Goal: Task Accomplishment & Management: Use online tool/utility

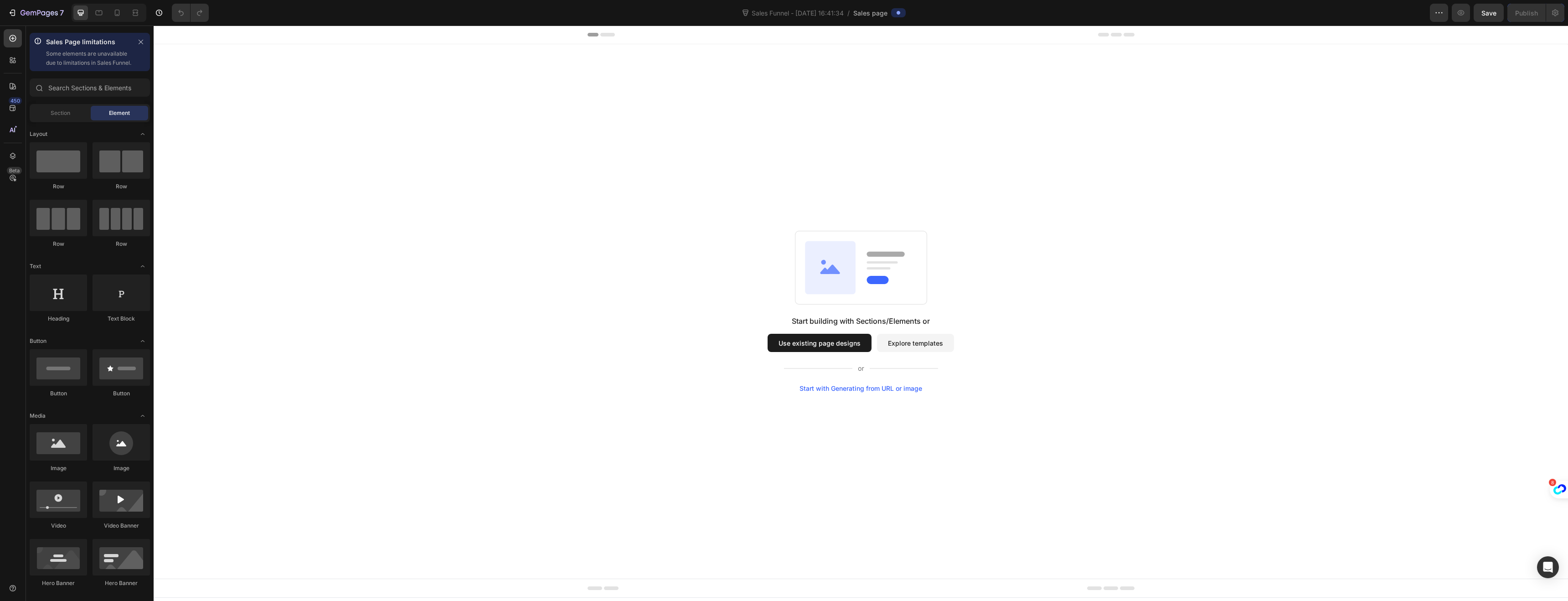
click at [915, 344] on button "Explore templates" at bounding box center [915, 343] width 77 height 18
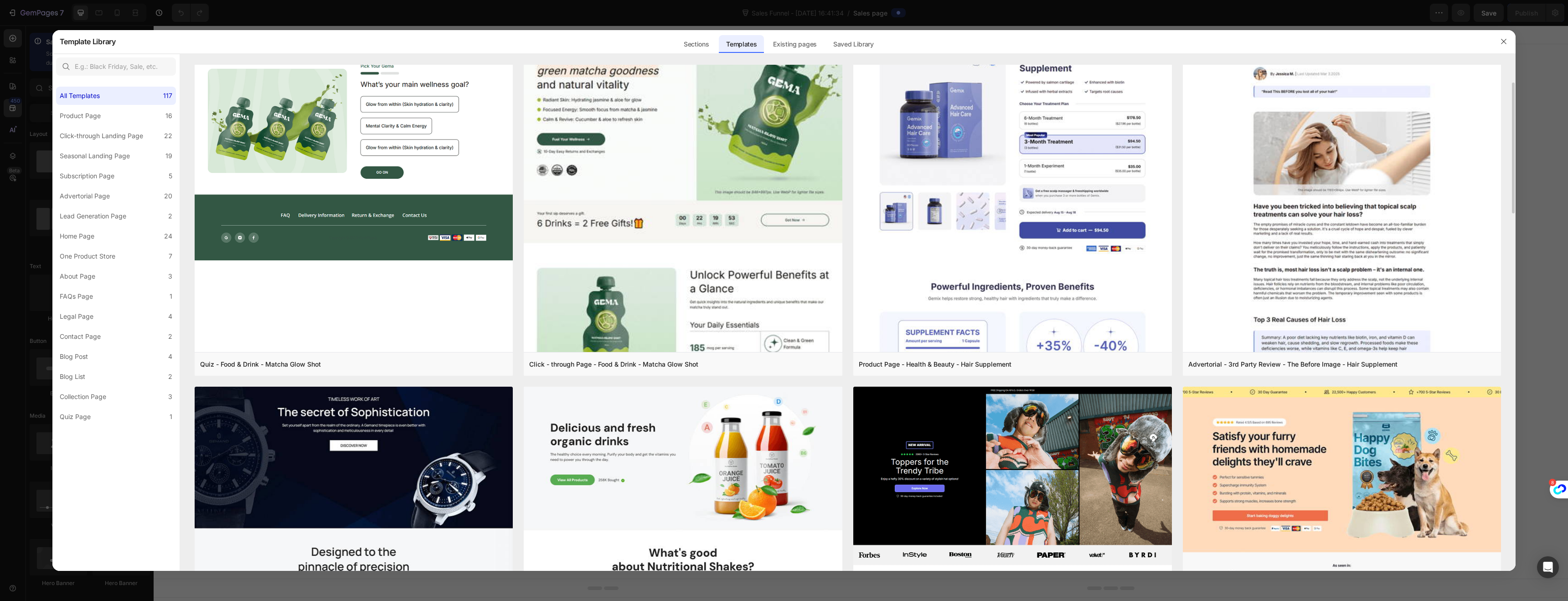
scroll to position [71, 0]
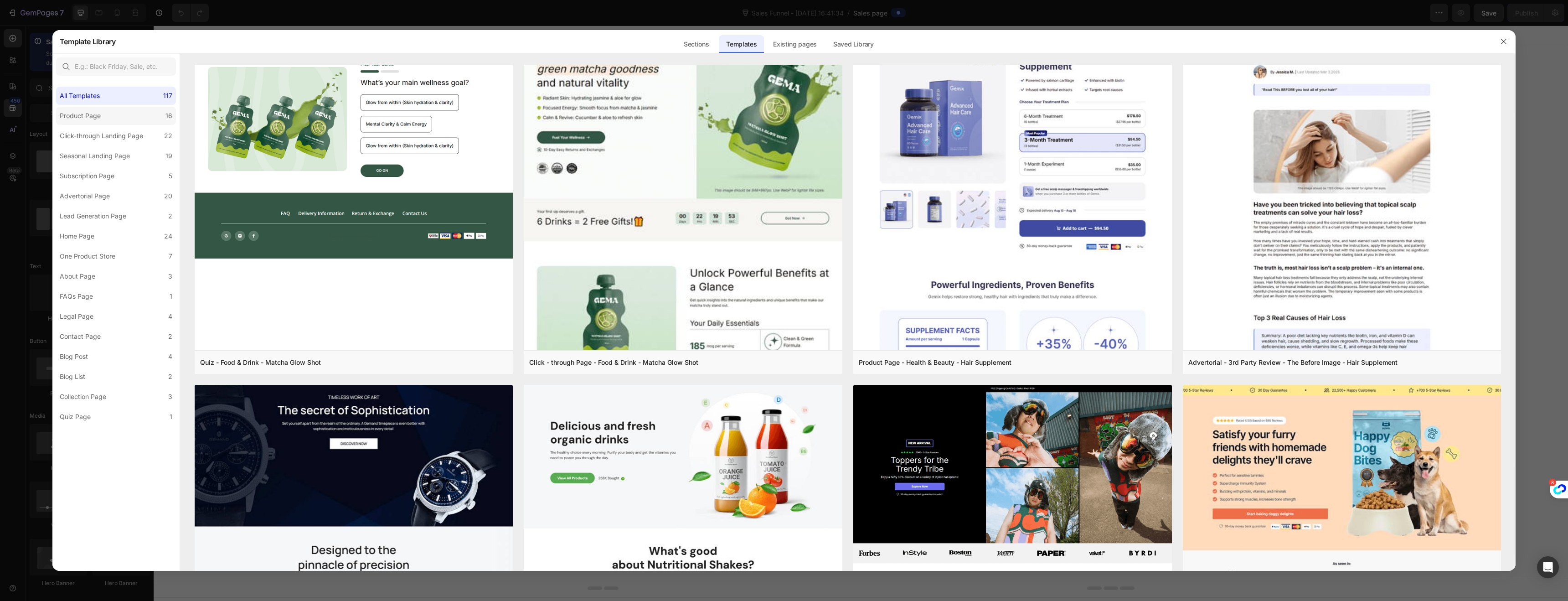
click at [85, 115] on div "Product Page" at bounding box center [80, 116] width 41 height 11
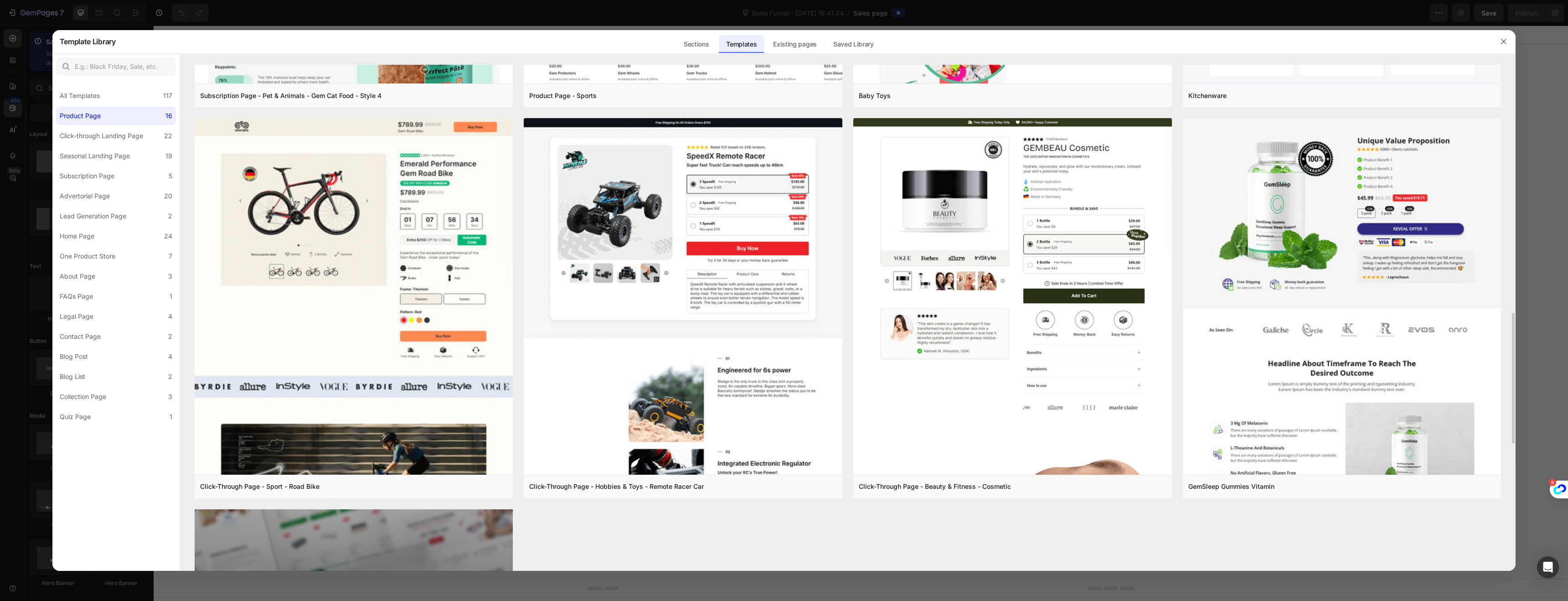
scroll to position [1086, 0]
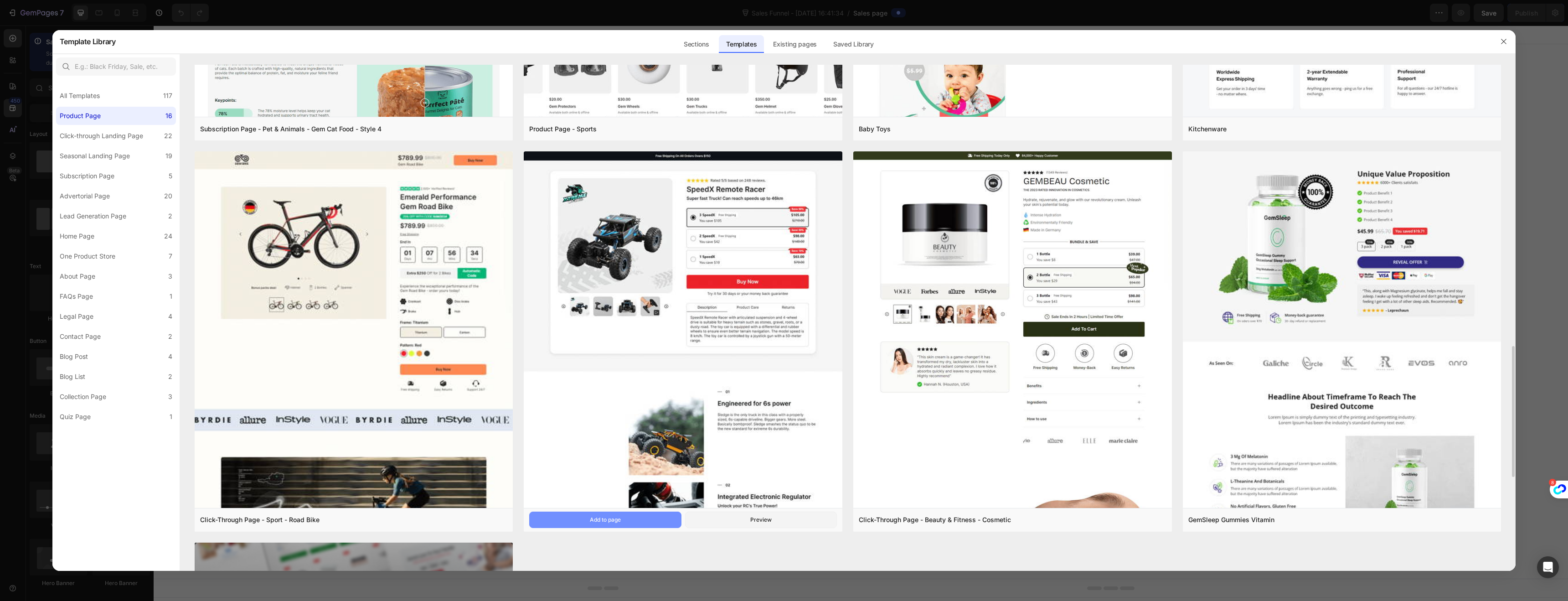
click at [607, 520] on div "Add to page" at bounding box center [605, 519] width 31 height 8
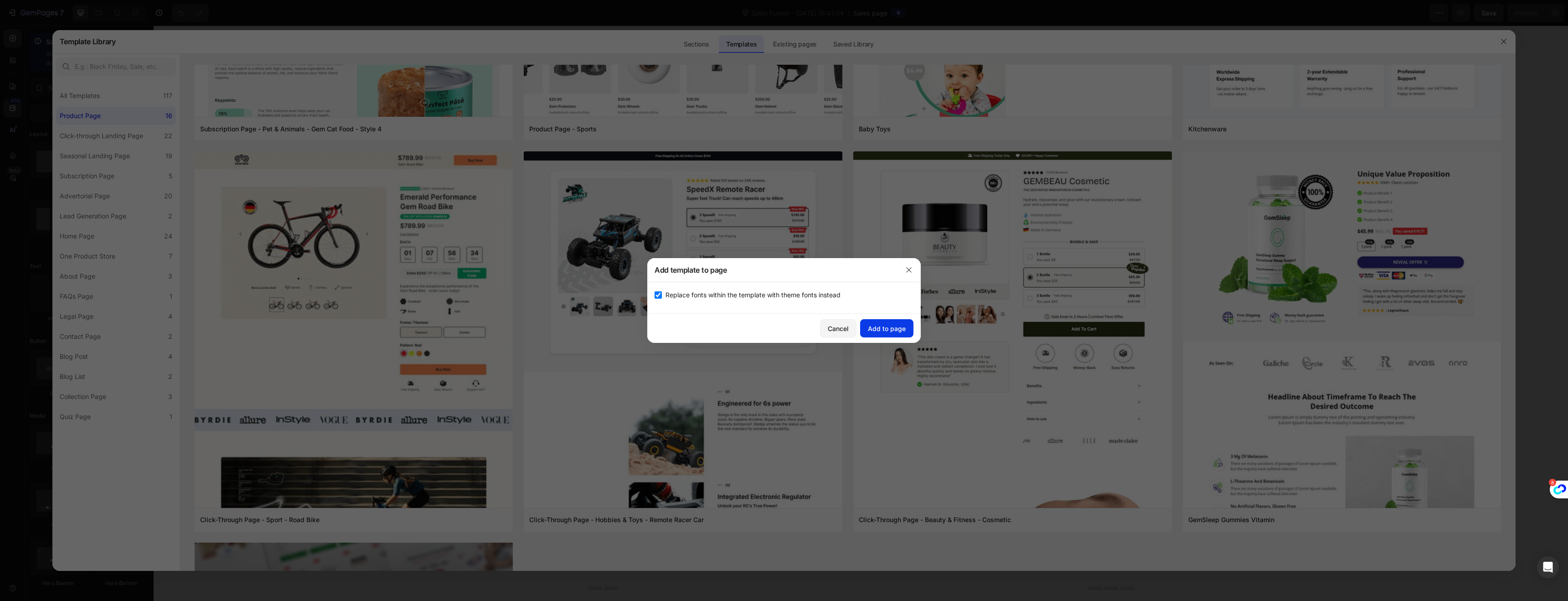
click at [887, 329] on div "Add to page" at bounding box center [887, 329] width 38 height 10
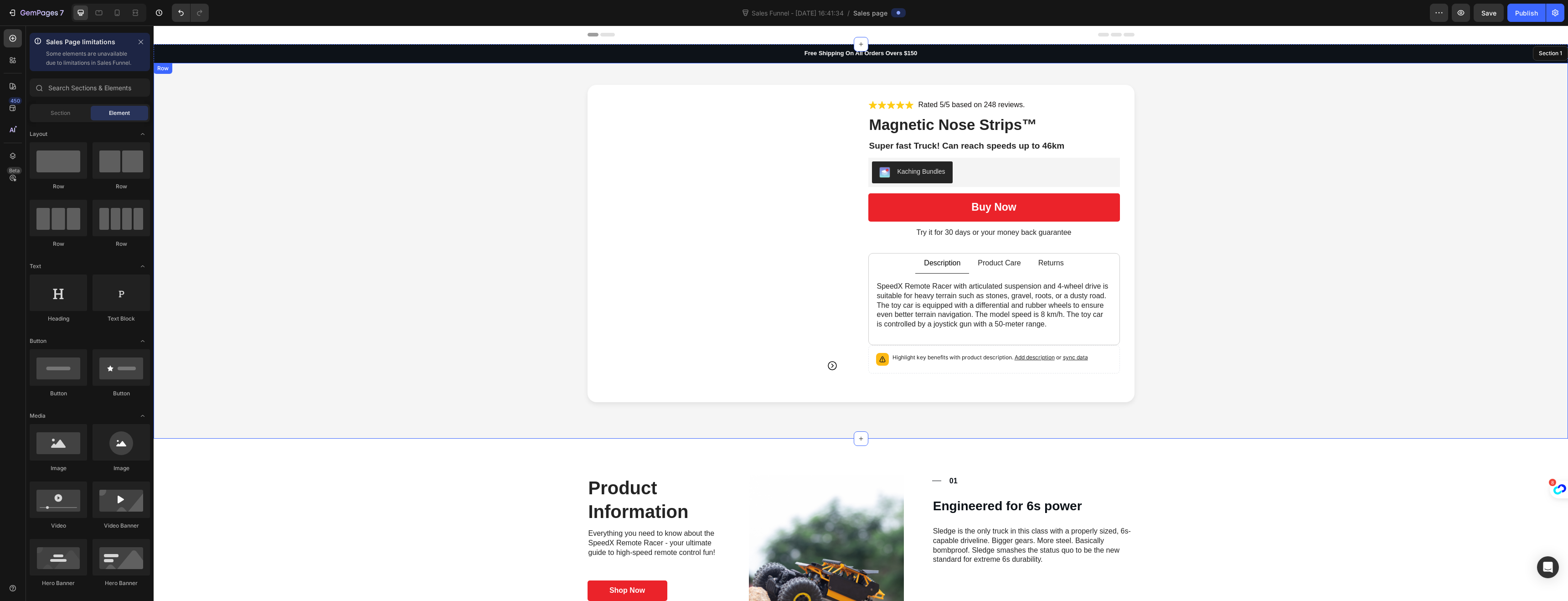
scroll to position [2, 0]
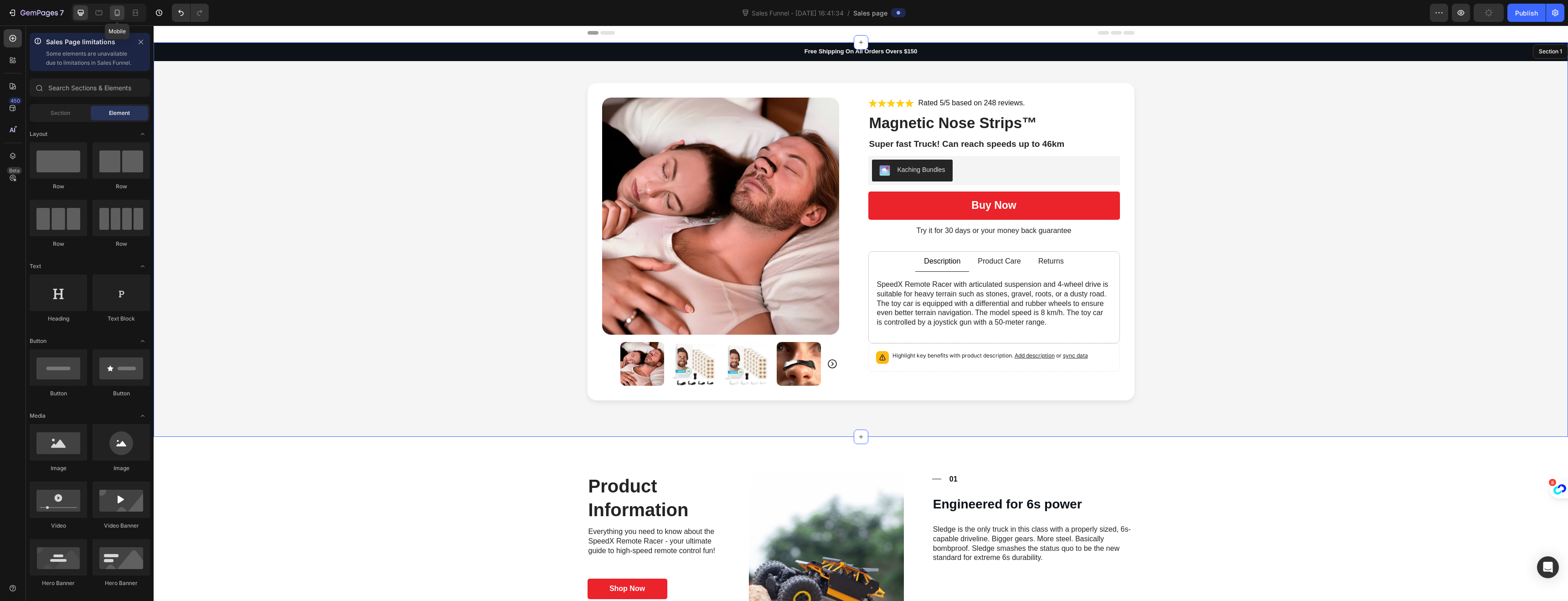
click at [117, 19] on div at bounding box center [117, 13] width 15 height 15
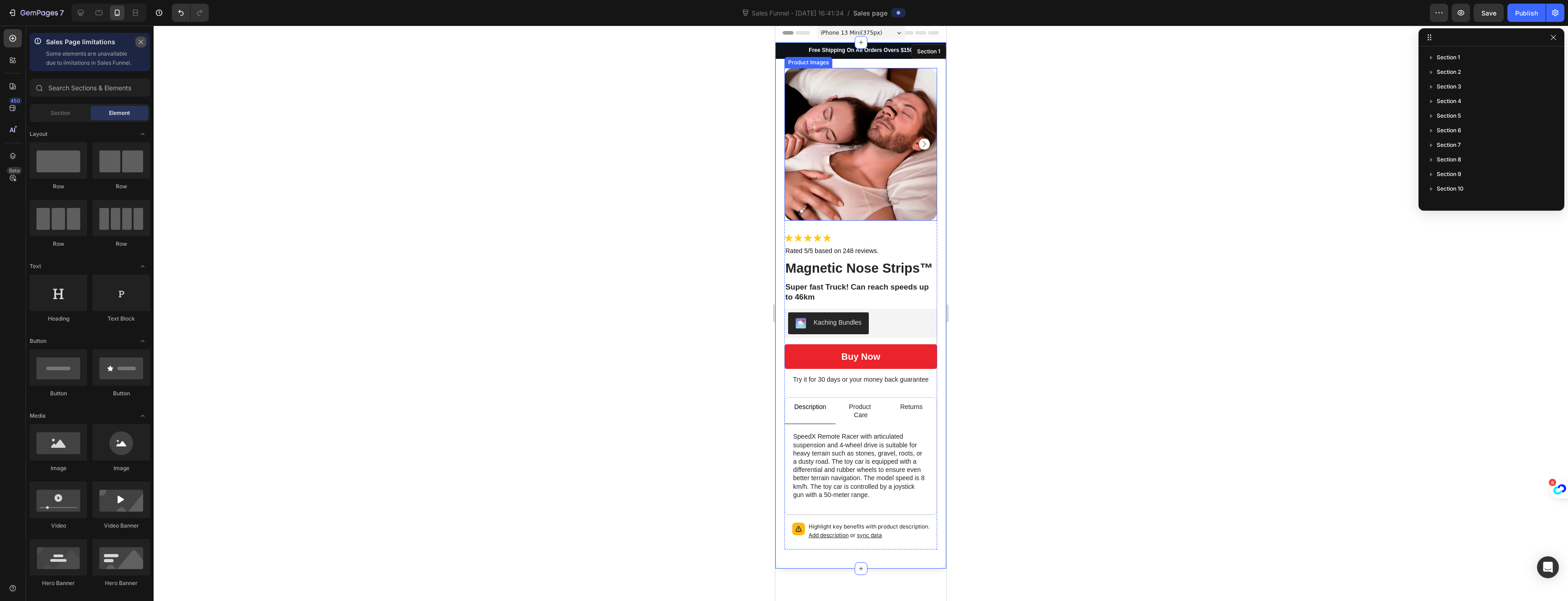
click at [141, 41] on icon "button" at bounding box center [141, 41] width 4 height 4
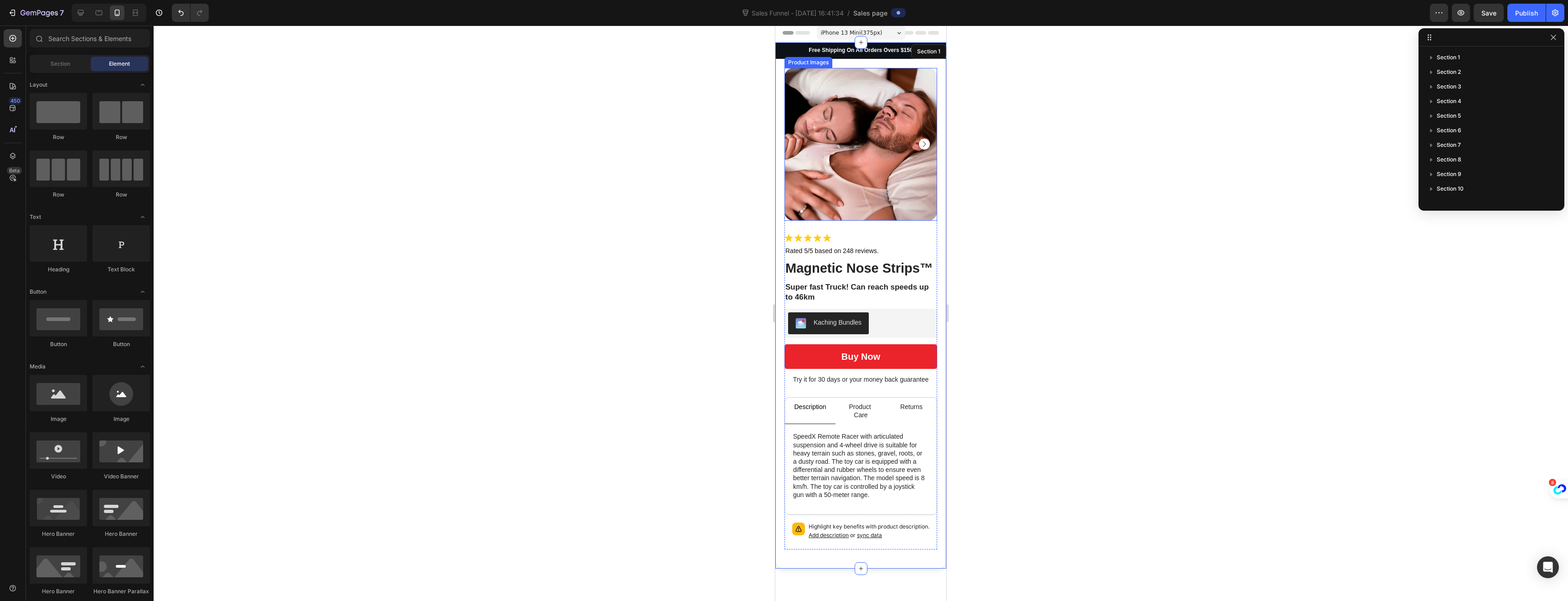
click at [830, 148] on img at bounding box center [861, 144] width 153 height 153
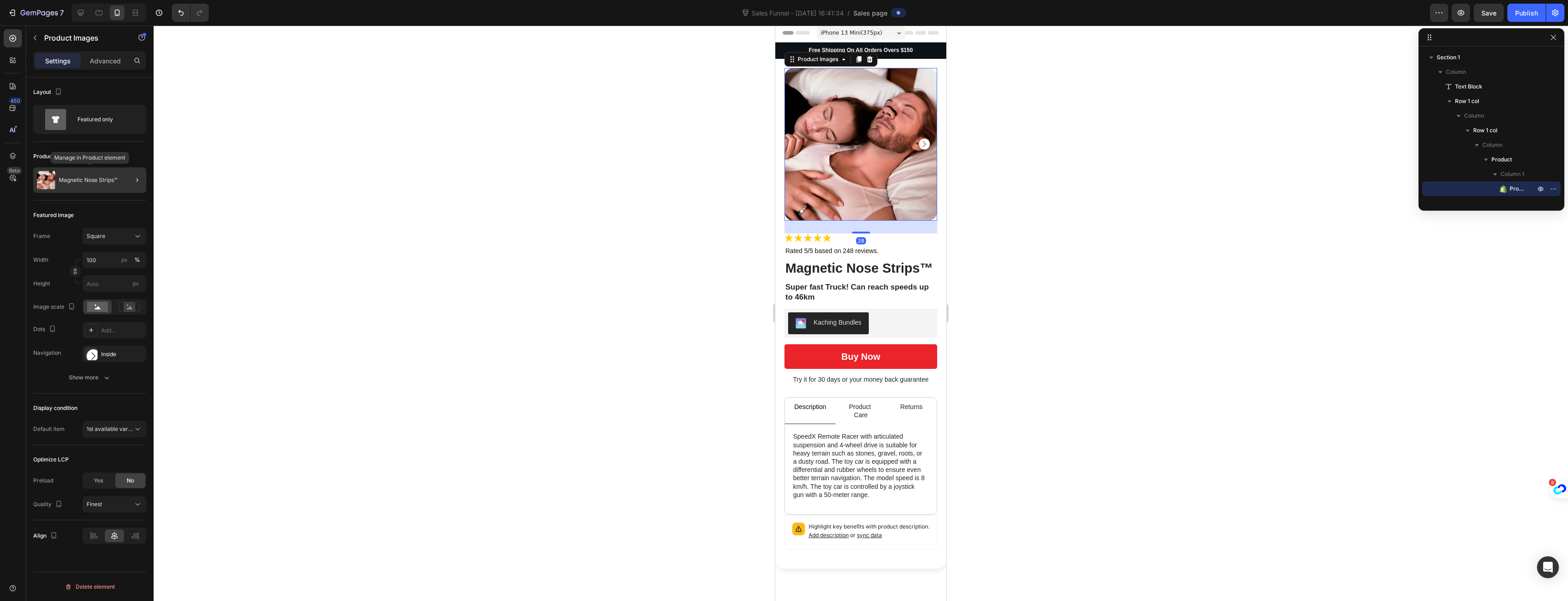
click at [108, 179] on p "Magnetic Nose Strips™" at bounding box center [88, 180] width 58 height 6
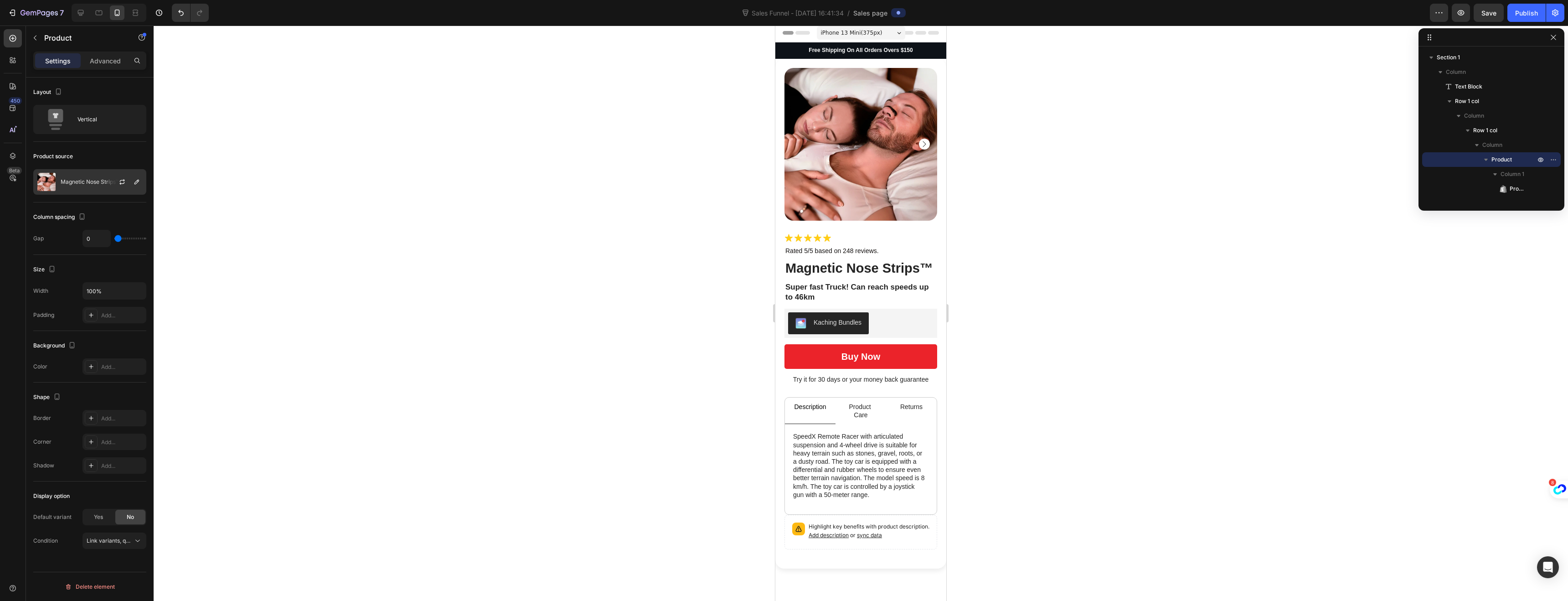
click at [101, 185] on p "Magnetic Nose Strips™" at bounding box center [90, 182] width 58 height 6
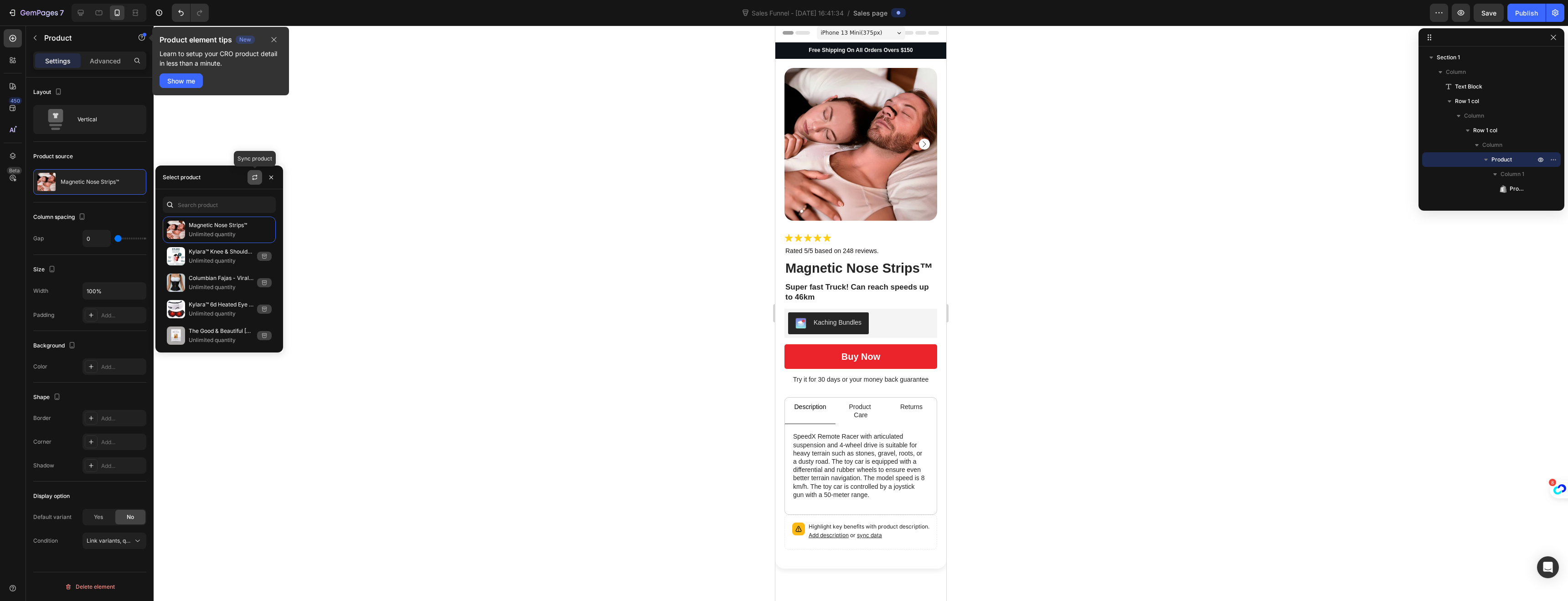
click at [253, 180] on icon "button" at bounding box center [254, 178] width 5 height 2
click at [215, 229] on p "FreedomBriefs" at bounding box center [230, 225] width 83 height 9
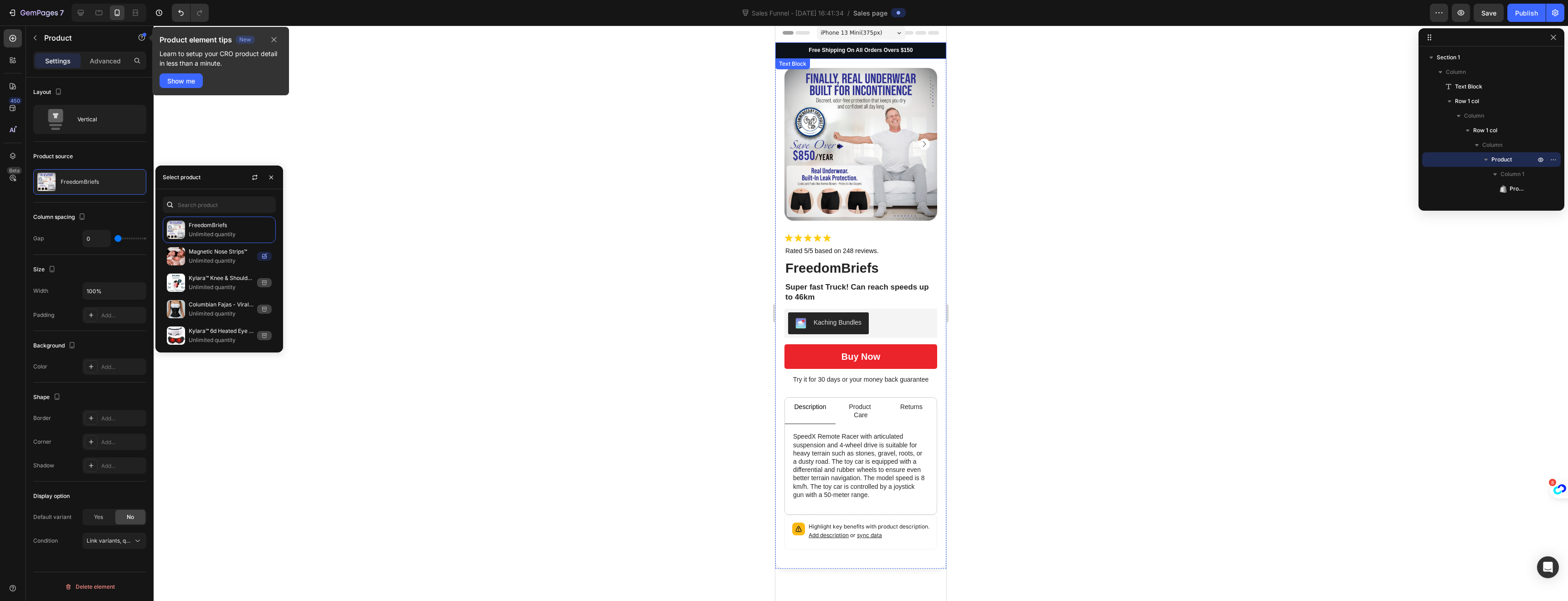
click at [812, 51] on p "Free Shipping On All Orders Overs $150" at bounding box center [861, 51] width 169 height 7
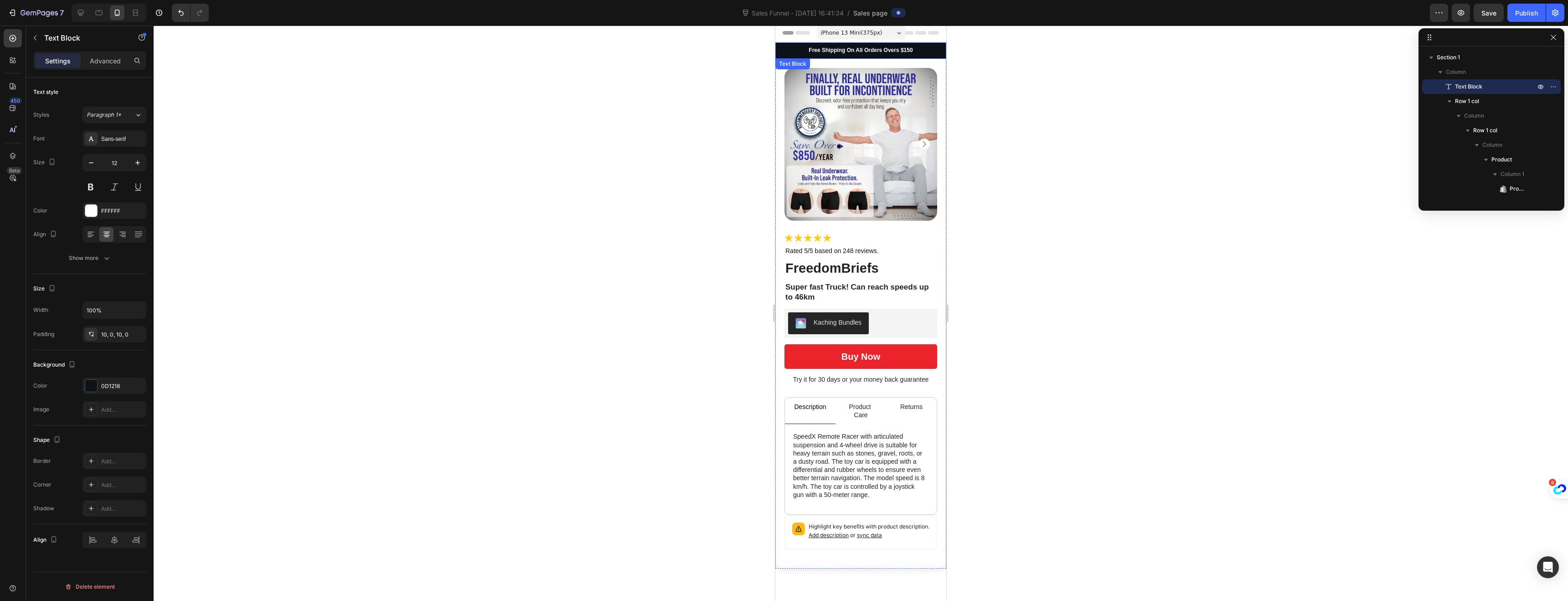
click at [812, 51] on p "Free Shipping On All Orders Overs $150" at bounding box center [861, 51] width 169 height 7
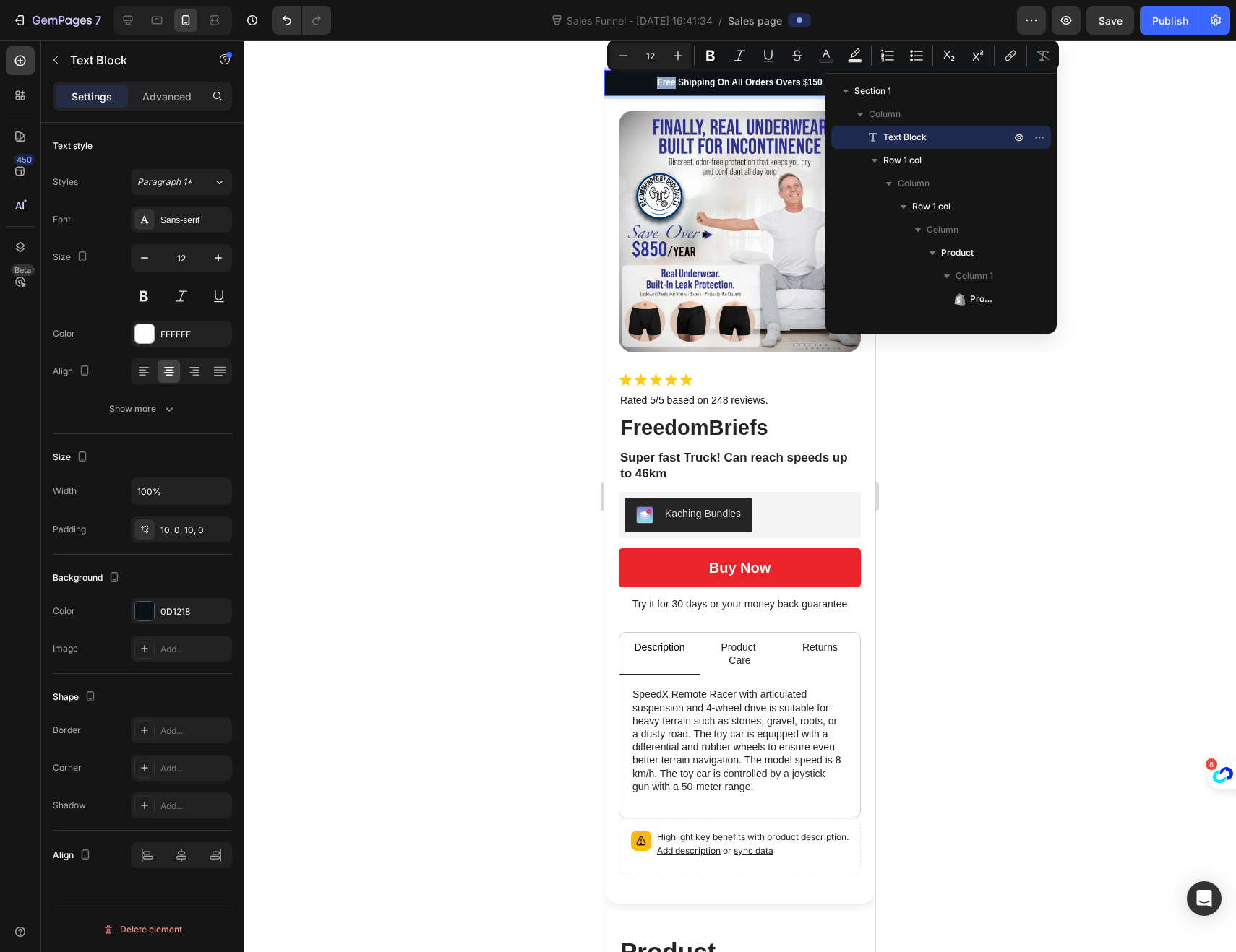
click at [628, 80] on p "Free Shipping On All Orders Overs $150" at bounding box center [740, 83] width 268 height 12
drag, startPoint x: 816, startPoint y: 82, endPoint x: 712, endPoint y: 82, distance: 104.0
click at [712, 82] on p "Free Shipping On All Orders Overs $150" at bounding box center [740, 83] width 268 height 12
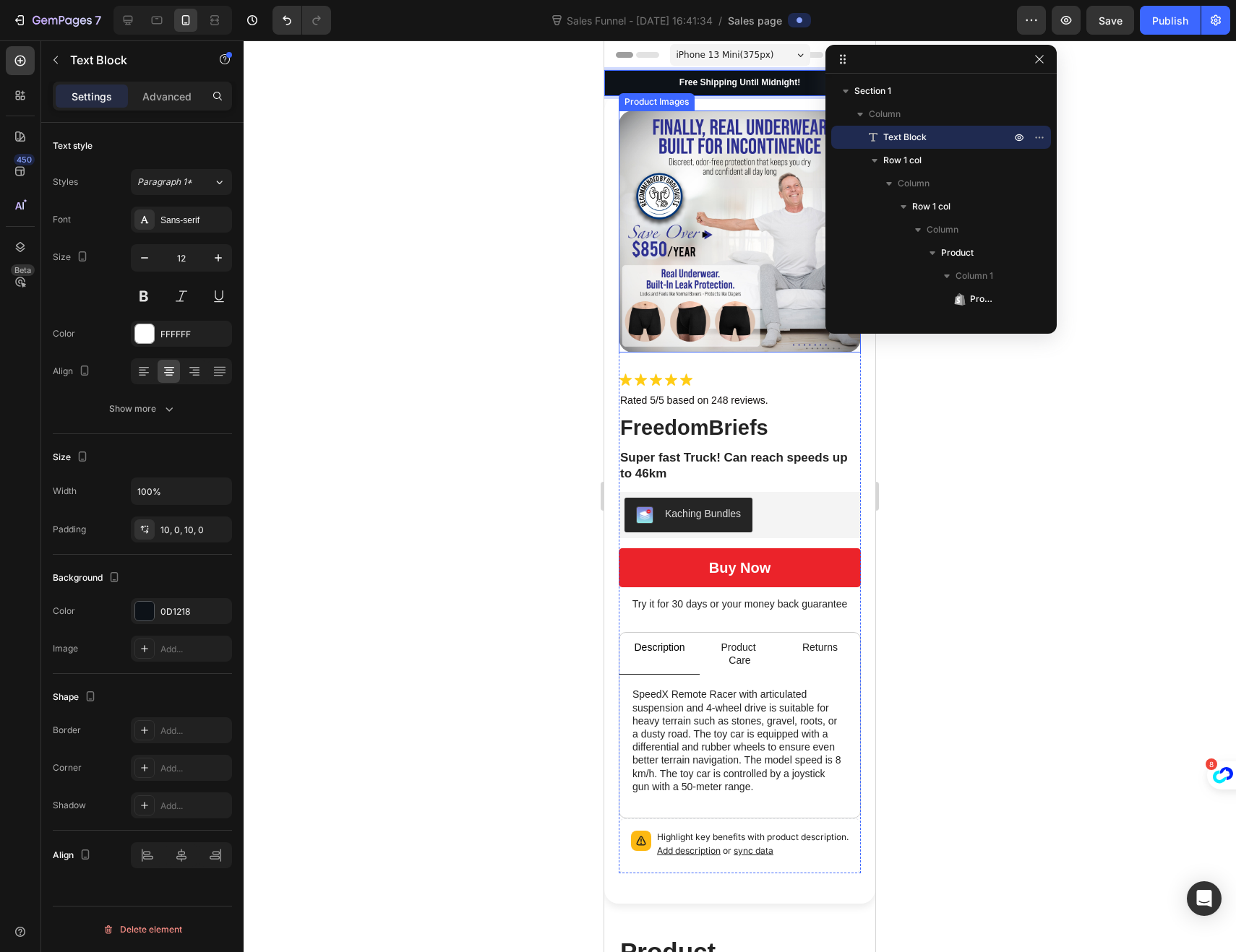
click at [522, 128] on div at bounding box center [739, 496] width 992 height 911
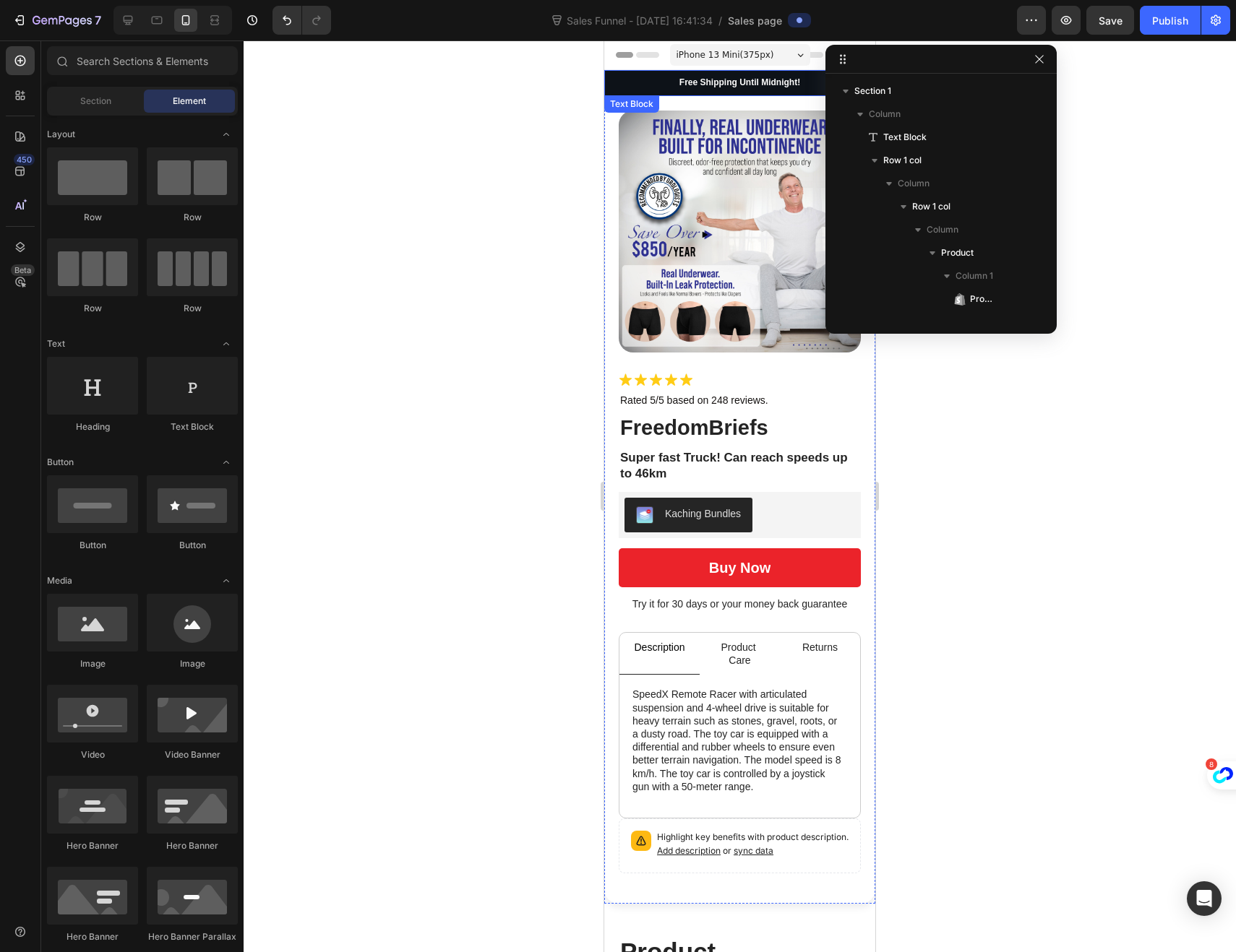
click at [636, 80] on p "Free Shipping Until Midnight!" at bounding box center [740, 83] width 268 height 12
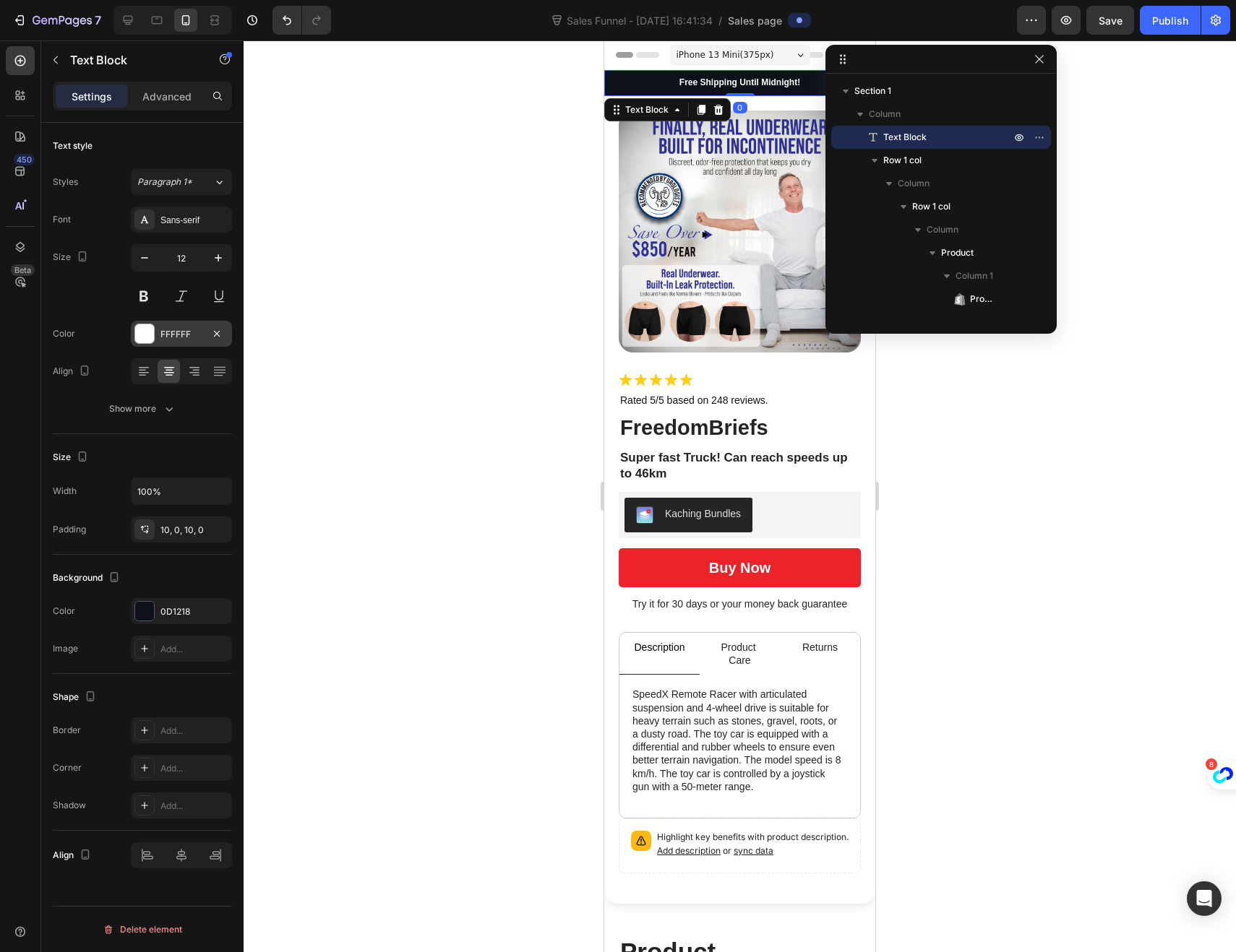
click at [149, 335] on div at bounding box center [144, 333] width 18 height 18
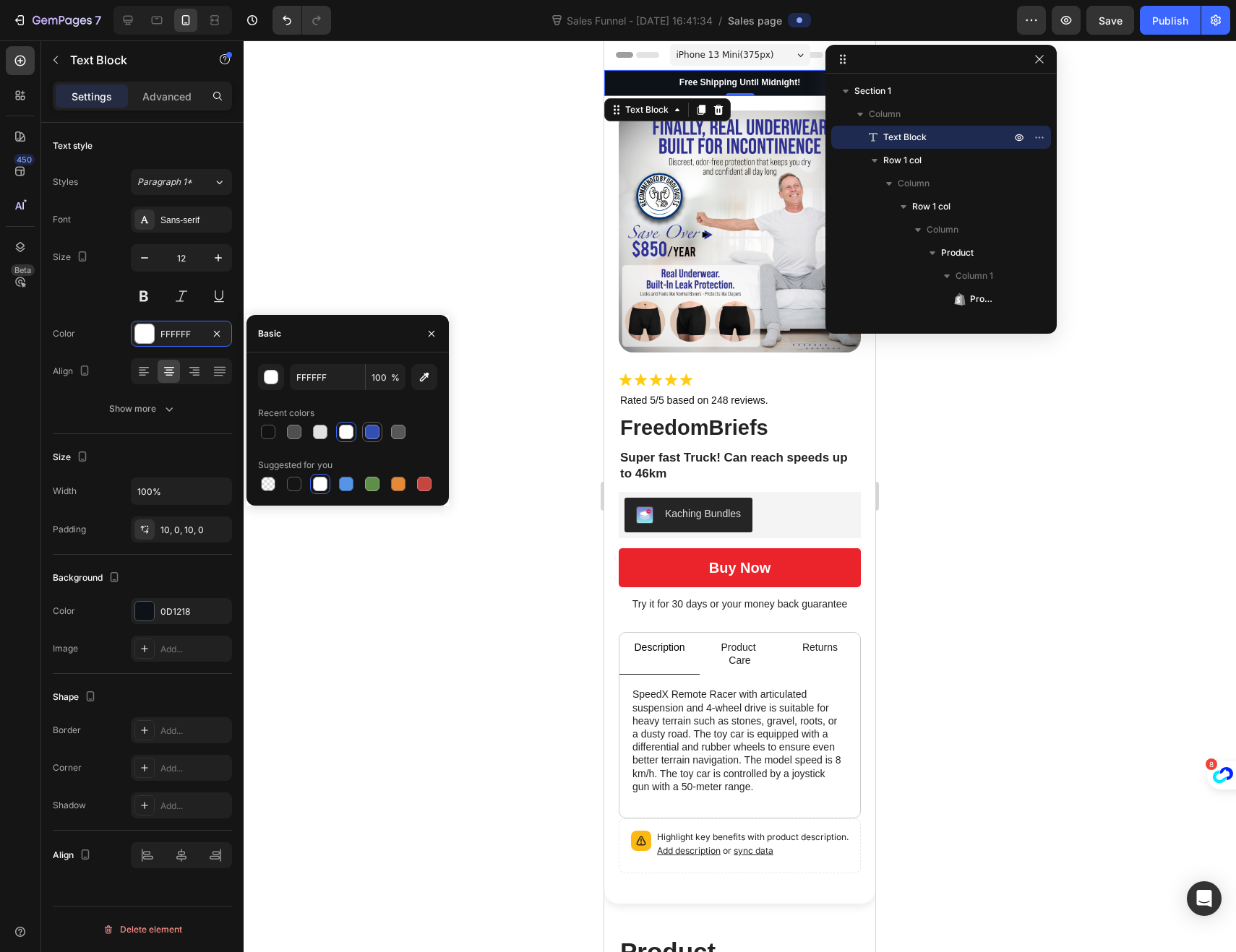
click at [371, 434] on div at bounding box center [371, 431] width 14 height 14
type input "FFFFFF"
click at [461, 217] on div at bounding box center [739, 496] width 992 height 911
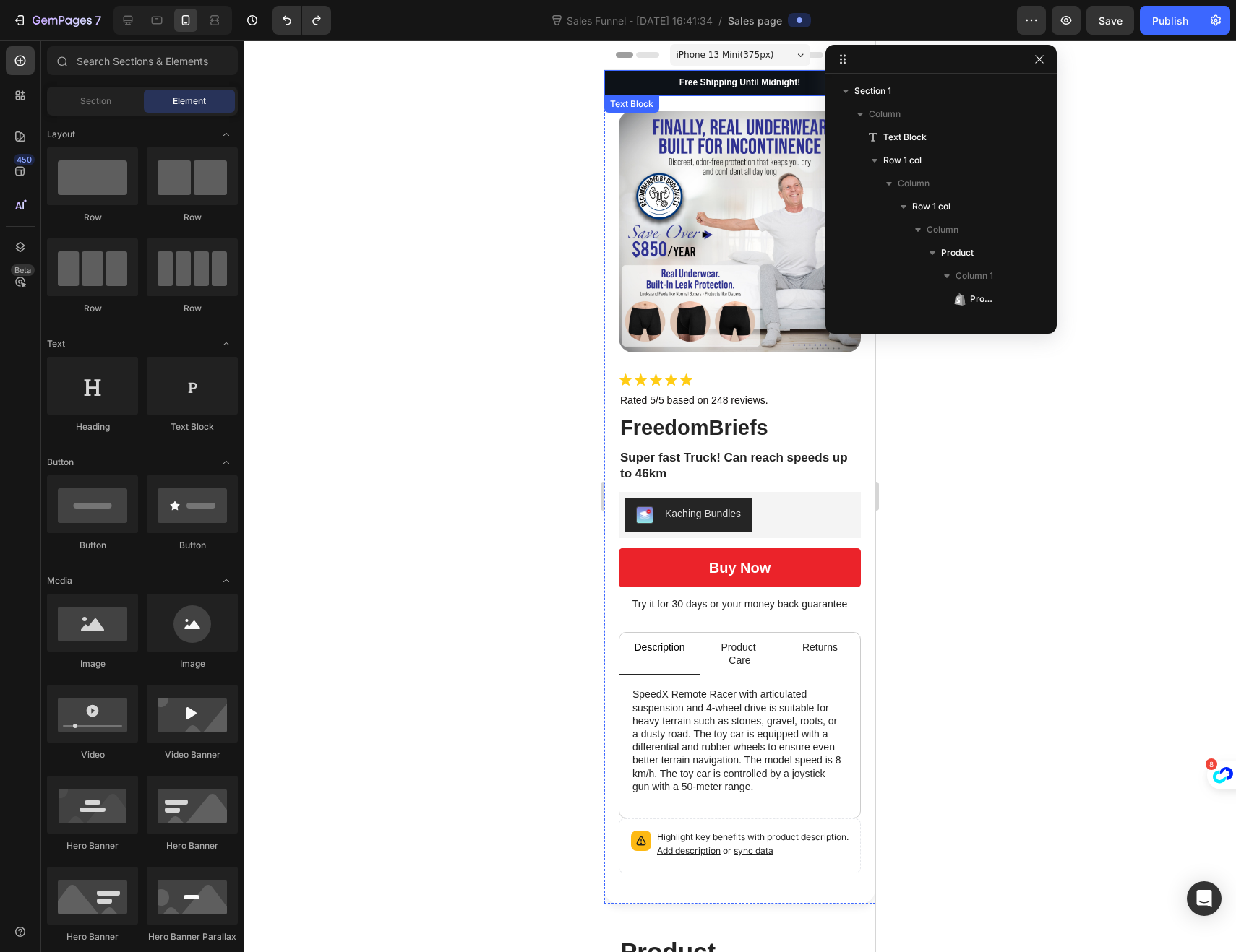
click at [613, 89] on div "Free Shipping Until Midnight!" at bounding box center [739, 83] width 271 height 26
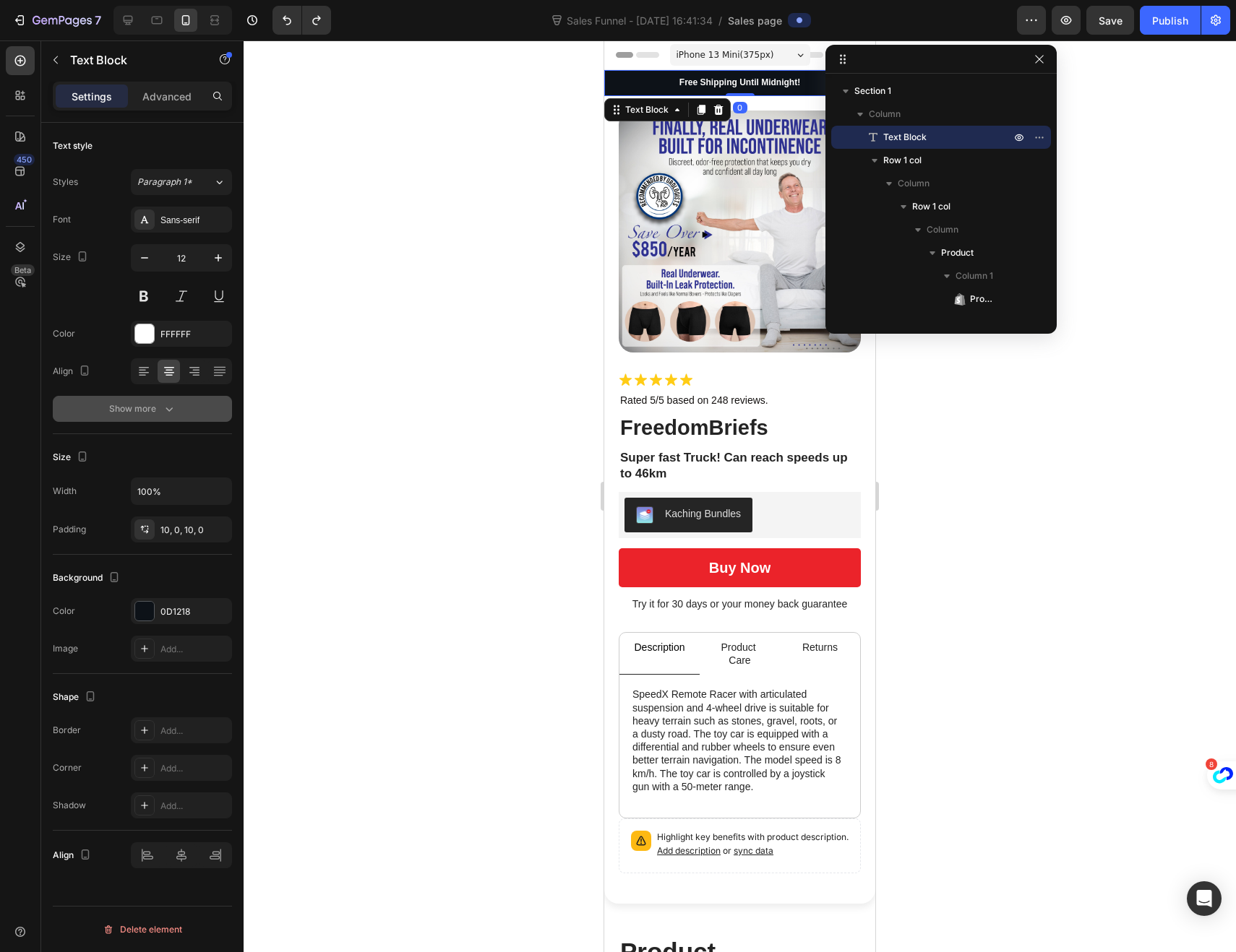
click at [174, 411] on icon "button" at bounding box center [169, 408] width 14 height 14
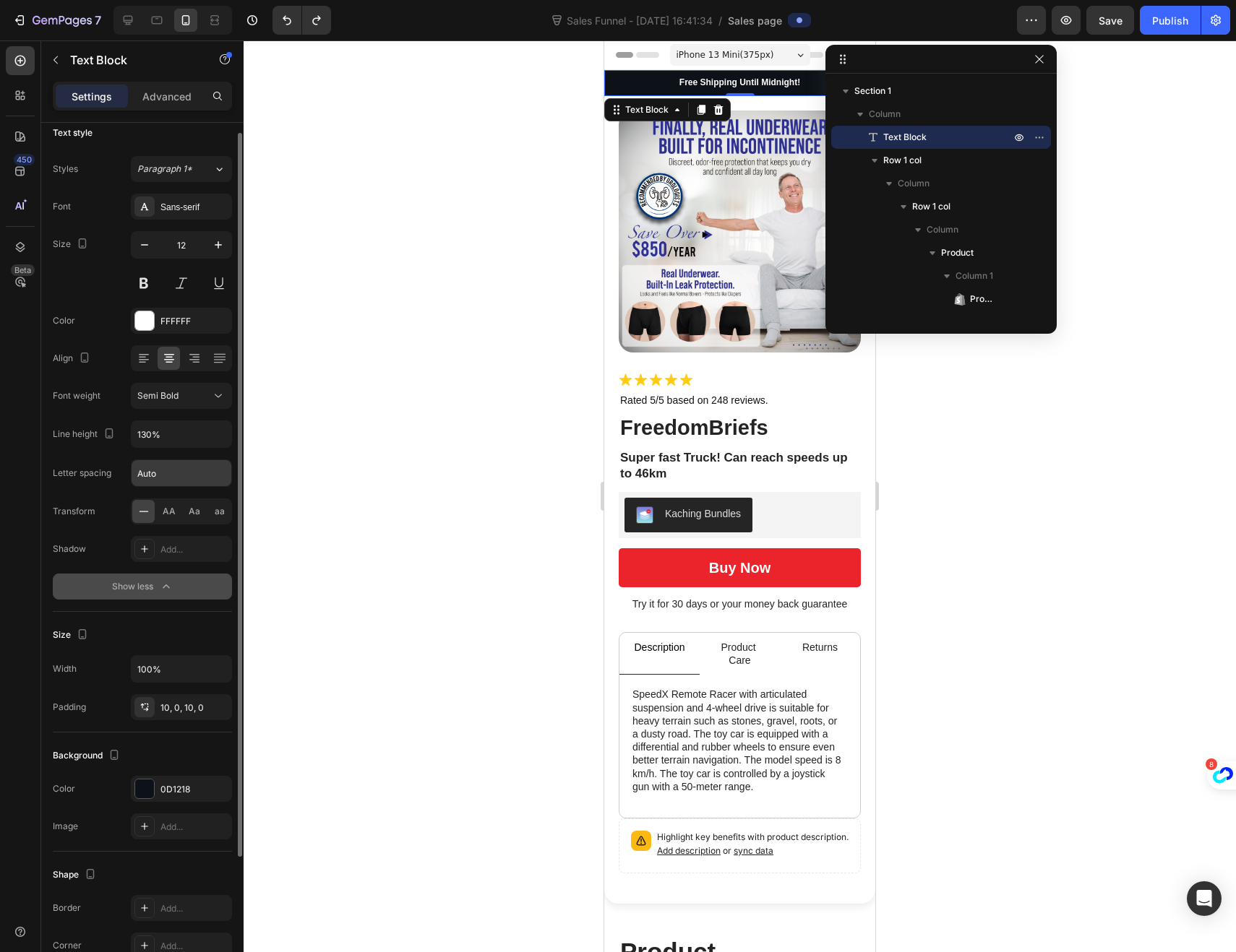
scroll to position [24, 0]
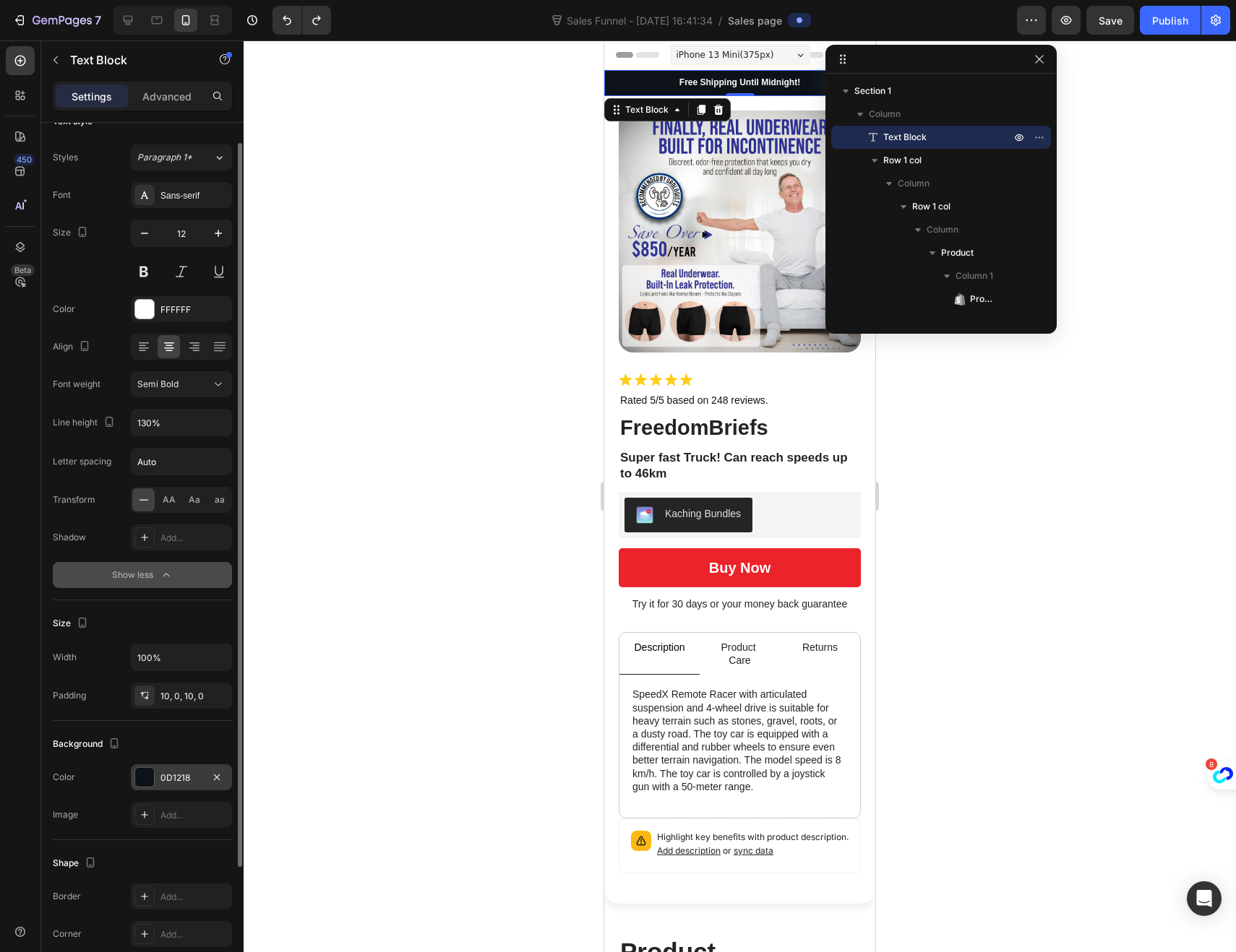
click at [154, 785] on div "0D1218" at bounding box center [181, 776] width 101 height 26
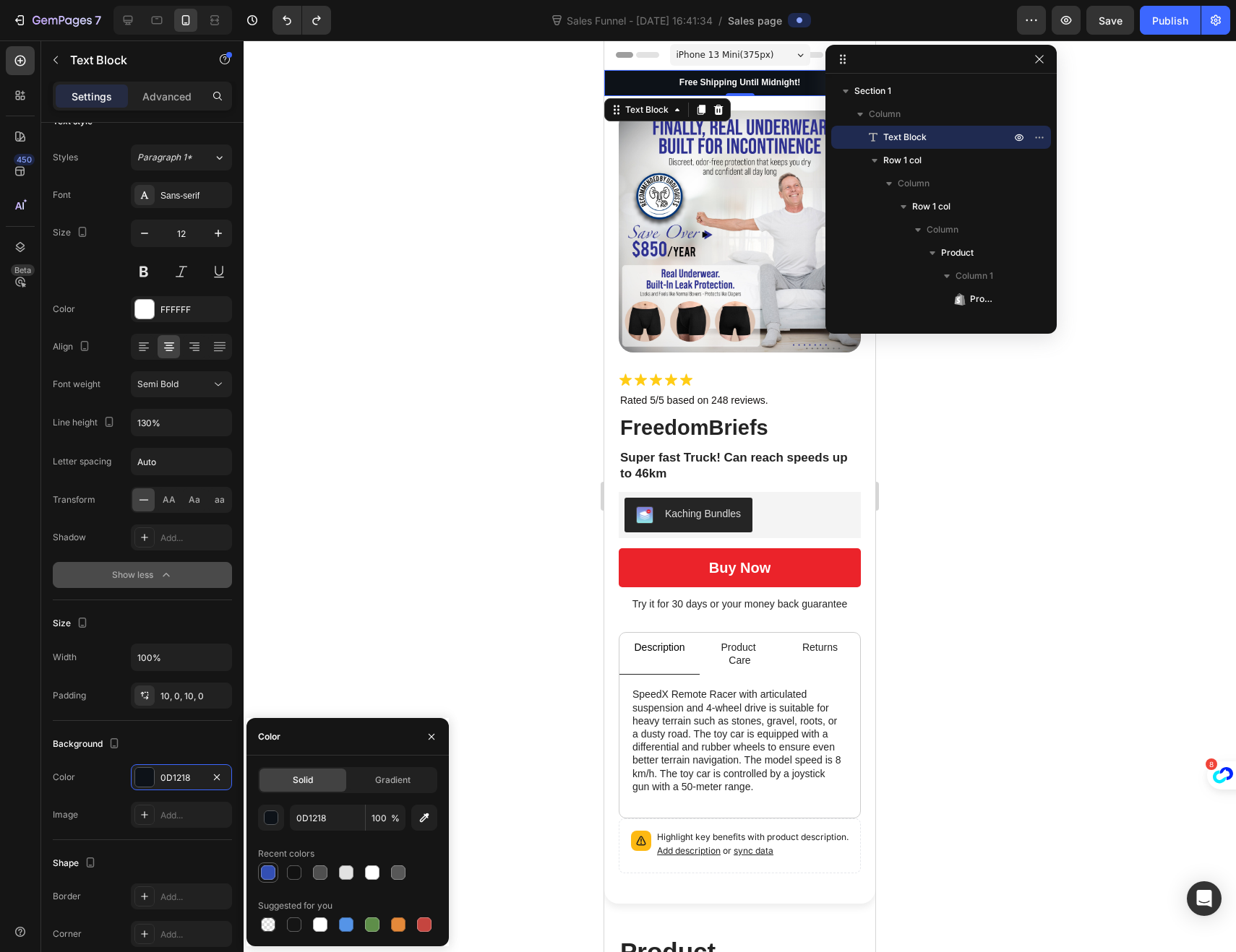
click at [274, 873] on div at bounding box center [267, 872] width 14 height 14
type input "334FB4"
click at [480, 442] on div at bounding box center [739, 496] width 992 height 911
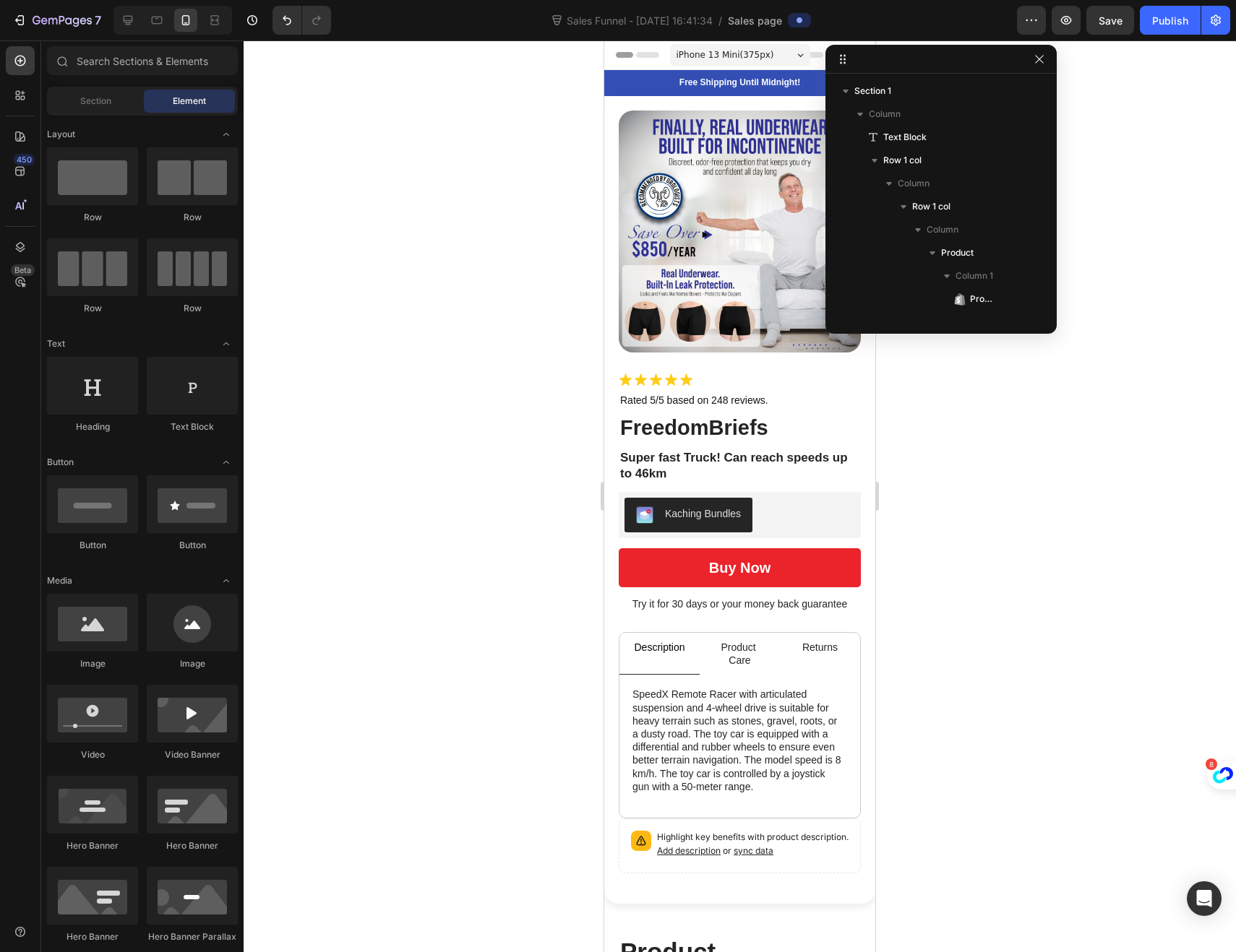
click at [514, 410] on div at bounding box center [739, 496] width 992 height 911
click at [658, 560] on button "Buy now" at bounding box center [739, 567] width 242 height 39
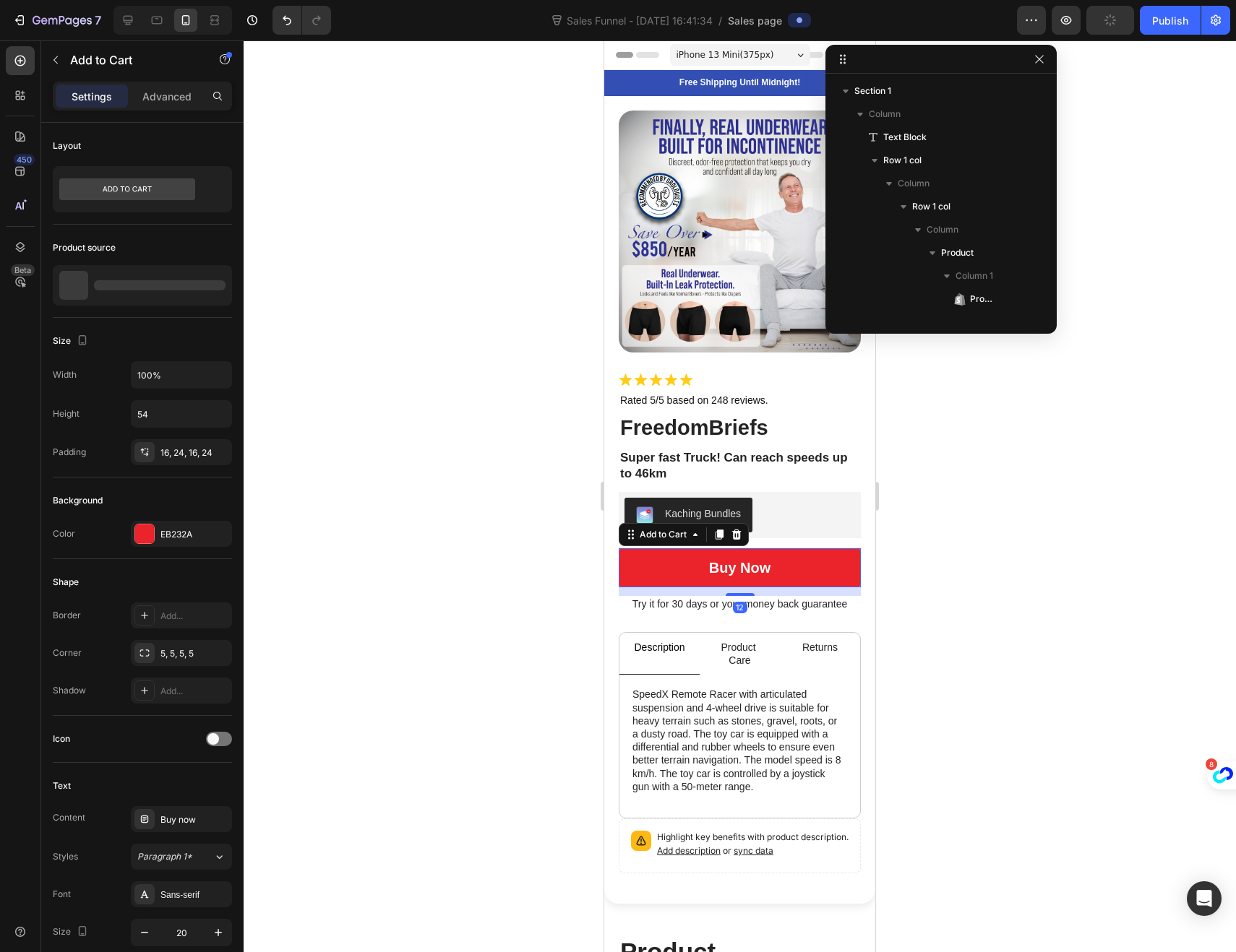
scroll to position [574, 0]
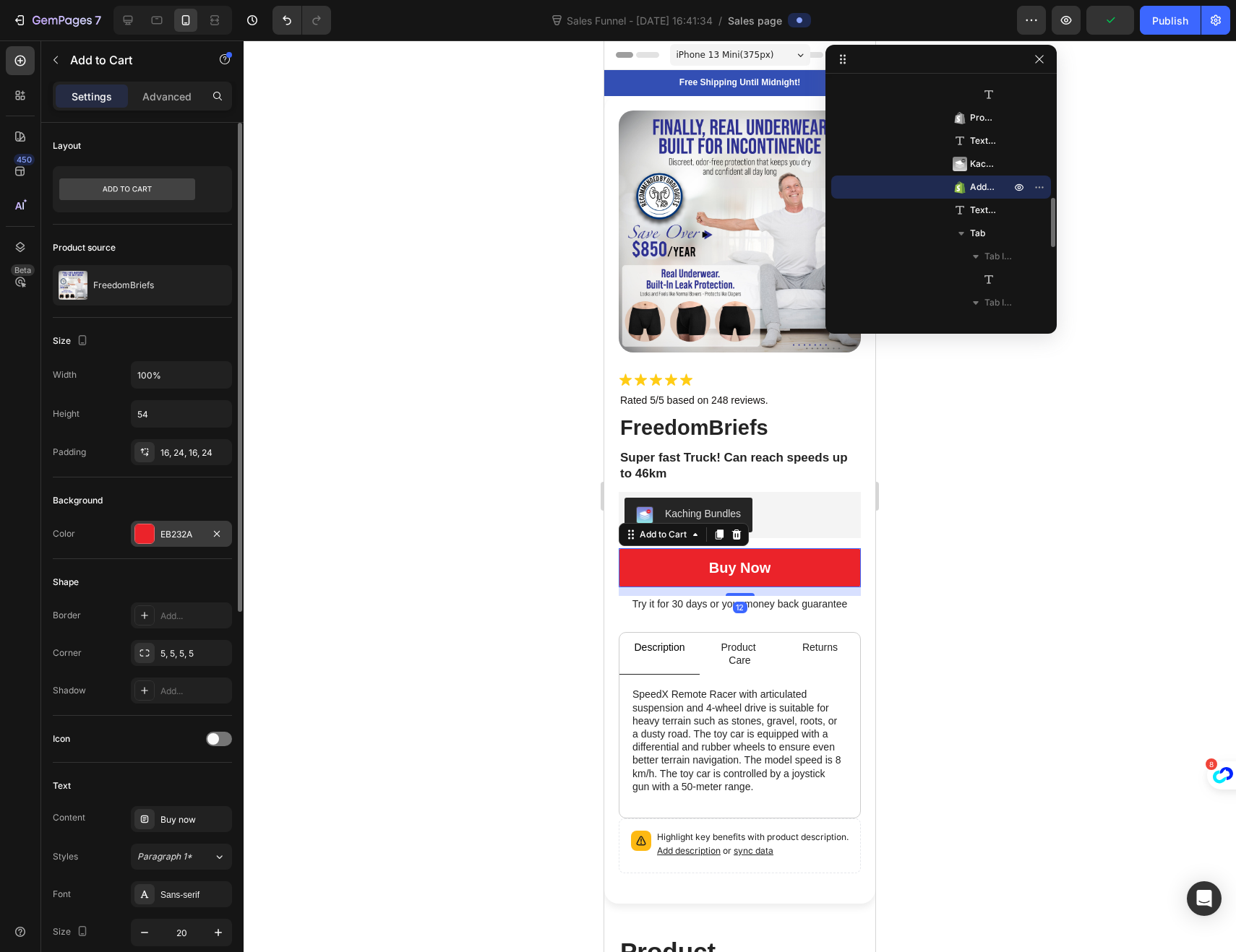
click at [146, 541] on div at bounding box center [144, 533] width 18 height 18
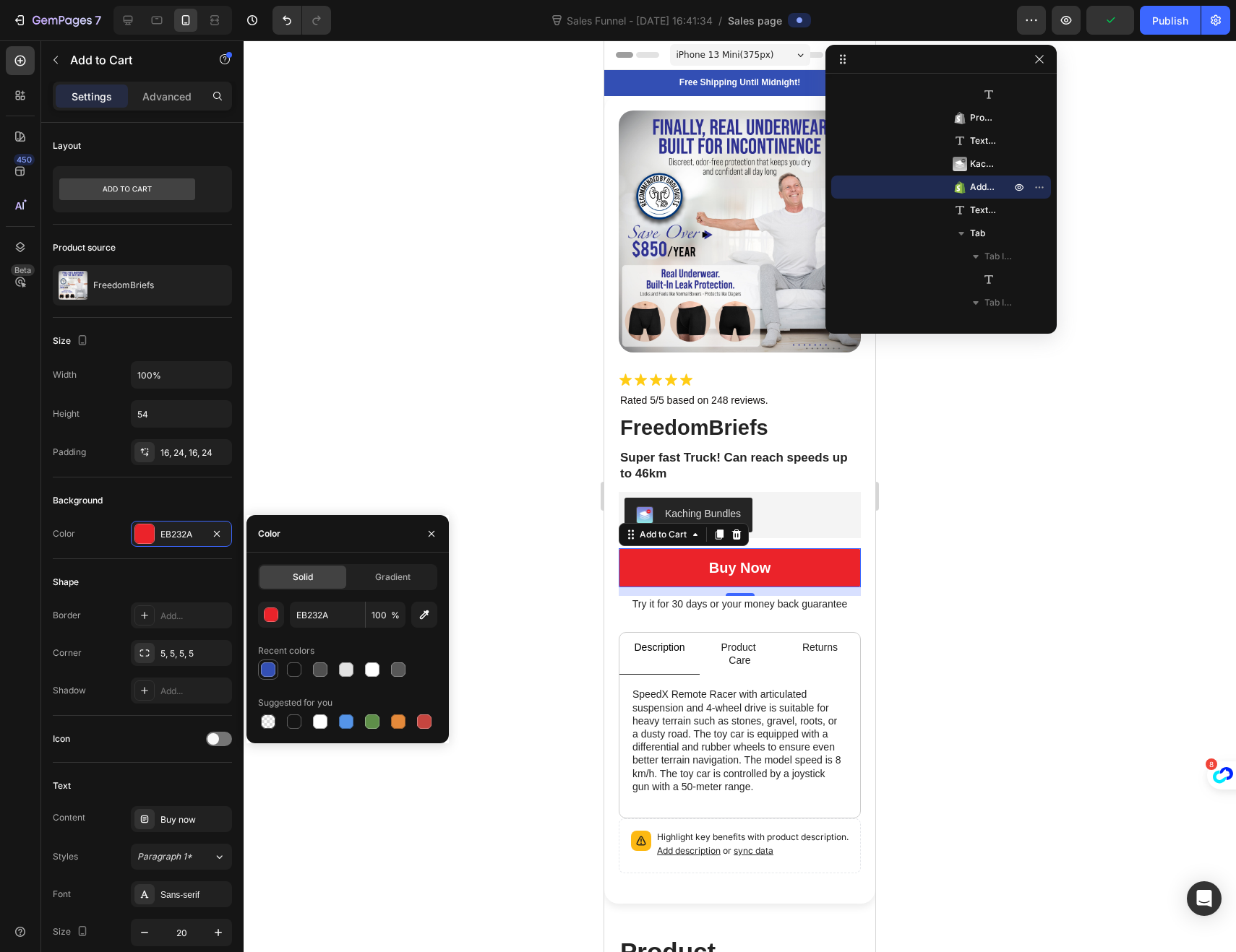
click at [264, 673] on div at bounding box center [267, 669] width 14 height 14
type input "334FB4"
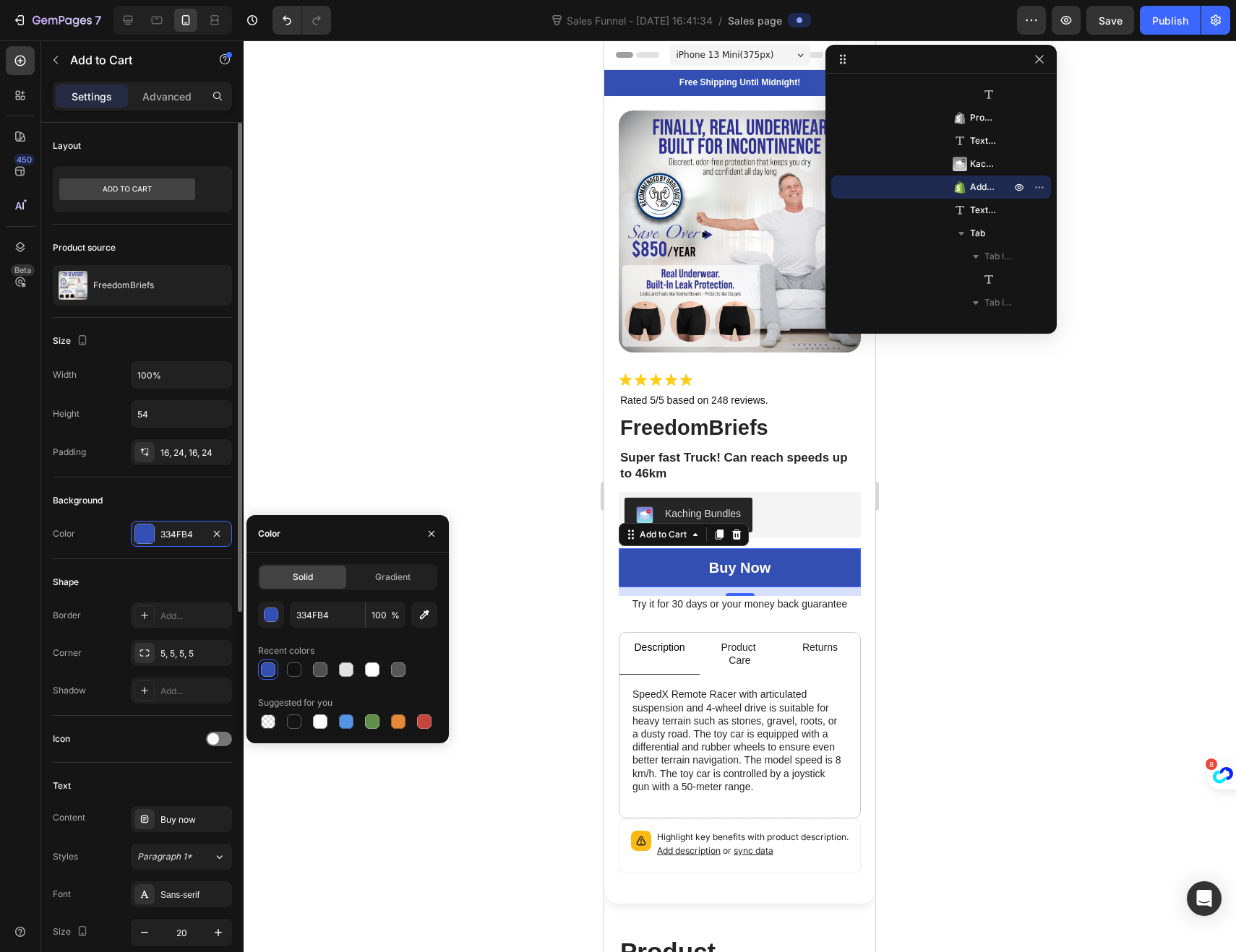
click at [143, 580] on div "Shape" at bounding box center [143, 583] width 179 height 23
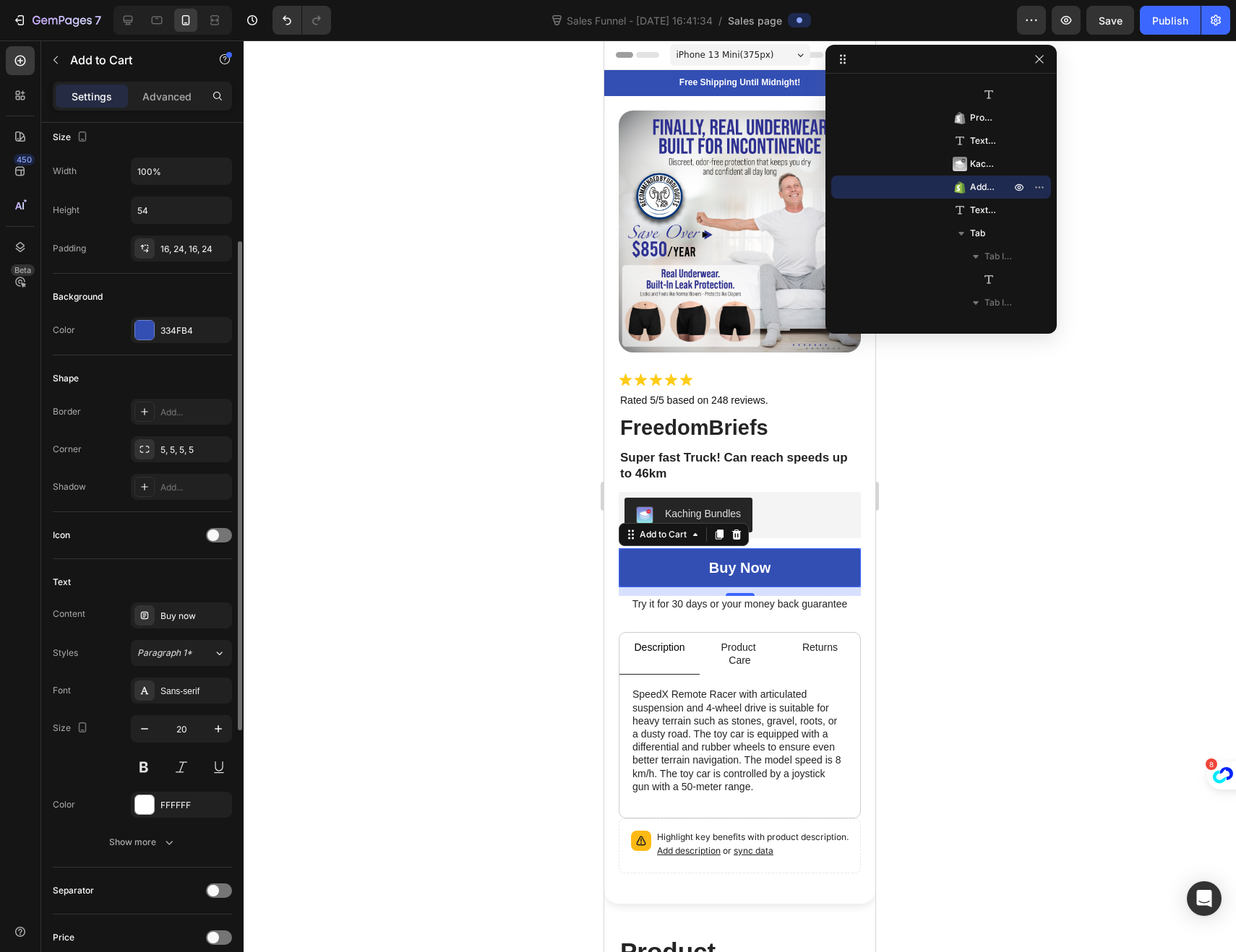
scroll to position [327, 0]
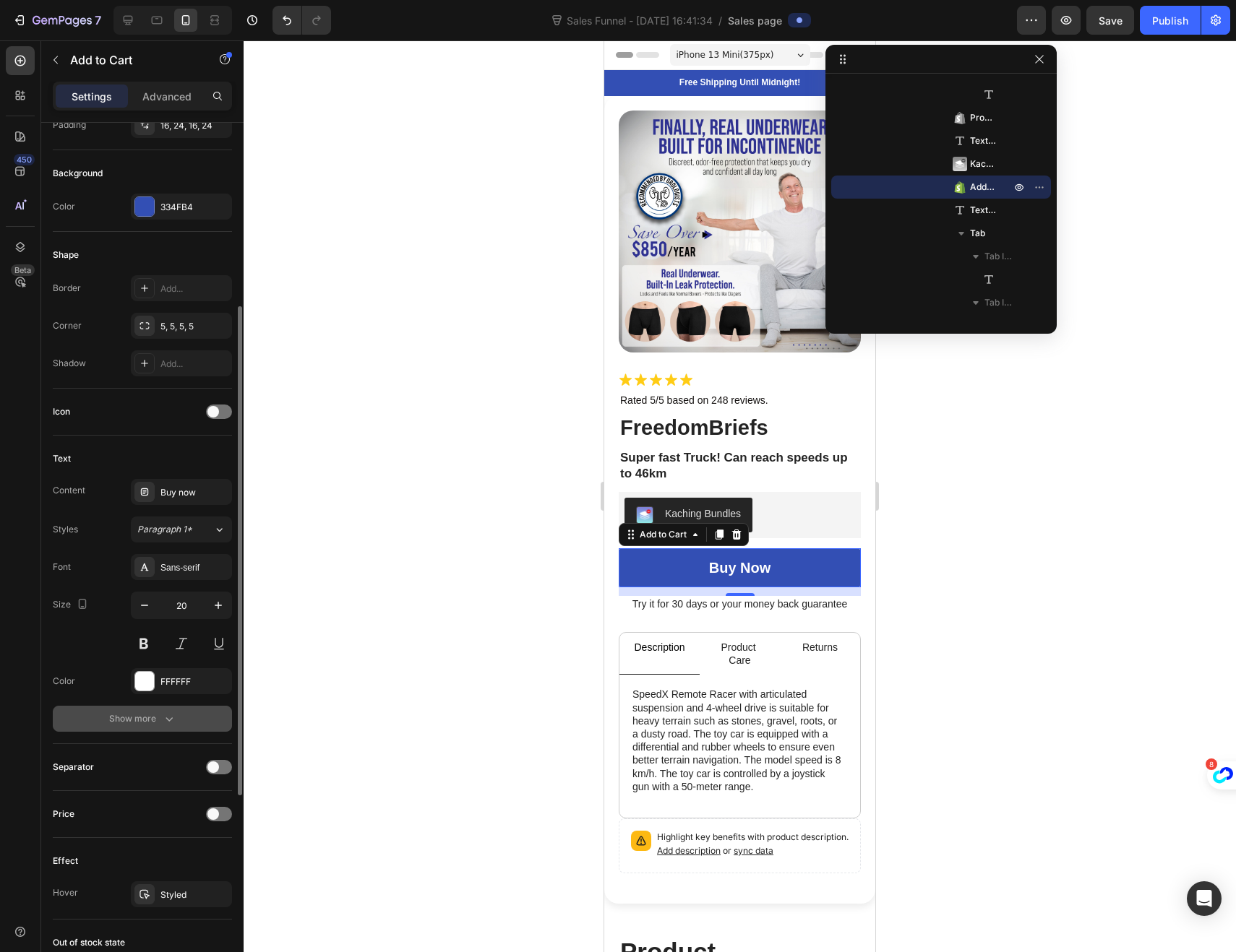
click at [136, 712] on div "Show more" at bounding box center [143, 719] width 68 height 14
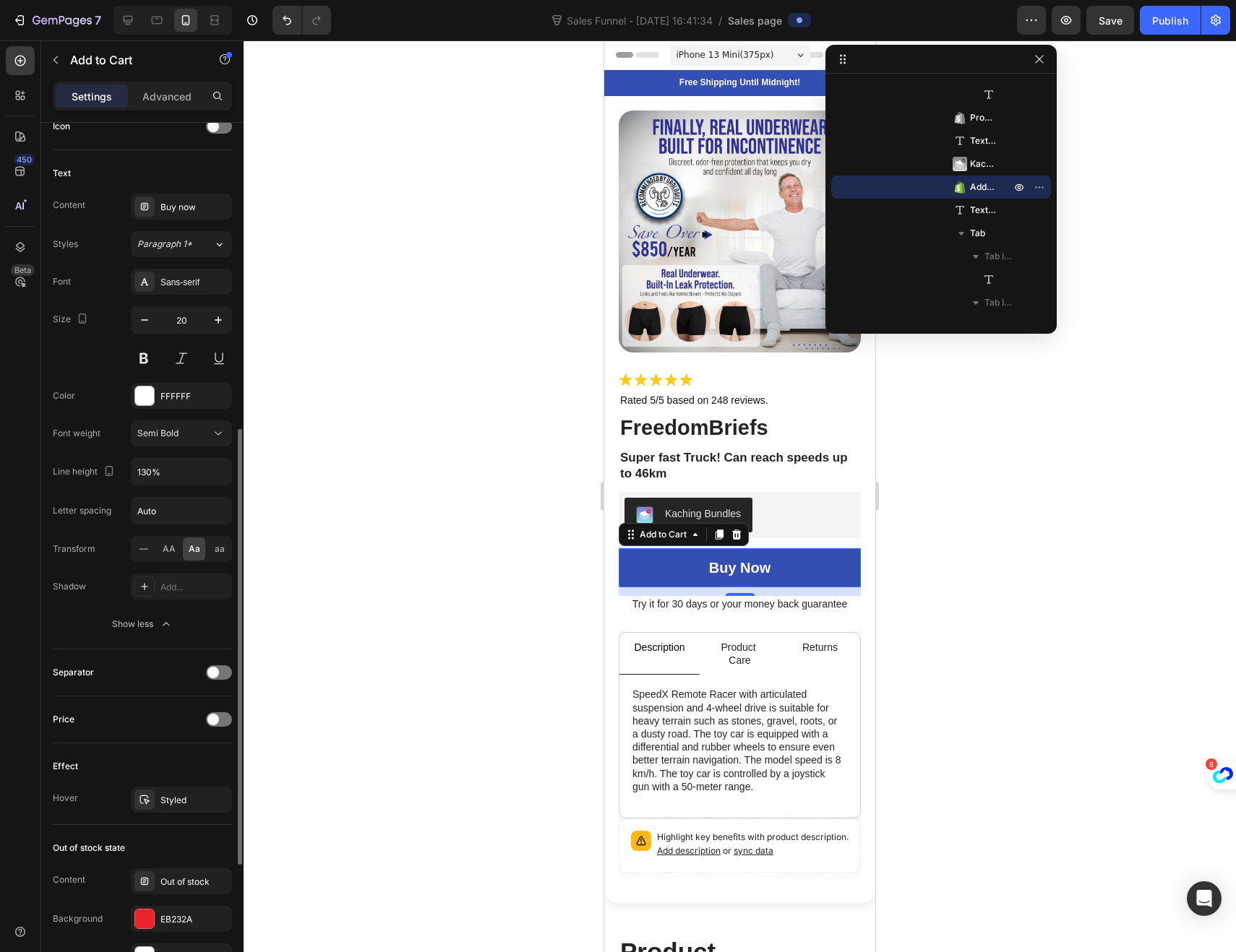
scroll to position [868, 0]
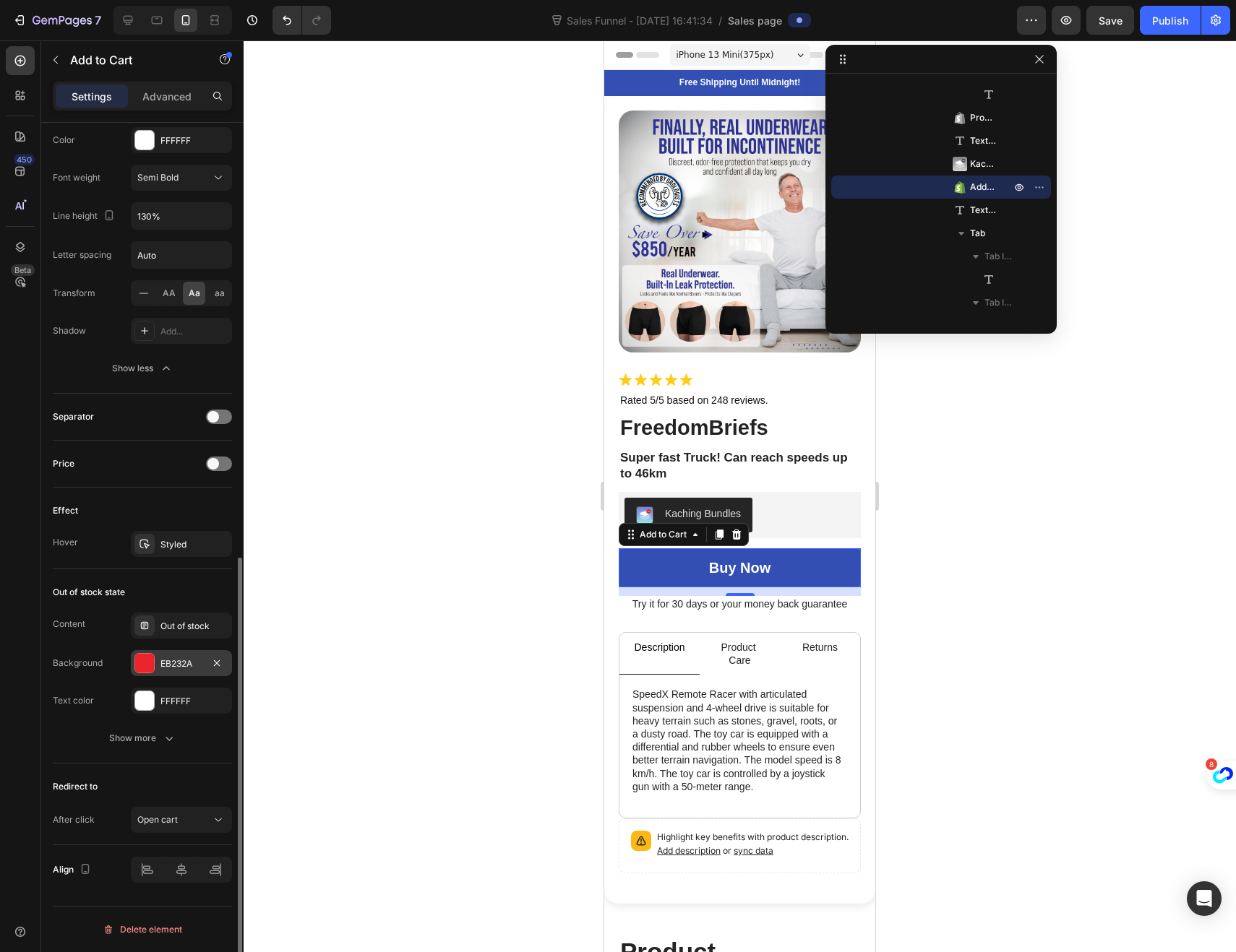
click at [145, 671] on div at bounding box center [144, 663] width 18 height 18
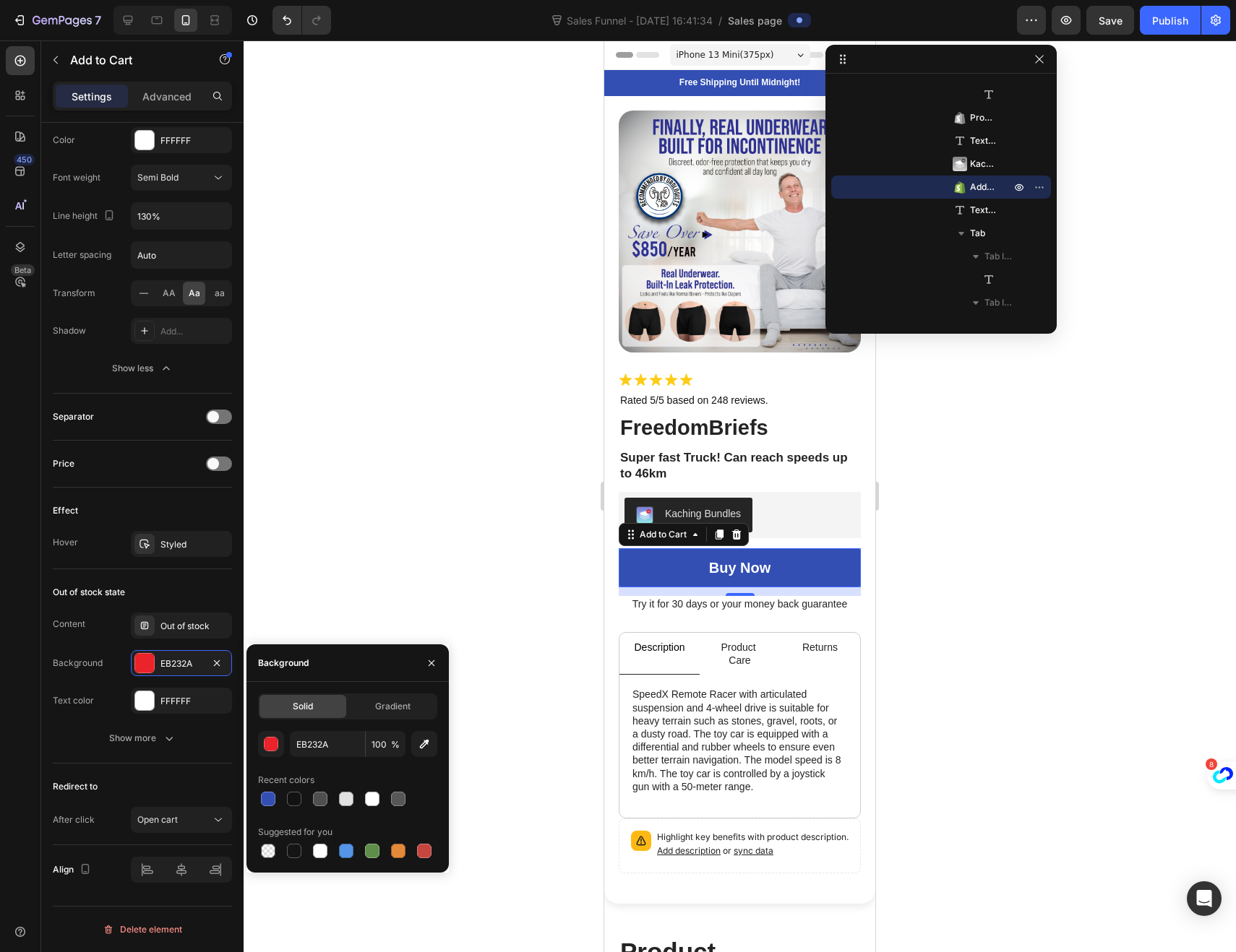
click at [266, 792] on div at bounding box center [267, 799] width 14 height 14
type input "334FB4"
click at [468, 504] on div at bounding box center [739, 496] width 992 height 911
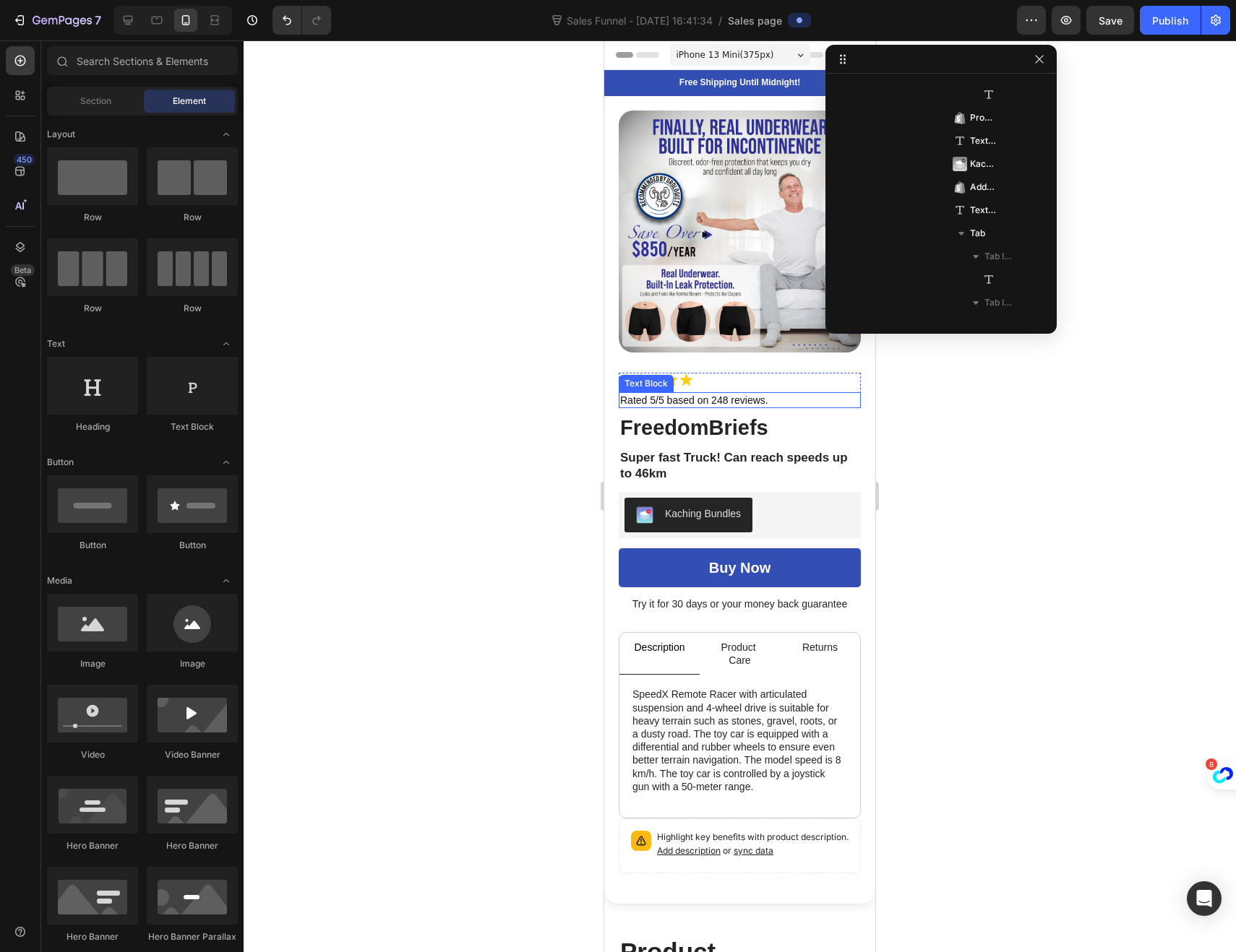
click at [654, 394] on p "Rated 5/5 based on 248 reviews." at bounding box center [740, 399] width 239 height 13
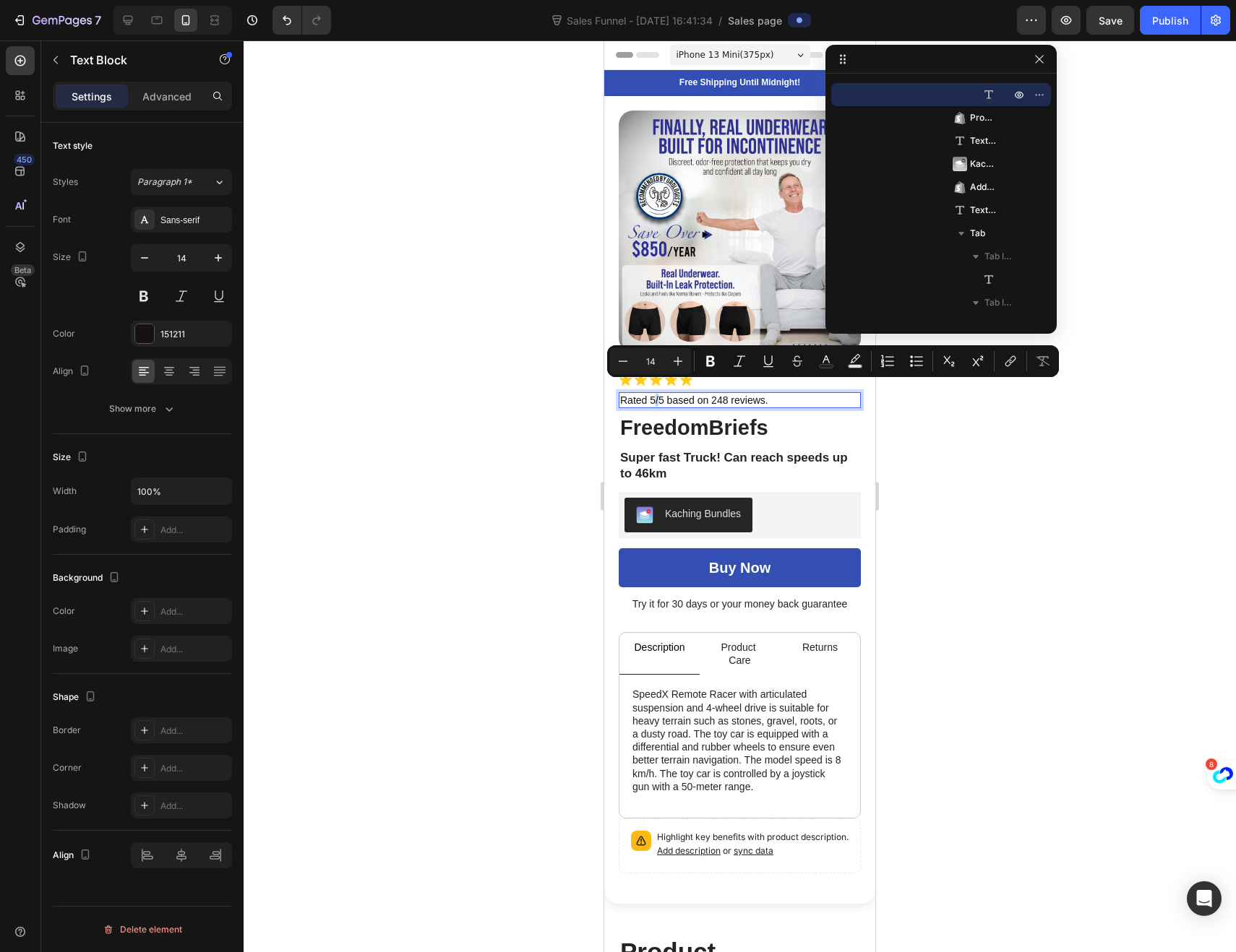
click at [654, 394] on p "Rated 5/5 based on 248 reviews." at bounding box center [740, 399] width 239 height 13
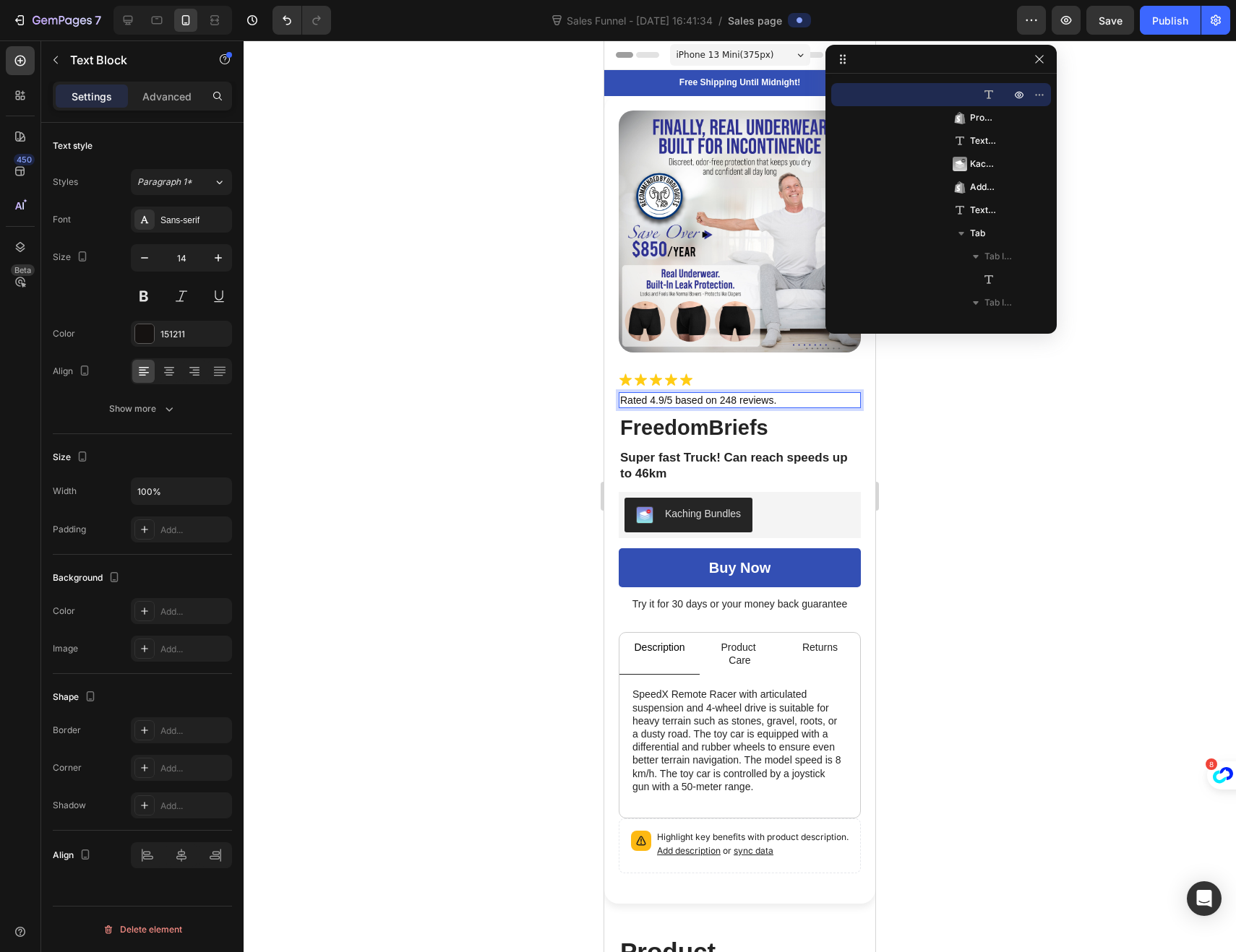
click at [734, 394] on p "Rated 4.9/5 based on 248 reviews." at bounding box center [740, 399] width 239 height 13
click at [665, 461] on p "Super fast Truck! Can reach speeds up to 46km" at bounding box center [740, 466] width 239 height 32
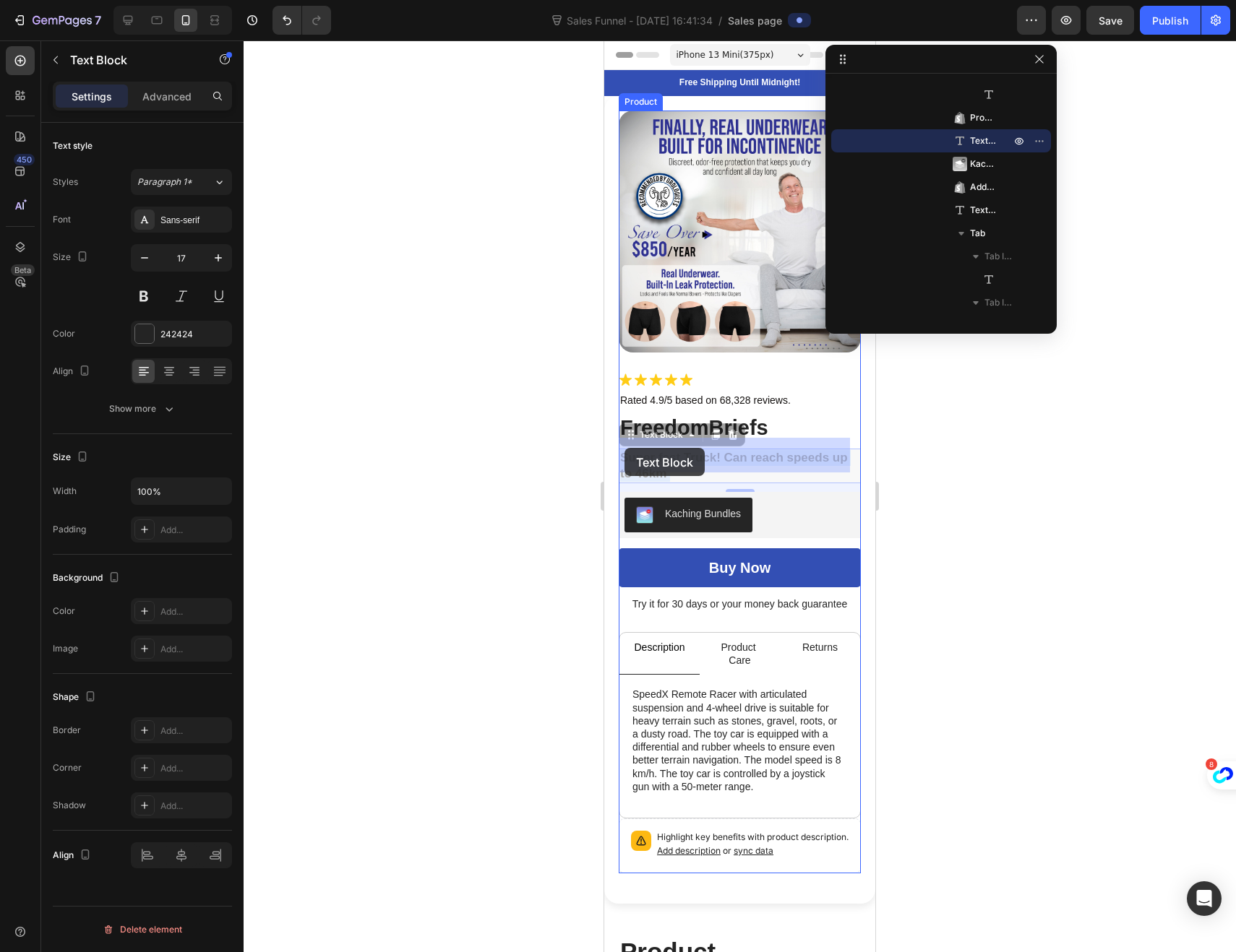
drag, startPoint x: 670, startPoint y: 462, endPoint x: 622, endPoint y: 448, distance: 50.0
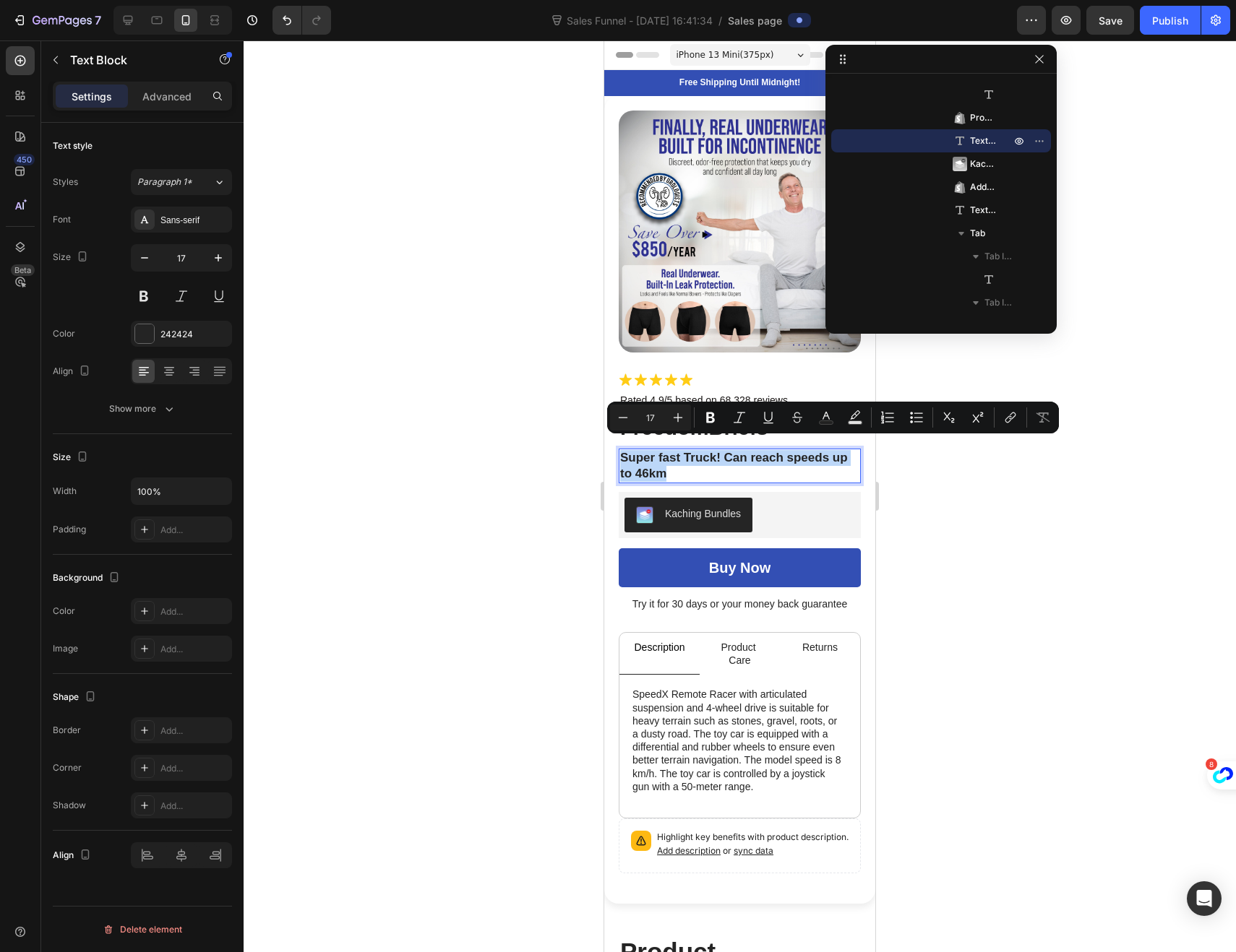
drag, startPoint x: 667, startPoint y: 460, endPoint x: 619, endPoint y: 450, distance: 49.0
click at [620, 450] on p "Super fast Truck! Can reach speeds up to 46km" at bounding box center [740, 466] width 239 height 32
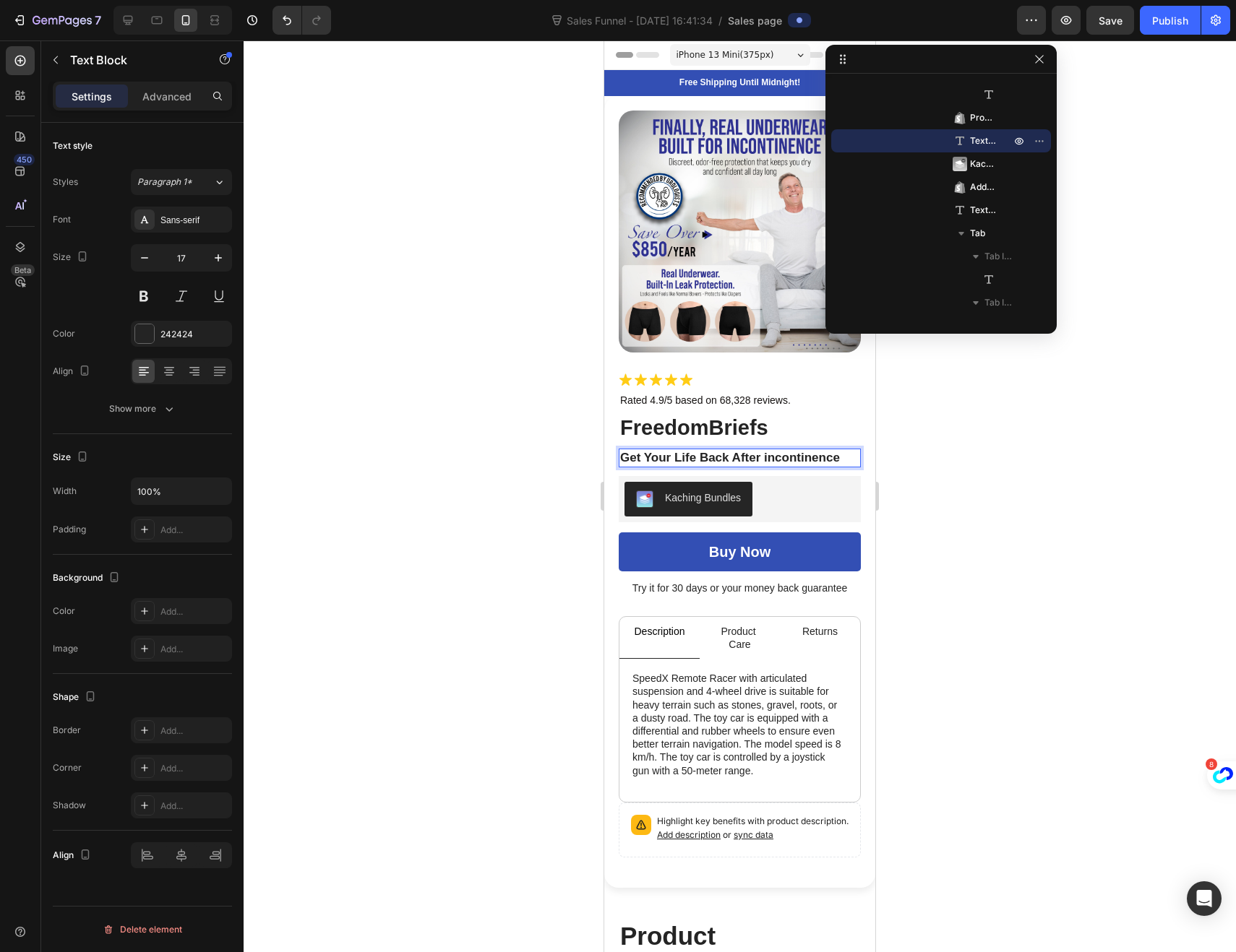
click at [767, 450] on p "Get Your Life Back After incontinence" at bounding box center [740, 458] width 239 height 15
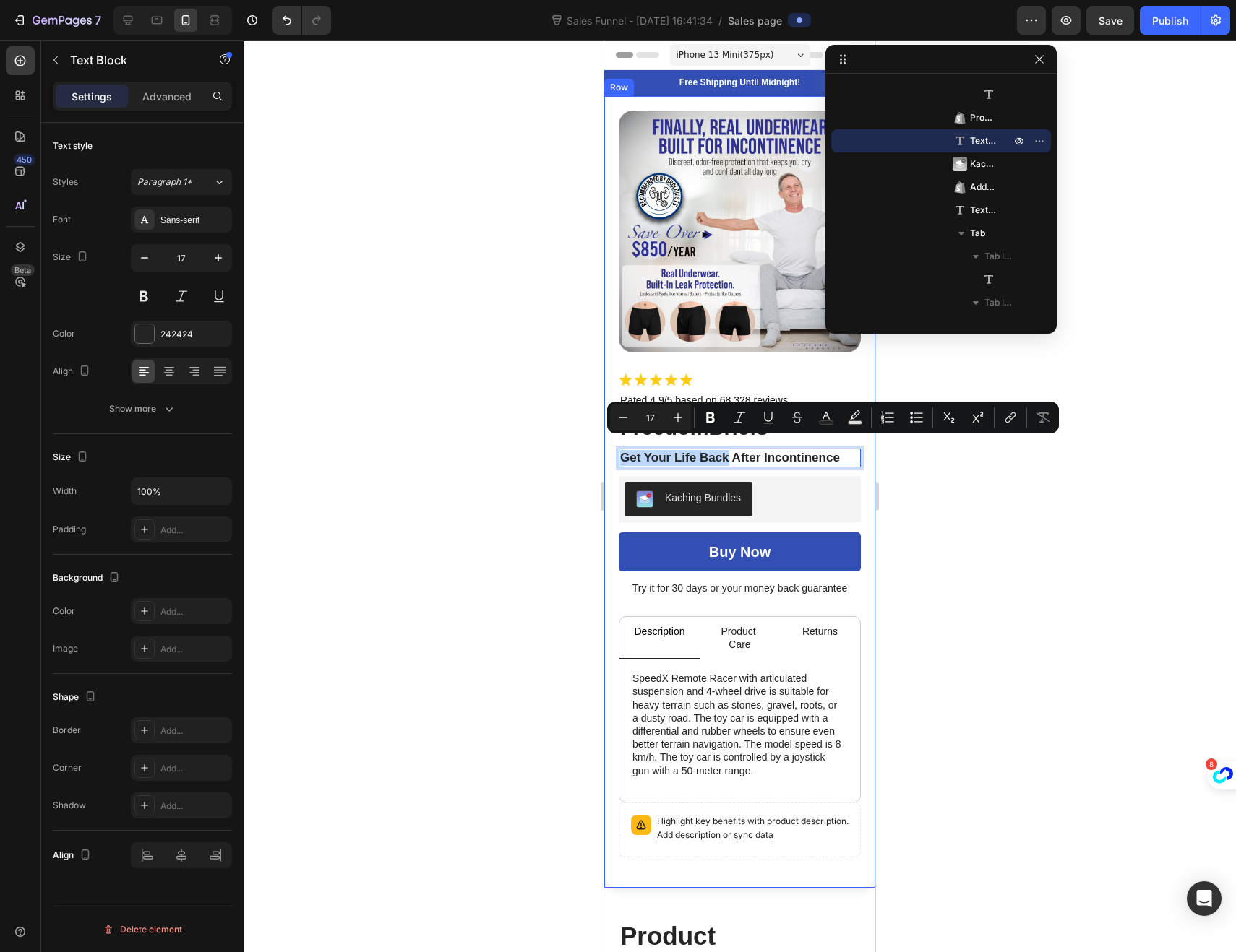
drag, startPoint x: 729, startPoint y: 445, endPoint x: 618, endPoint y: 448, distance: 111.0
click at [618, 448] on div "Product Images Icon Icon Icon Icon Icon Icon List Rated 4.9/5 based on 68,328 r…" at bounding box center [739, 492] width 271 height 792
click at [496, 477] on div at bounding box center [739, 496] width 992 height 911
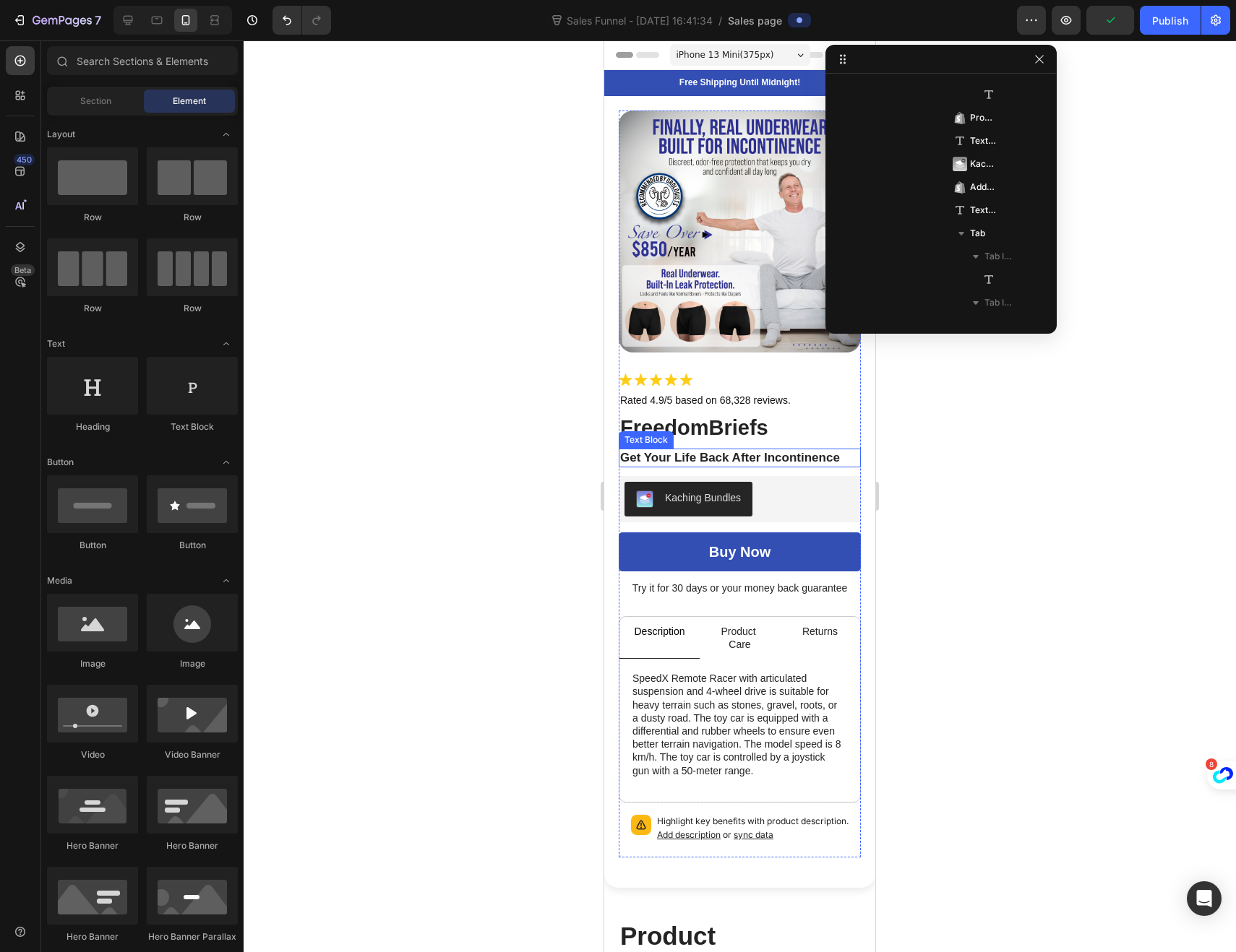
click at [646, 453] on p "Get Your Life Back After Incontinence" at bounding box center [740, 458] width 239 height 15
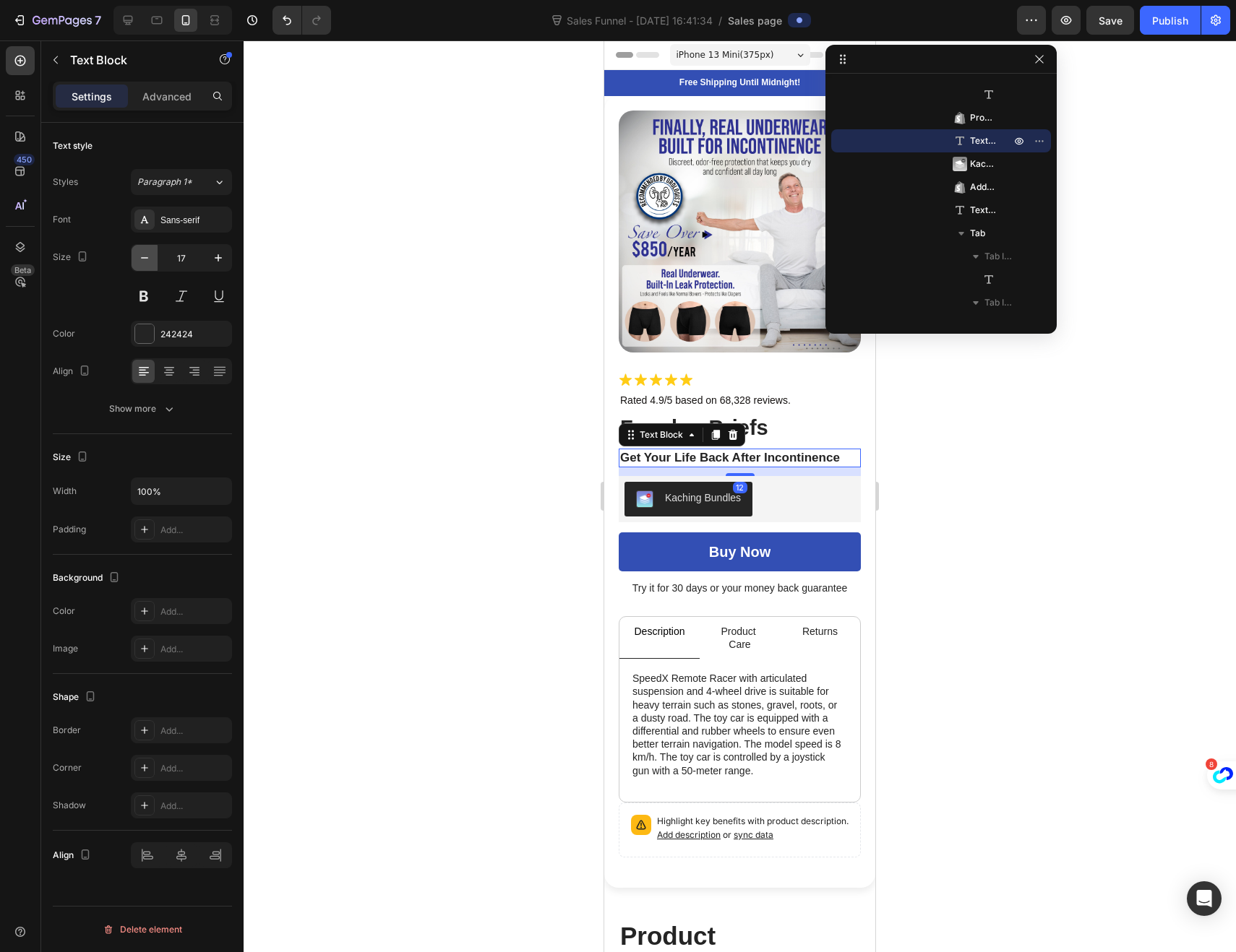
click at [149, 261] on icon "button" at bounding box center [144, 258] width 14 height 14
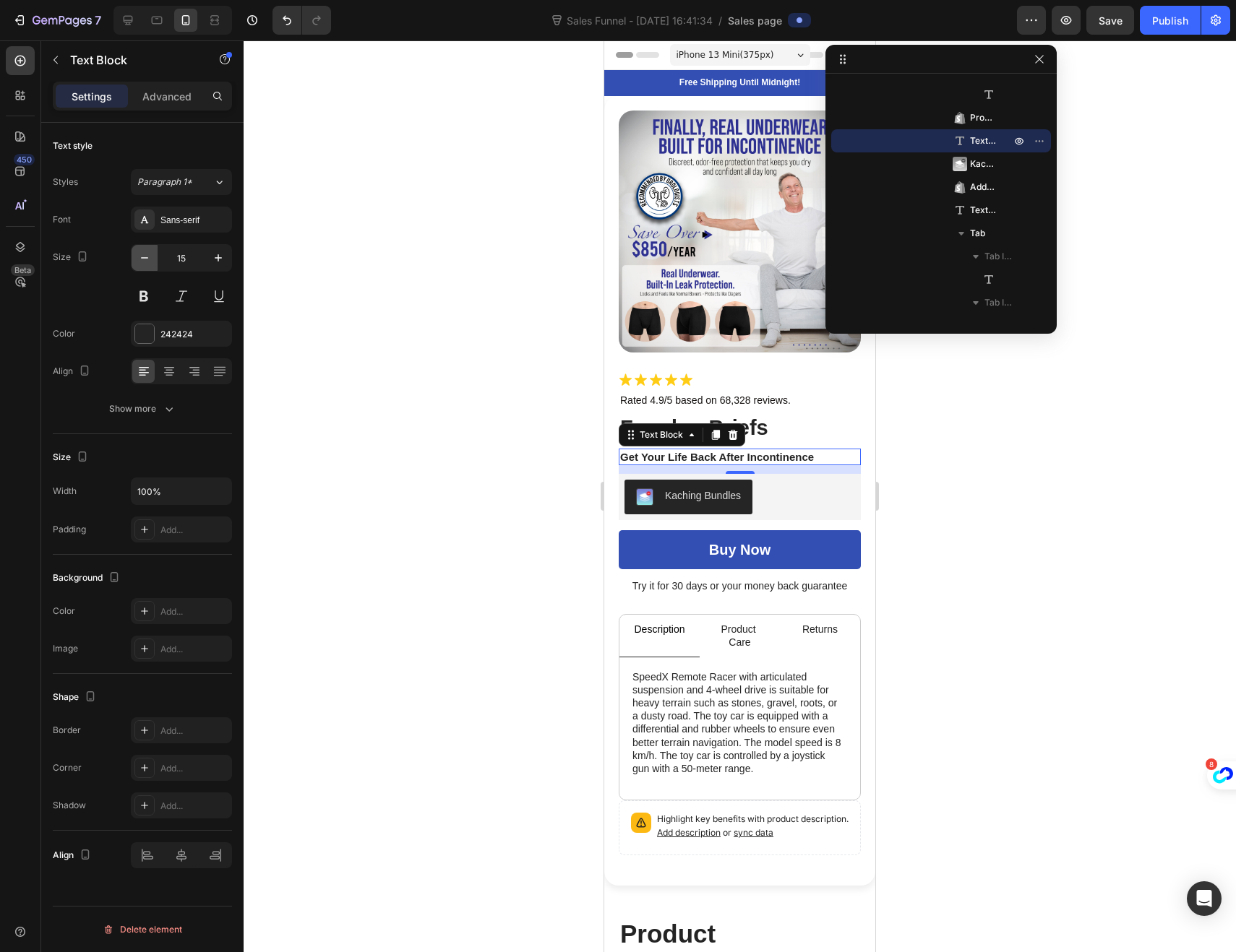
type input "14"
click at [508, 449] on div at bounding box center [739, 496] width 992 height 911
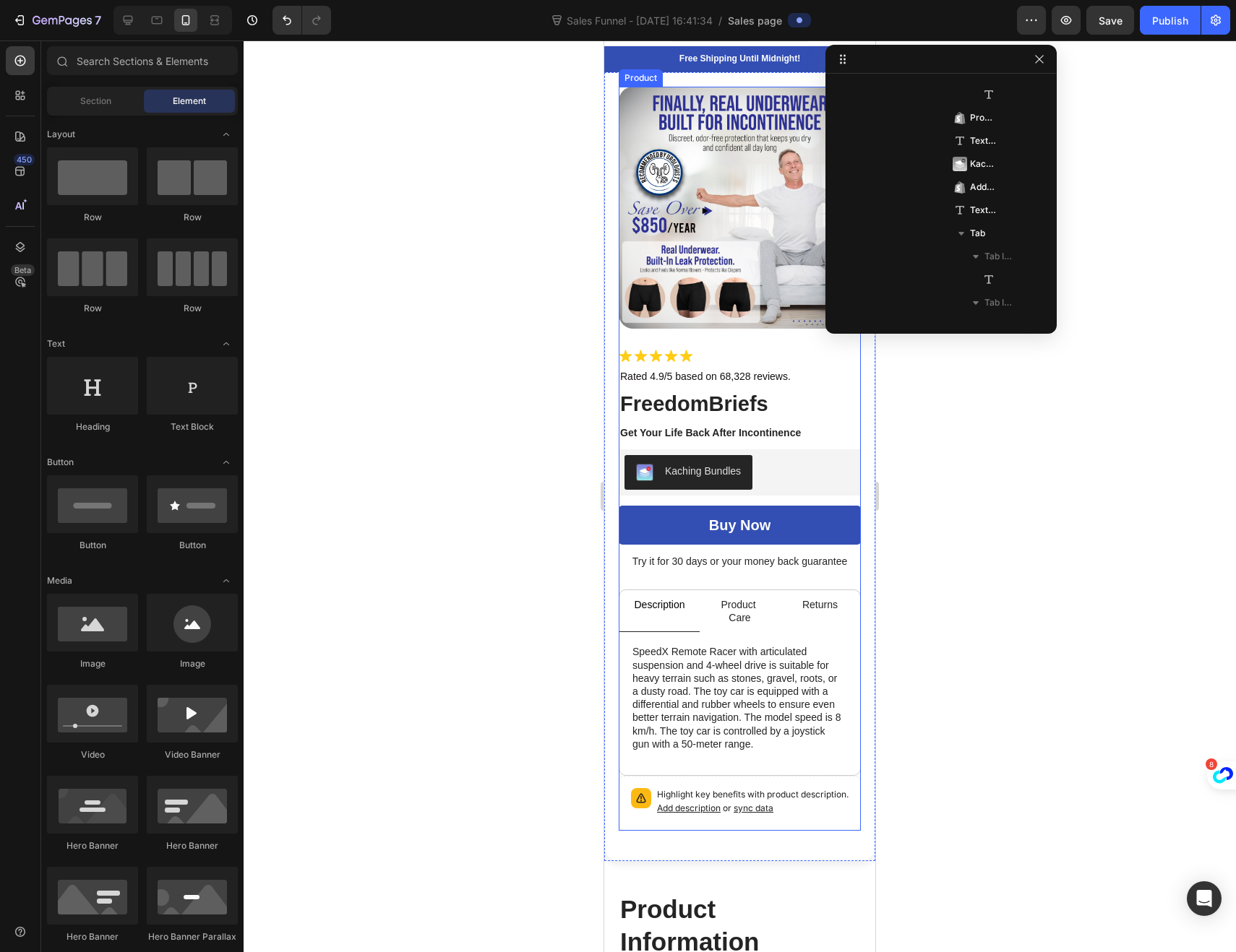
scroll to position [36, 0]
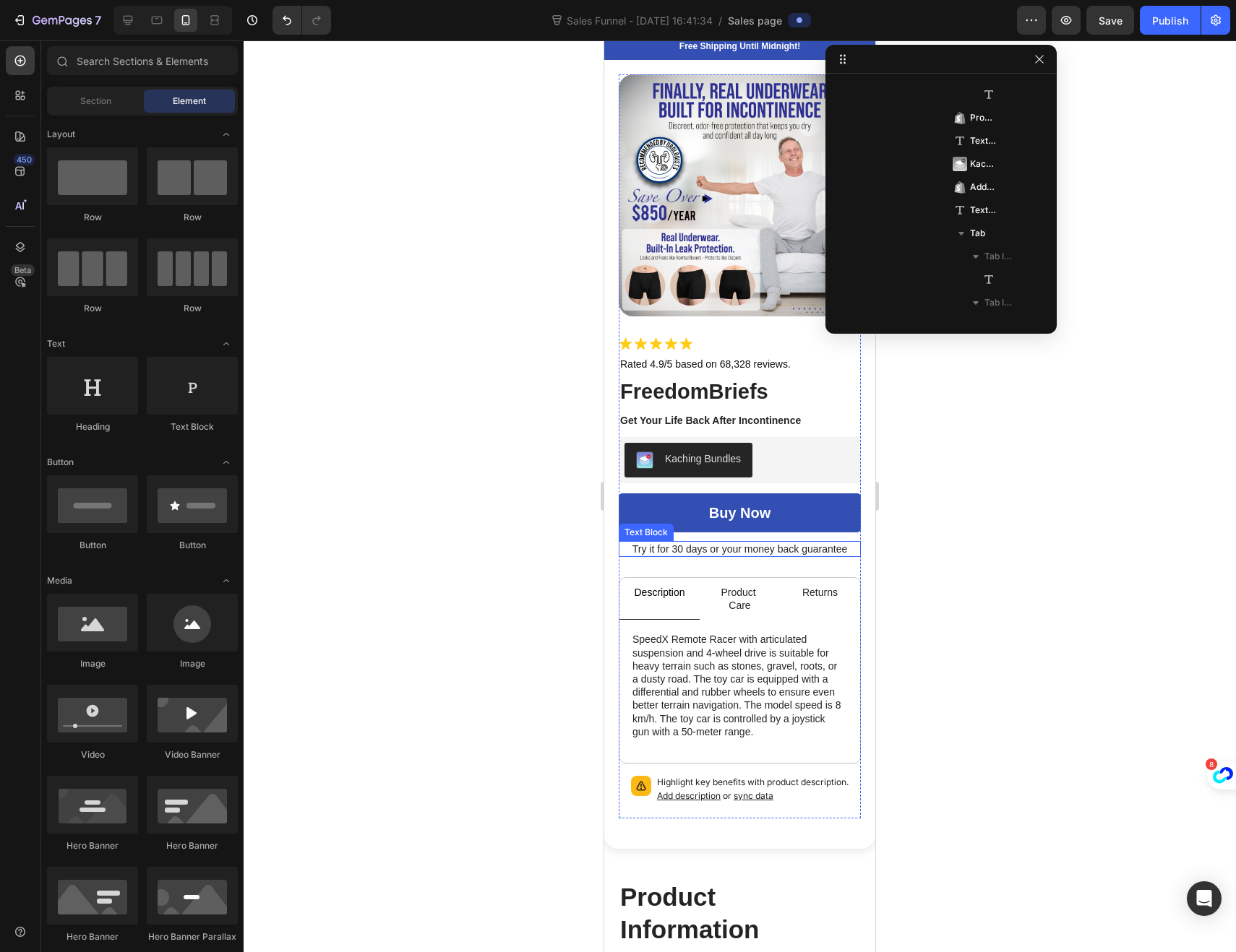
click at [671, 542] on p "Try it for 30 days or your money back guarantee" at bounding box center [740, 548] width 239 height 13
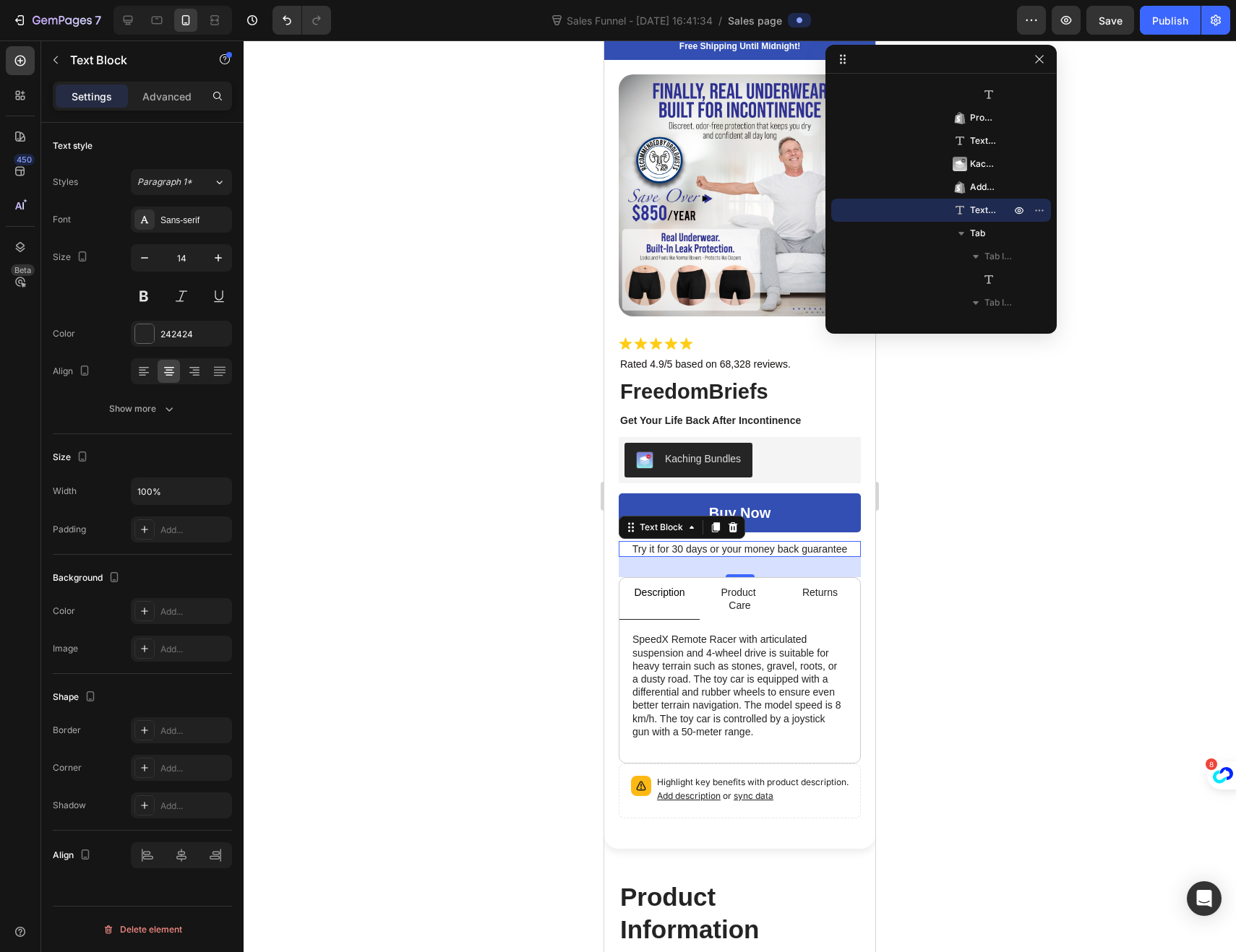
click at [671, 542] on p "Try it for 30 days or your money back guarantee" at bounding box center [740, 548] width 239 height 13
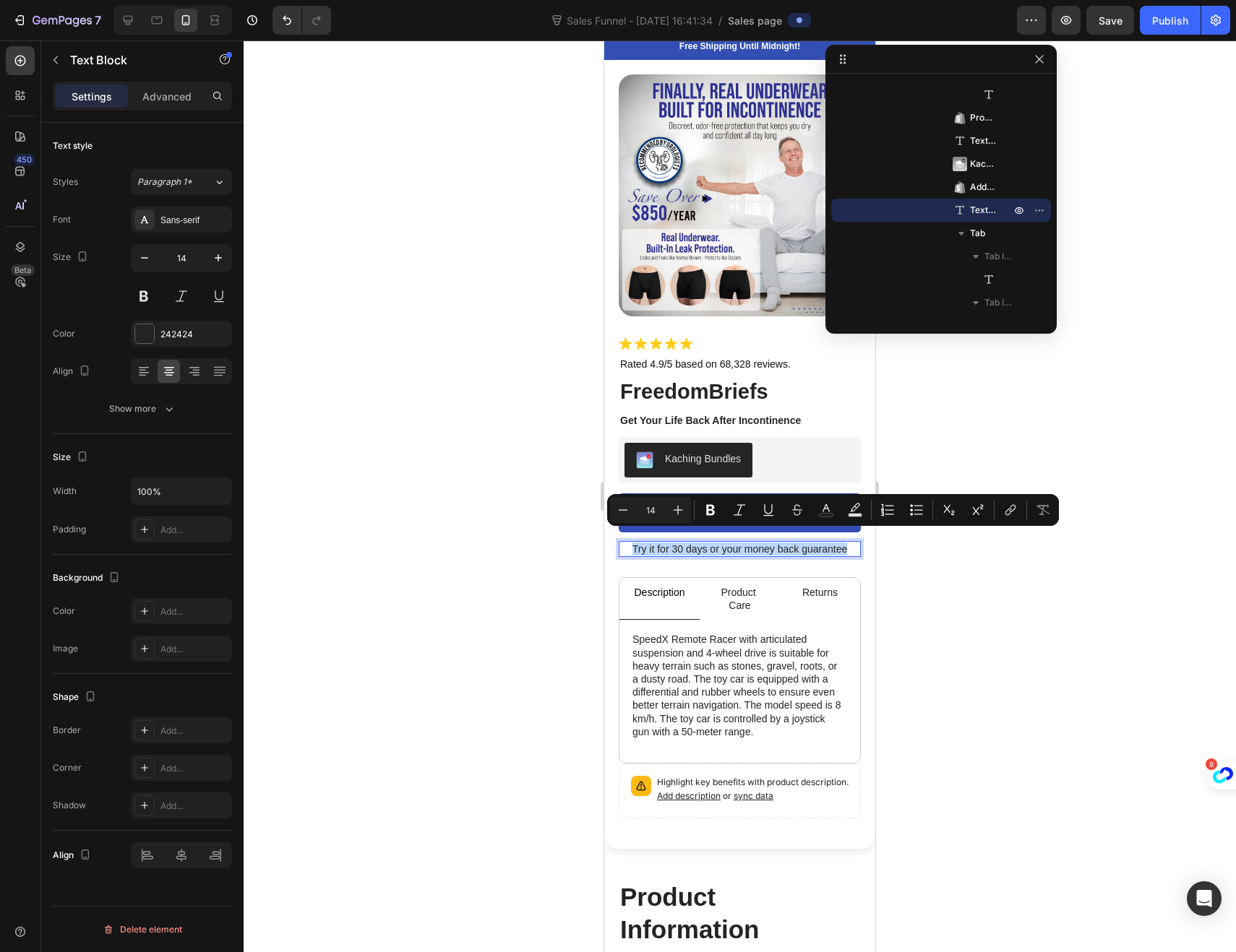
click at [670, 542] on p "Try it for 30 days or your money back guarantee" at bounding box center [740, 548] width 239 height 13
click at [671, 542] on p "Try it for 30 days or your money back guarantee" at bounding box center [740, 548] width 239 height 13
click at [689, 542] on p "Try it for 30 days or your money back guarantee" at bounding box center [740, 548] width 239 height 13
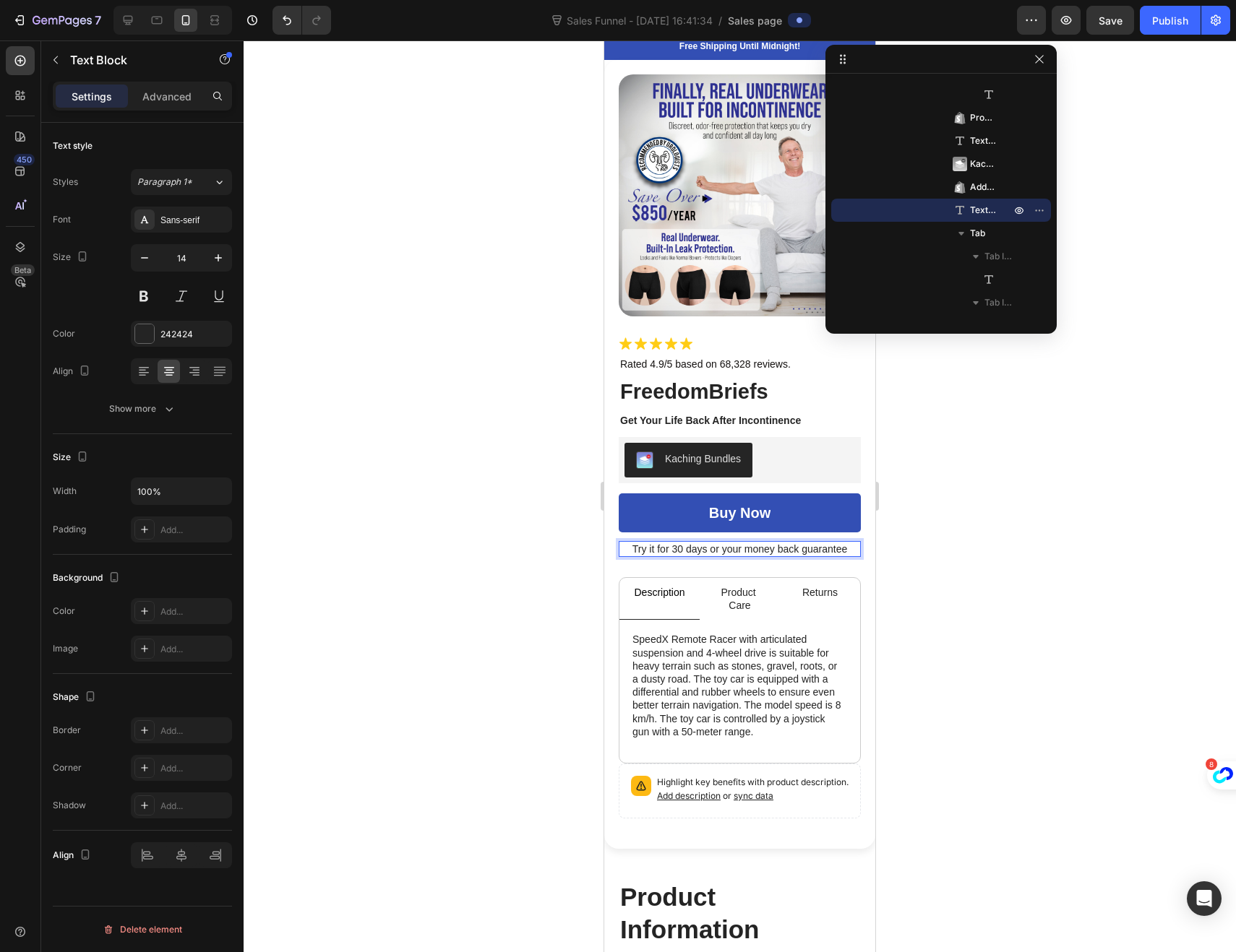
click at [669, 542] on p "Try it for 30 days or your money back guarantee" at bounding box center [740, 548] width 239 height 13
click at [520, 685] on div at bounding box center [739, 496] width 992 height 911
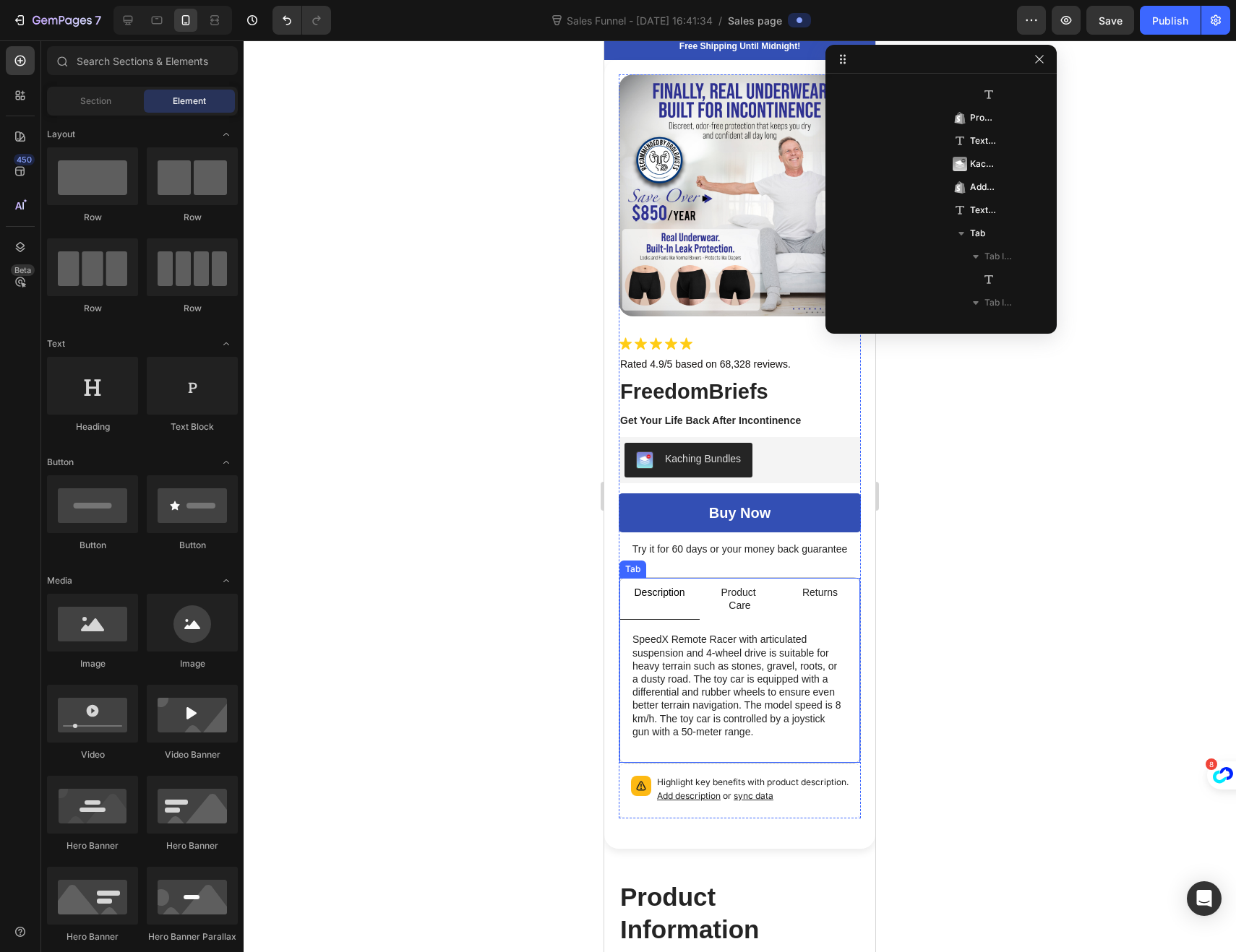
click at [665, 594] on p "Description" at bounding box center [659, 591] width 50 height 13
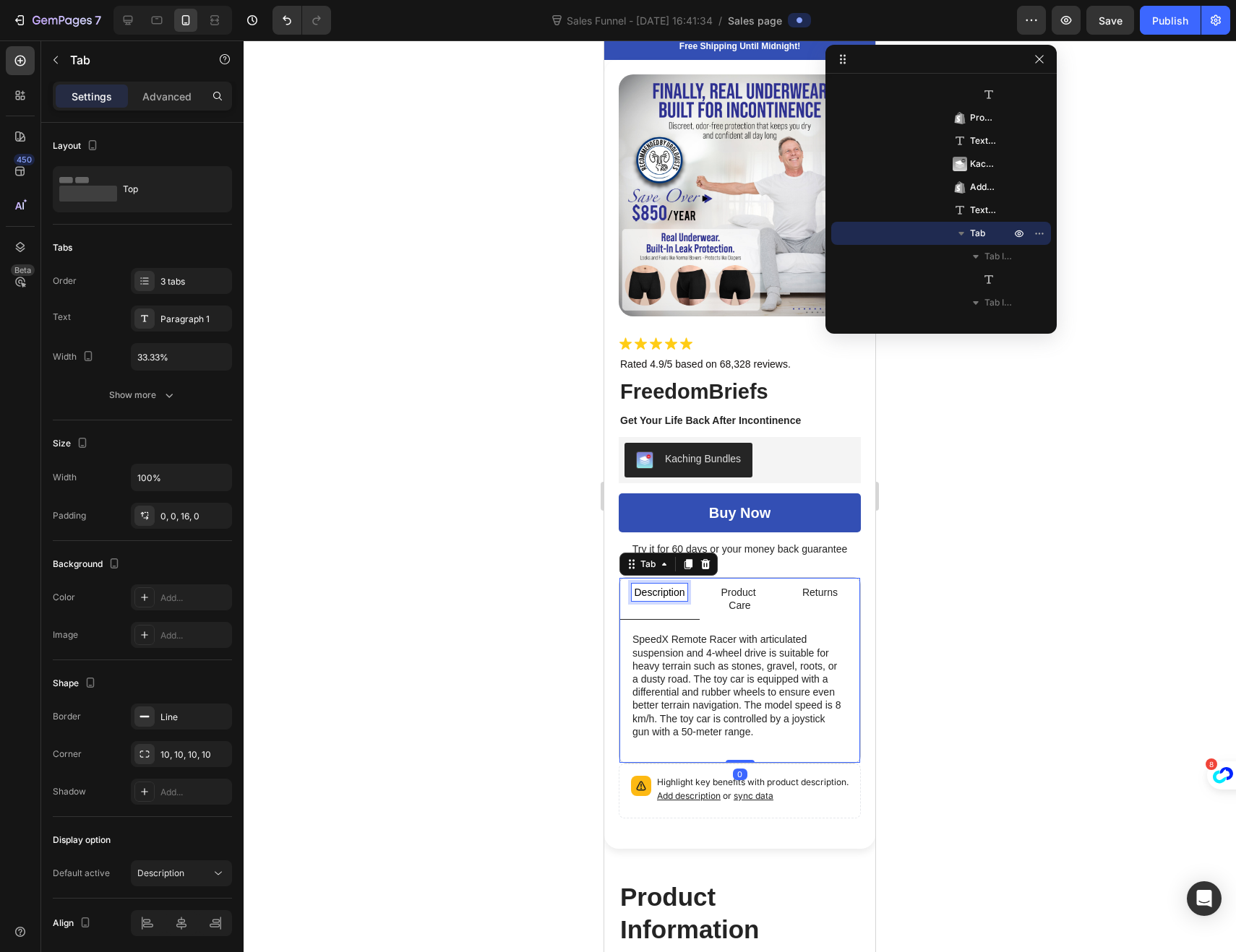
click at [663, 592] on p "Description" at bounding box center [659, 591] width 50 height 13
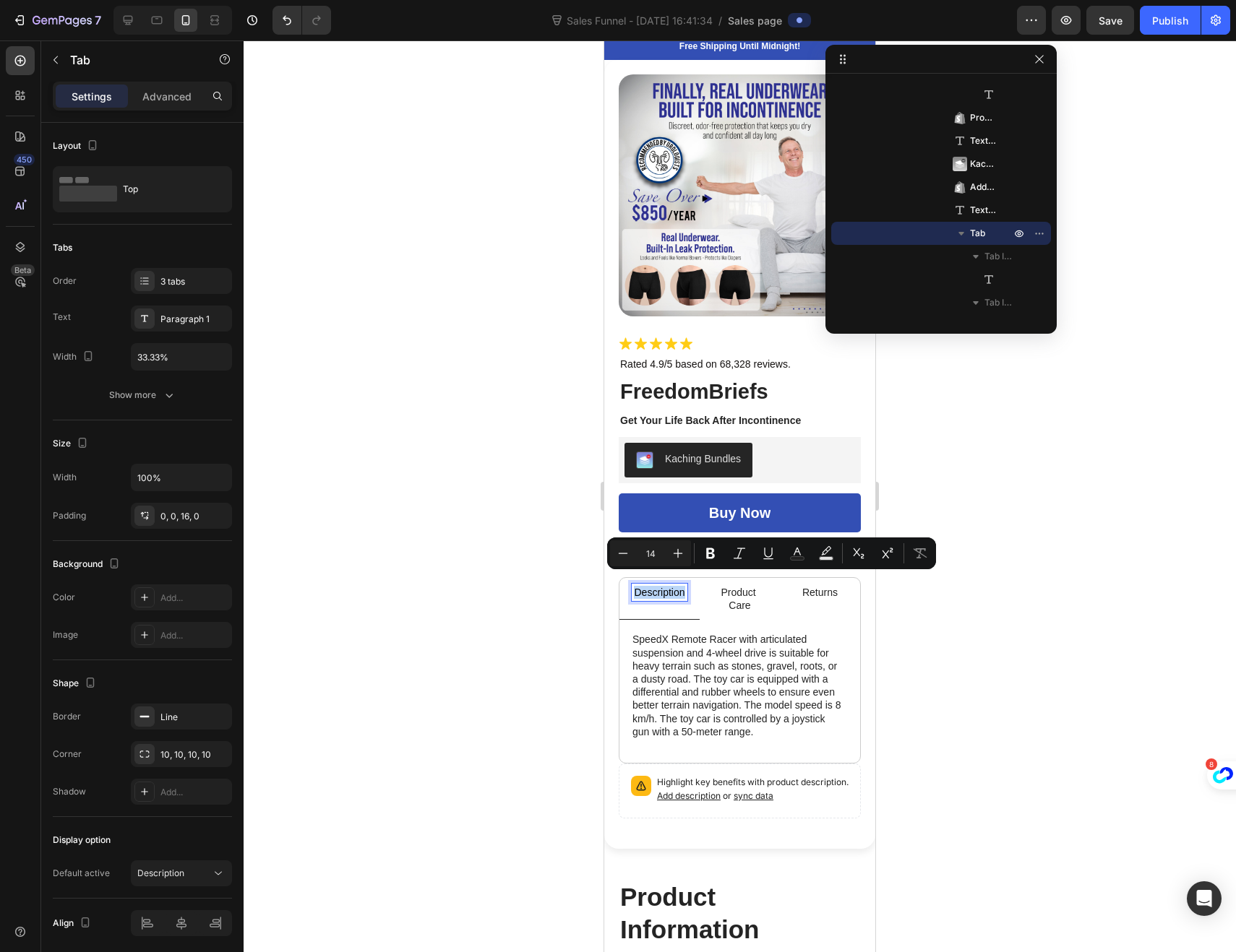
drag, startPoint x: 663, startPoint y: 592, endPoint x: 625, endPoint y: 580, distance: 39.8
click at [625, 580] on li "Description" at bounding box center [659, 598] width 80 height 41
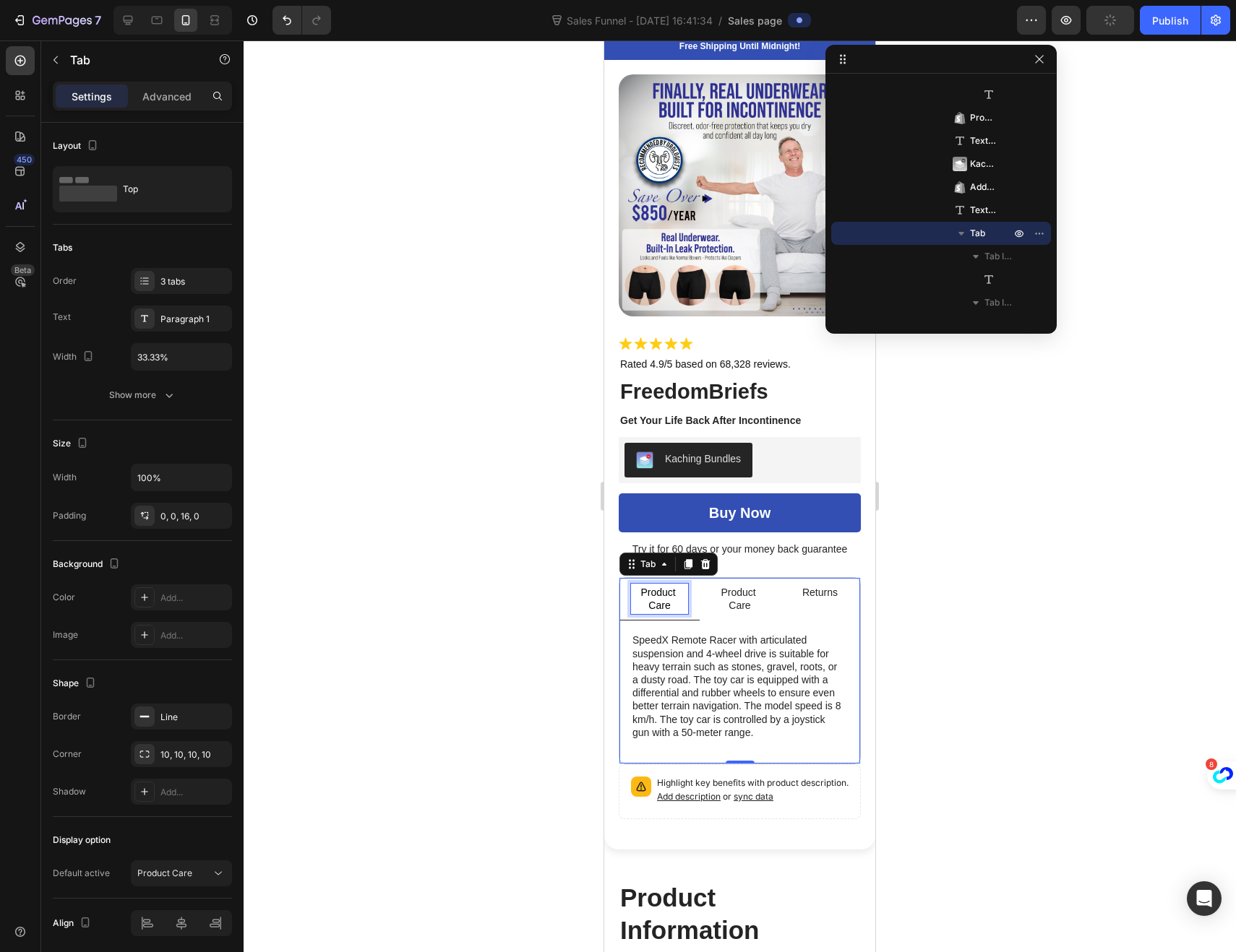
click at [799, 722] on p "SpeedX Remote Racer with articulated suspension and 4-wheel drive is suitable f…" at bounding box center [739, 686] width 214 height 105
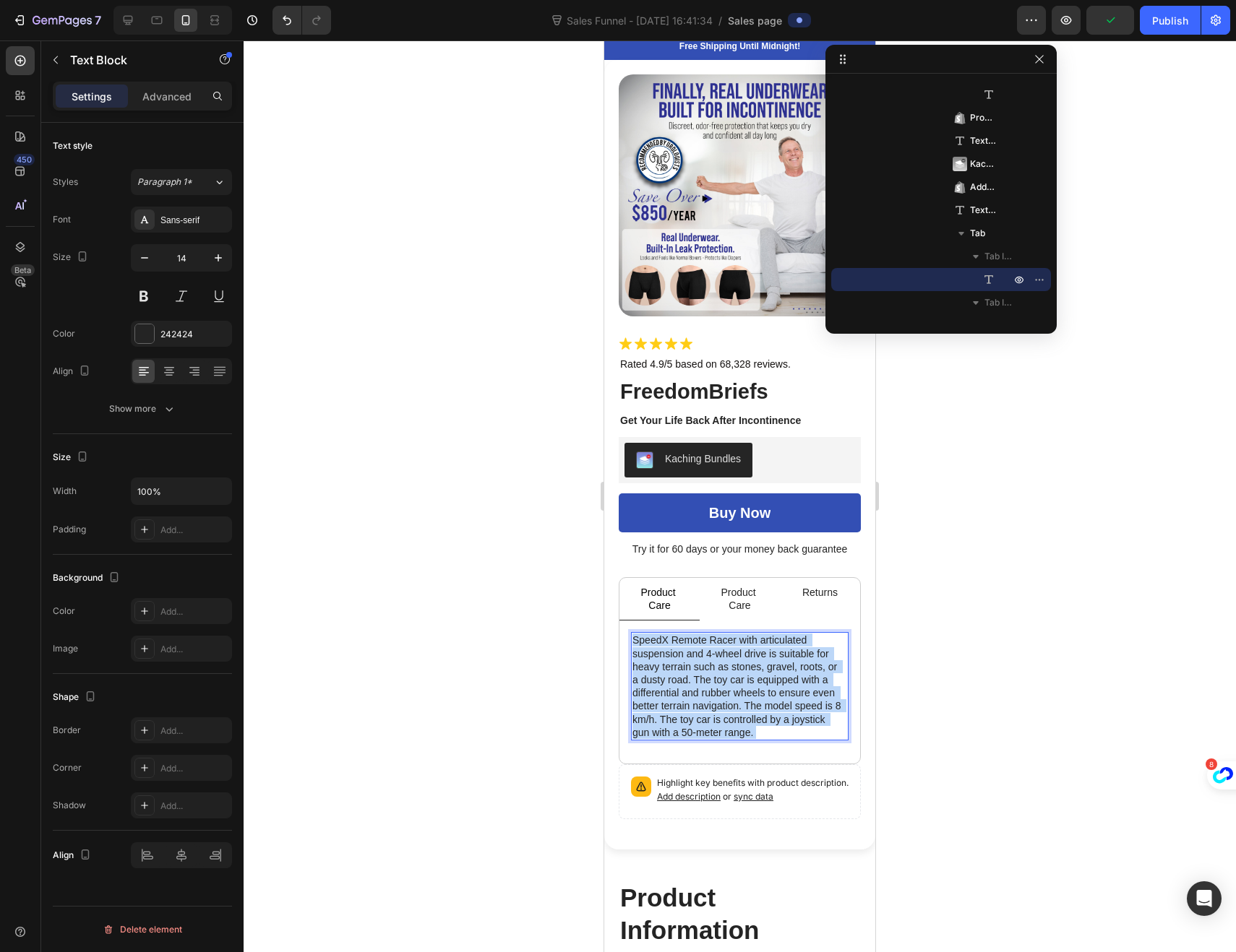
drag, startPoint x: 798, startPoint y: 722, endPoint x: 770, endPoint y: 715, distance: 28.9
click at [737, 708] on p "SpeedX Remote Racer with articulated suspension and 4-wheel drive is suitable f…" at bounding box center [739, 686] width 214 height 105
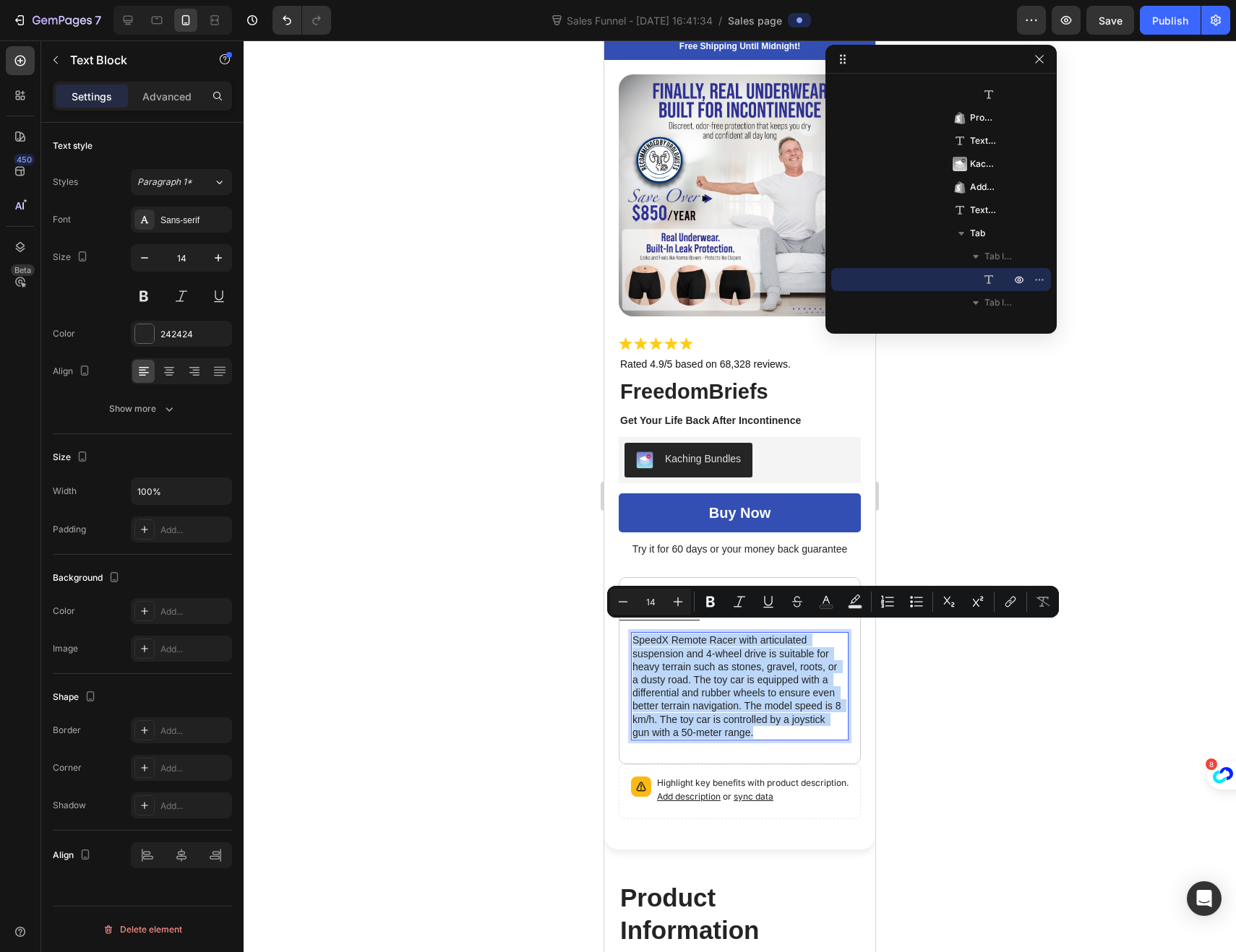
drag, startPoint x: 800, startPoint y: 723, endPoint x: 633, endPoint y: 622, distance: 195.2
click at [633, 634] on p "SpeedX Remote Racer with articulated suspension and 4-wheel drive is suitable f…" at bounding box center [739, 686] width 214 height 105
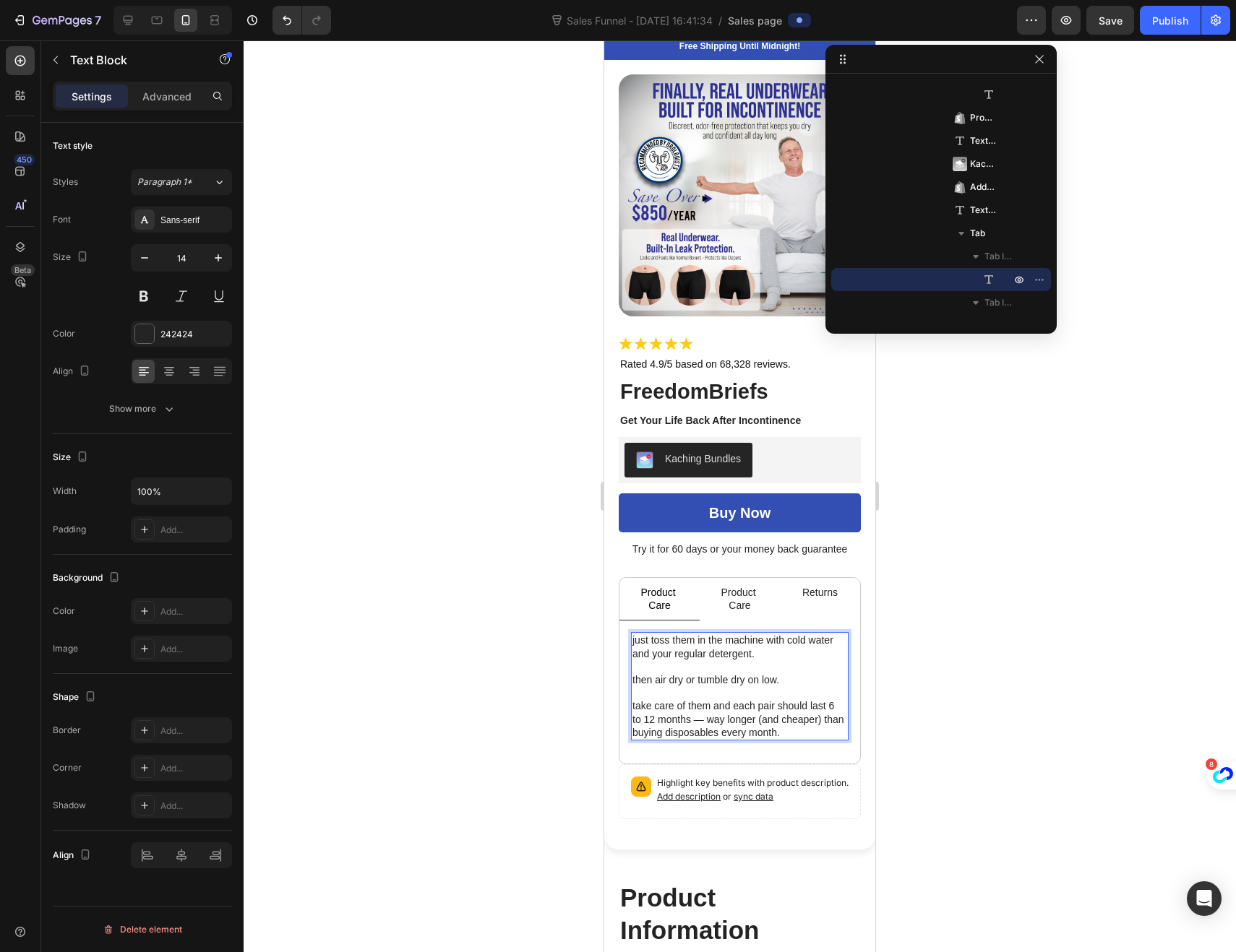
click at [634, 634] on p "just toss them in the machine with cold water and your regular detergent. then …" at bounding box center [739, 660] width 214 height 53
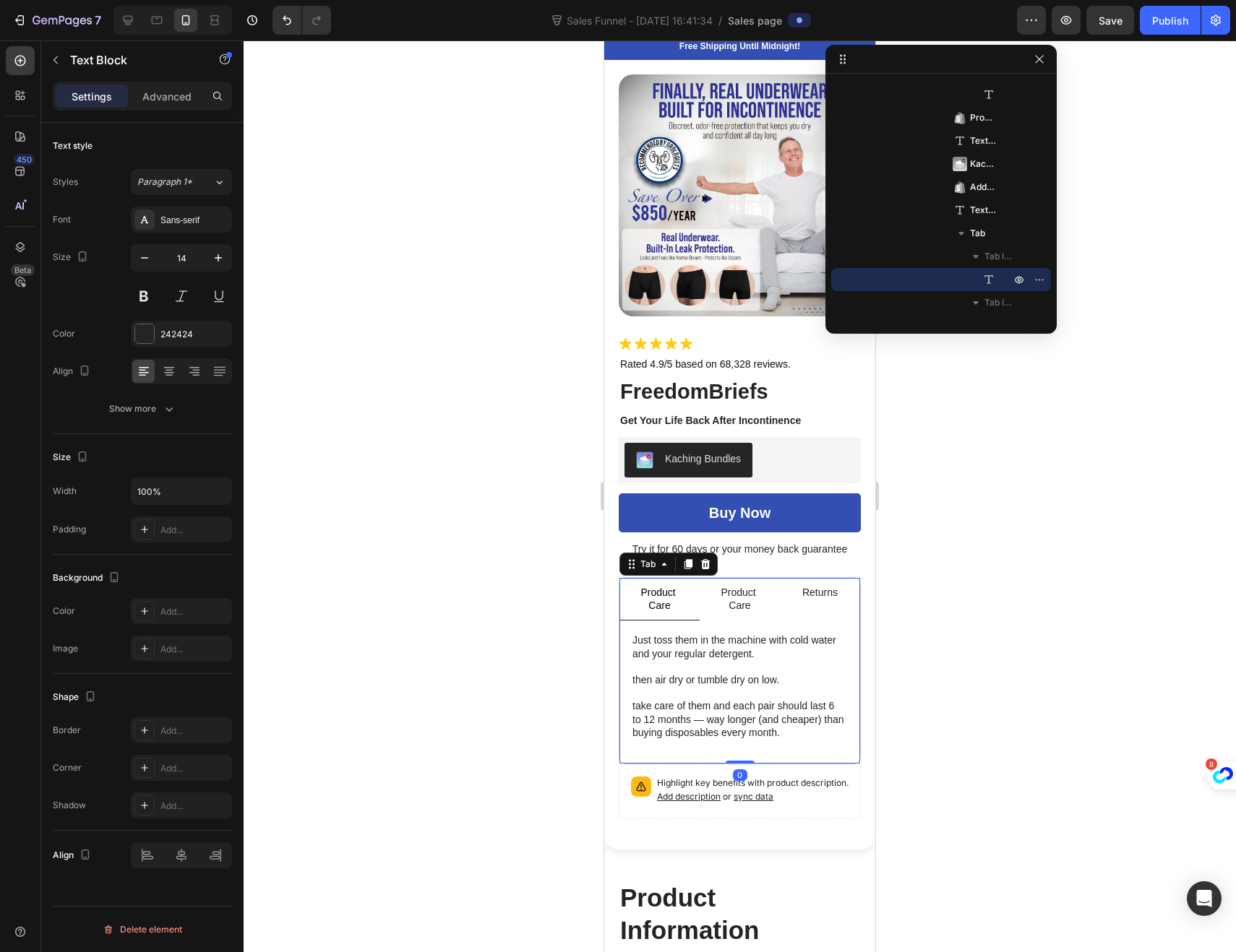
click at [727, 586] on p "Product Care" at bounding box center [739, 598] width 53 height 26
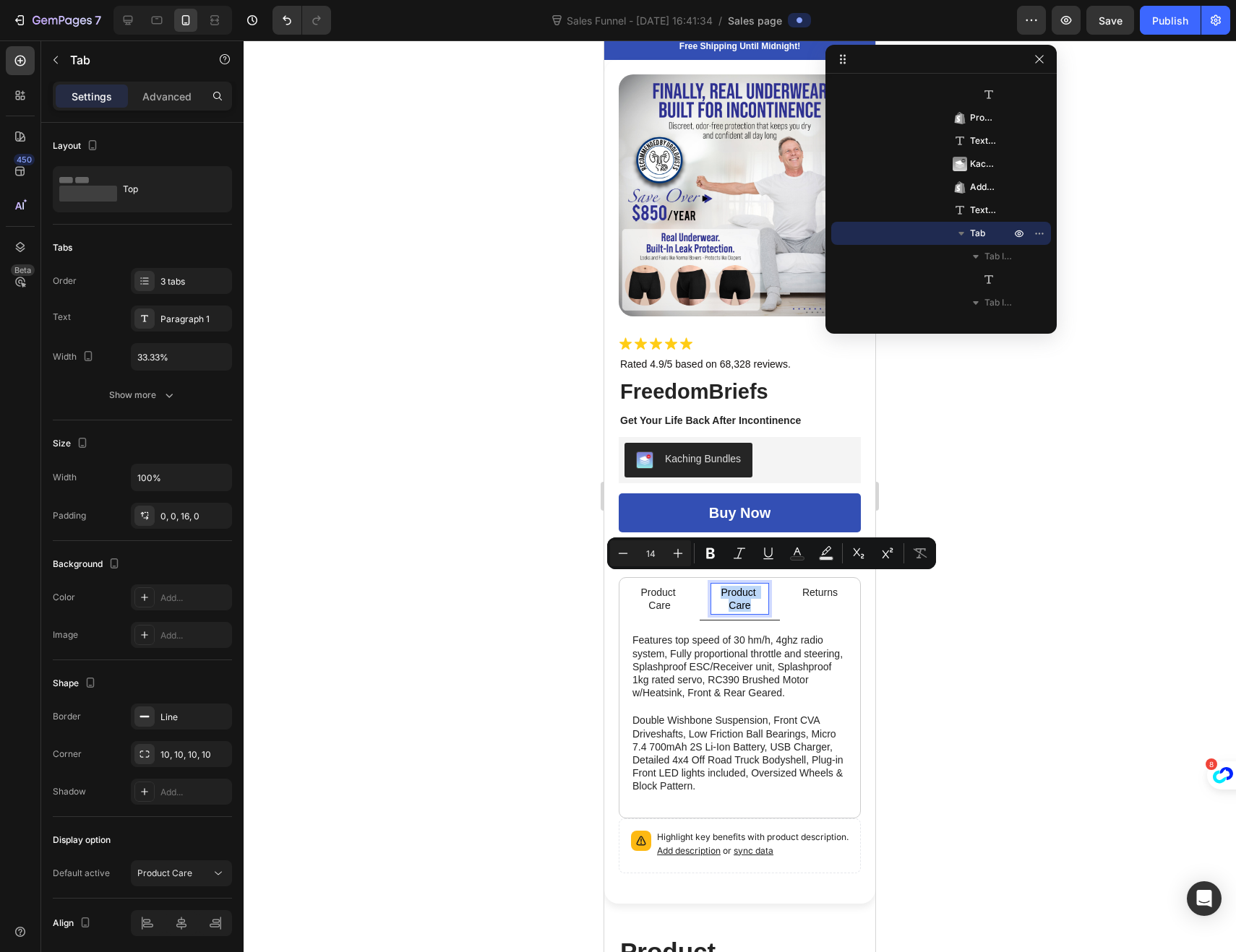
drag, startPoint x: 747, startPoint y: 593, endPoint x: 715, endPoint y: 583, distance: 33.5
click at [715, 585] on p "Product Care" at bounding box center [739, 598] width 53 height 26
drag, startPoint x: 720, startPoint y: 591, endPoint x: 706, endPoint y: 585, distance: 15.2
click at [706, 585] on li "Refunds & Returns" at bounding box center [739, 599] width 80 height 42
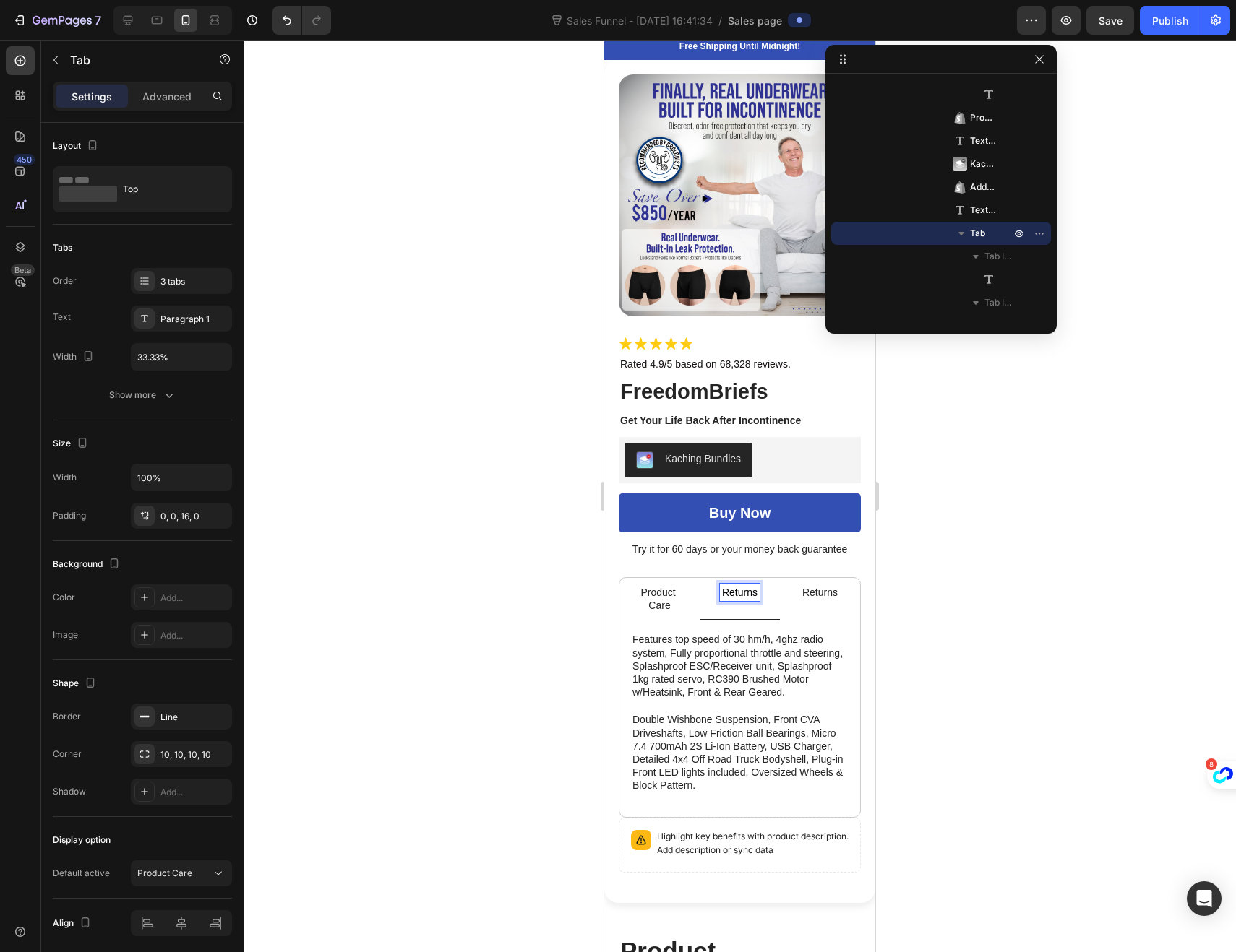
click at [753, 584] on div "Returns" at bounding box center [739, 592] width 40 height 17
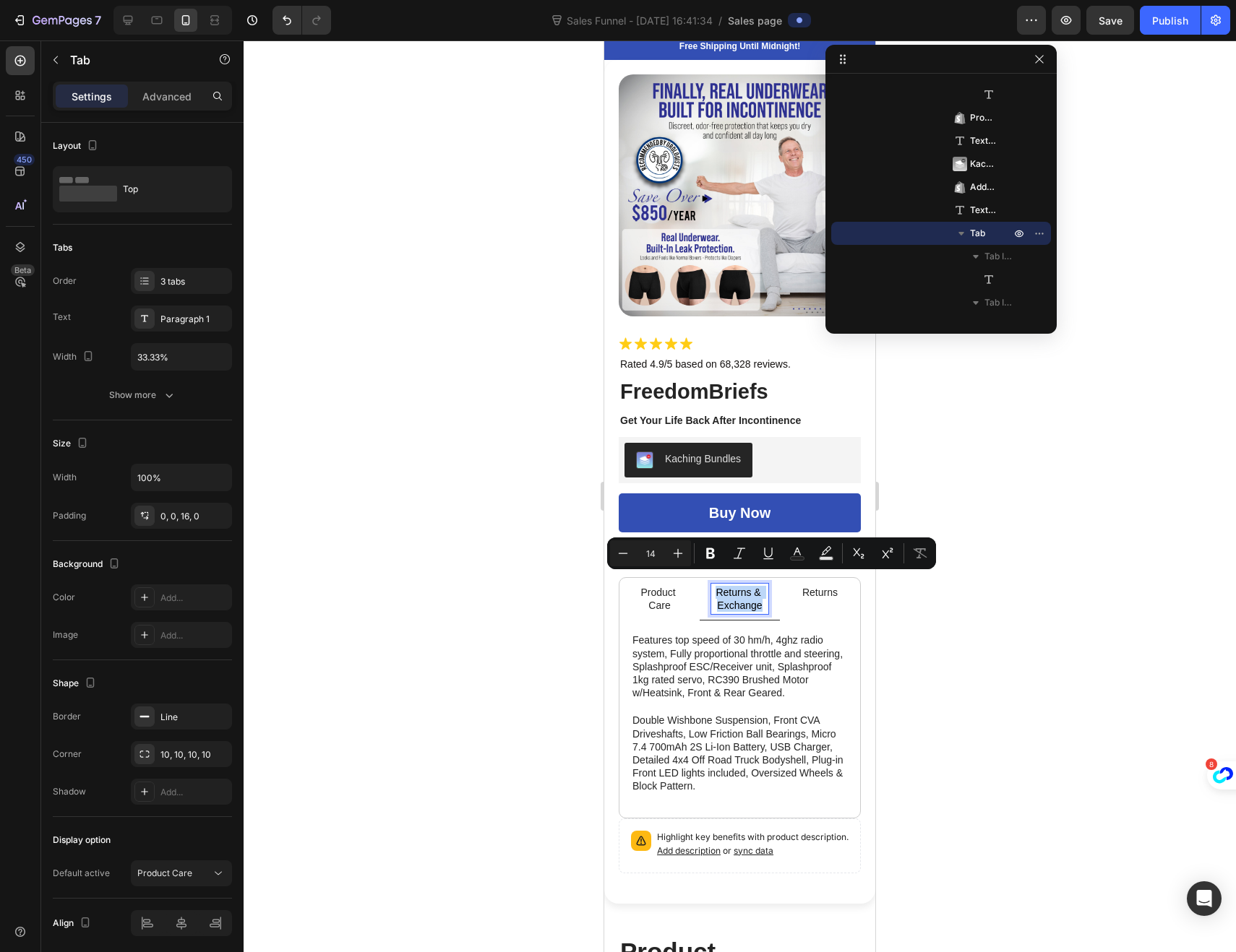
drag, startPoint x: 757, startPoint y: 589, endPoint x: 704, endPoint y: 580, distance: 53.8
click at [704, 580] on li "Returns & Exchange" at bounding box center [739, 599] width 80 height 42
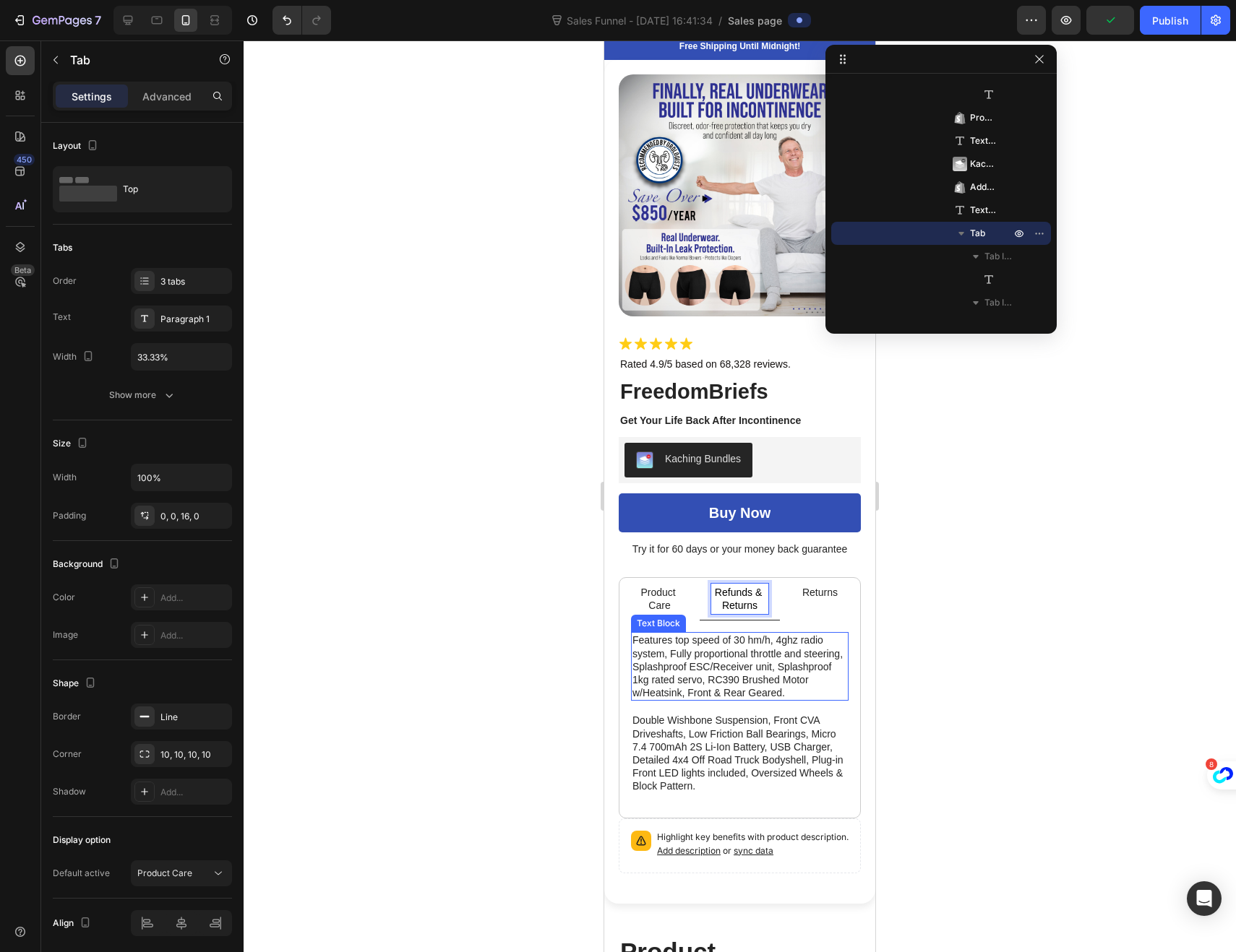
click at [732, 665] on p "Features top speed of 30 hm/h, 4ghz radio system, Fully proportional throttle a…" at bounding box center [739, 666] width 214 height 66
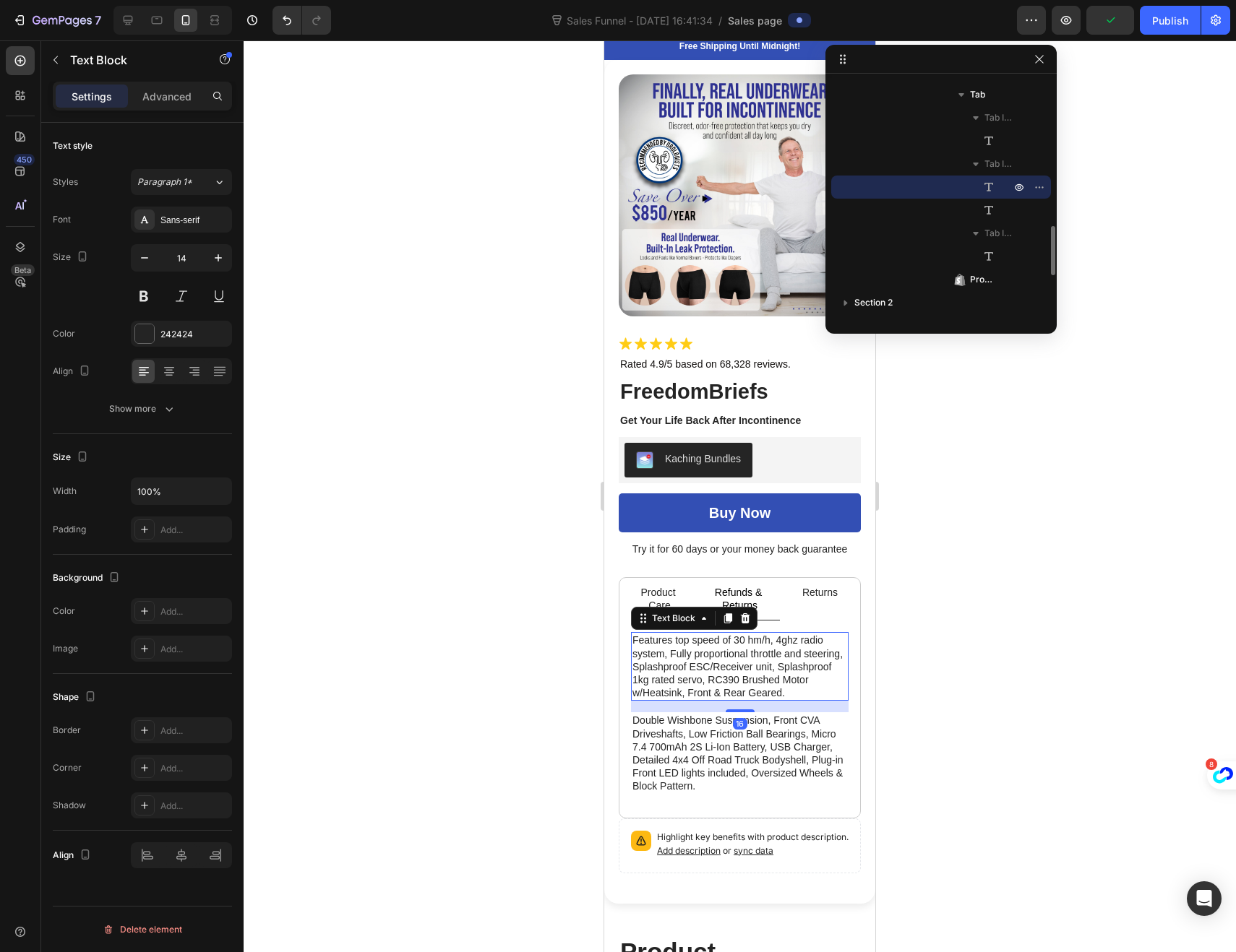
drag, startPoint x: 692, startPoint y: 692, endPoint x: 676, endPoint y: 695, distance: 16.3
click at [692, 692] on p "Features top speed of 30 hm/h, 4ghz radio system, Fully proportional throttle a…" at bounding box center [739, 666] width 214 height 66
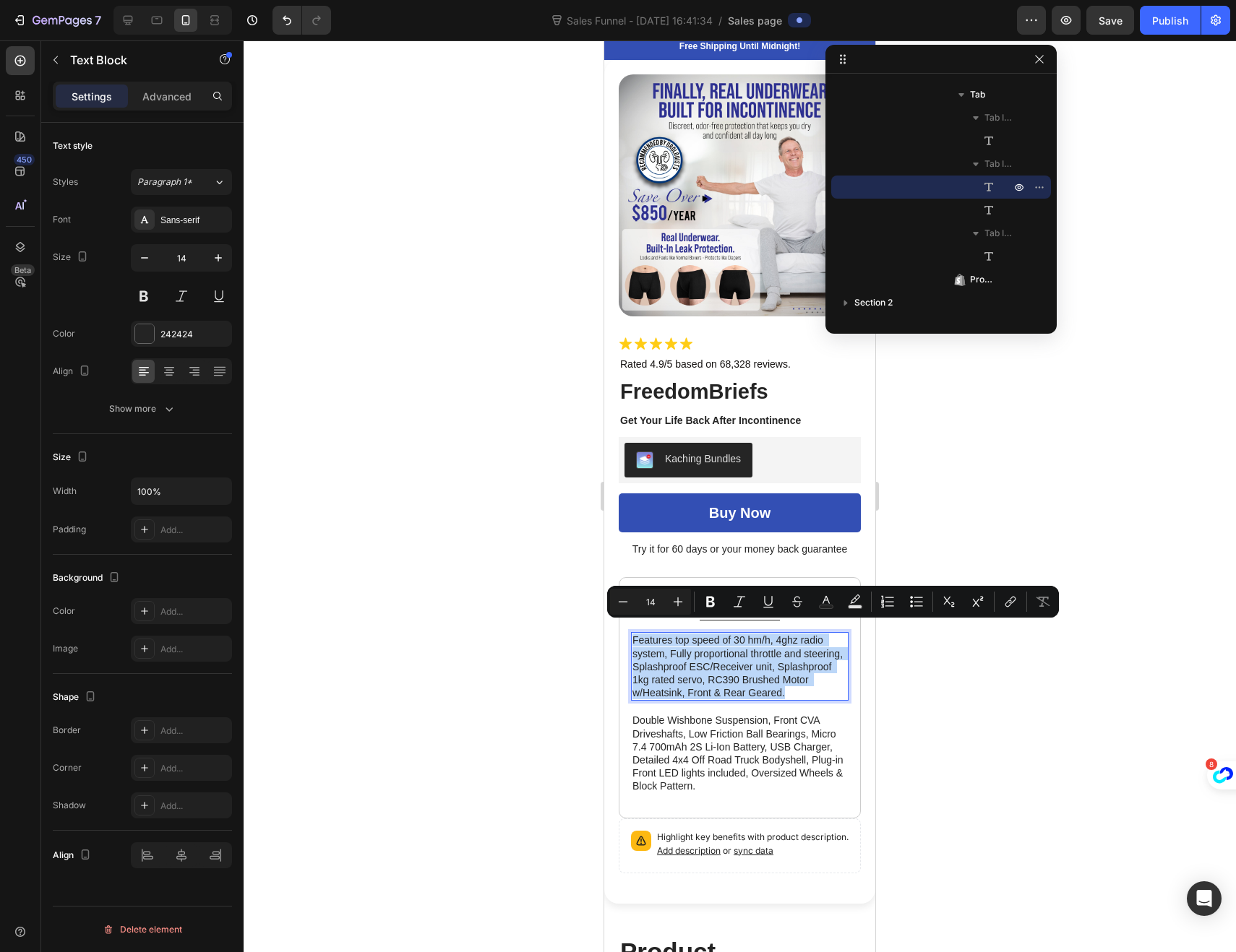
drag, startPoint x: 676, startPoint y: 695, endPoint x: 634, endPoint y: 631, distance: 76.6
click at [634, 634] on p "Features top speed of 30 hm/h, 4ghz radio system, Fully proportional throttle a…" at bounding box center [739, 666] width 214 height 66
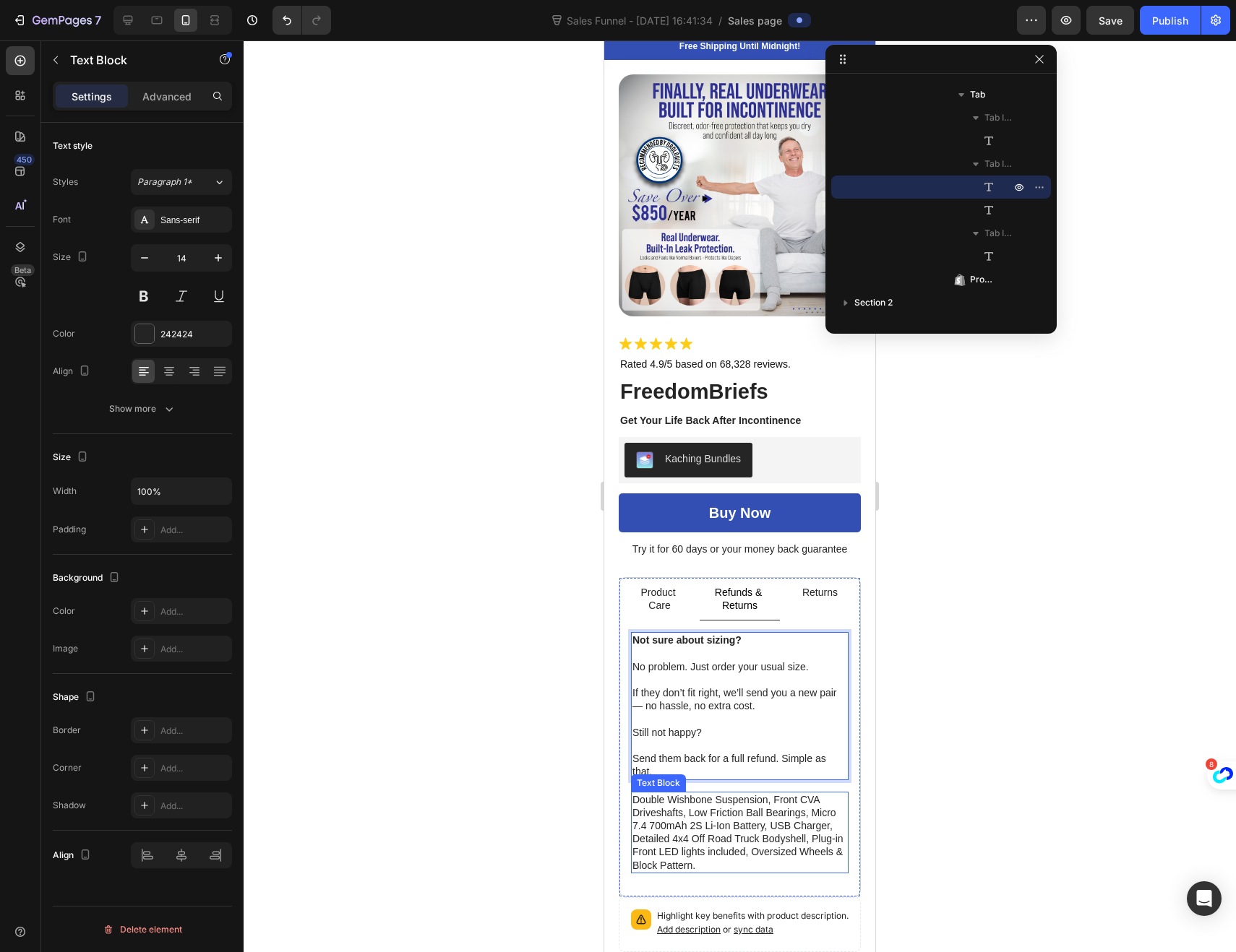
click at [678, 809] on p "Double Wishbone Suspension, Front CVA Driveshafts, Low Friction Ball Bearings, …" at bounding box center [739, 832] width 214 height 79
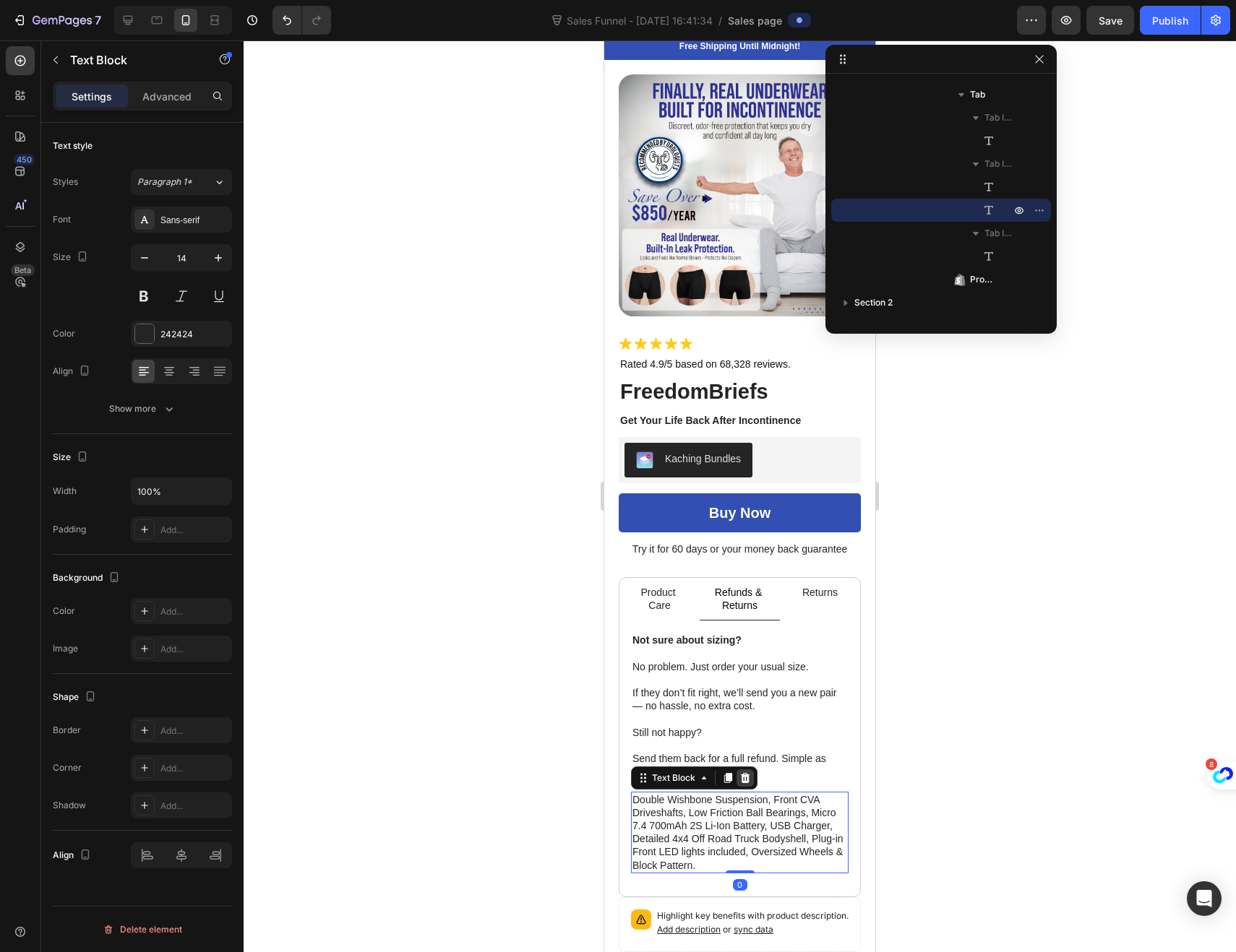
click at [744, 773] on icon at bounding box center [746, 777] width 10 height 10
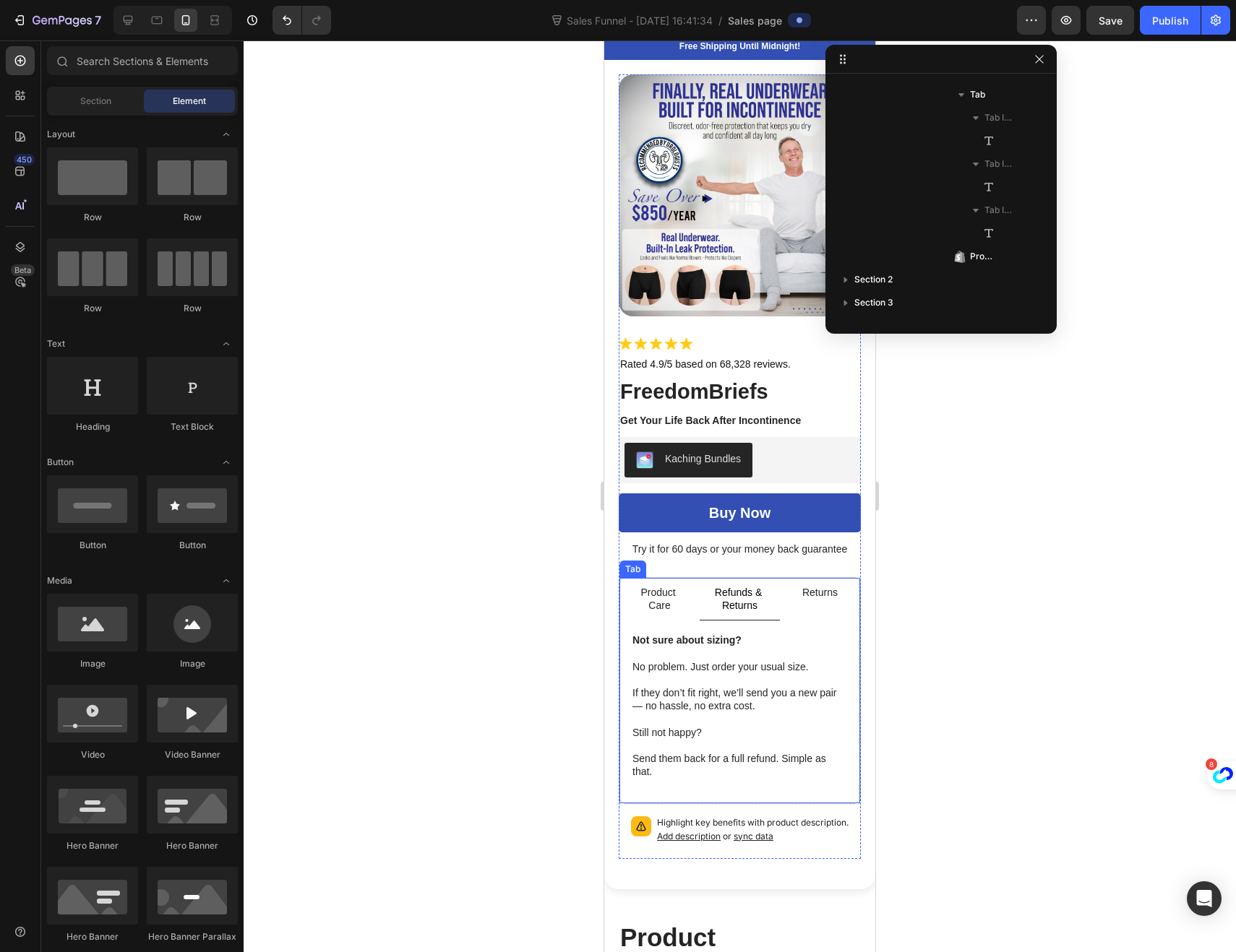
click at [807, 585] on p "Returns" at bounding box center [819, 591] width 36 height 13
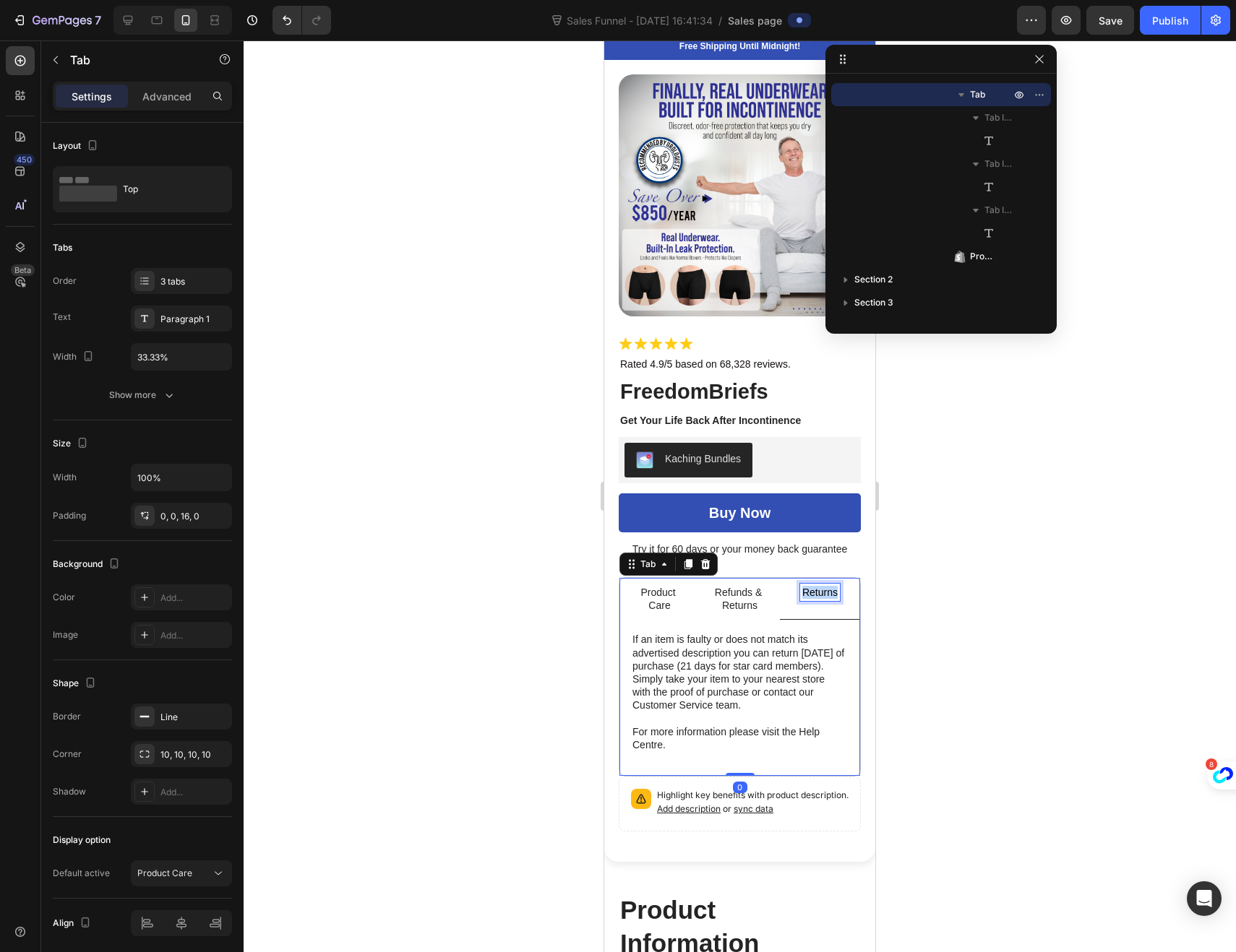
click at [810, 585] on p "Returns" at bounding box center [819, 591] width 36 height 13
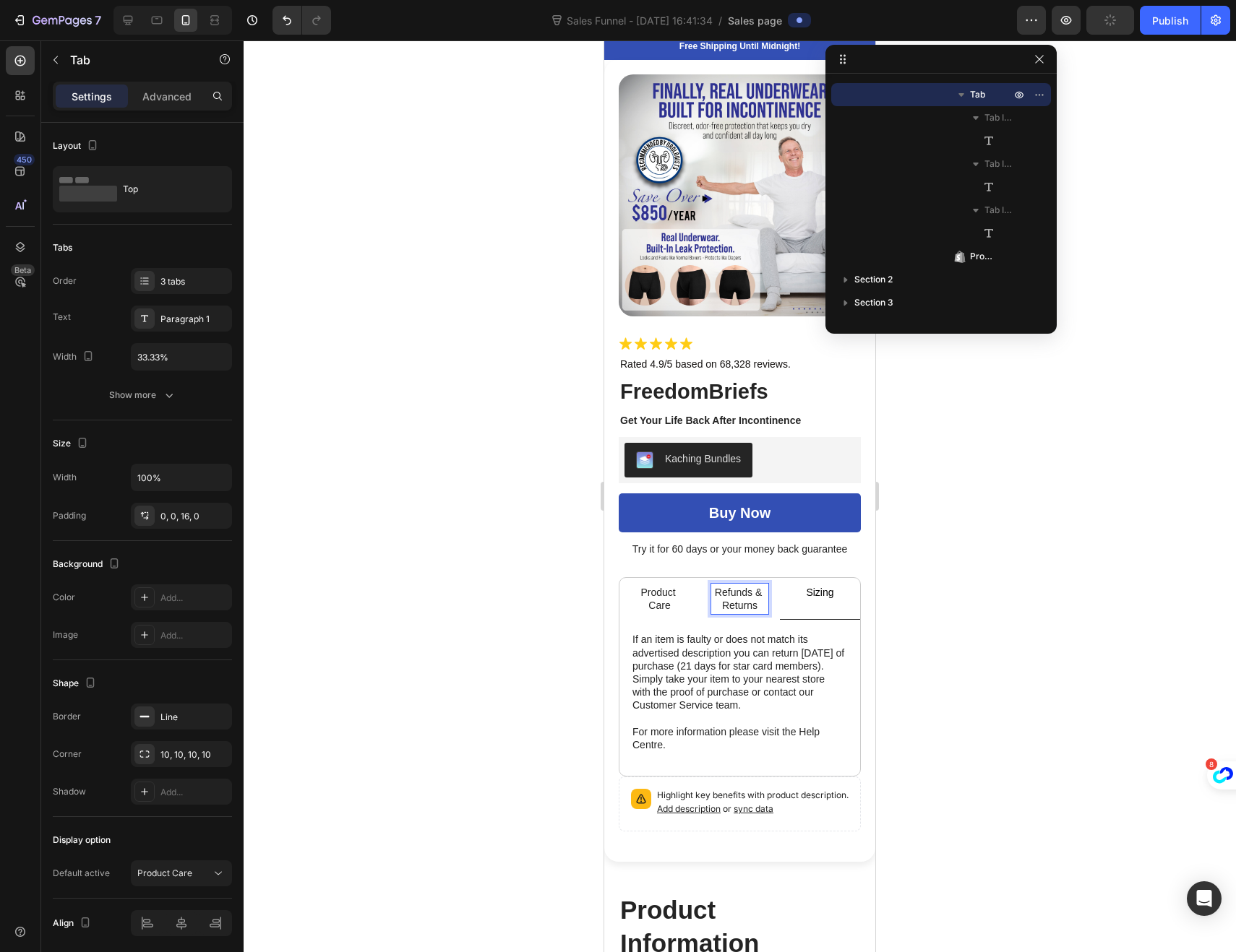
click at [724, 585] on p "Refunds & Returns" at bounding box center [739, 598] width 53 height 26
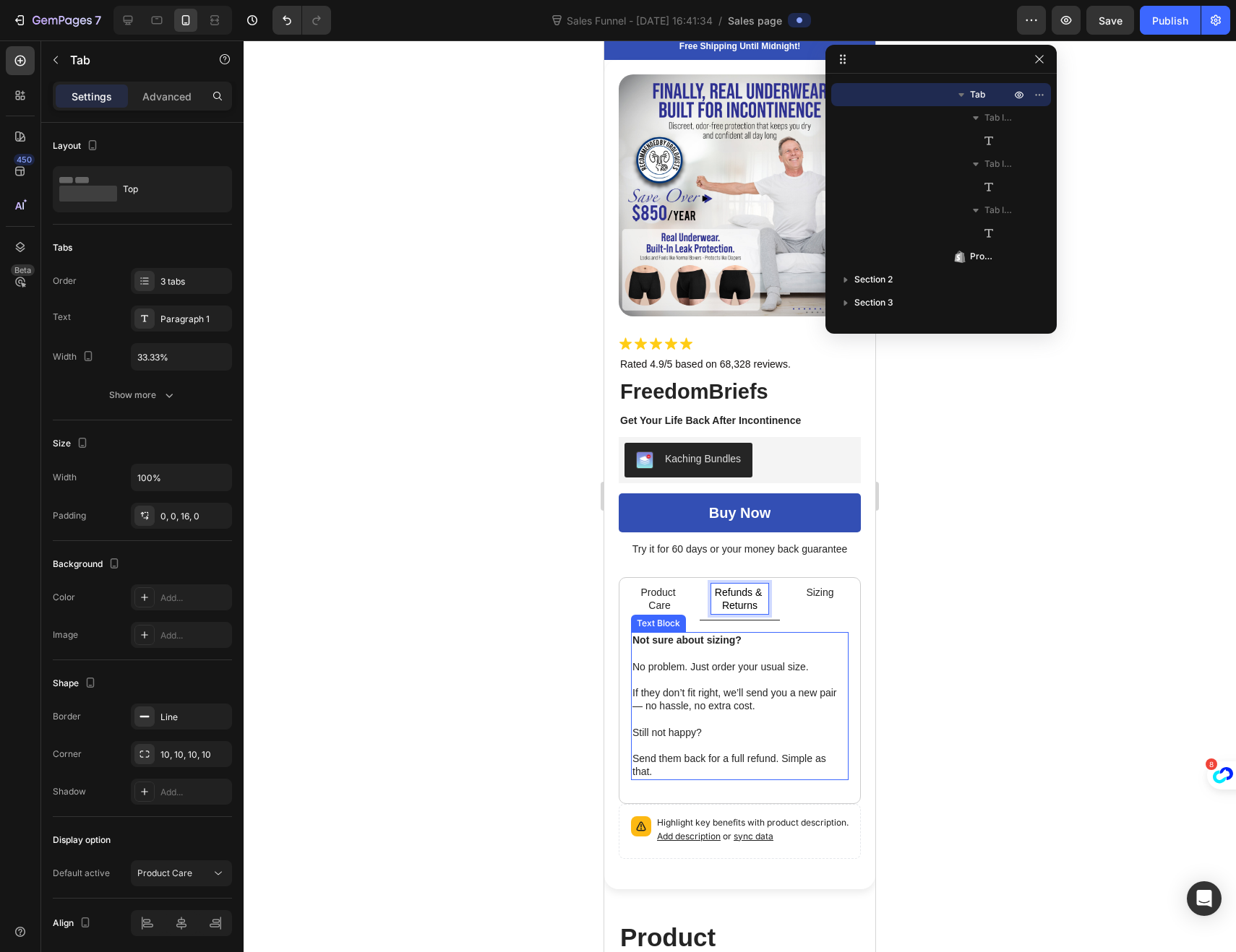
click at [732, 726] on p "Still not happy?" at bounding box center [739, 732] width 214 height 13
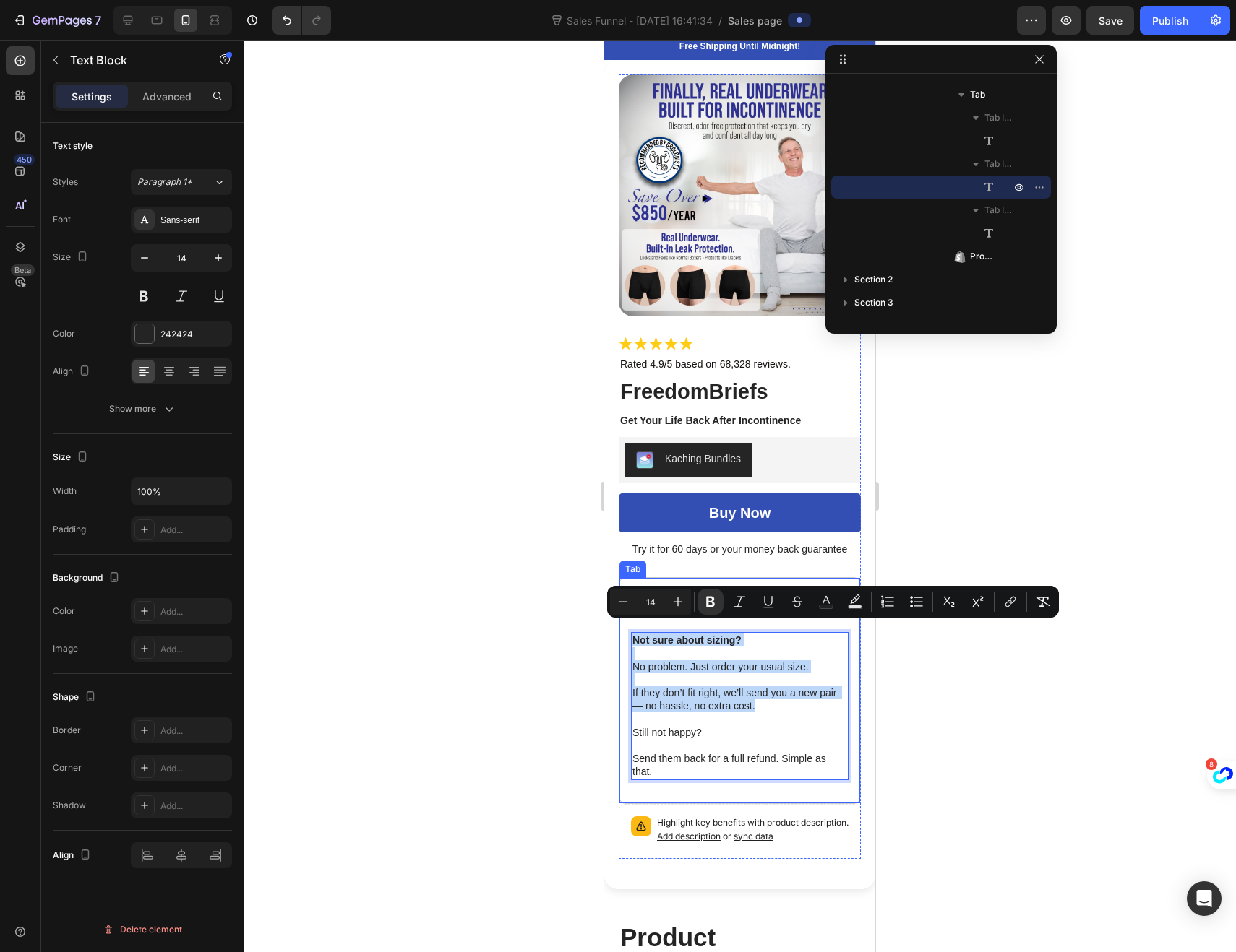
drag, startPoint x: 778, startPoint y: 697, endPoint x: 626, endPoint y: 628, distance: 166.9
click at [626, 628] on div "Just toss them in the machine with cold water and your regular detergent. then …" at bounding box center [739, 705] width 240 height 171
copy div "Not sure about sizing? No problem. Just order your usual size. If they don’t fi…"
click at [814, 585] on p "Sizing" at bounding box center [819, 591] width 27 height 13
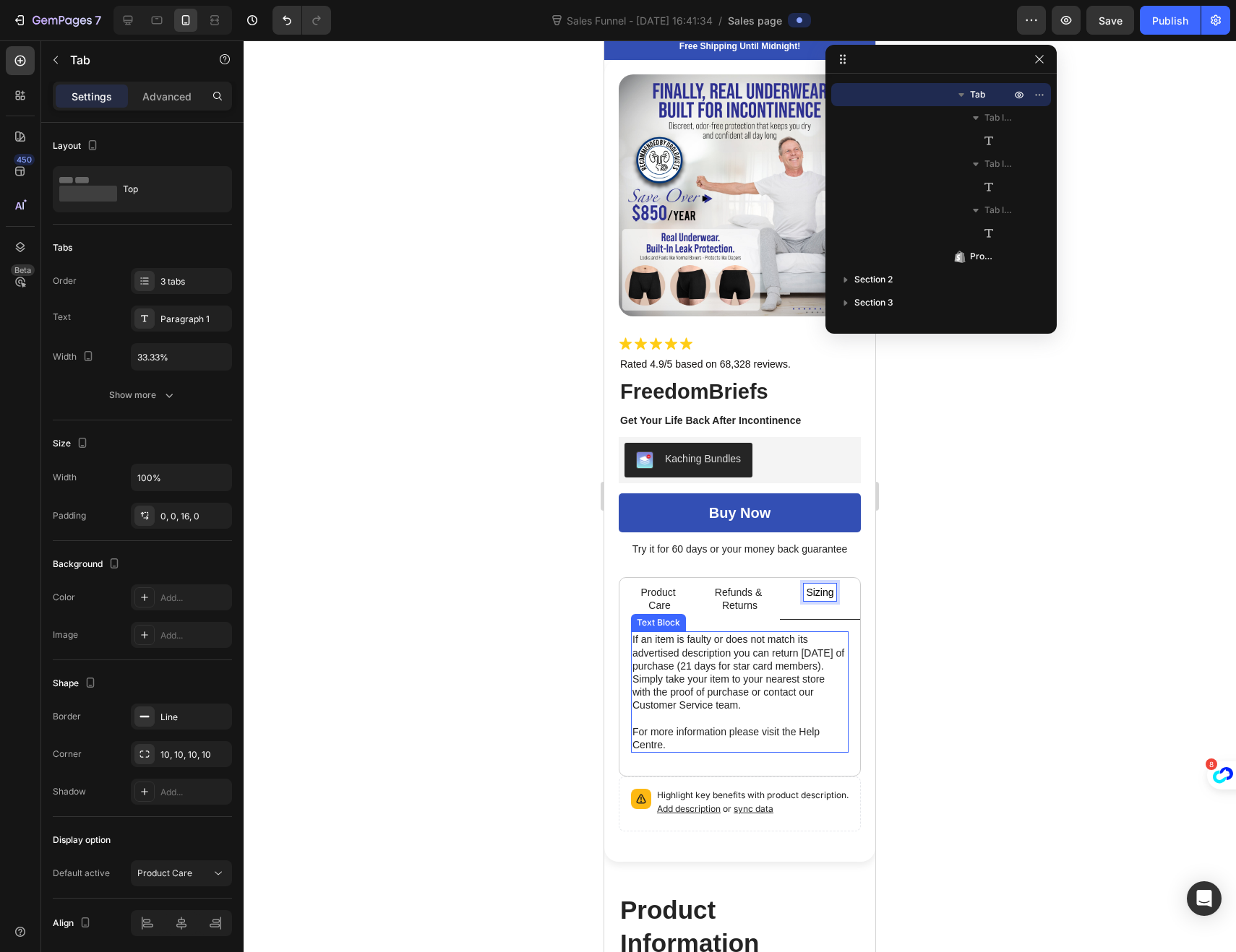
click at [768, 712] on p at bounding box center [739, 718] width 214 height 13
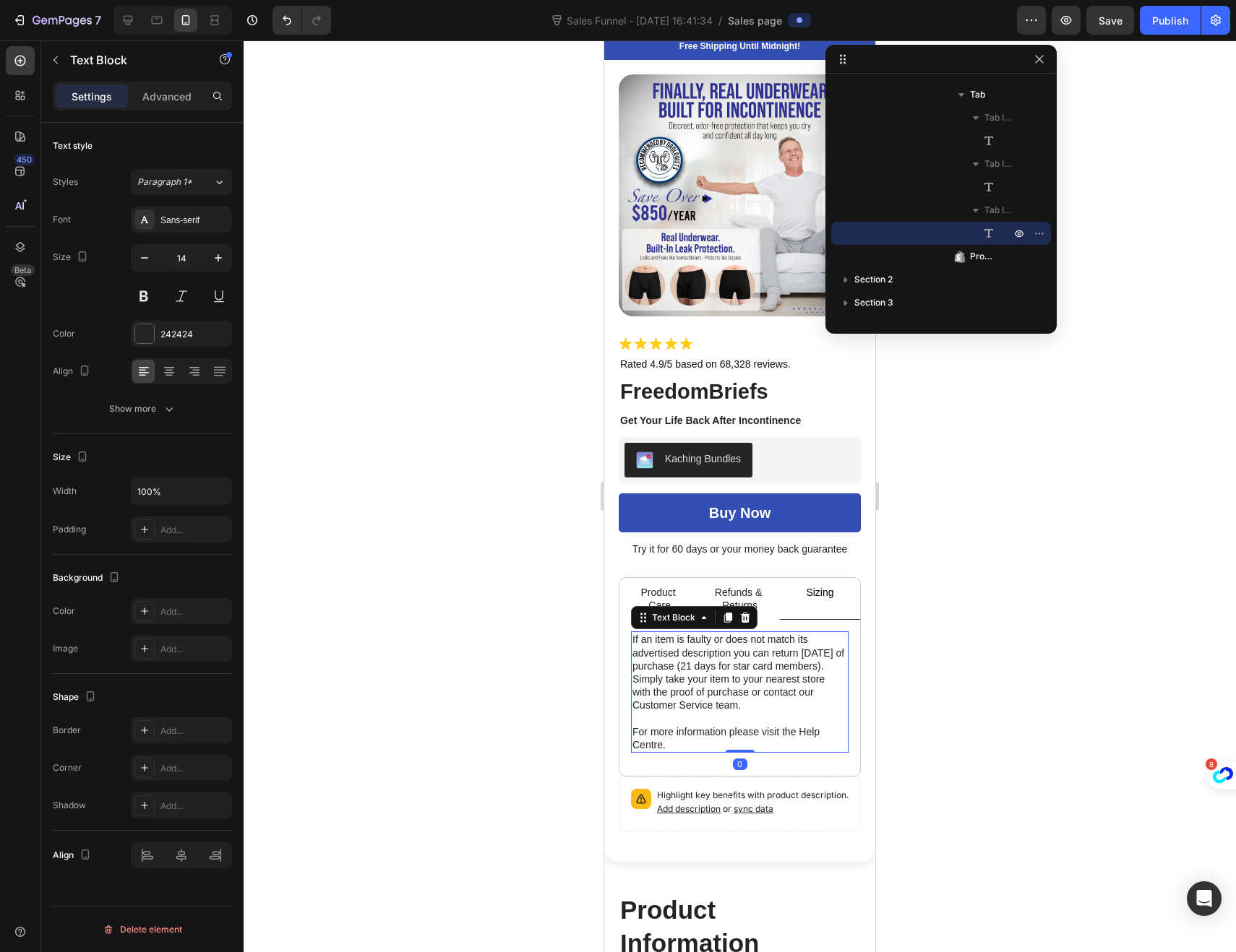
click at [659, 731] on p "For more information please visit the Help Centre." at bounding box center [739, 738] width 214 height 26
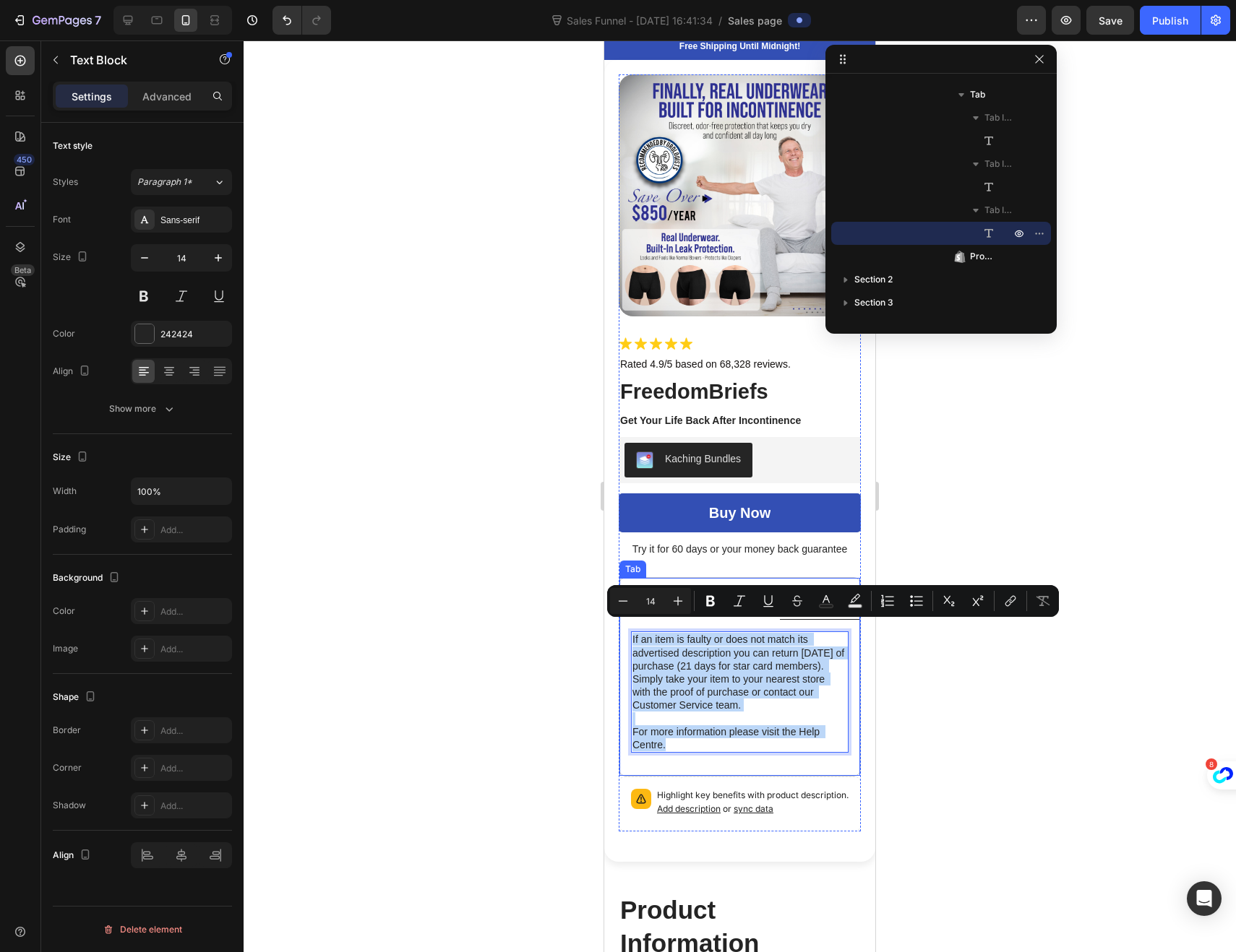
drag, startPoint x: 672, startPoint y: 734, endPoint x: 628, endPoint y: 629, distance: 113.8
click at [628, 629] on div "Just toss them in the machine with cold water and your regular detergent. then …" at bounding box center [739, 693] width 240 height 145
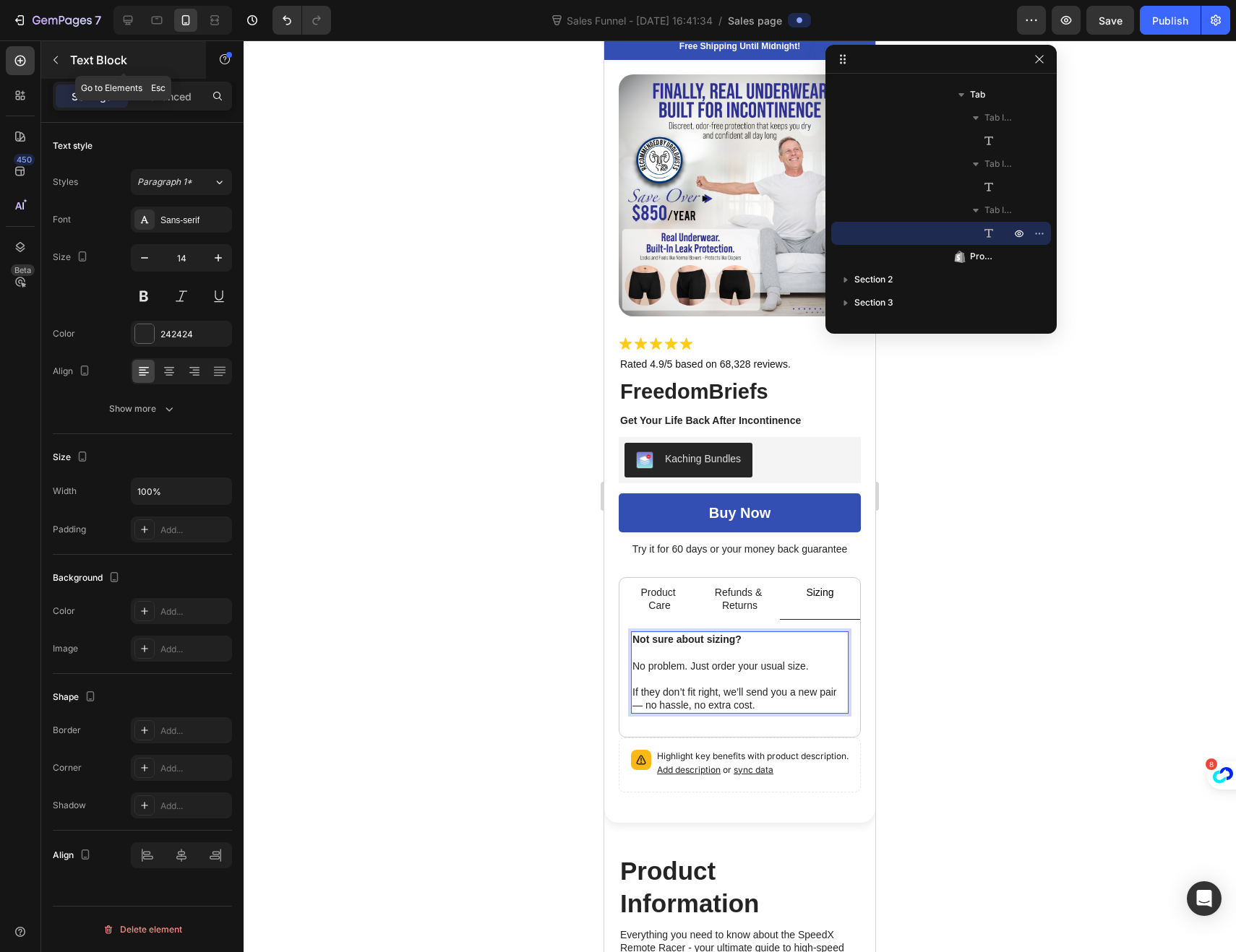
click at [55, 57] on icon "button" at bounding box center [56, 60] width 12 height 12
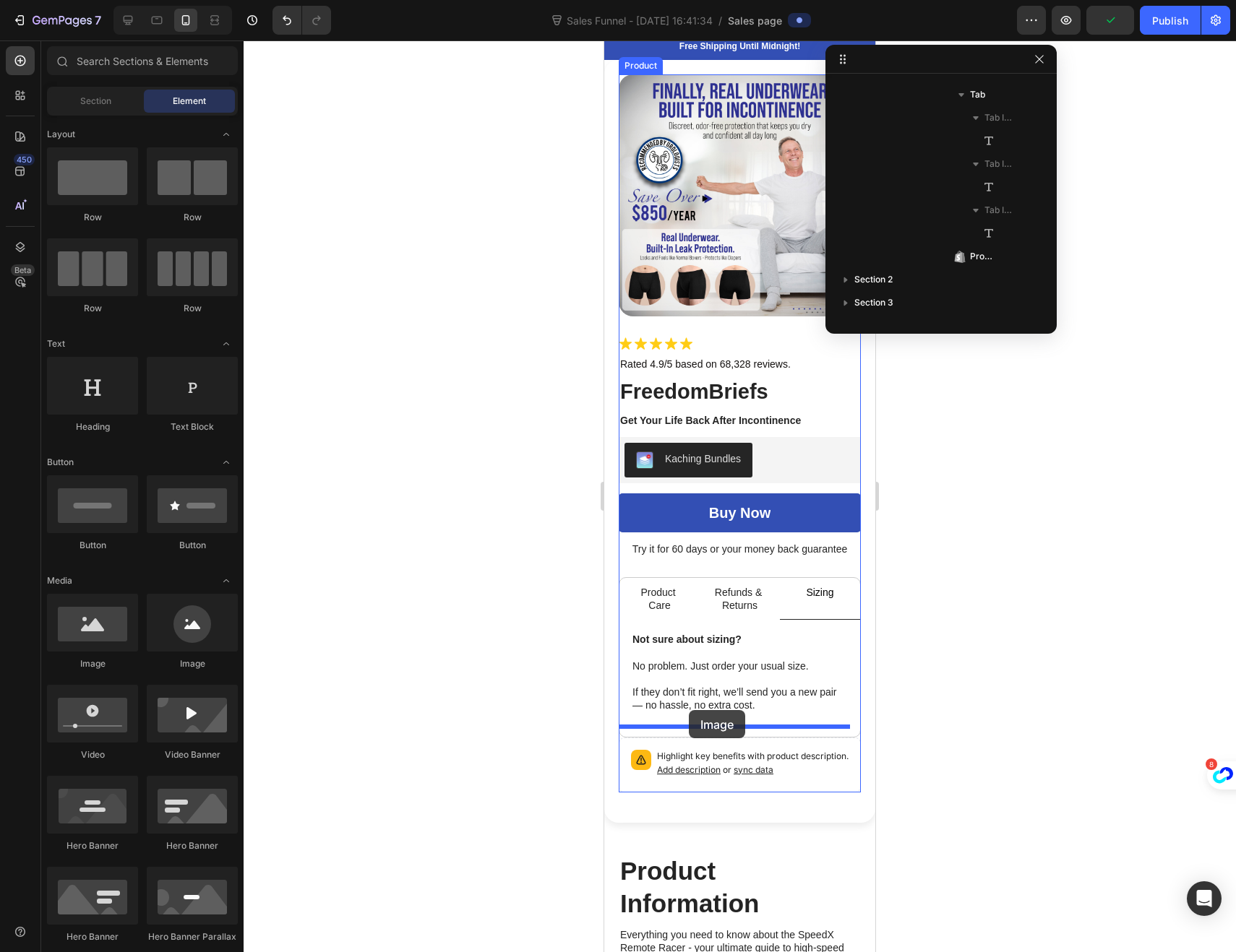
drag, startPoint x: 780, startPoint y: 677, endPoint x: 689, endPoint y: 710, distance: 96.8
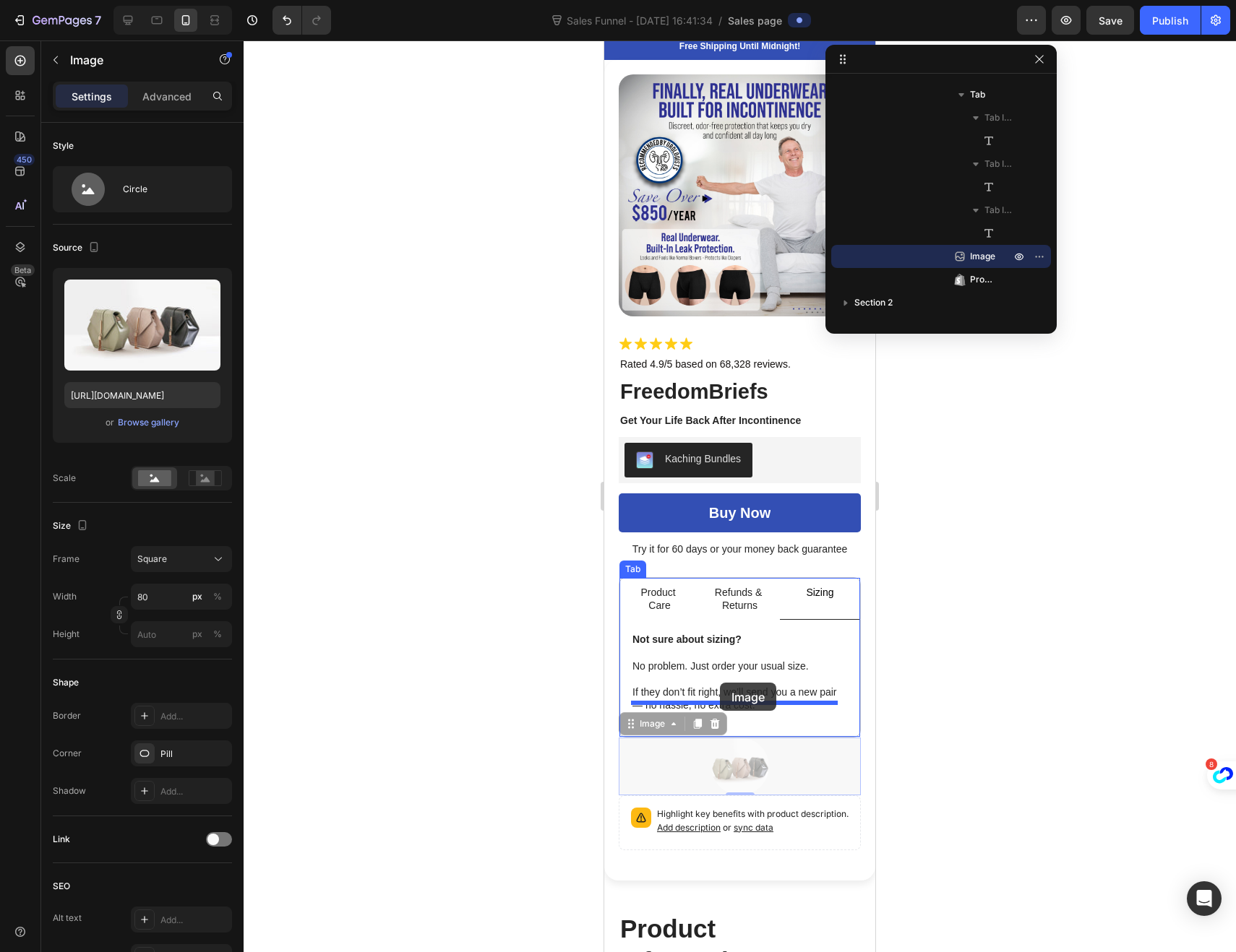
drag, startPoint x: 660, startPoint y: 742, endPoint x: 720, endPoint y: 683, distance: 84.1
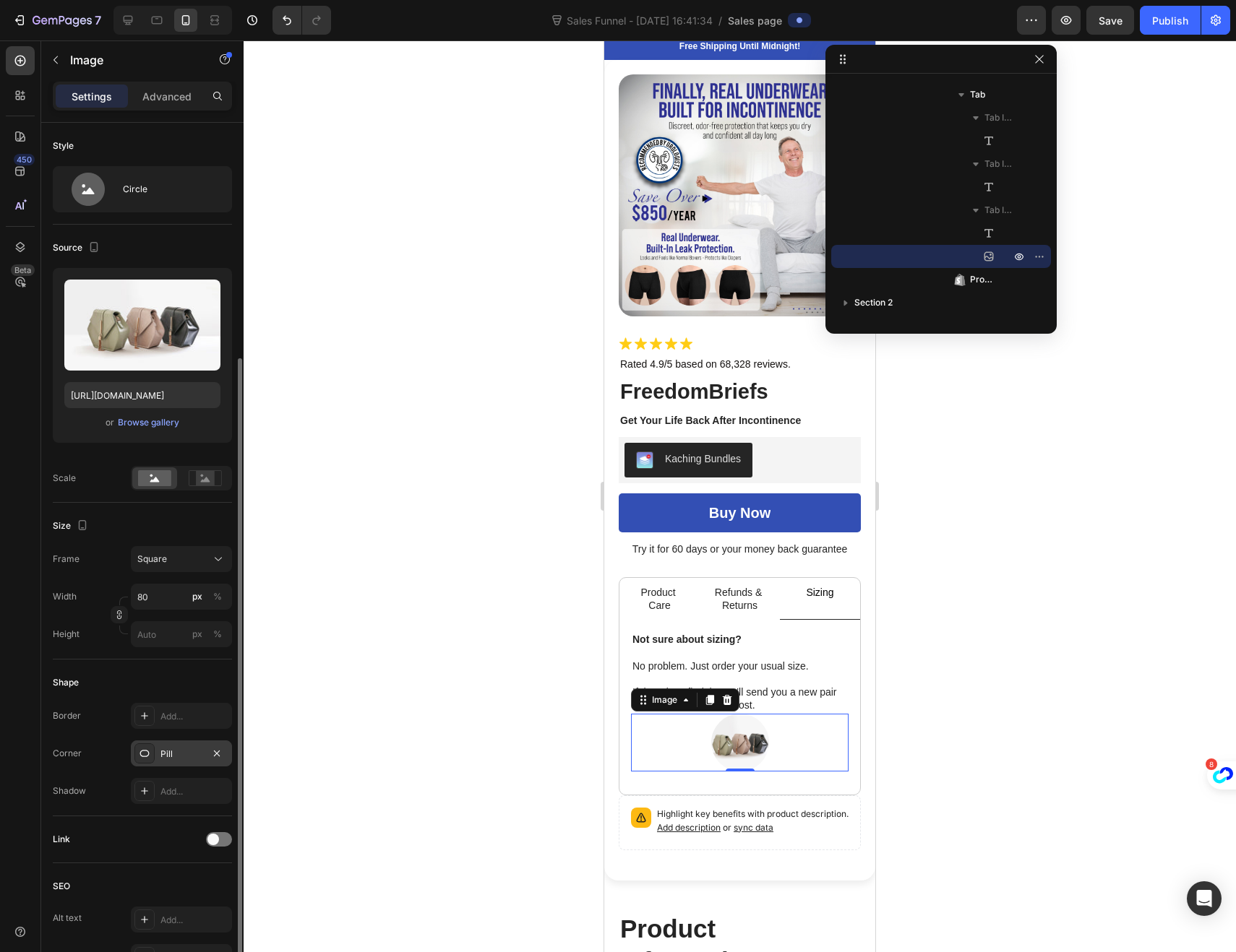
scroll to position [133, 0]
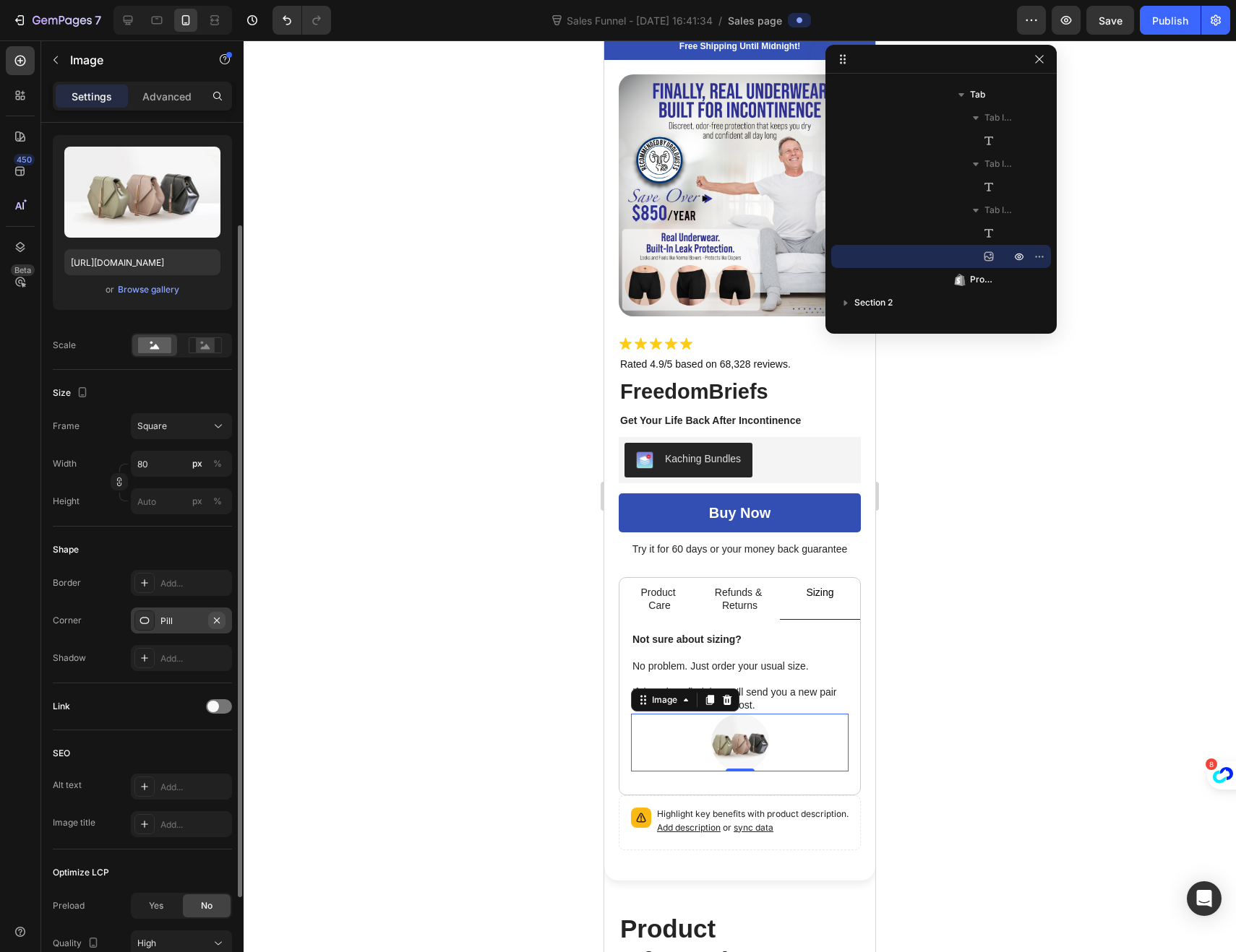
click at [217, 622] on icon "button" at bounding box center [217, 620] width 12 height 12
click at [146, 289] on div "Browse gallery" at bounding box center [149, 289] width 62 height 13
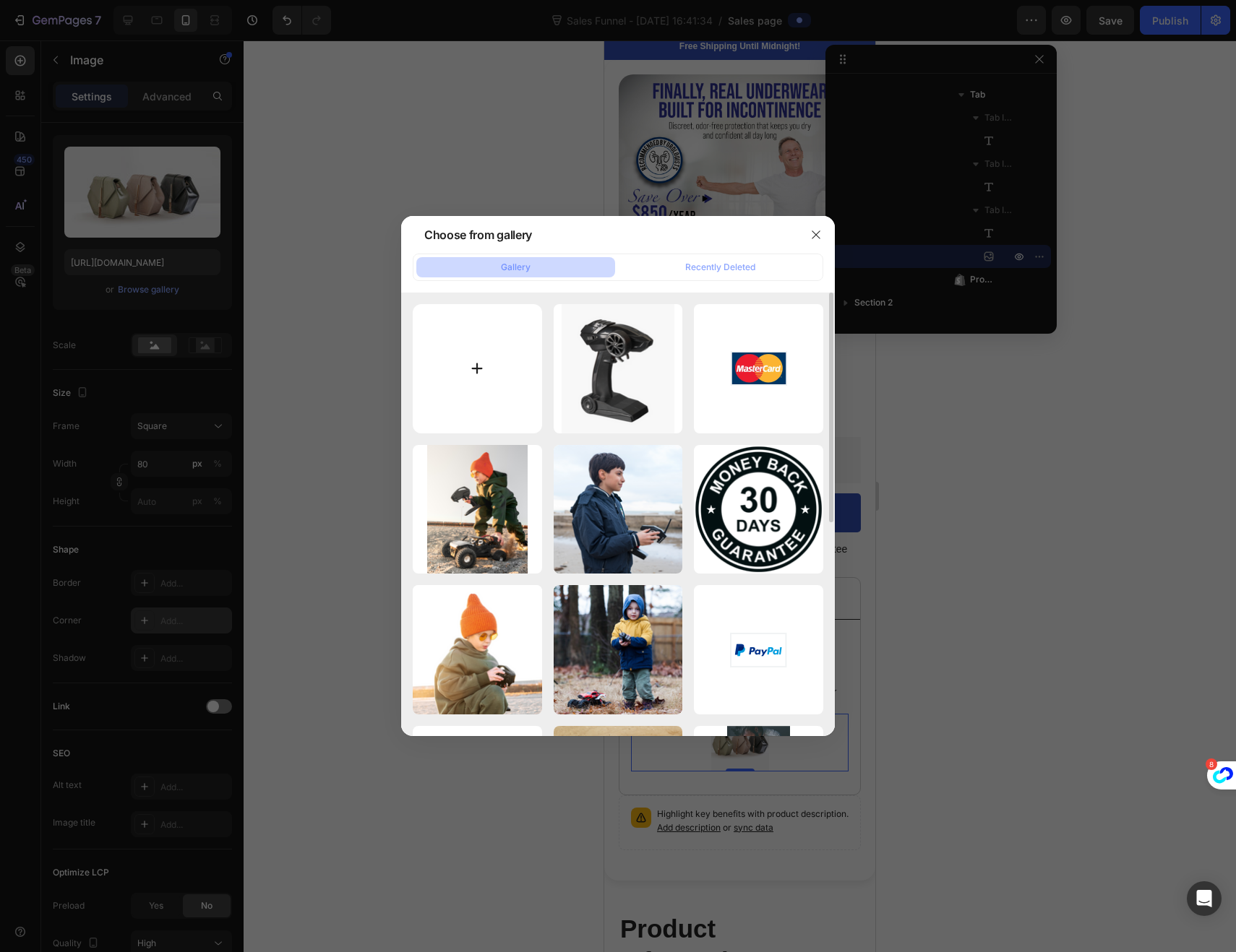
click at [483, 354] on input "file" at bounding box center [478, 368] width 129 height 129
type input "C:\fakepath\Ultra-Absorbent Incontinence Underwear-09.jpg"
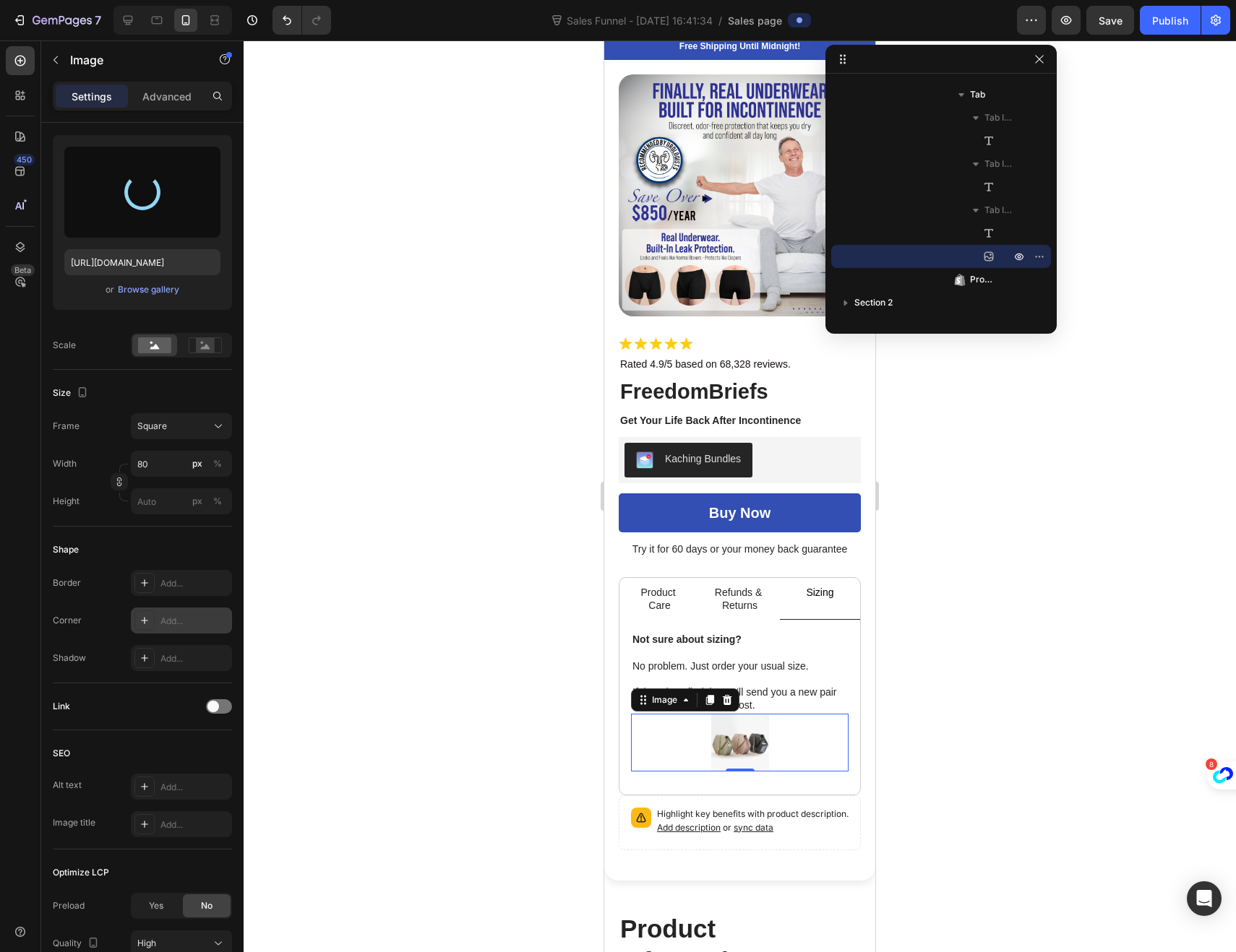
type input "[URL][DOMAIN_NAME]"
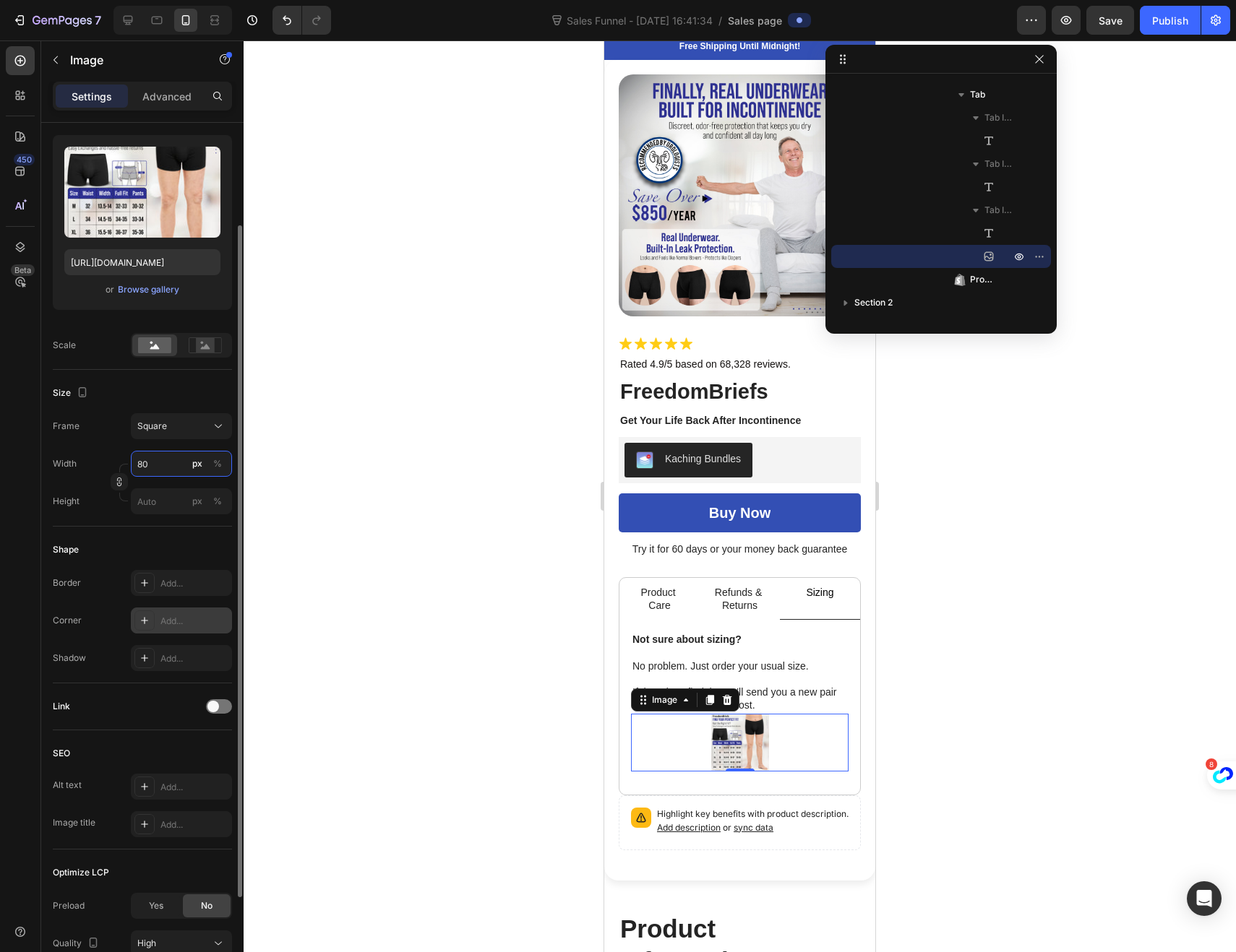
click at [157, 453] on input "80" at bounding box center [181, 463] width 101 height 26
type input "3"
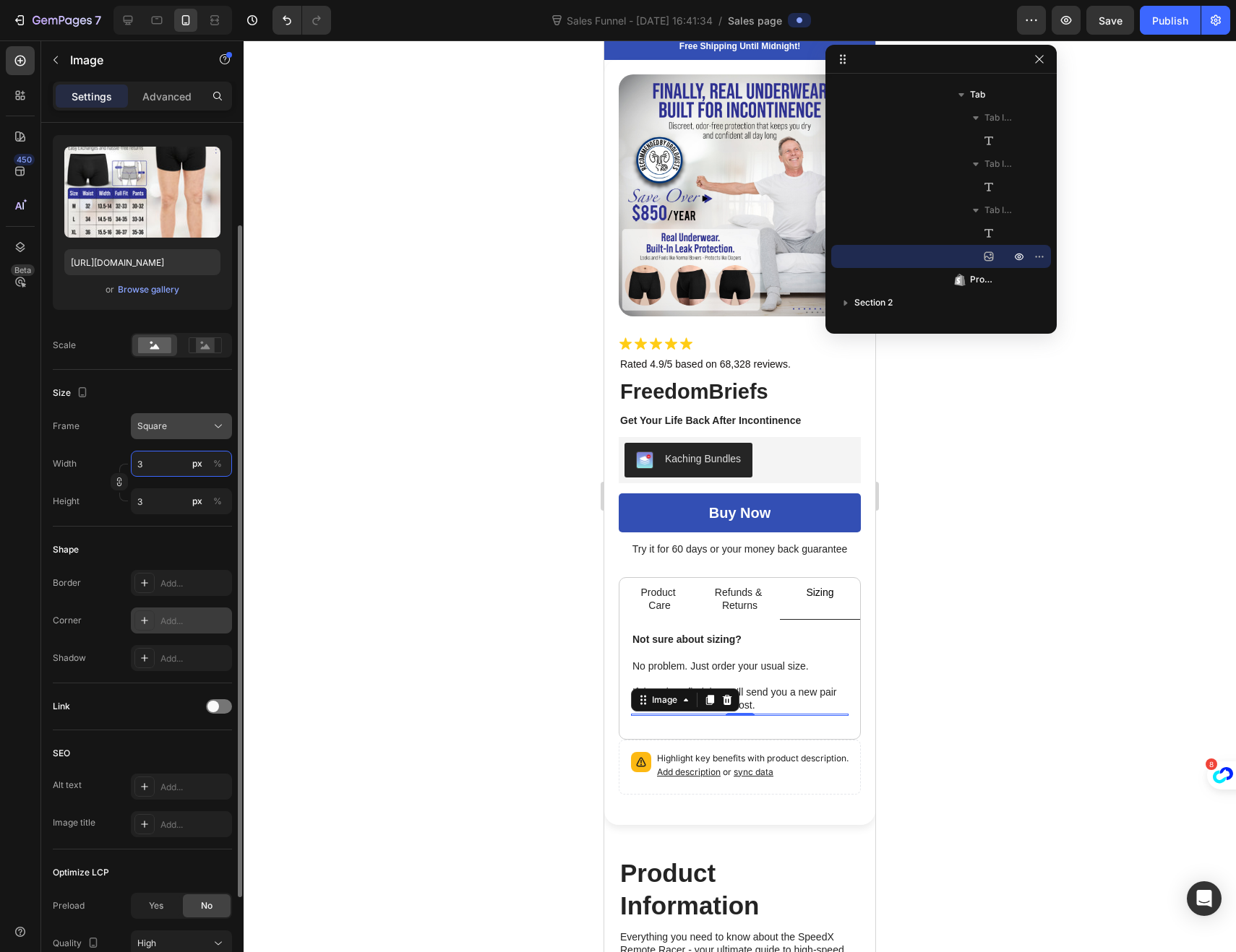
type input "30"
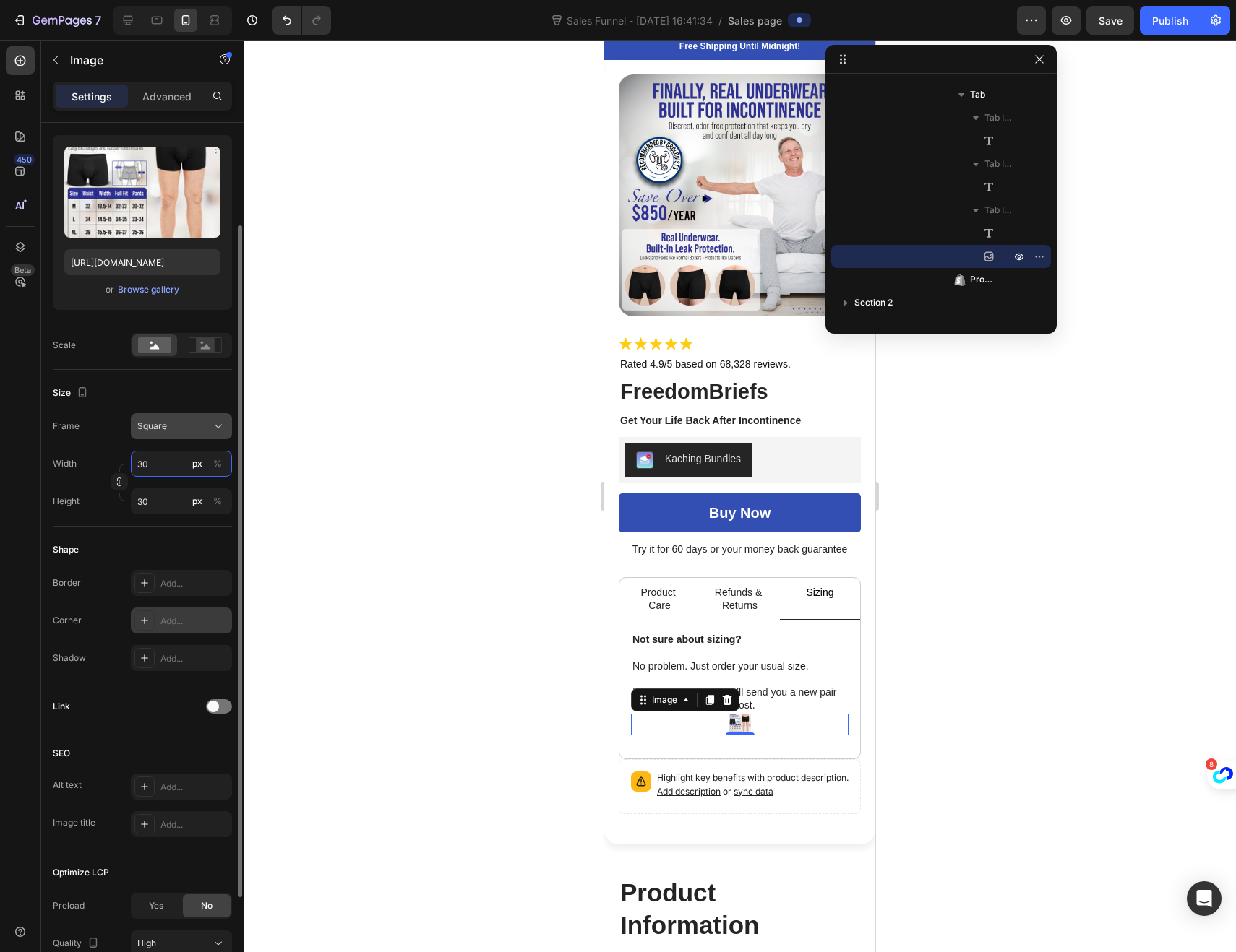
type input "300"
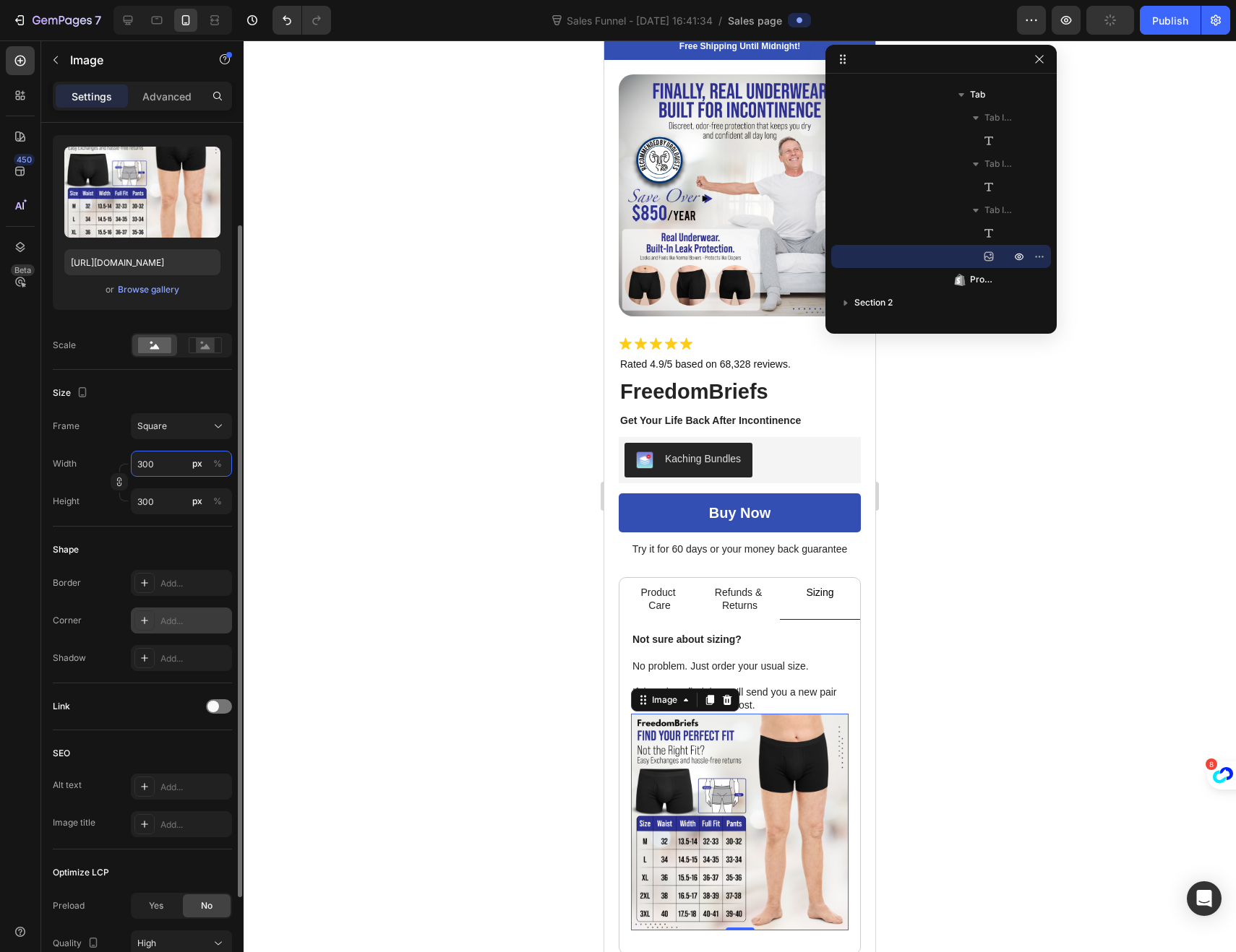
drag, startPoint x: 154, startPoint y: 464, endPoint x: 134, endPoint y: 465, distance: 20.0
click at [134, 465] on input "300" at bounding box center [181, 463] width 101 height 26
type input "4"
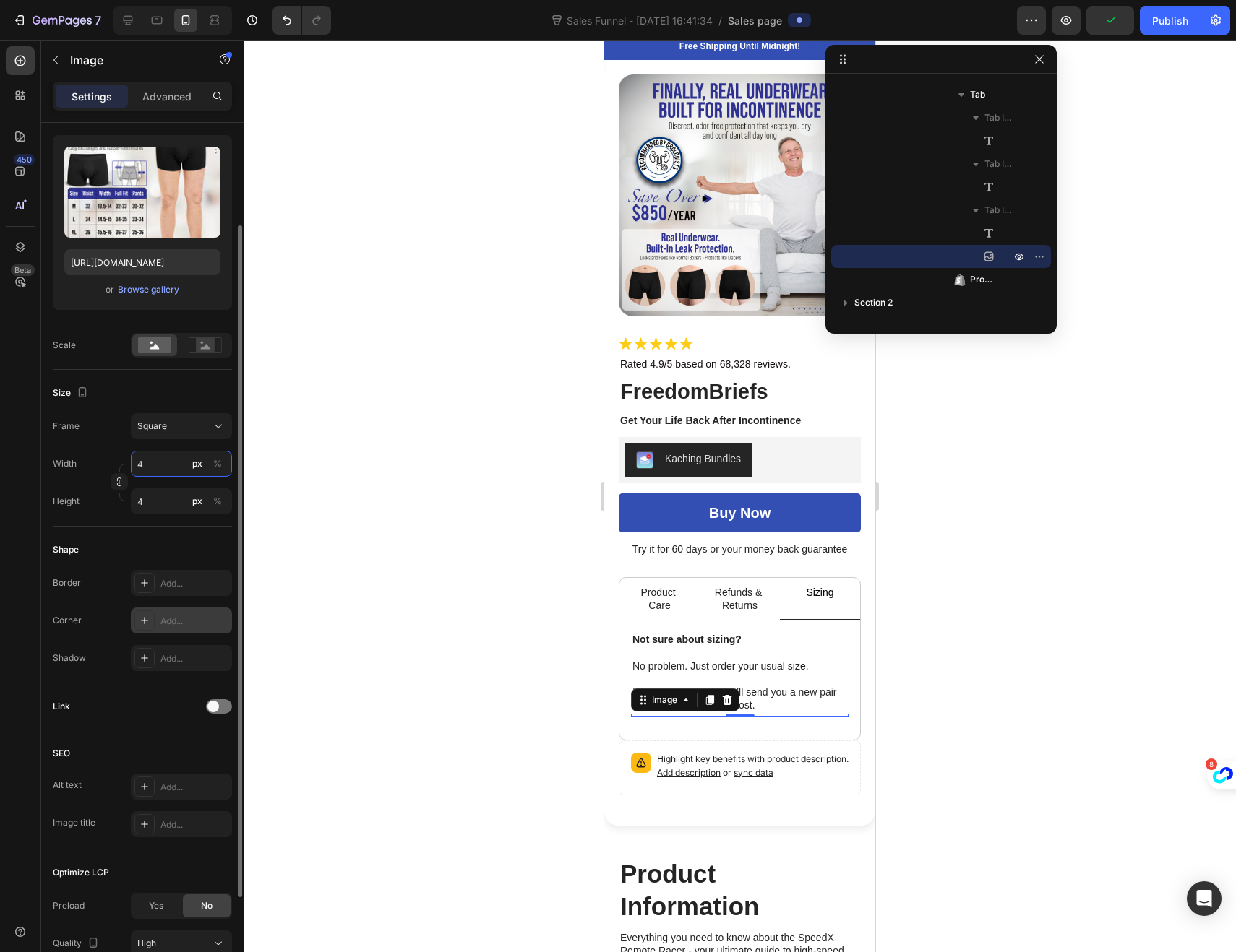
type input "40"
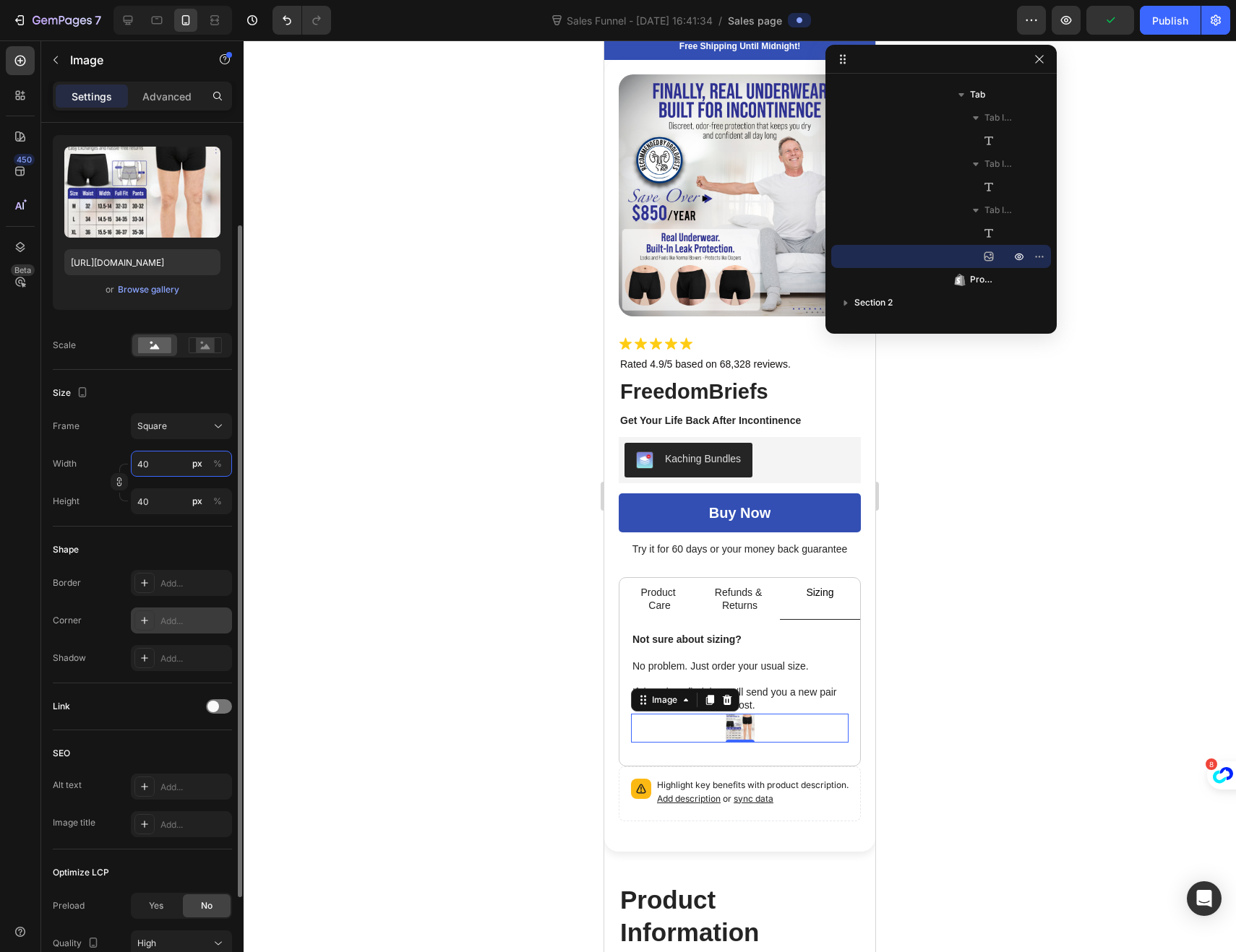
type input "400"
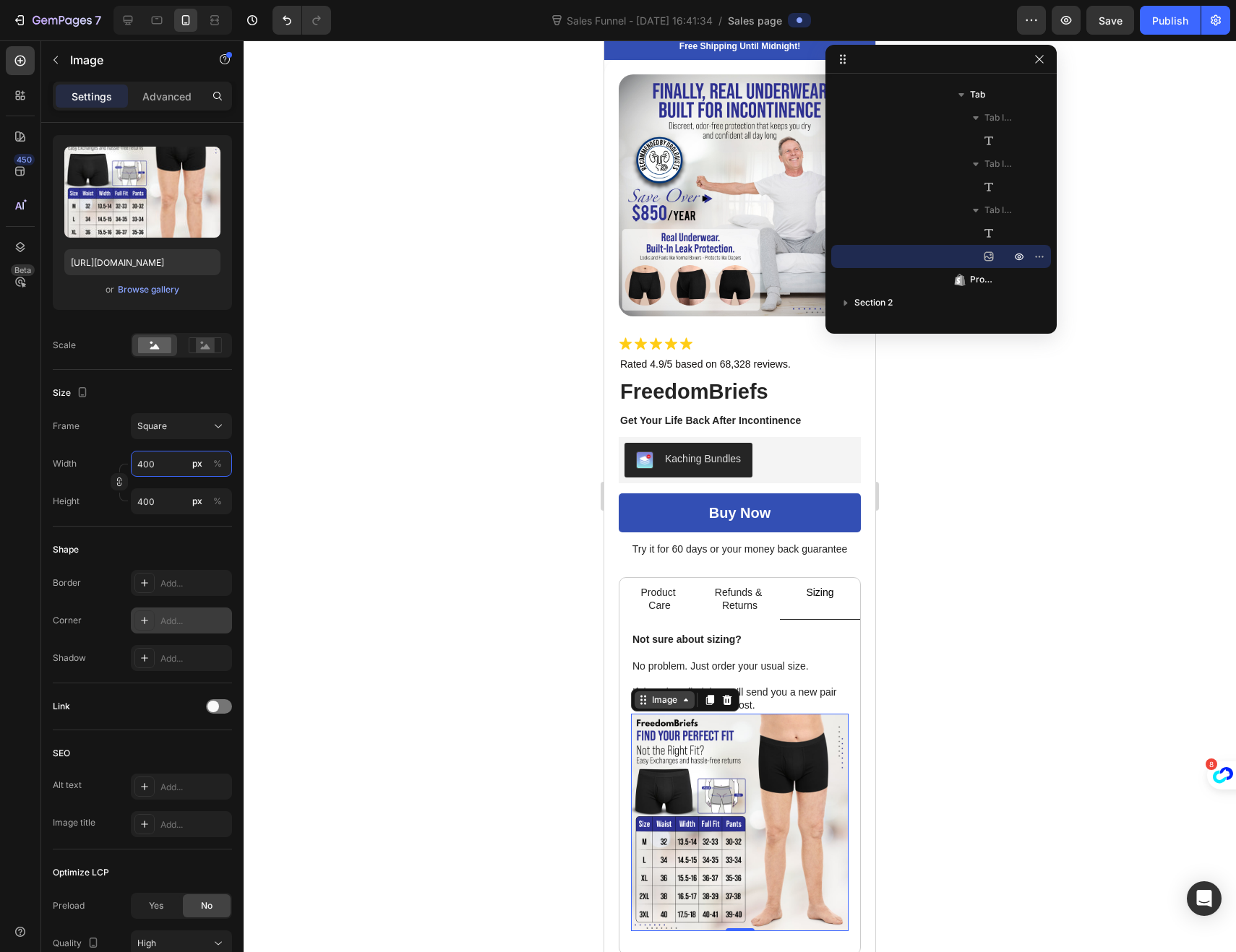
type input "400"
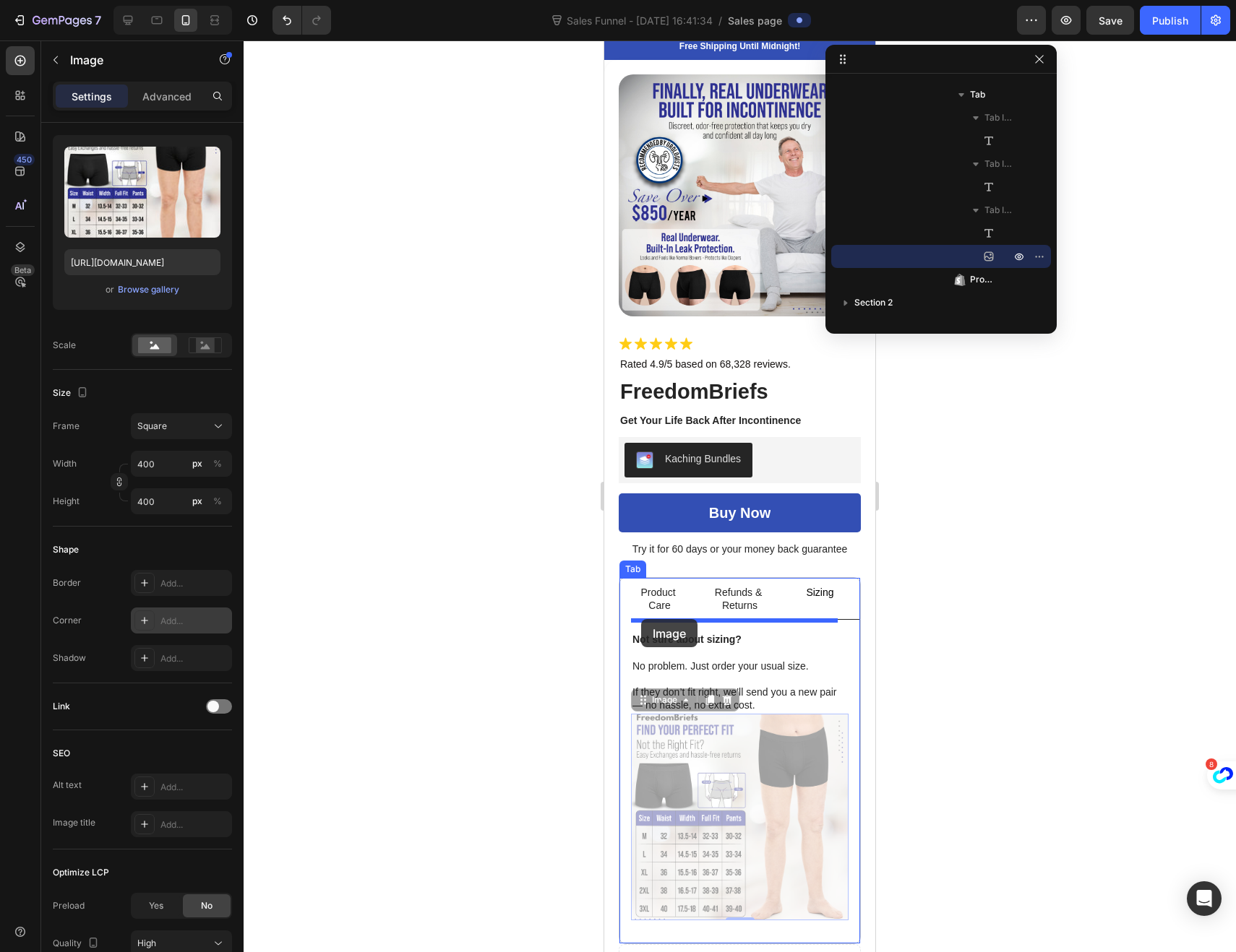
drag, startPoint x: 644, startPoint y: 695, endPoint x: 641, endPoint y: 619, distance: 76.1
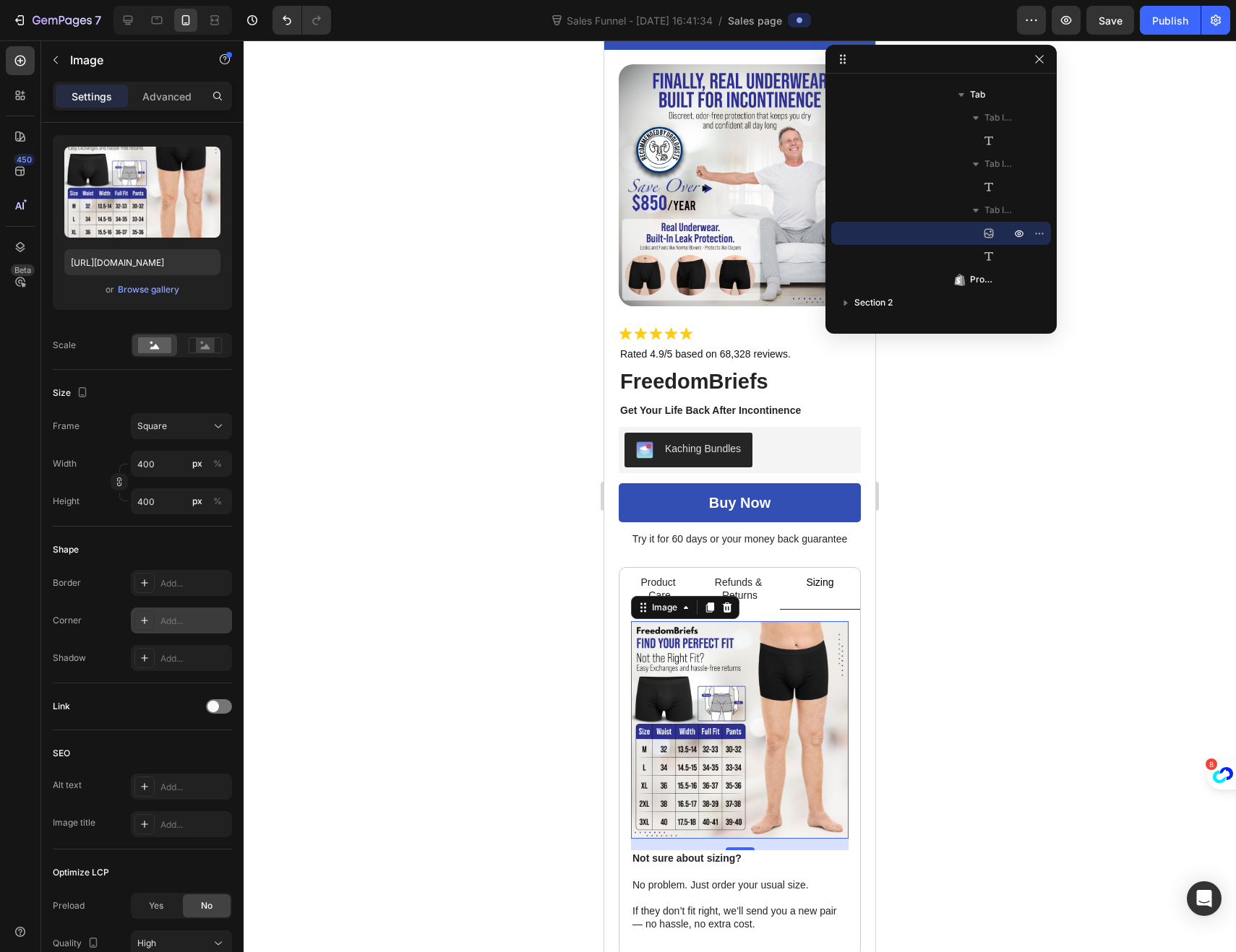
scroll to position [52, 0]
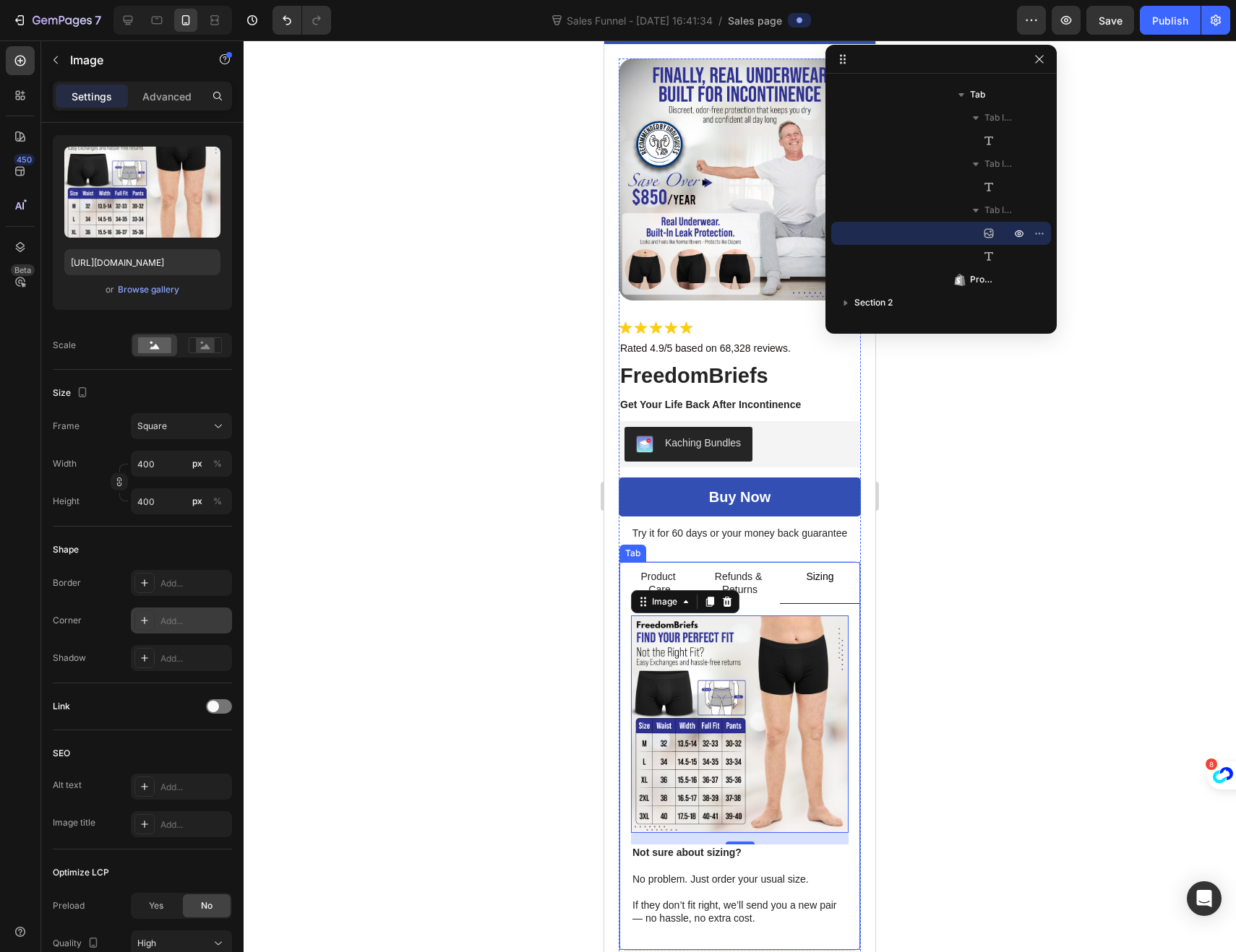
click at [737, 570] on p "Refunds & Returns" at bounding box center [739, 583] width 53 height 26
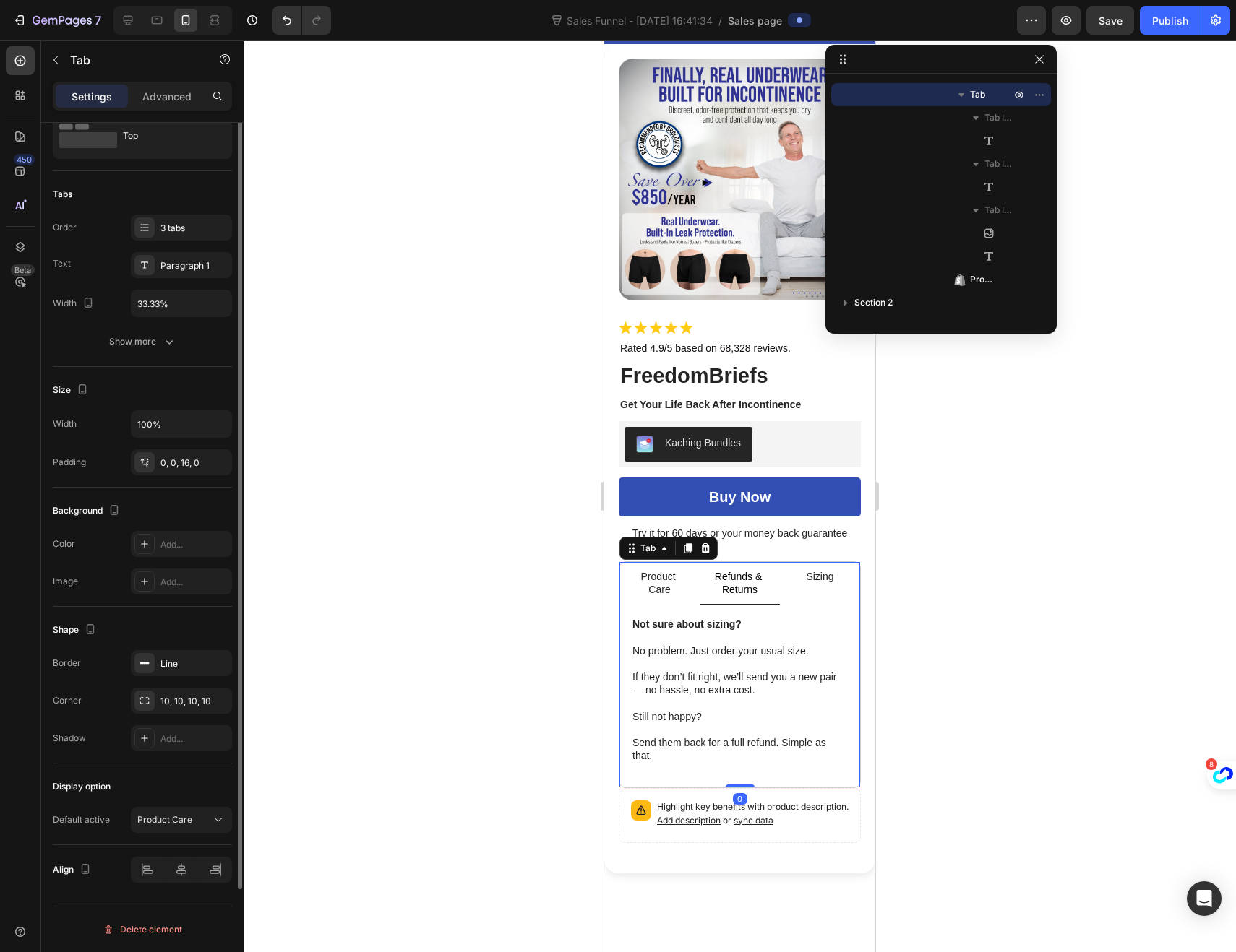
scroll to position [0, 0]
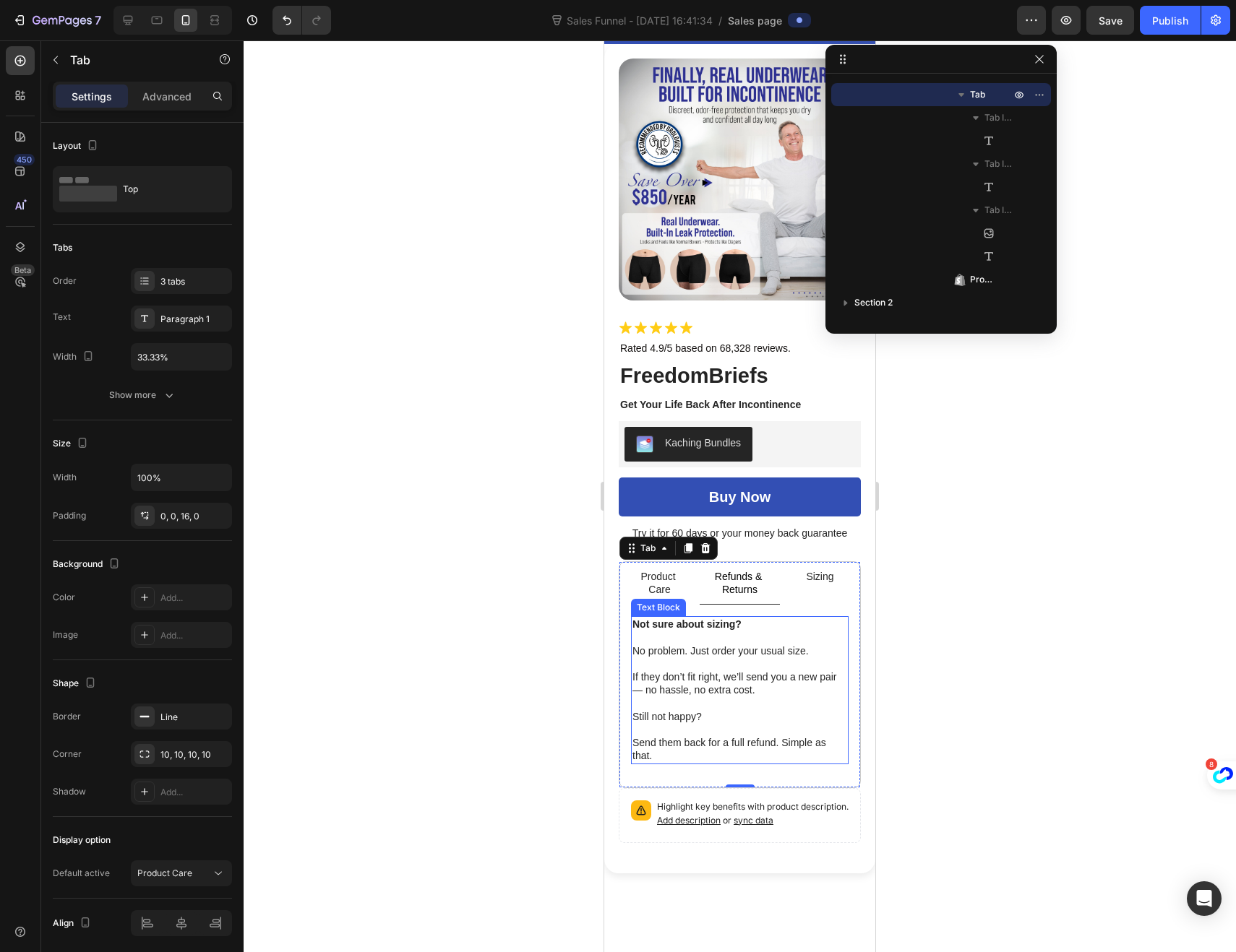
click at [657, 738] on p "Send them back for a full refund. Simple as that." at bounding box center [739, 743] width 214 height 40
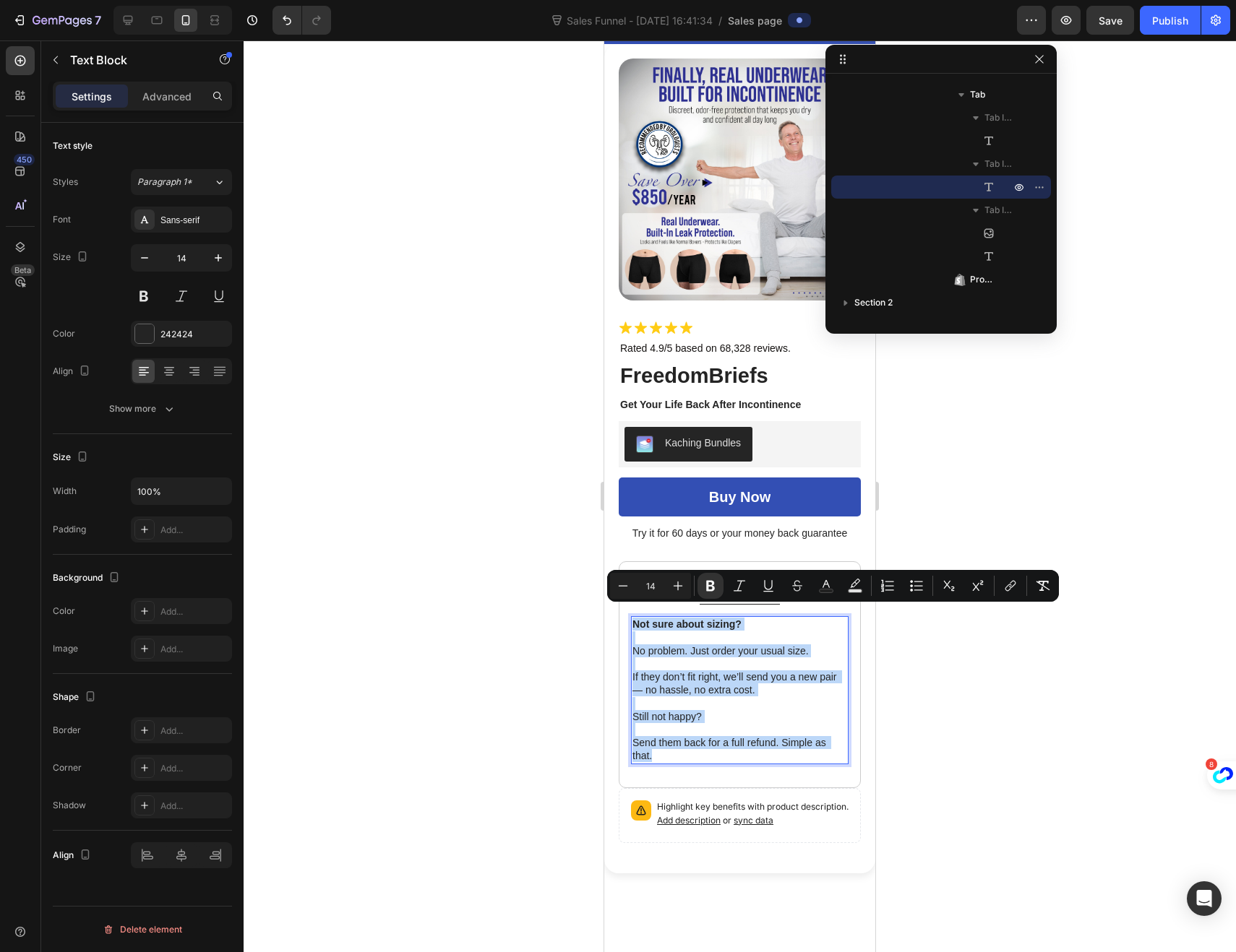
drag, startPoint x: 655, startPoint y: 742, endPoint x: 631, endPoint y: 613, distance: 131.2
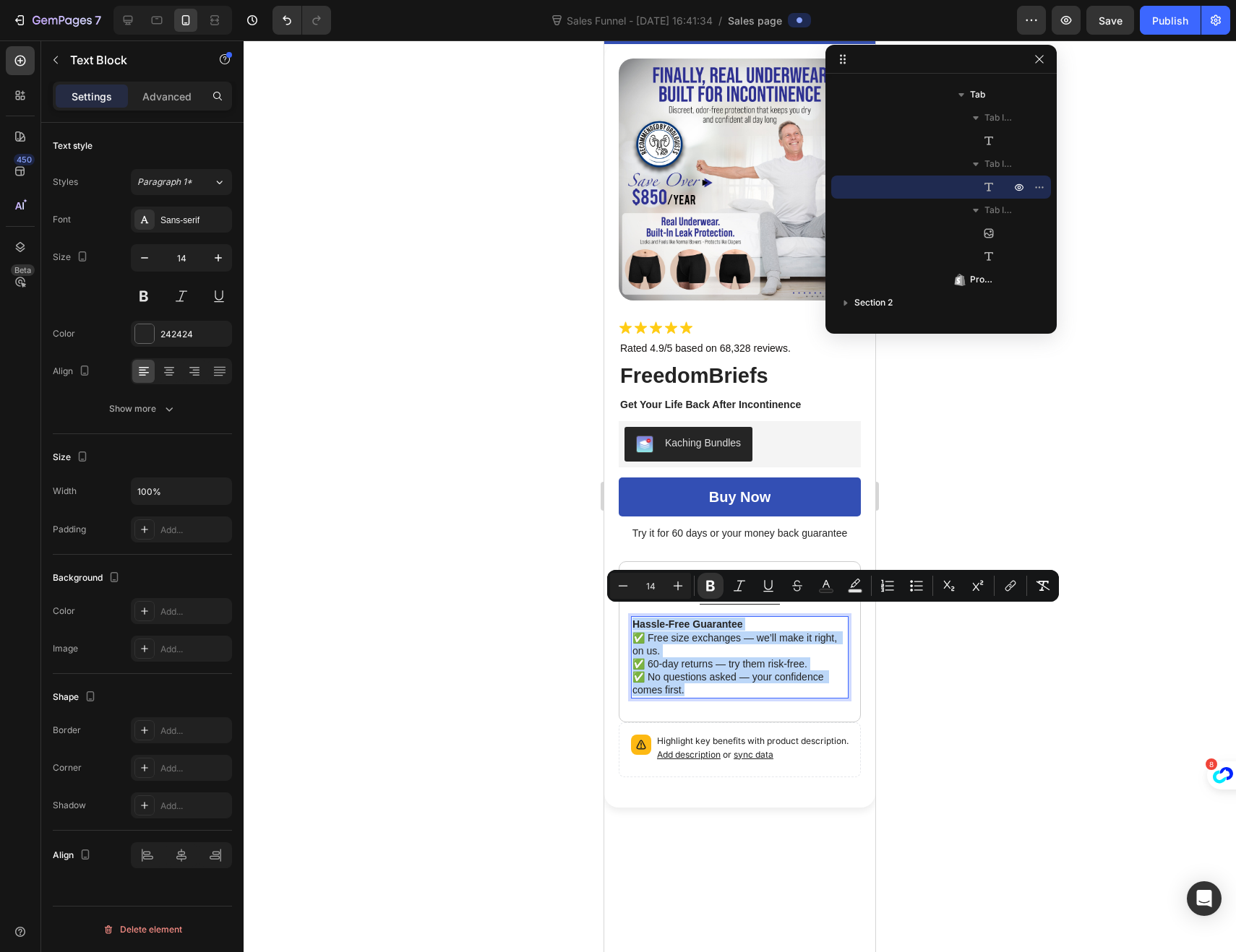
drag, startPoint x: 691, startPoint y: 680, endPoint x: 631, endPoint y: 617, distance: 87.0
click at [632, 617] on p "Hassle-Free Guarantee ✅ Free size exchanges — we’ll make it right, on us. ✅ 60-…" at bounding box center [739, 657] width 214 height 79
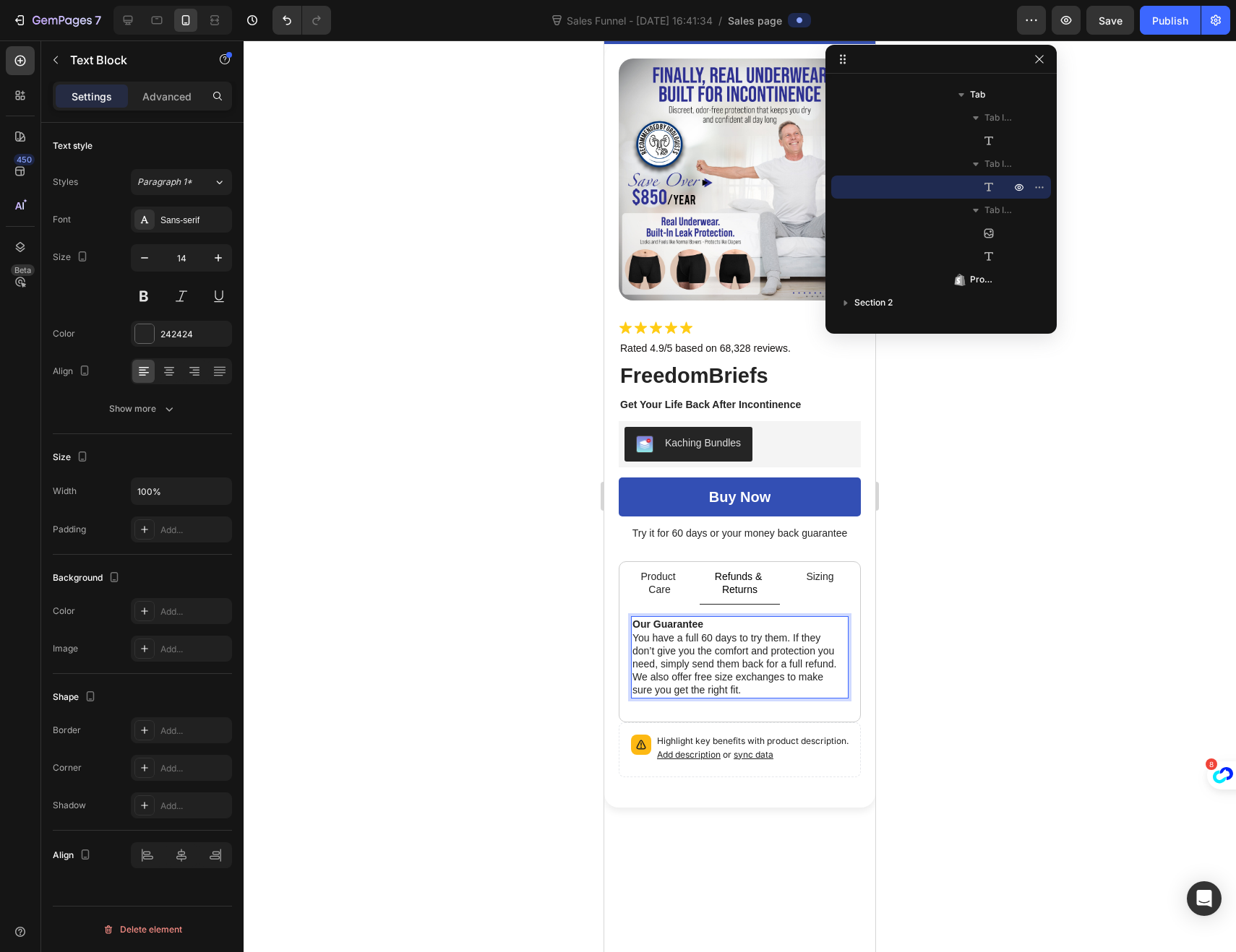
click at [711, 617] on p "Our Guarantee You have a full 60 days to try them. If they don’t give you the c…" at bounding box center [739, 657] width 214 height 79
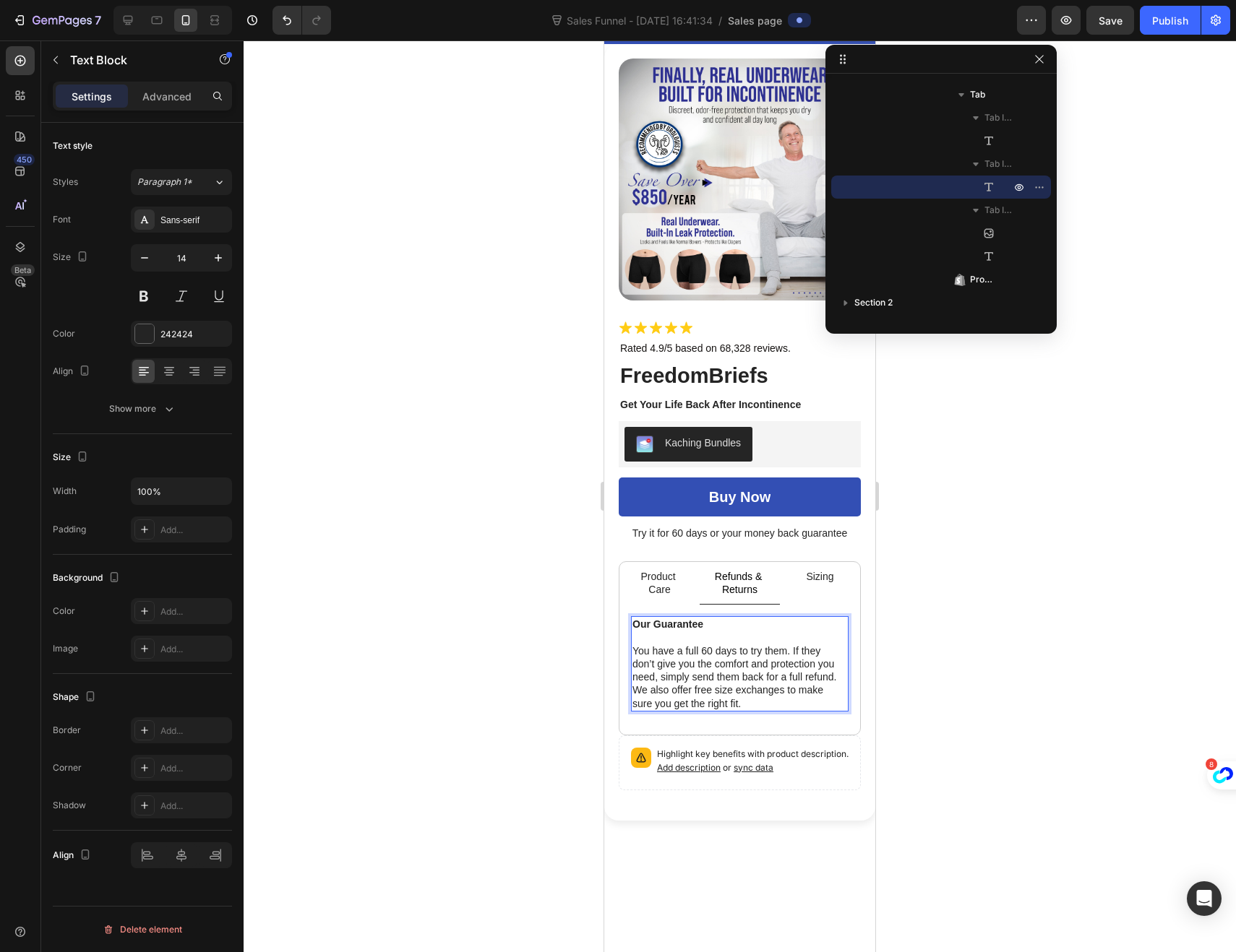
click at [792, 642] on p "⁠⁠⁠⁠⁠⁠⁠ You have a full 60 days to try them. If they don’t give you the comfort…" at bounding box center [739, 670] width 214 height 79
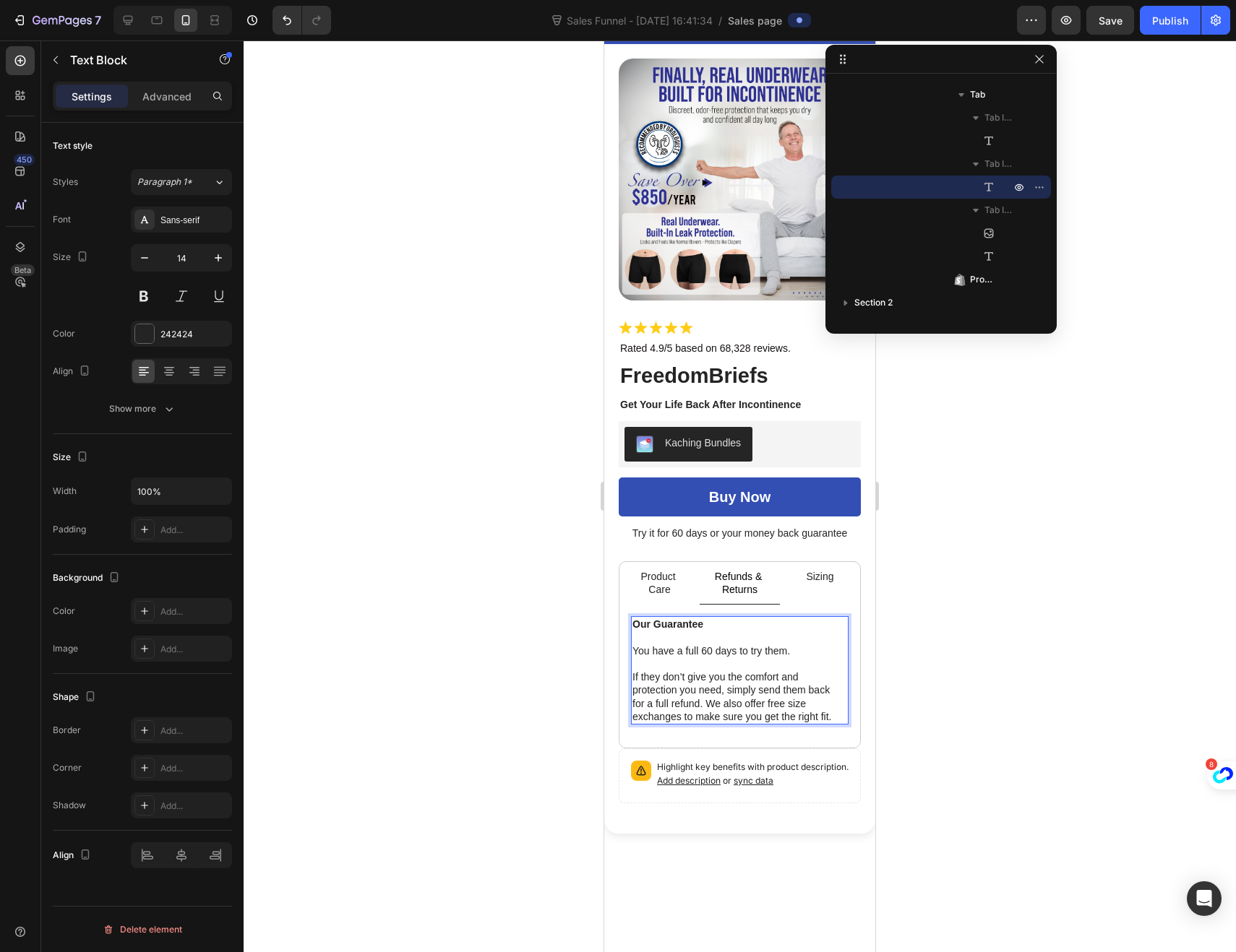
click at [703, 695] on p "If they don’t give you the comfort and protection you need, simply send them ba…" at bounding box center [739, 696] width 214 height 53
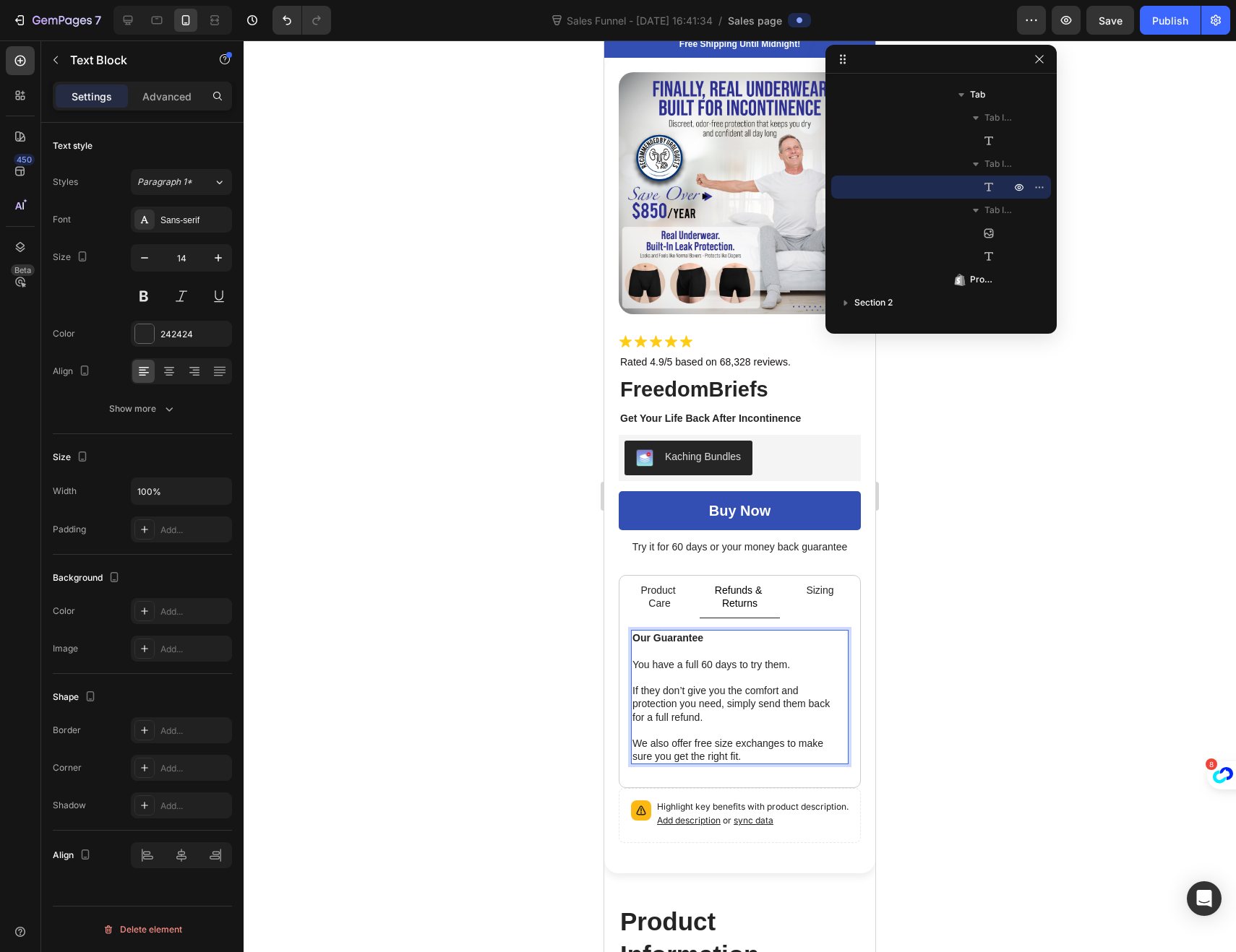
scroll to position [31, 0]
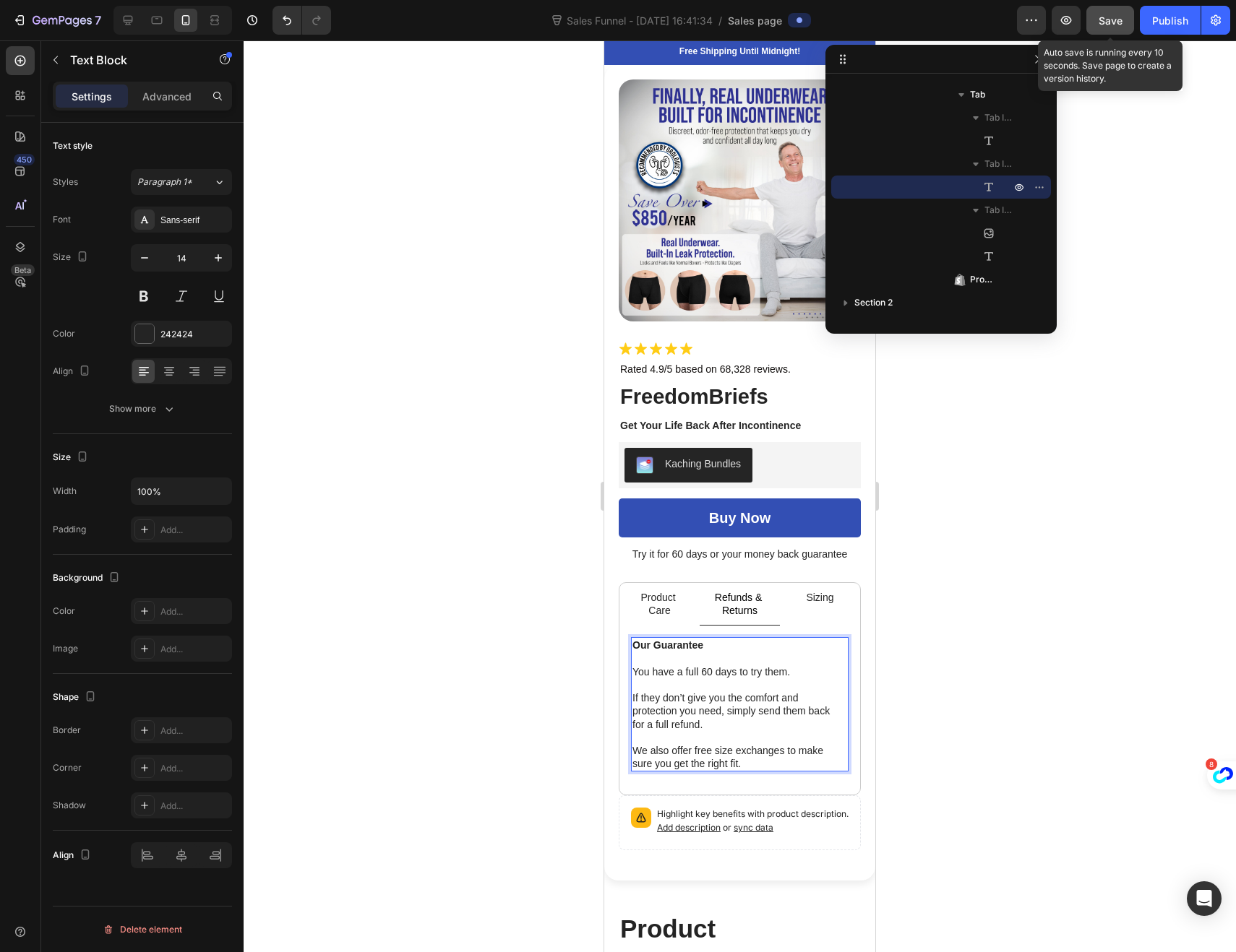
click at [1116, 20] on span "Save" at bounding box center [1110, 20] width 24 height 13
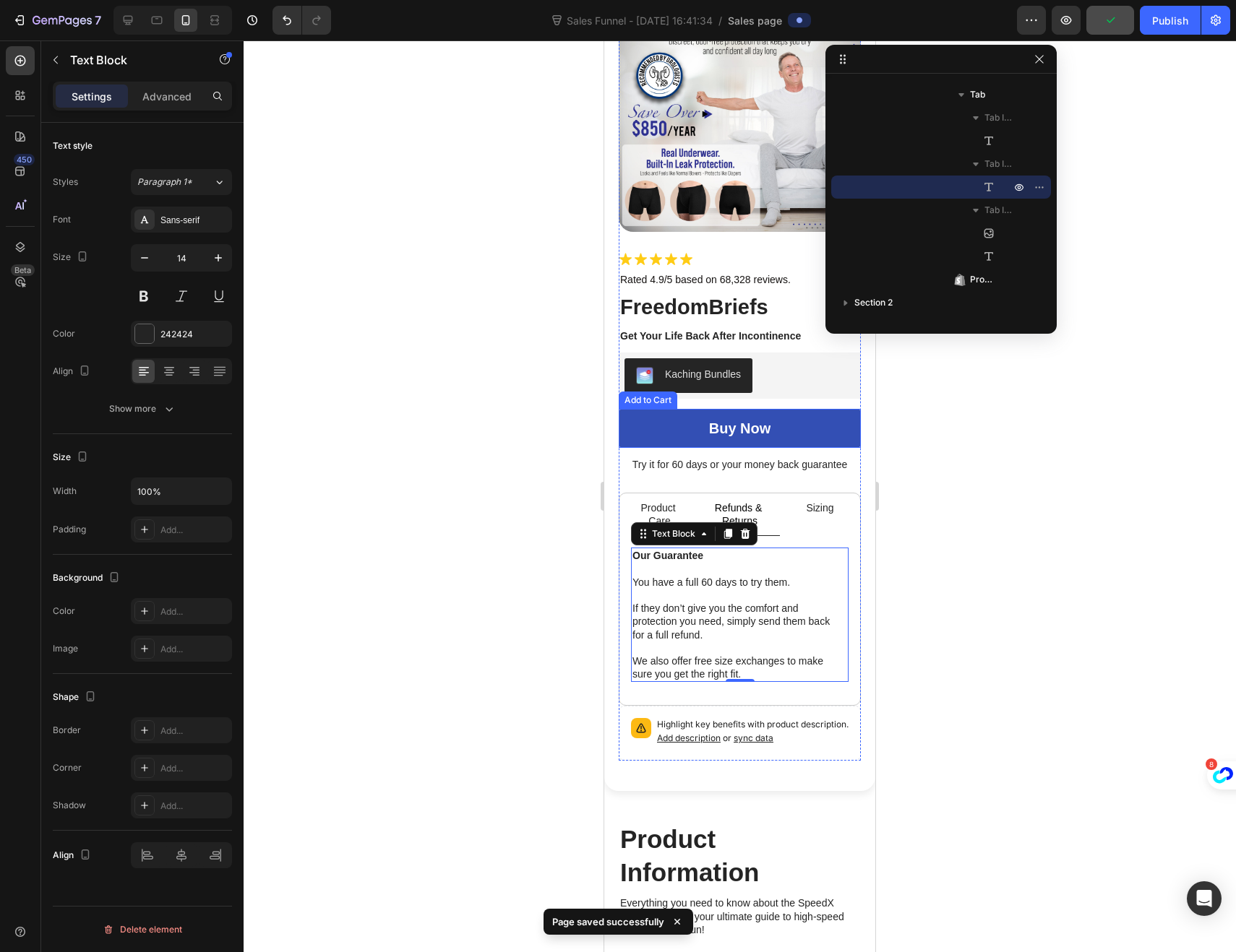
scroll to position [129, 0]
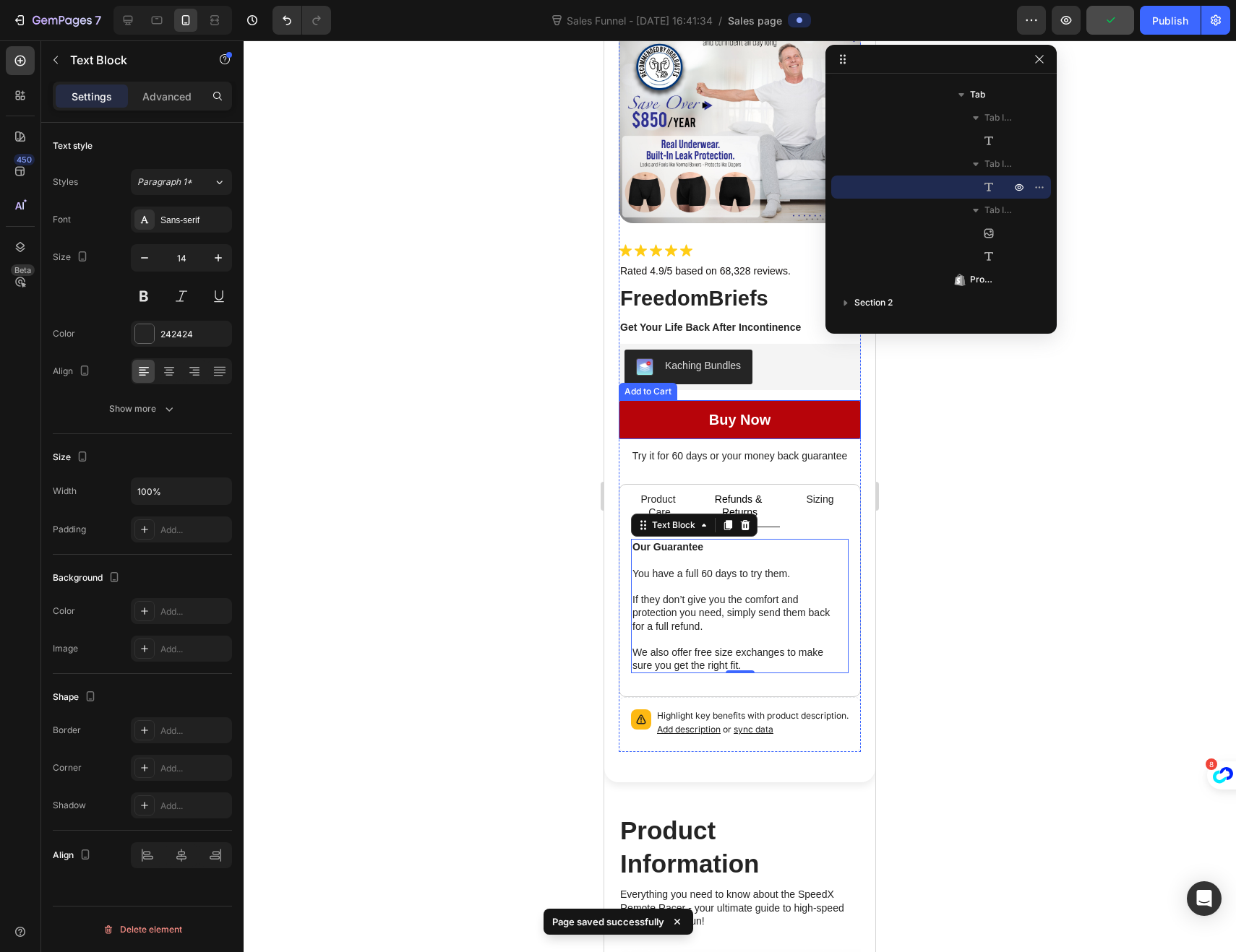
click at [670, 413] on button "Buy now" at bounding box center [739, 420] width 242 height 39
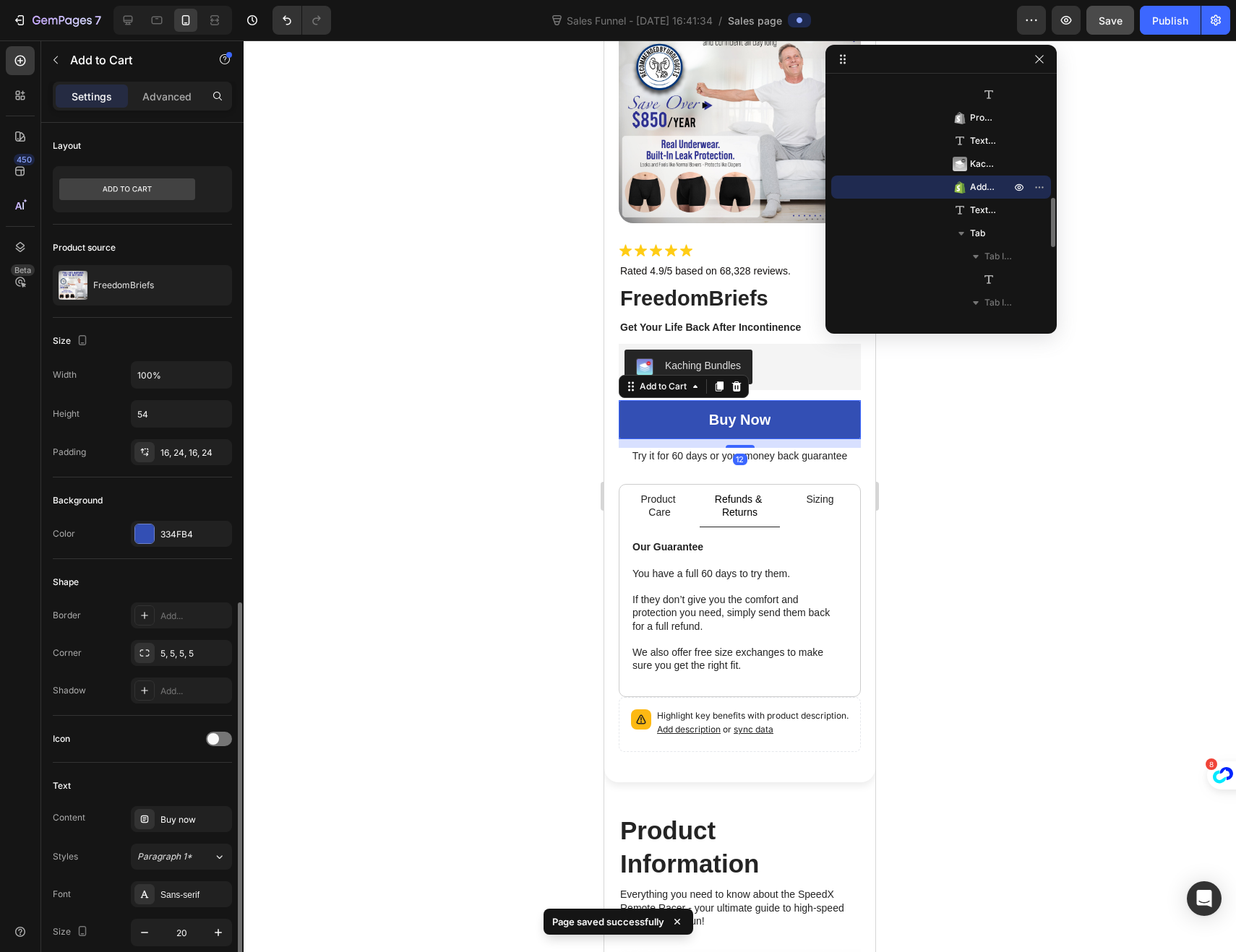
scroll to position [677, 0]
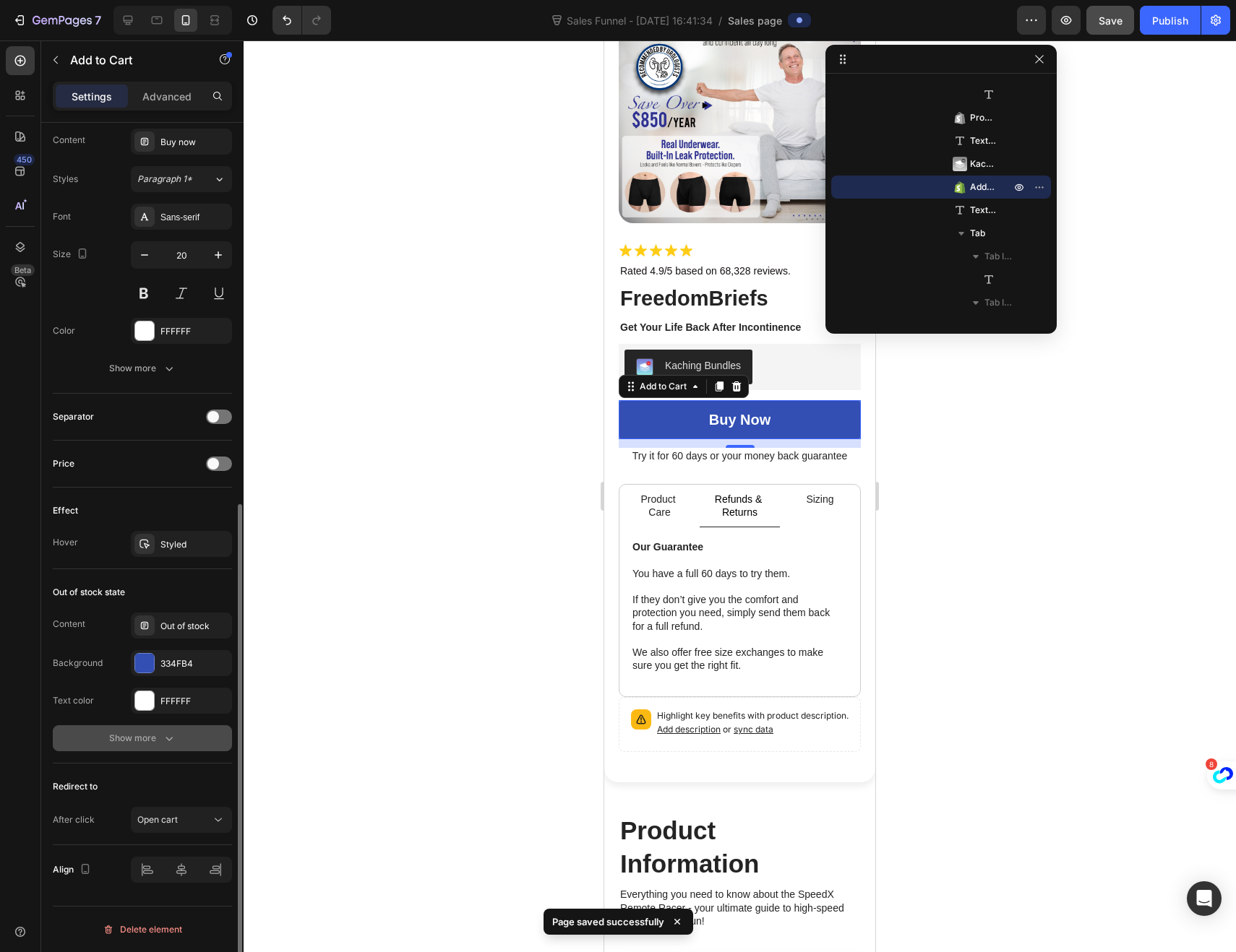
click at [134, 732] on div "Show more" at bounding box center [143, 738] width 68 height 14
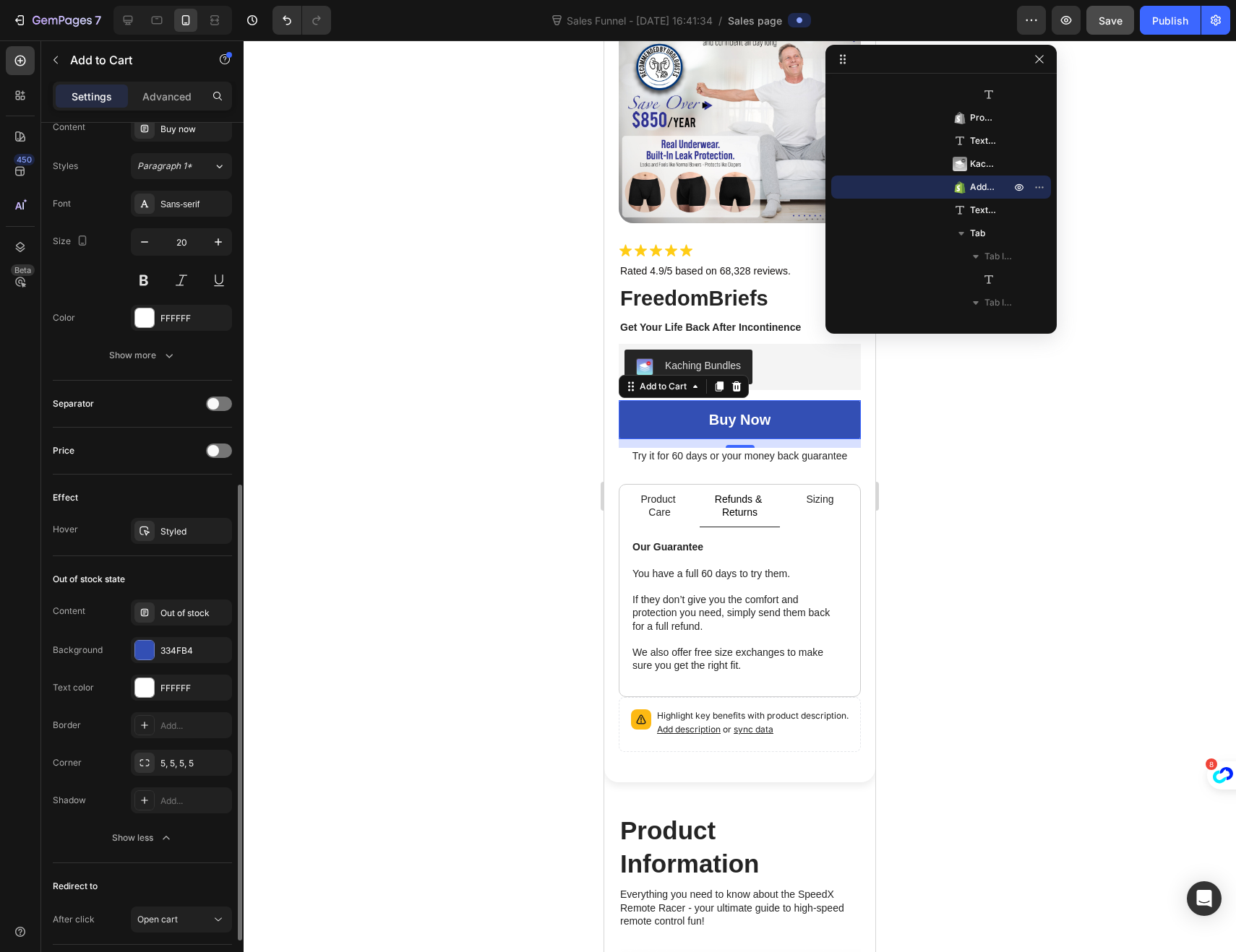
scroll to position [557, 0]
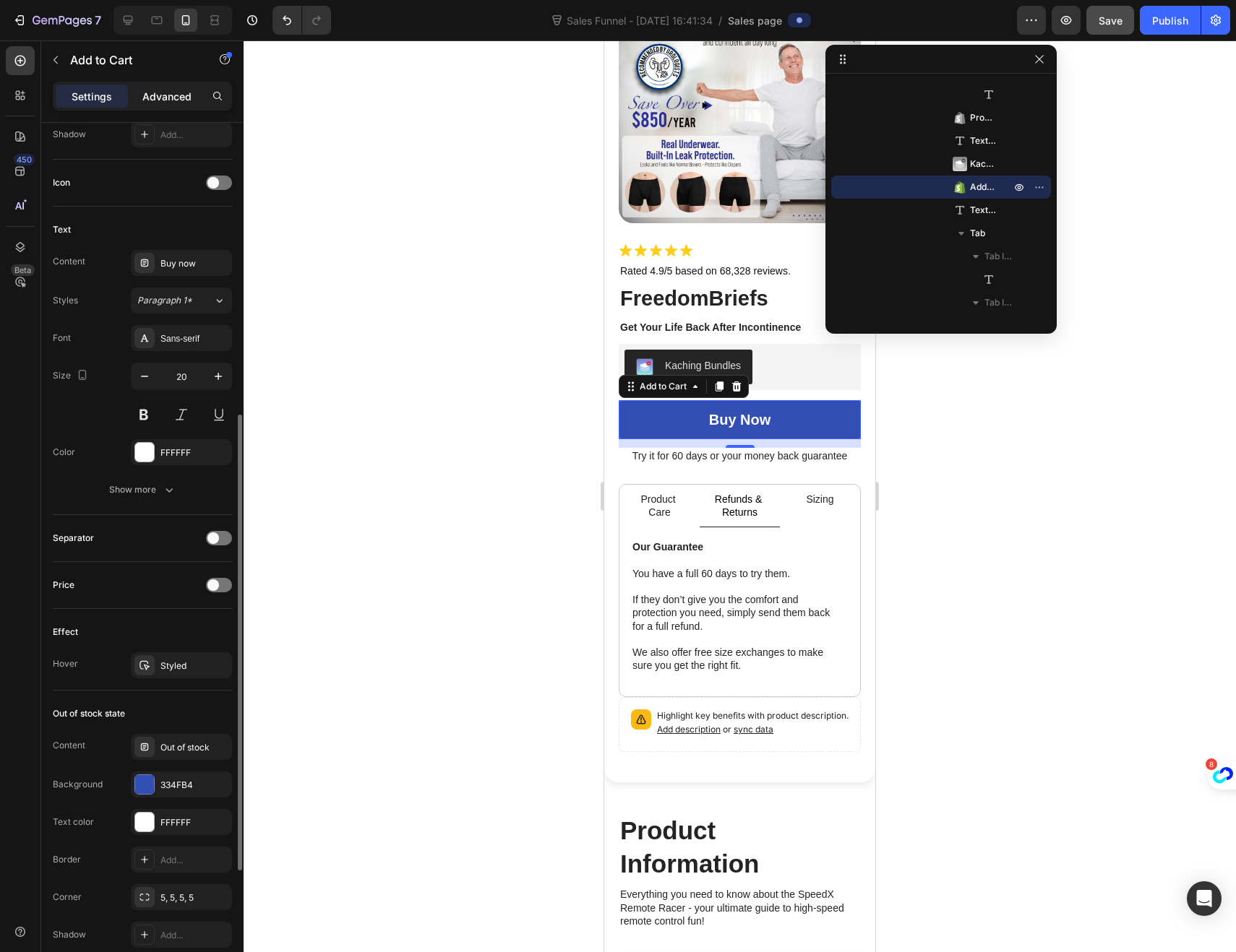
click at [177, 94] on p "Advanced" at bounding box center [167, 96] width 49 height 15
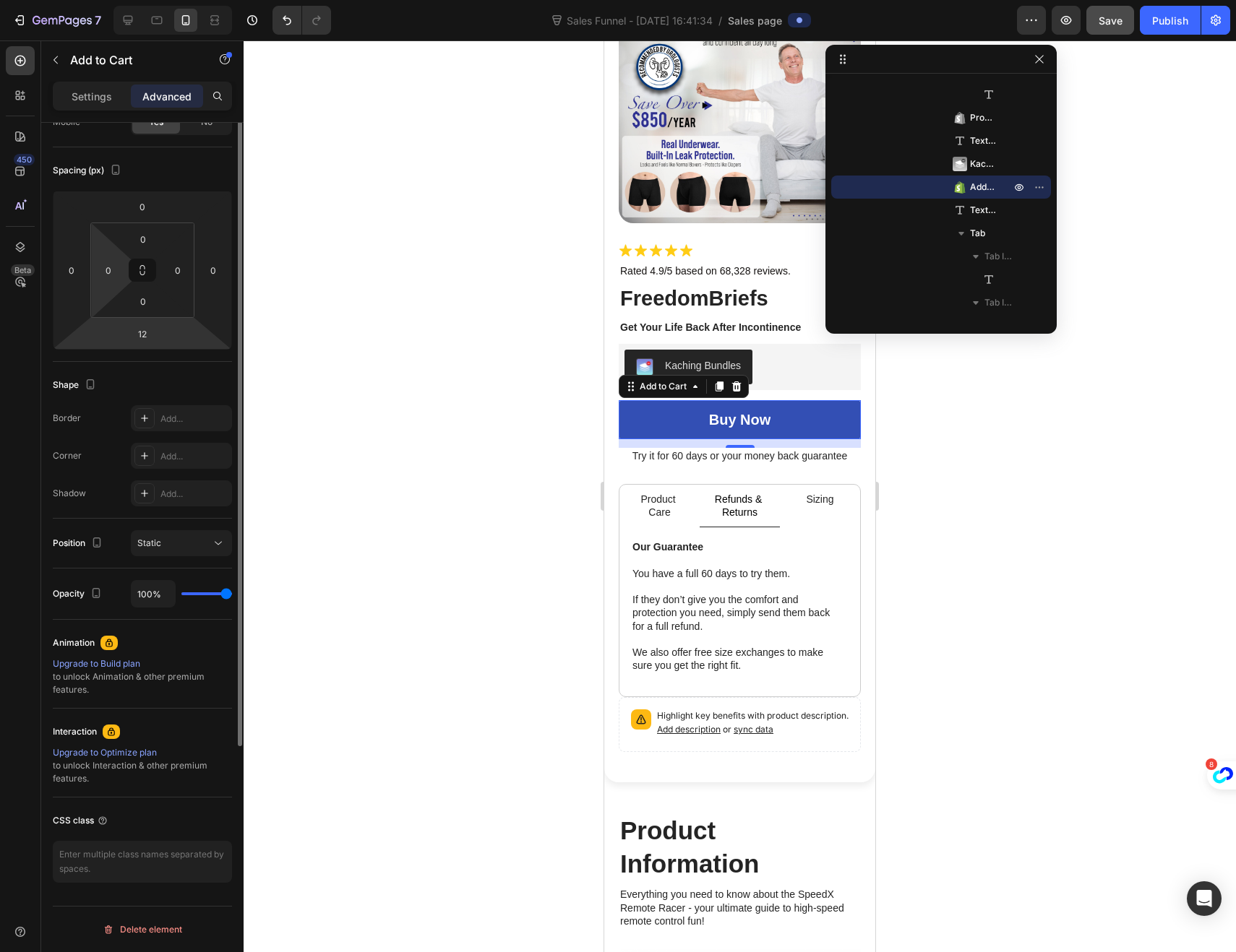
scroll to position [0, 0]
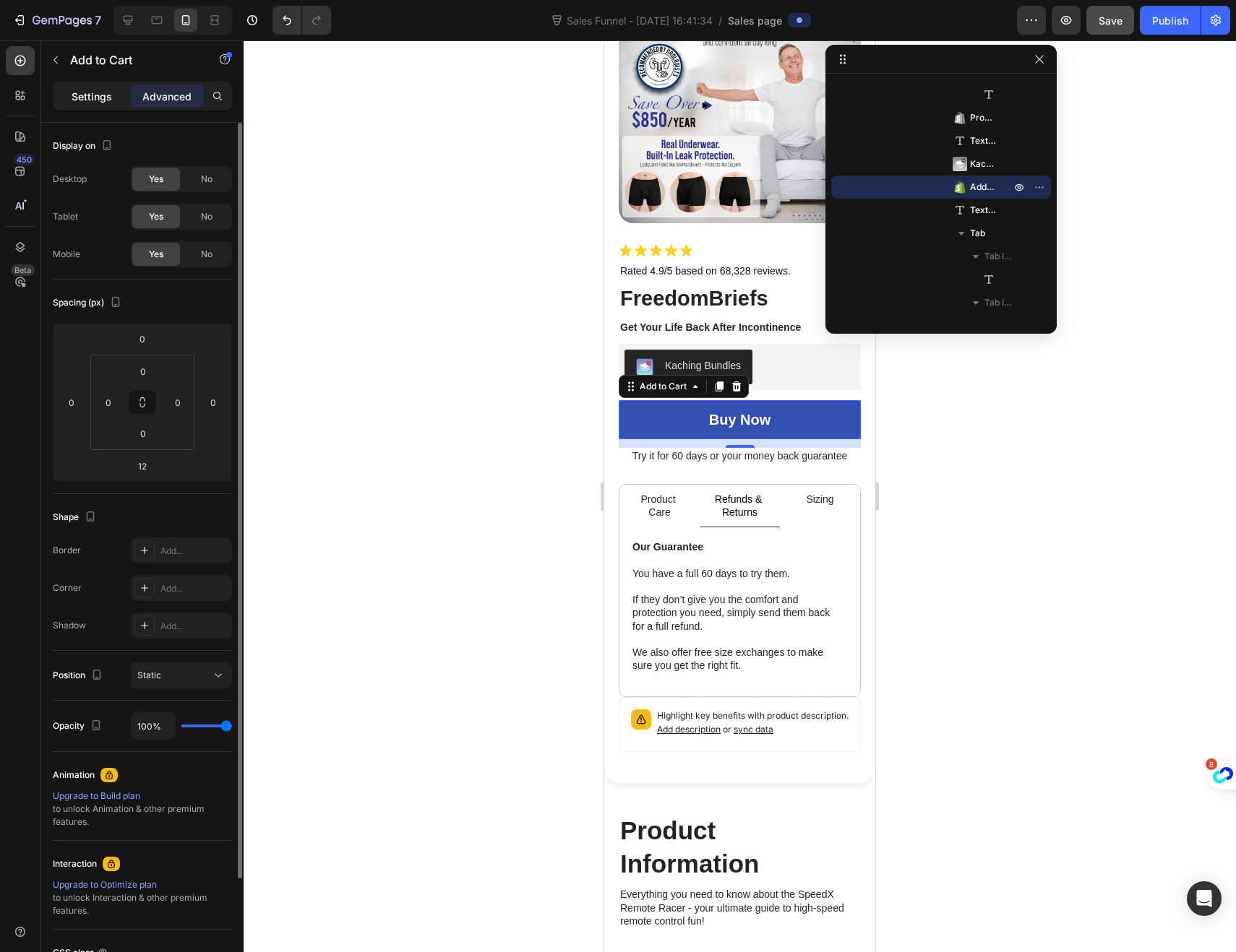
click at [90, 102] on p "Settings" at bounding box center [92, 96] width 41 height 15
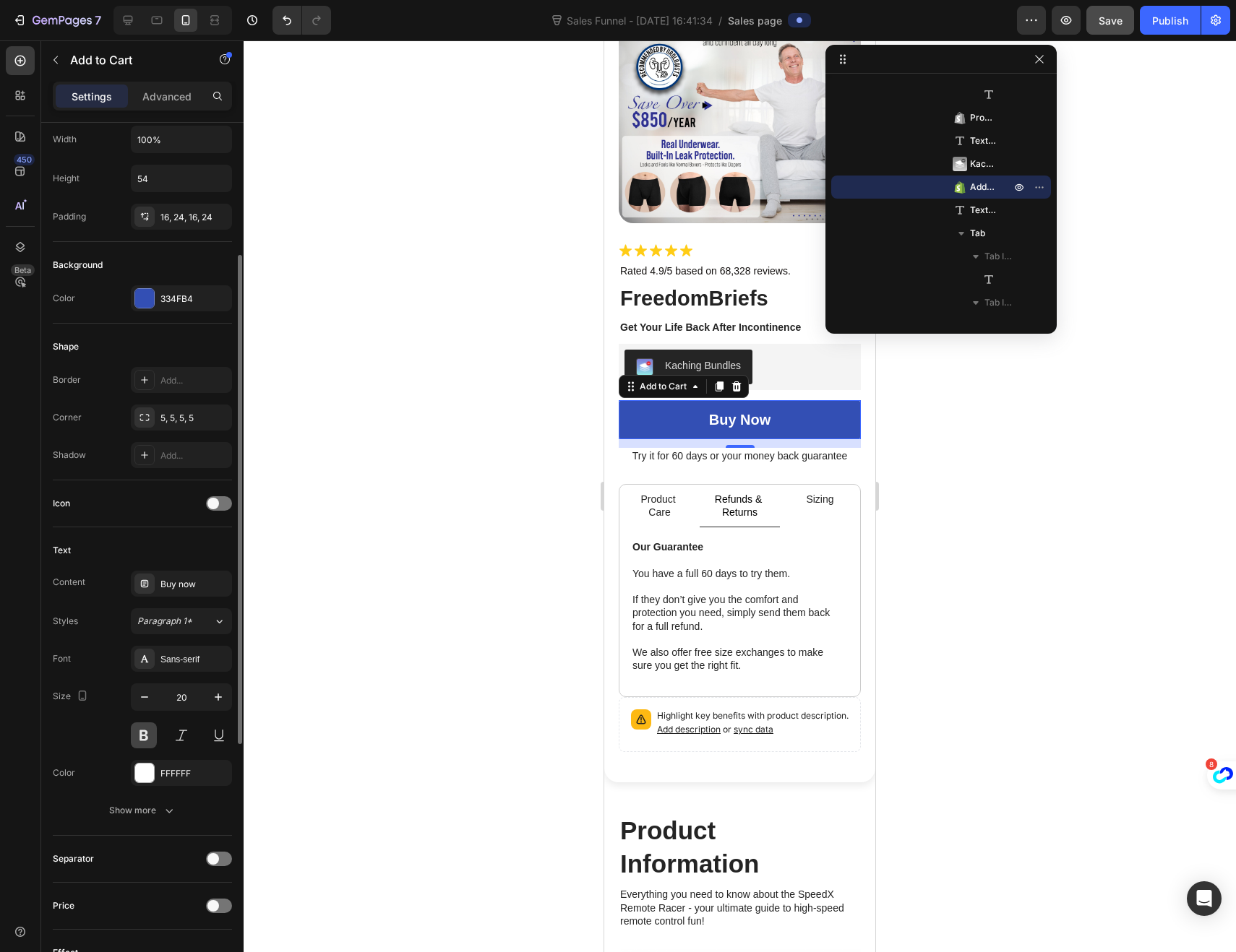
scroll to position [254, 0]
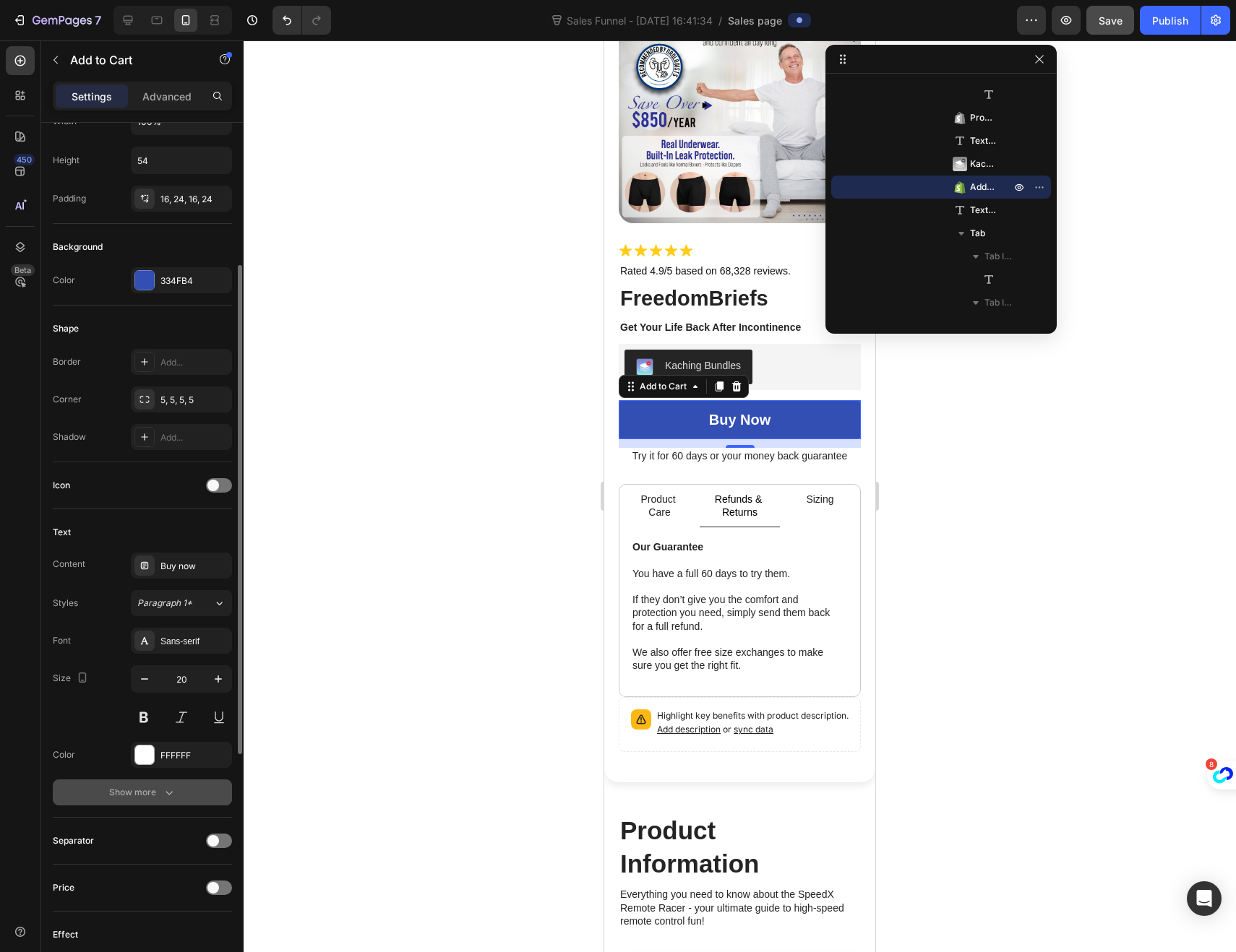
click at [133, 795] on div "Show more" at bounding box center [143, 792] width 68 height 14
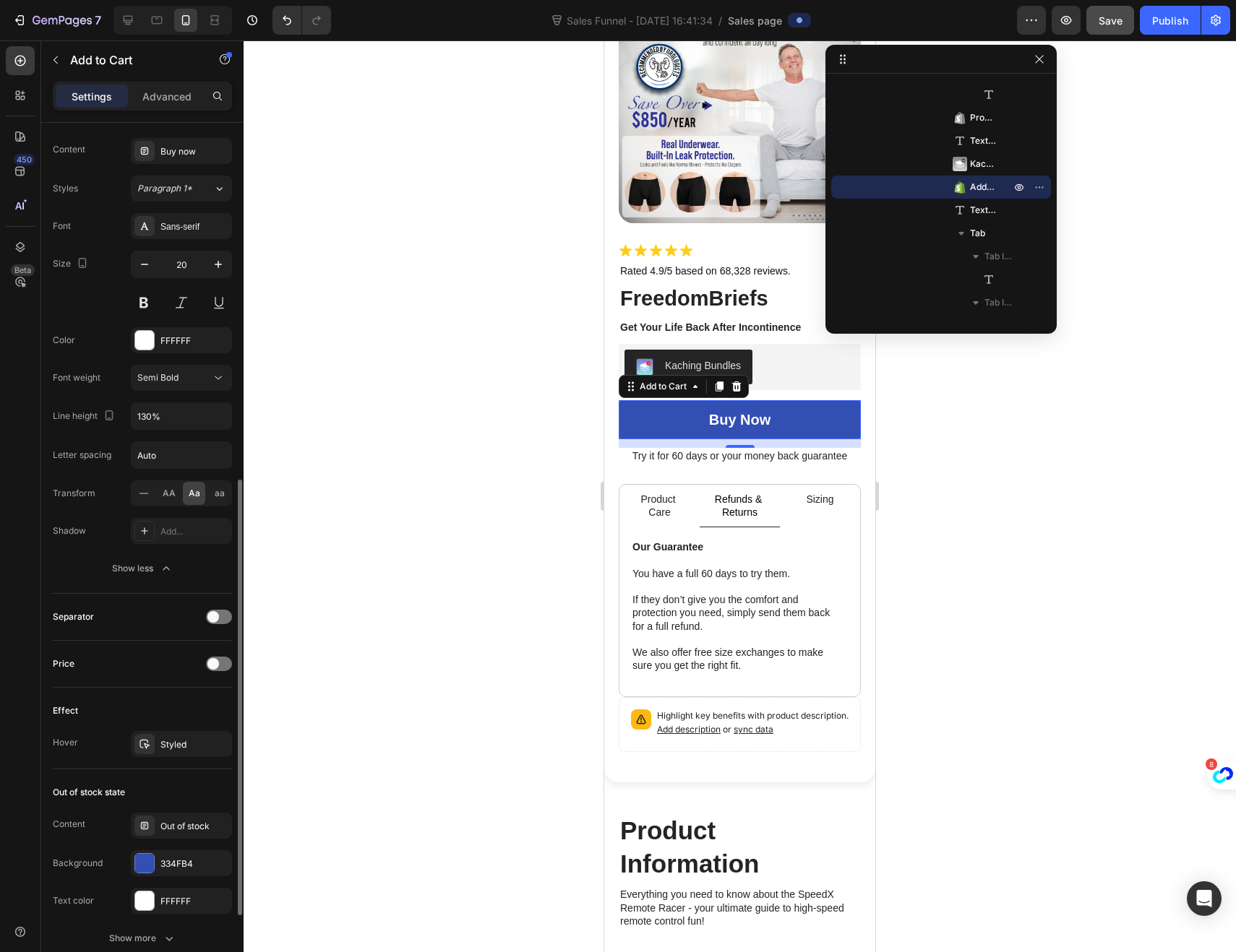
scroll to position [683, 0]
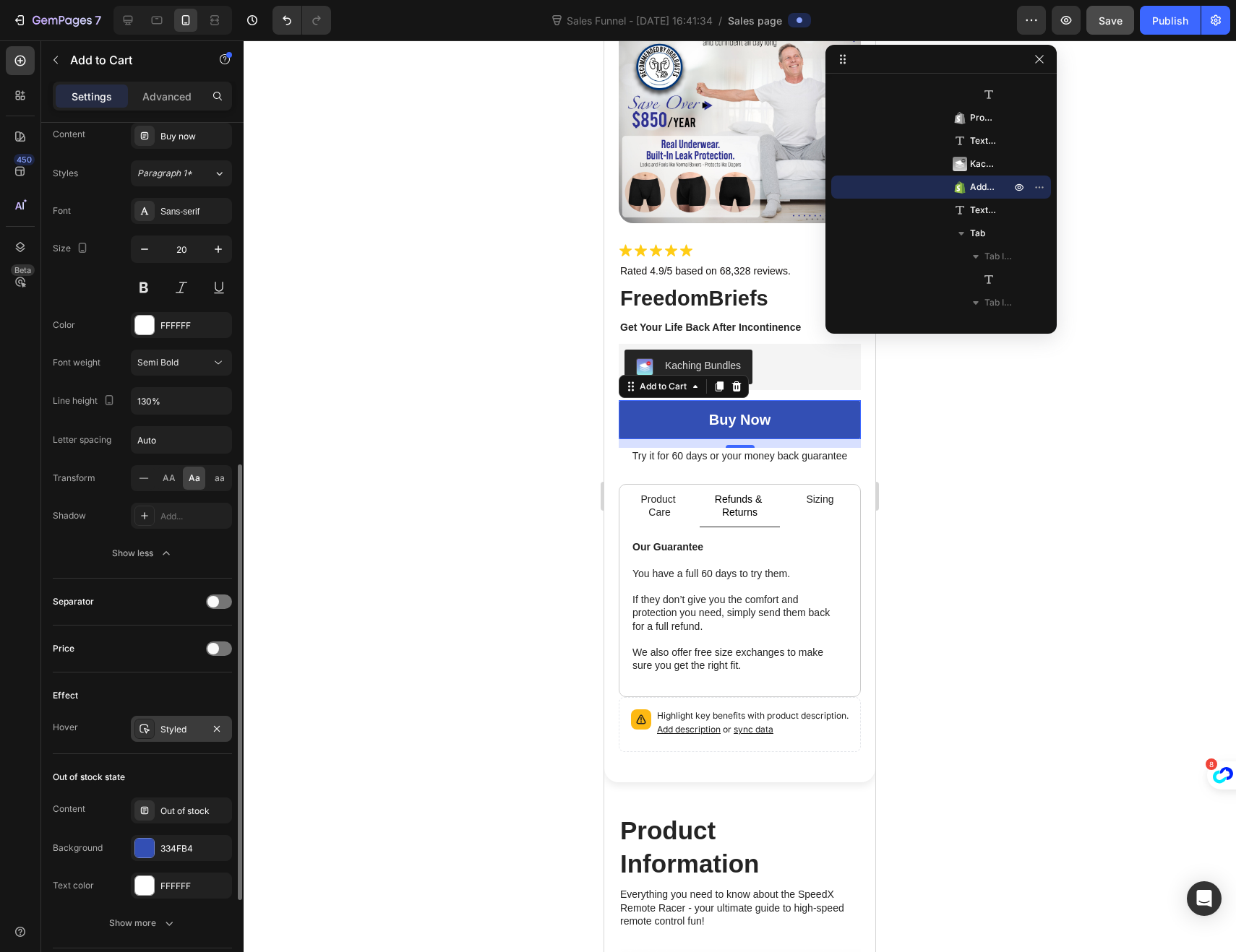
click at [161, 732] on div "Styled" at bounding box center [180, 729] width 41 height 13
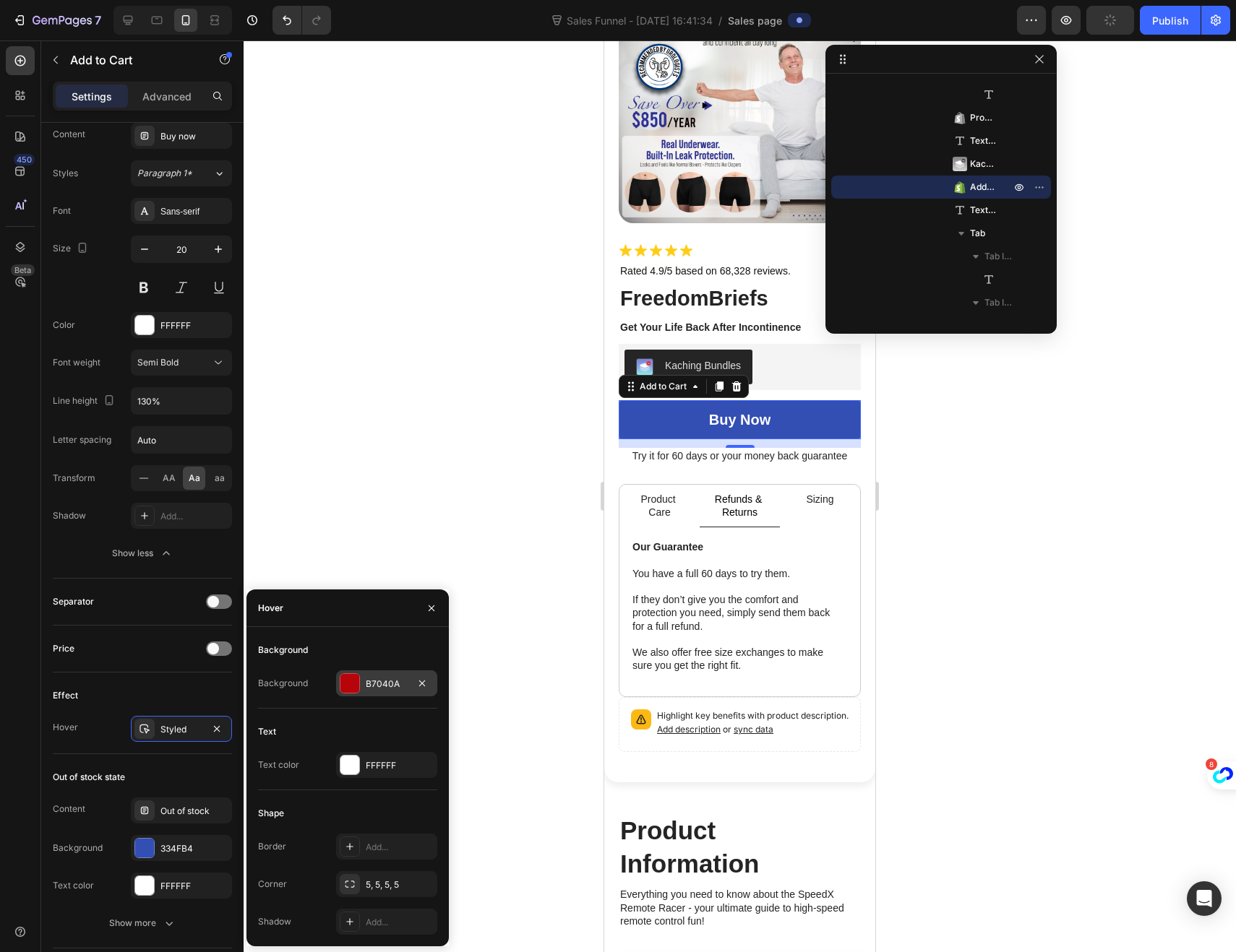
click at [352, 683] on div at bounding box center [349, 683] width 18 height 18
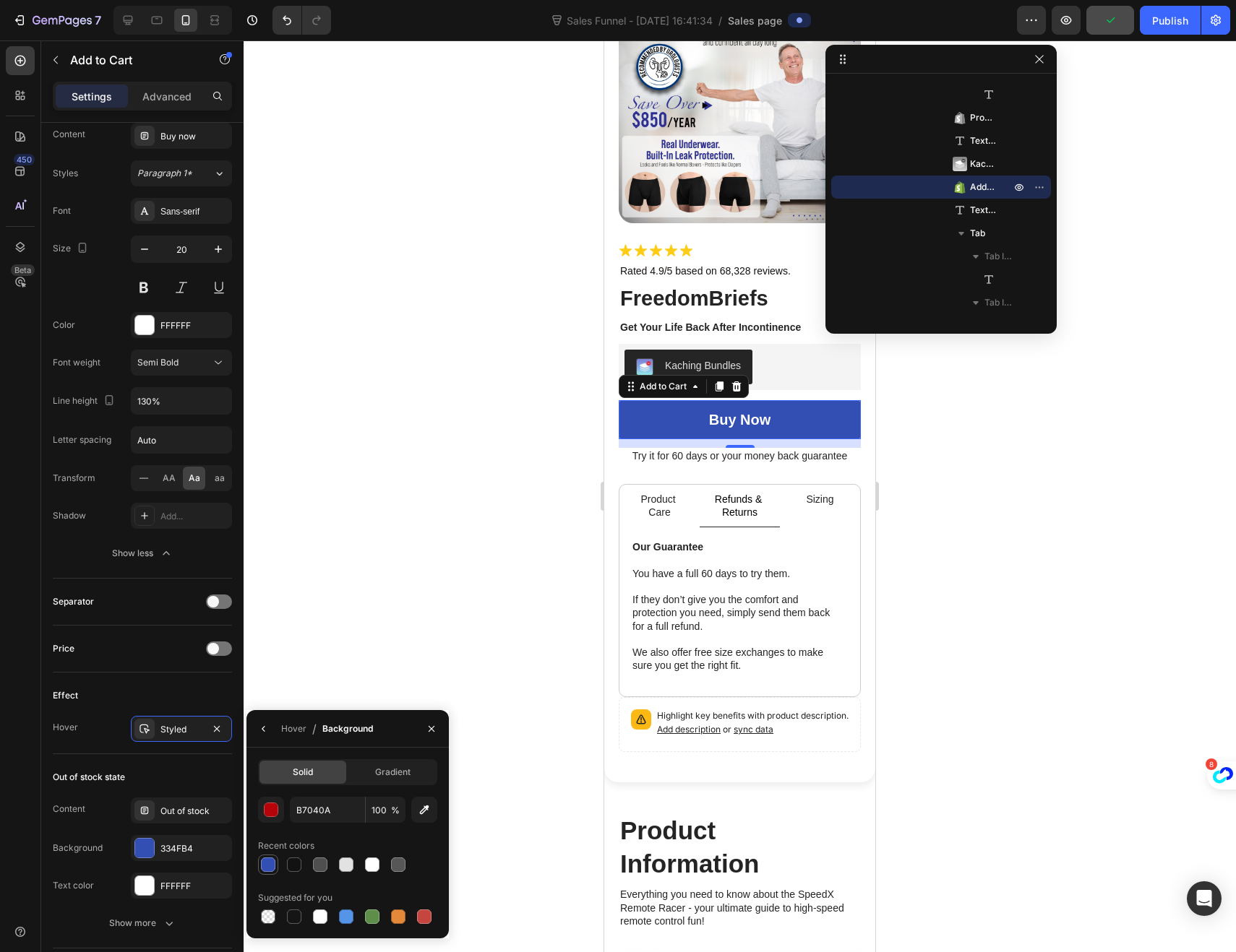
drag, startPoint x: 266, startPoint y: 868, endPoint x: 272, endPoint y: 855, distance: 14.3
click at [266, 868] on div at bounding box center [267, 864] width 14 height 14
type input "334FB4"
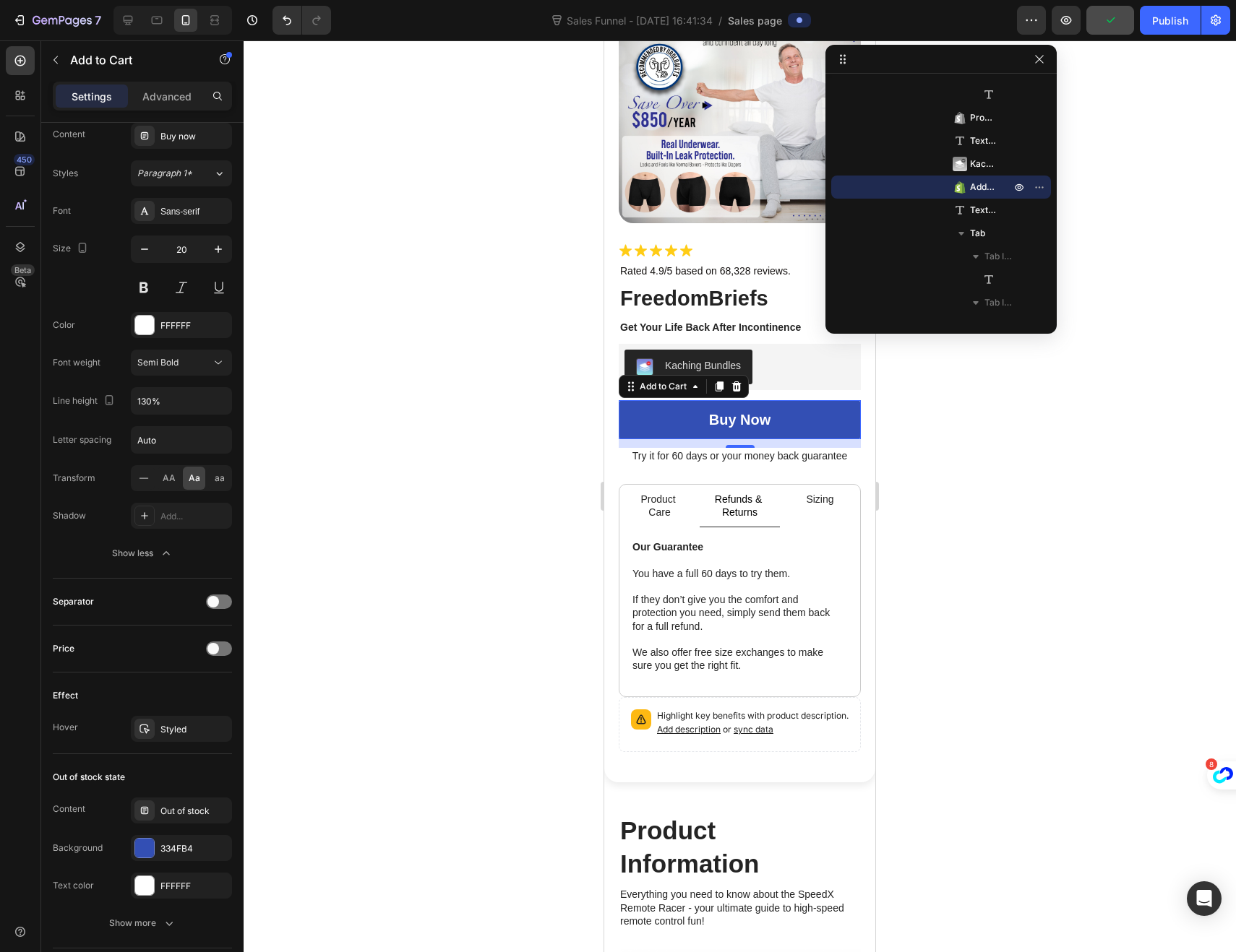
click at [499, 606] on div at bounding box center [739, 496] width 992 height 911
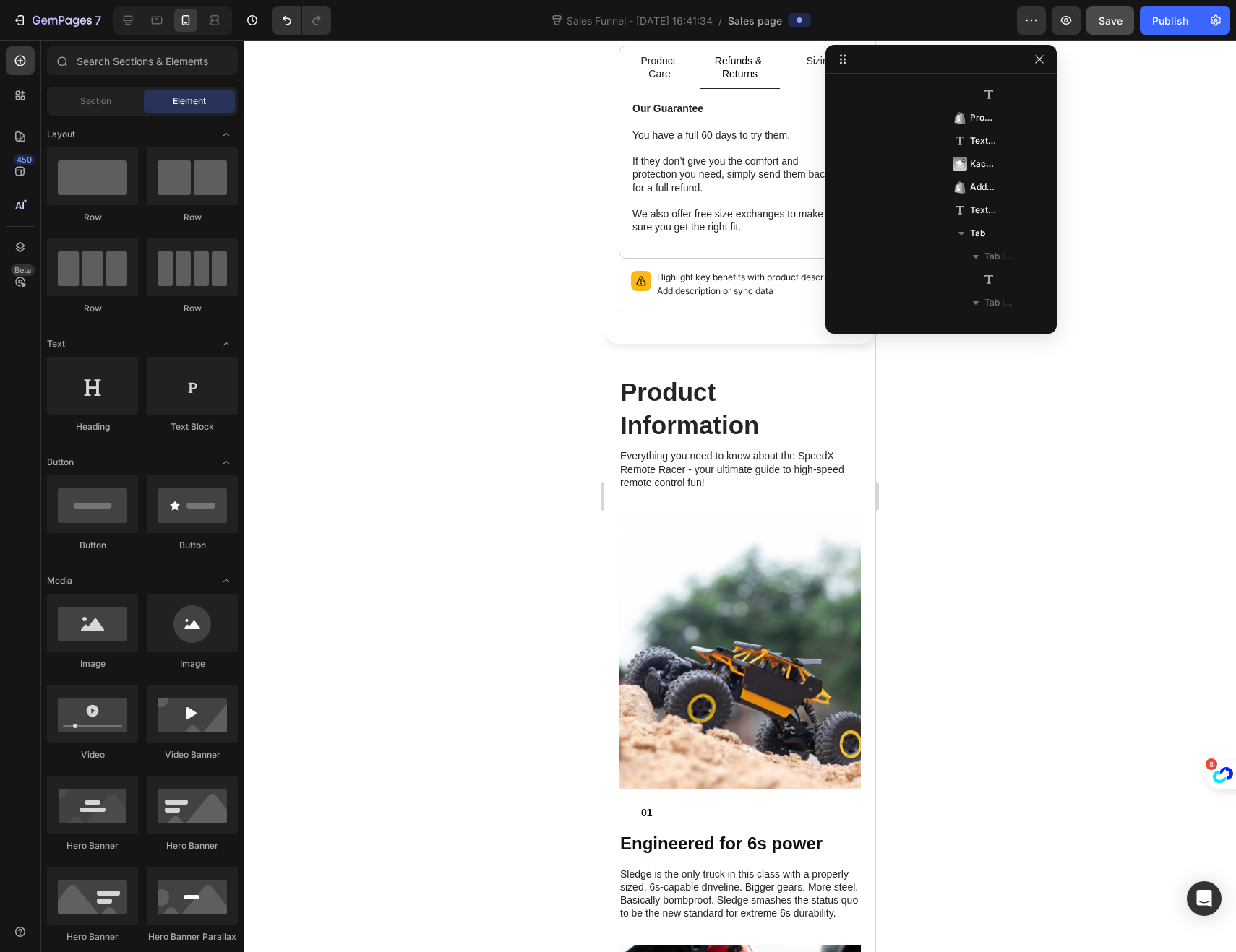
scroll to position [577, 0]
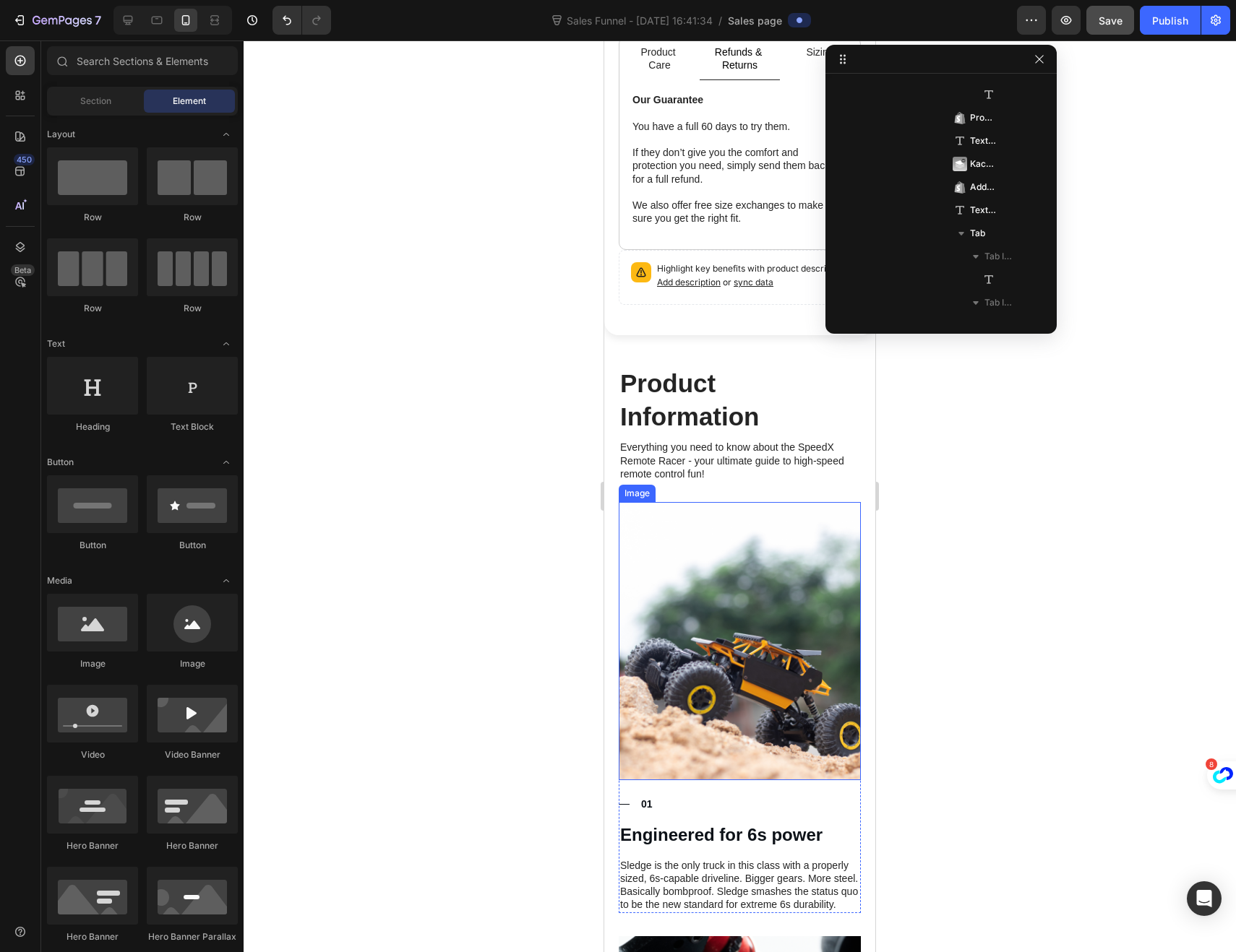
click at [692, 585] on img at bounding box center [739, 640] width 242 height 278
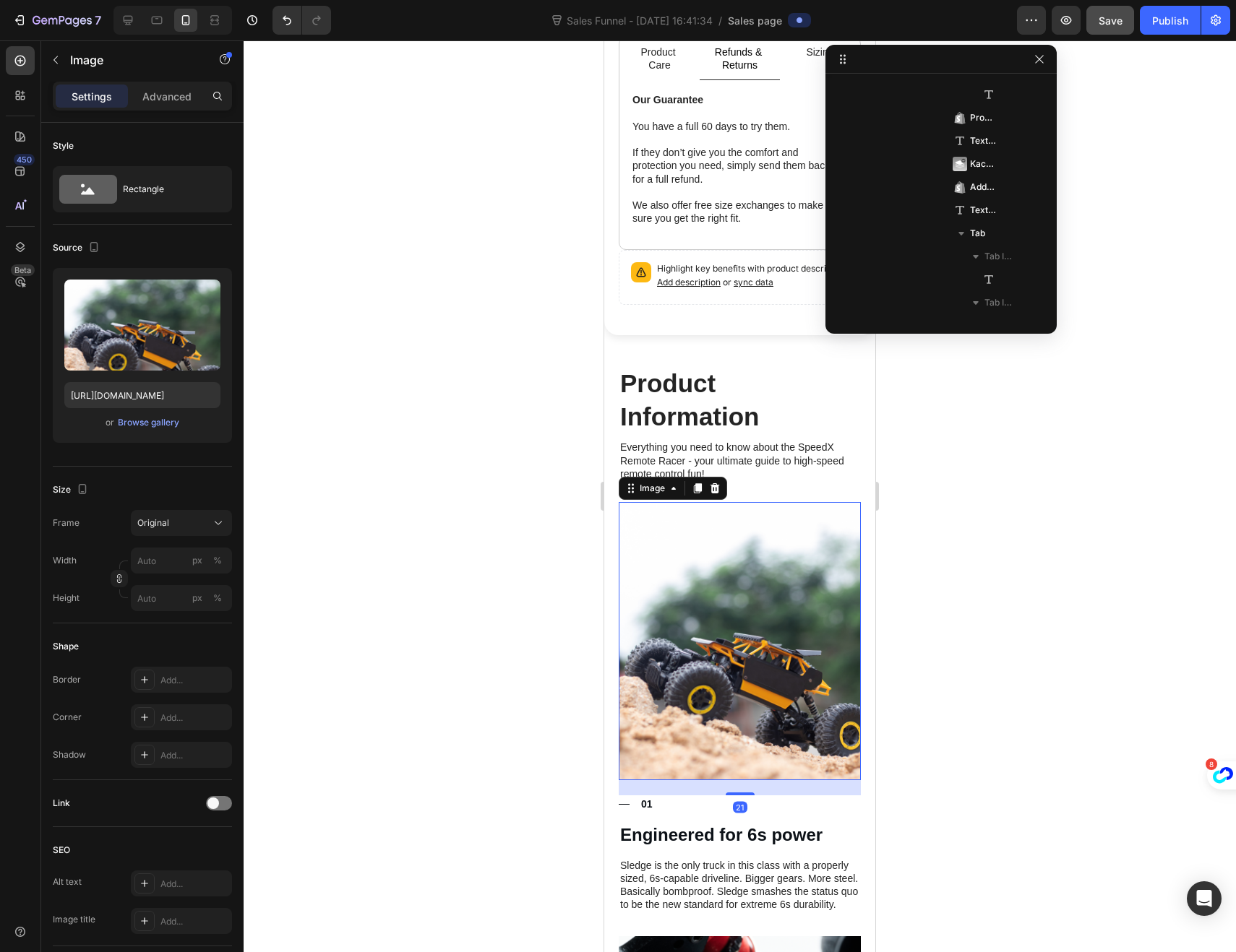
scroll to position [1060, 0]
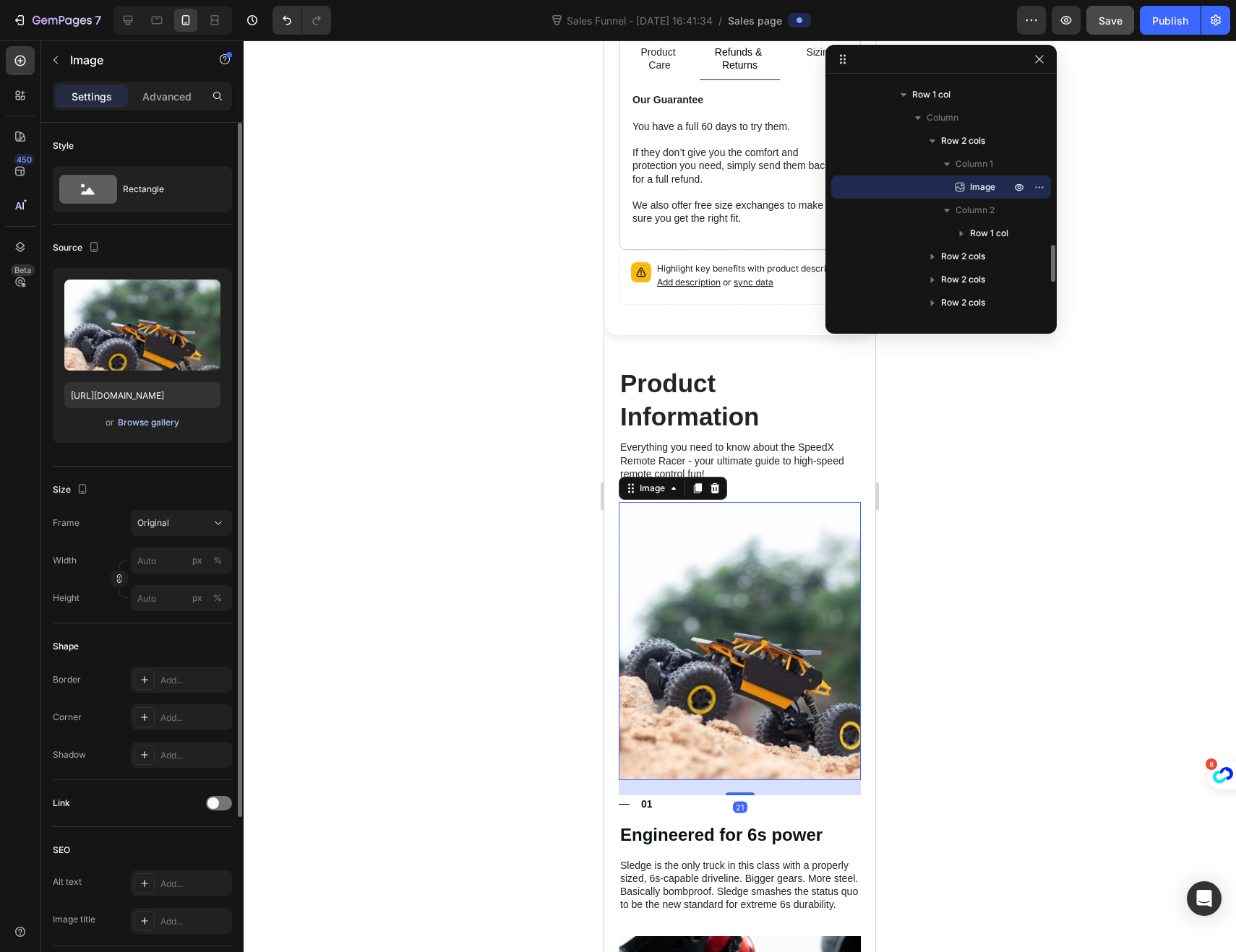
click at [134, 428] on div "Browse gallery" at bounding box center [149, 422] width 62 height 13
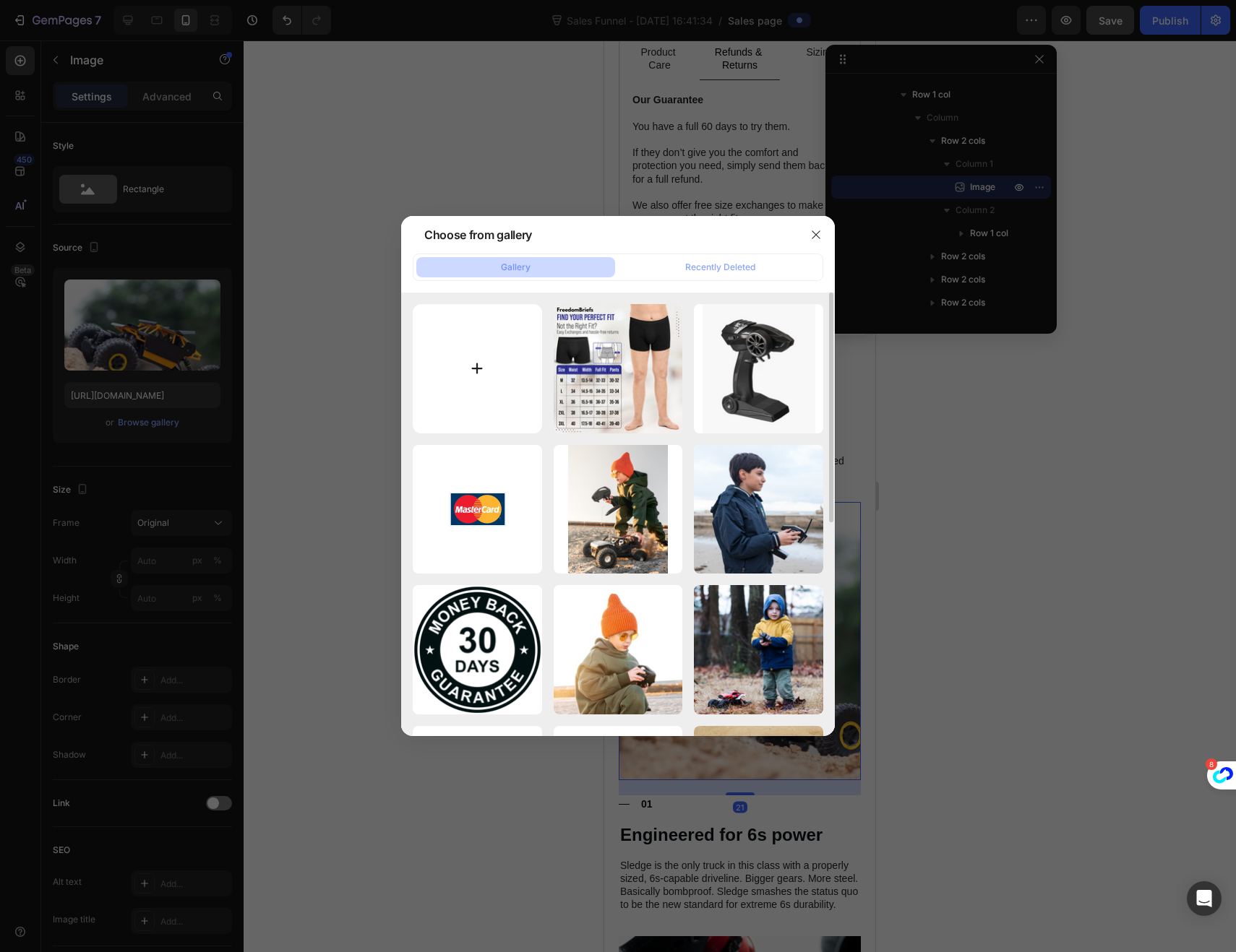
click at [453, 351] on input "file" at bounding box center [478, 368] width 129 height 129
type input "C:\fakepath\gempages_522359781898323085-6ad63523-7eb7-4ab2-822b-63e6f46bb697.gif"
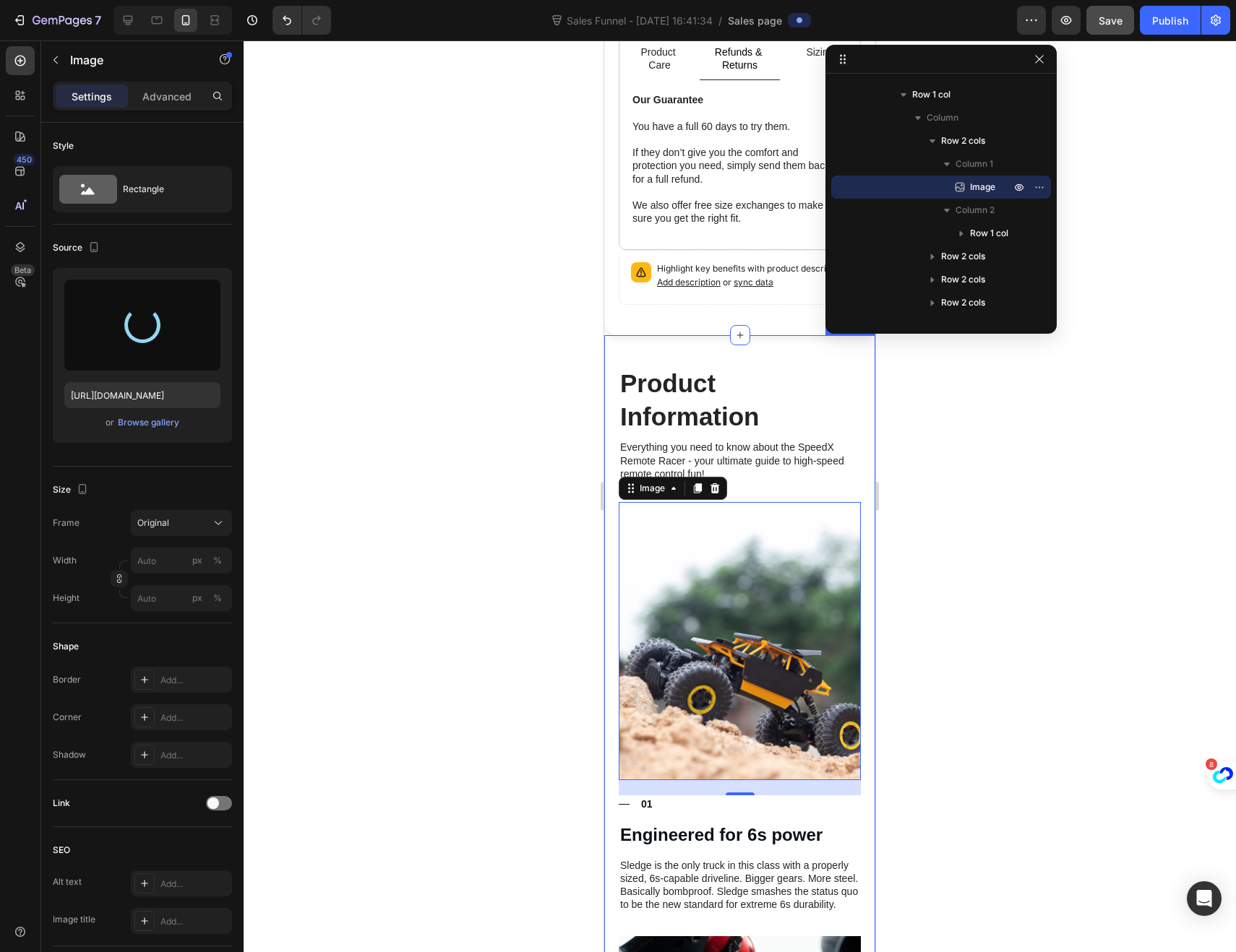
type input "[URL][DOMAIN_NAME]"
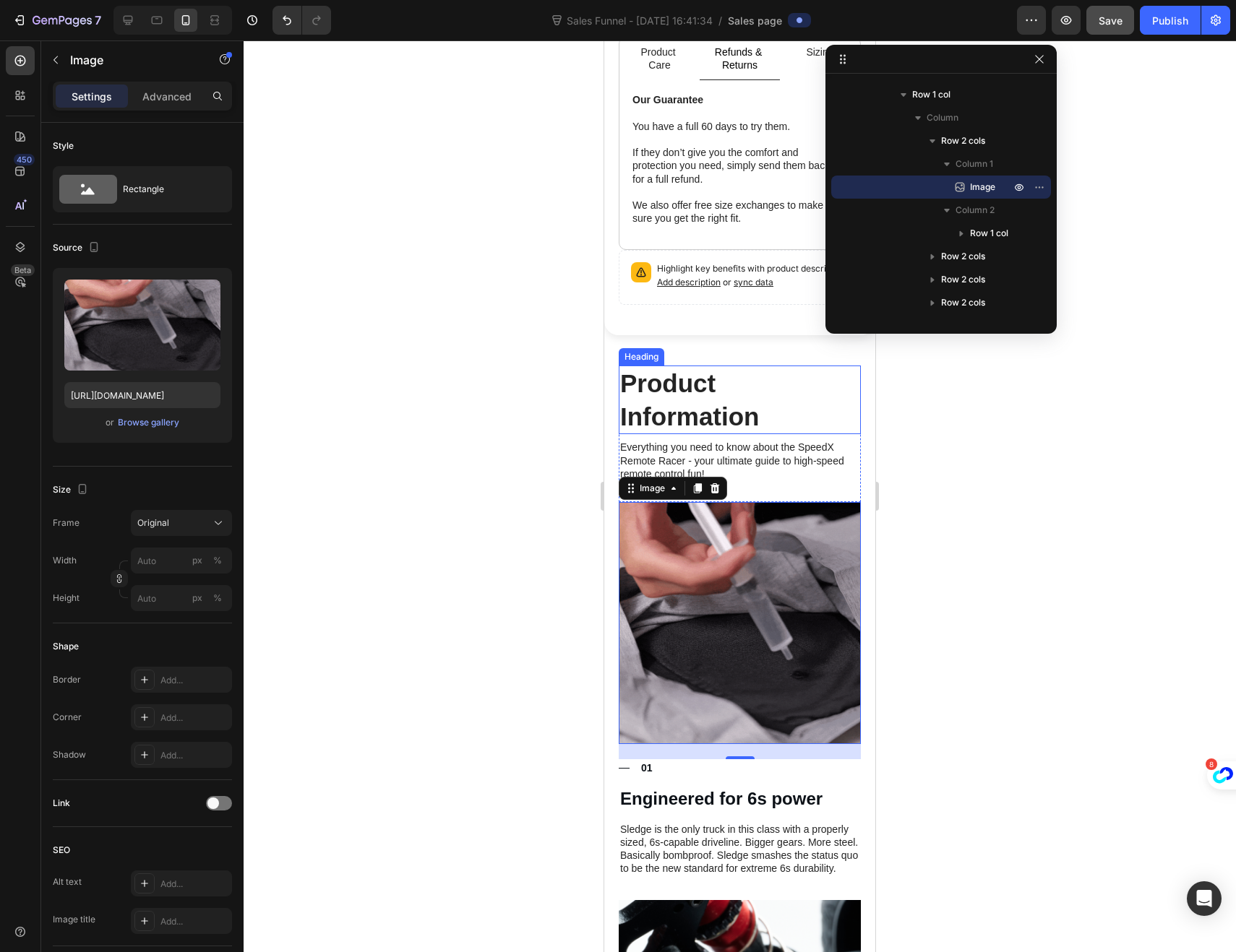
click at [720, 398] on h2 "Product Information" at bounding box center [739, 399] width 242 height 68
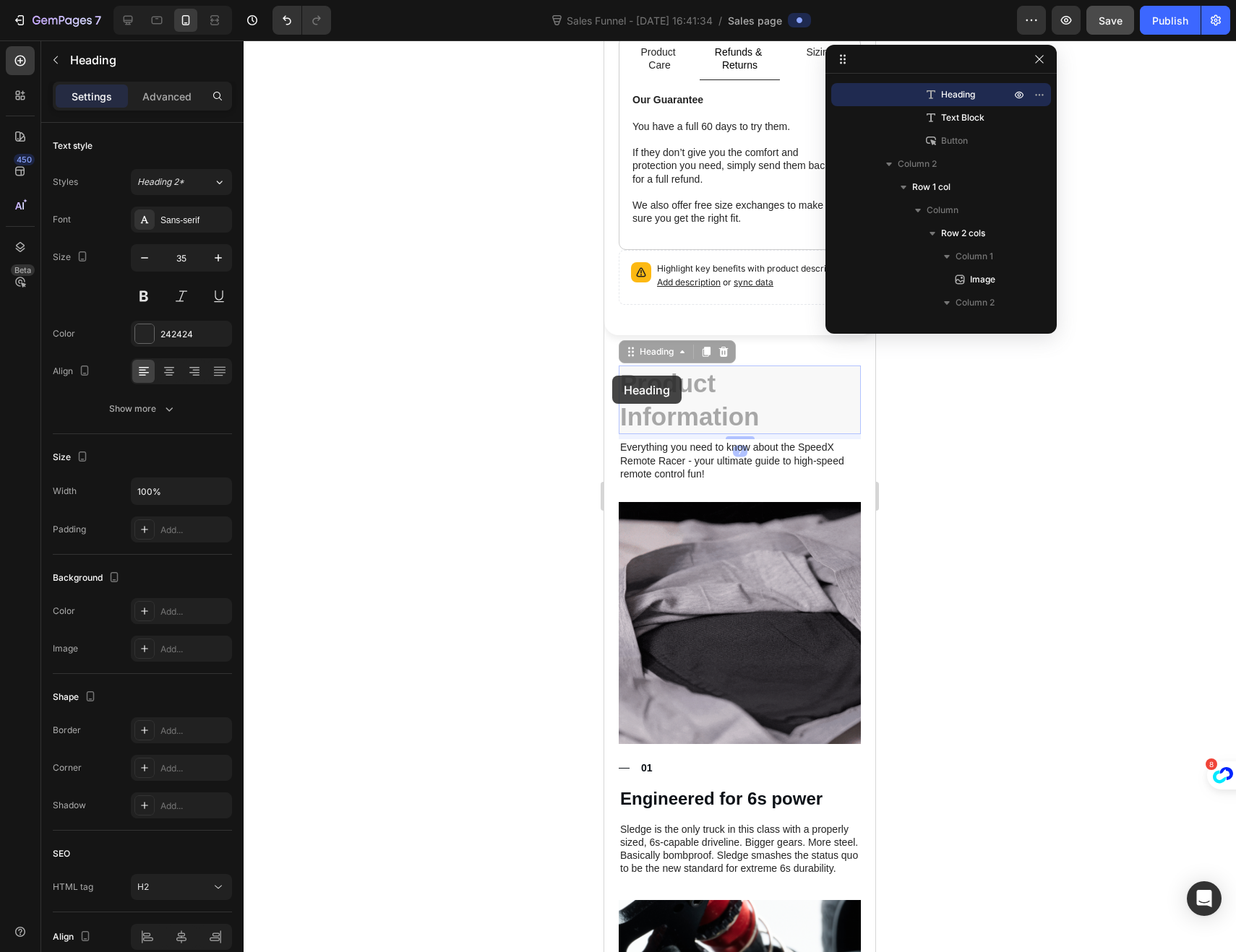
drag, startPoint x: 758, startPoint y: 407, endPoint x: 694, endPoint y: 401, distance: 64.3
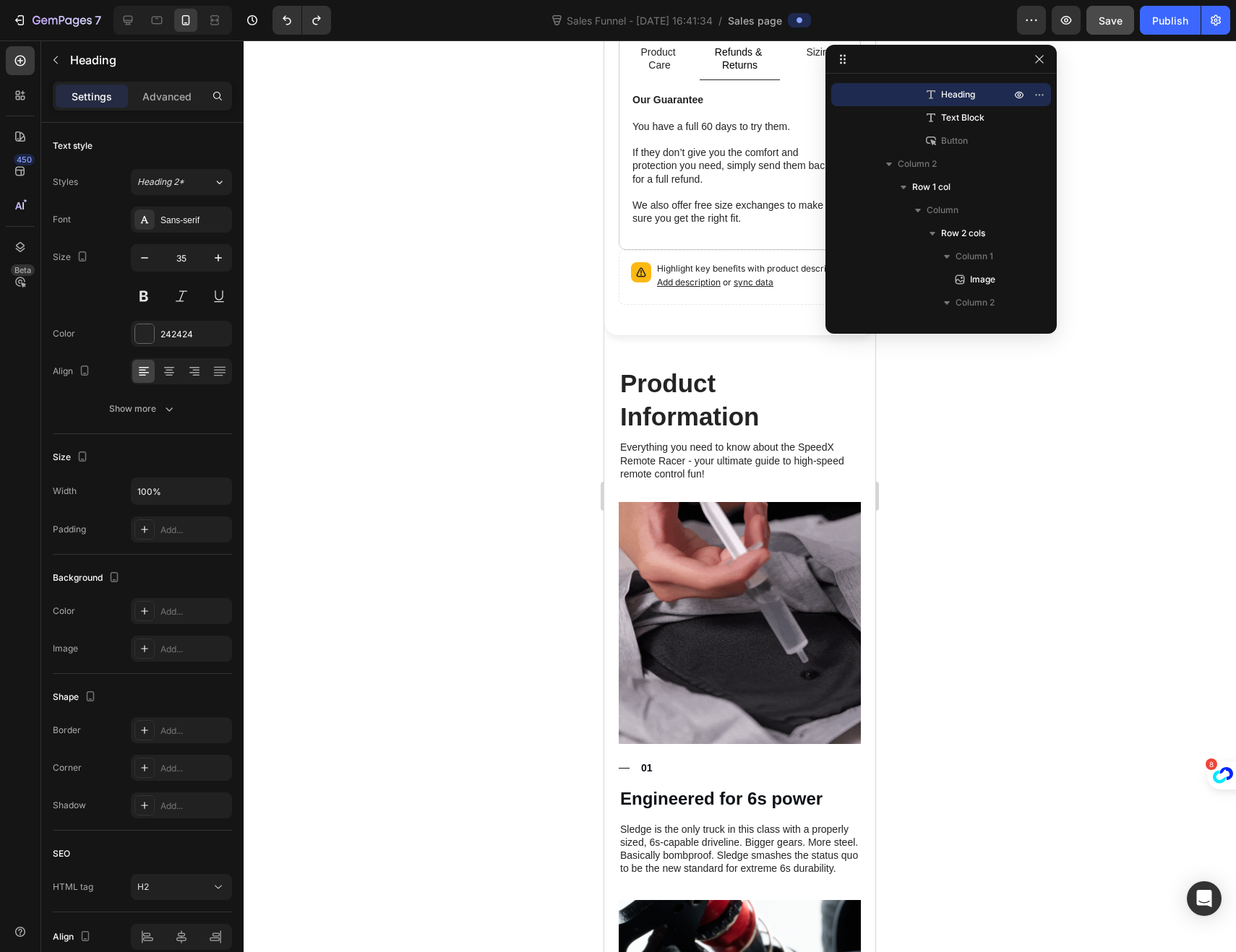
click at [721, 406] on h2 "Product Information" at bounding box center [739, 399] width 242 height 68
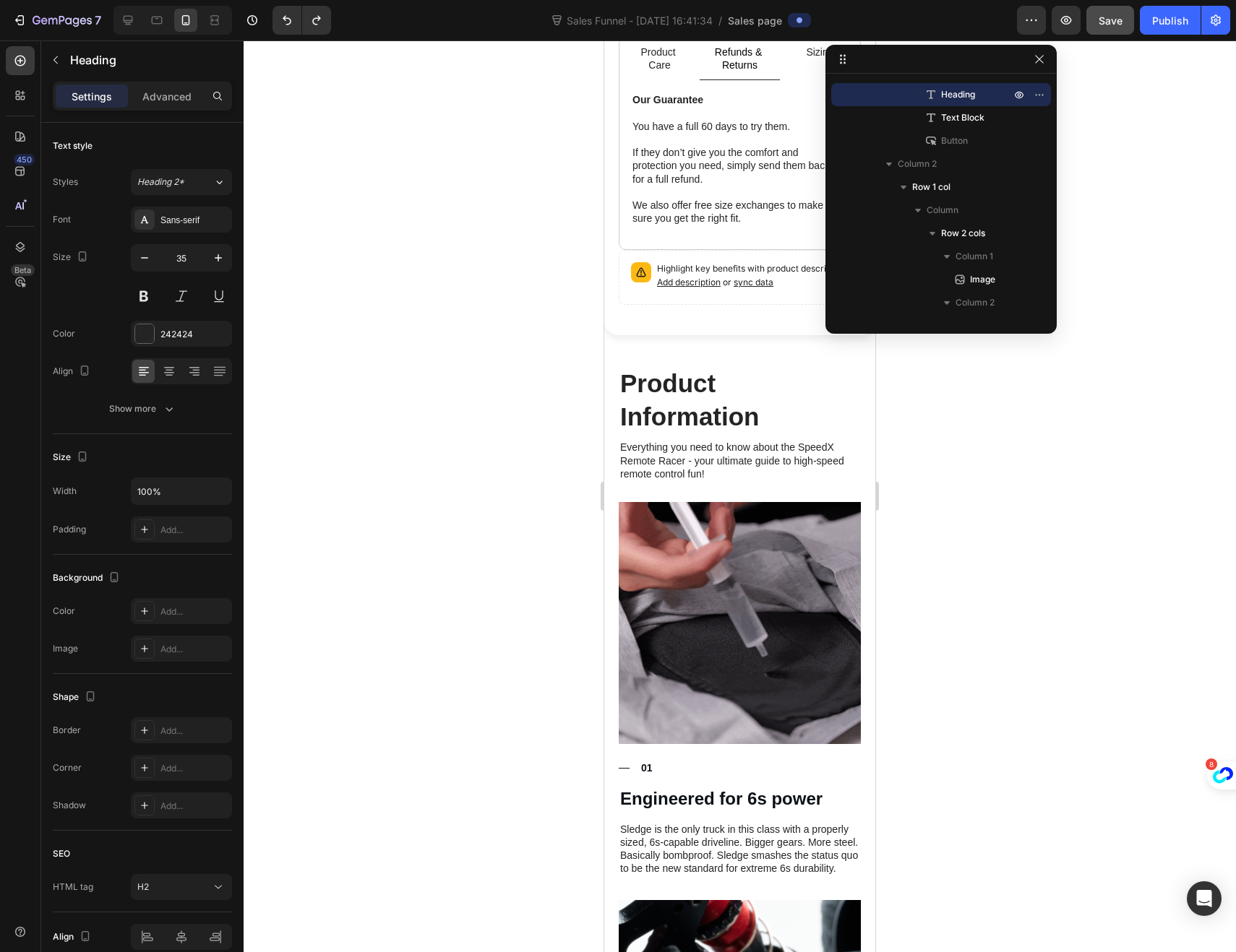
click at [721, 406] on p "Product Information" at bounding box center [740, 399] width 239 height 66
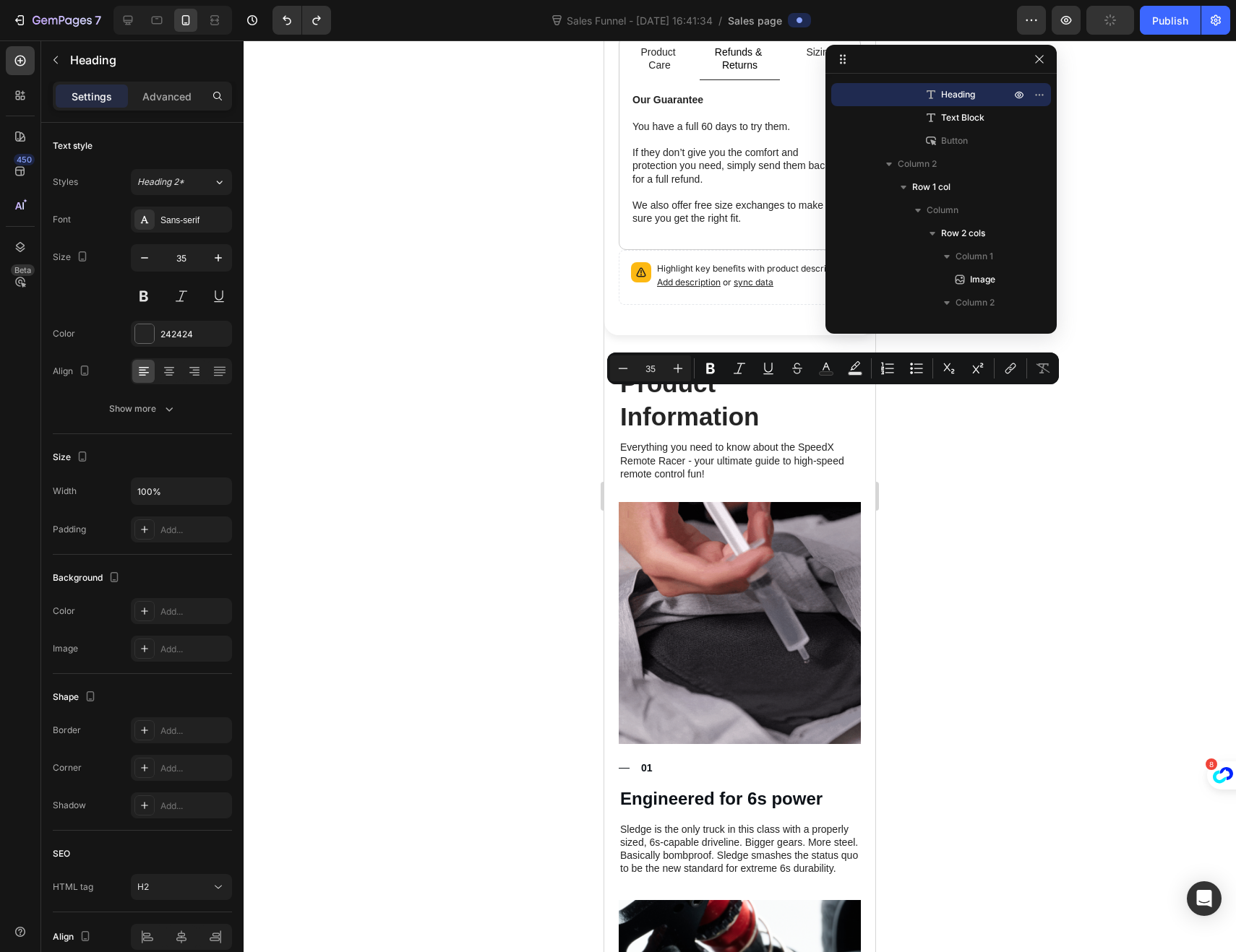
click at [763, 409] on p "Product Information" at bounding box center [740, 399] width 239 height 66
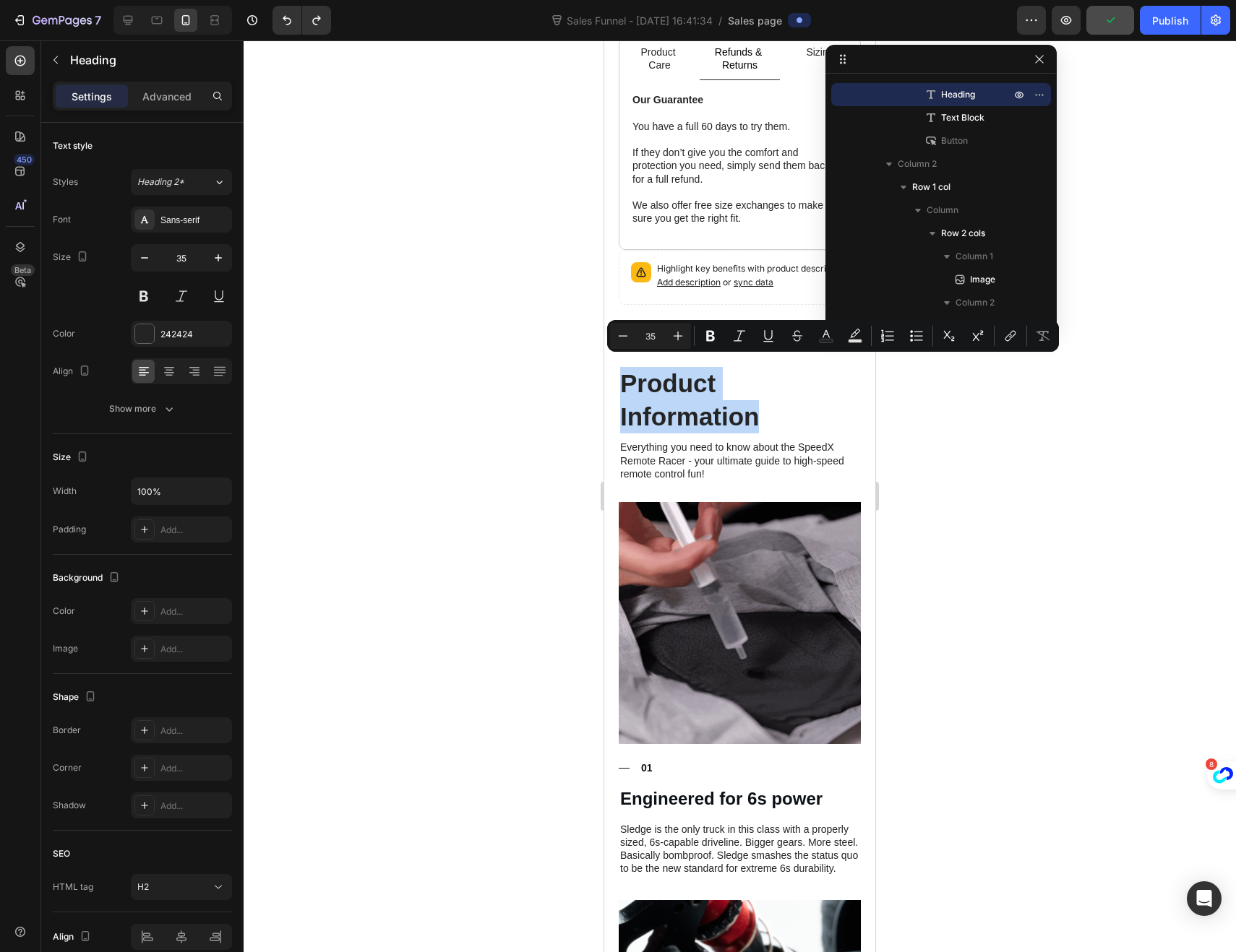
drag, startPoint x: 762, startPoint y: 409, endPoint x: 624, endPoint y: 381, distance: 140.8
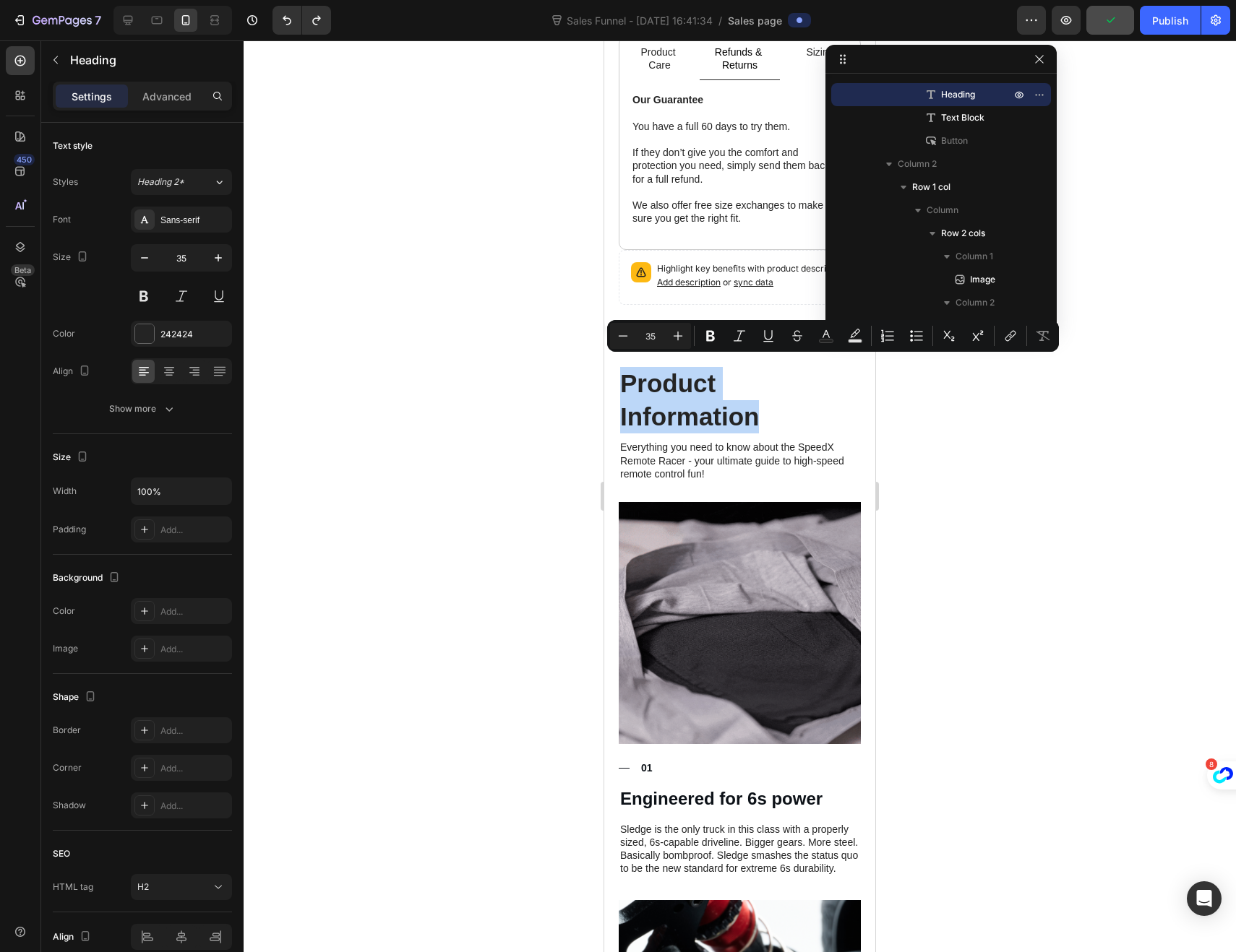
click at [624, 381] on p "Product Information" at bounding box center [740, 399] width 239 height 66
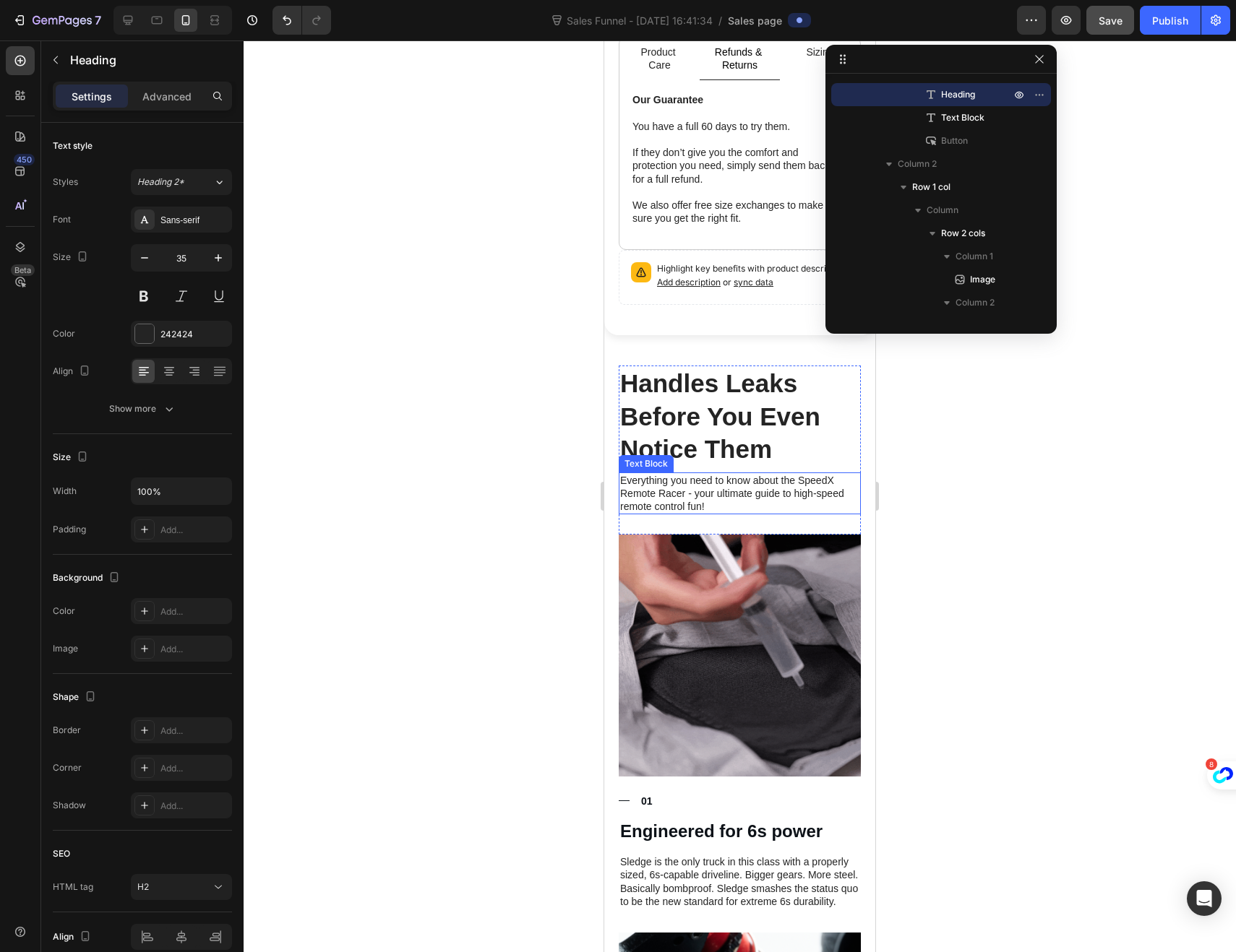
click at [645, 477] on p "Everything you need to know about the SpeedX Remote Racer - your ultimate guide…" at bounding box center [740, 493] width 239 height 40
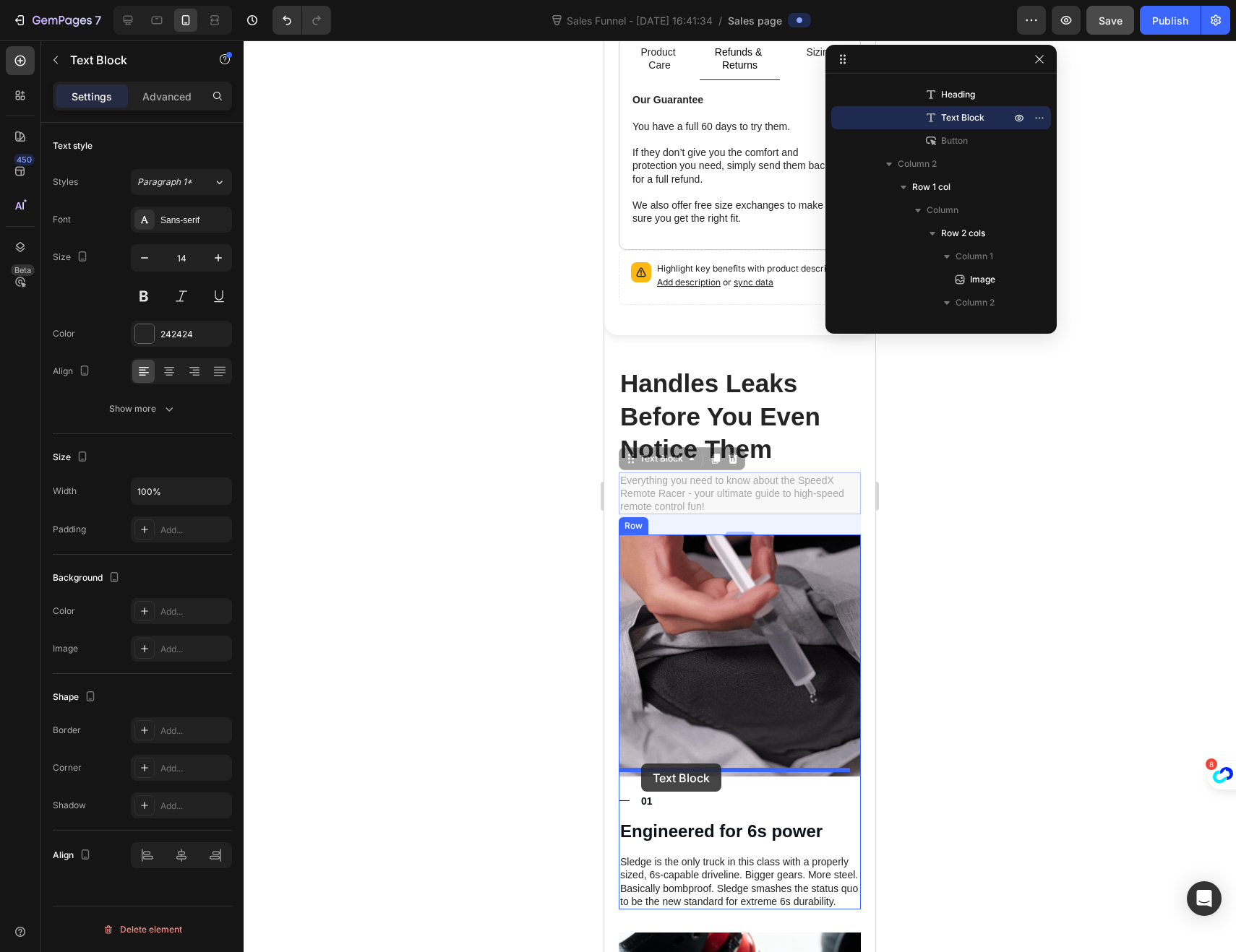
drag, startPoint x: 631, startPoint y: 451, endPoint x: 641, endPoint y: 764, distance: 313.2
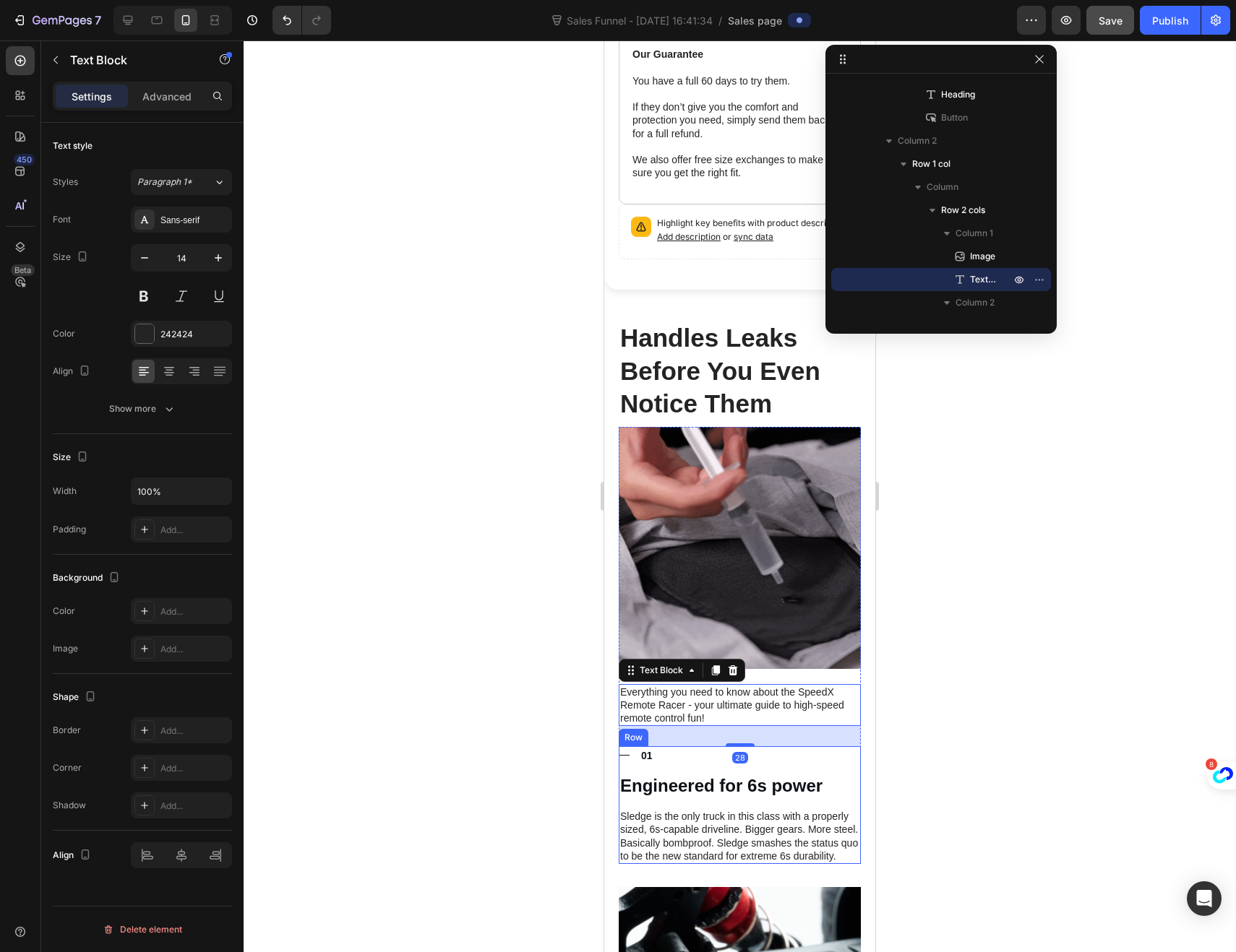
scroll to position [639, 0]
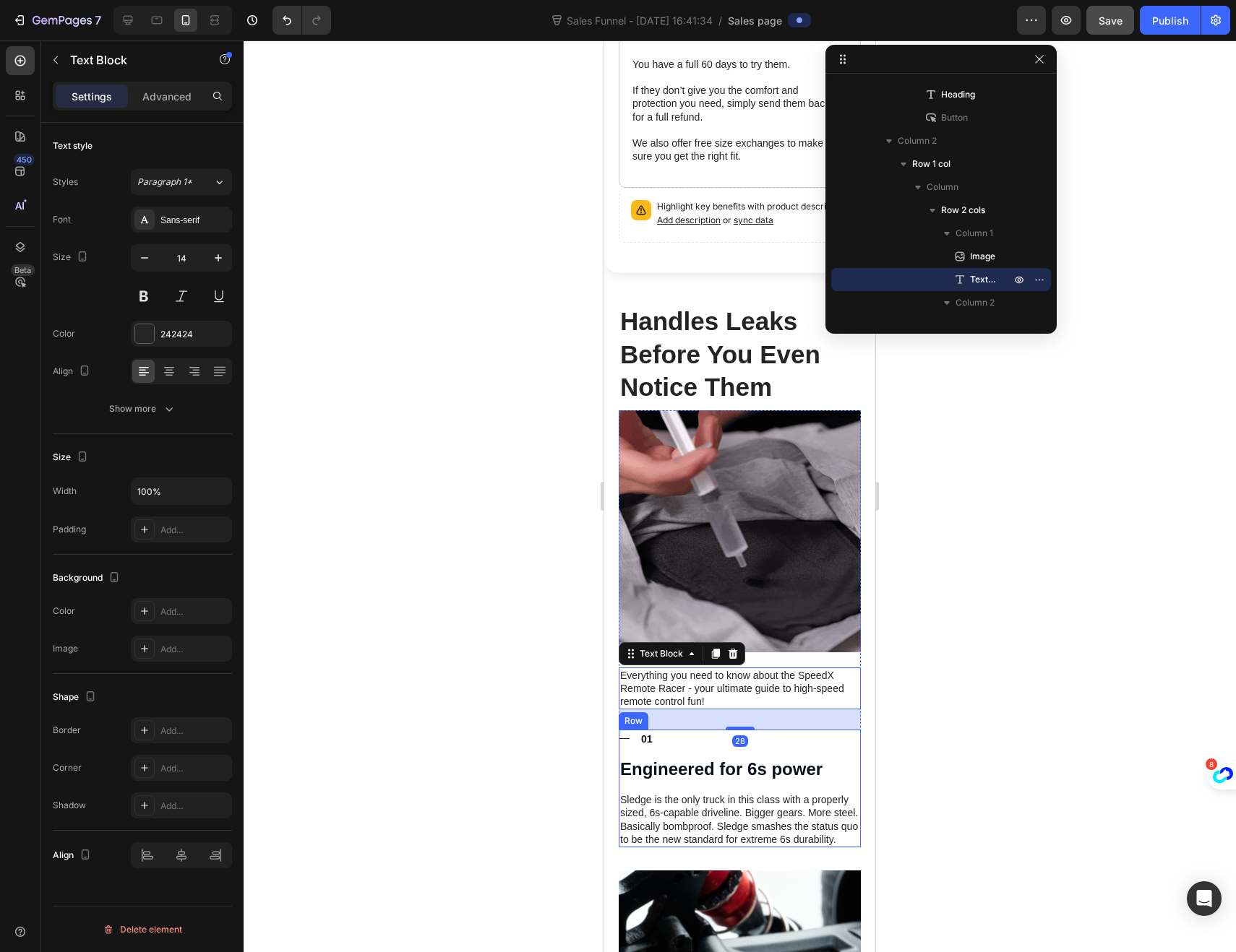
click at [839, 732] on div "Title Line 01 Text Block Row Engineered for 6s power Heading [PERSON_NAME] is t…" at bounding box center [739, 788] width 242 height 118
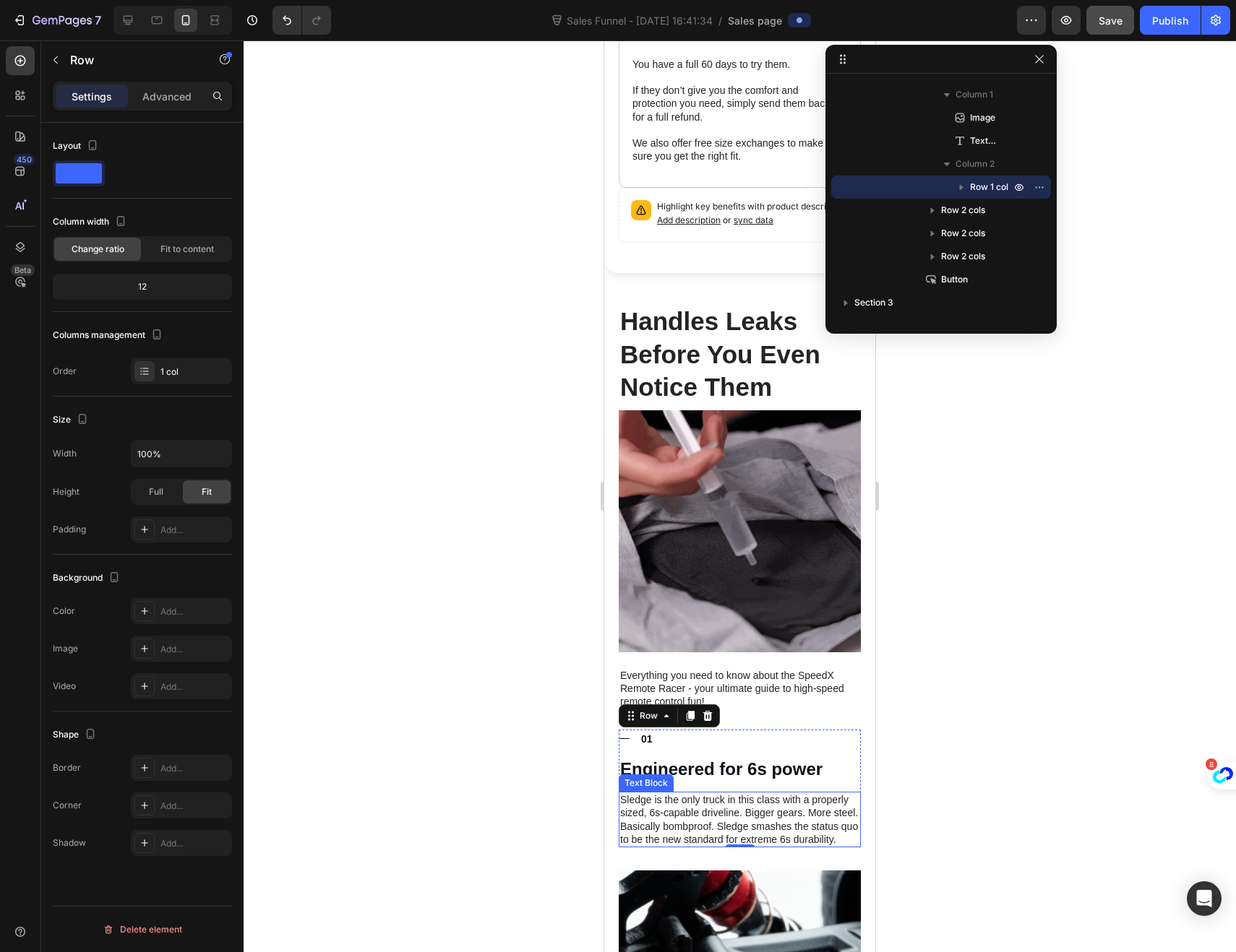
click at [655, 793] on p "Sledge is the only truck in this class with a properly sized, 6s-capable drivel…" at bounding box center [740, 819] width 239 height 53
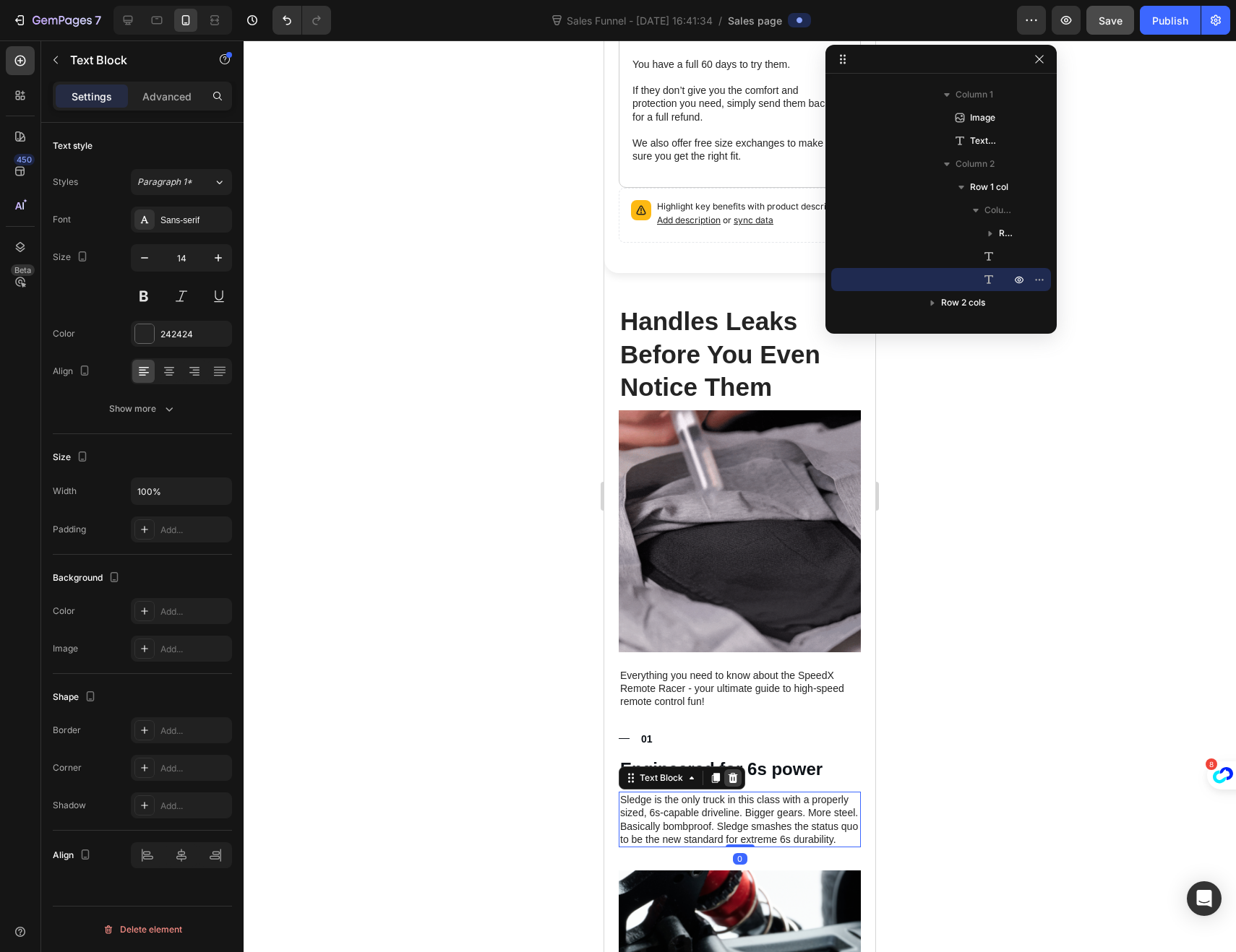
click at [735, 773] on icon at bounding box center [733, 777] width 10 height 10
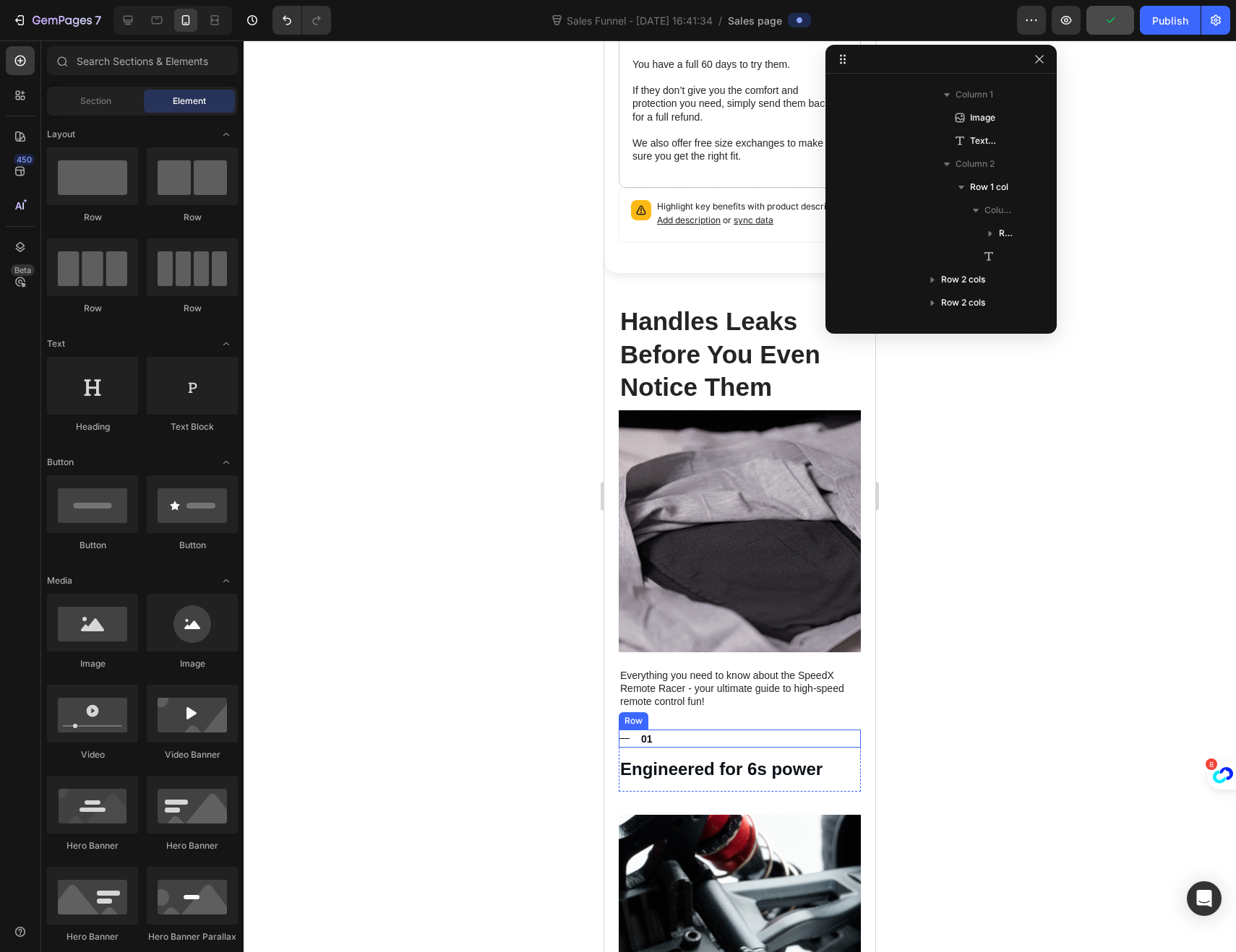
click at [677, 729] on div "Title Line 01 Text Block Row" at bounding box center [739, 738] width 242 height 18
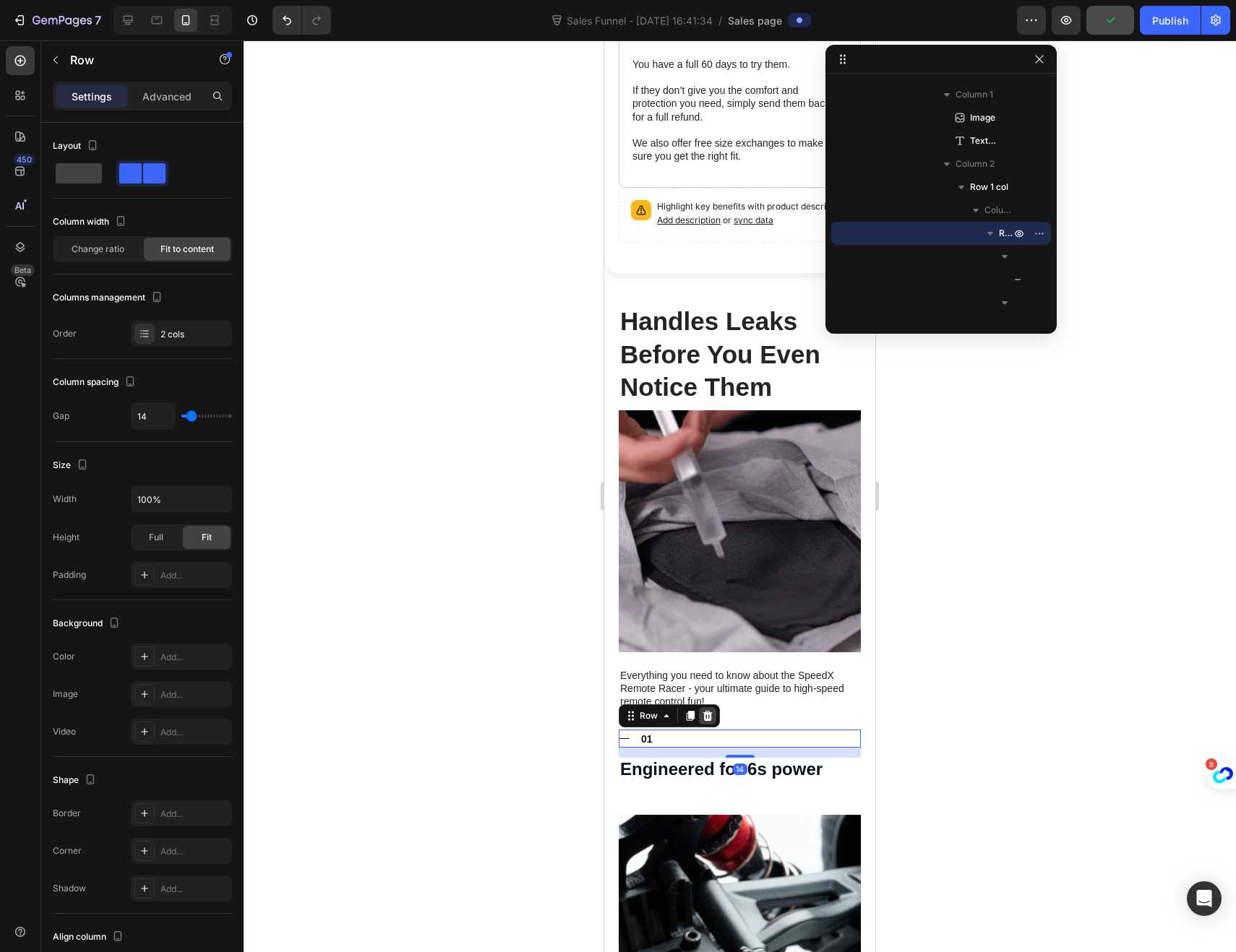
click at [708, 710] on icon at bounding box center [707, 716] width 12 height 12
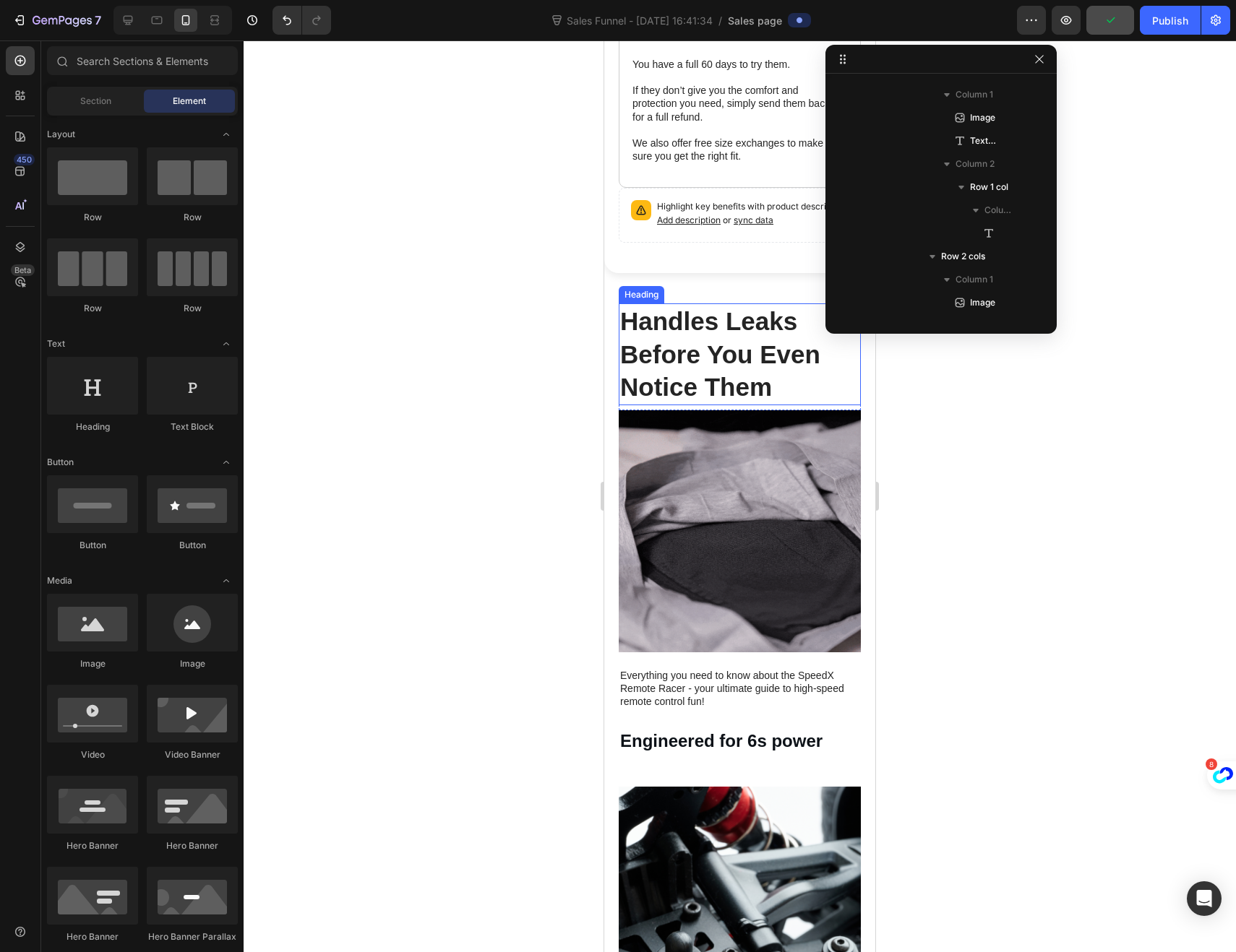
click at [666, 348] on strong "Handles Leaks Before You Even Notice Them" at bounding box center [720, 353] width 200 height 94
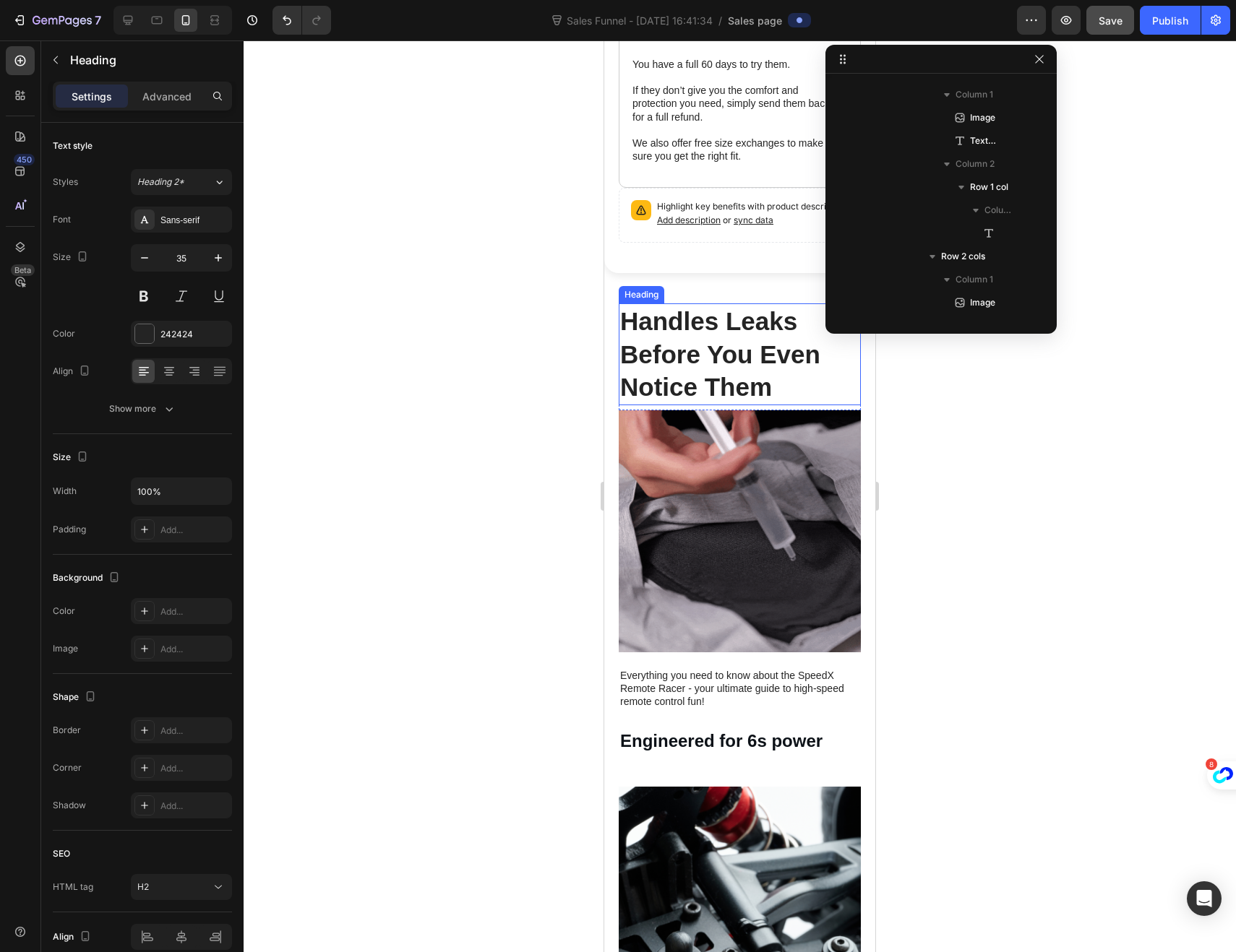
scroll to position [967, 0]
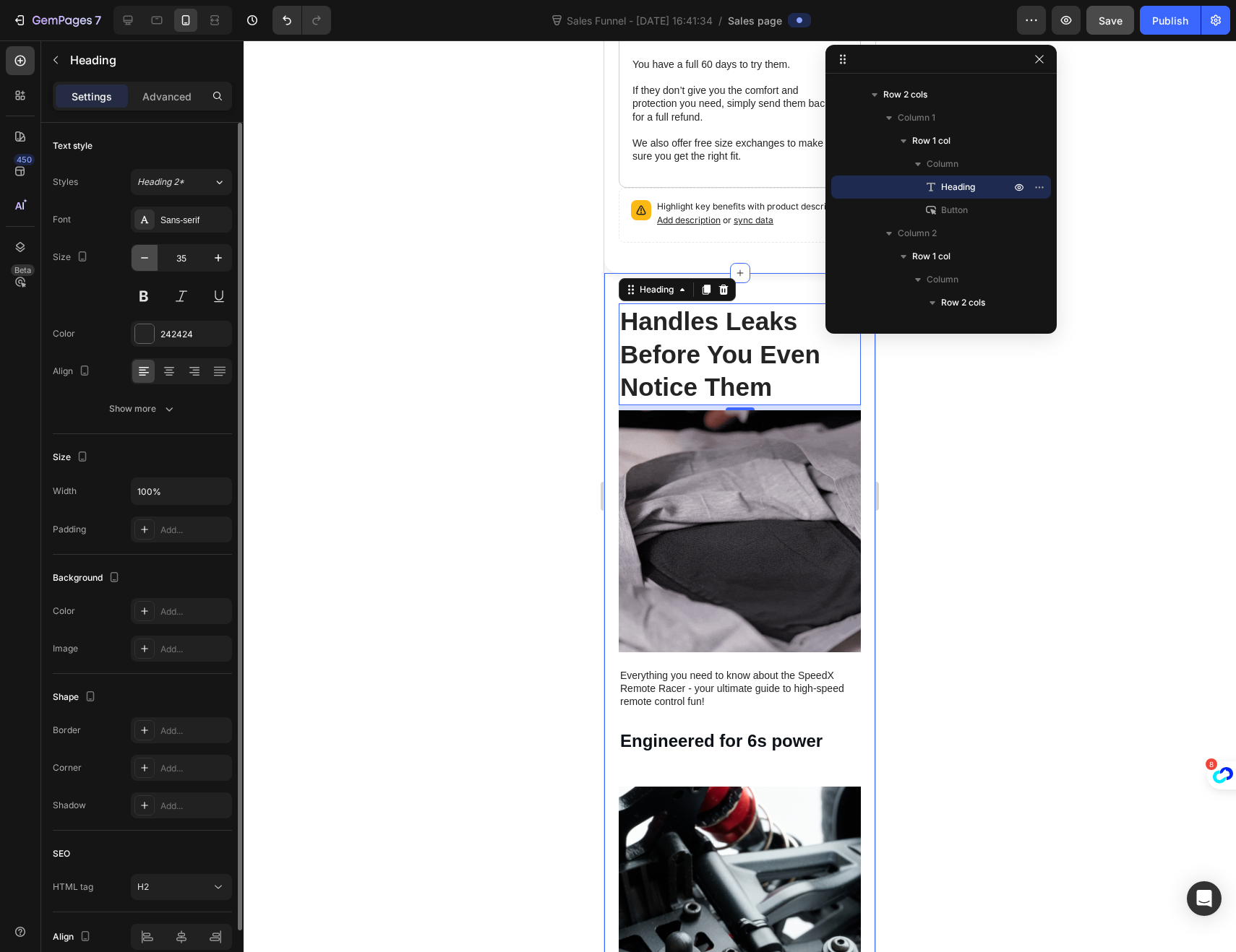
click at [144, 265] on button "button" at bounding box center [144, 258] width 26 height 26
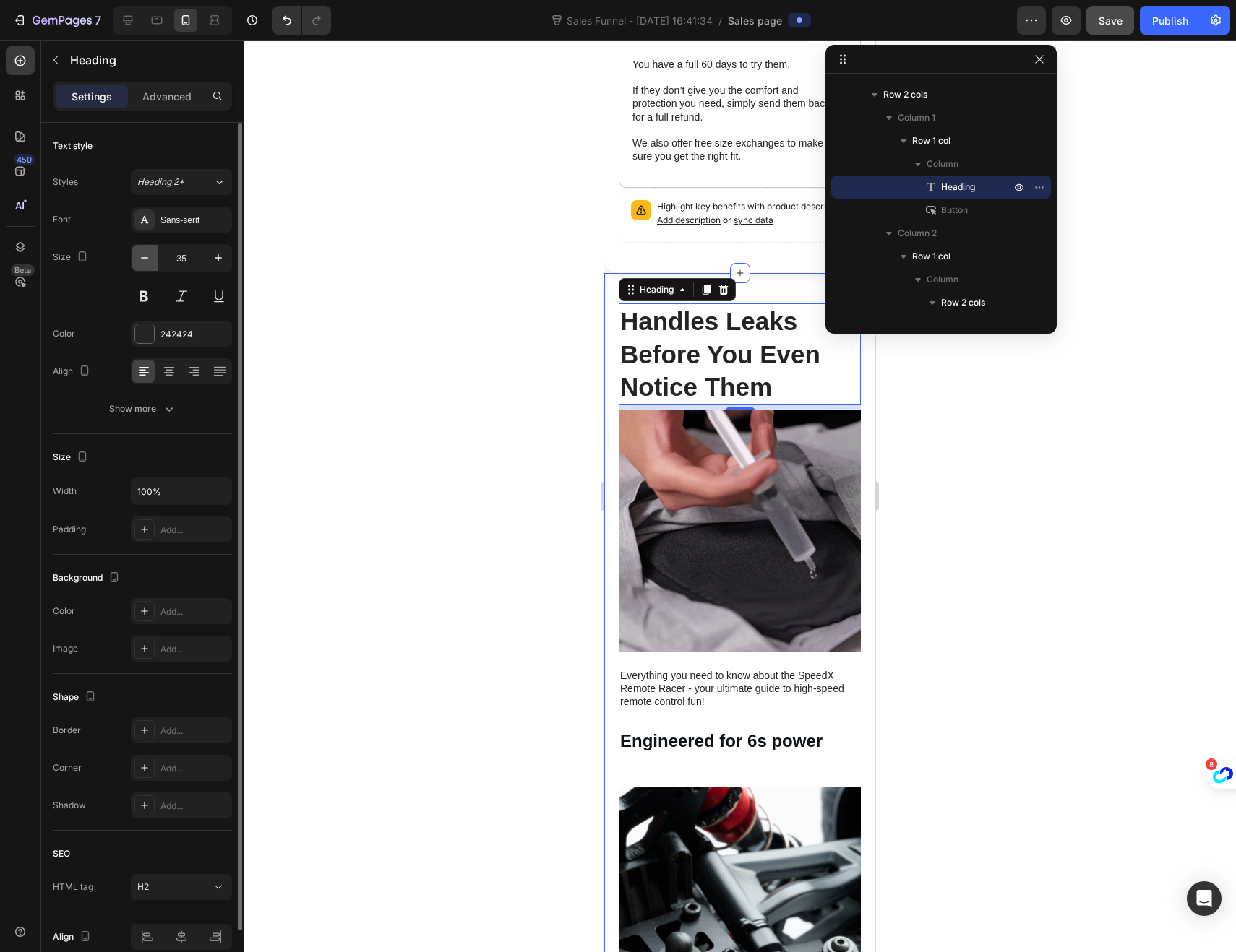
click at [144, 265] on button "button" at bounding box center [144, 258] width 26 height 26
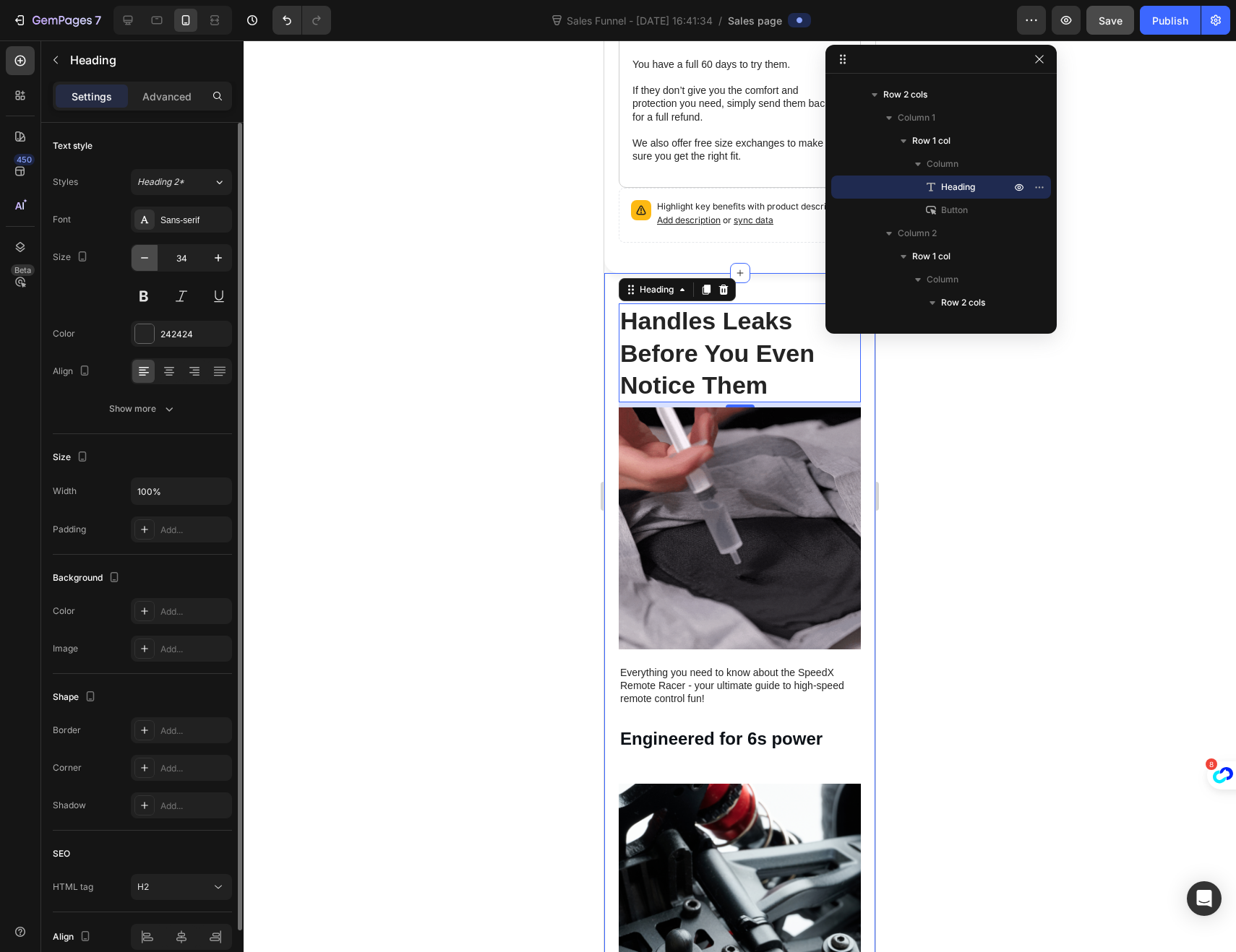
click at [144, 265] on button "button" at bounding box center [144, 258] width 26 height 26
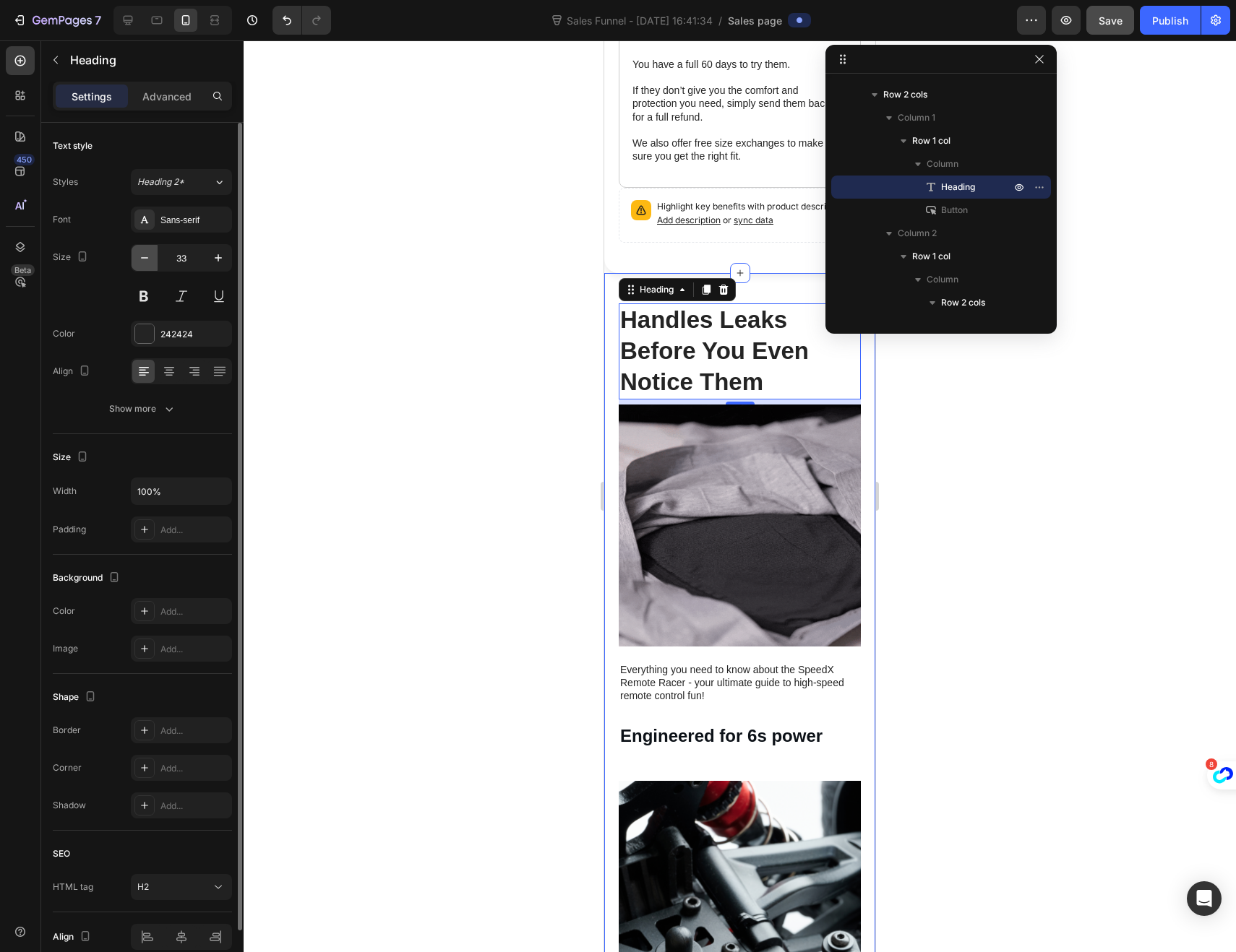
click at [144, 265] on button "button" at bounding box center [144, 258] width 26 height 26
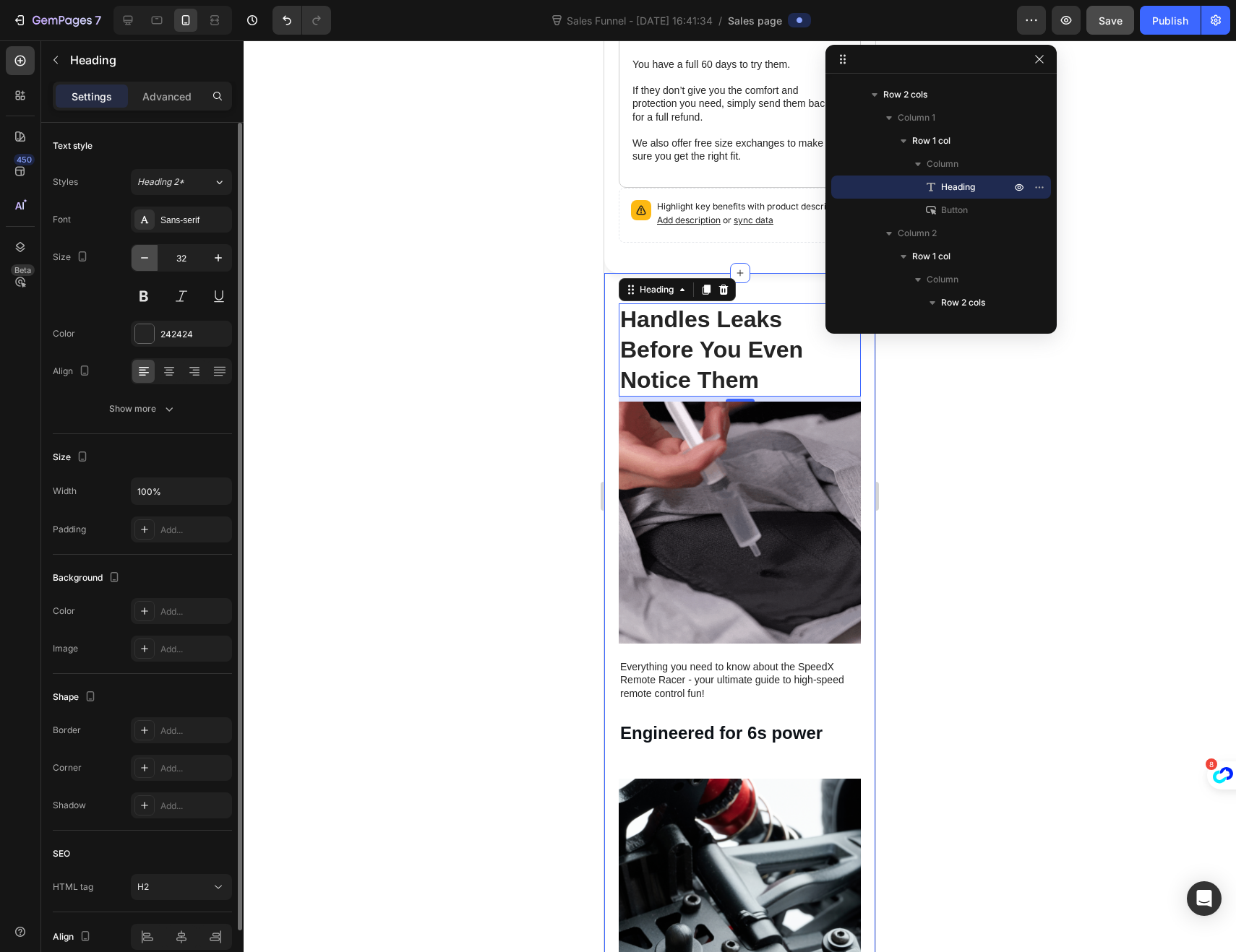
click at [144, 265] on button "button" at bounding box center [144, 258] width 26 height 26
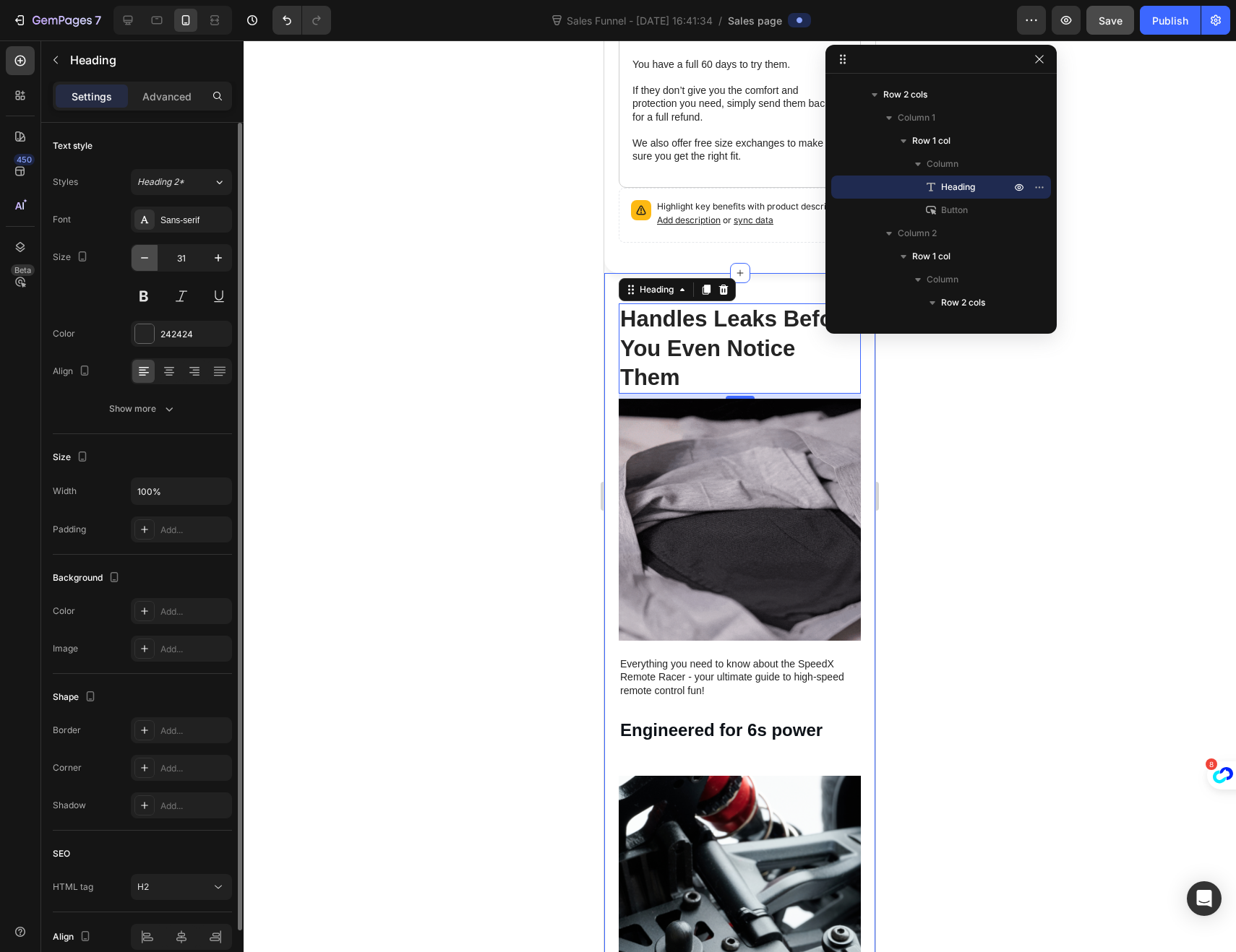
click at [144, 265] on button "button" at bounding box center [144, 258] width 26 height 26
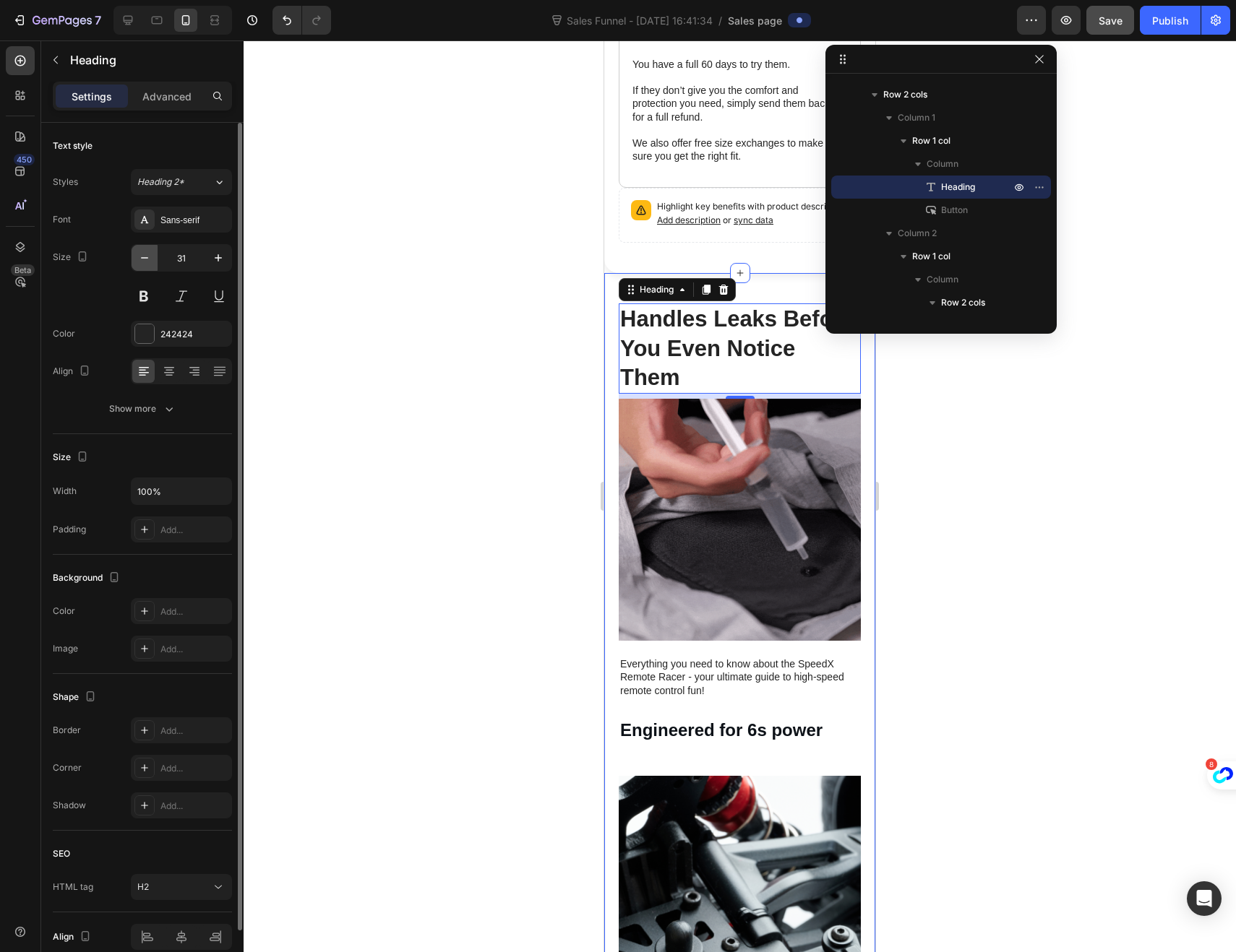
click at [144, 265] on button "button" at bounding box center [144, 258] width 26 height 26
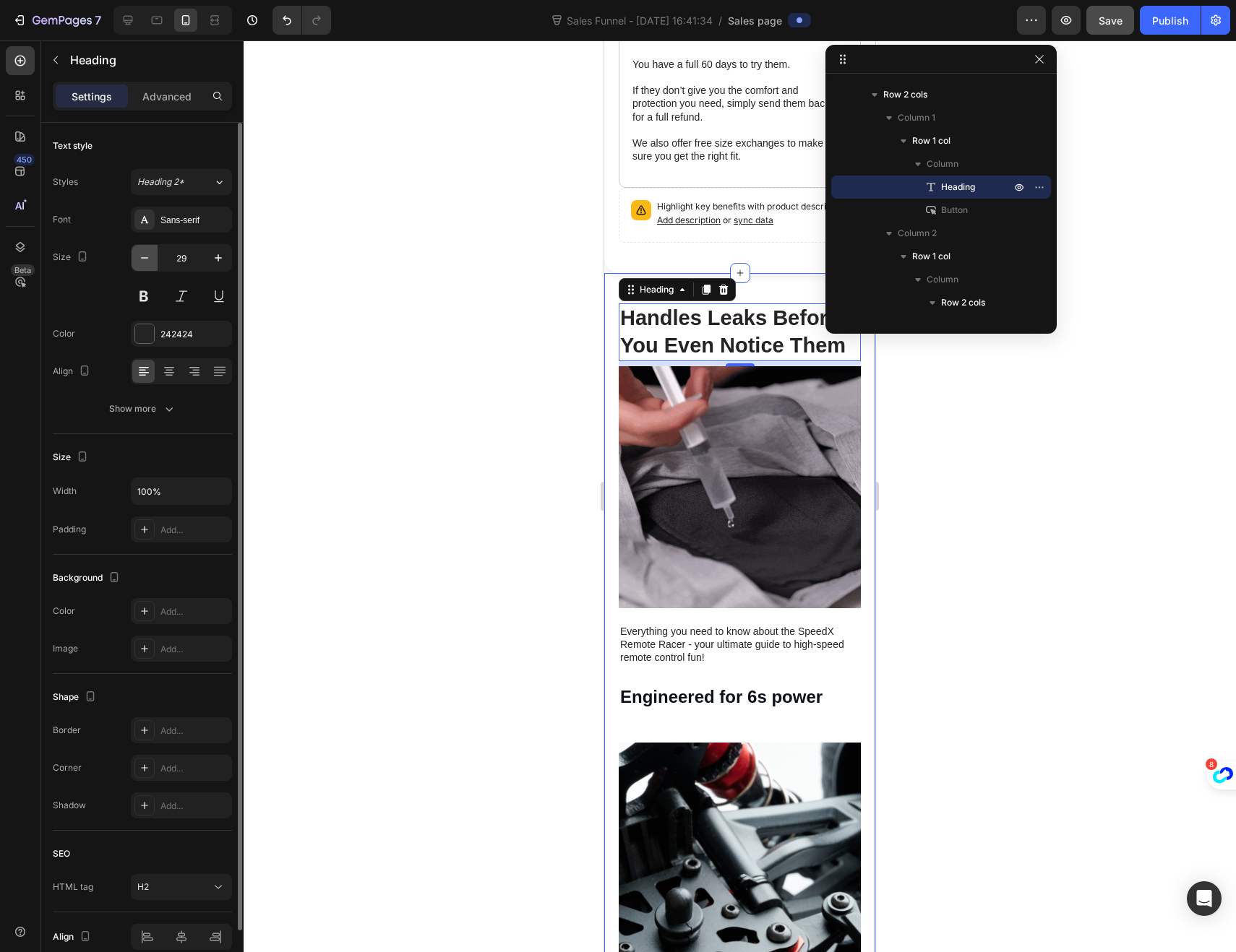
click at [144, 265] on button "button" at bounding box center [144, 258] width 26 height 26
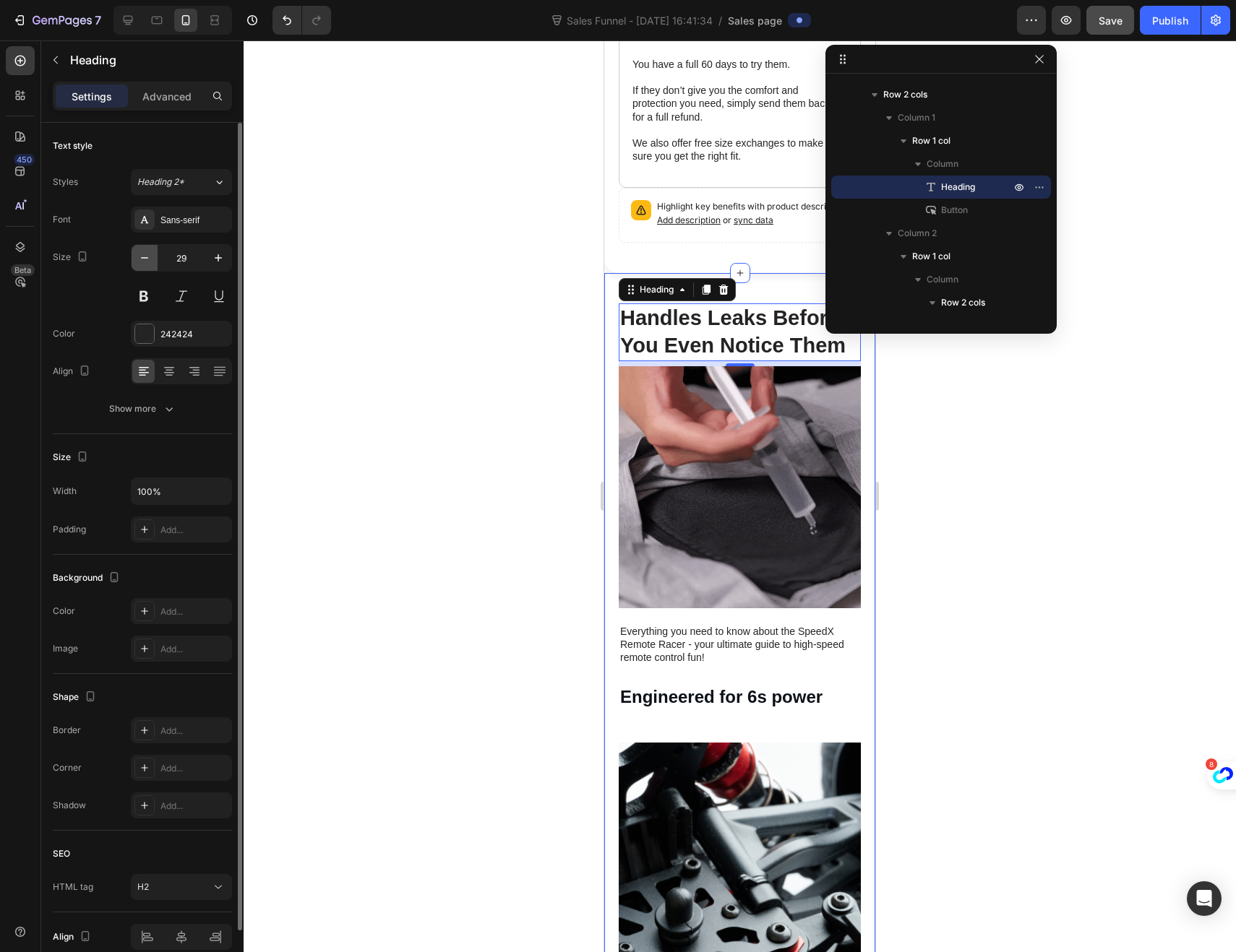
type input "28"
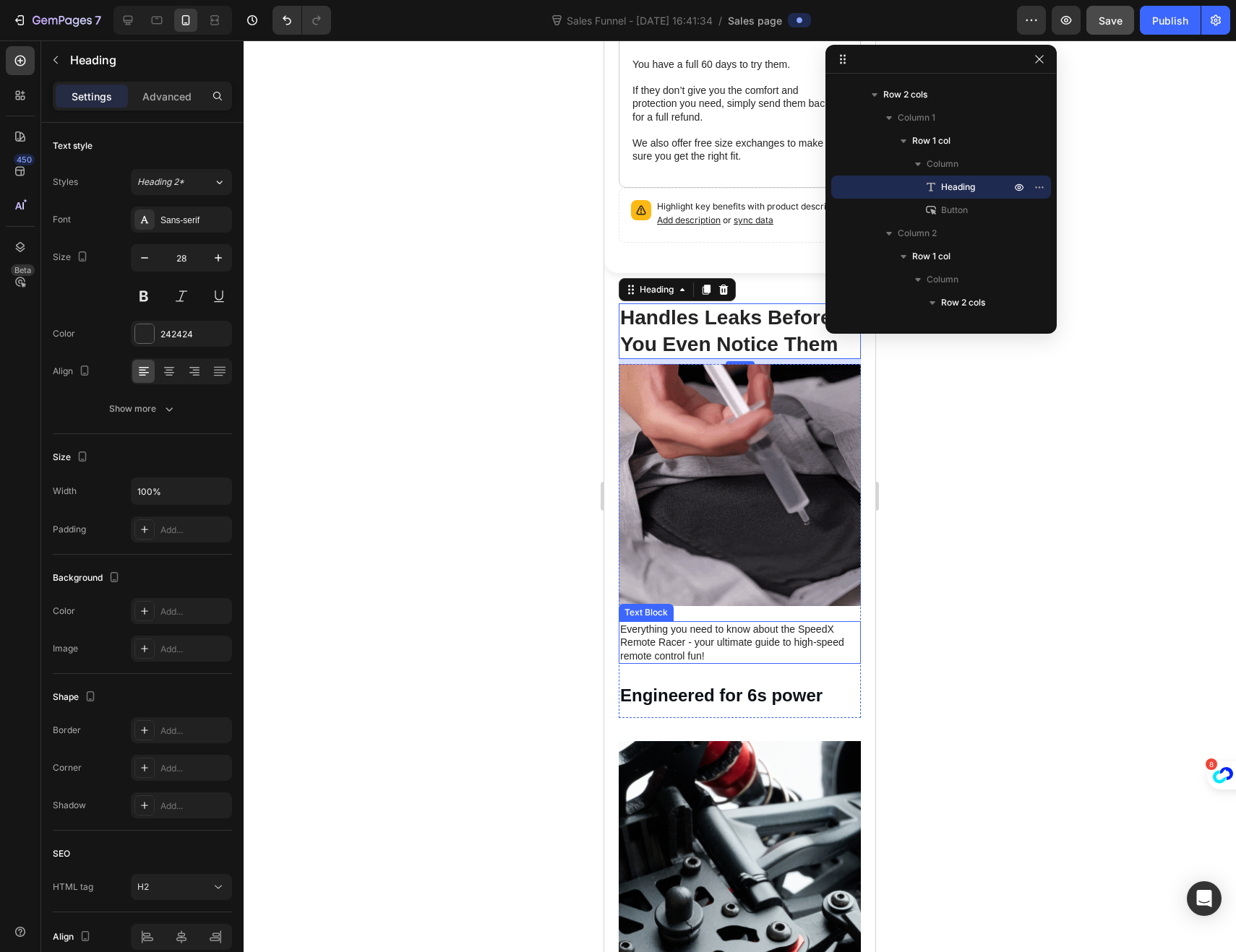
click at [718, 635] on p "Everything you need to know about the SpeedX Remote Racer - your ultimate guide…" at bounding box center [740, 641] width 239 height 40
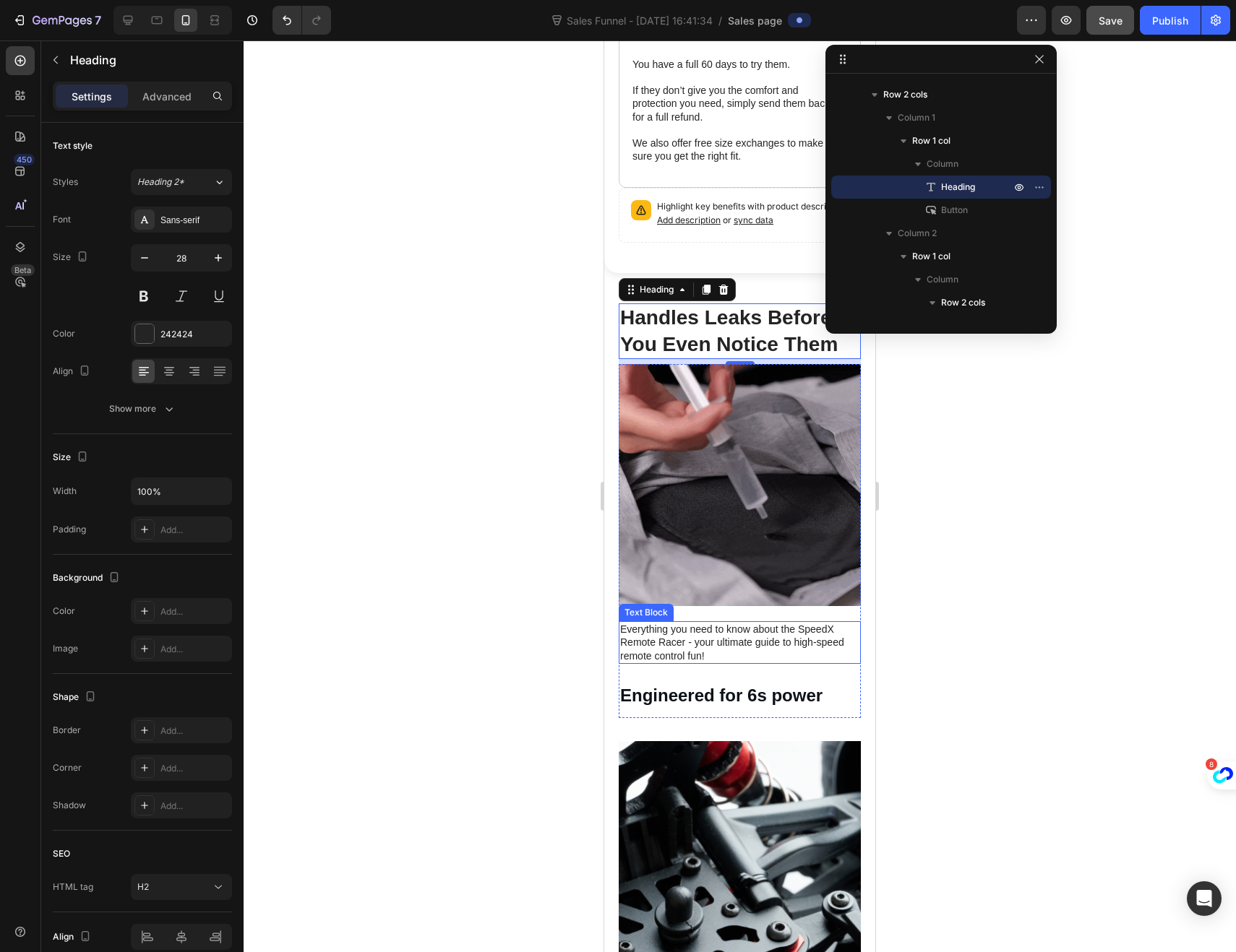
scroll to position [1152, 0]
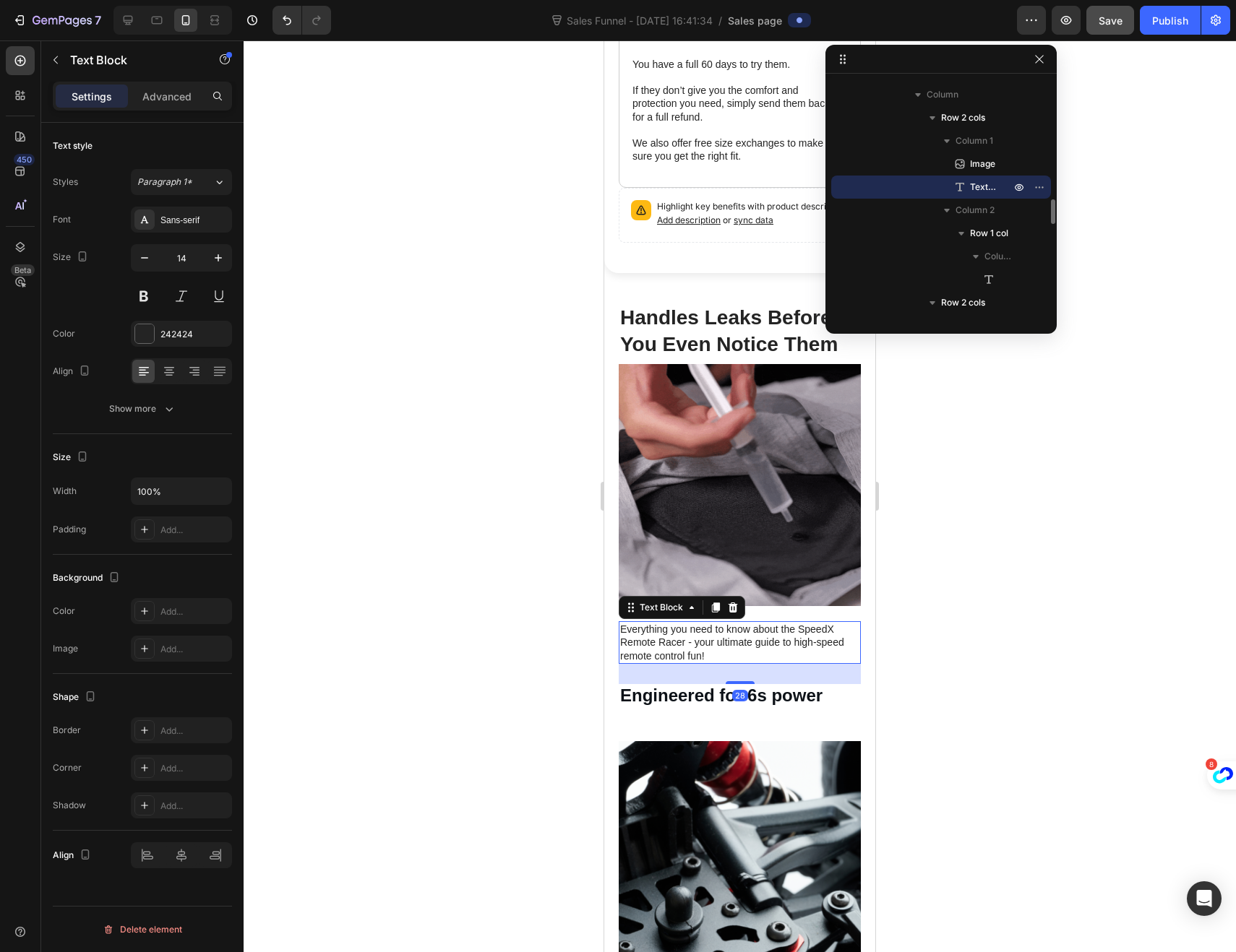
click at [708, 634] on p "Everything you need to know about the SpeedX Remote Racer - your ultimate guide…" at bounding box center [740, 641] width 239 height 40
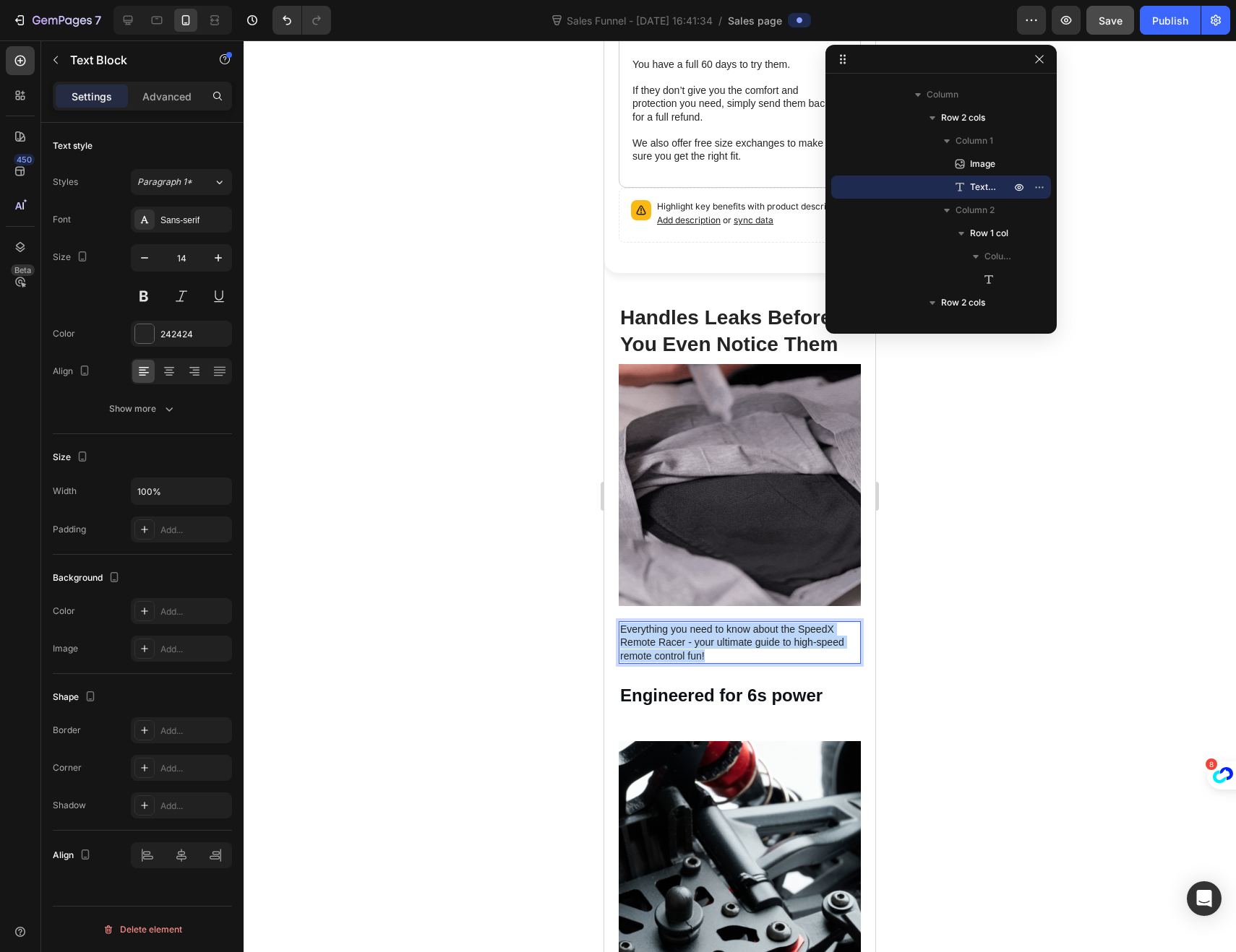
drag, startPoint x: 706, startPoint y: 634, endPoint x: 621, endPoint y: 602, distance: 90.8
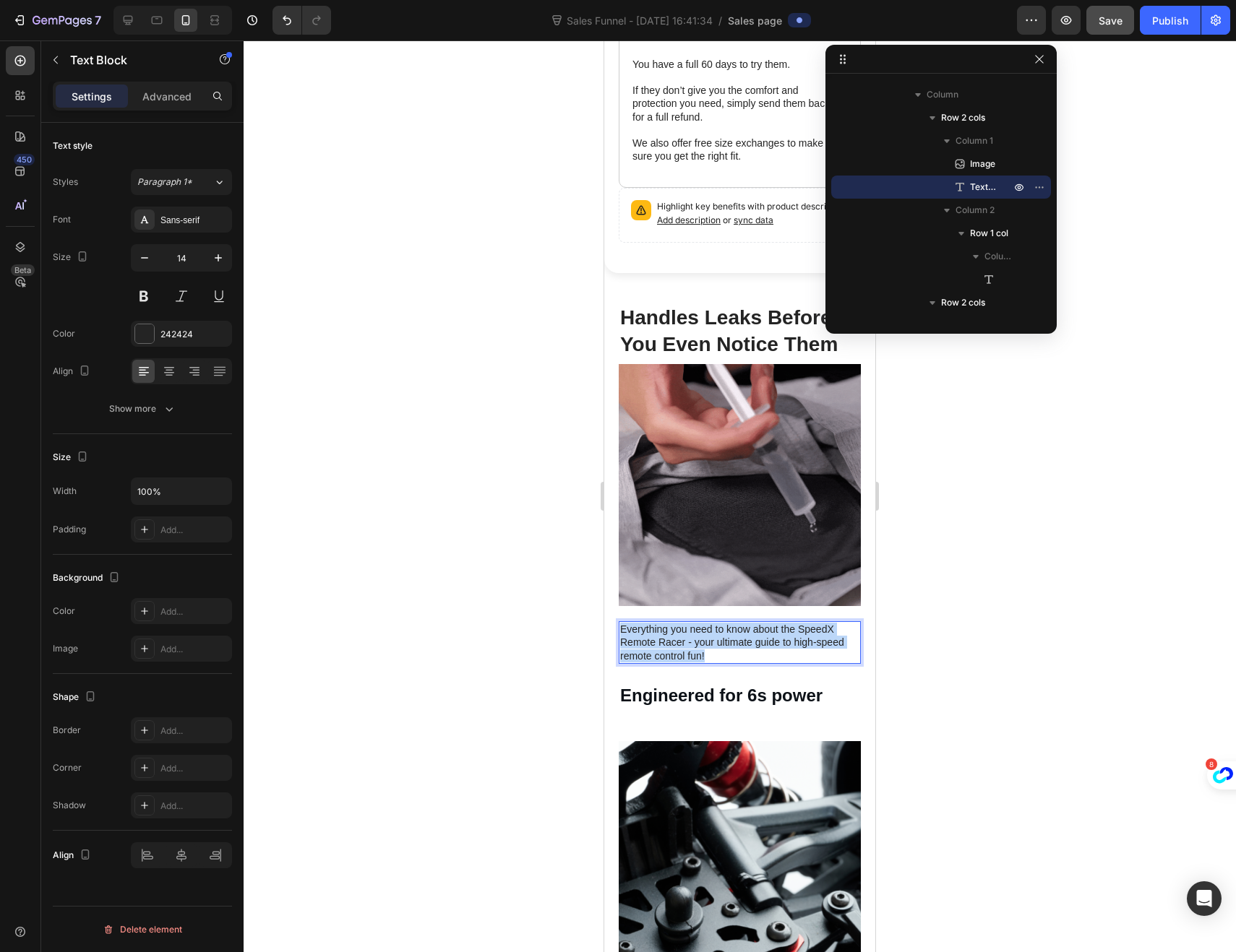
click at [621, 622] on p "Everything you need to know about the SpeedX Remote Racer - your ultimate guide…" at bounding box center [740, 641] width 239 height 40
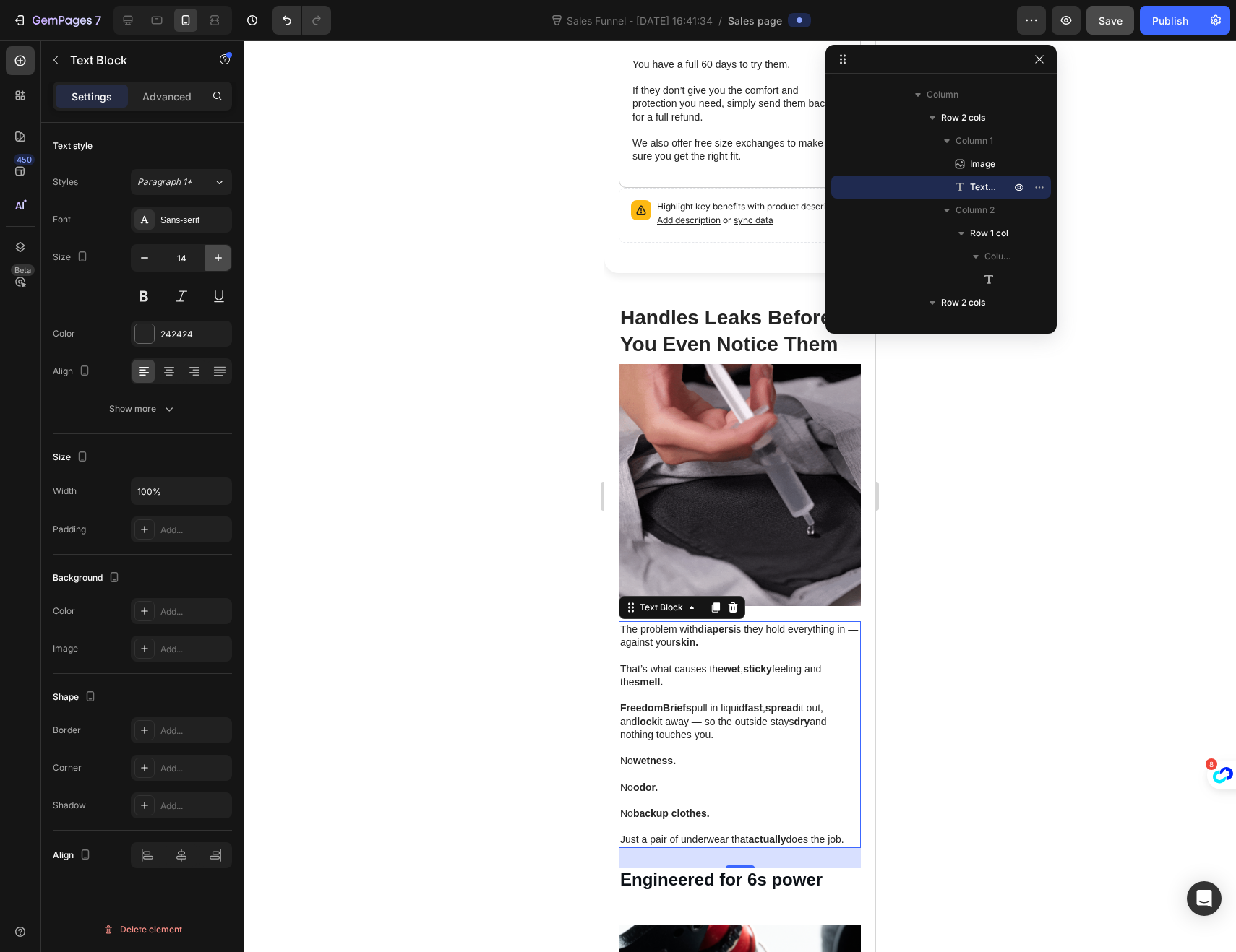
click at [218, 260] on icon "button" at bounding box center [217, 258] width 7 height 7
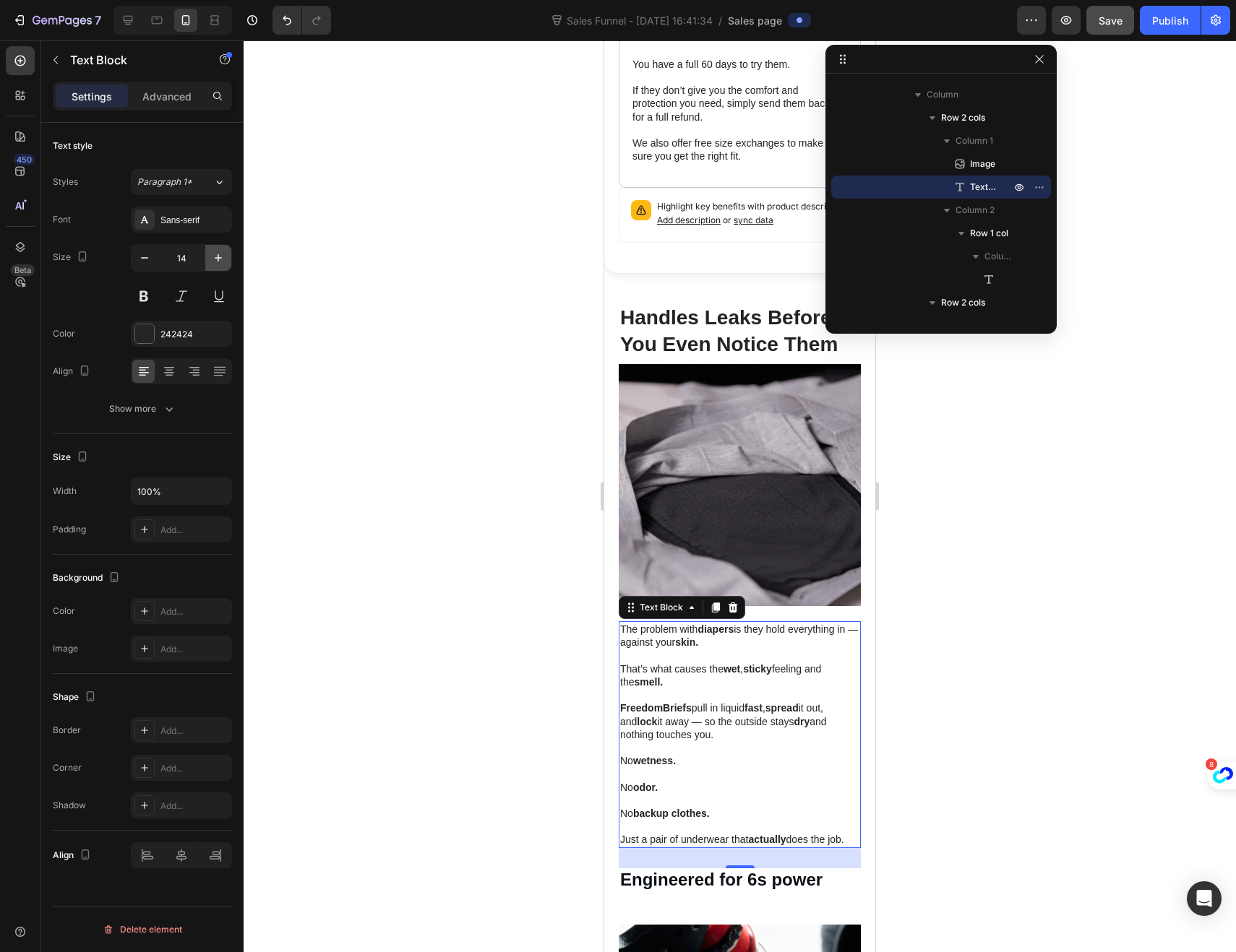
click at [218, 260] on icon "button" at bounding box center [217, 258] width 7 height 7
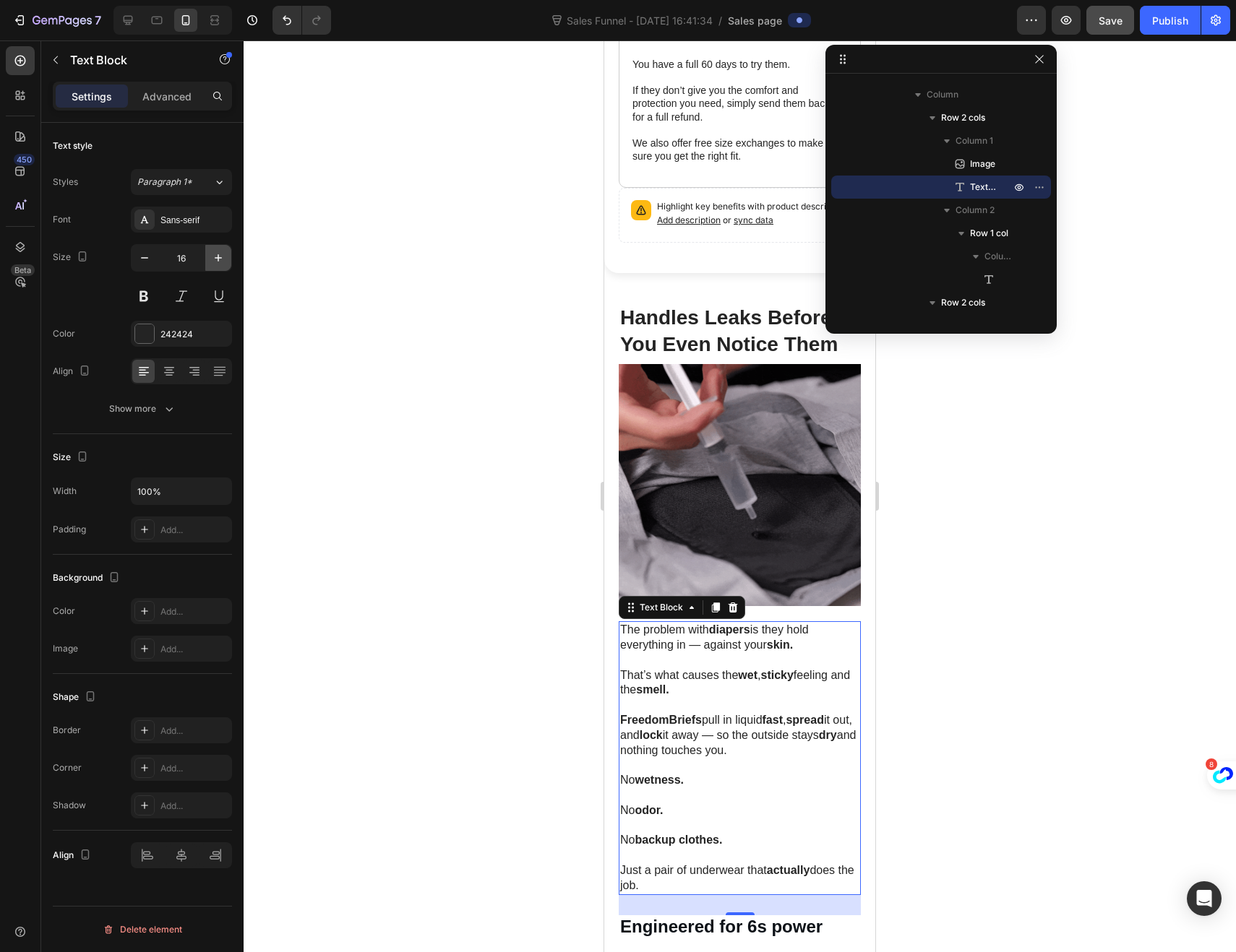
click at [218, 260] on icon "button" at bounding box center [217, 258] width 7 height 7
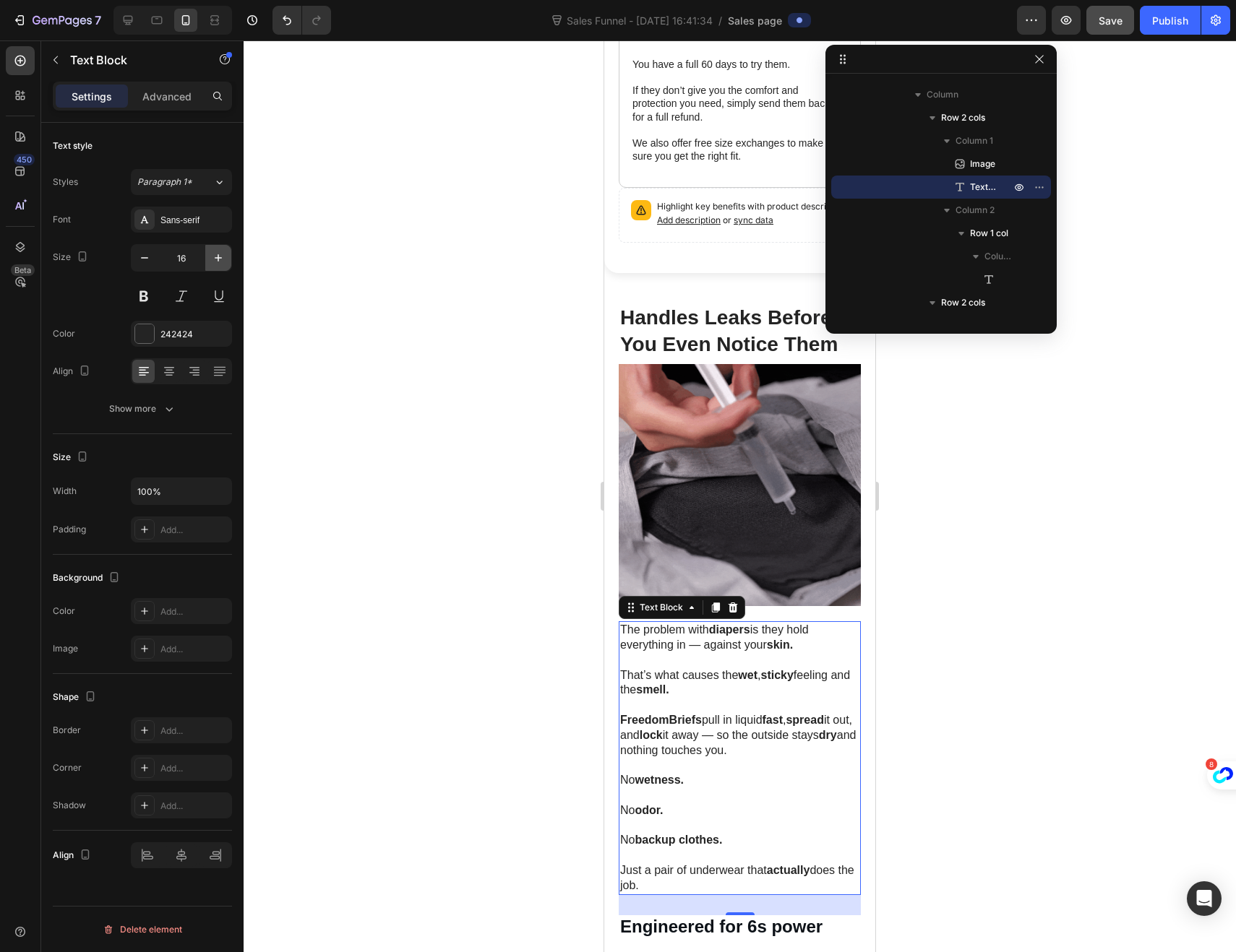
type input "17"
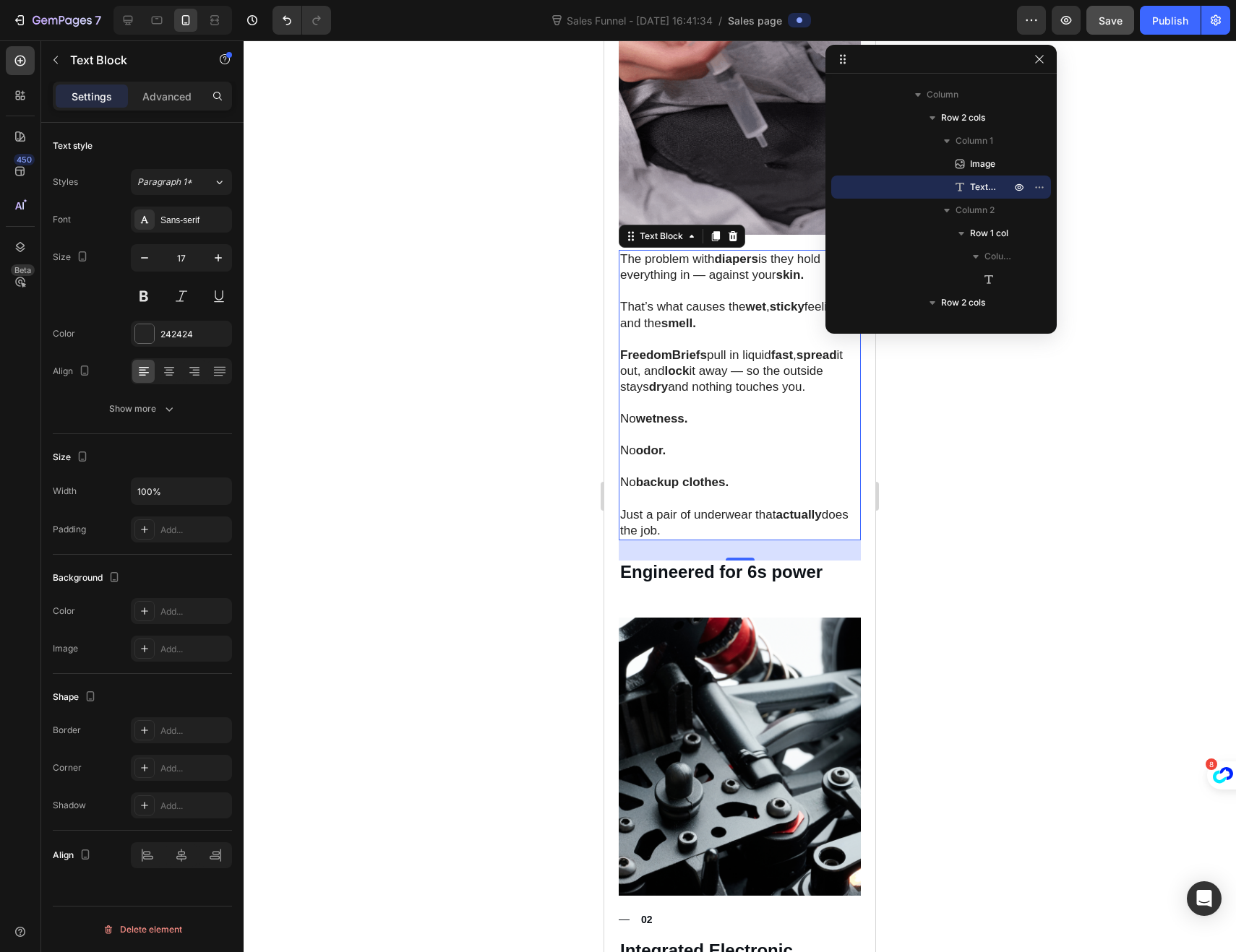
scroll to position [1069, 0]
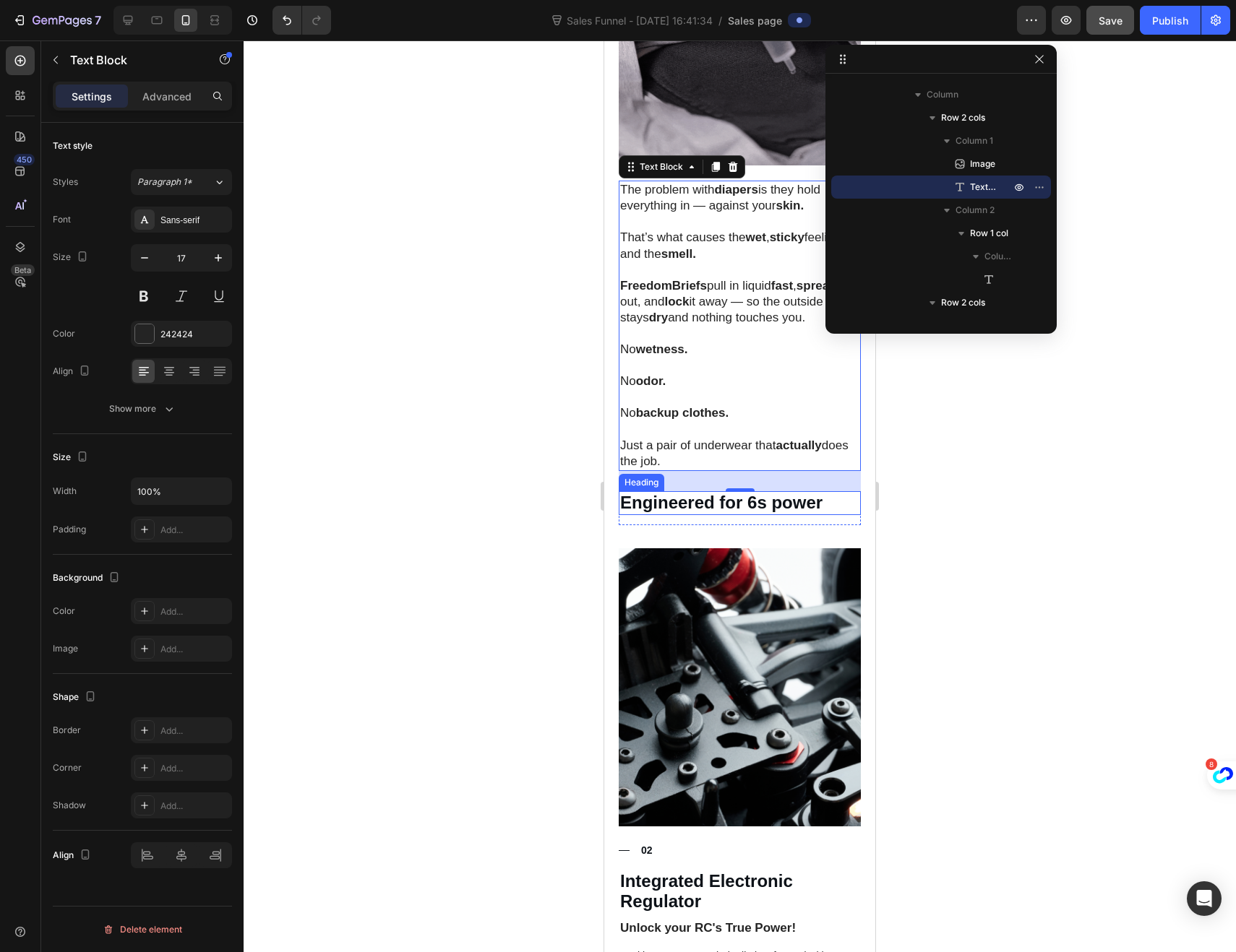
click at [648, 492] on h3 "Engineered for 6s power" at bounding box center [739, 503] width 242 height 24
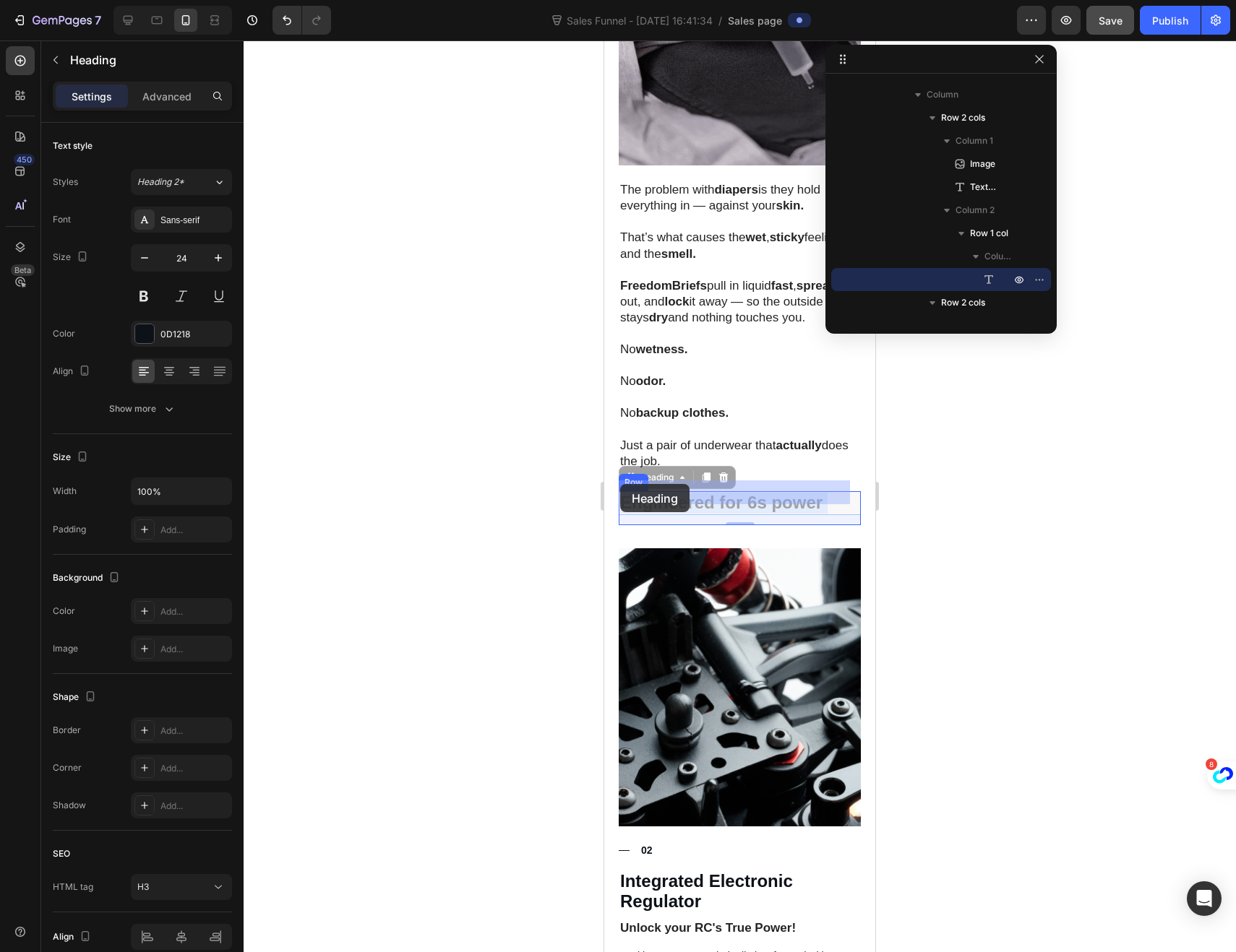
drag, startPoint x: 821, startPoint y: 495, endPoint x: 624, endPoint y: 484, distance: 197.3
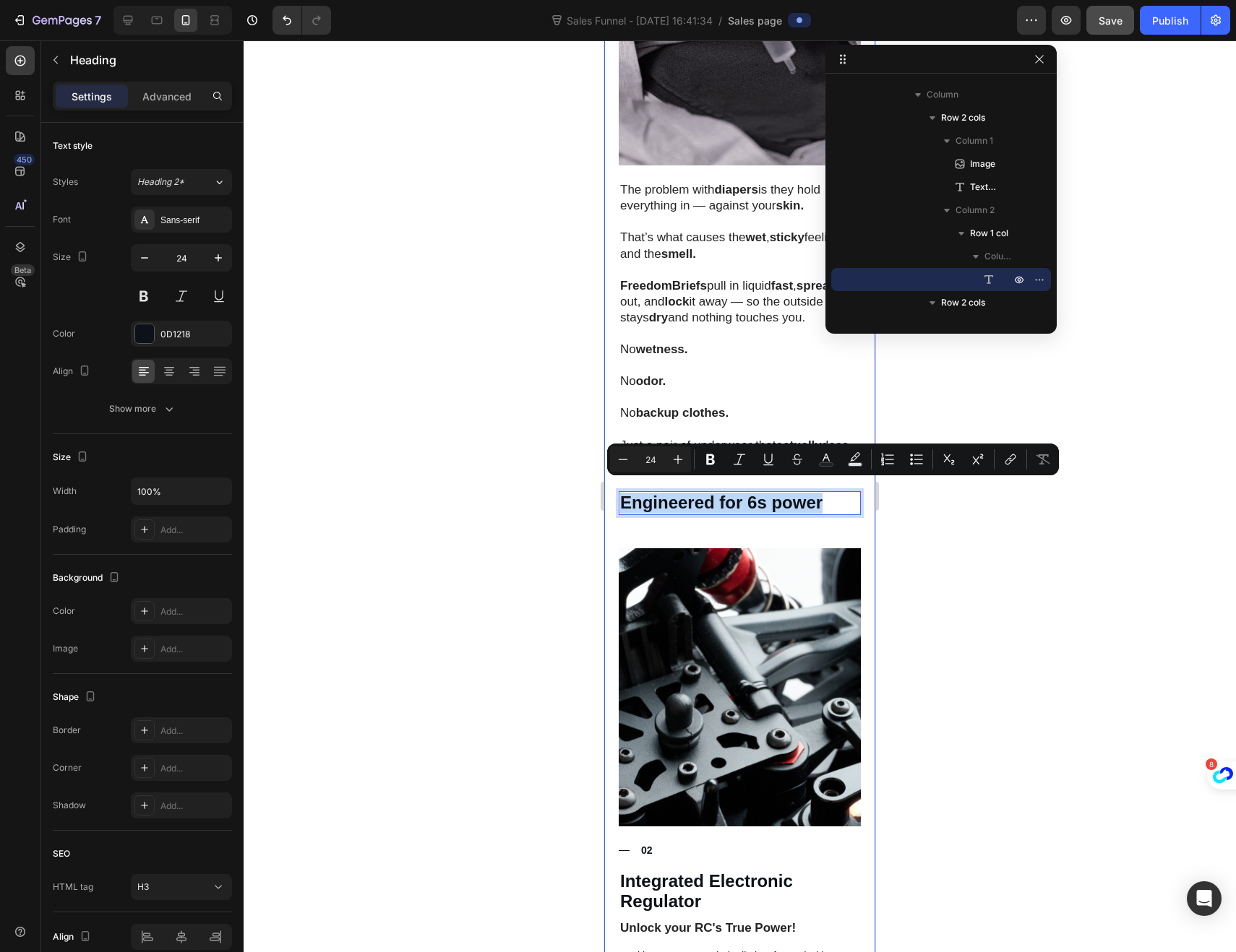
drag, startPoint x: 821, startPoint y: 493, endPoint x: 615, endPoint y: 487, distance: 206.1
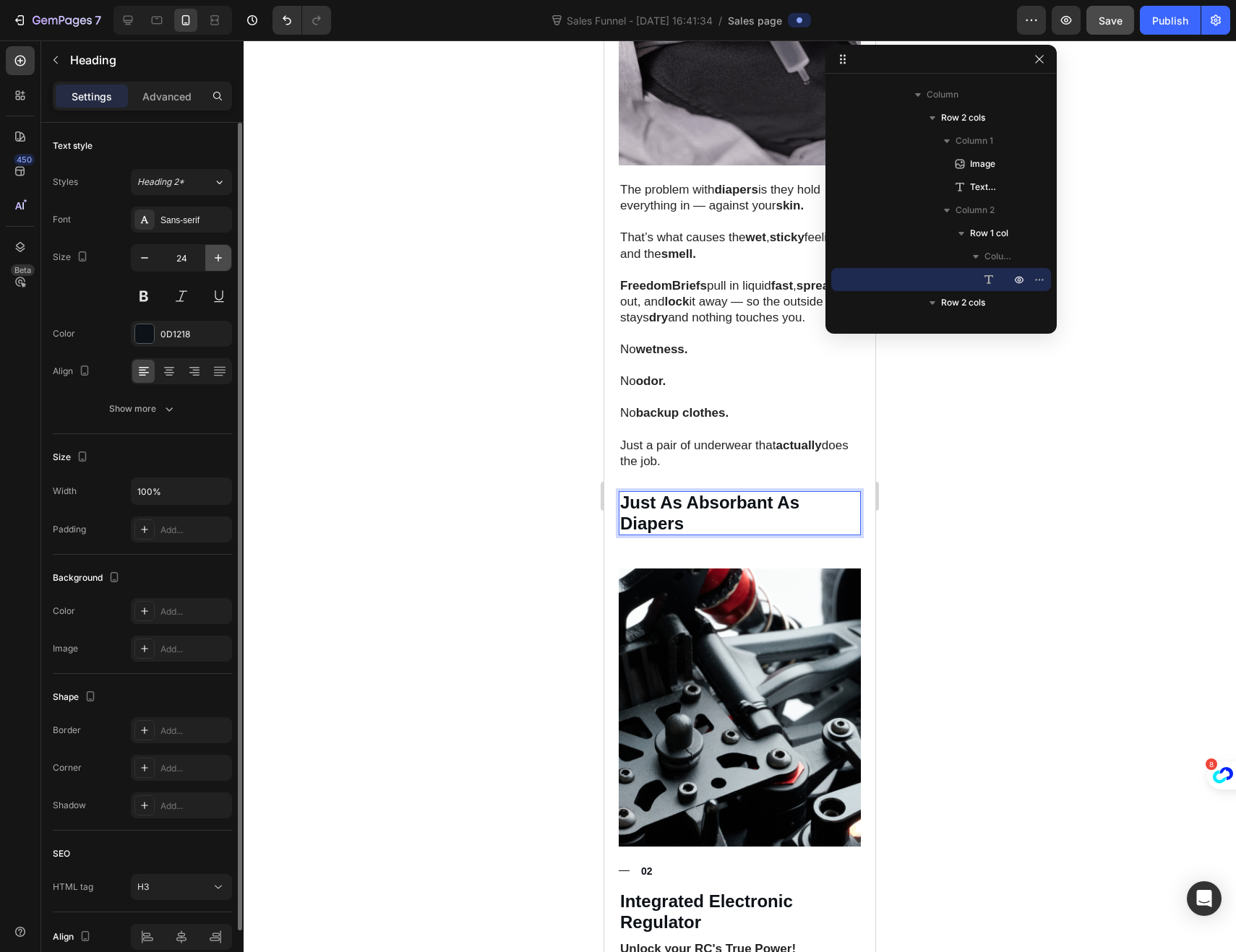
click at [213, 258] on icon "button" at bounding box center [218, 258] width 14 height 14
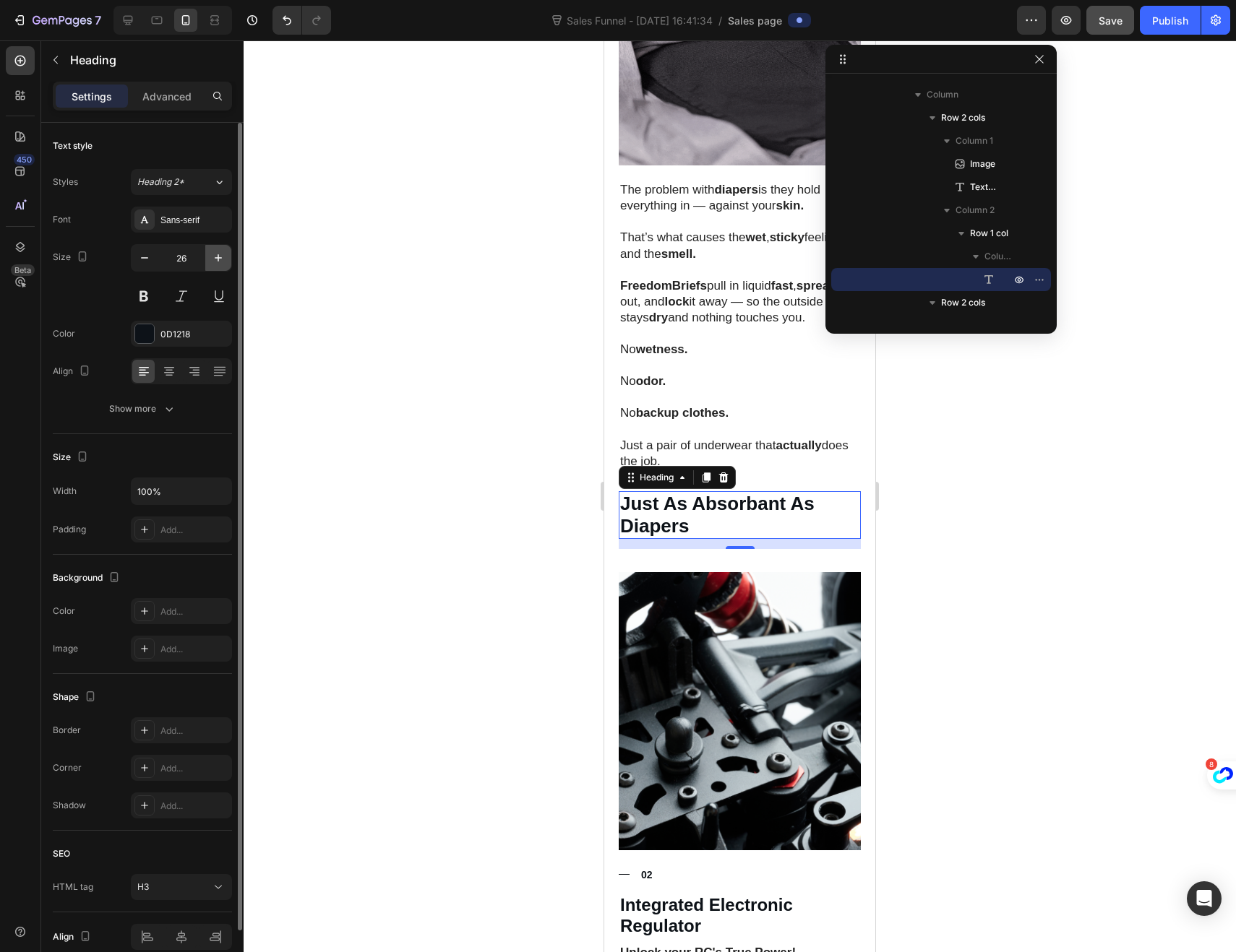
click at [217, 258] on icon "button" at bounding box center [218, 258] width 14 height 14
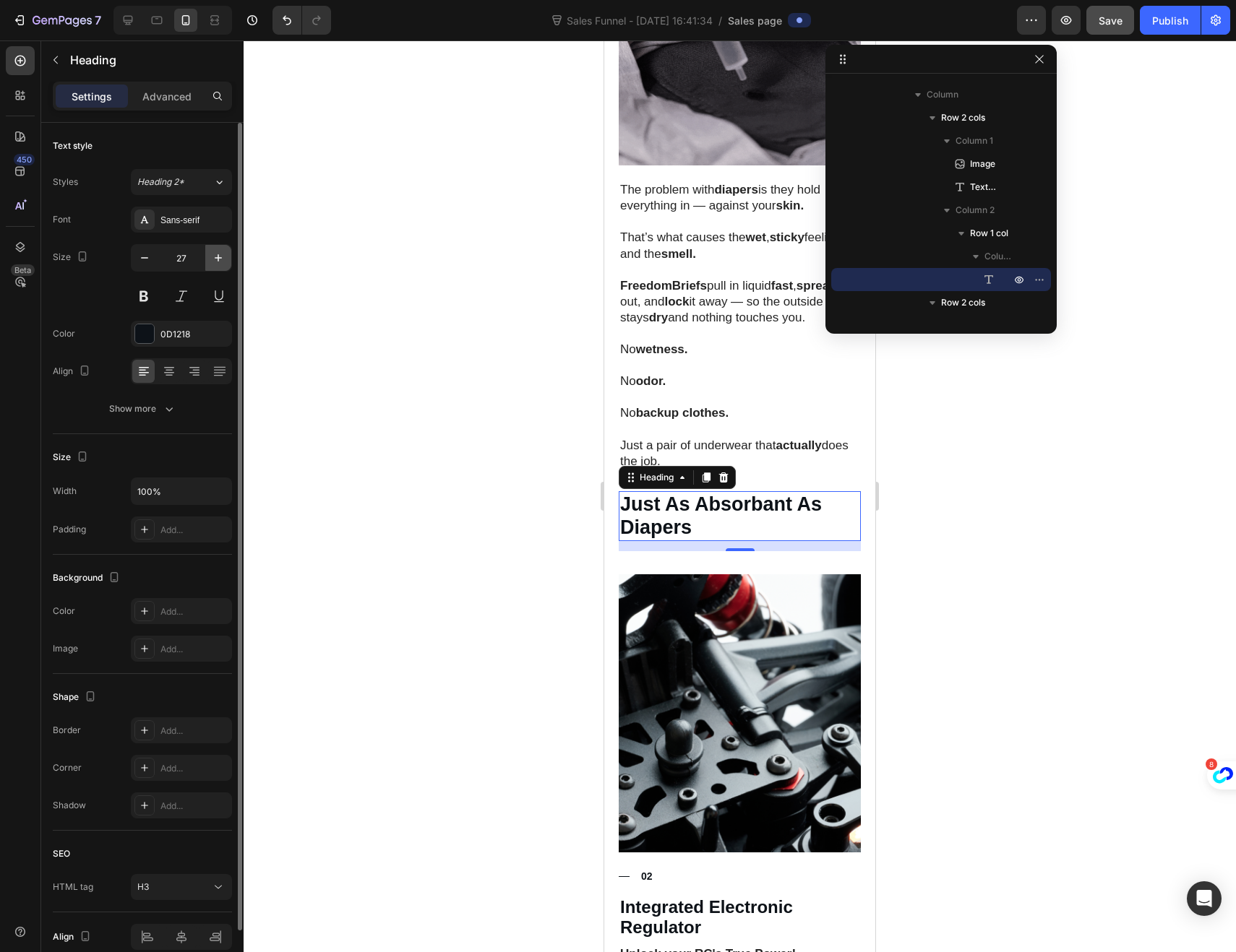
click at [217, 258] on icon "button" at bounding box center [218, 258] width 14 height 14
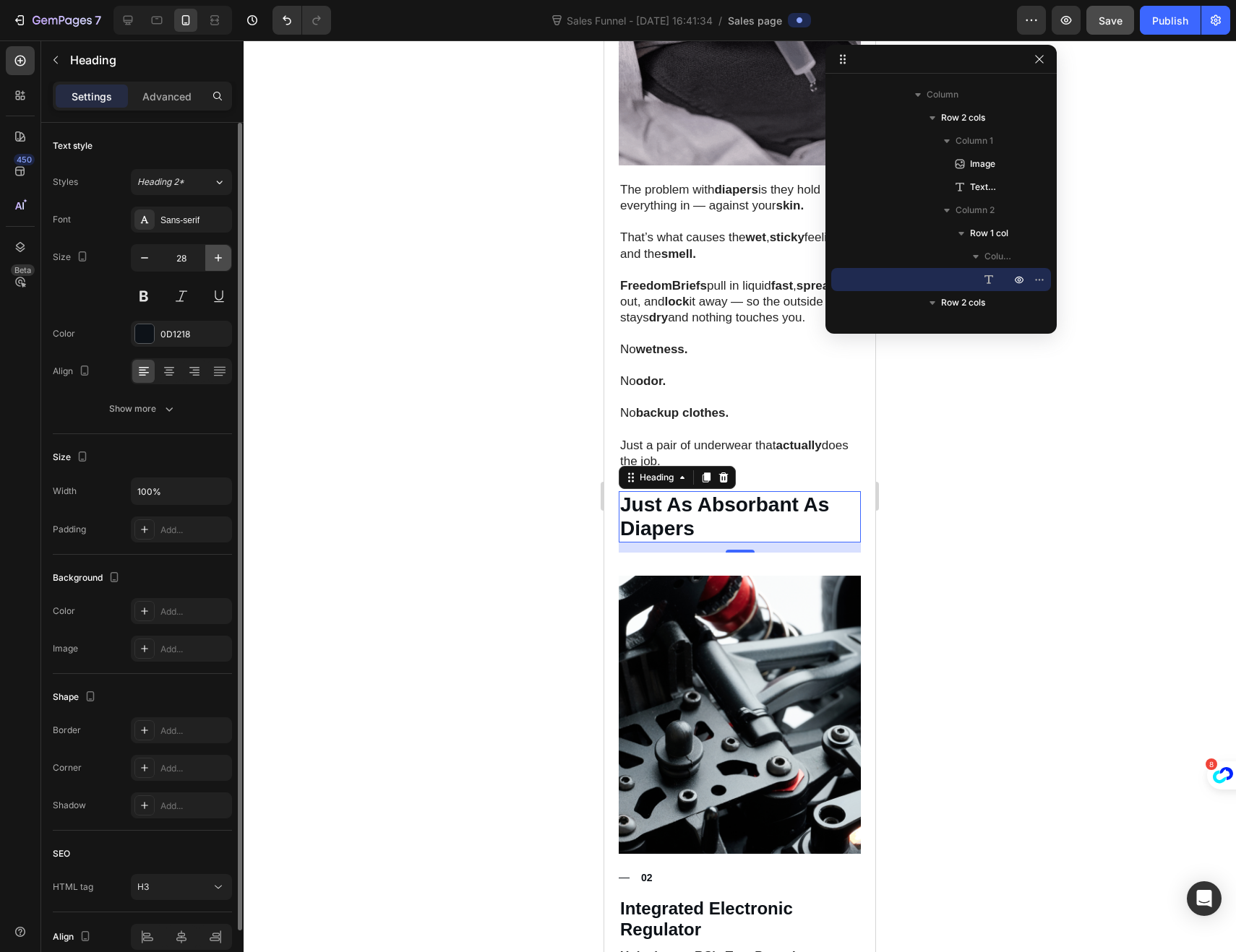
click at [213, 261] on icon "button" at bounding box center [218, 258] width 14 height 14
type input "29"
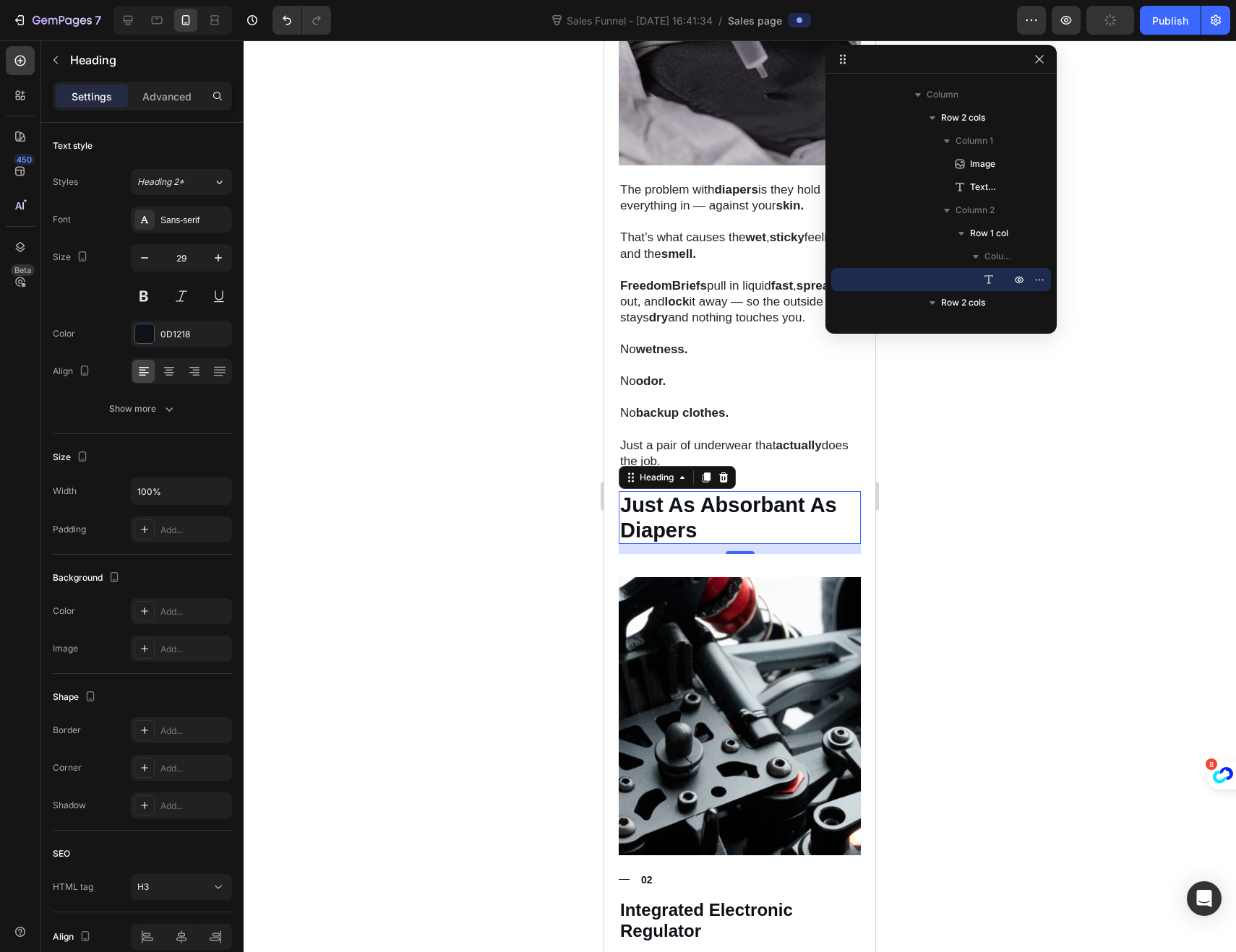
click at [807, 498] on p "Just As Absorbant As Diapers" at bounding box center [740, 518] width 239 height 50
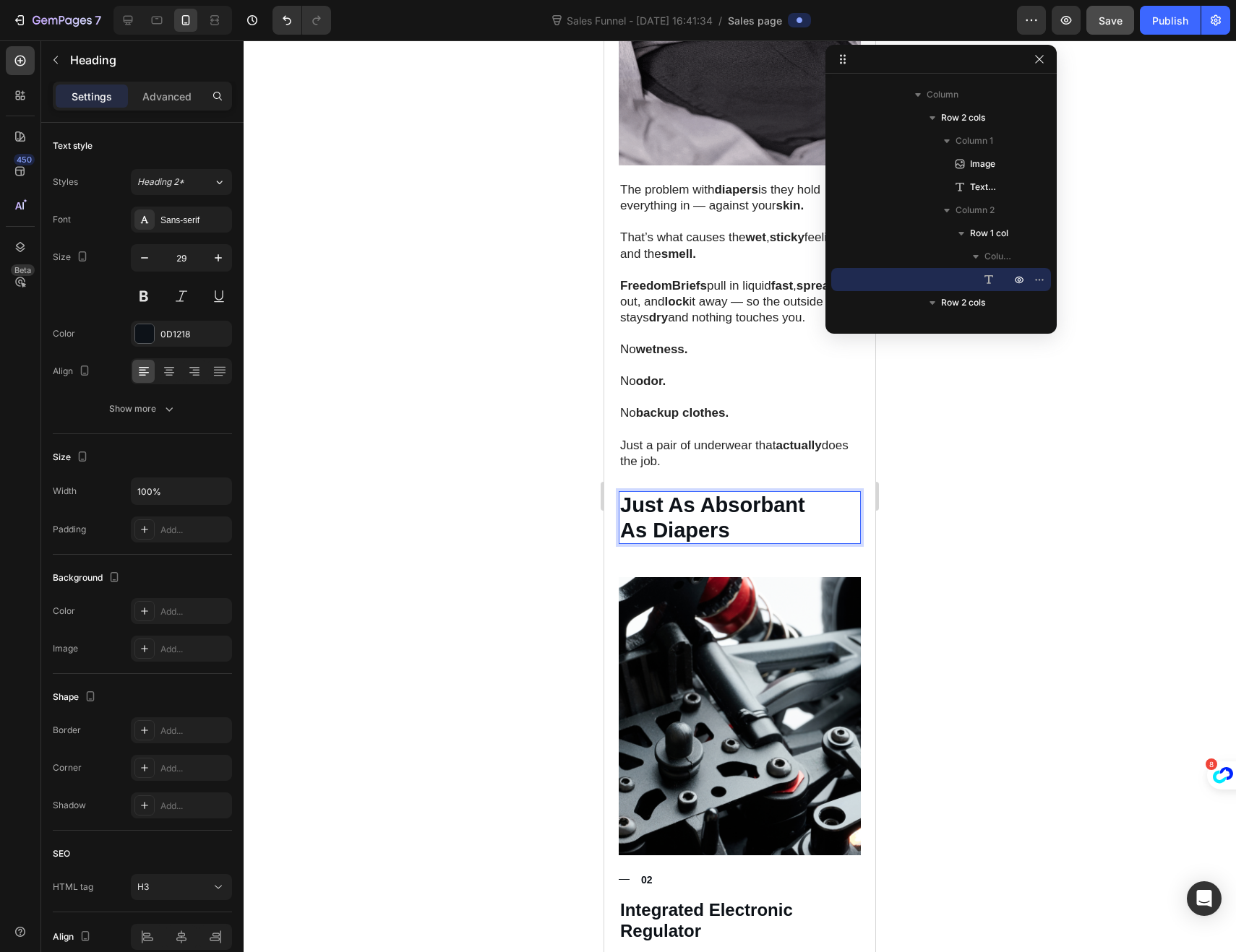
click at [628, 520] on p "Just As Absorbant As Diapers" at bounding box center [740, 518] width 239 height 50
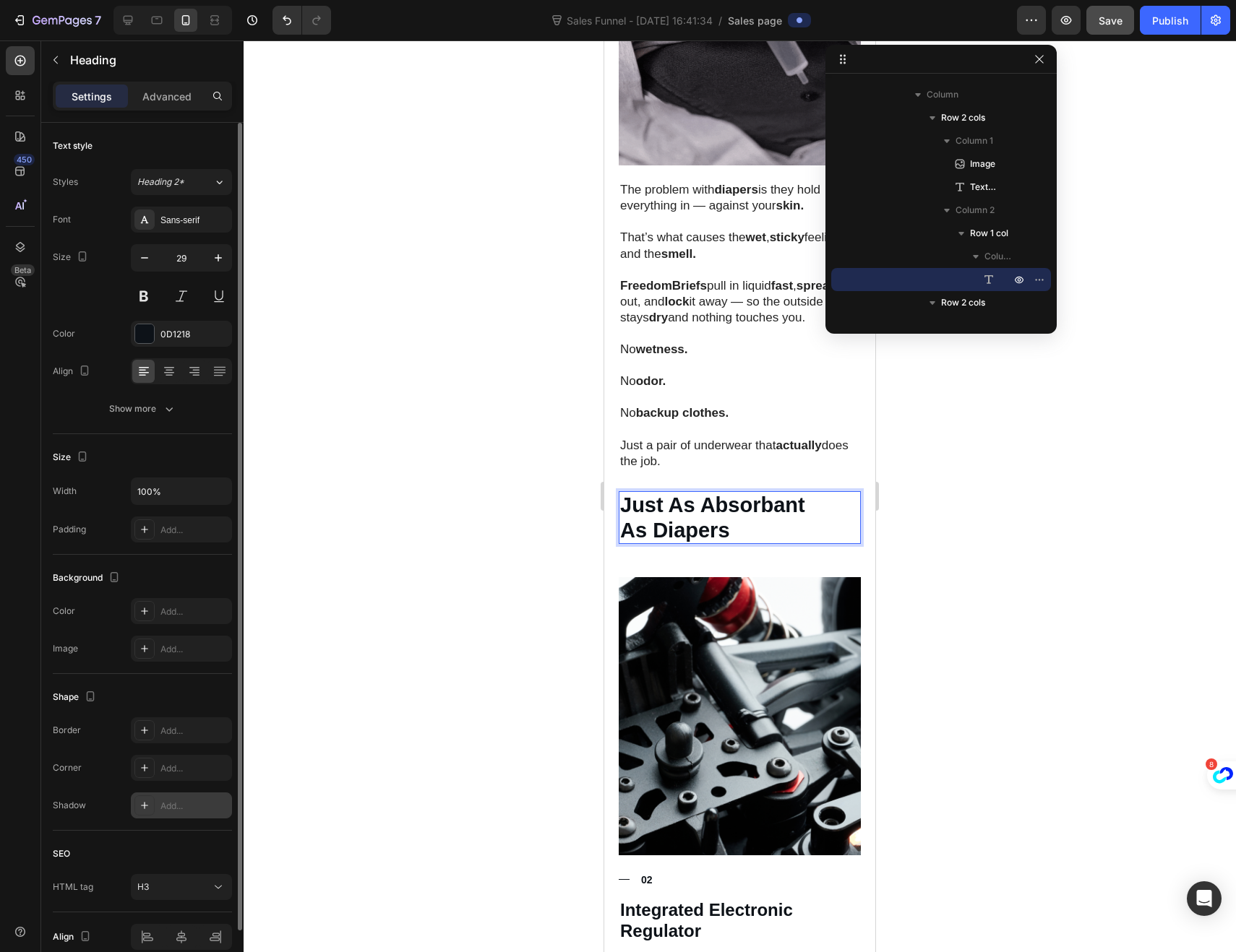
scroll to position [68, 0]
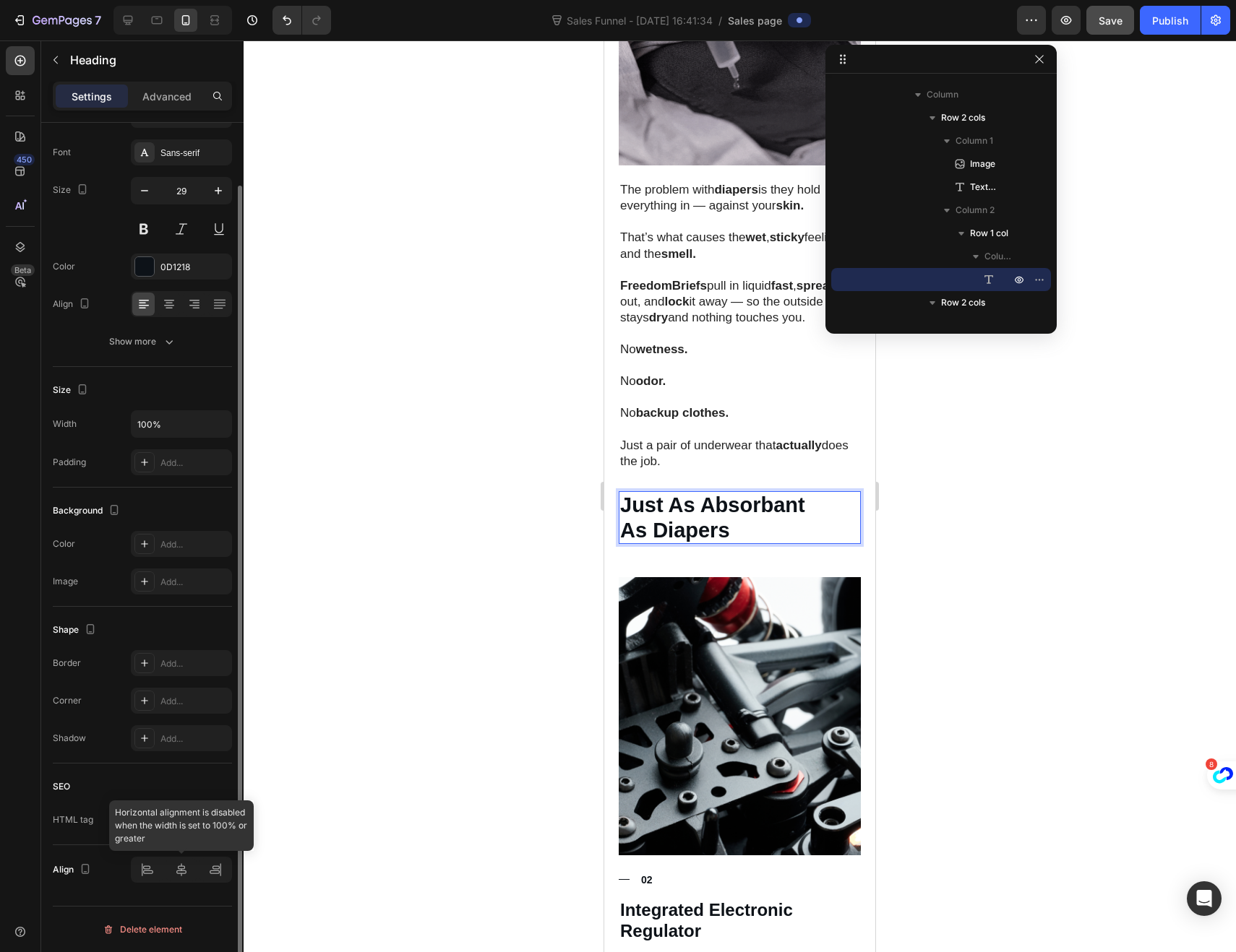
click at [184, 865] on div at bounding box center [181, 869] width 101 height 26
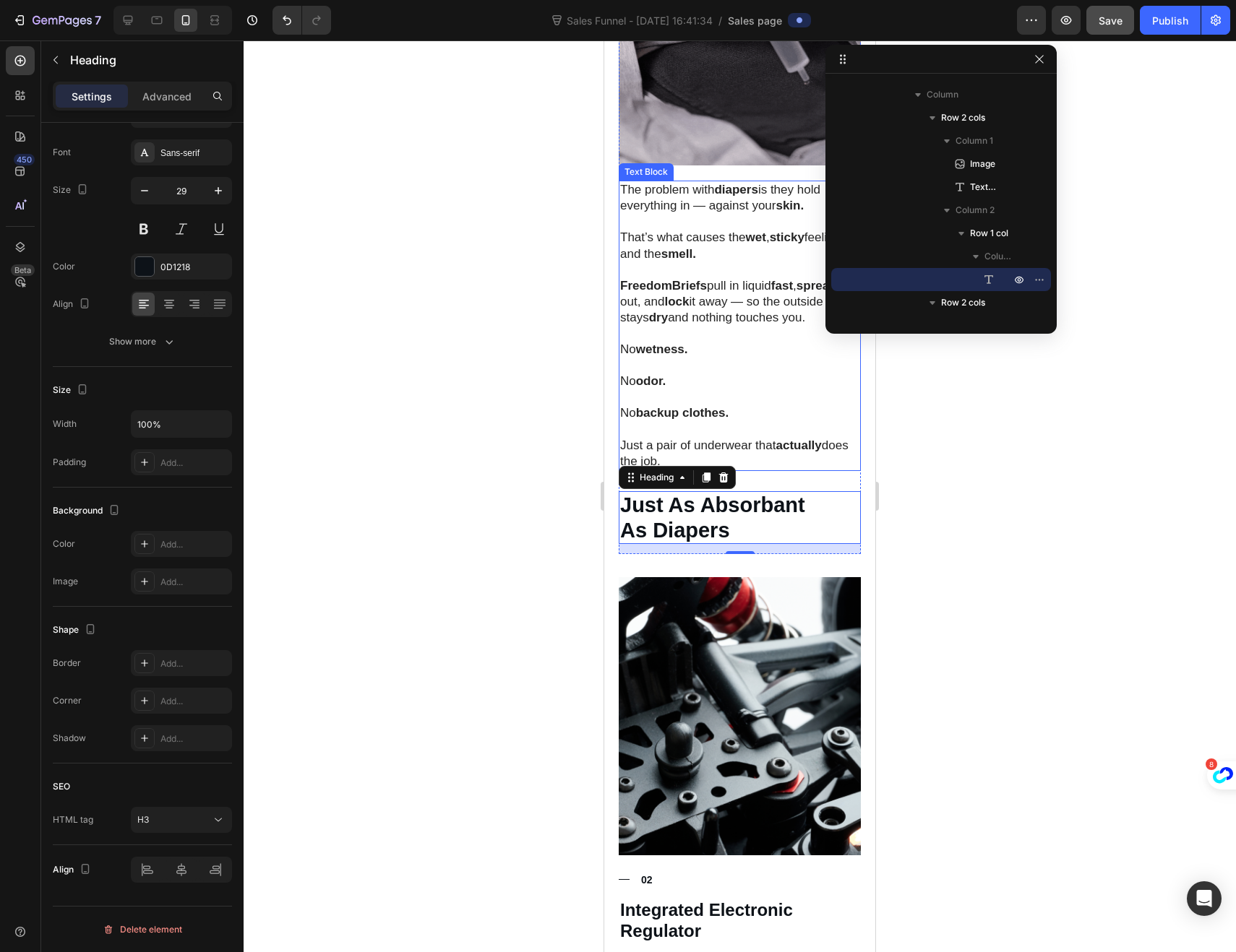
click at [726, 390] on p "Rich Text Editor. Editing area: main" at bounding box center [740, 397] width 239 height 15
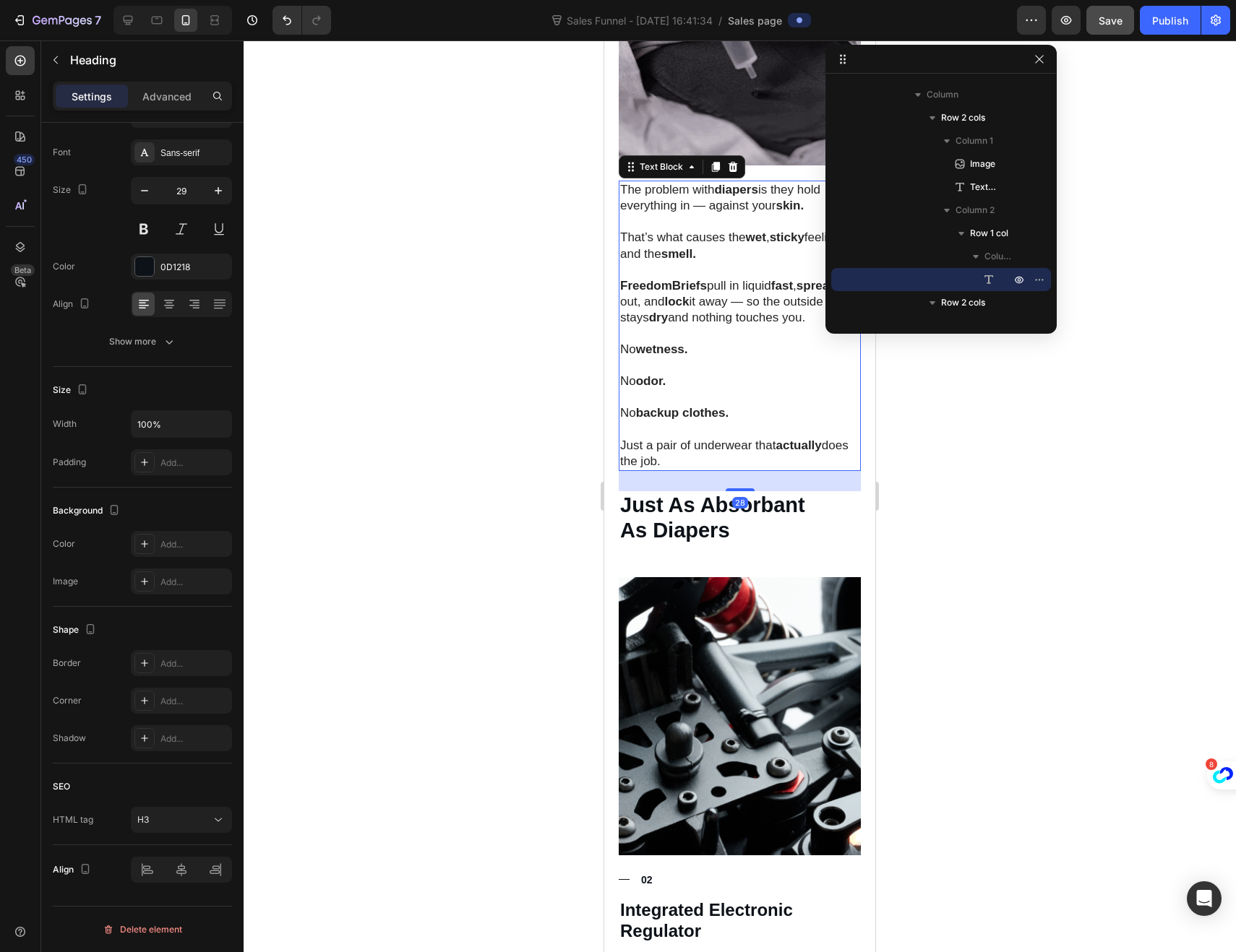
scroll to position [0, 0]
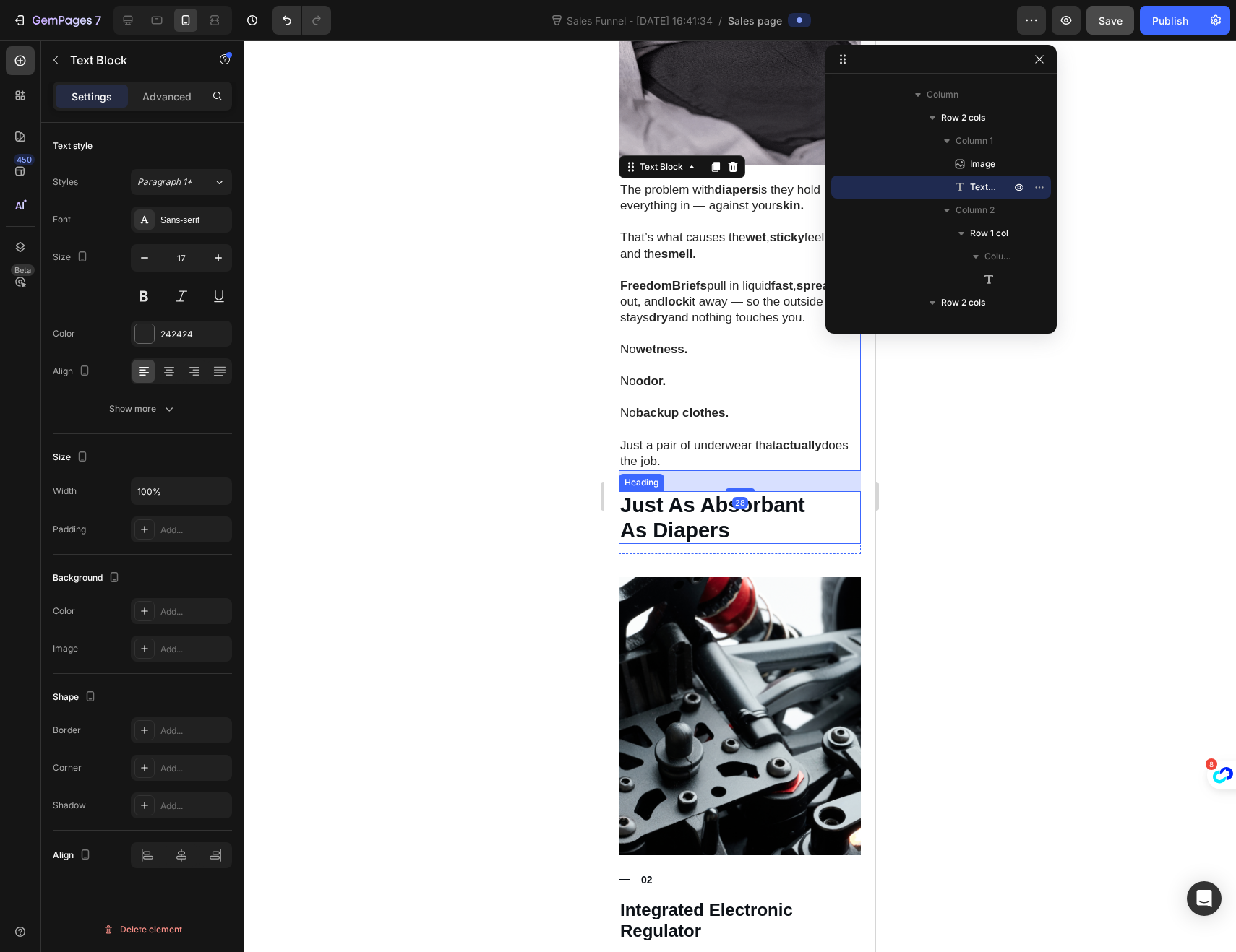
click at [683, 522] on p "Just As Absorbant As Diapers" at bounding box center [740, 518] width 239 height 50
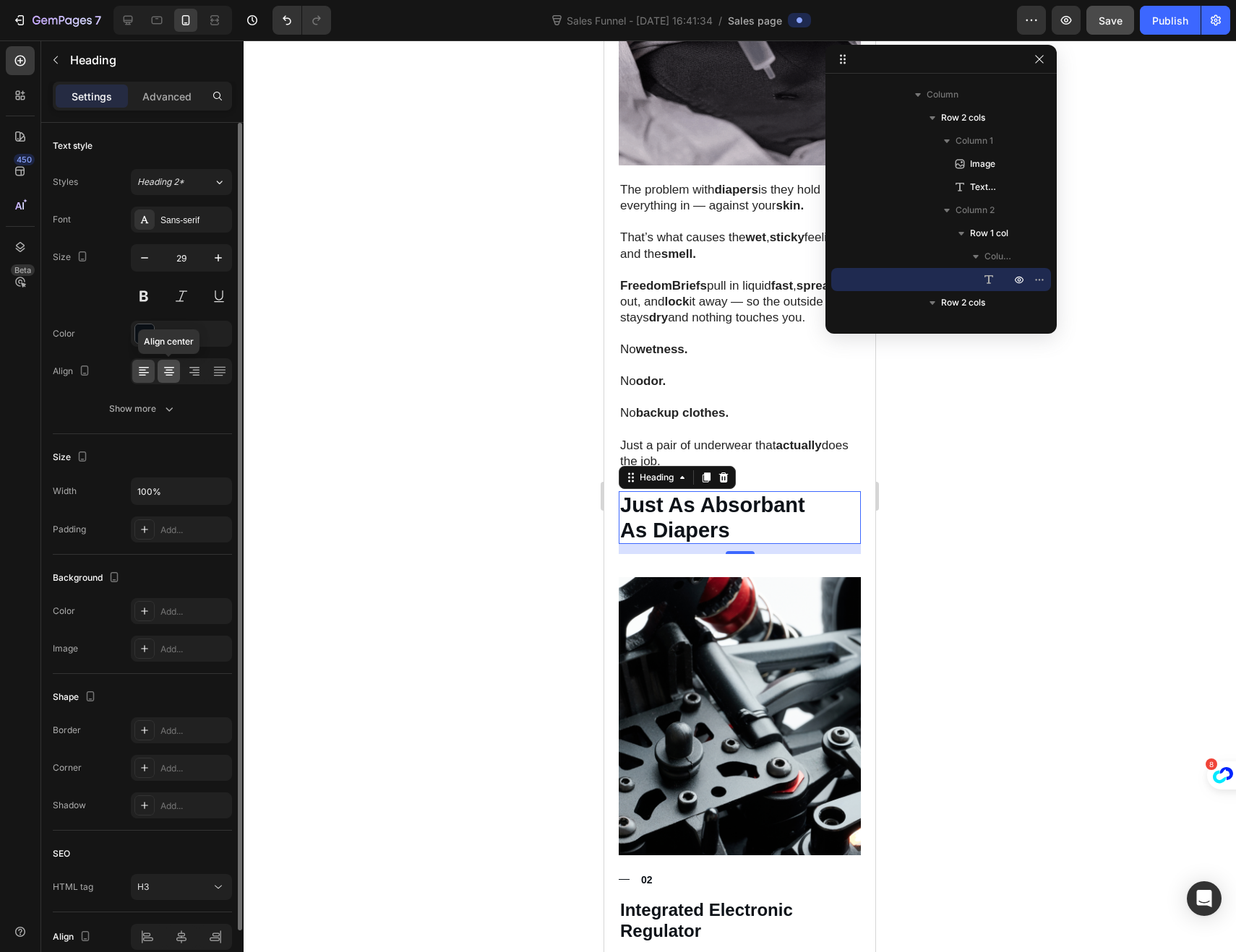
click at [165, 373] on icon at bounding box center [169, 370] width 14 height 14
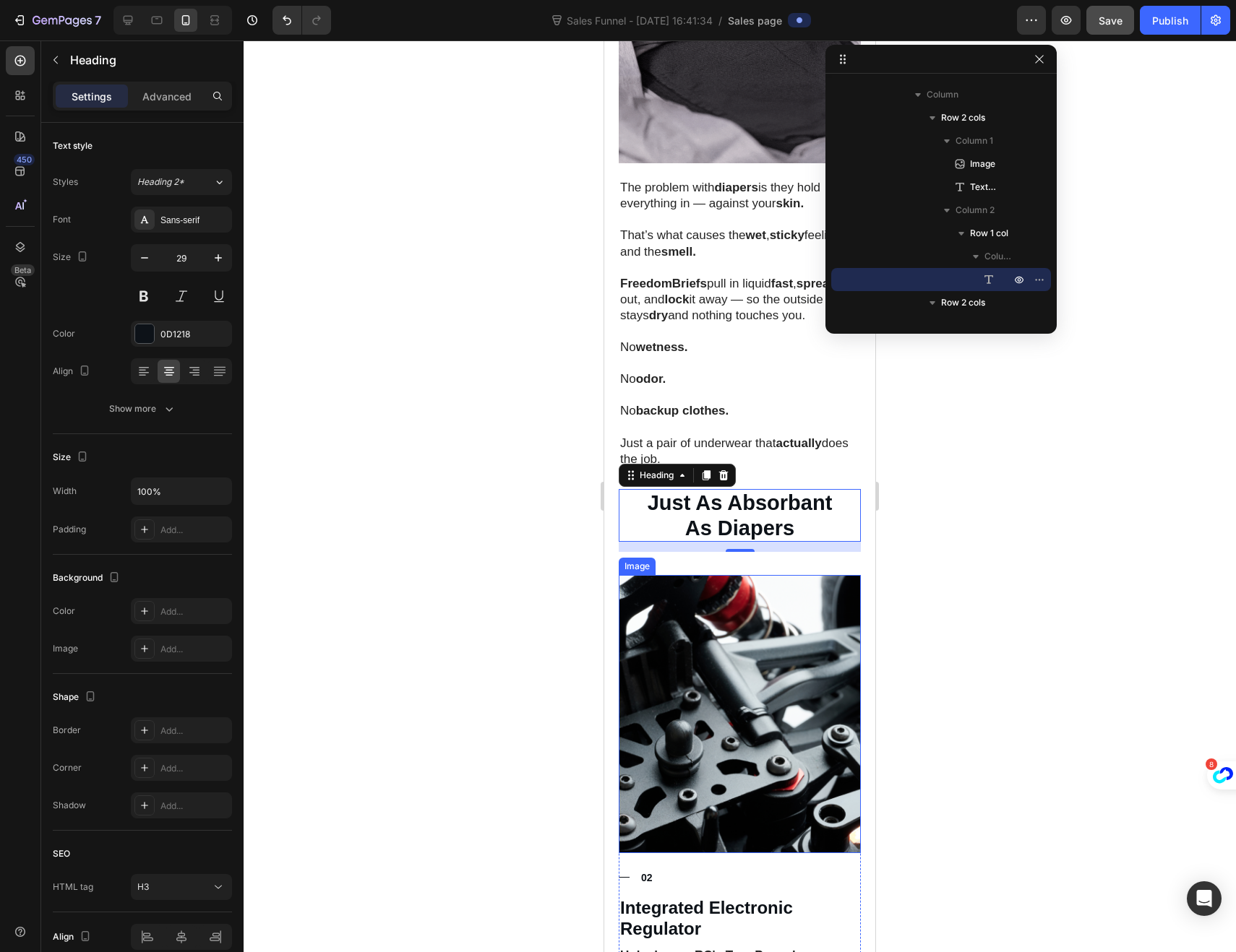
scroll to position [1072, 0]
click at [683, 622] on img at bounding box center [739, 713] width 242 height 278
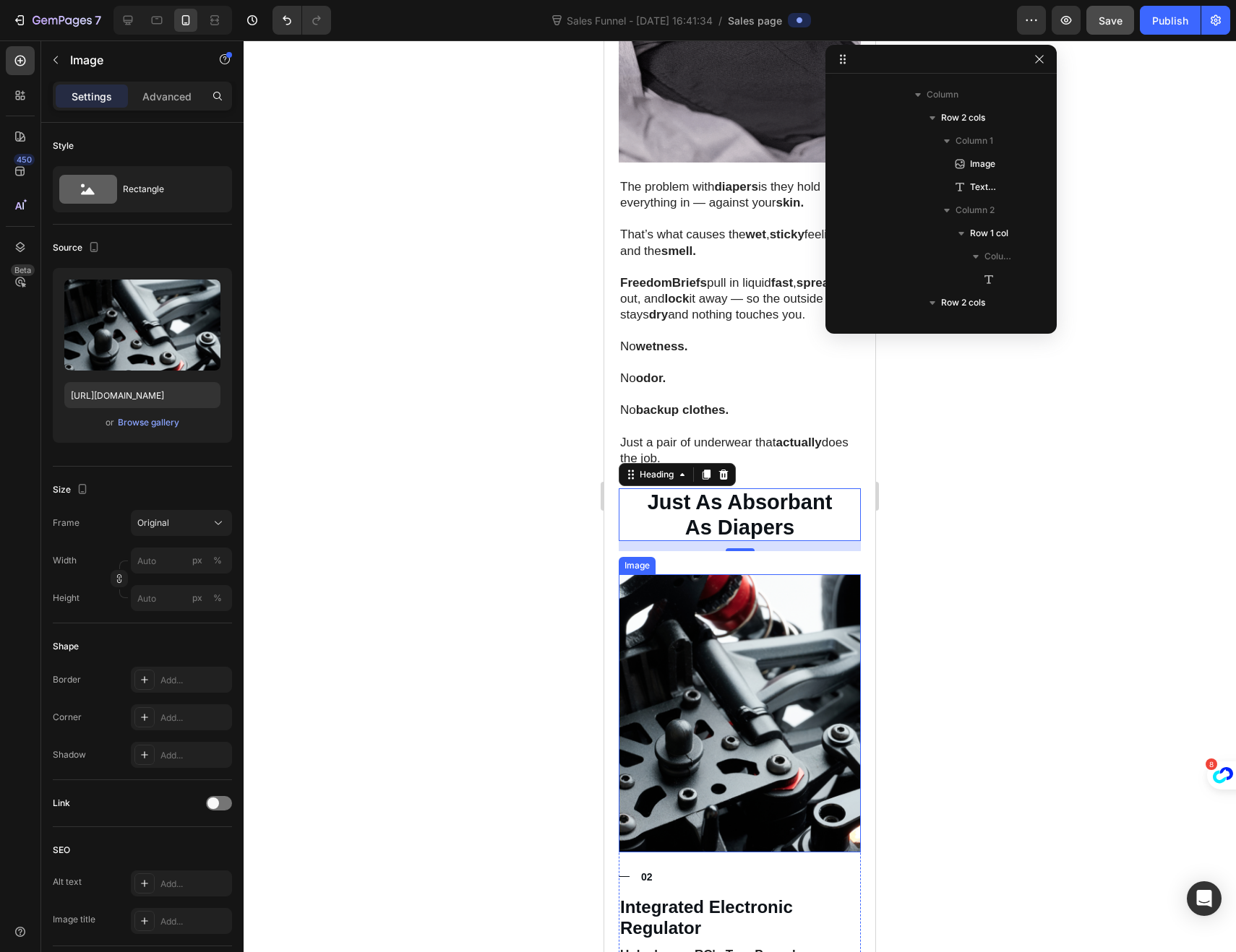
scroll to position [1314, 0]
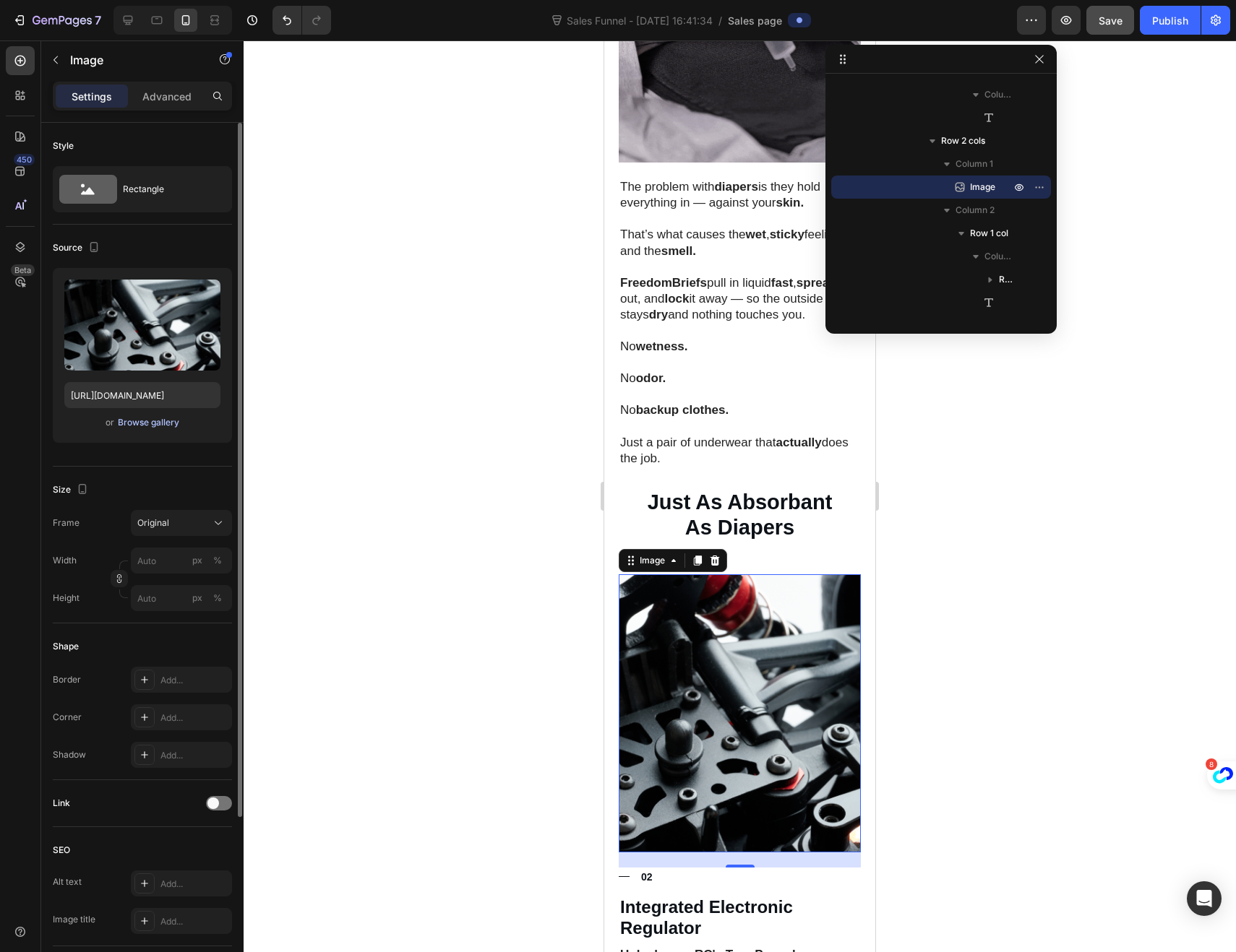
click at [137, 425] on div "Browse gallery" at bounding box center [149, 422] width 62 height 13
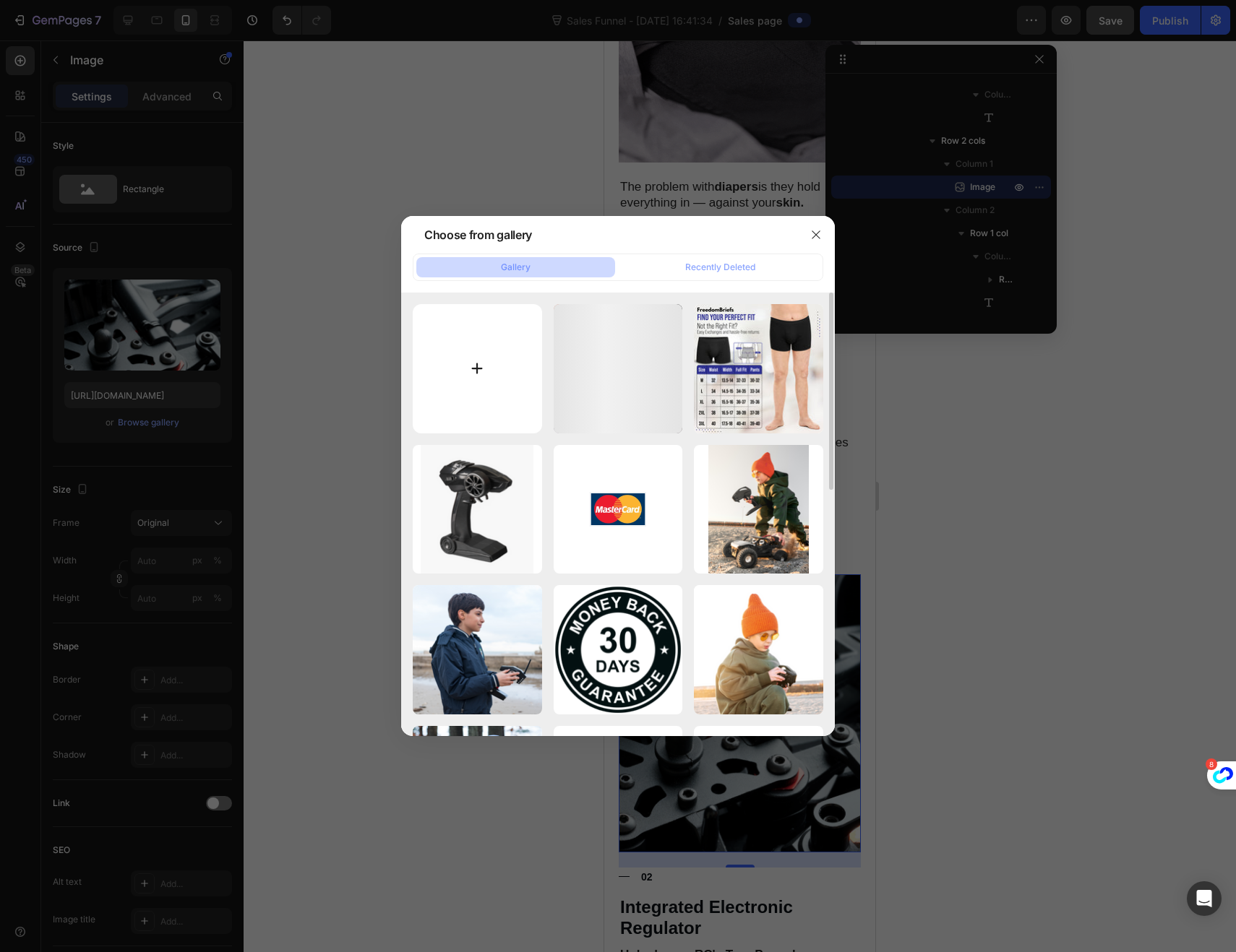
click at [488, 358] on input "file" at bounding box center [478, 368] width 129 height 129
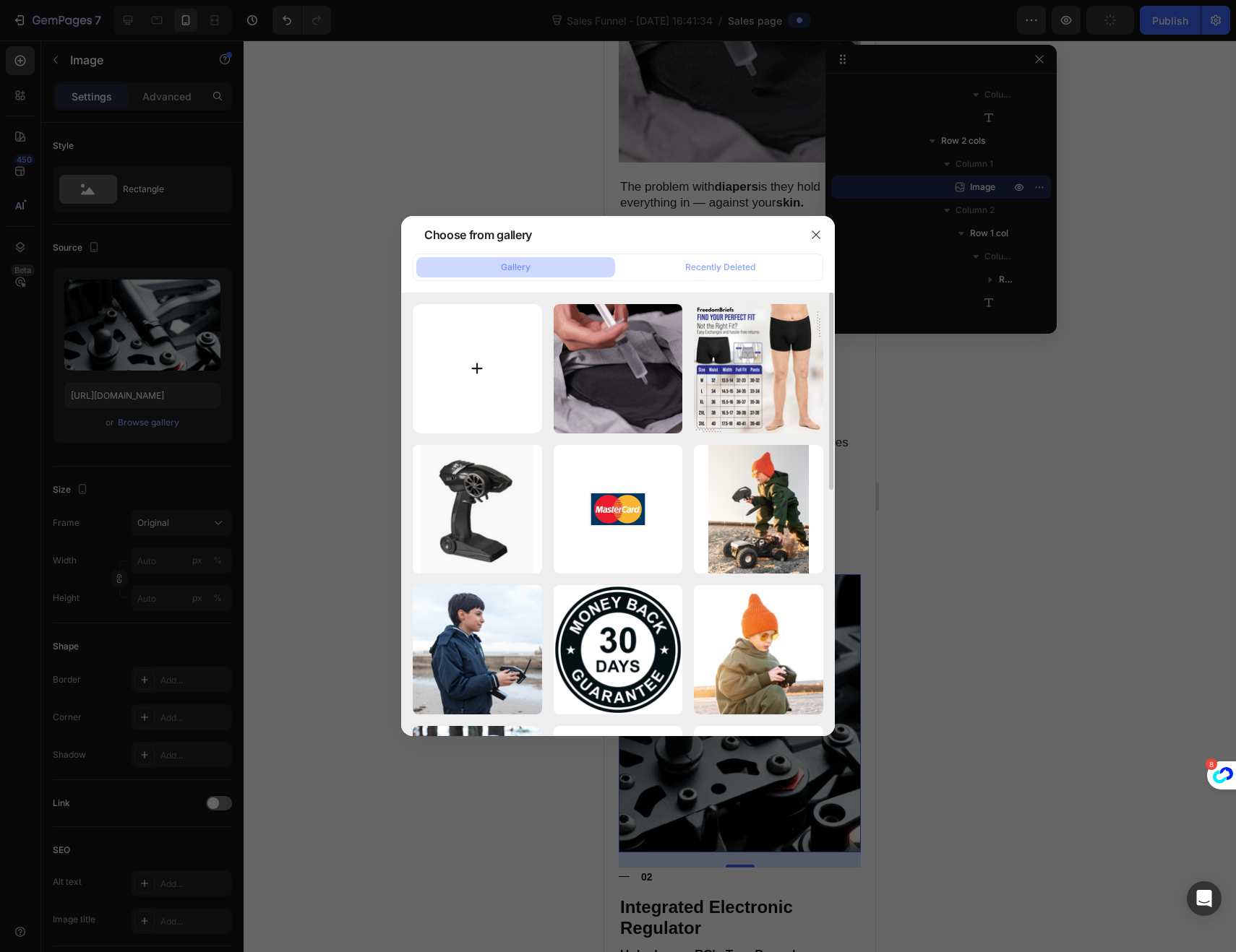
type input "C:\fakepath\gempages_522359781898323085-5288d5c0-ea81-43f0-a835-b58bda7ba6dc (1…"
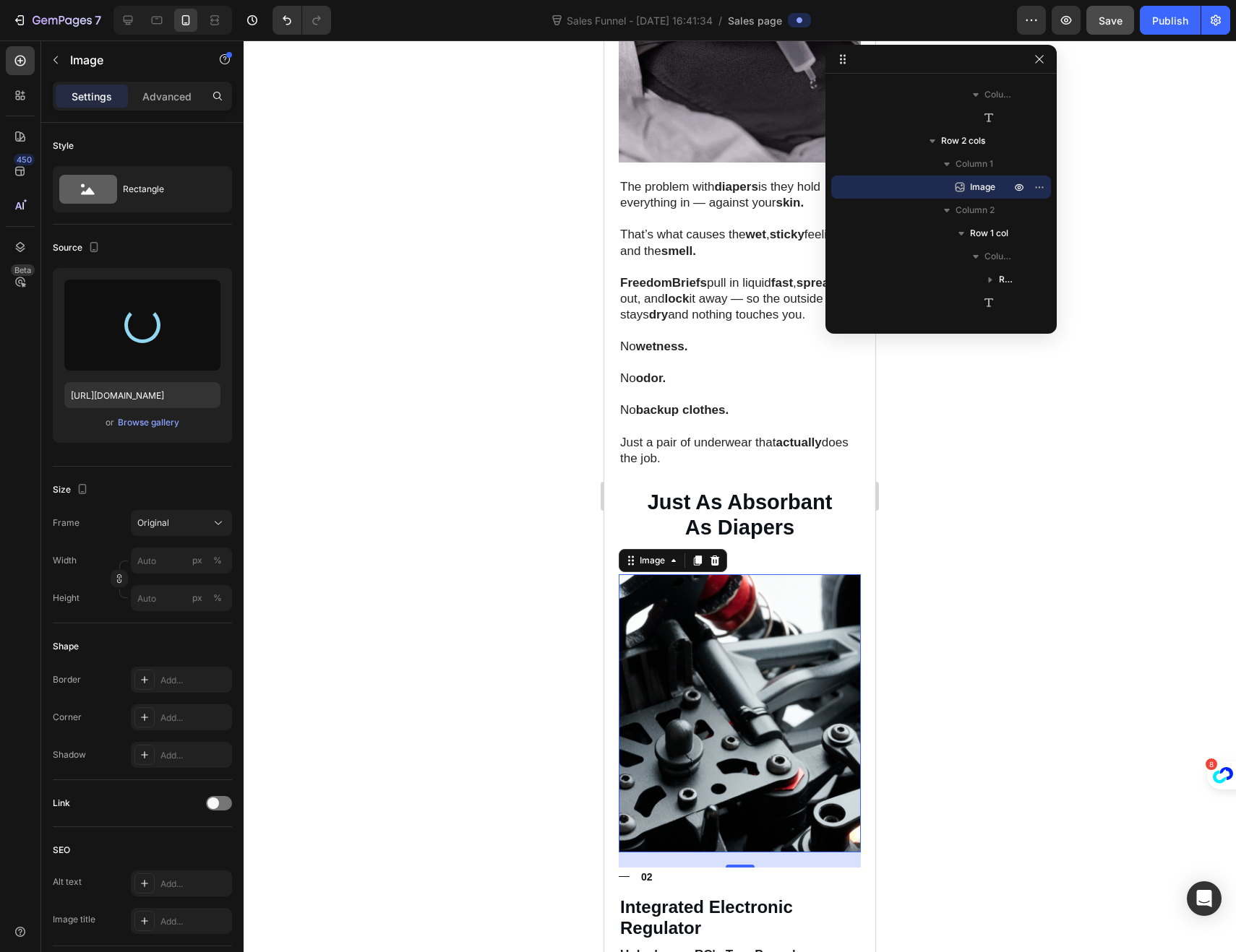
type input "[URL][DOMAIN_NAME]"
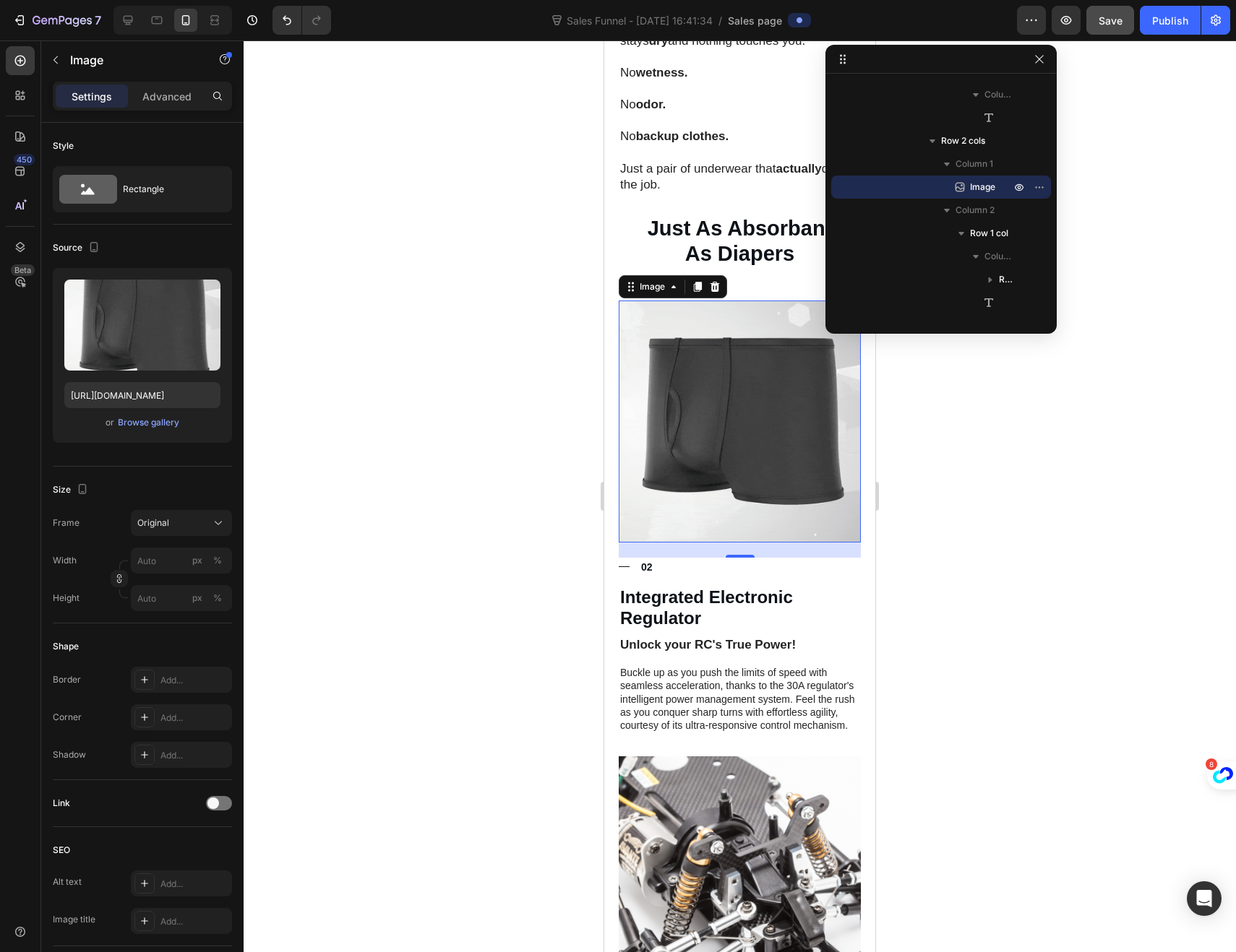
scroll to position [1395, 0]
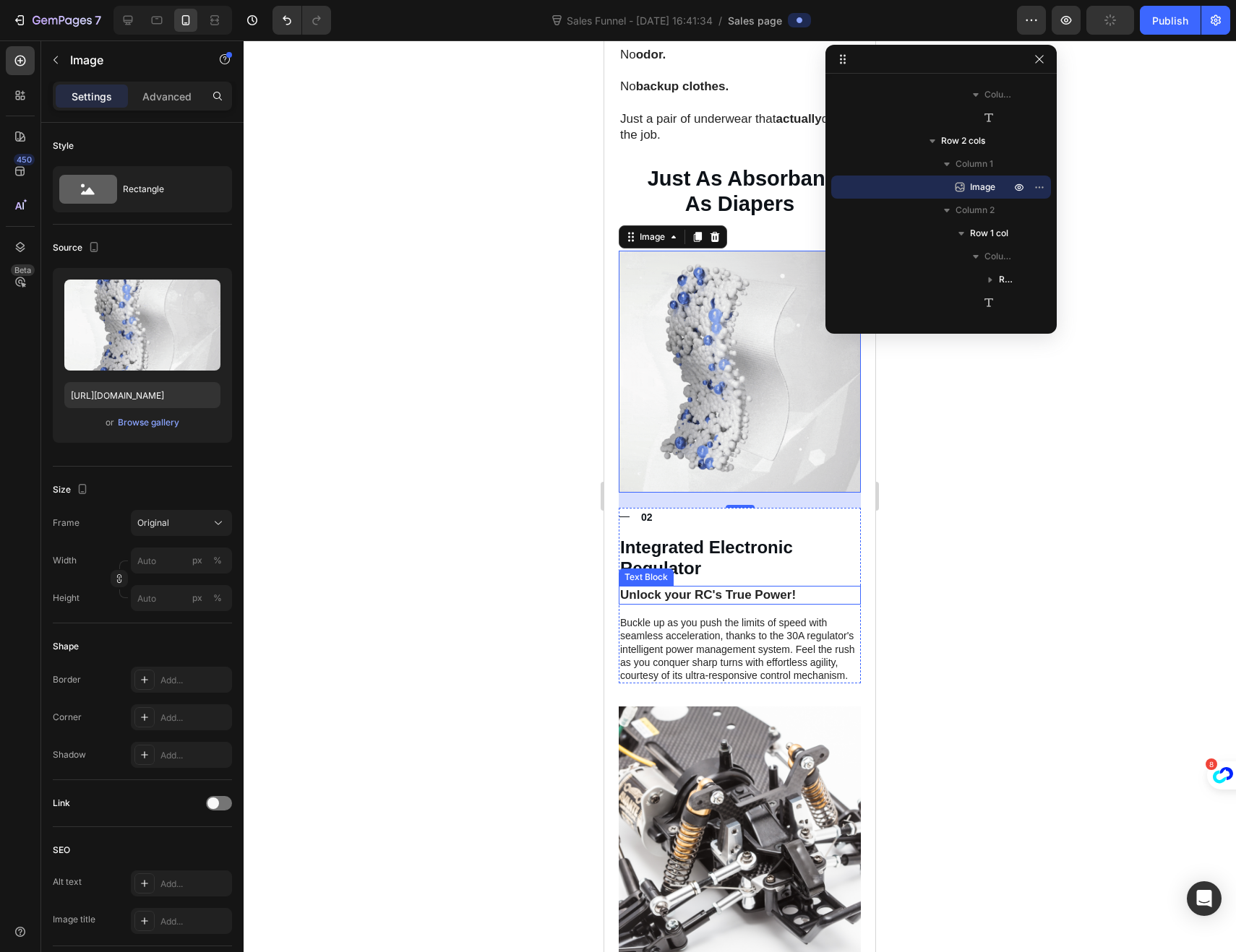
click at [680, 587] on p "Unlock your RC's True Power!" at bounding box center [740, 595] width 239 height 15
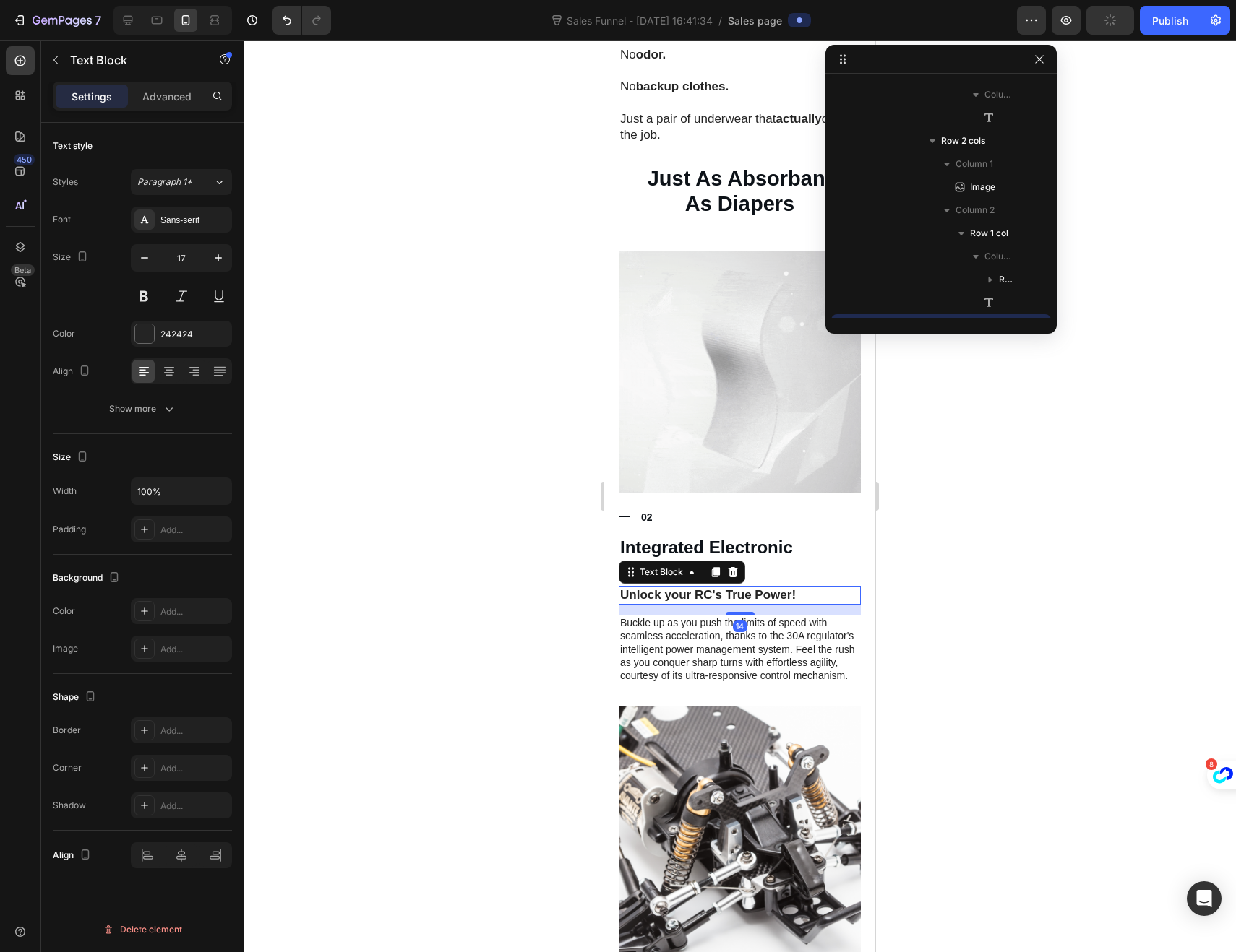
scroll to position [1453, 0]
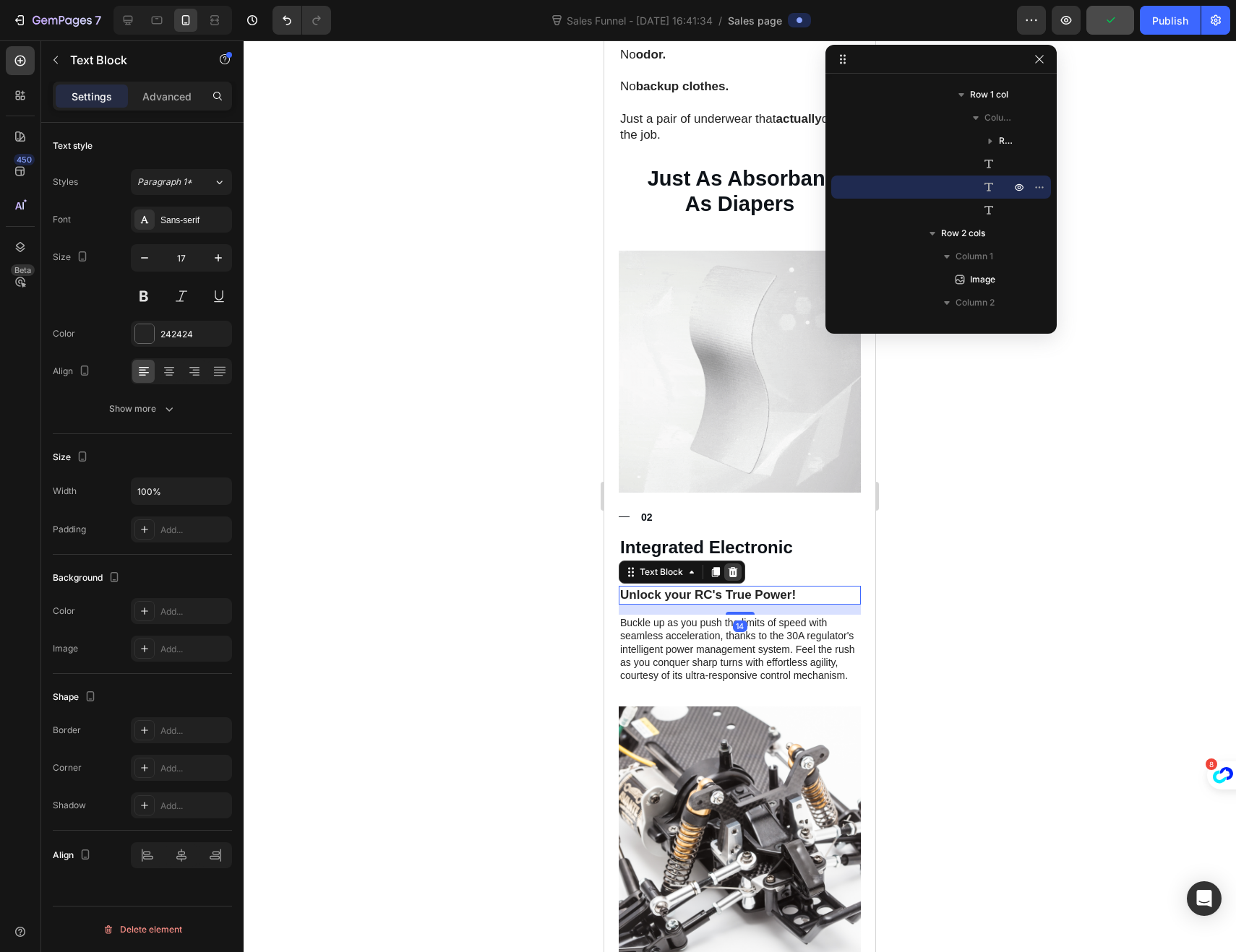
click at [734, 567] on icon at bounding box center [733, 572] width 10 height 10
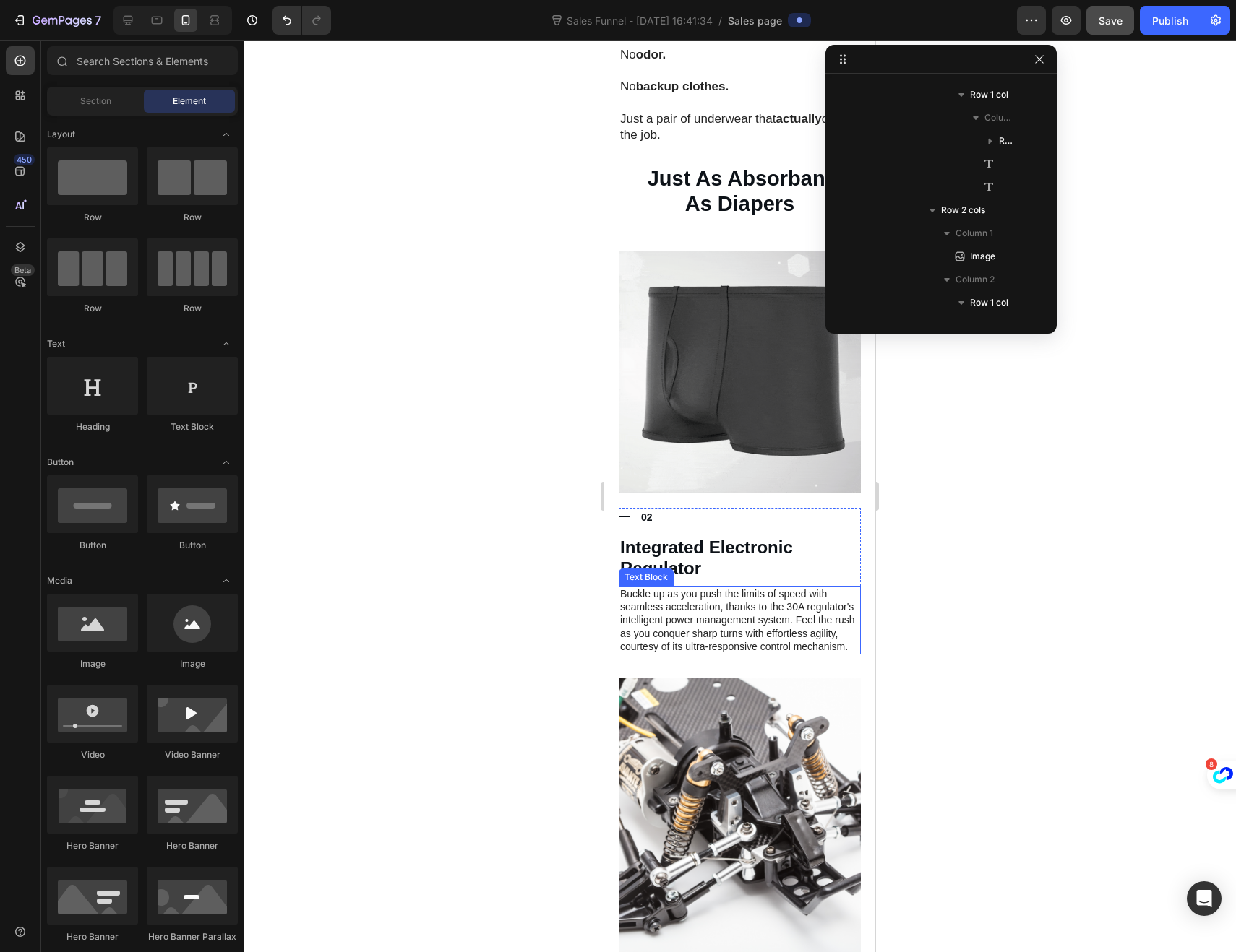
click at [637, 591] on p "Buckle up as you push the limits of speed with seamless acceleration, thanks to…" at bounding box center [740, 620] width 239 height 66
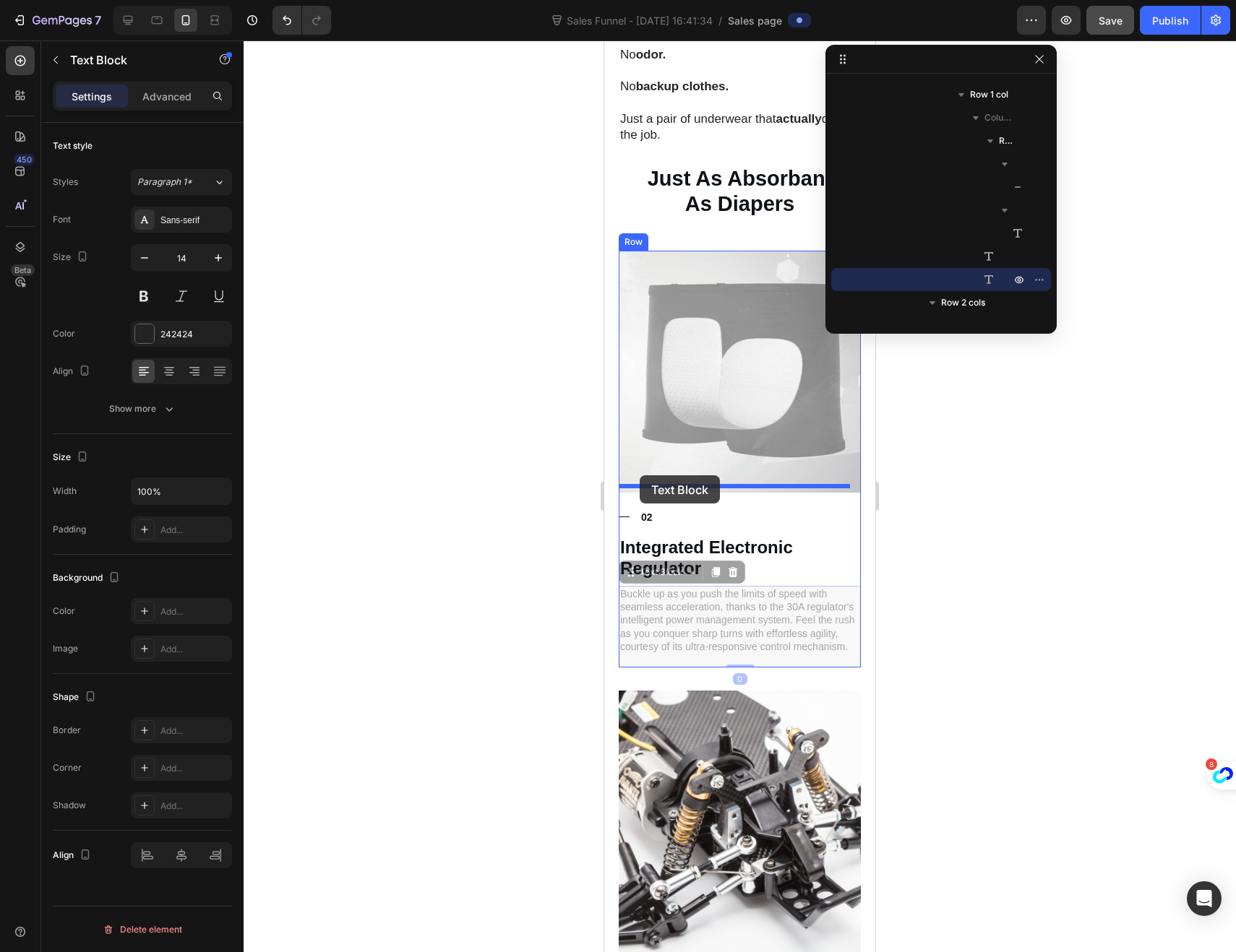
drag, startPoint x: 629, startPoint y: 551, endPoint x: 640, endPoint y: 476, distance: 75.8
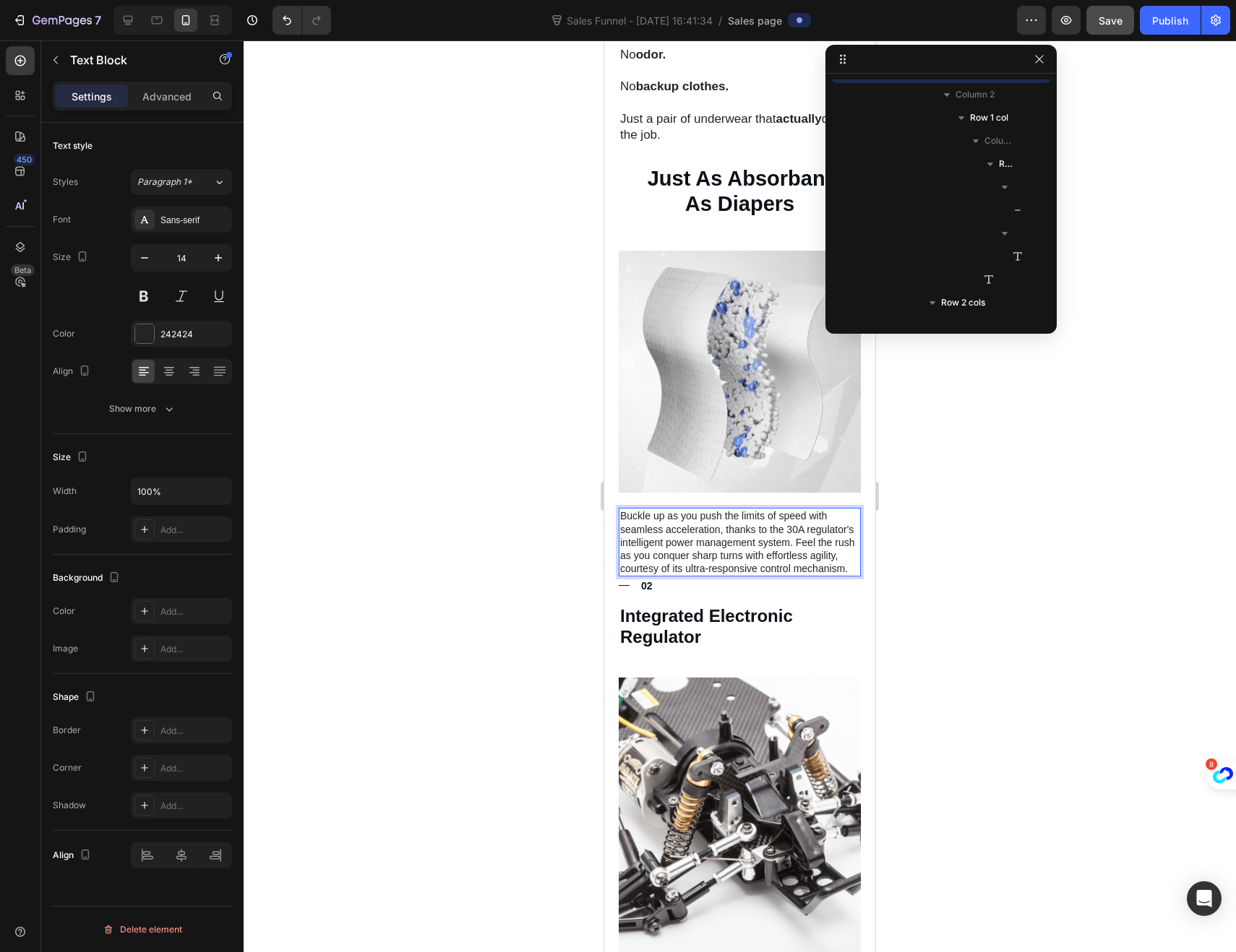
click at [705, 557] on p "Buckle up as you push the limits of speed with seamless acceleration, thanks to…" at bounding box center [740, 542] width 239 height 66
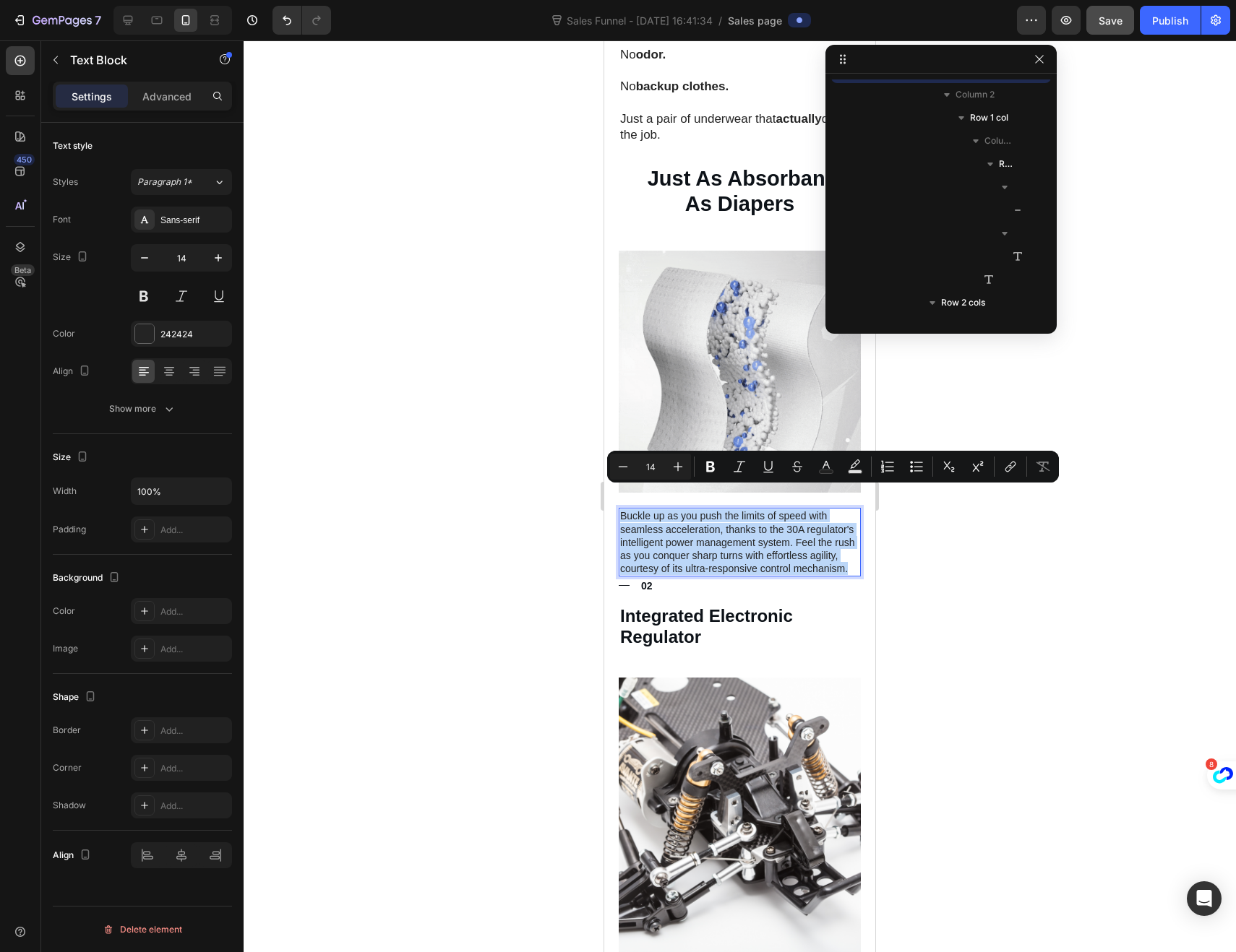
drag, startPoint x: 712, startPoint y: 558, endPoint x: 621, endPoint y: 490, distance: 113.6
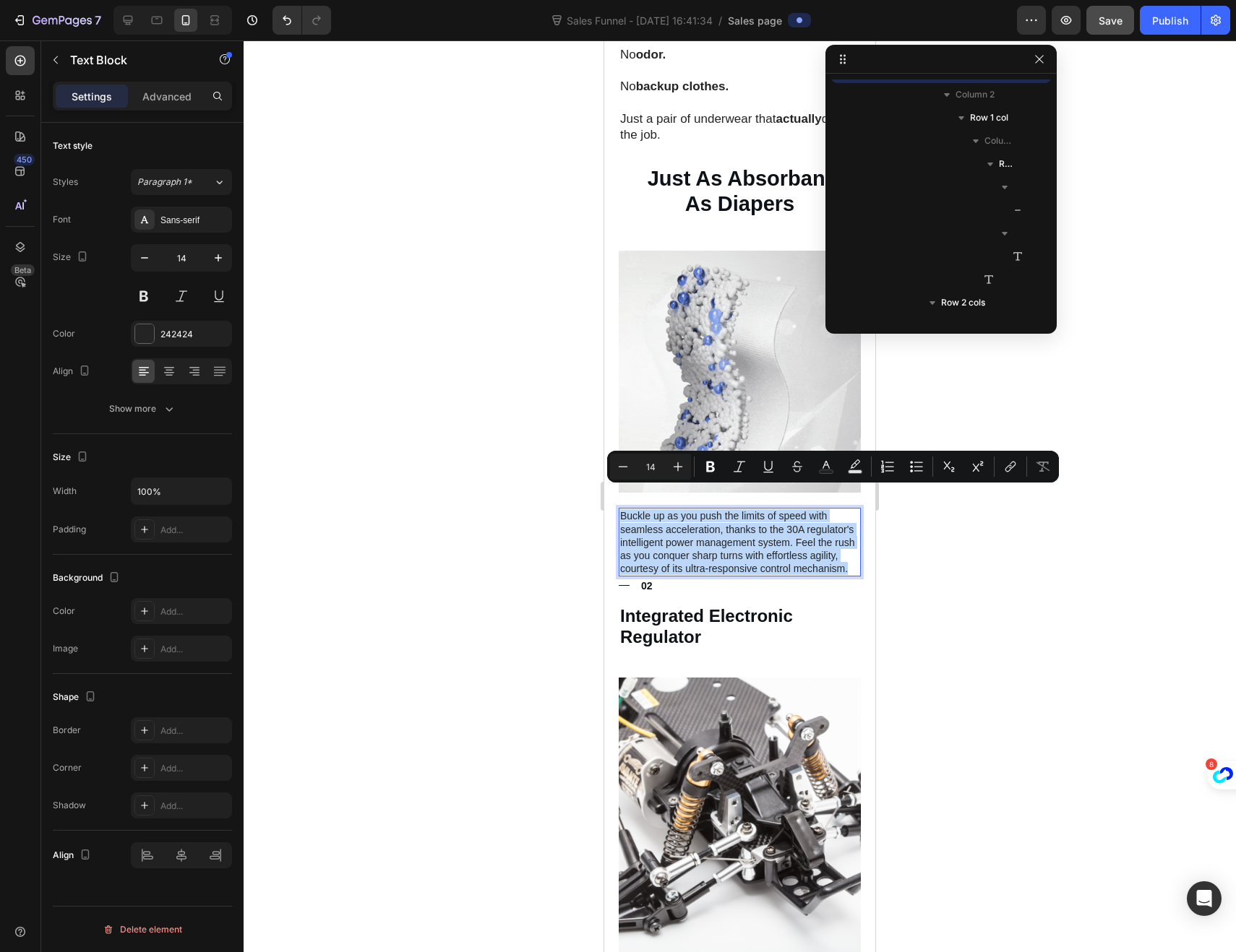
click at [621, 509] on p "Buckle up as you push the limits of speed with seamless acceleration, thanks to…" at bounding box center [740, 542] width 239 height 66
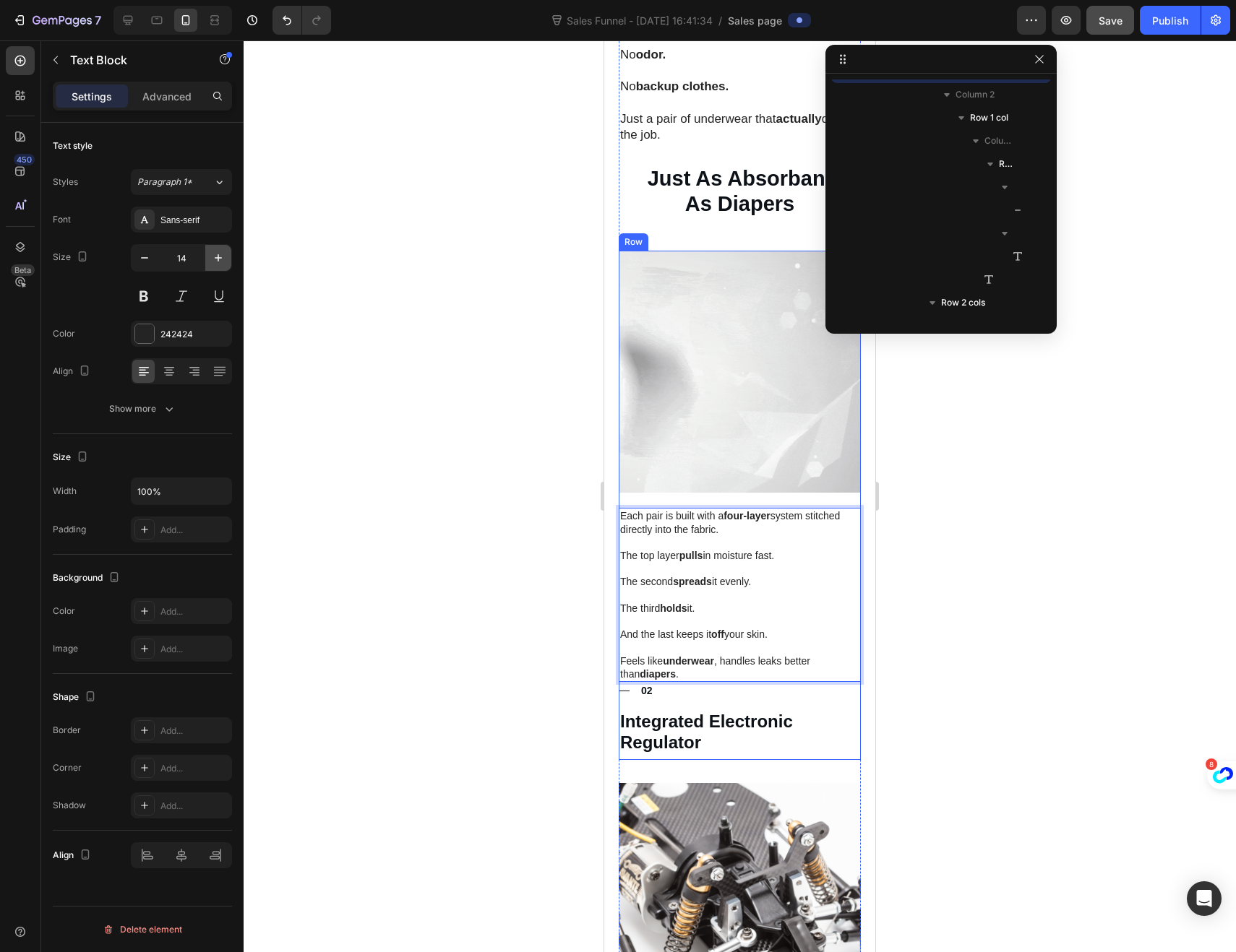
click at [213, 259] on icon "button" at bounding box center [218, 258] width 14 height 14
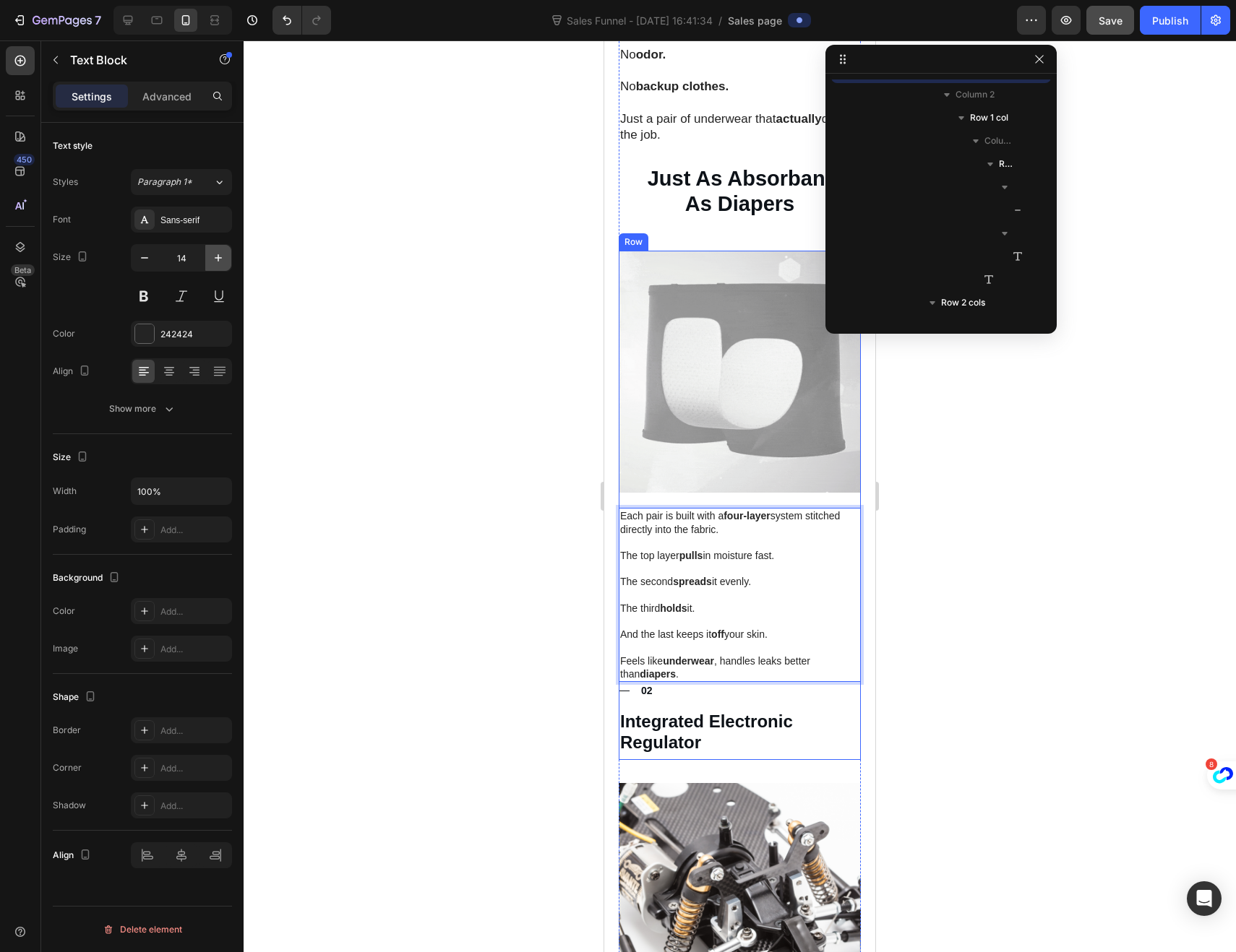
click at [213, 259] on icon "button" at bounding box center [218, 258] width 14 height 14
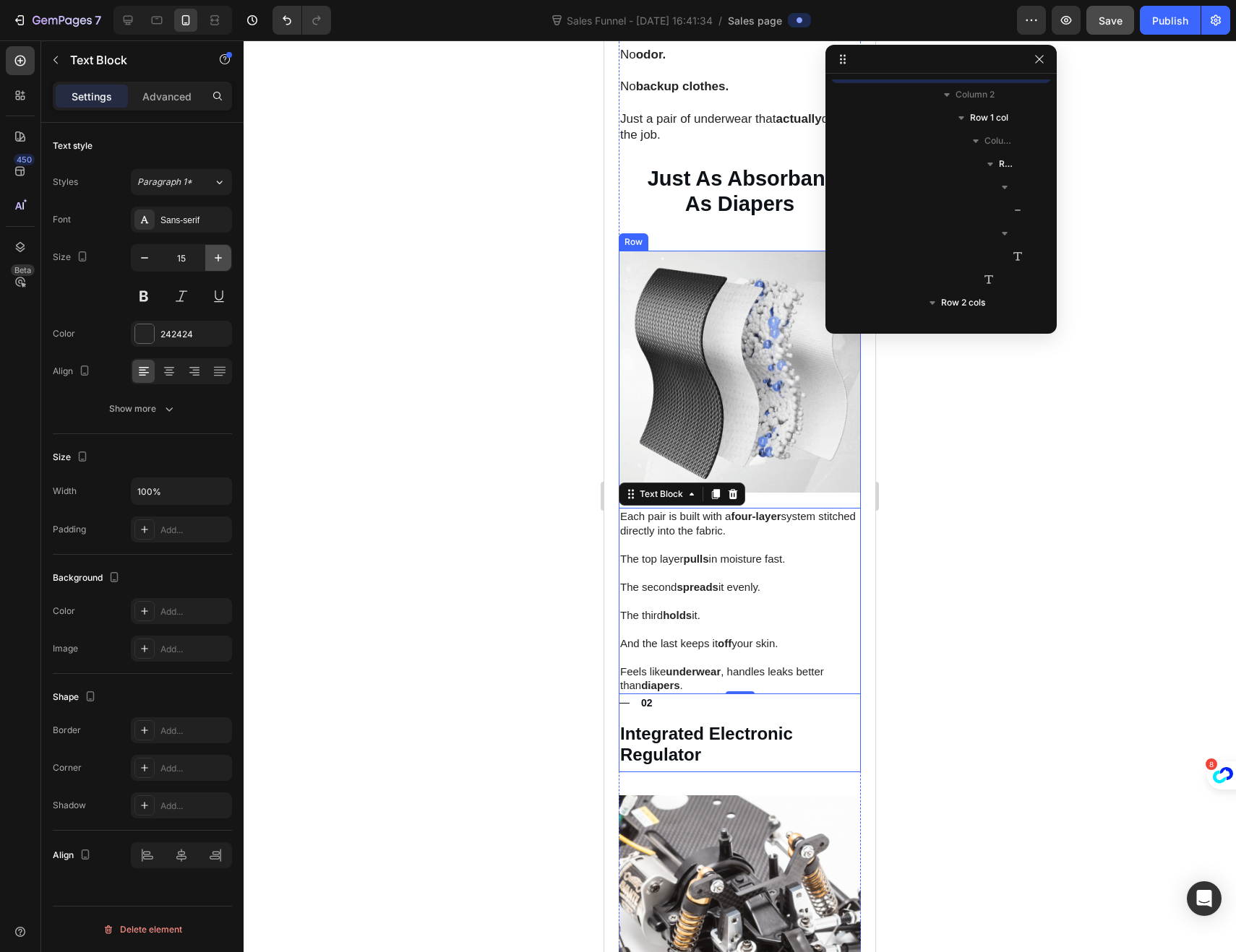
click at [213, 259] on icon "button" at bounding box center [218, 258] width 14 height 14
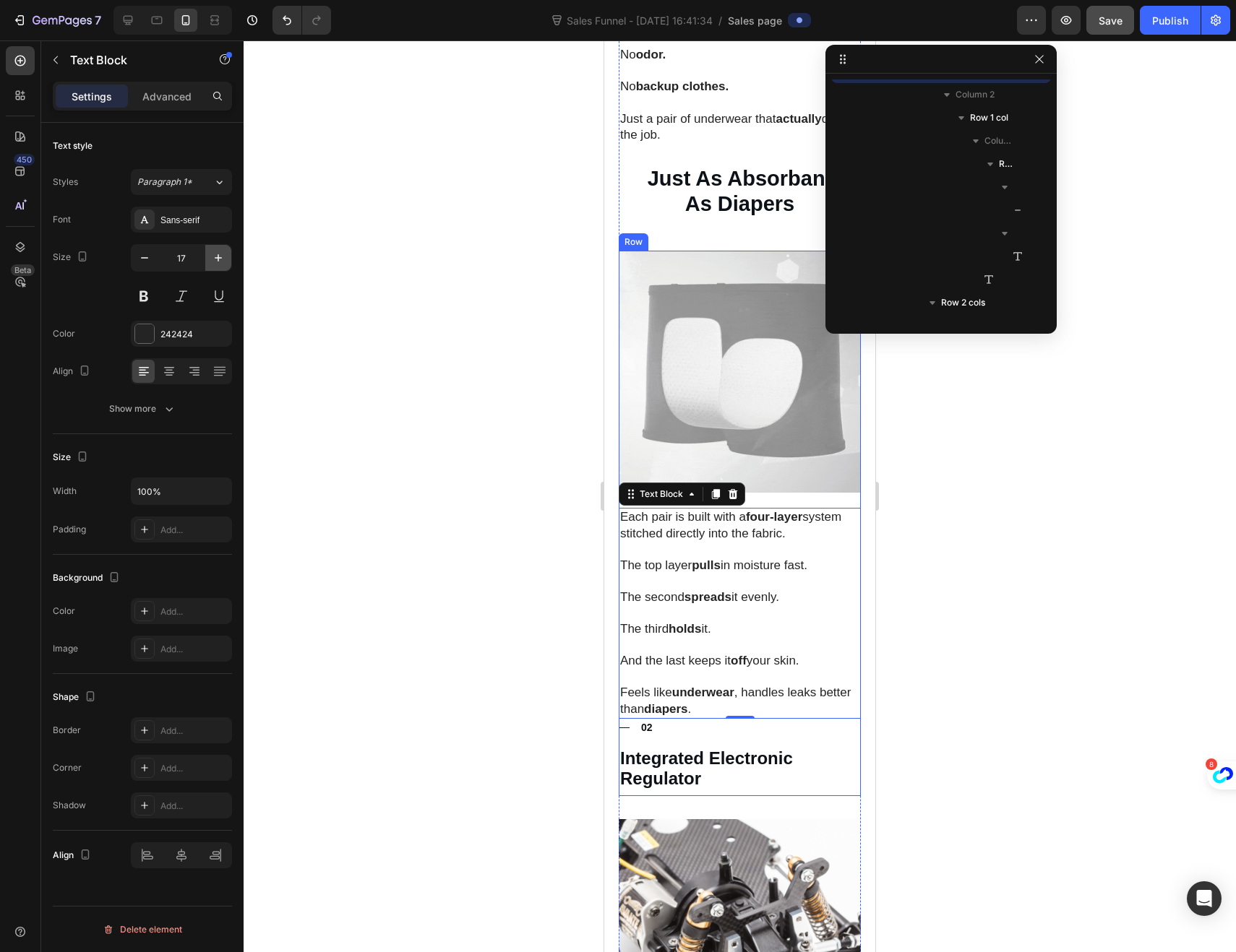
click at [213, 259] on icon "button" at bounding box center [218, 258] width 14 height 14
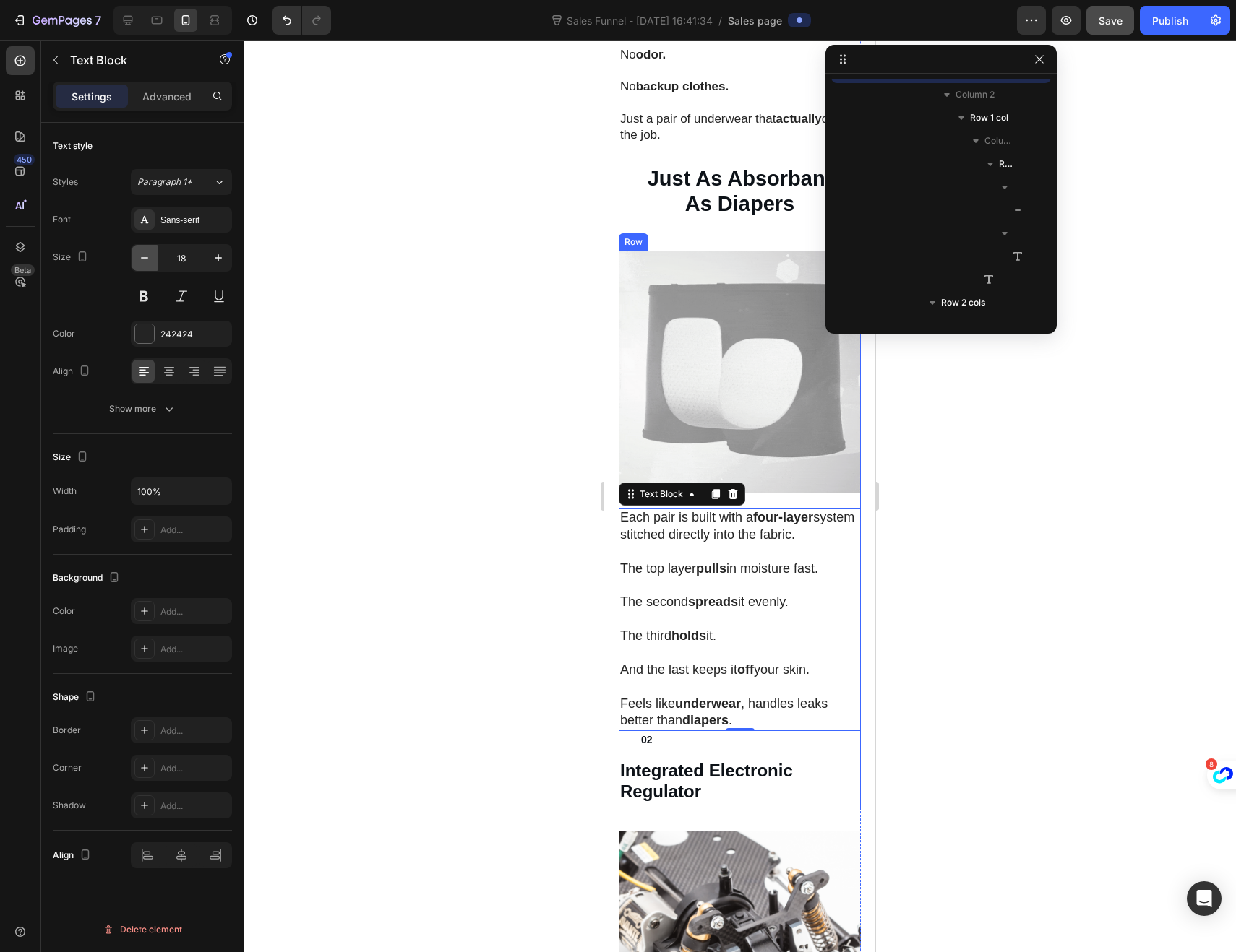
click at [146, 260] on icon "button" at bounding box center [144, 258] width 14 height 14
type input "17"
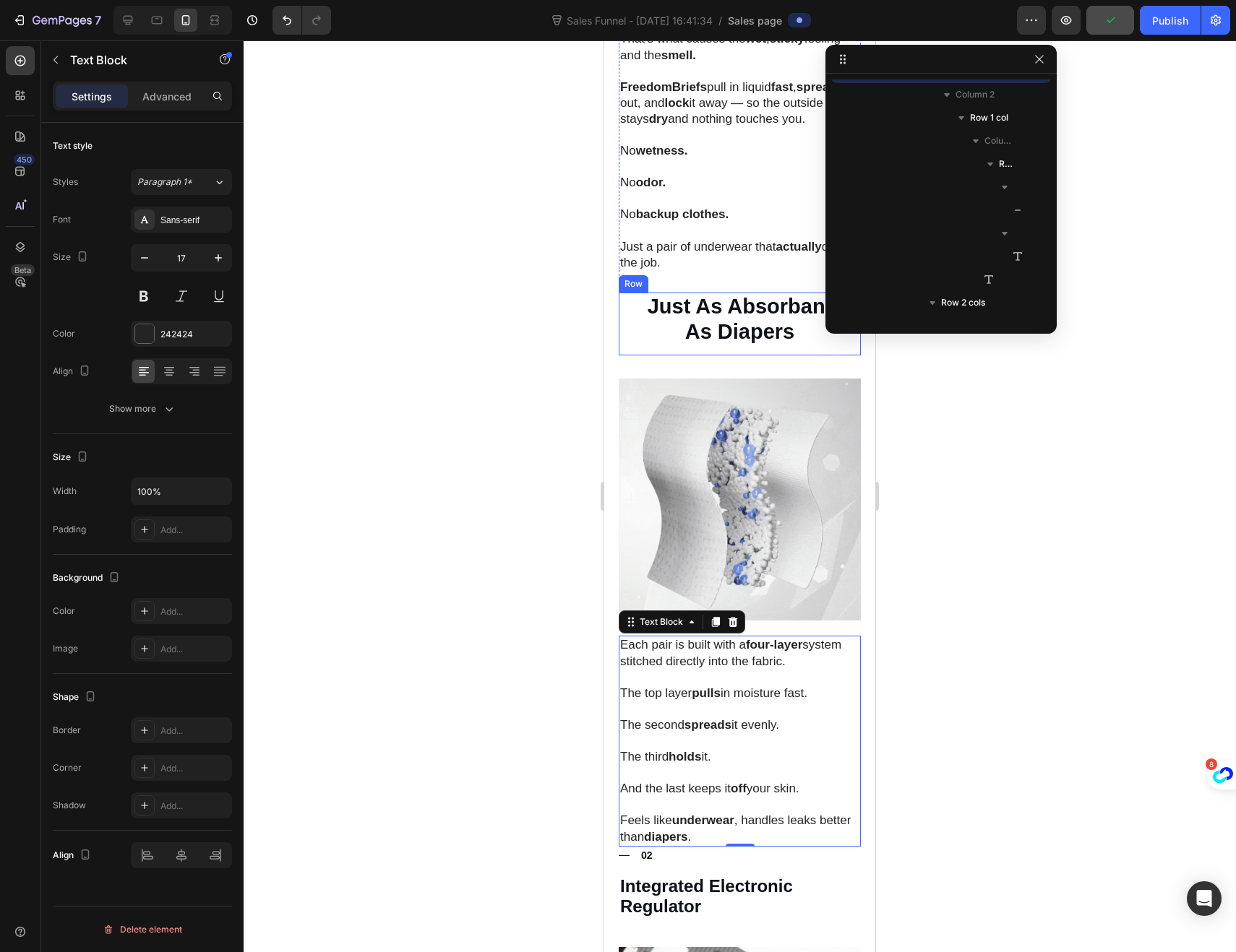
scroll to position [1183, 0]
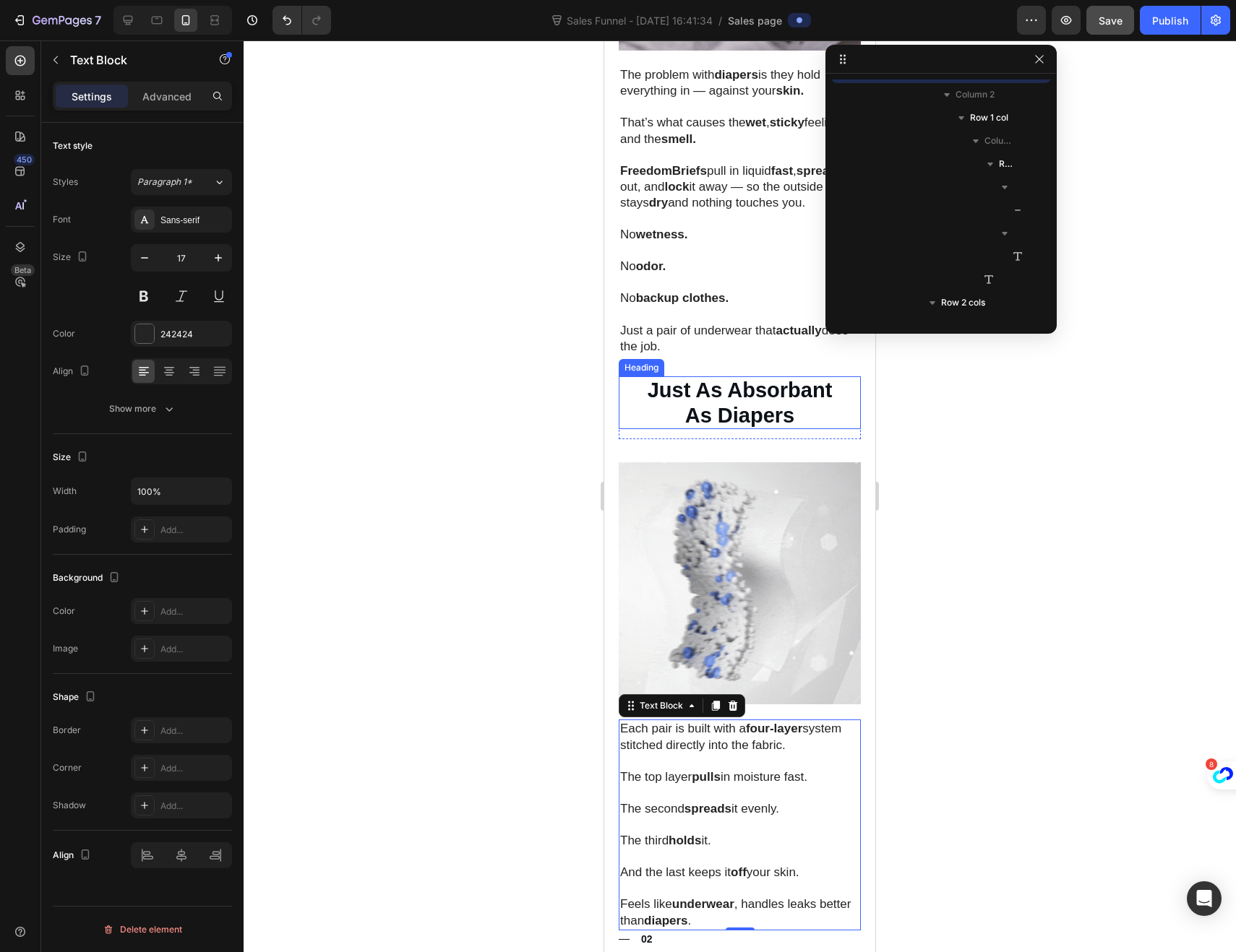
click at [794, 403] on p "Just As Absorbant As Diapers" at bounding box center [740, 403] width 239 height 50
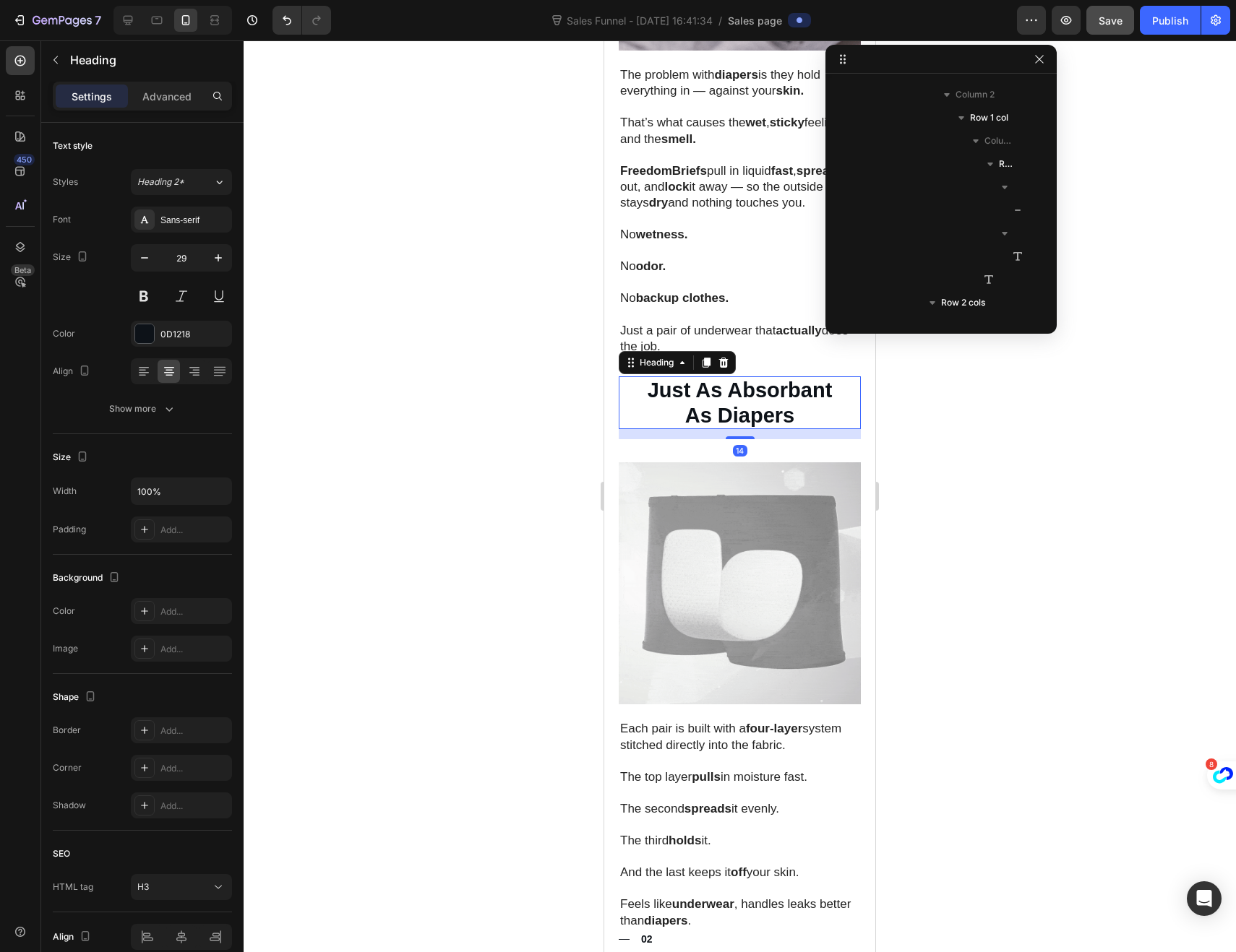
scroll to position [1244, 0]
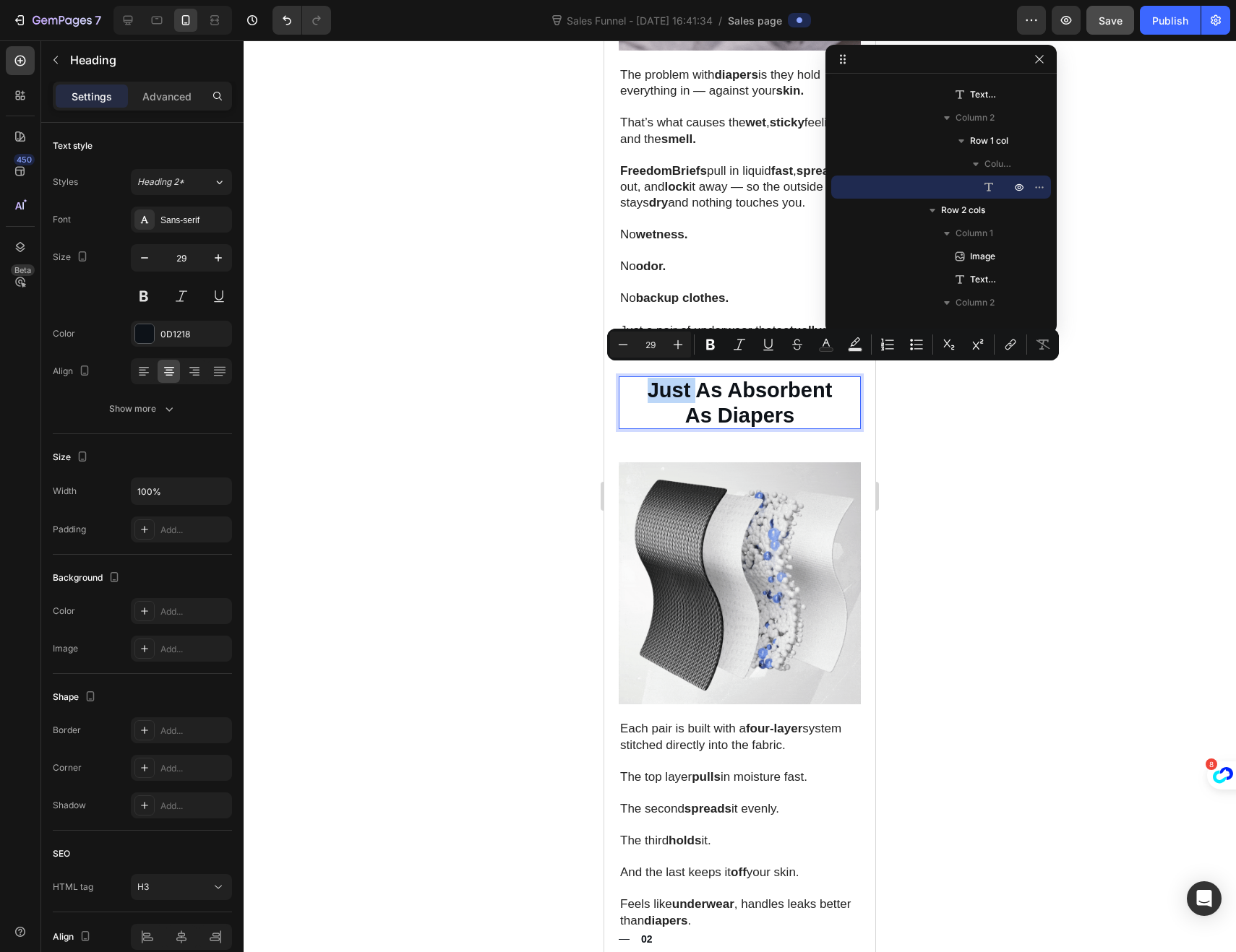
drag, startPoint x: 689, startPoint y: 379, endPoint x: 628, endPoint y: 373, distance: 61.3
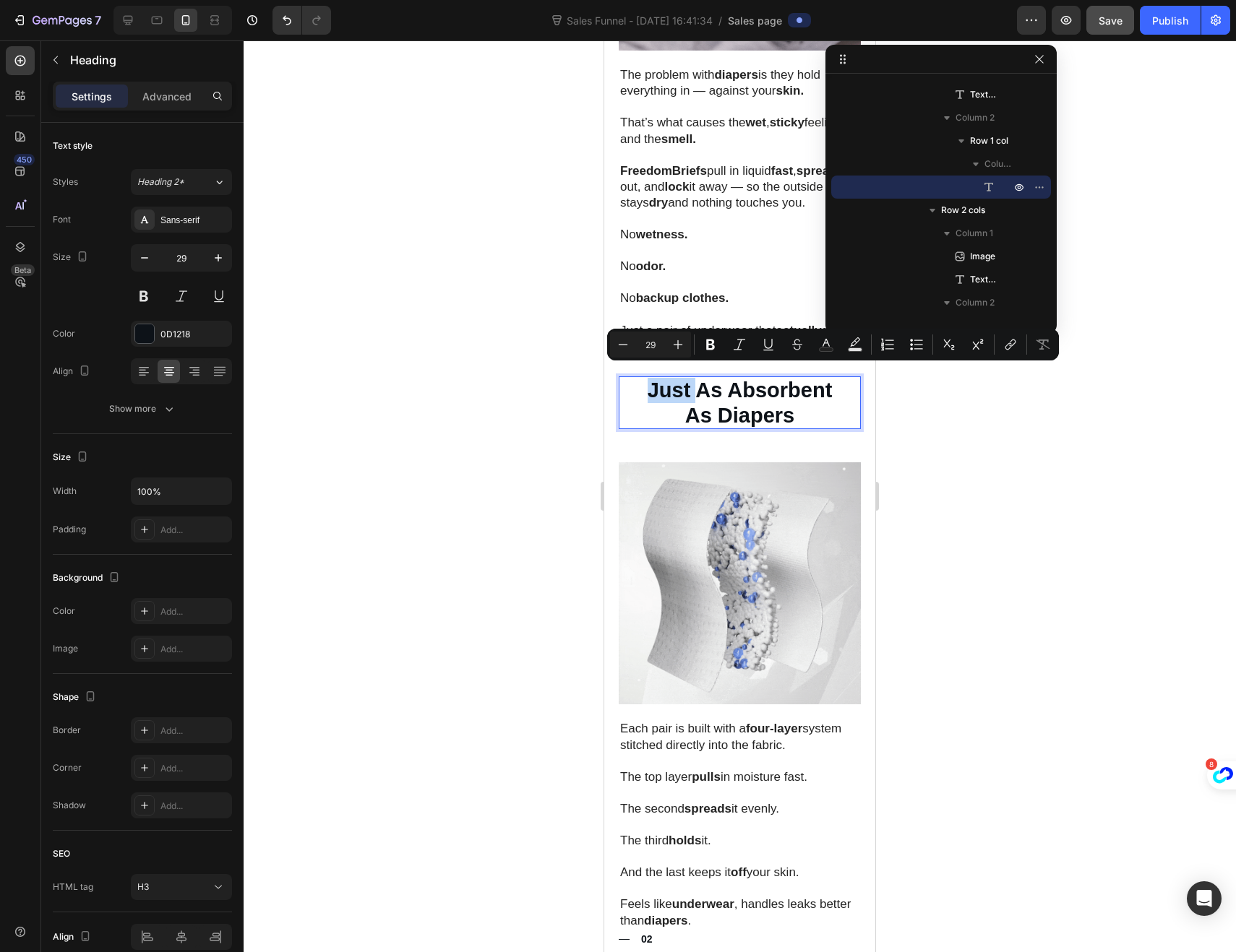
click at [628, 378] on p "Just As Absorbent As Diapers" at bounding box center [740, 403] width 239 height 50
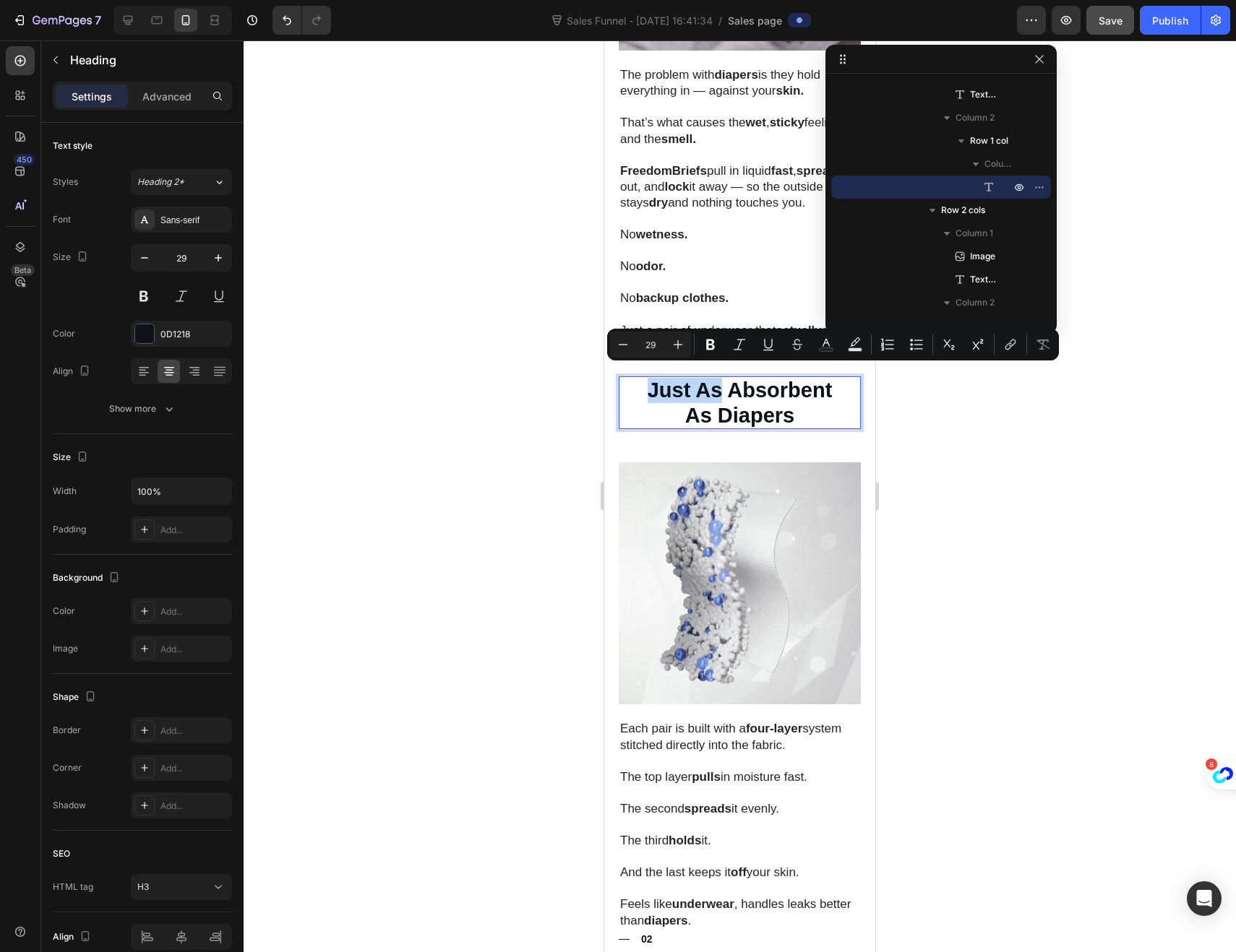
drag, startPoint x: 715, startPoint y: 381, endPoint x: 633, endPoint y: 381, distance: 82.0
click at [633, 381] on p "Just As Absorbent As Diapers" at bounding box center [740, 403] width 239 height 50
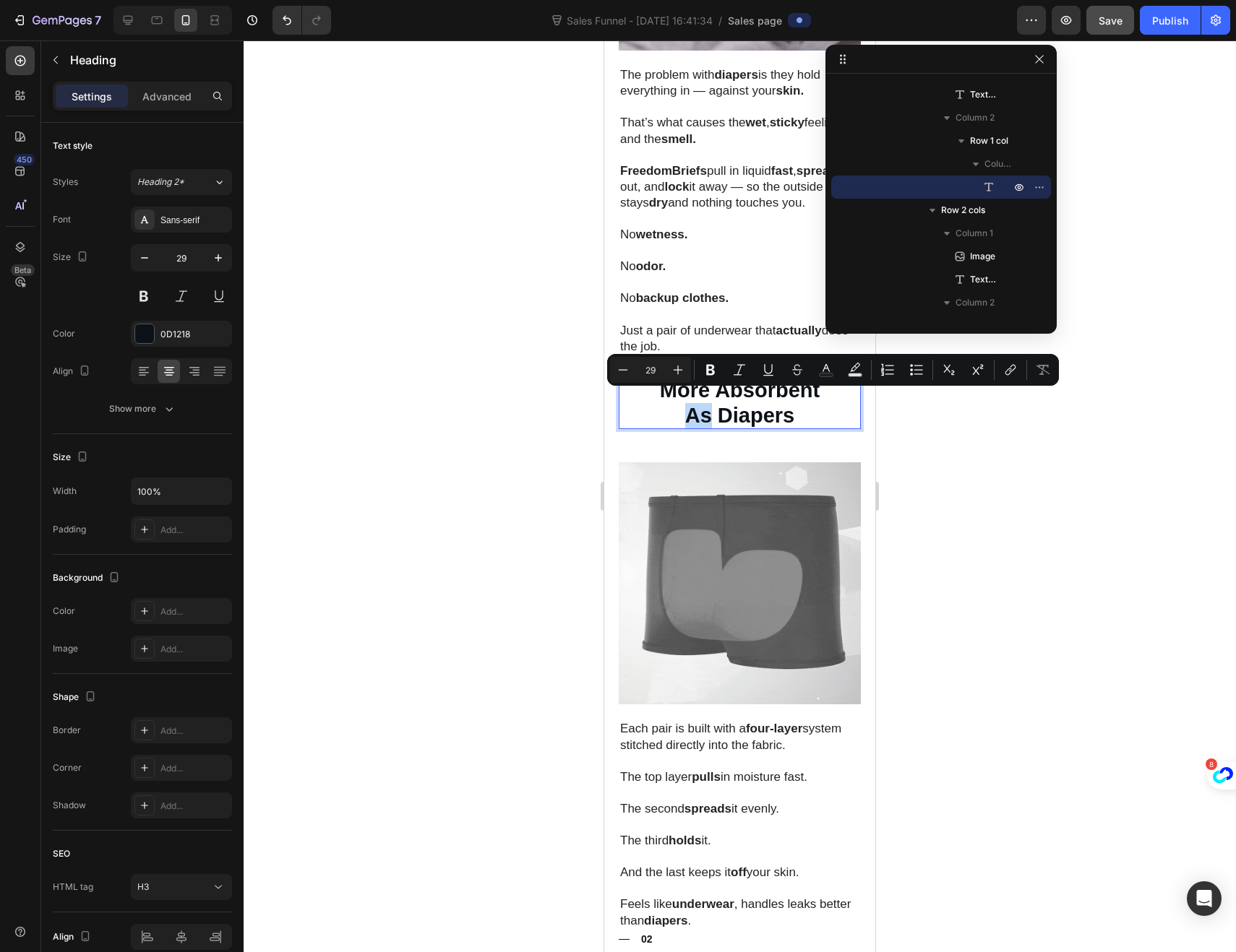
drag, startPoint x: 704, startPoint y: 401, endPoint x: 672, endPoint y: 404, distance: 32.1
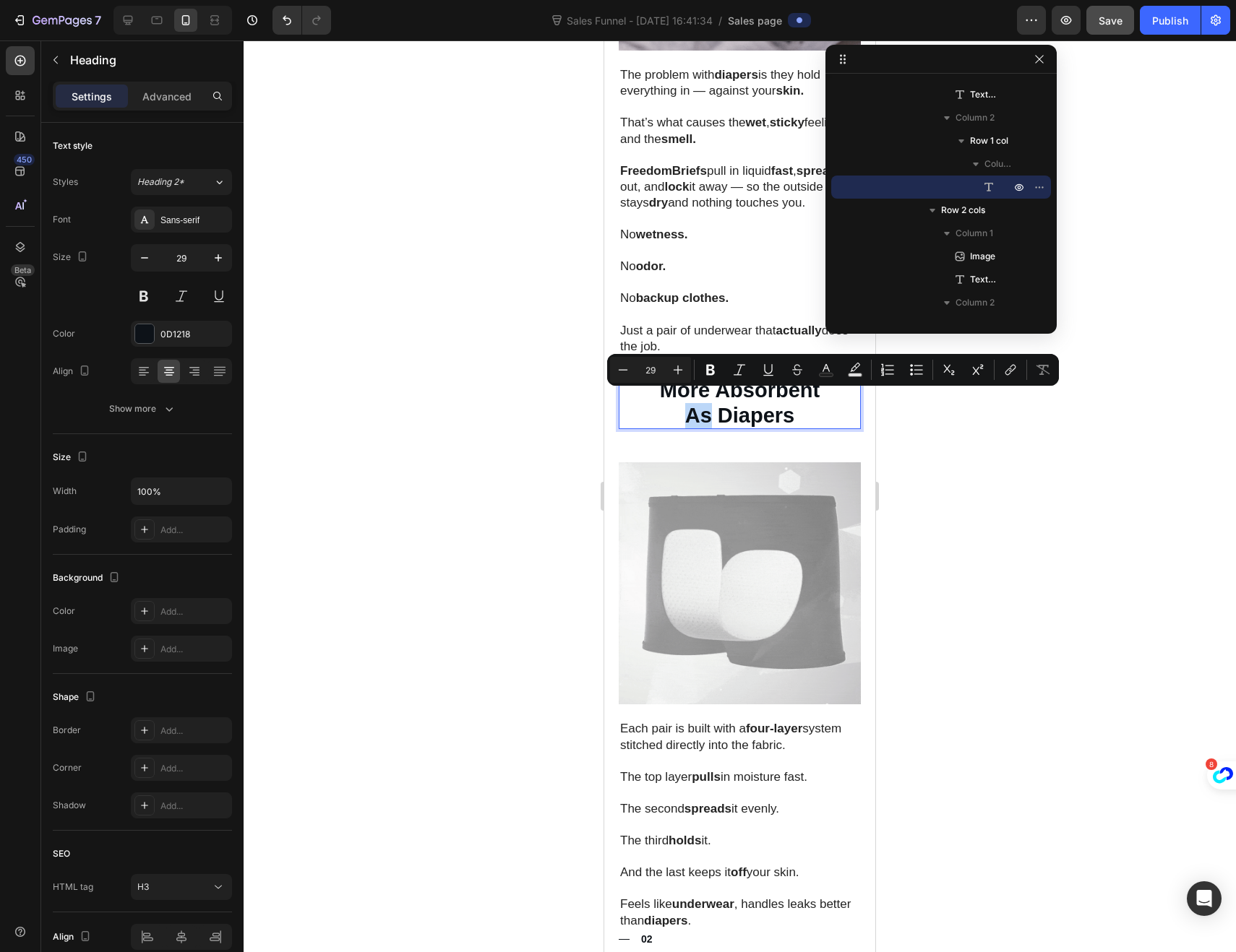
click at [672, 404] on p "More Absorbent As Diapers" at bounding box center [740, 403] width 239 height 50
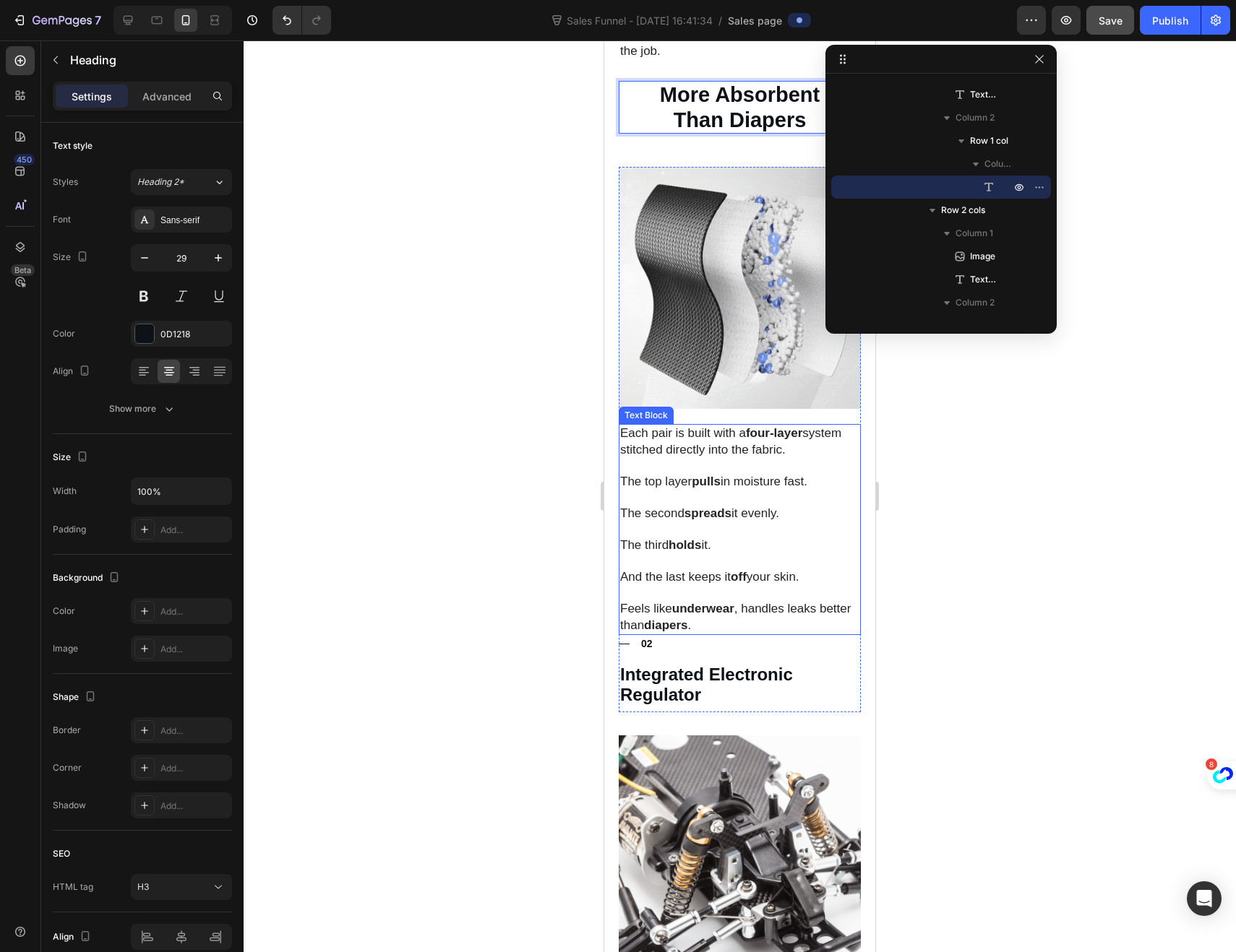
scroll to position [1487, 0]
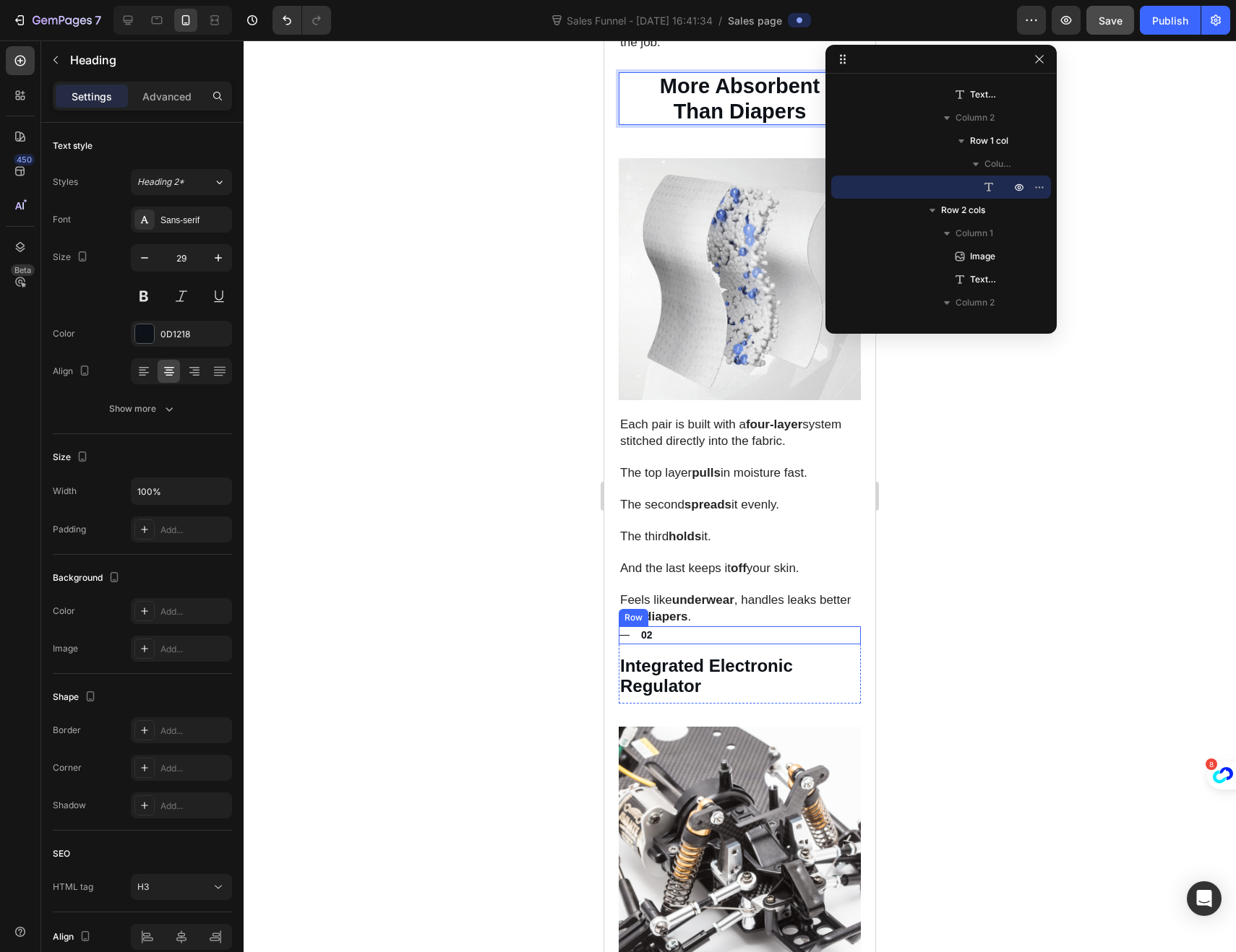
click at [658, 626] on div "Title Line 02 Text Block Row" at bounding box center [739, 635] width 242 height 18
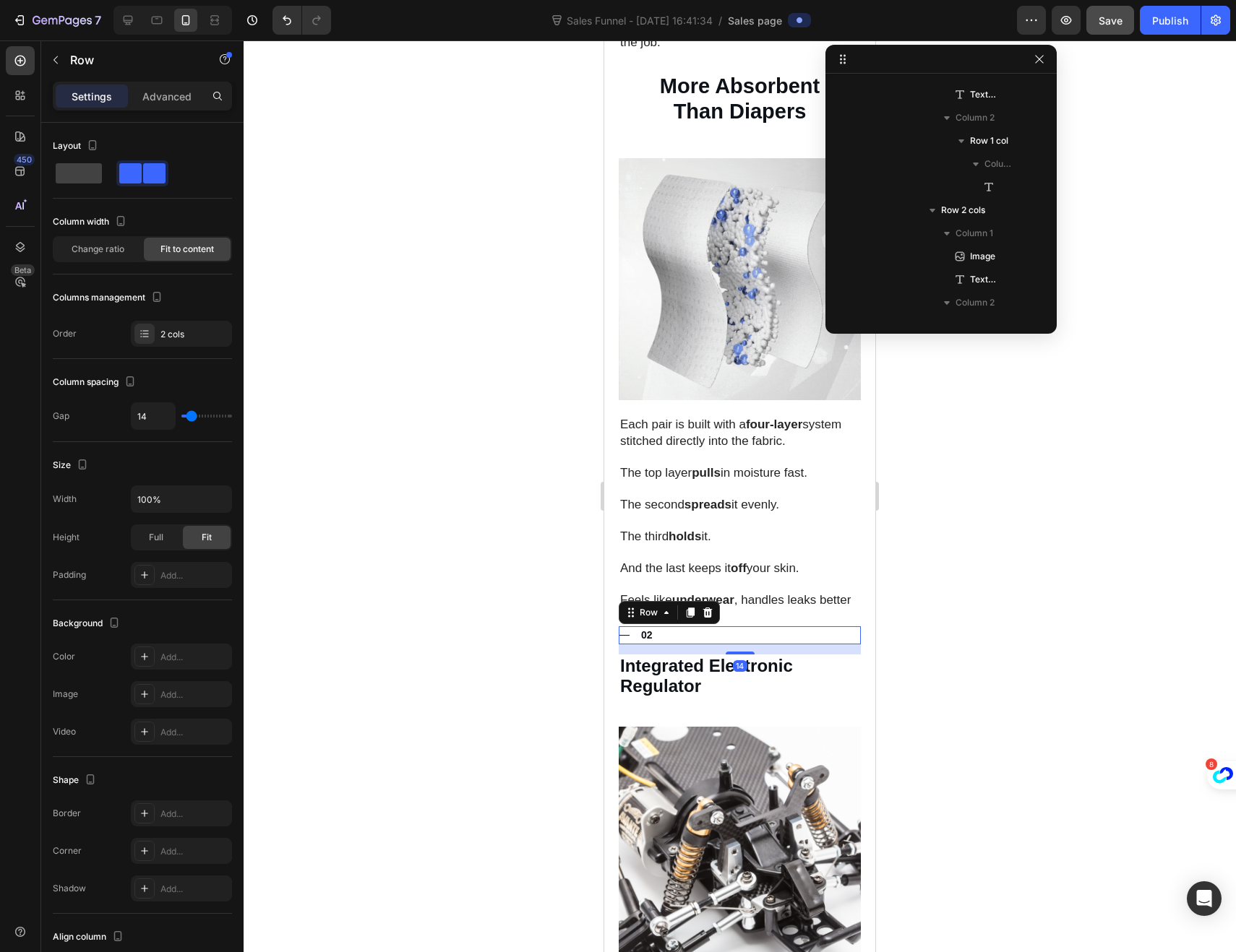
scroll to position [1429, 0]
click at [706, 608] on icon at bounding box center [708, 612] width 10 height 10
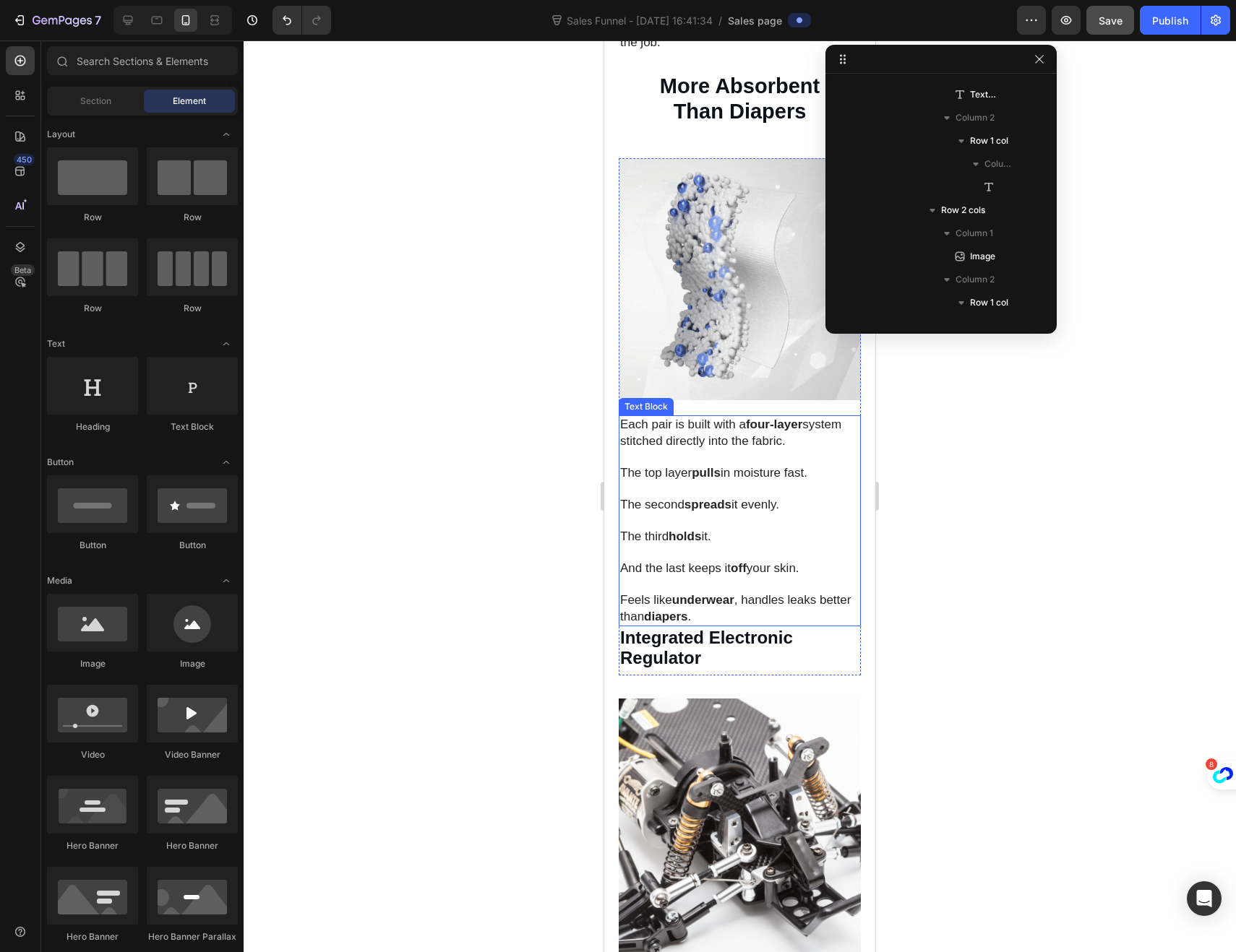
click at [701, 636] on h3 "Integrated Electronic Regulator" at bounding box center [739, 648] width 242 height 44
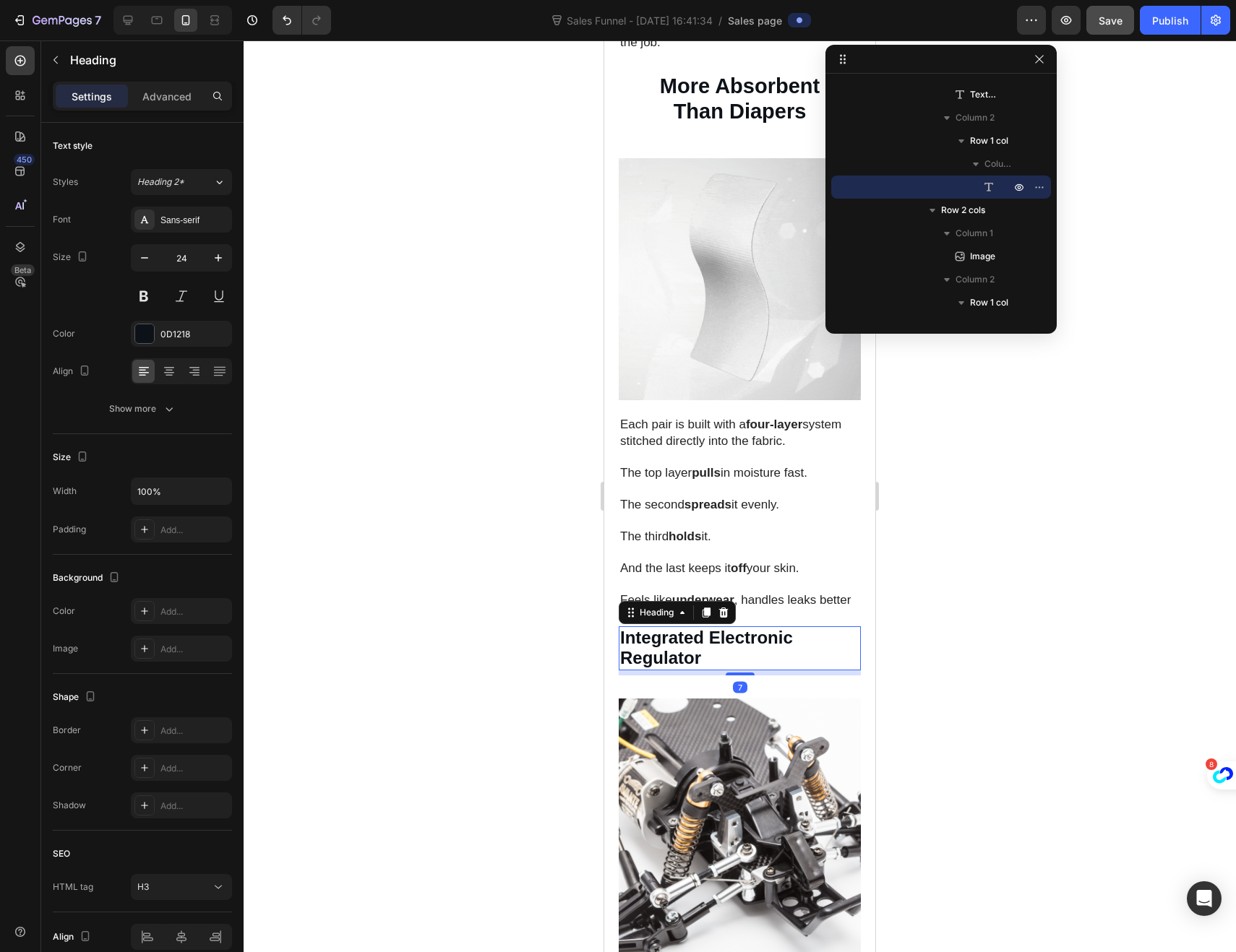
click at [703, 636] on h3 "Integrated Electronic Regulator" at bounding box center [739, 648] width 242 height 44
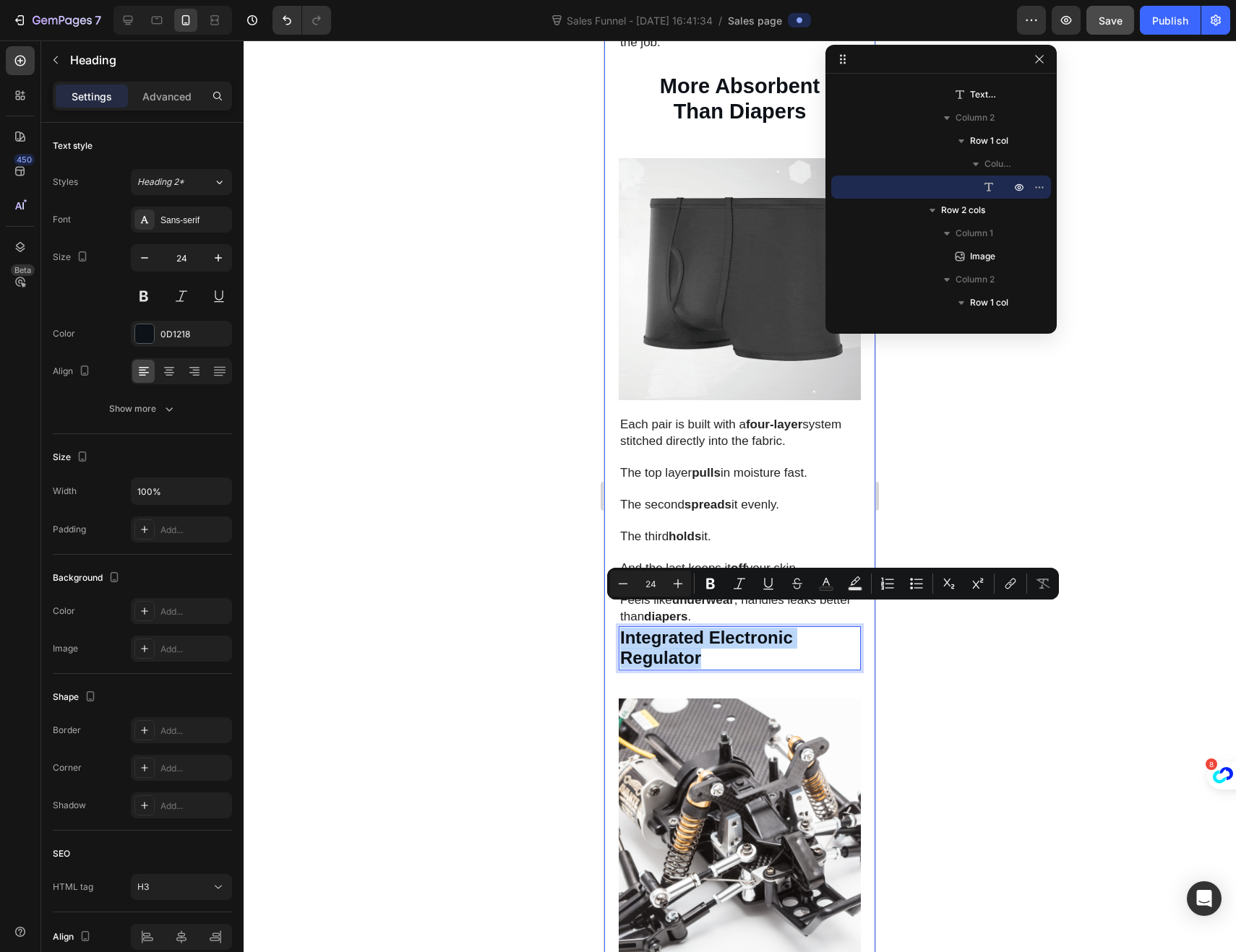
drag, startPoint x: 703, startPoint y: 636, endPoint x: 612, endPoint y: 619, distance: 92.6
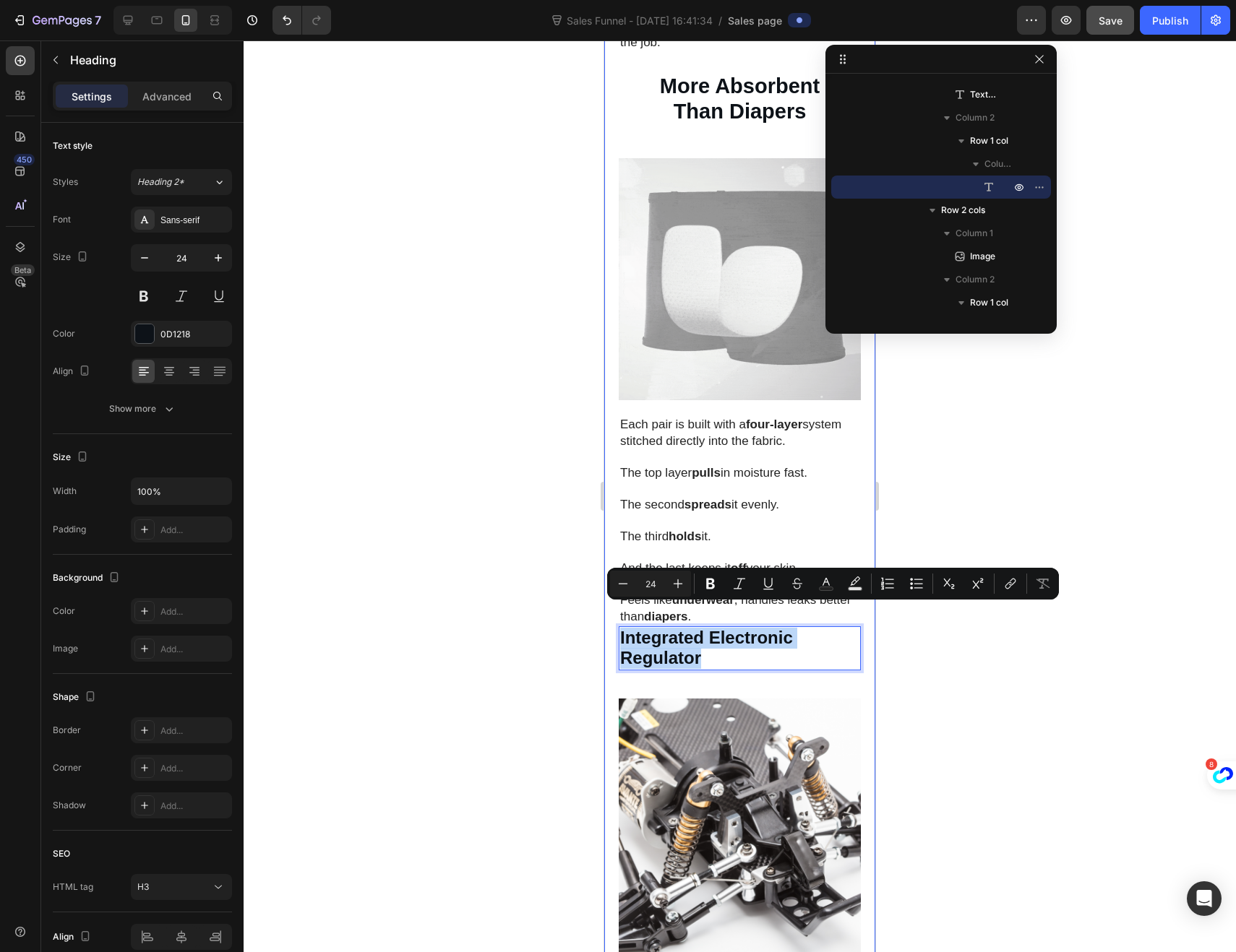
click at [612, 619] on div "⁠⁠⁠⁠⁠⁠⁠ Handles Leaks Before You Even Notice Them Heading Shop Now Button Row I…" at bounding box center [739, 571] width 271 height 2316
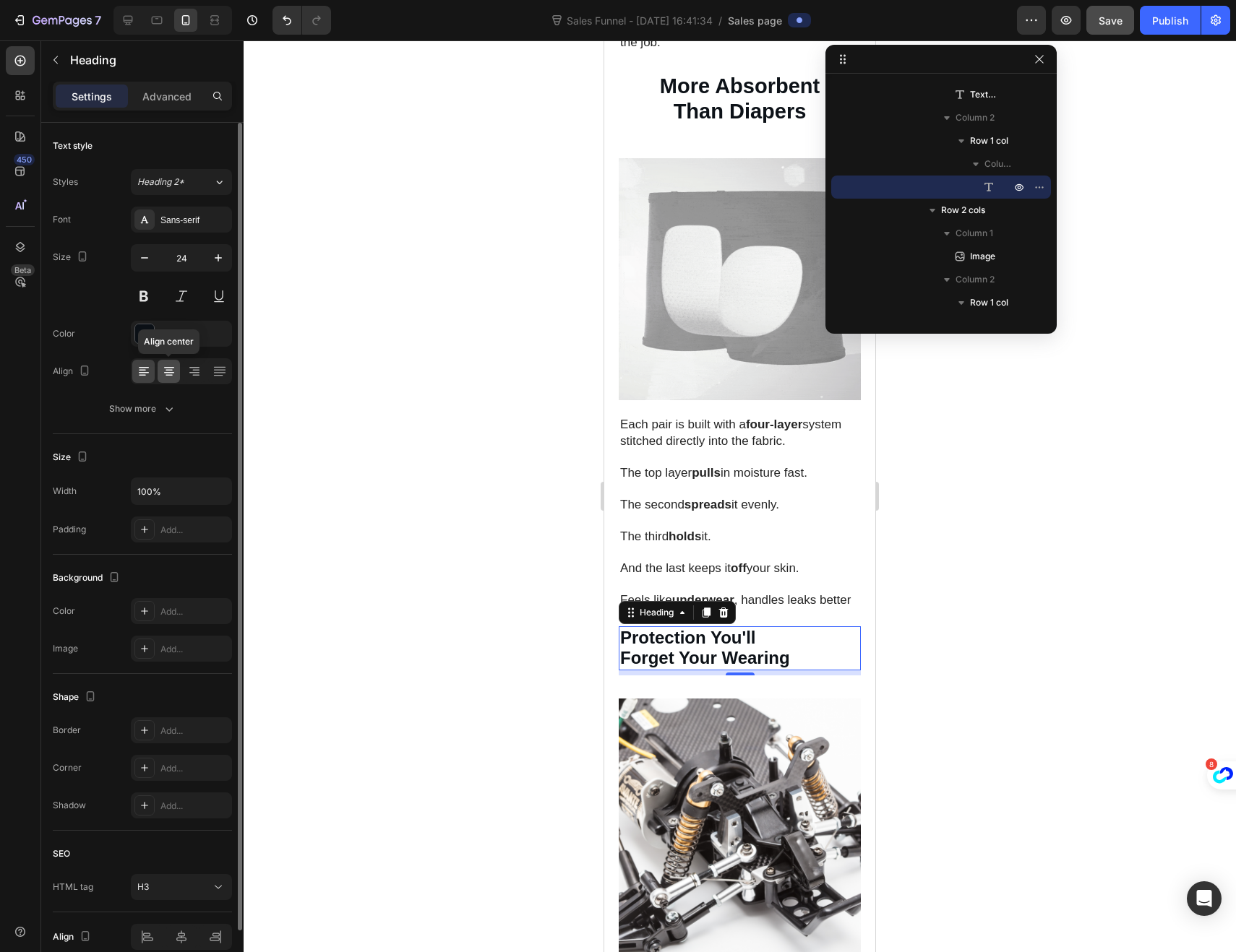
click at [165, 371] on icon at bounding box center [169, 370] width 14 height 14
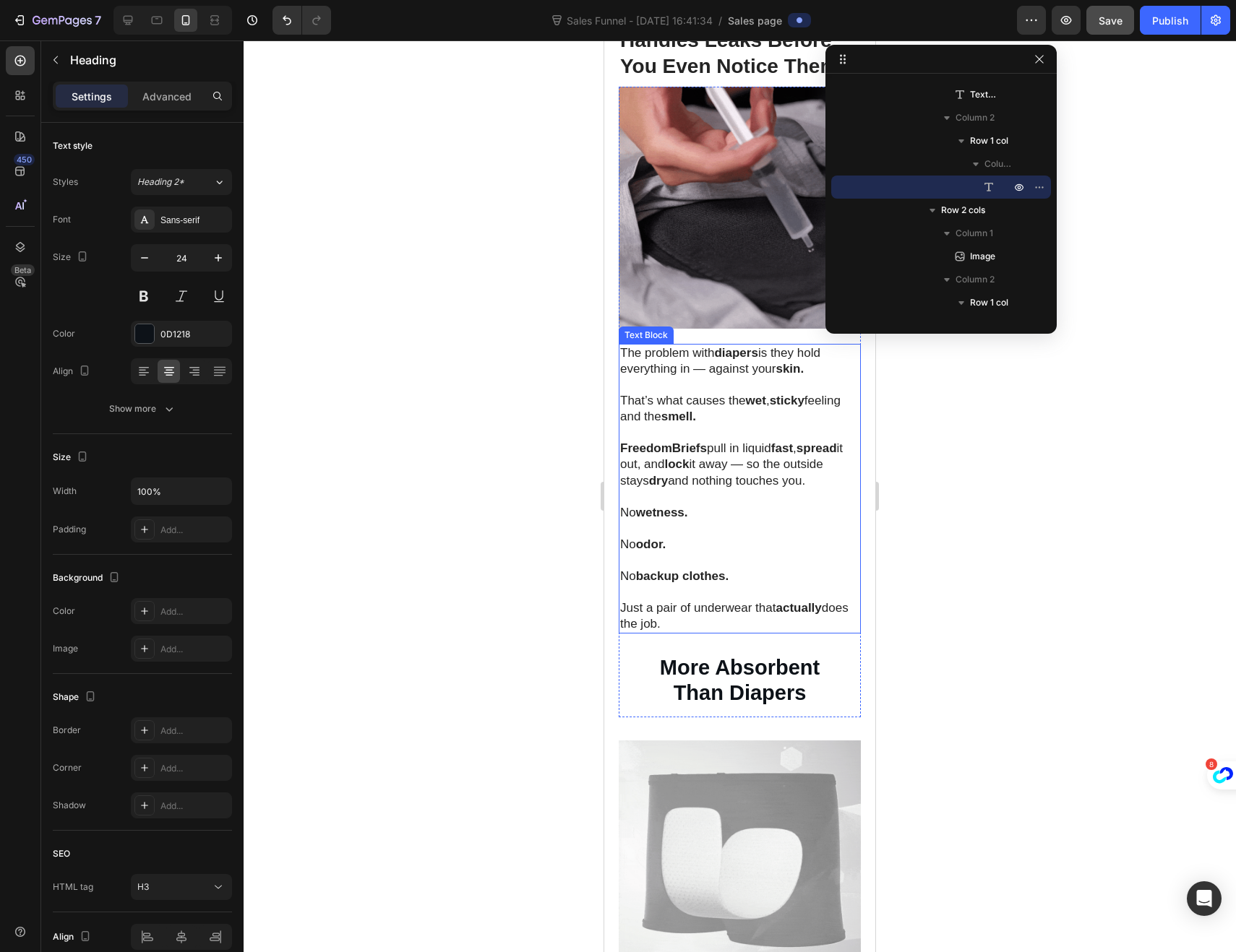
scroll to position [892, 0]
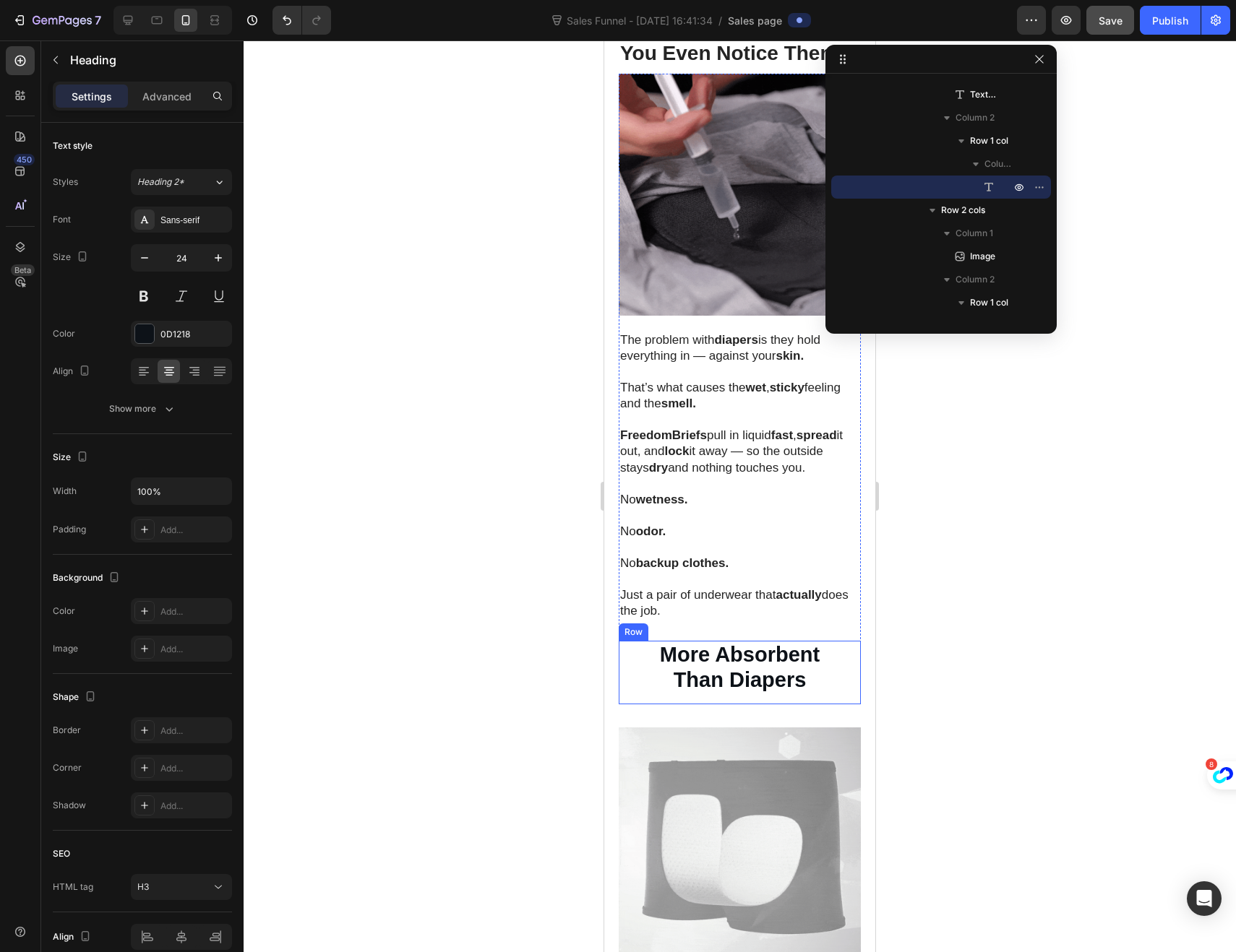
click at [695, 690] on div "More Absorbent Than Diapers Heading" at bounding box center [739, 672] width 242 height 64
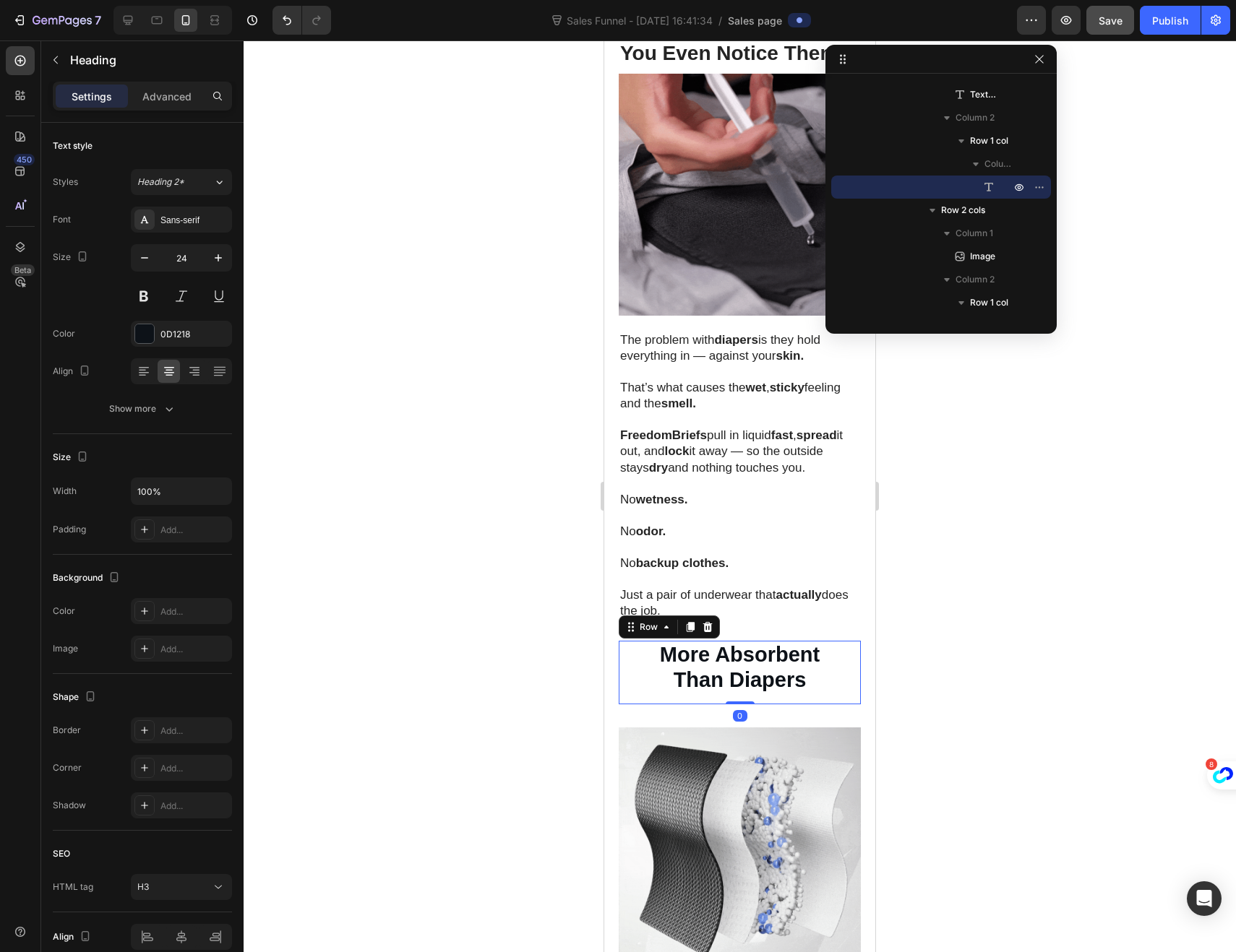
scroll to position [1198, 0]
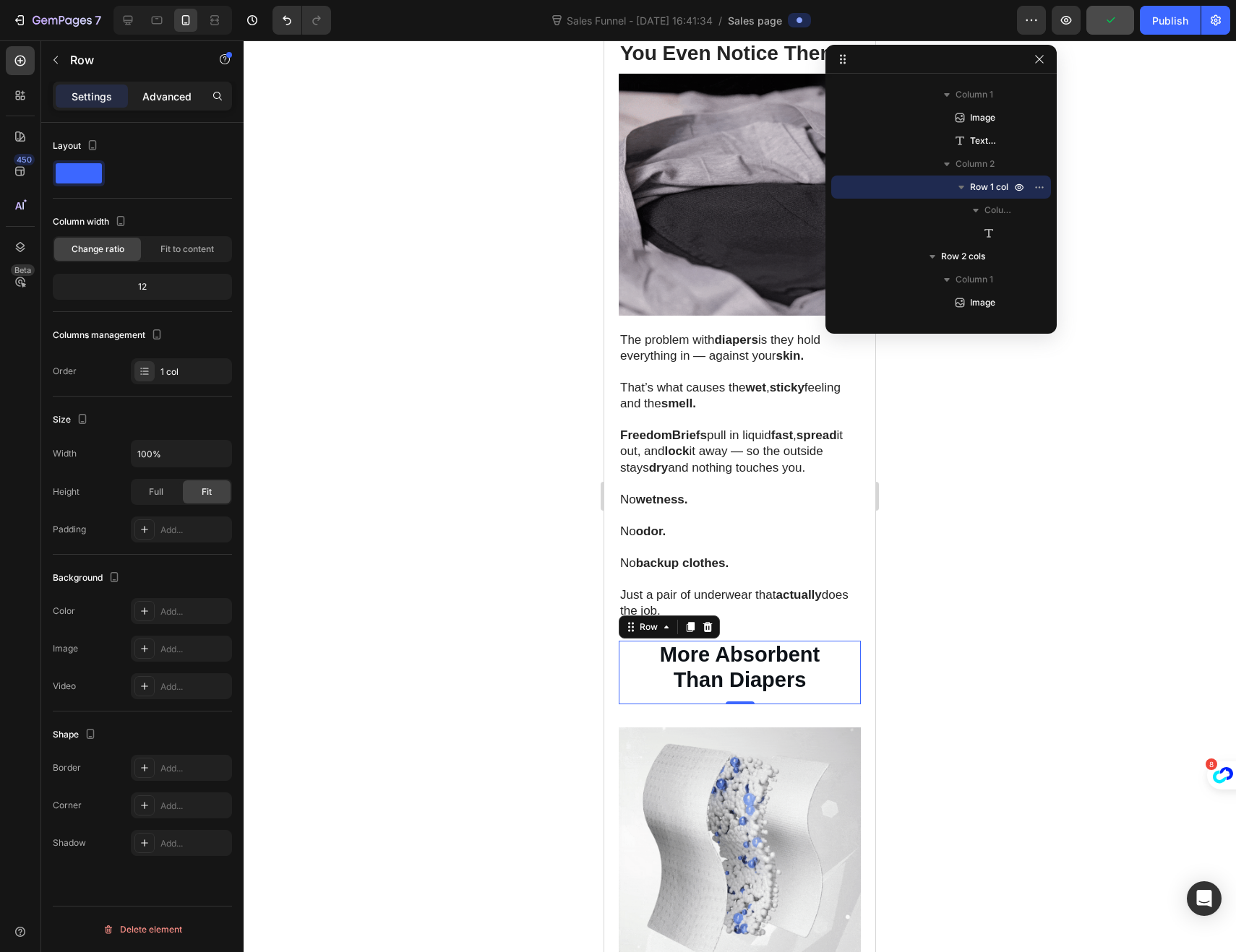
click at [156, 94] on p "Advanced" at bounding box center [167, 96] width 49 height 15
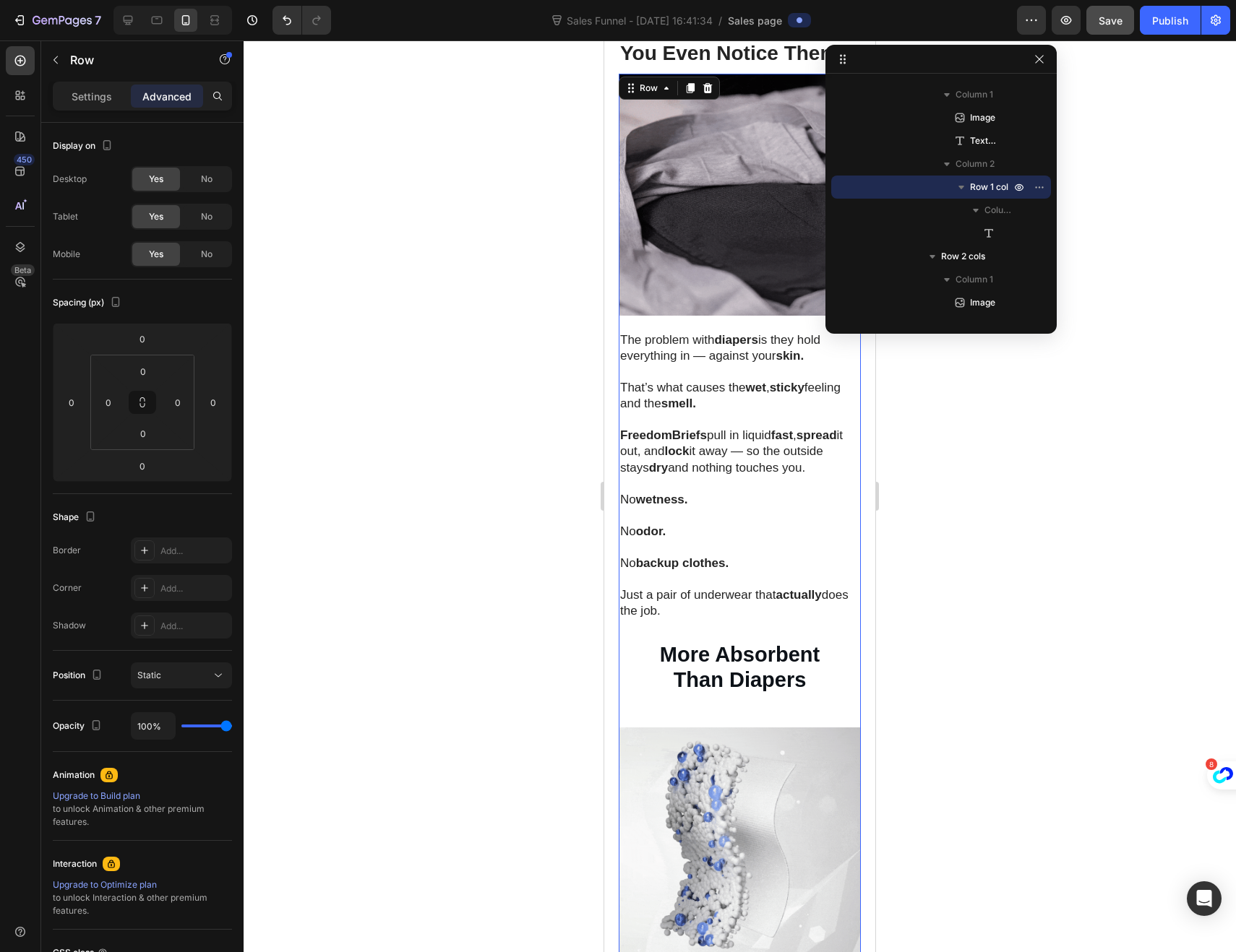
scroll to position [1037, 0]
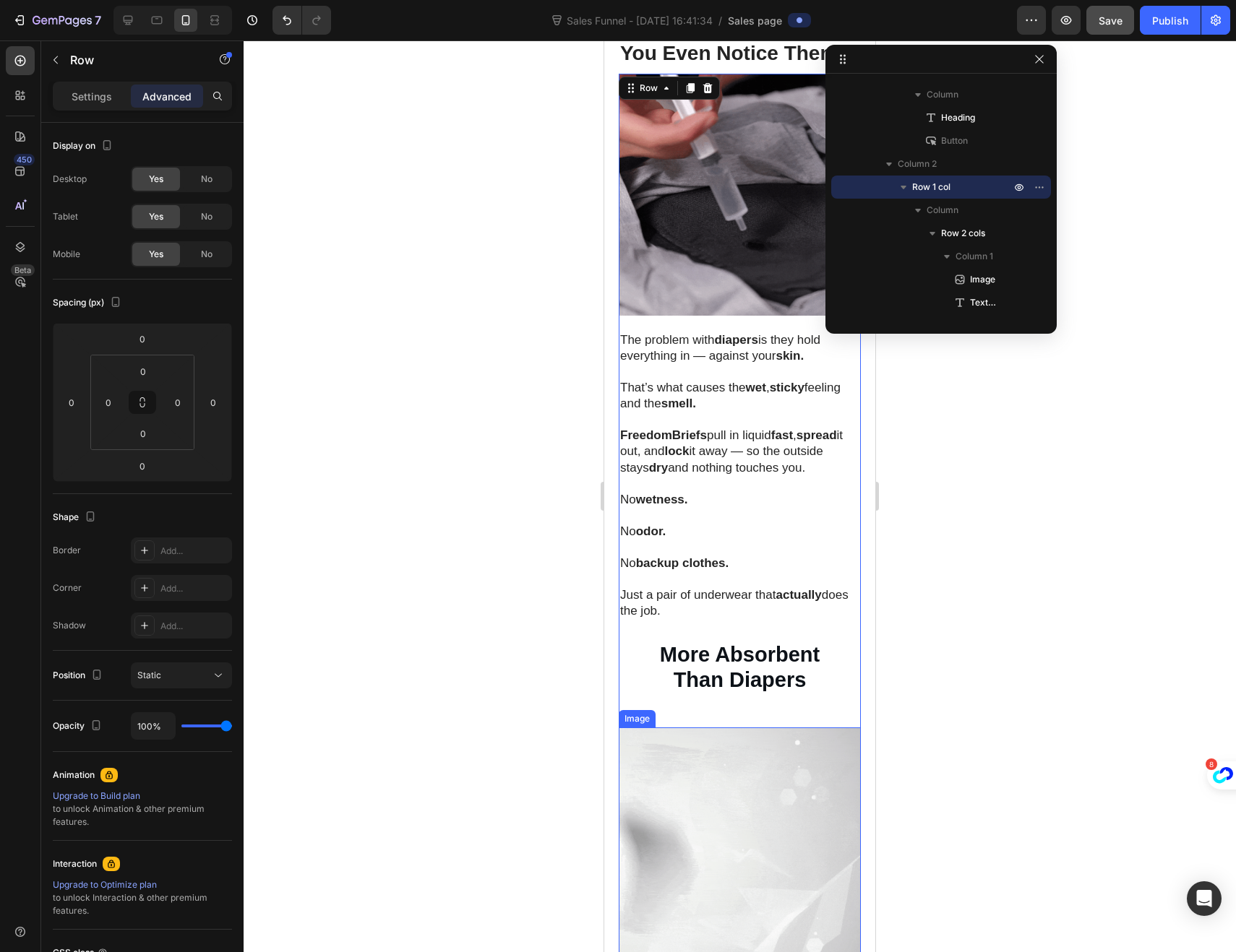
click at [651, 749] on img at bounding box center [739, 848] width 242 height 242
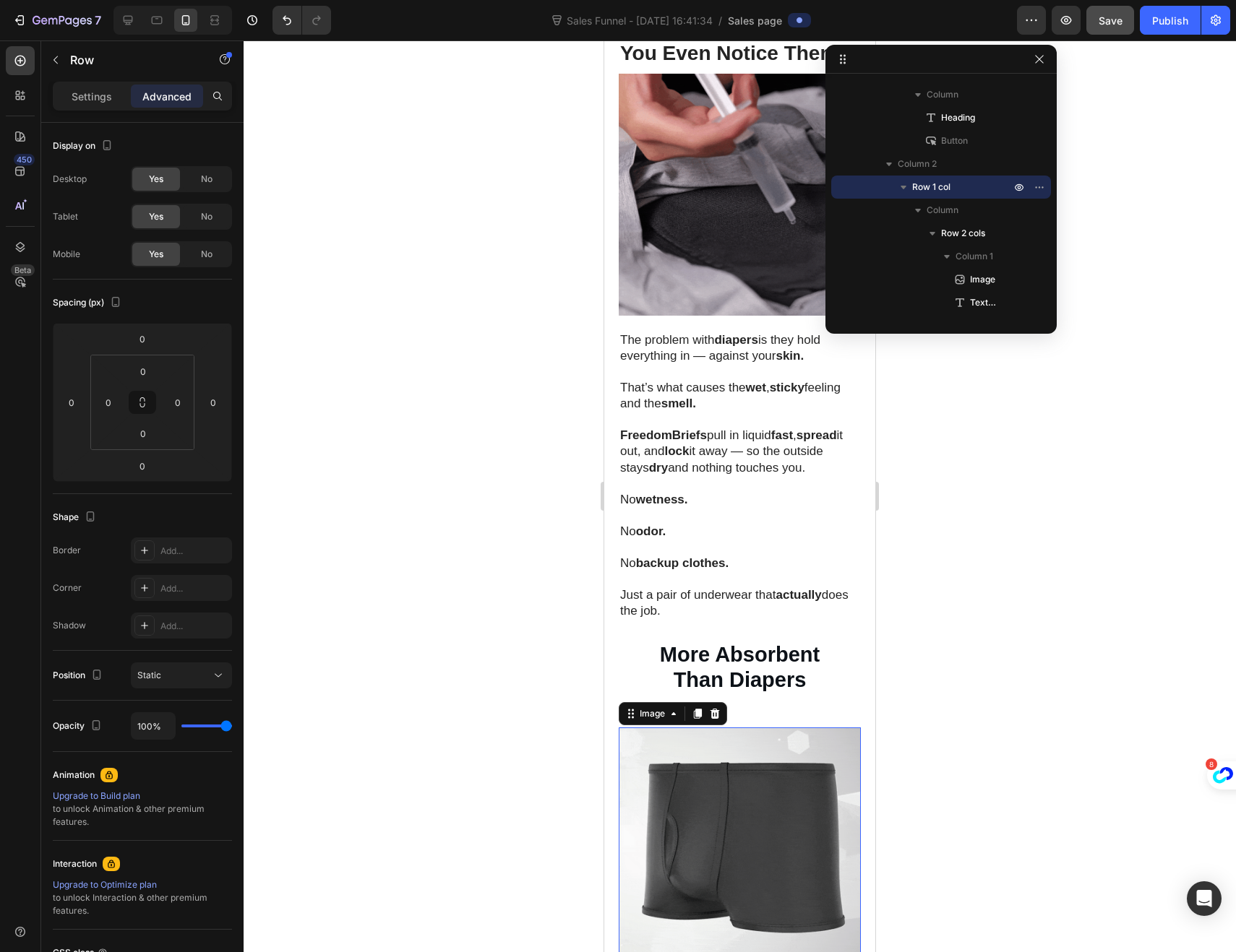
scroll to position [1314, 0]
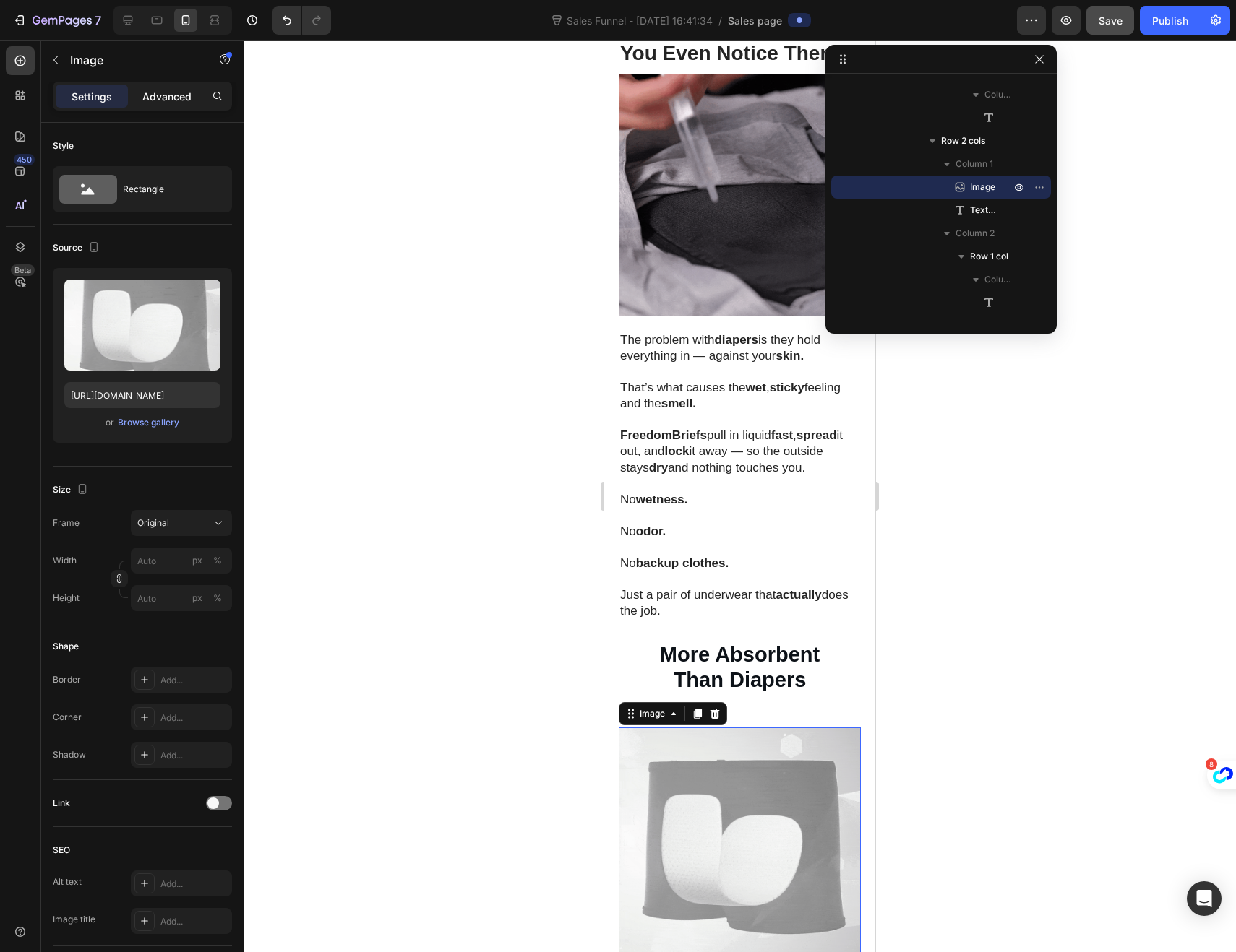
click at [160, 96] on p "Advanced" at bounding box center [167, 96] width 49 height 15
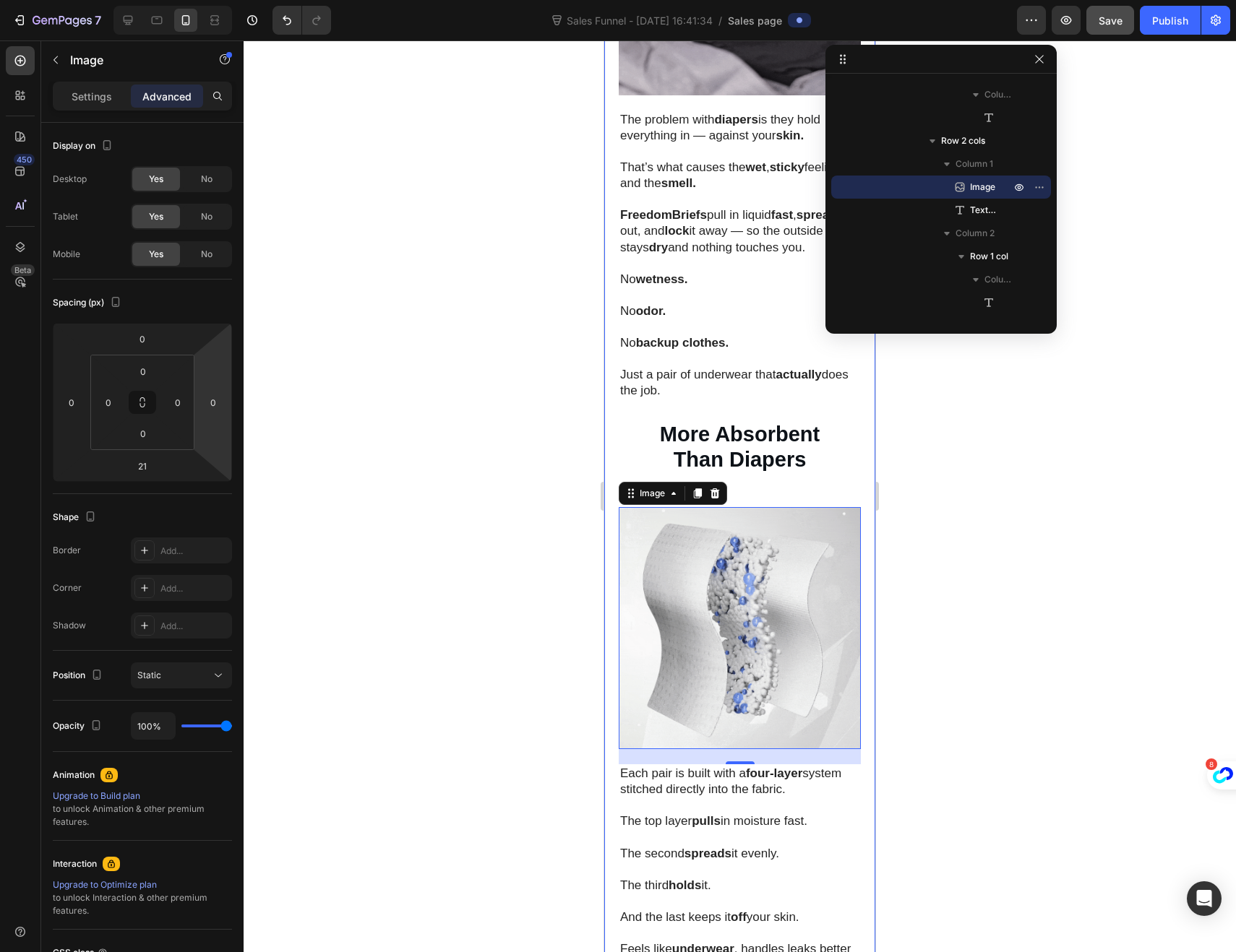
scroll to position [1103, 0]
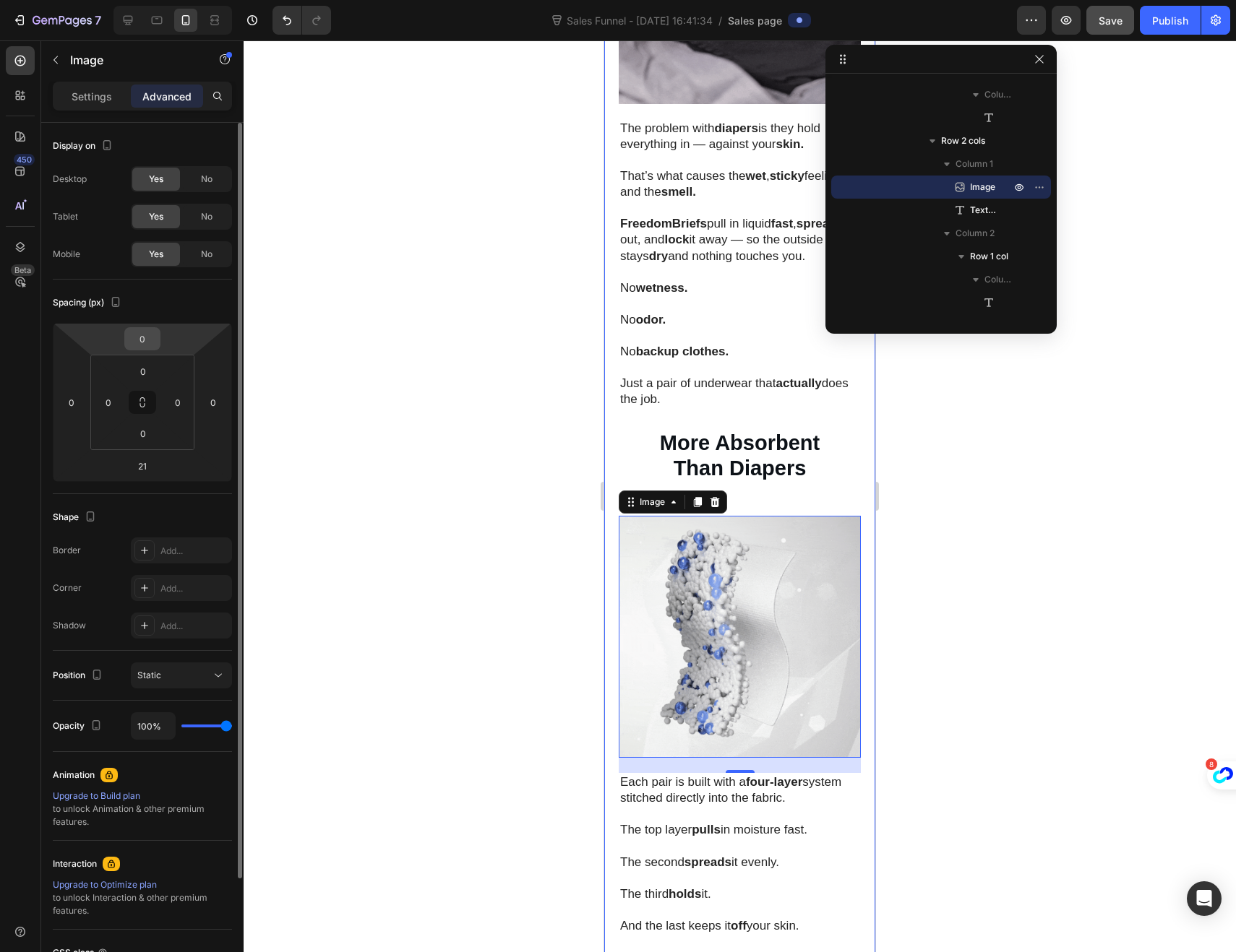
click at [140, 341] on input "0" at bounding box center [143, 339] width 29 height 21
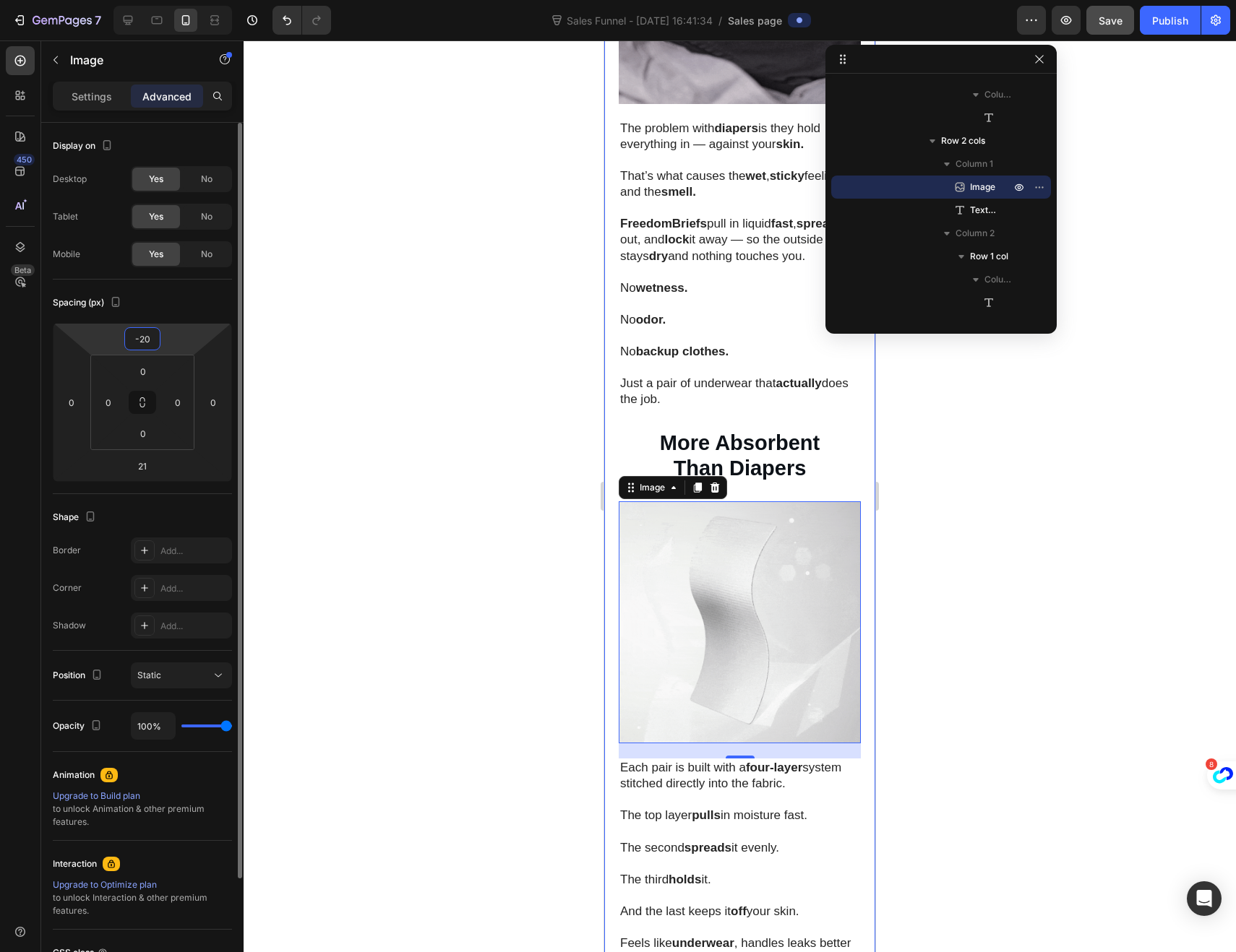
type input "-2"
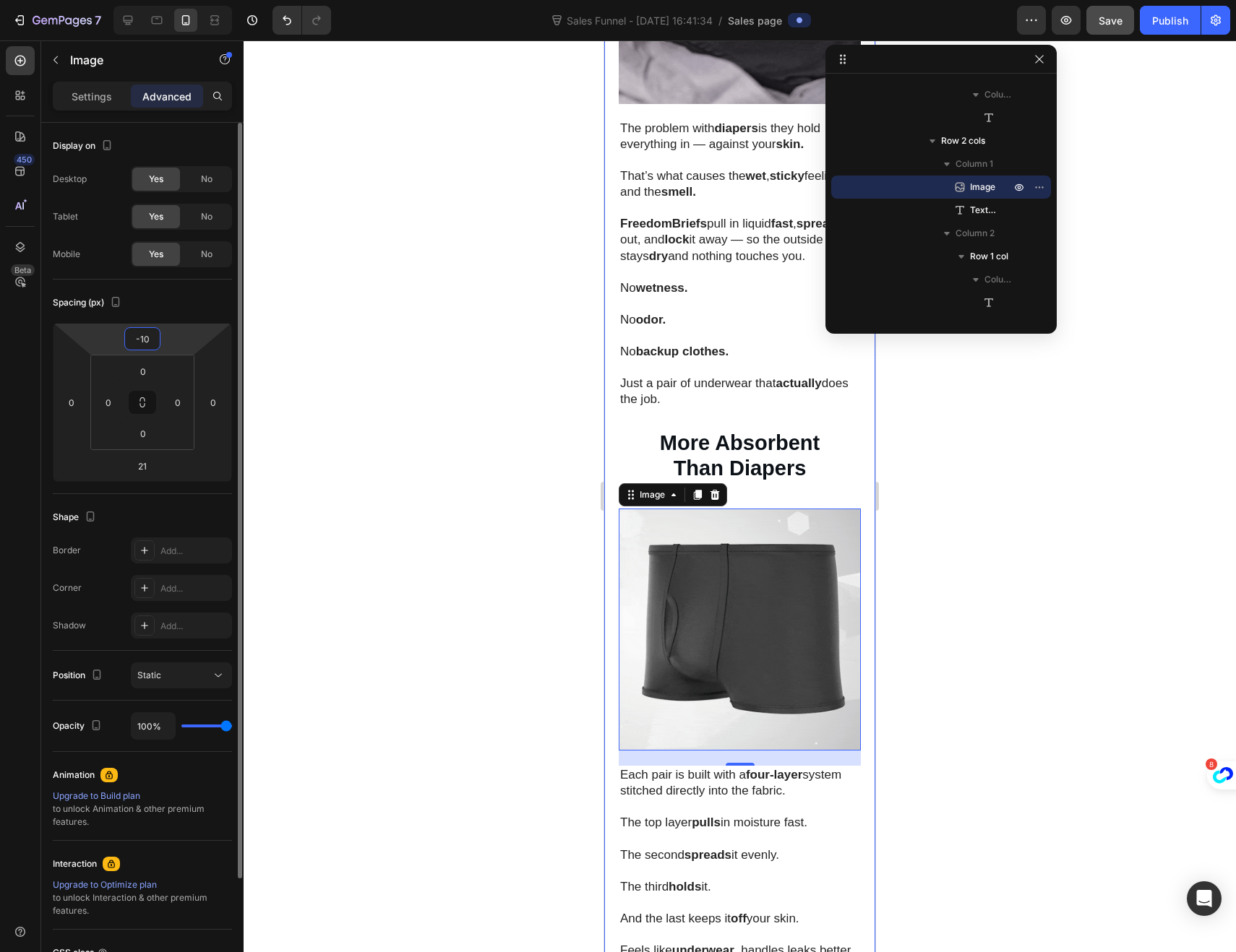
type input "-1"
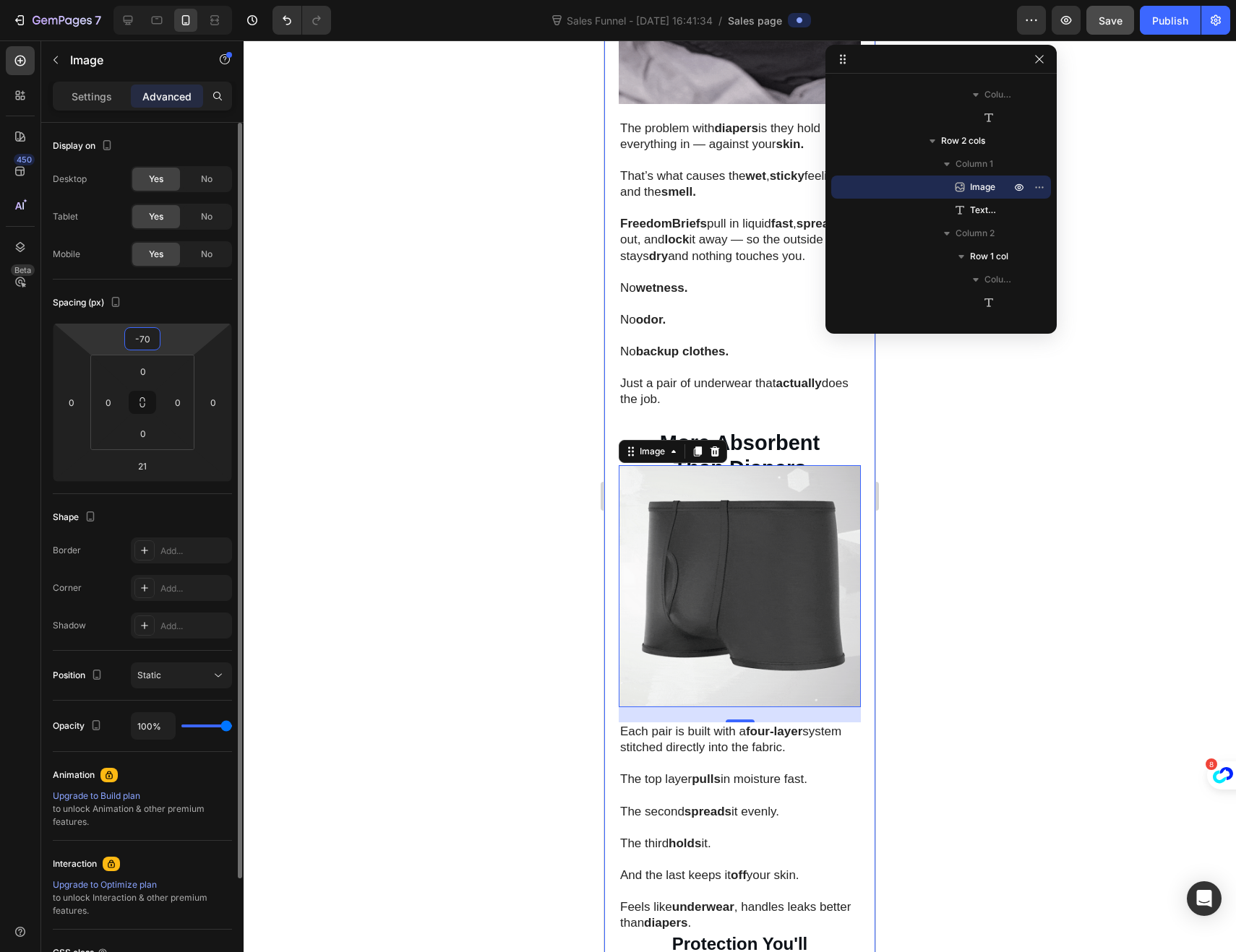
type input "-7"
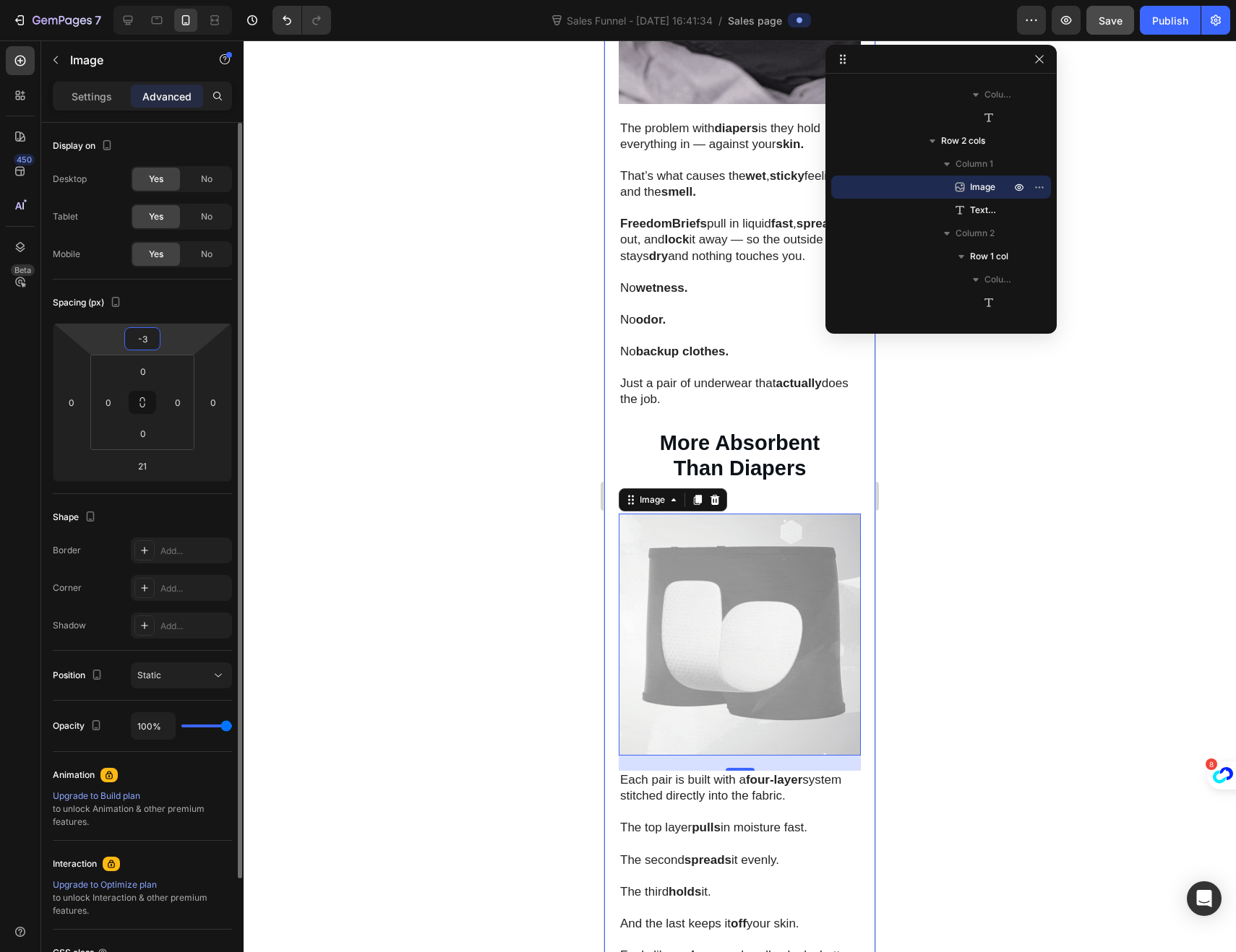
type input "-35"
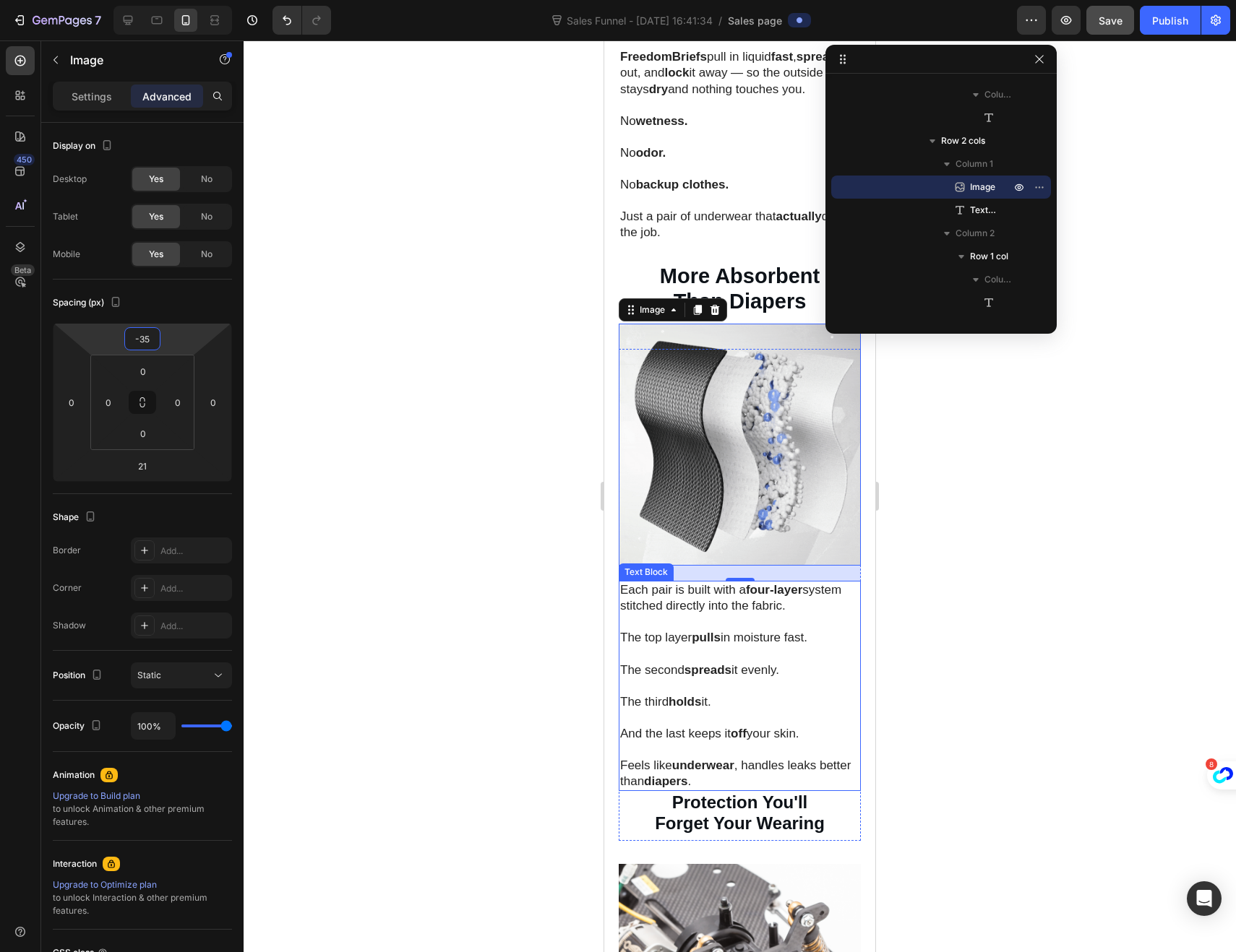
scroll to position [1345, 0]
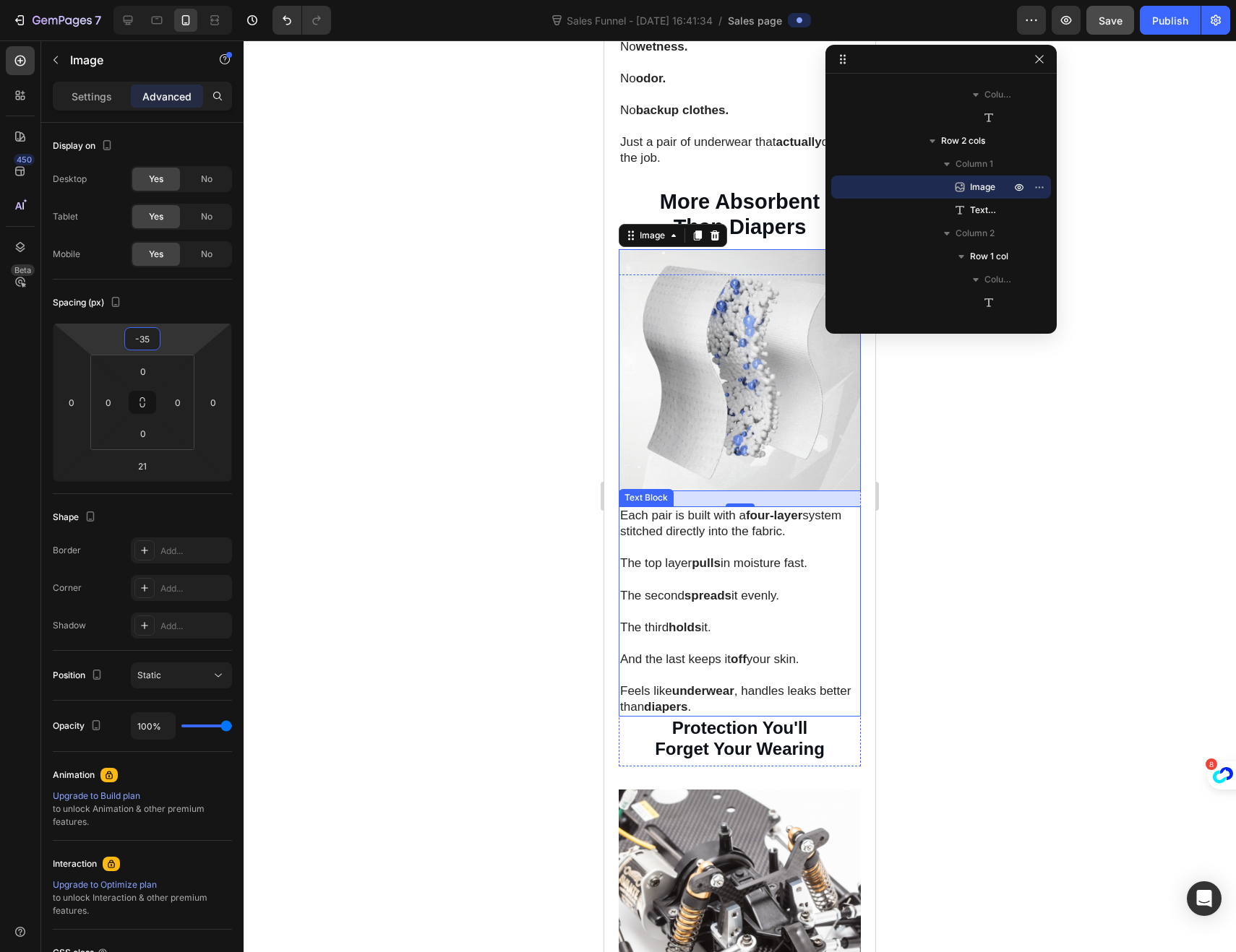
click at [759, 683] on p "Feels like underwear , handles leaks better than diapers ." at bounding box center [740, 698] width 239 height 32
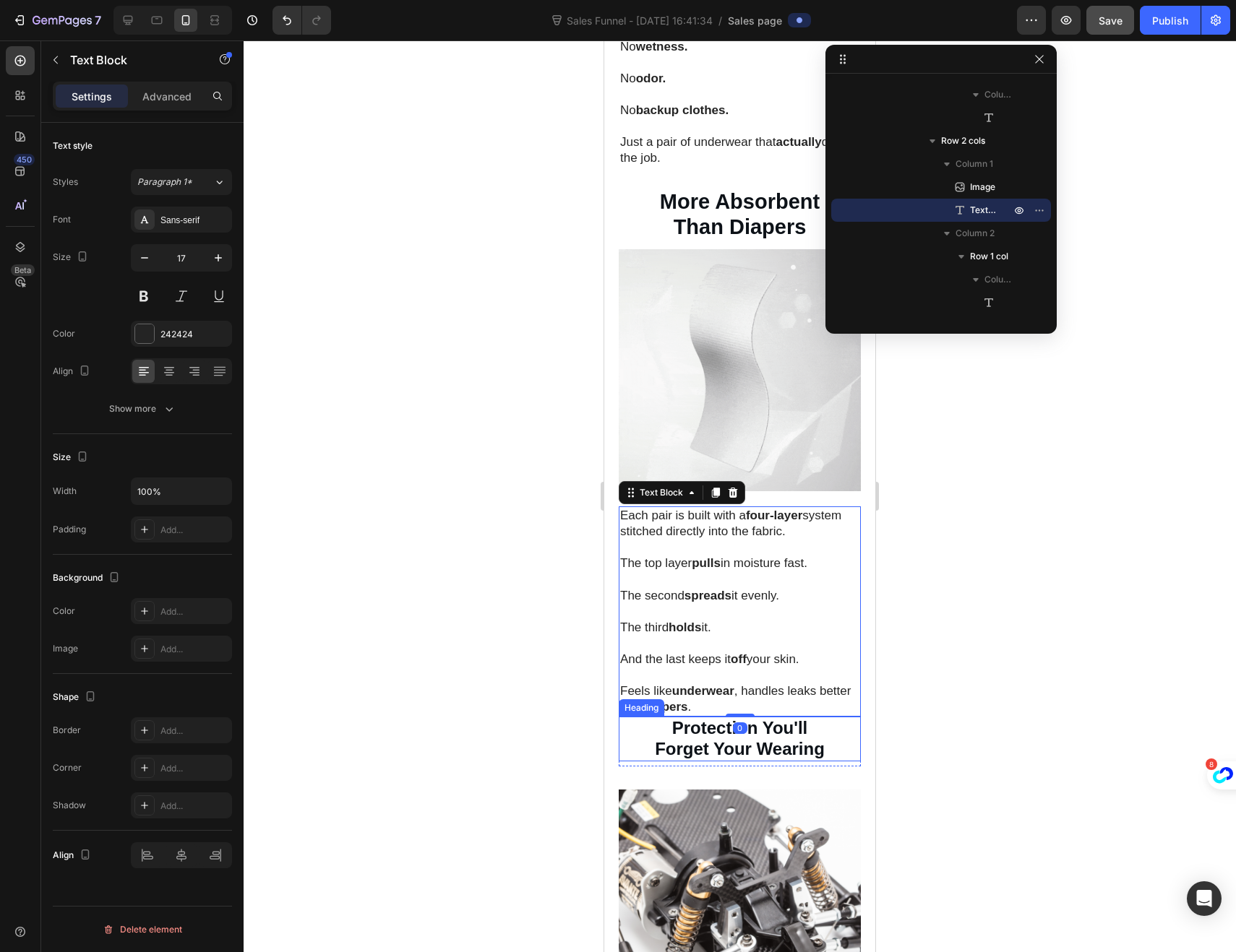
click at [654, 739] on strong "Forget Your Wearing" at bounding box center [739, 748] width 170 height 19
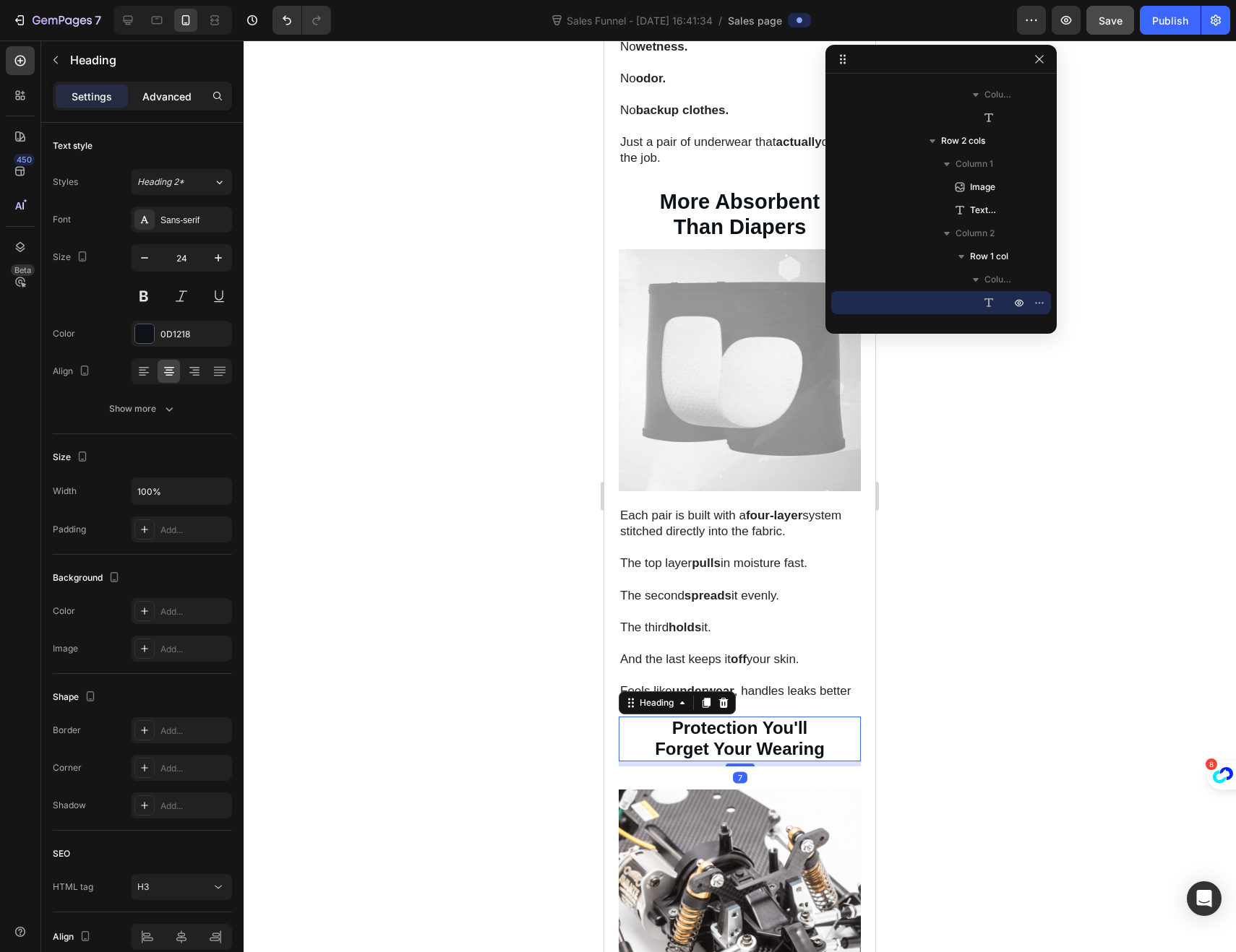
click at [166, 96] on p "Advanced" at bounding box center [167, 96] width 49 height 15
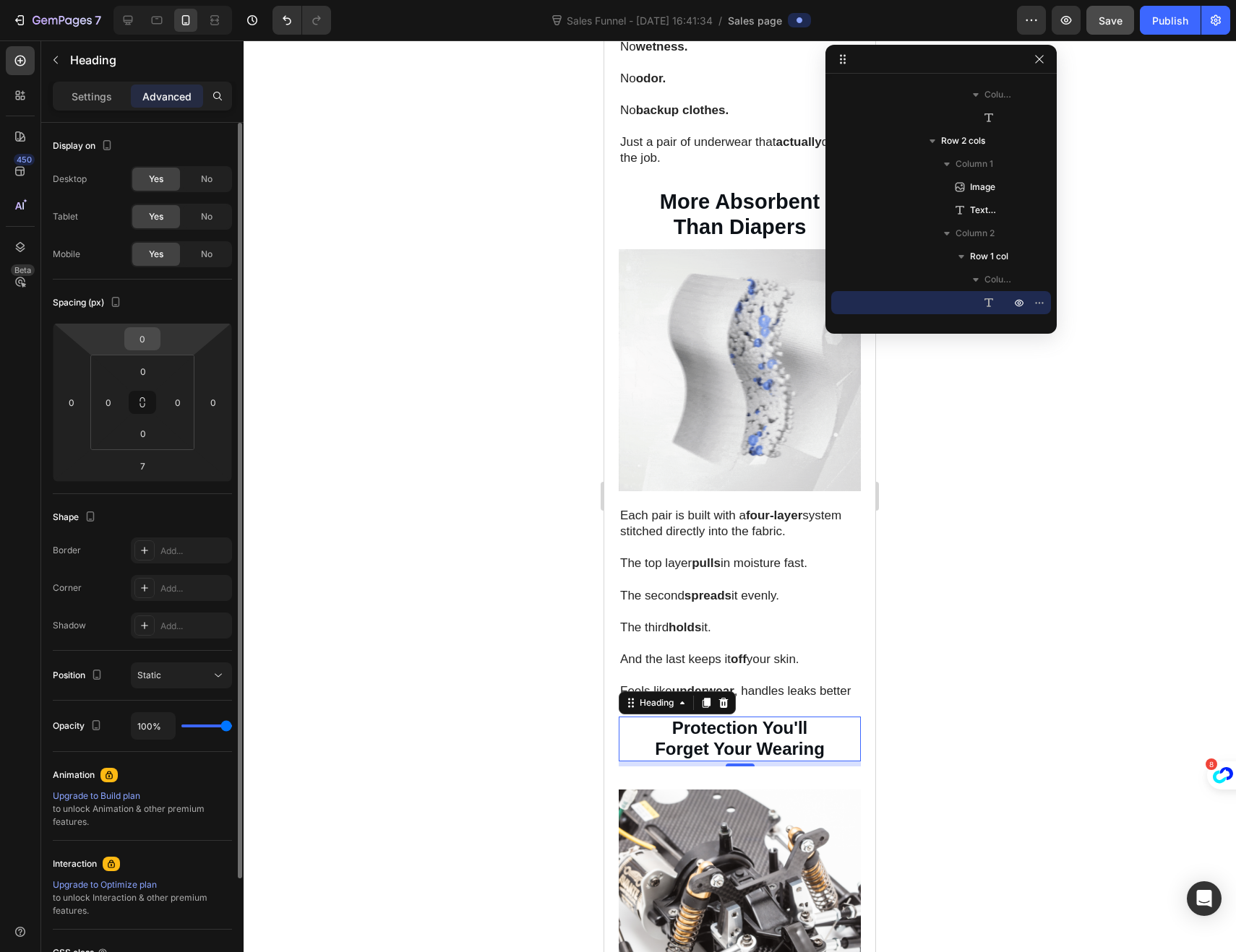
click at [142, 346] on input "0" at bounding box center [143, 339] width 29 height 21
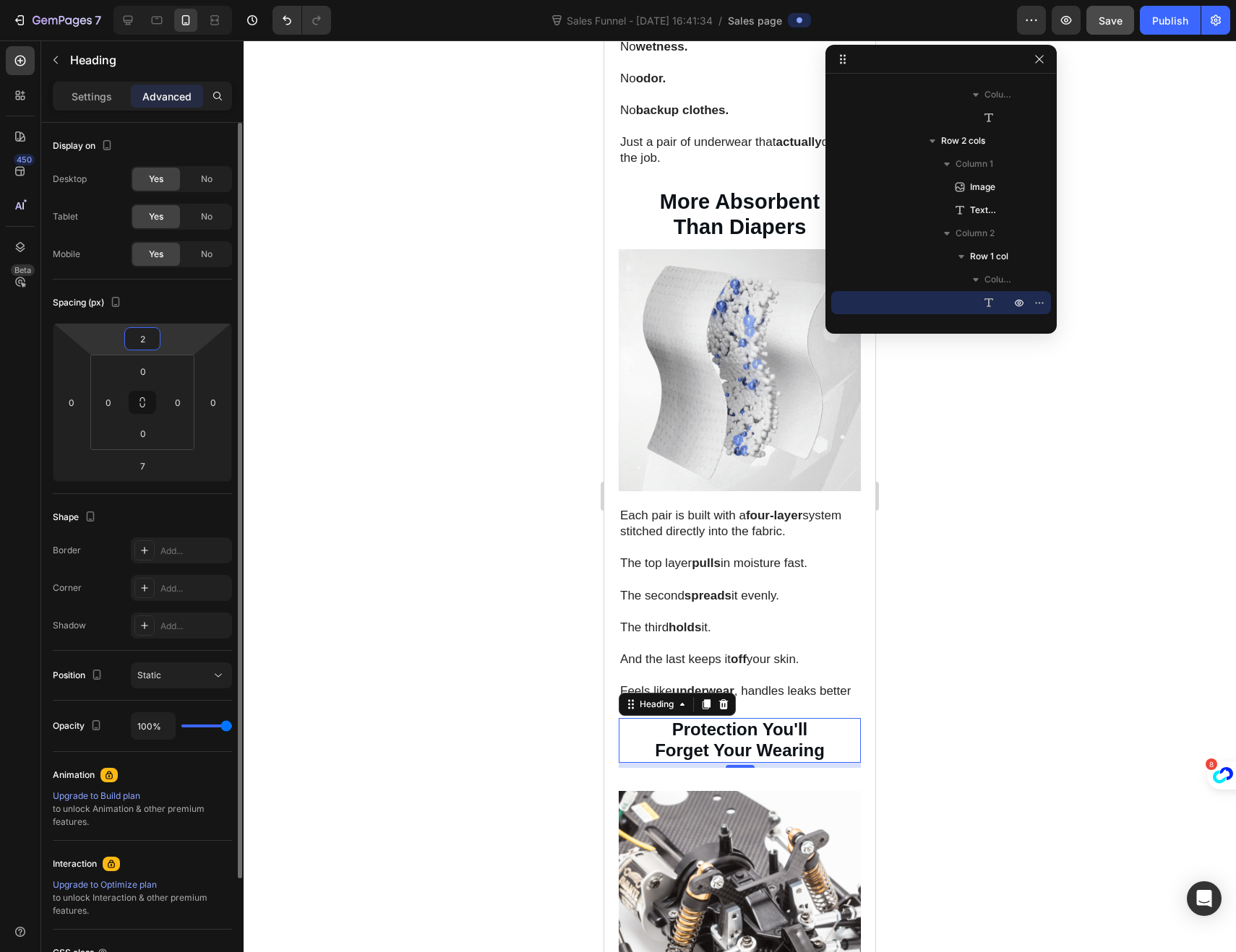
type input "25"
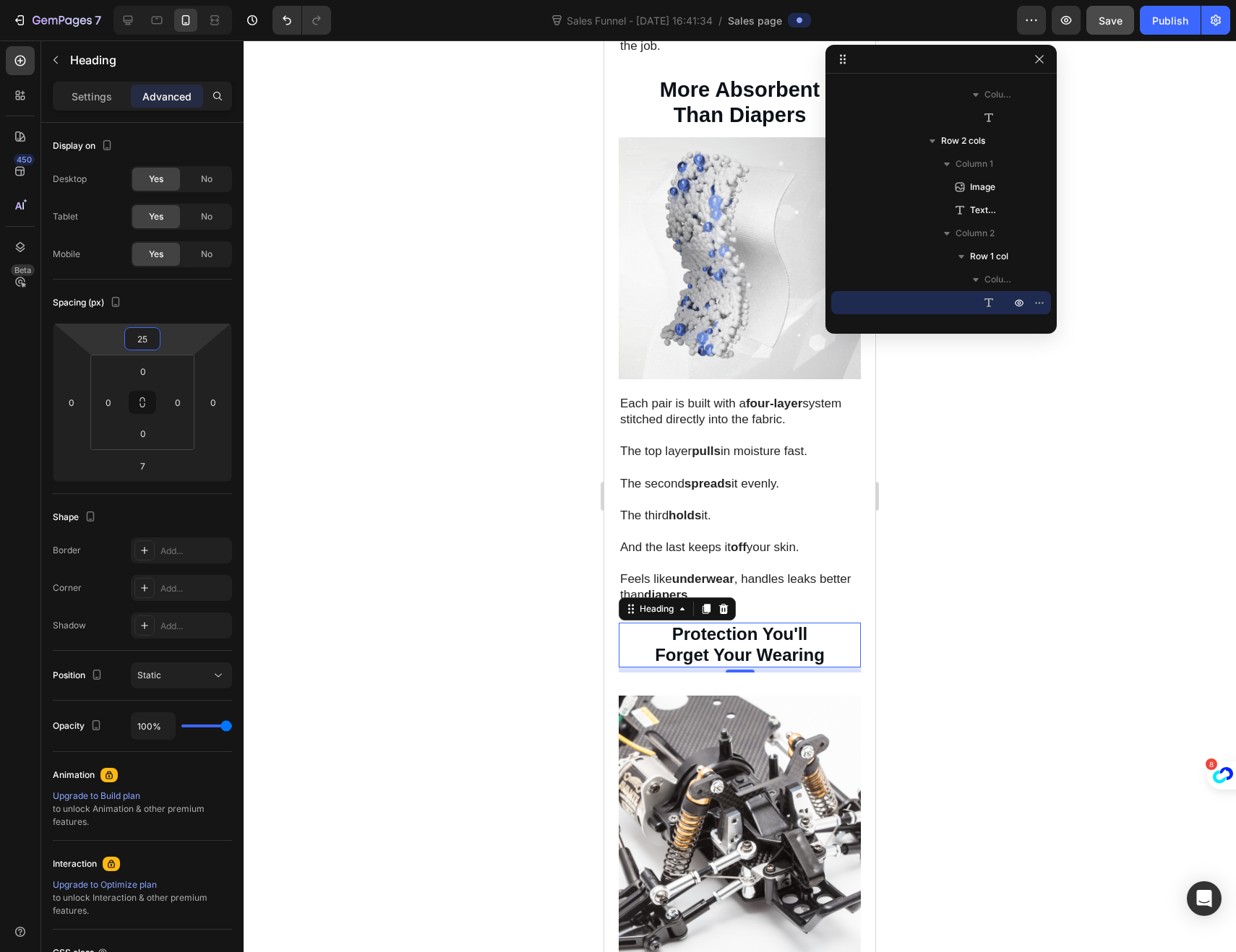
scroll to position [1464, 0]
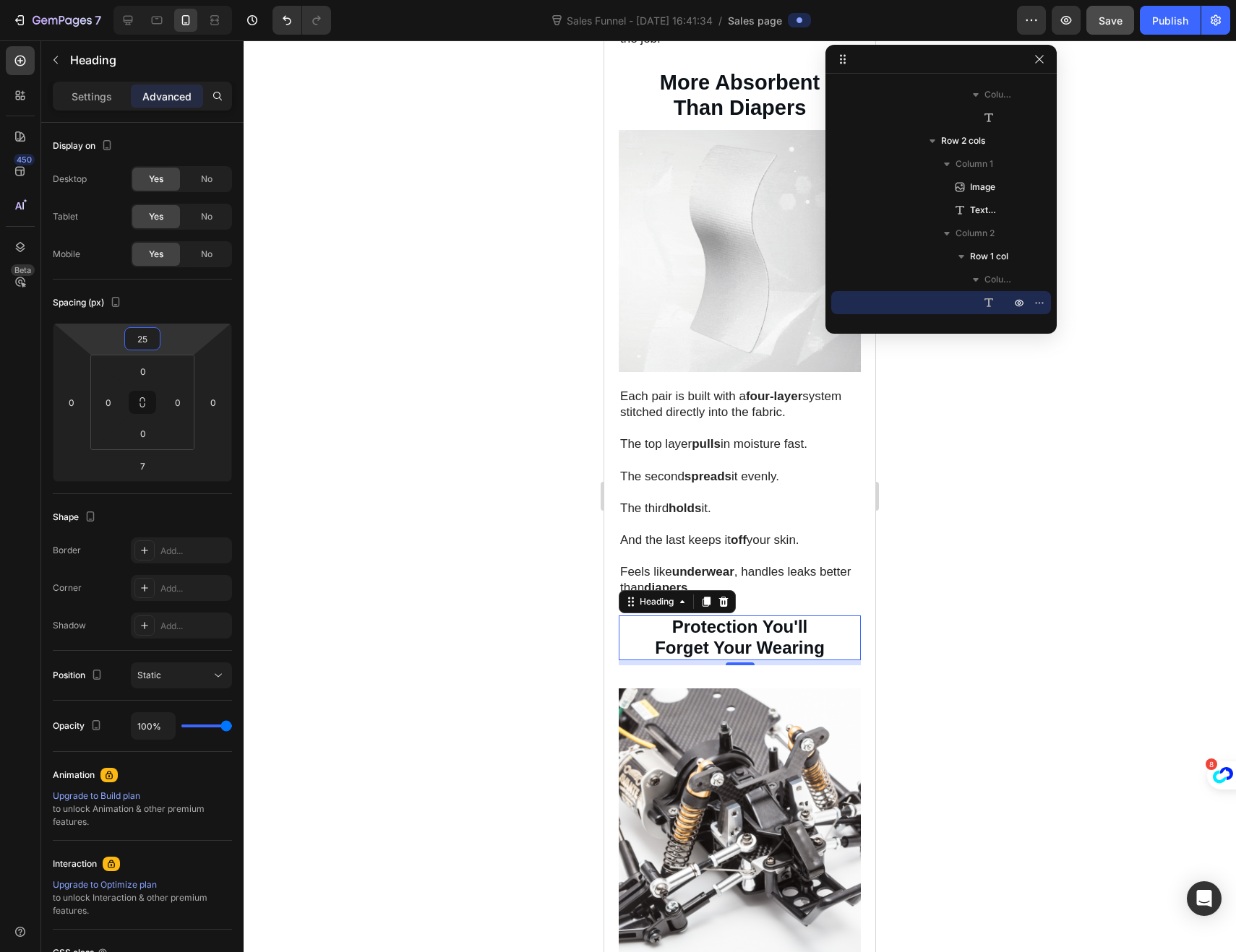
click at [670, 712] on img at bounding box center [739, 828] width 242 height 278
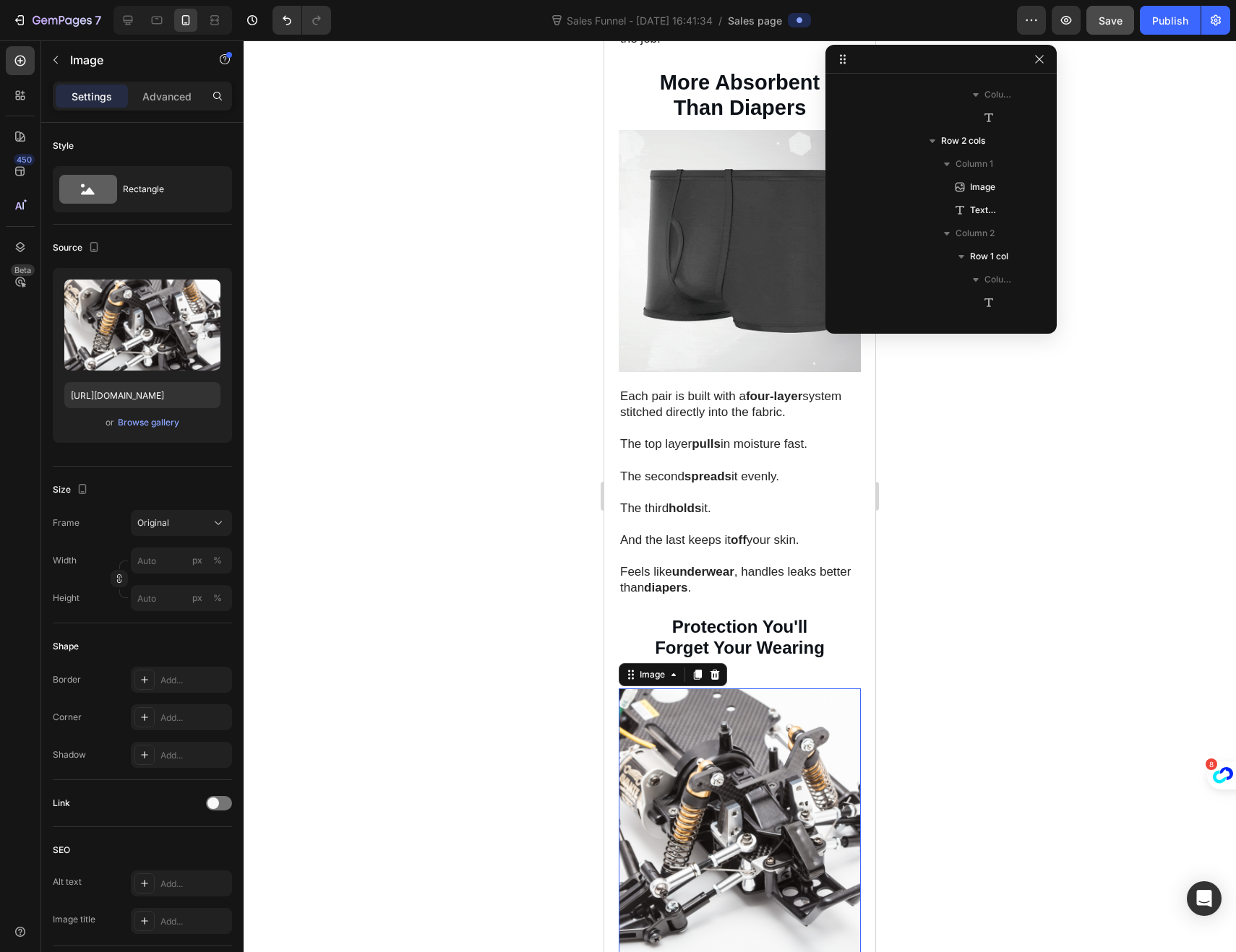
scroll to position [1499, 0]
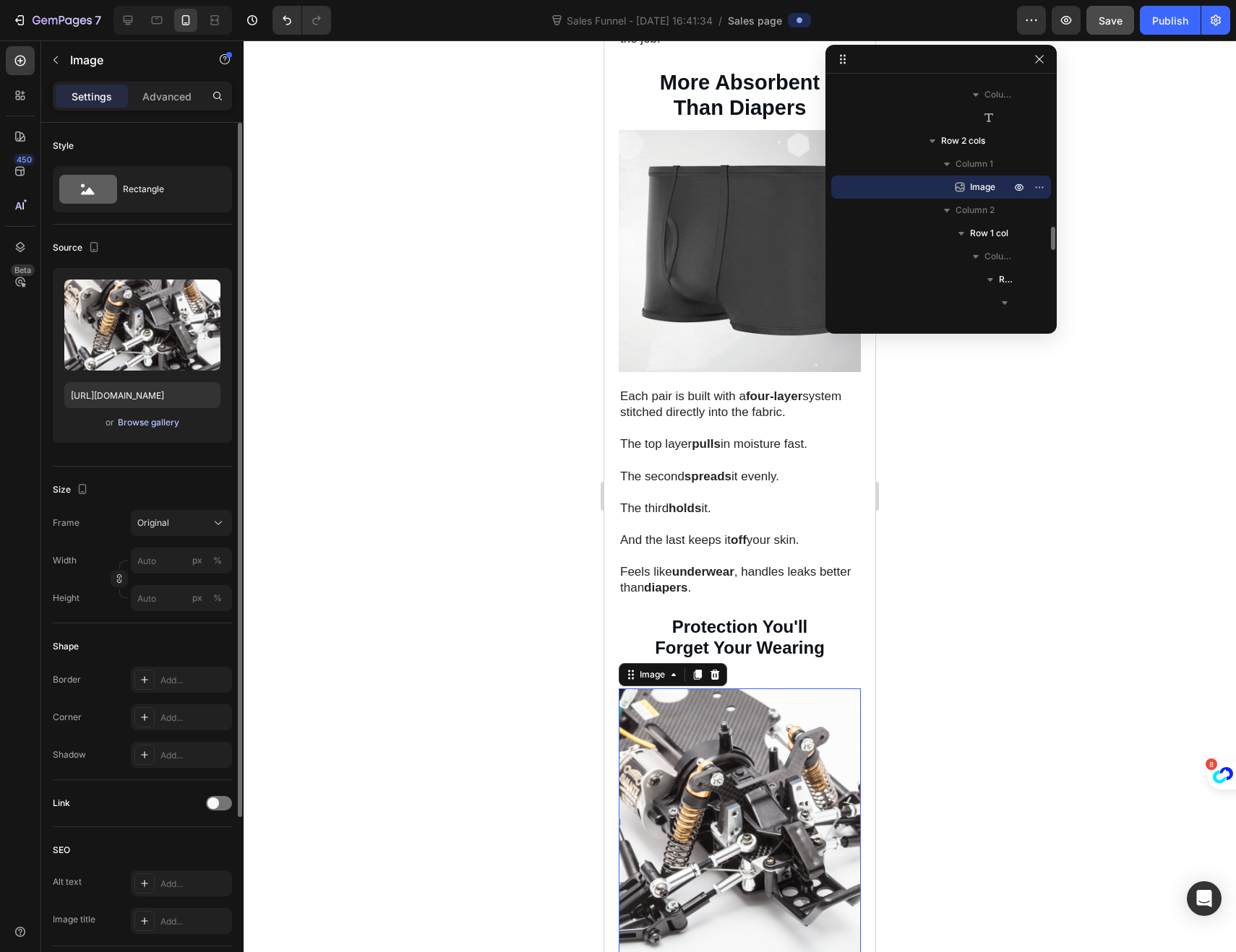
click at [136, 421] on div "Browse gallery" at bounding box center [149, 422] width 62 height 13
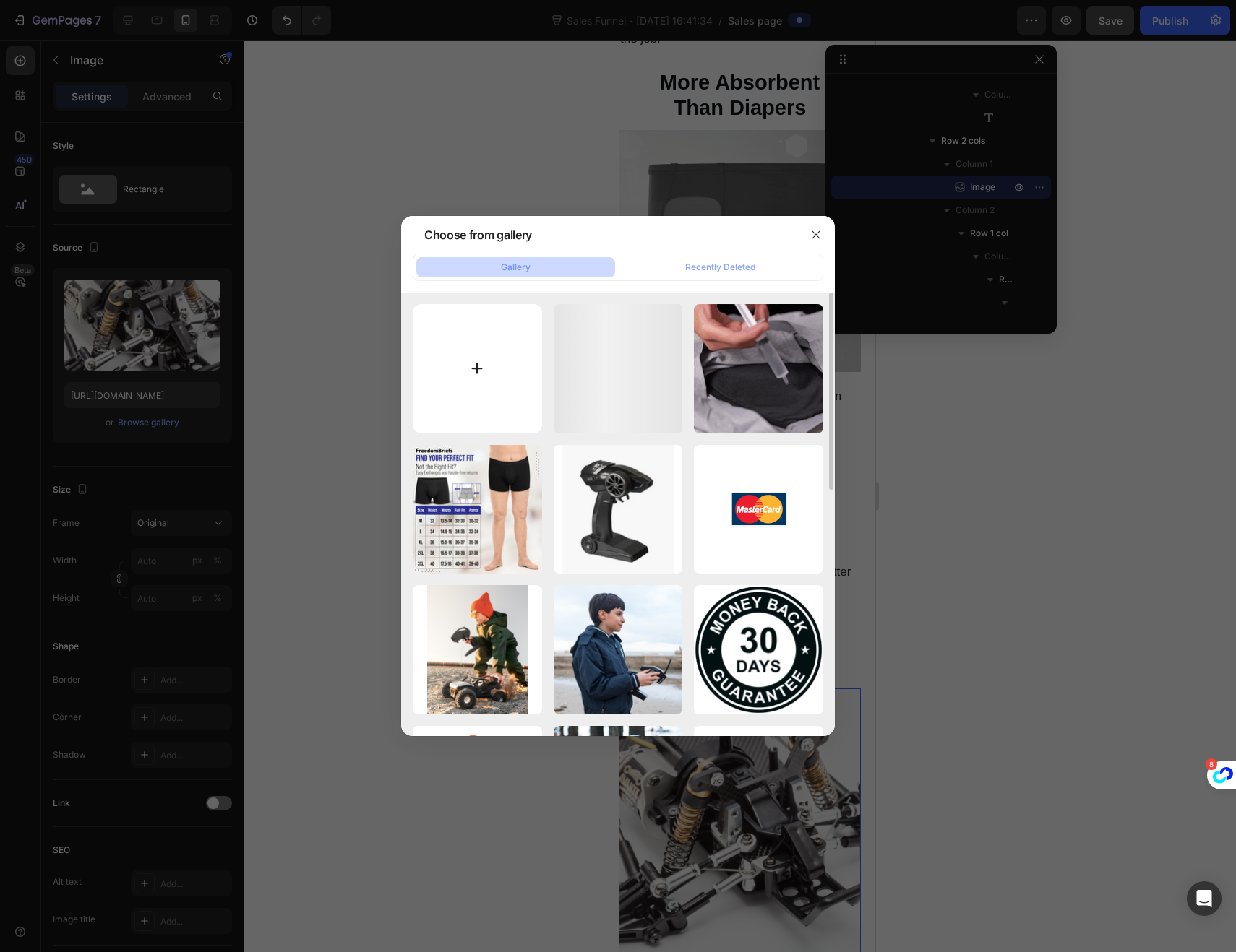
click at [492, 404] on input "file" at bounding box center [478, 368] width 129 height 129
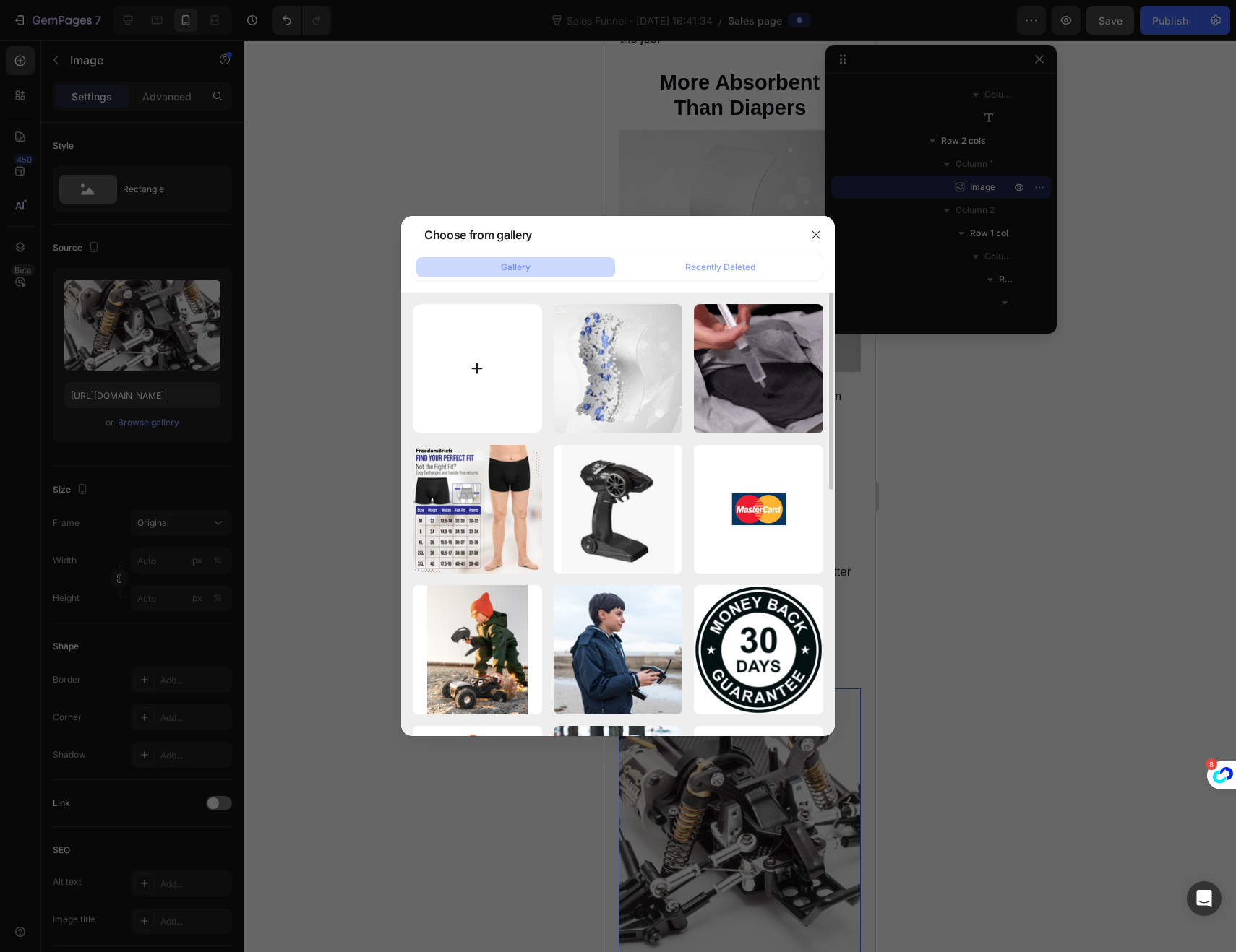
type input "C:\fakepath\gempages_522359781898323085-144a3803-ff5b-4a54-b53e-666e20cfbb22 (1…"
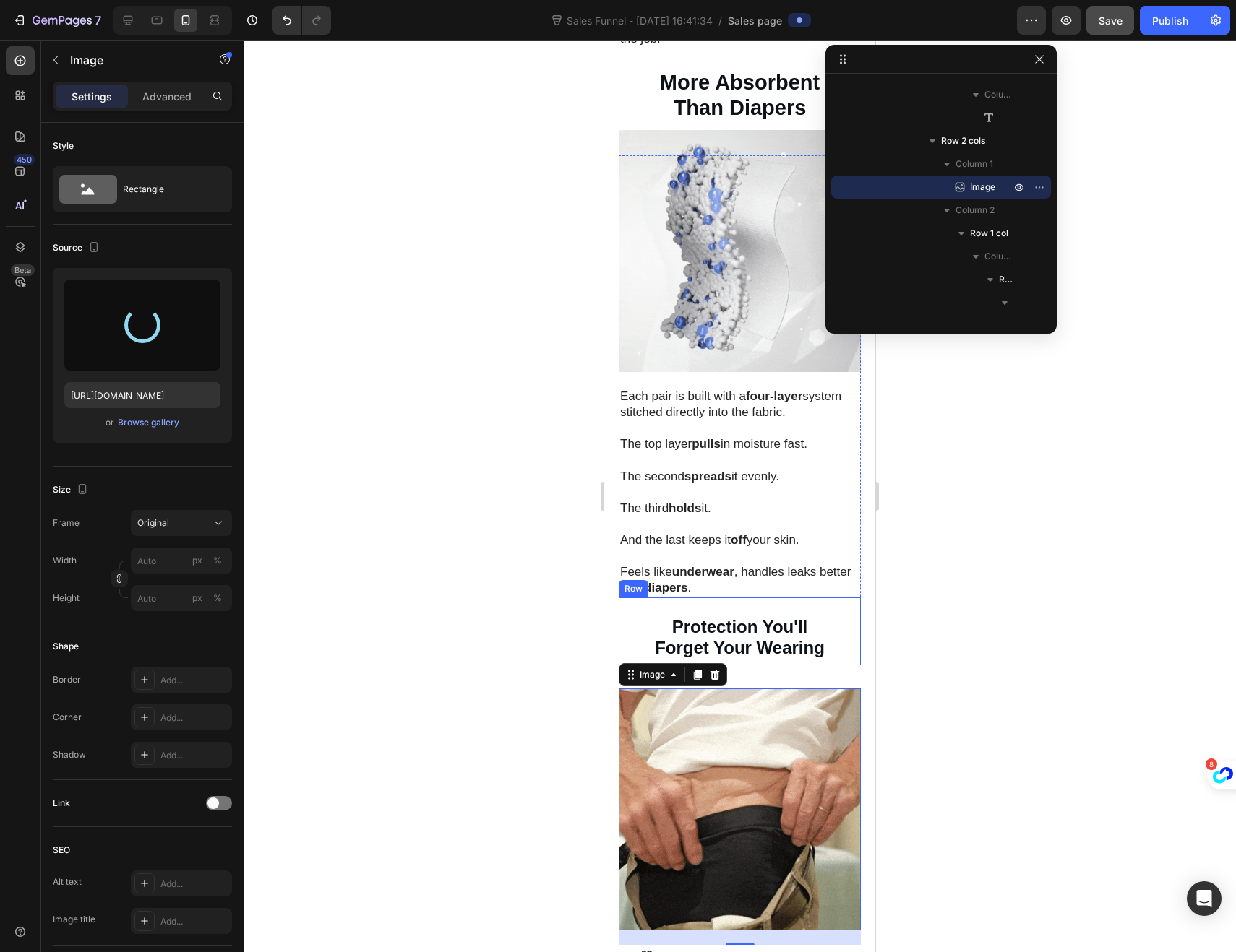
type input "[URL][DOMAIN_NAME]"
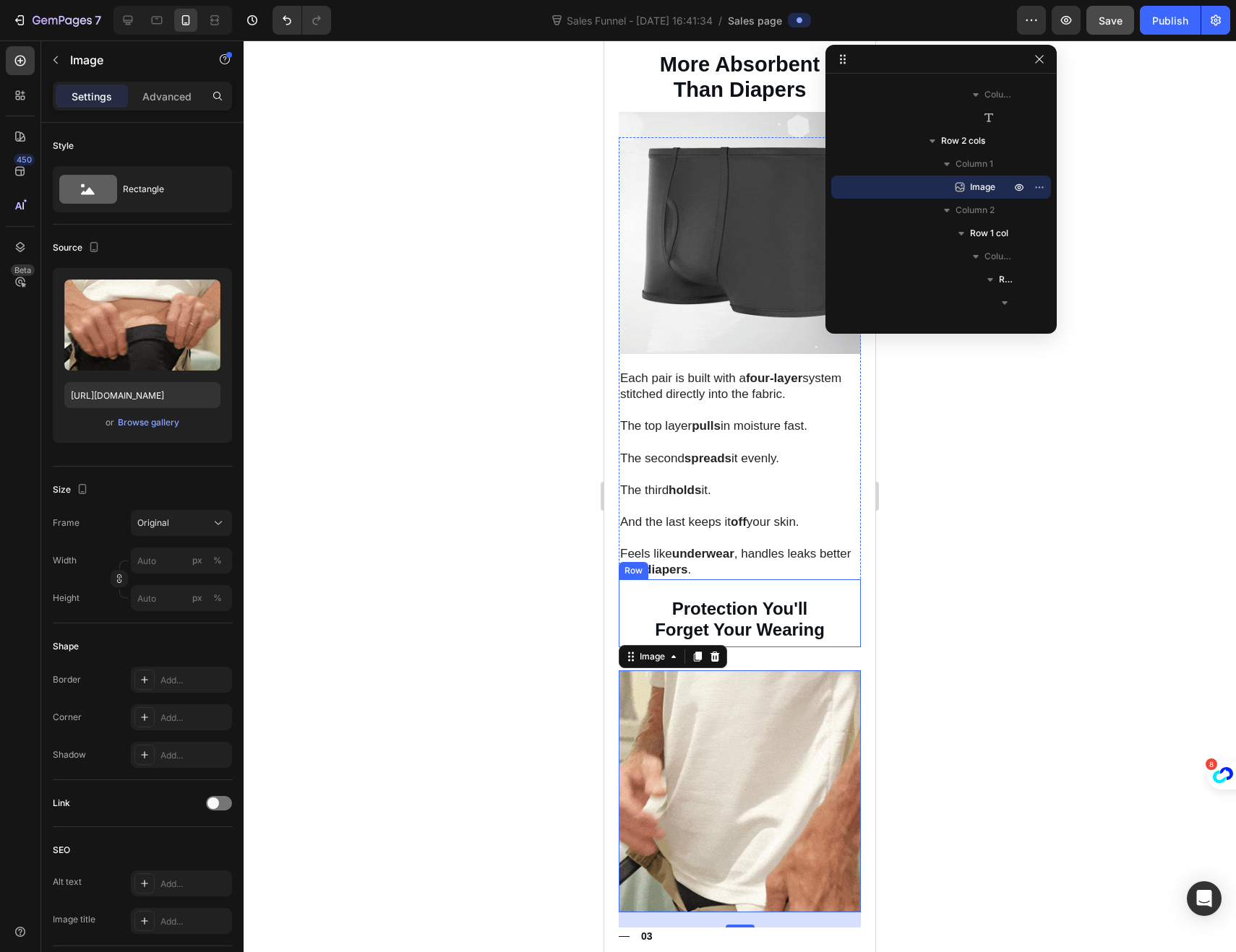
scroll to position [1500, 0]
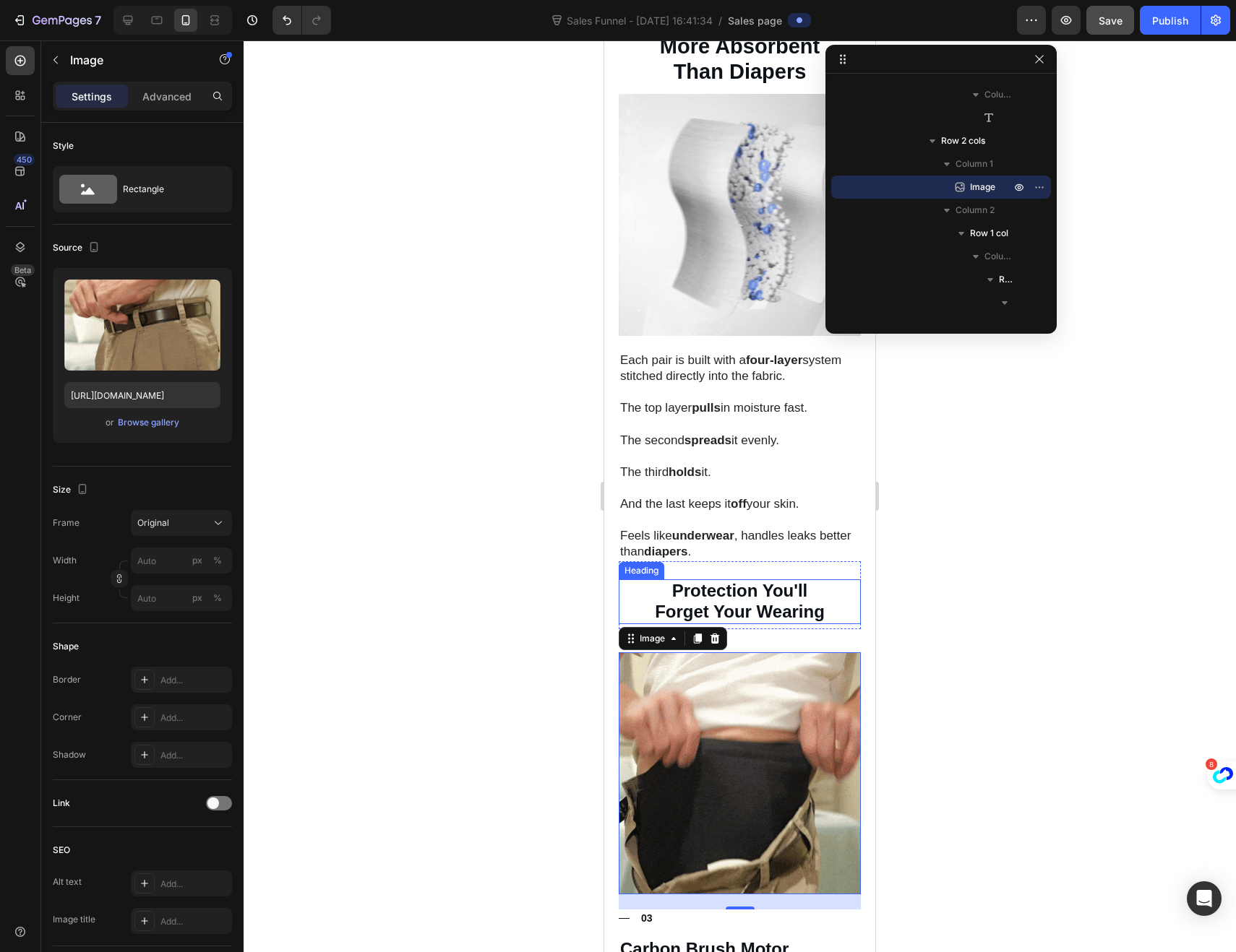
click at [627, 586] on p "⁠⁠⁠⁠⁠⁠⁠ Protection You'll Forget Your Wearing" at bounding box center [740, 601] width 239 height 41
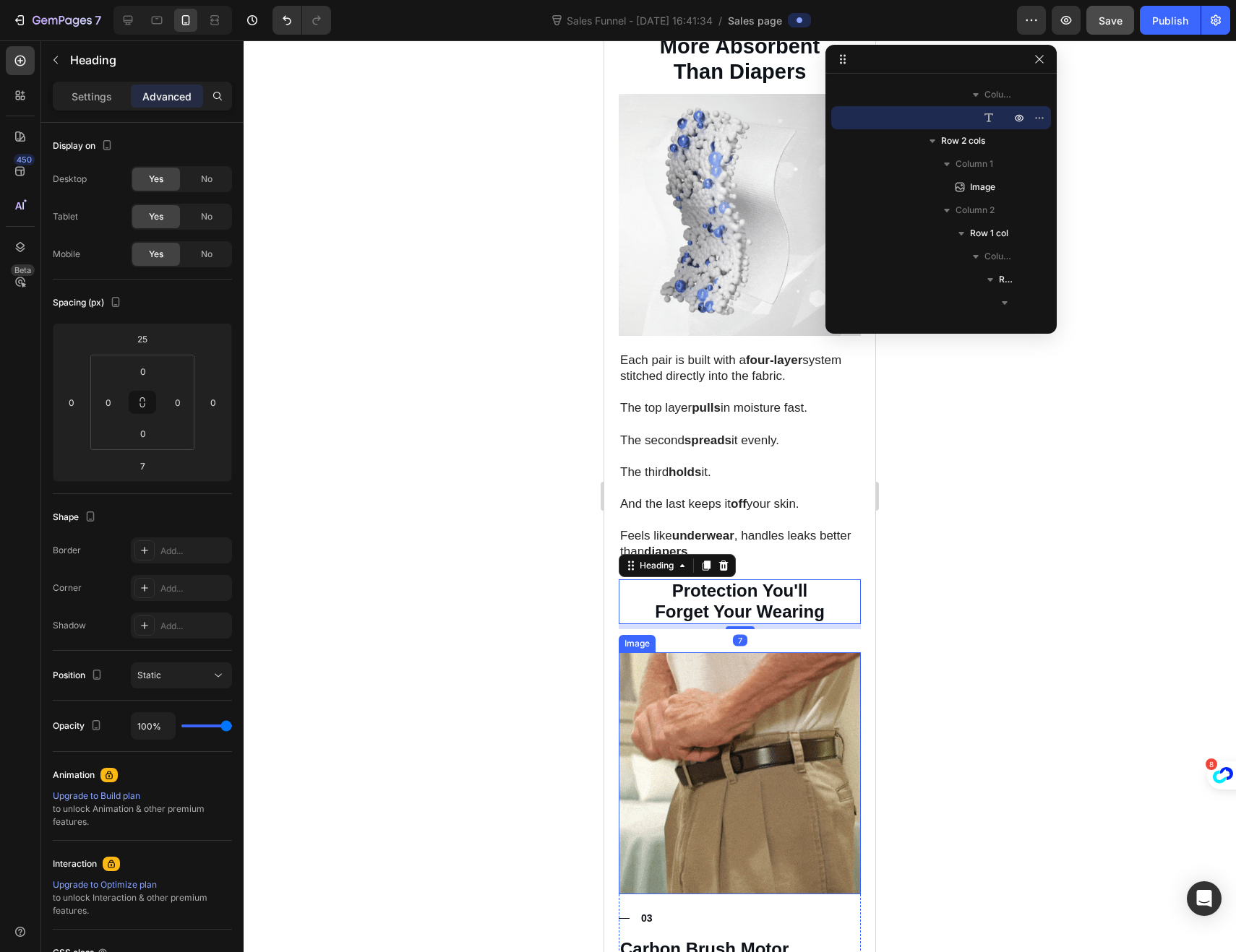
click at [643, 652] on img at bounding box center [739, 773] width 242 height 242
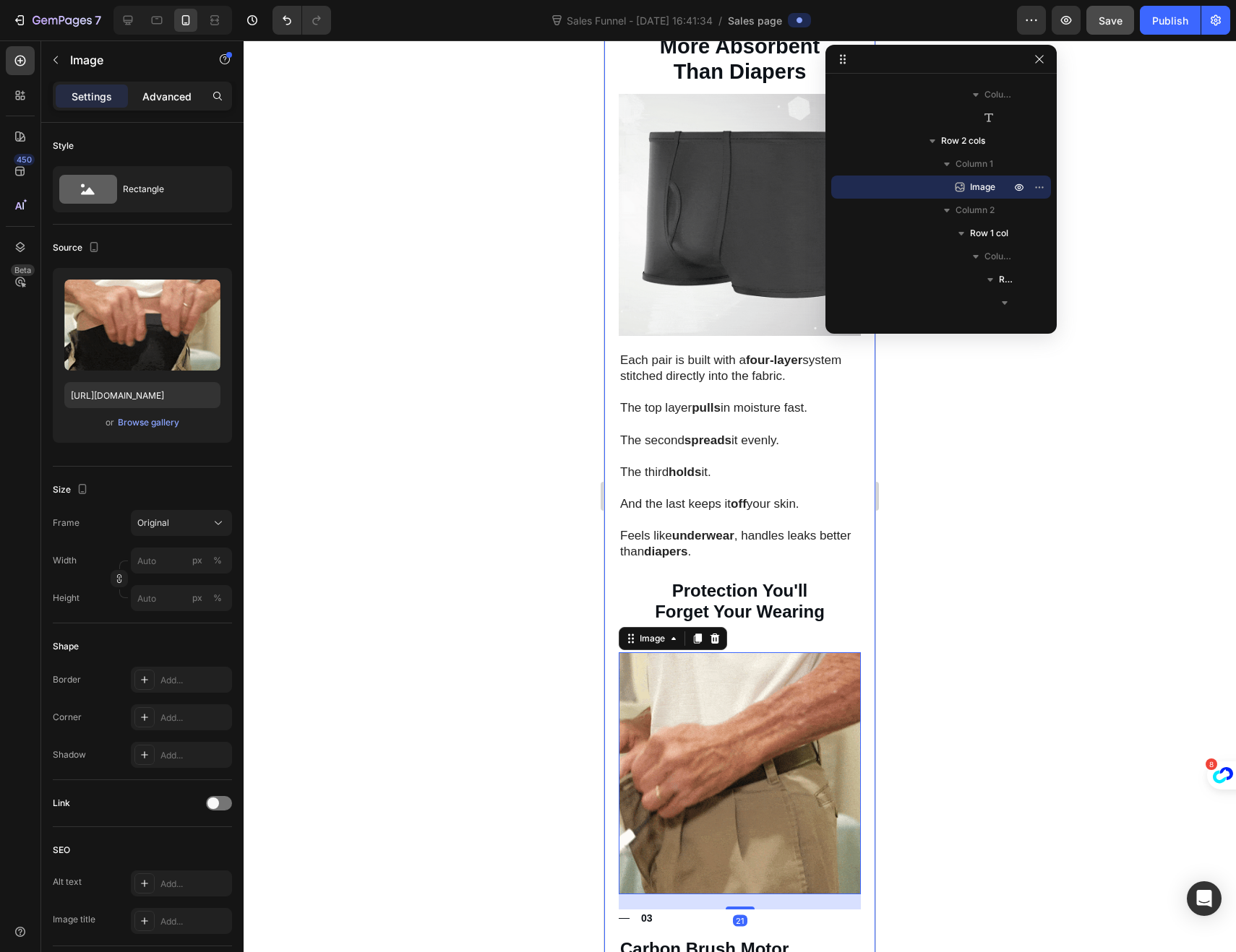
click at [143, 99] on p "Advanced" at bounding box center [167, 96] width 49 height 15
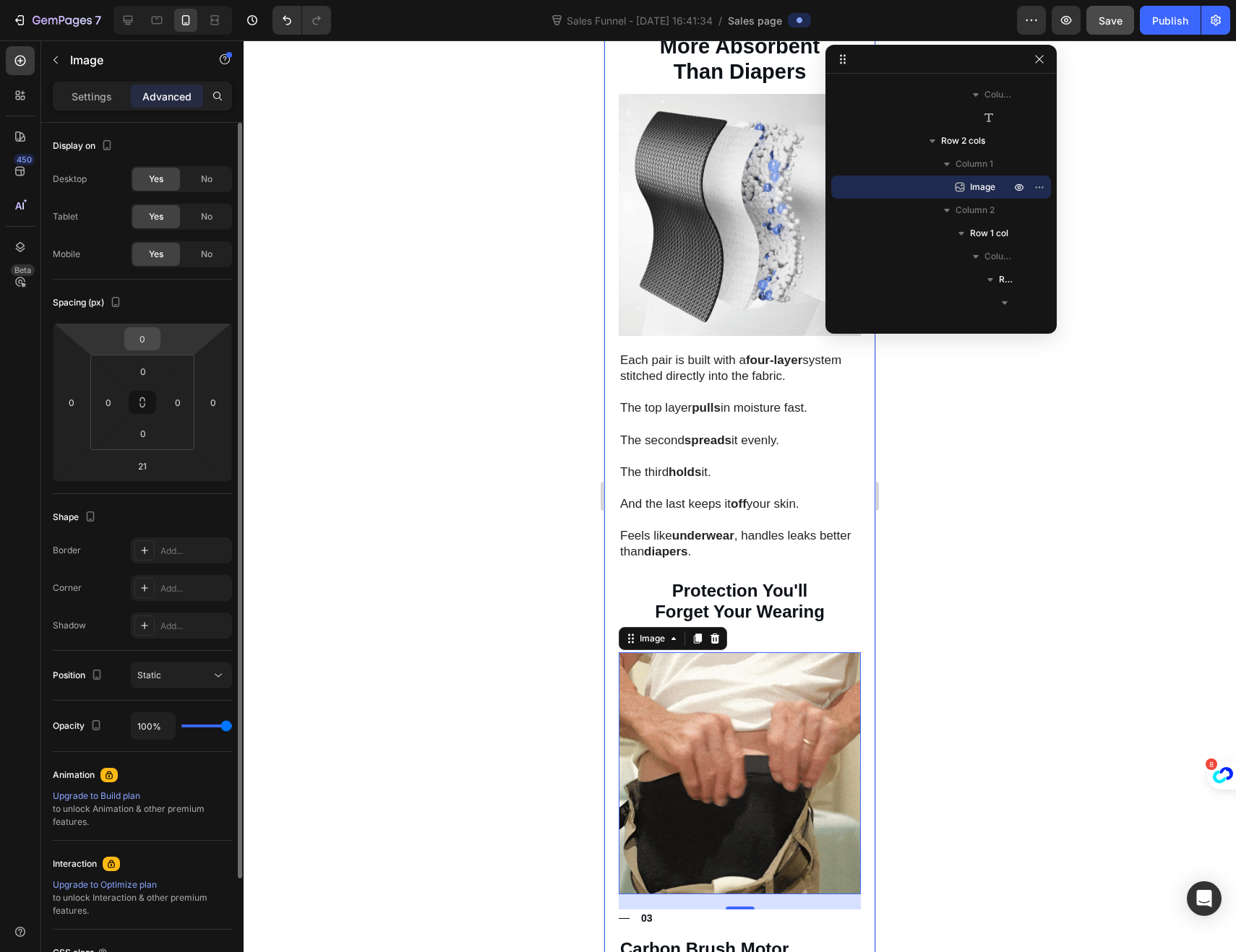
click at [141, 348] on input "0" at bounding box center [143, 339] width 29 height 21
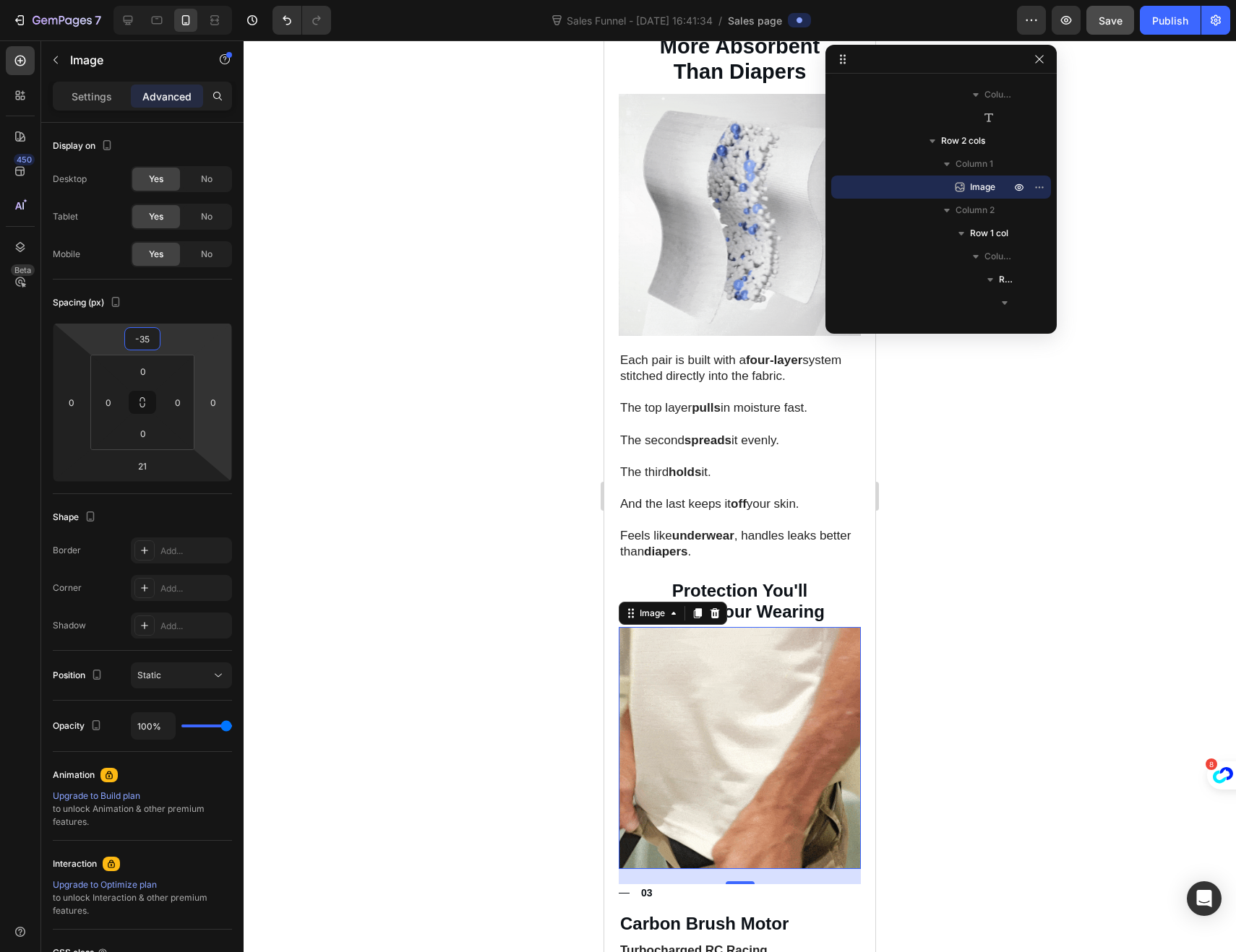
type input "-3"
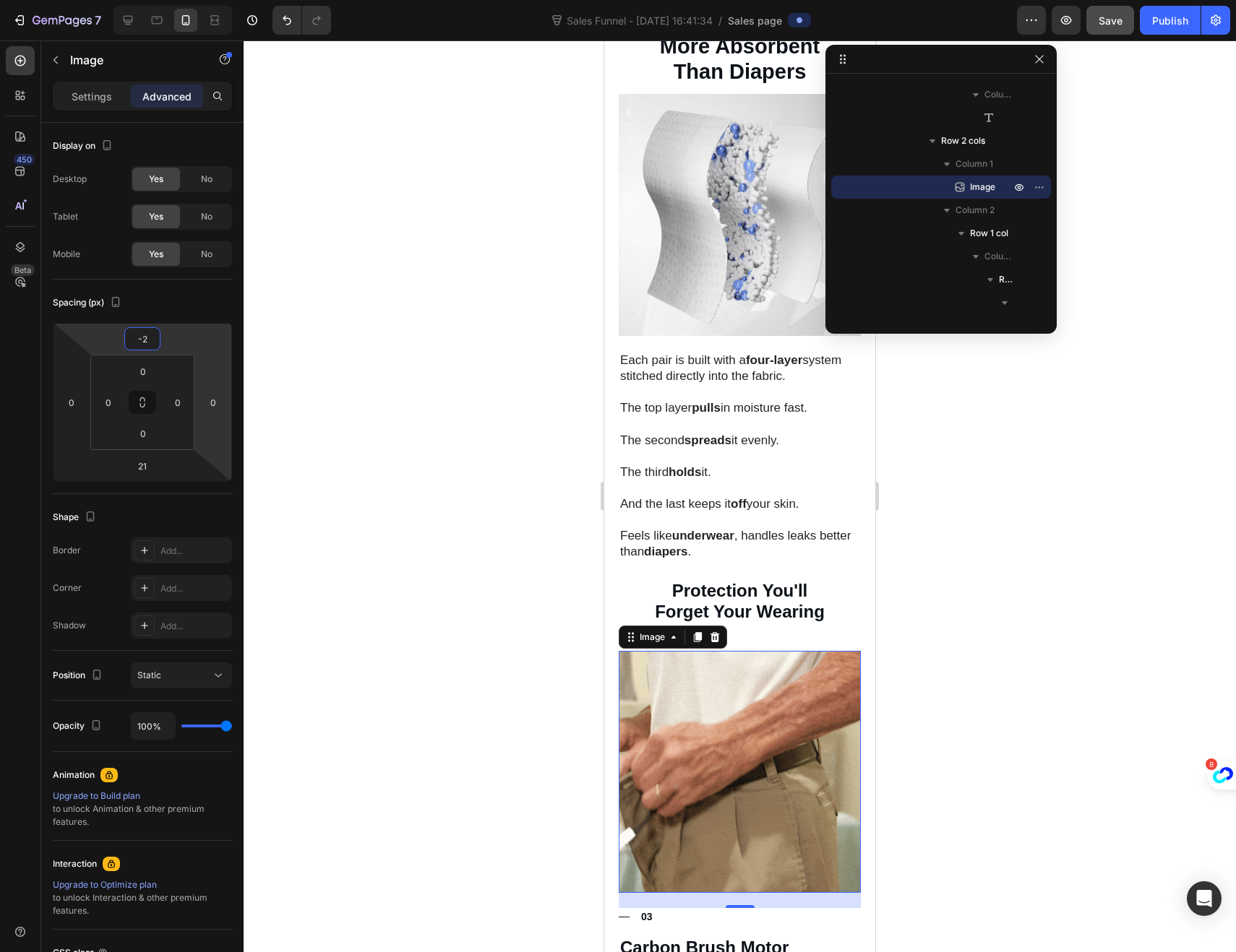
type input "-25"
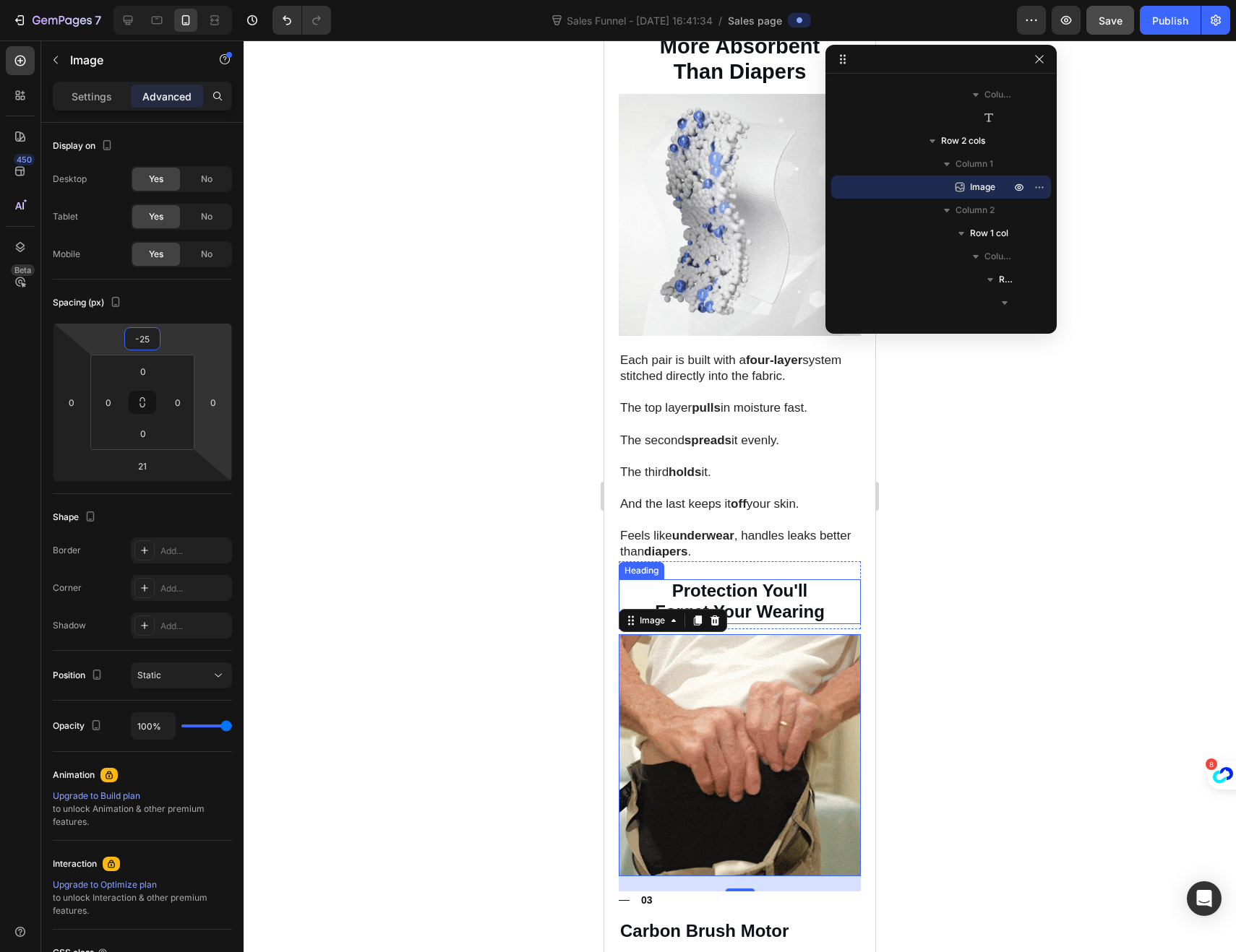
click at [773, 581] on strong "Protection You'll" at bounding box center [739, 590] width 136 height 19
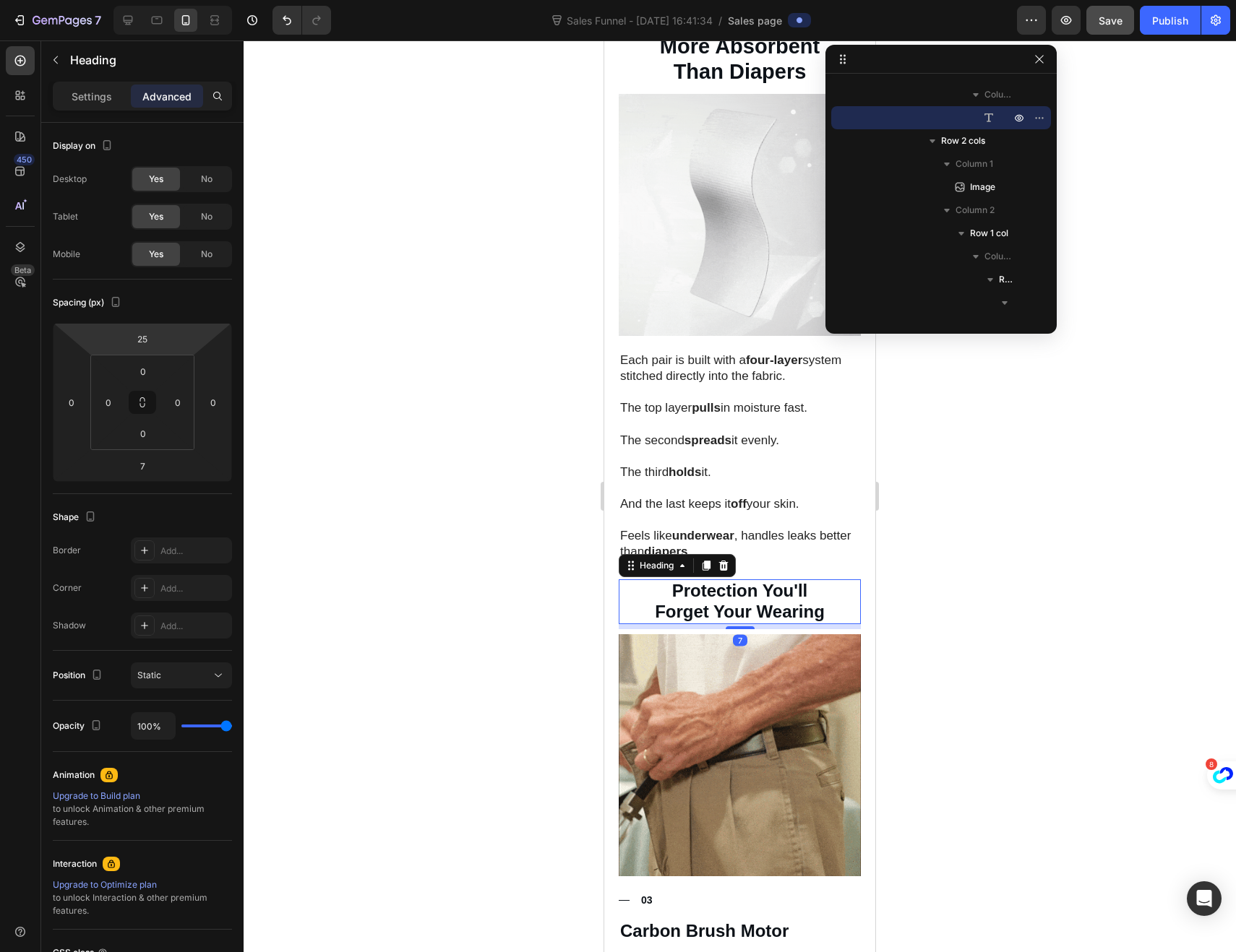
click at [105, 108] on div "Settings Advanced" at bounding box center [143, 96] width 179 height 29
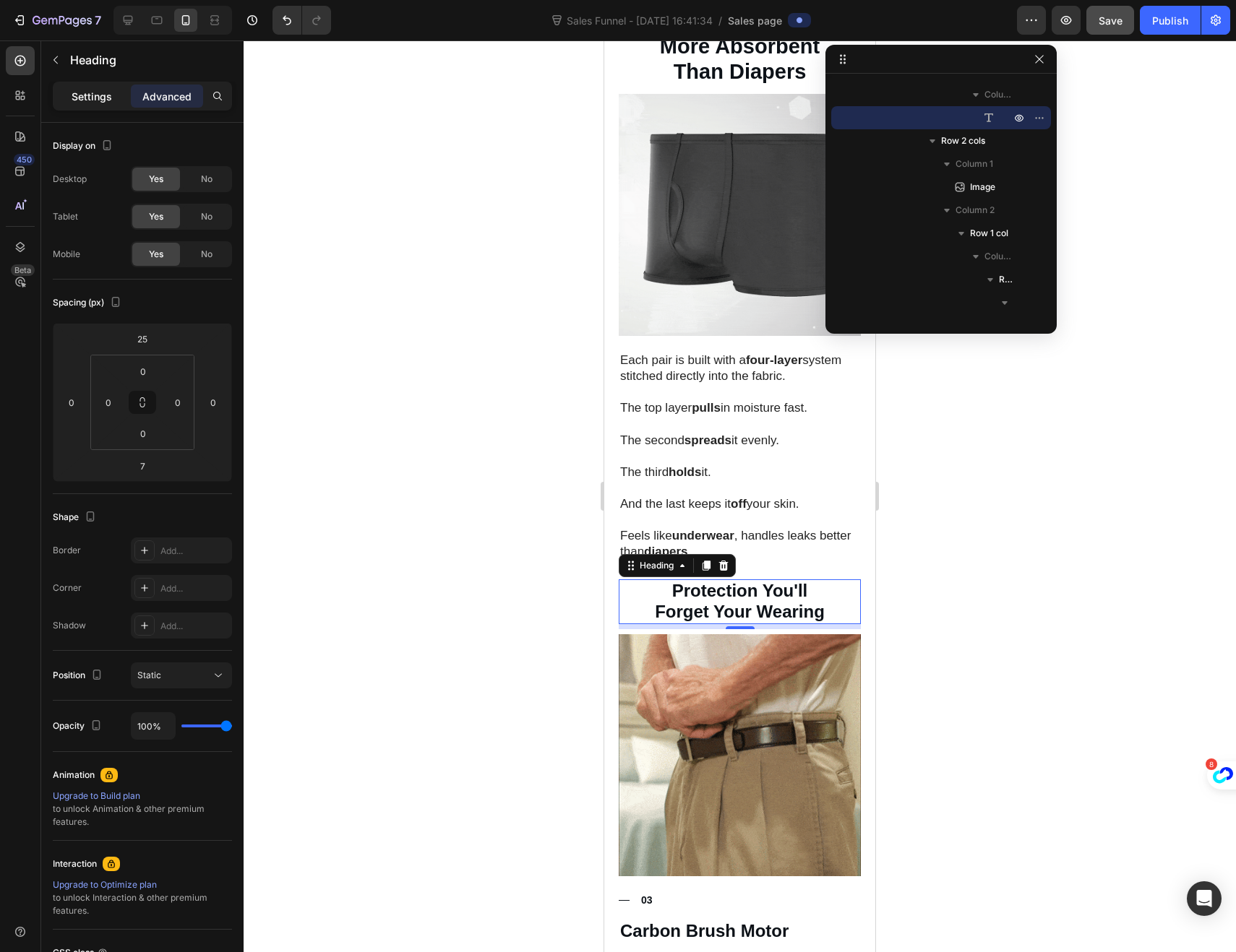
click at [102, 102] on p "Settings" at bounding box center [92, 96] width 41 height 15
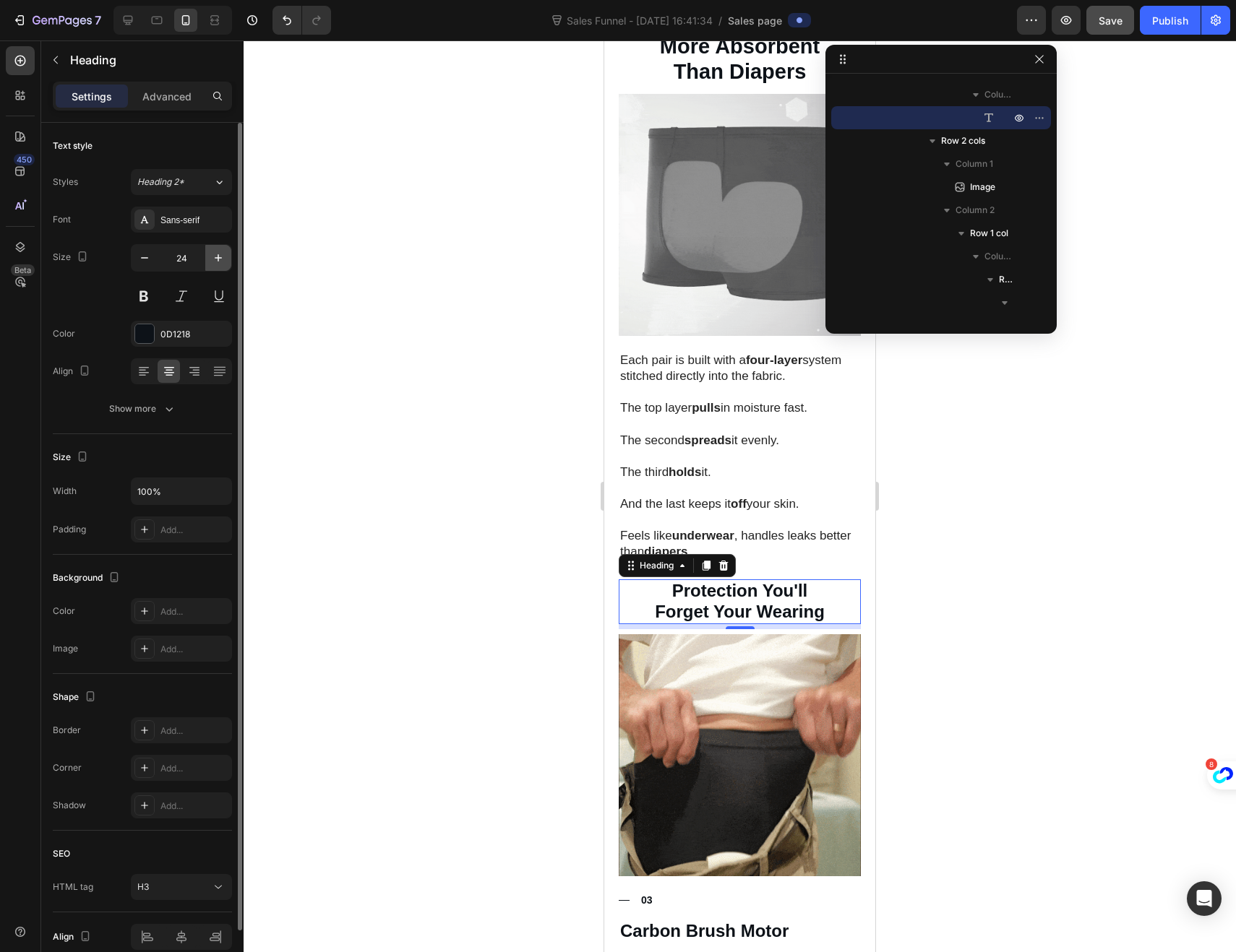
click at [217, 265] on button "button" at bounding box center [218, 258] width 26 height 26
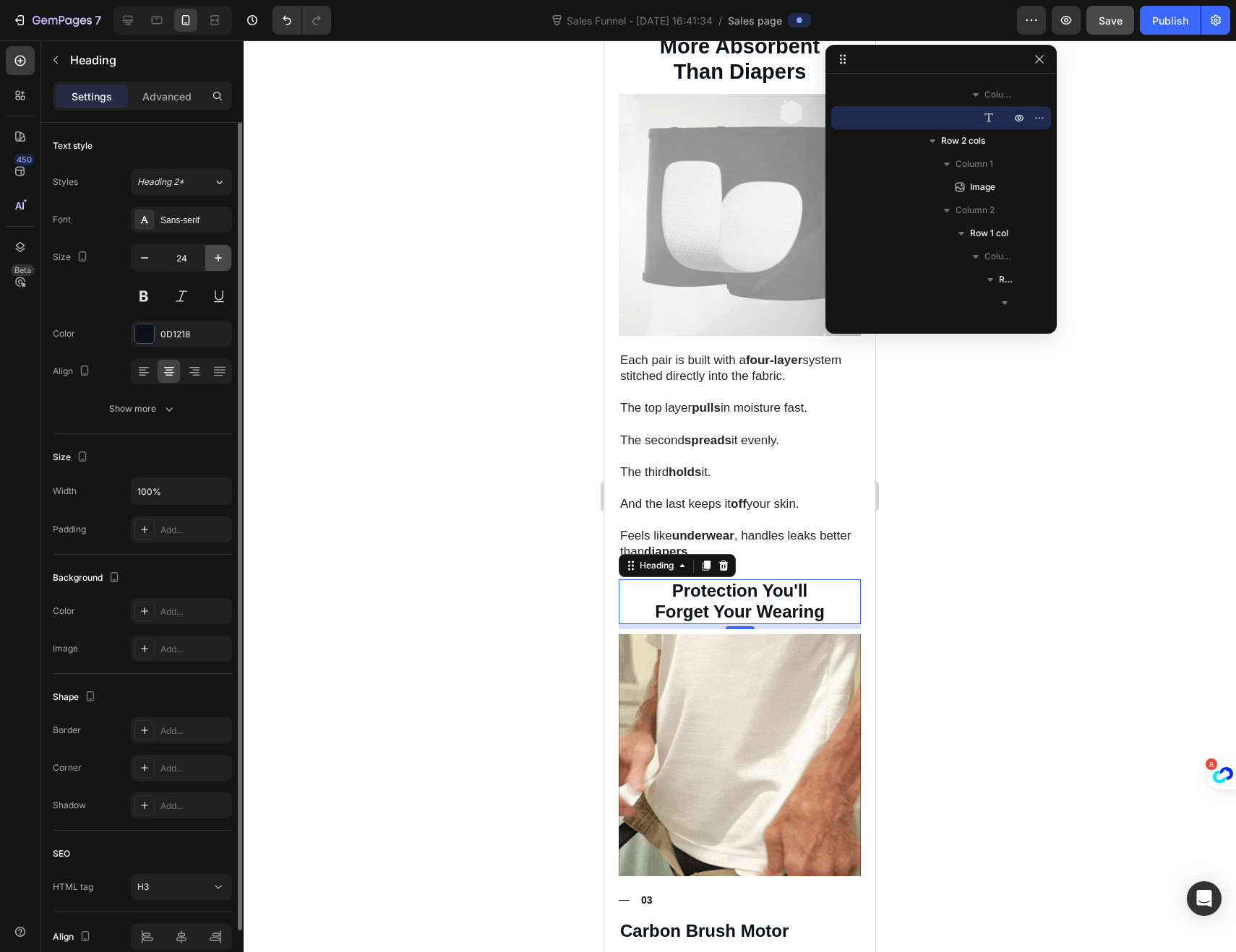
click at [217, 265] on button "button" at bounding box center [218, 258] width 26 height 26
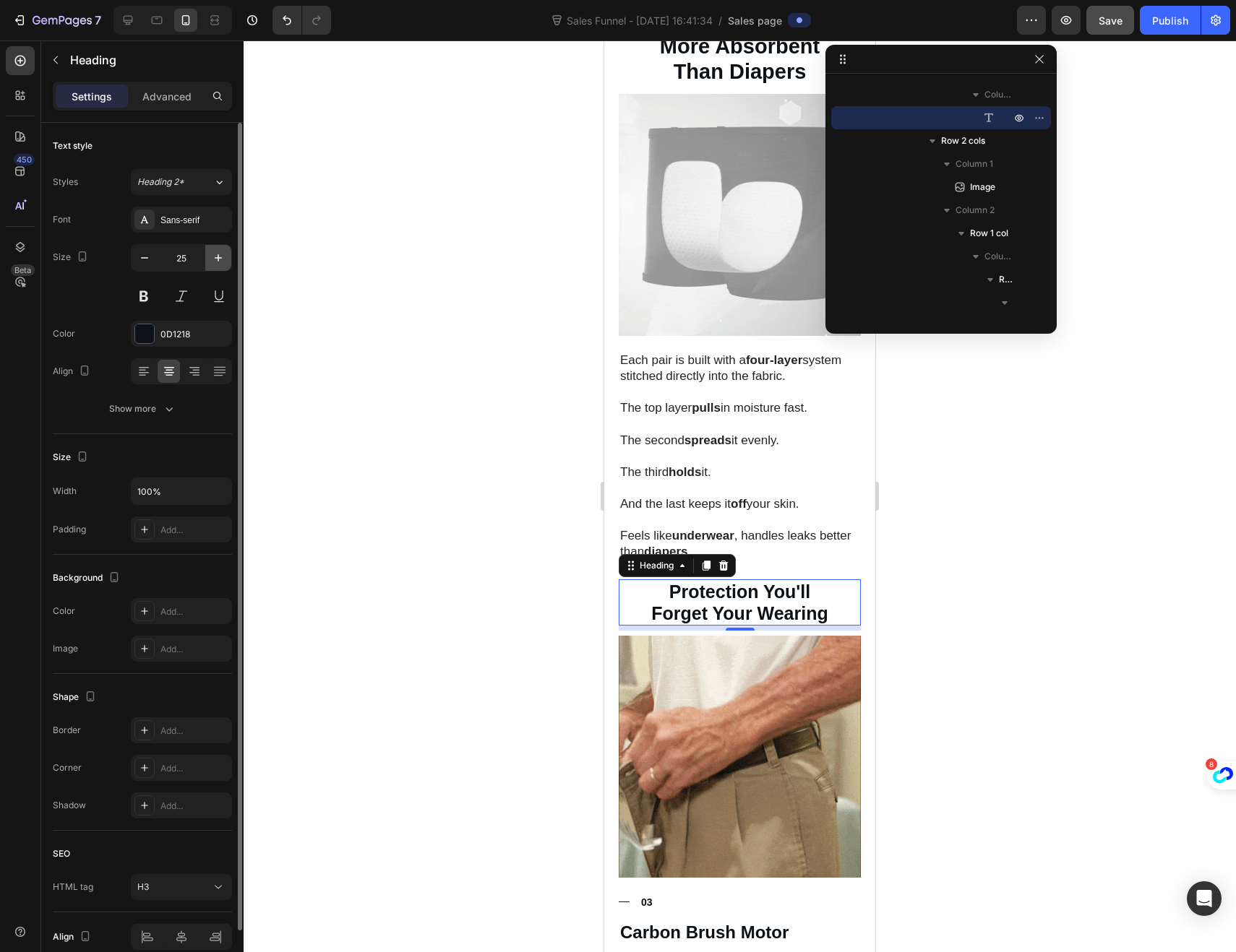
click at [217, 265] on button "button" at bounding box center [218, 258] width 26 height 26
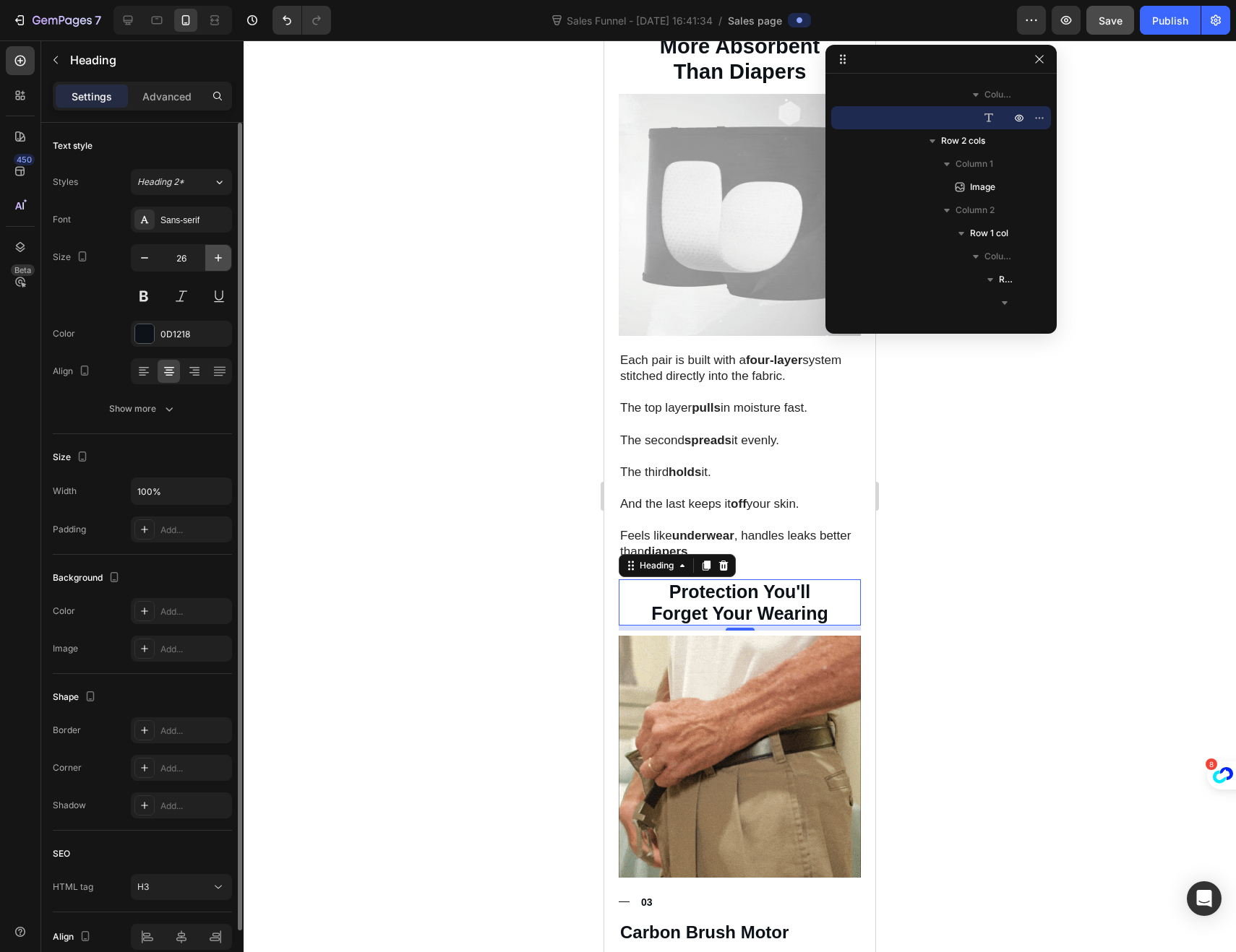
click at [217, 265] on button "button" at bounding box center [218, 258] width 26 height 26
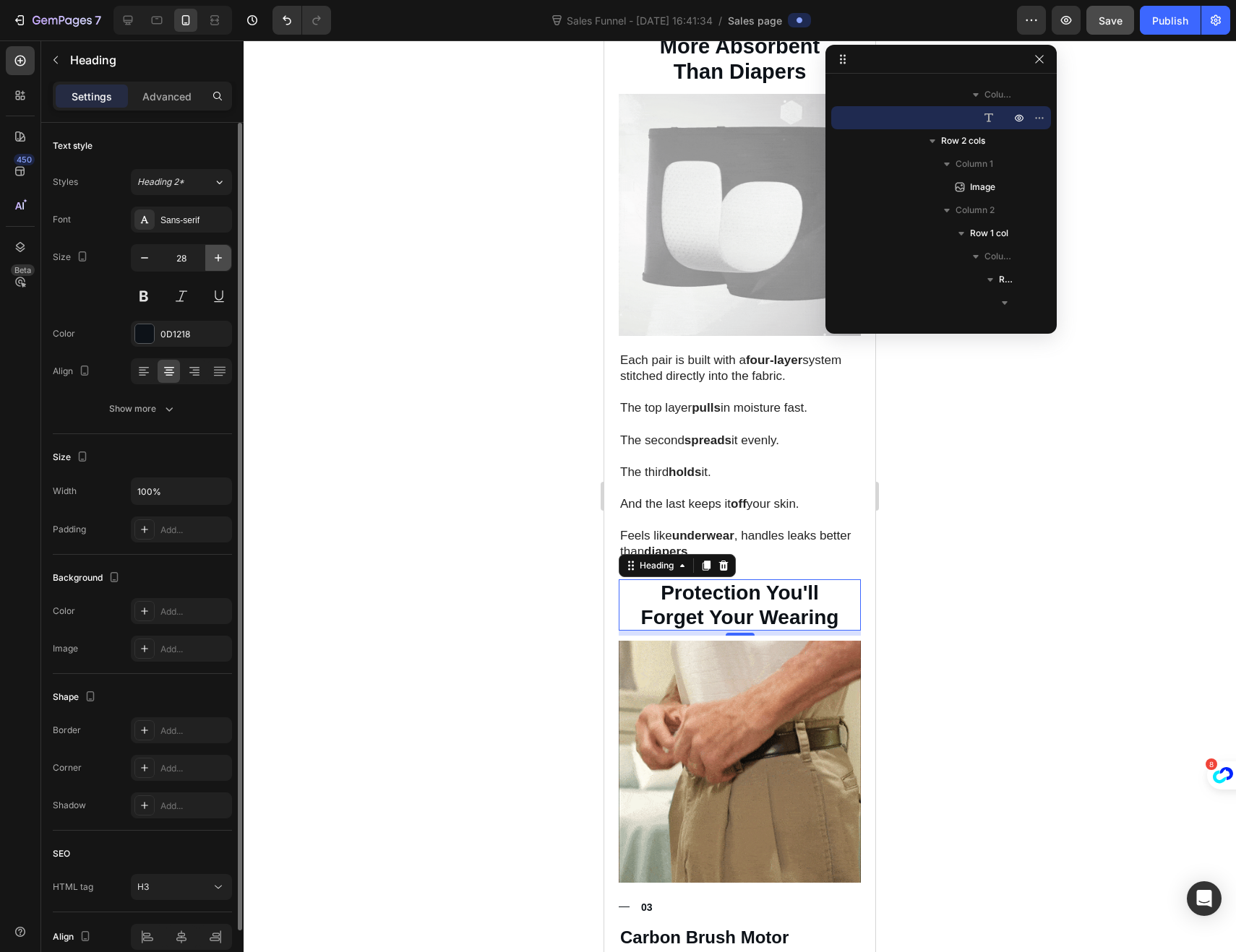
click at [217, 265] on button "button" at bounding box center [218, 258] width 26 height 26
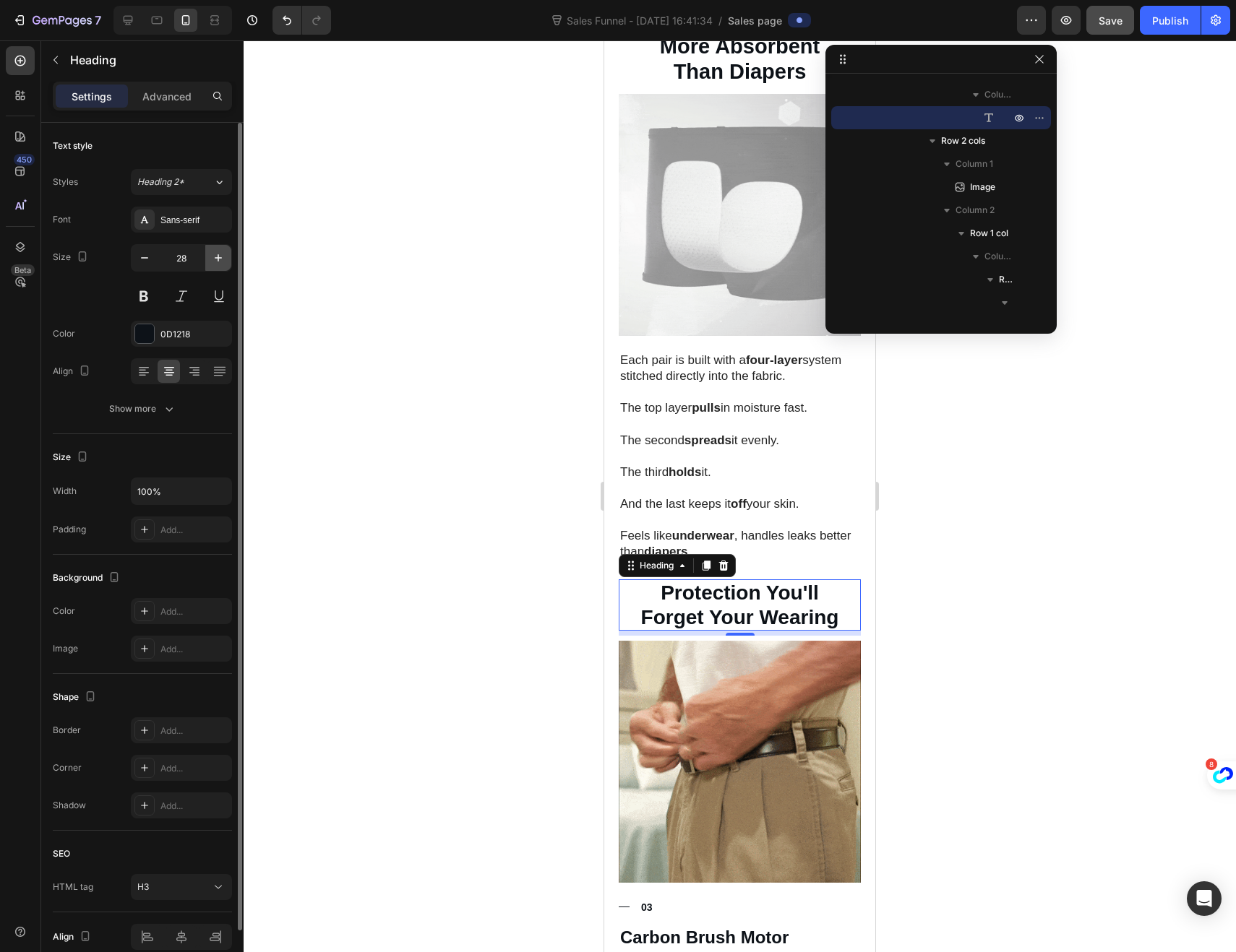
type input "29"
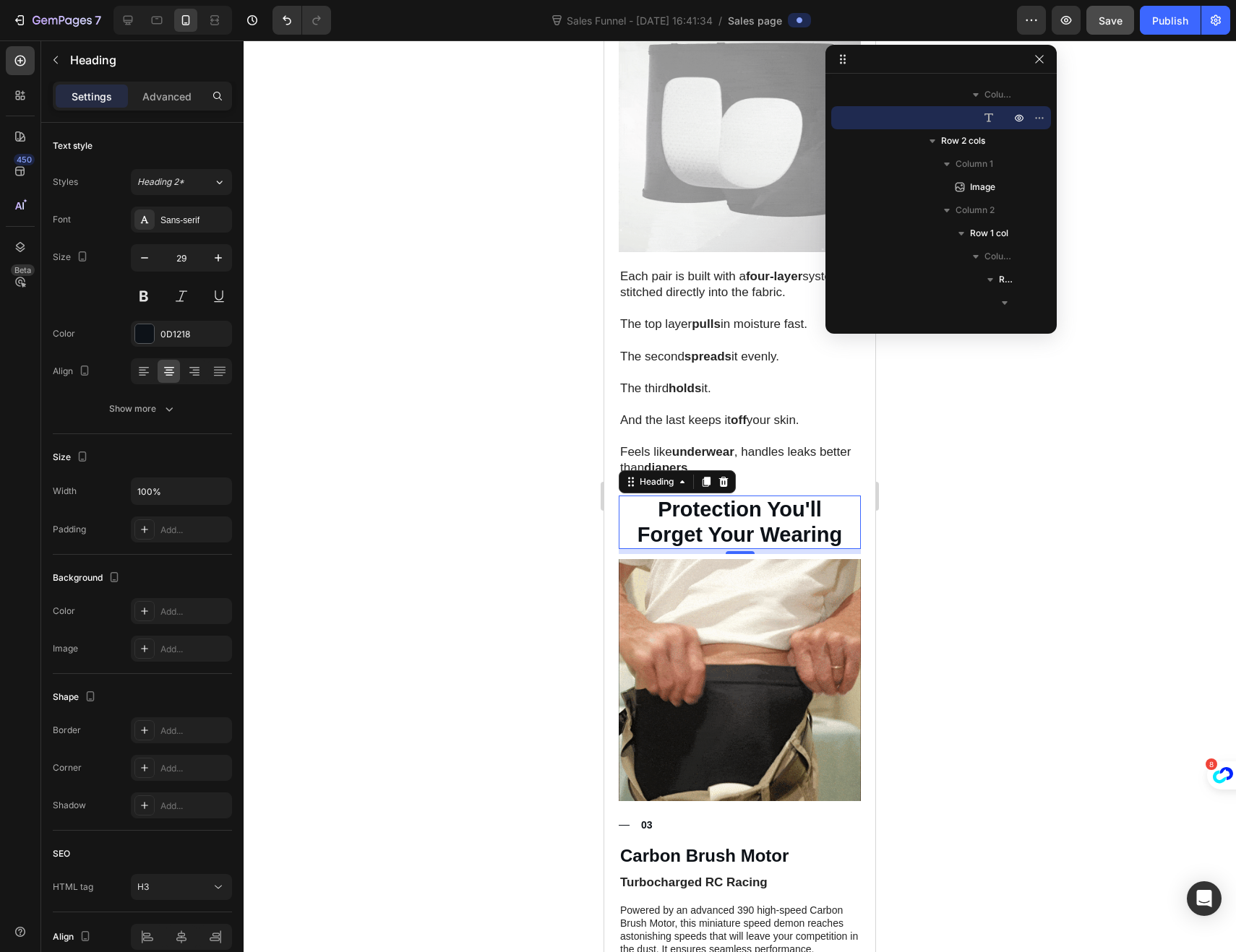
scroll to position [1857, 0]
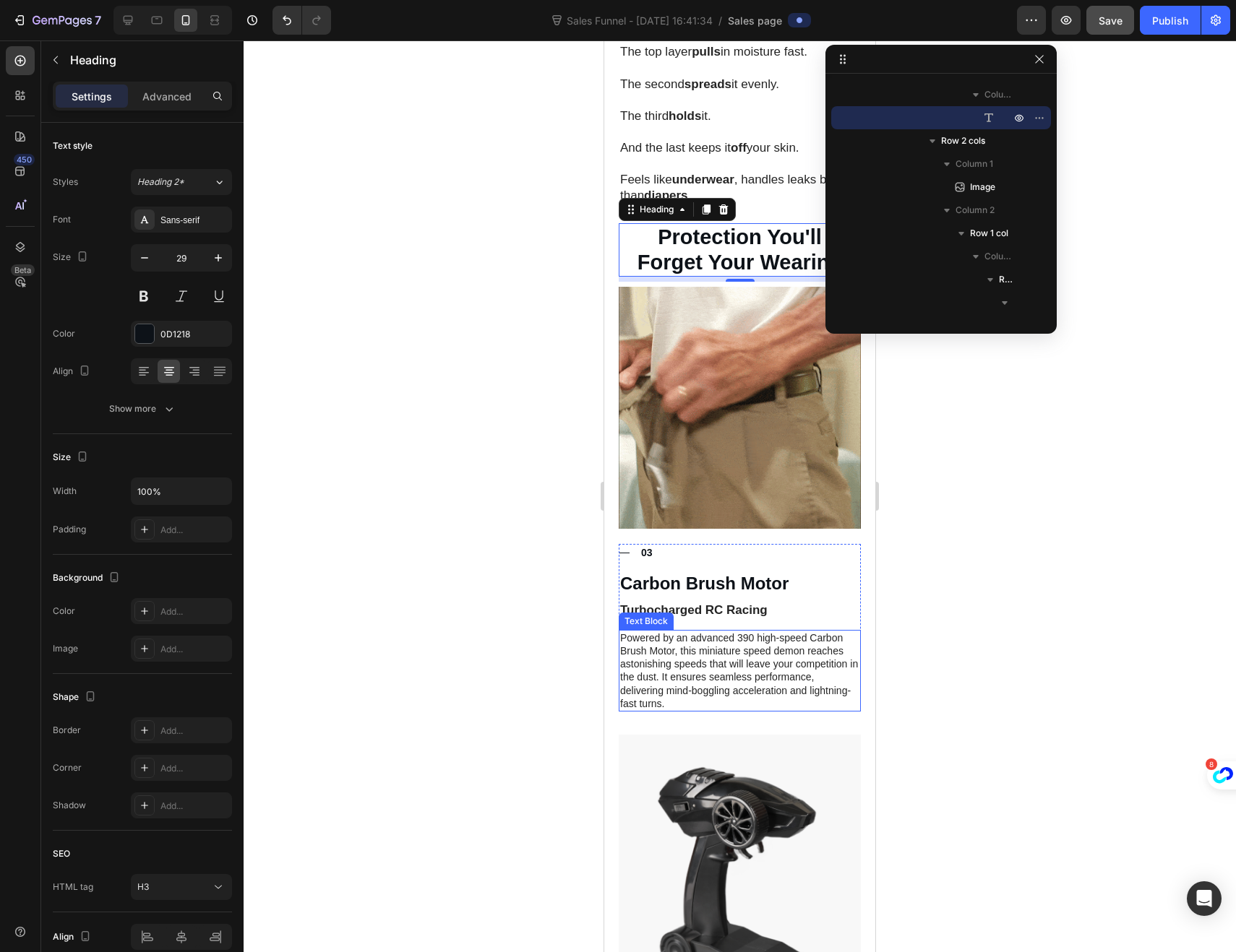
click at [703, 668] on p "Powered by an advanced 390 high-speed Carbon Brush Motor, this miniature speed …" at bounding box center [740, 670] width 239 height 79
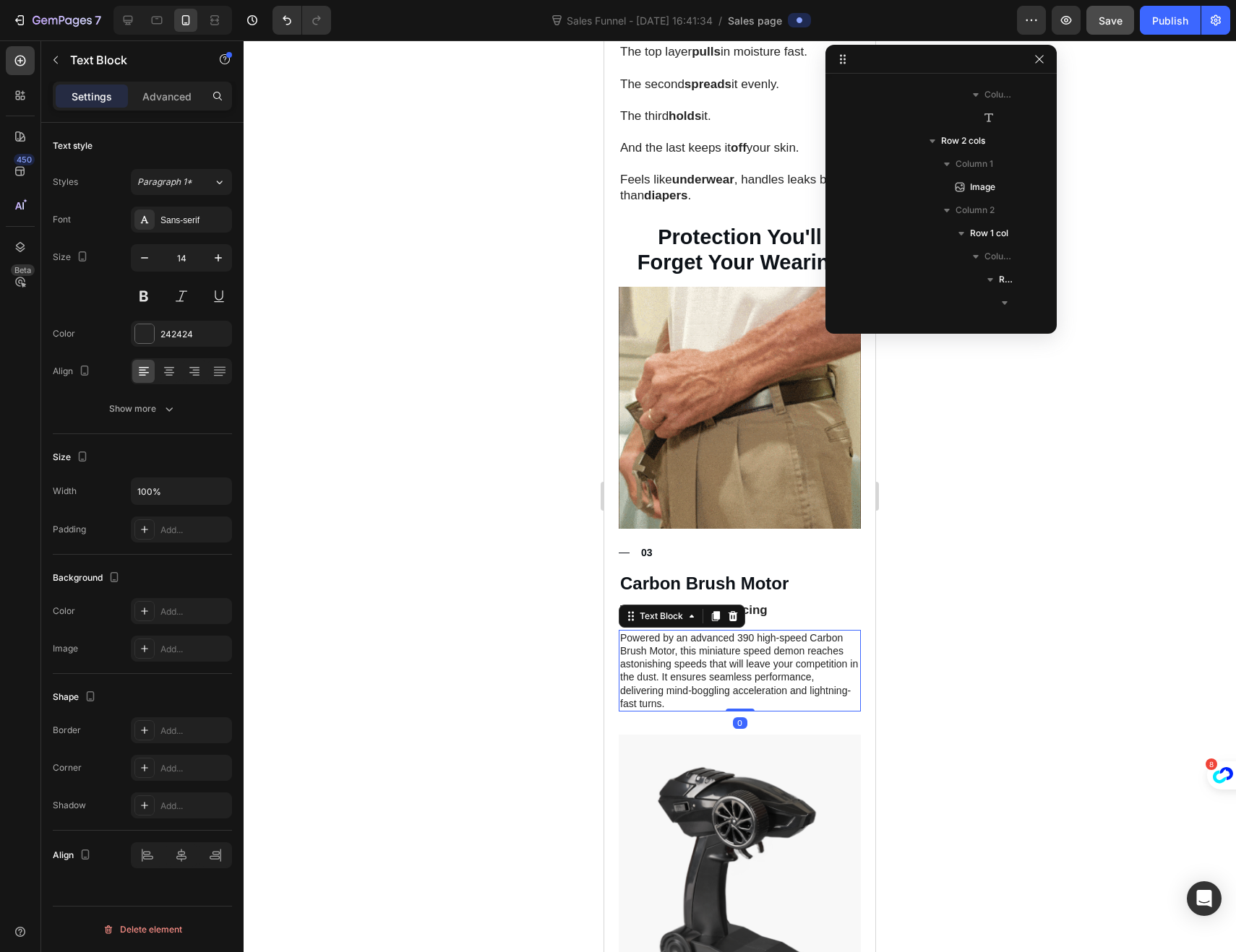
scroll to position [1753, 0]
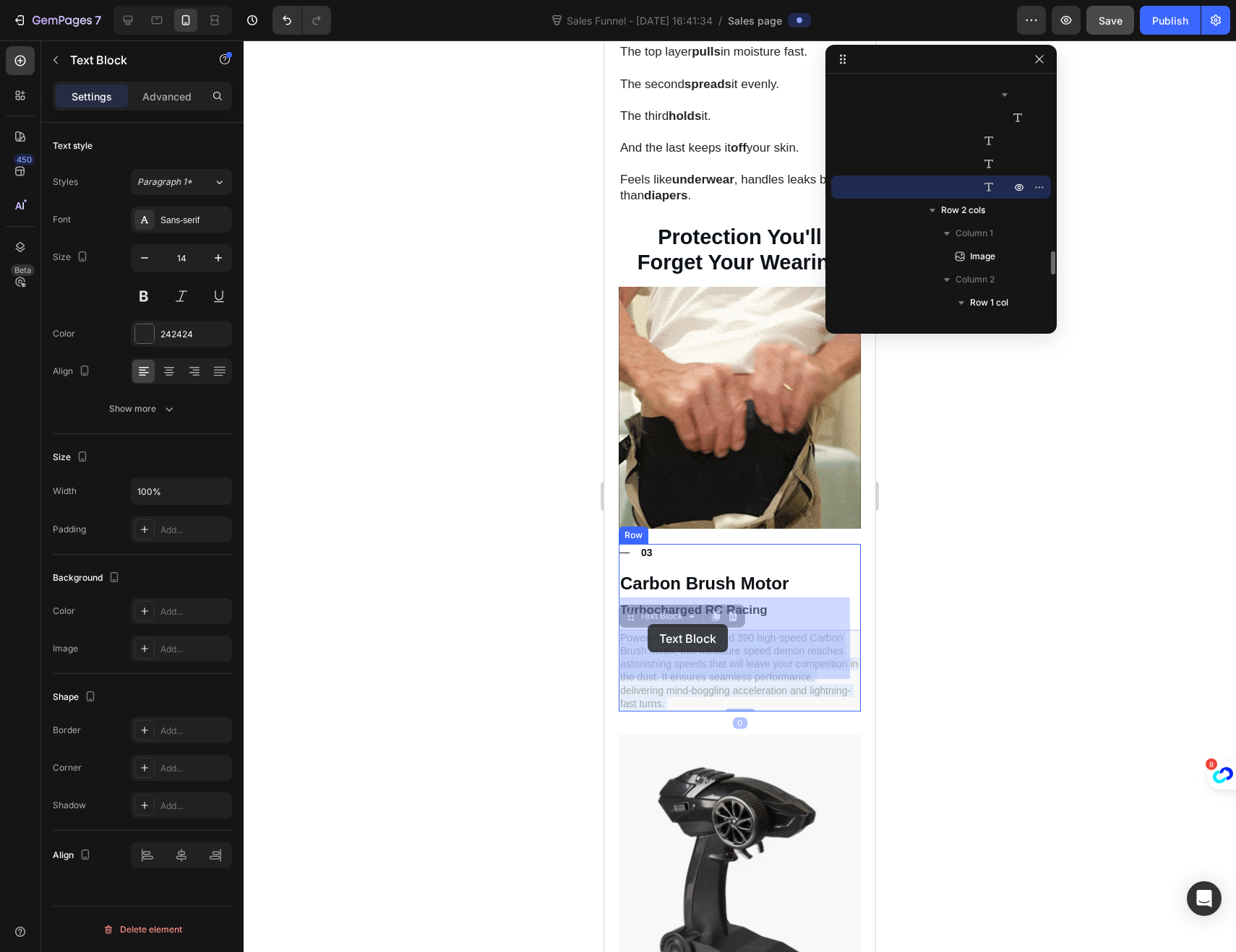
drag, startPoint x: 707, startPoint y: 671, endPoint x: 658, endPoint y: 628, distance: 65.2
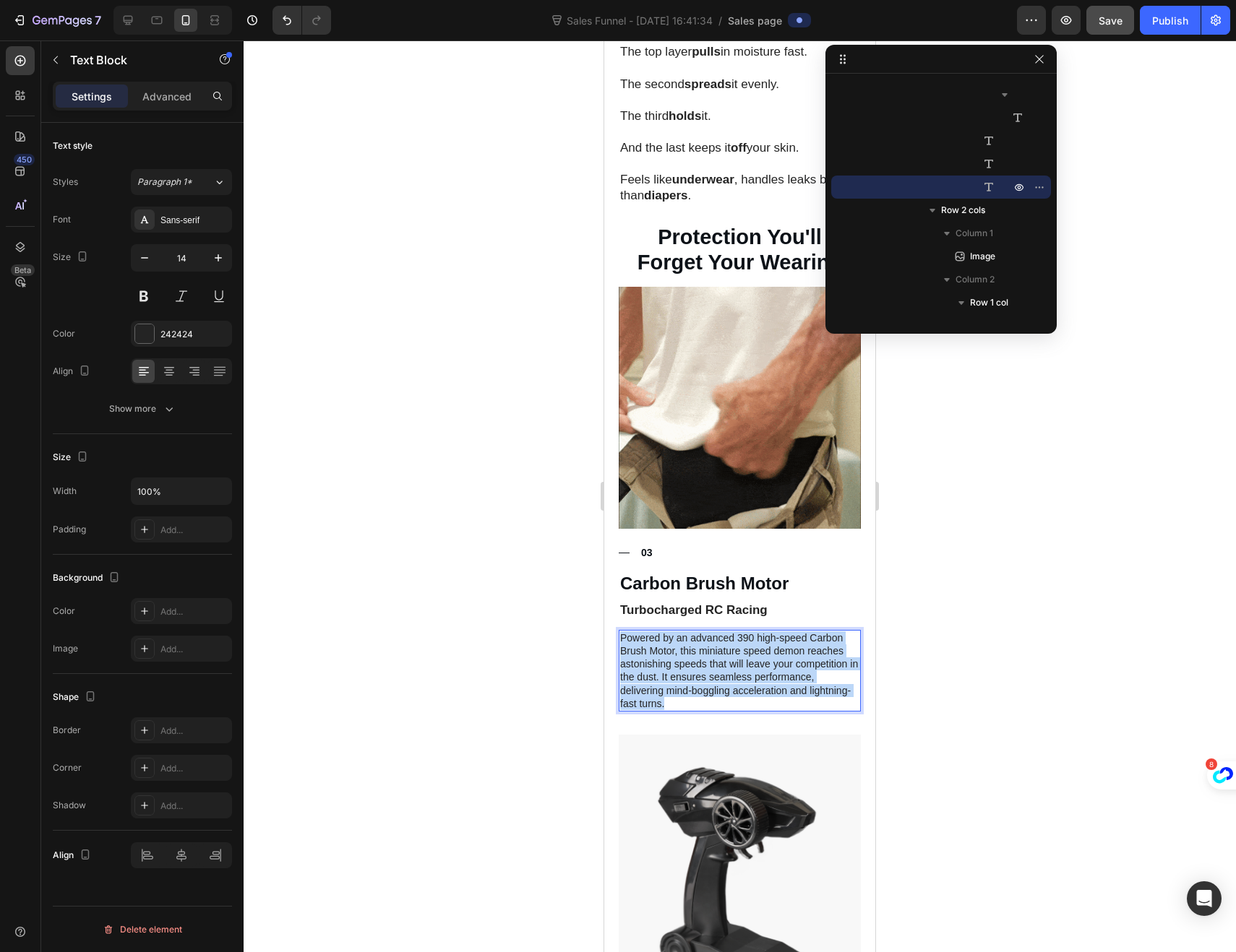
drag, startPoint x: 706, startPoint y: 671, endPoint x: 621, endPoint y: 603, distance: 108.9
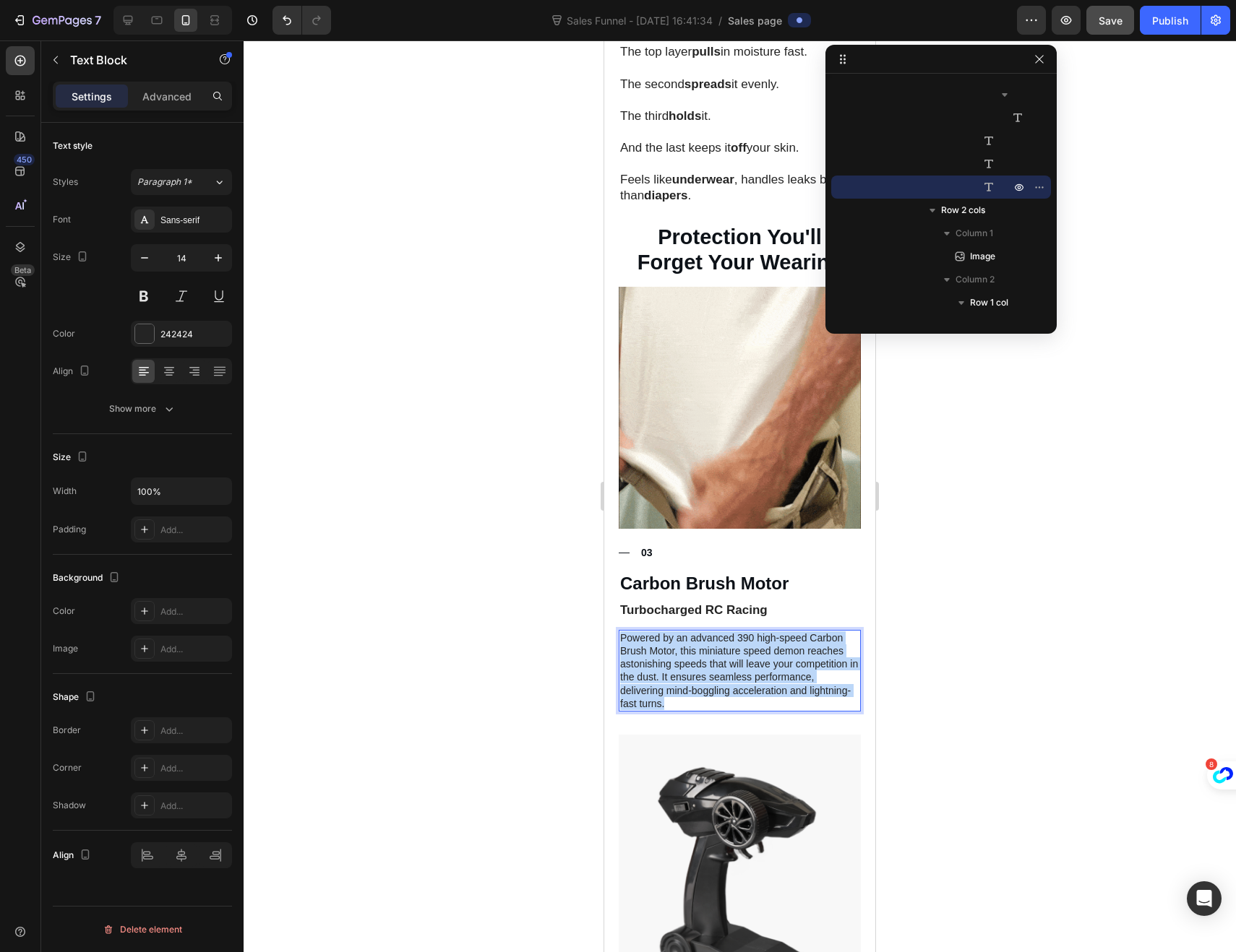
click at [621, 631] on p "Powered by an advanced 390 high-speed Carbon Brush Motor, this miniature speed …" at bounding box center [740, 670] width 239 height 79
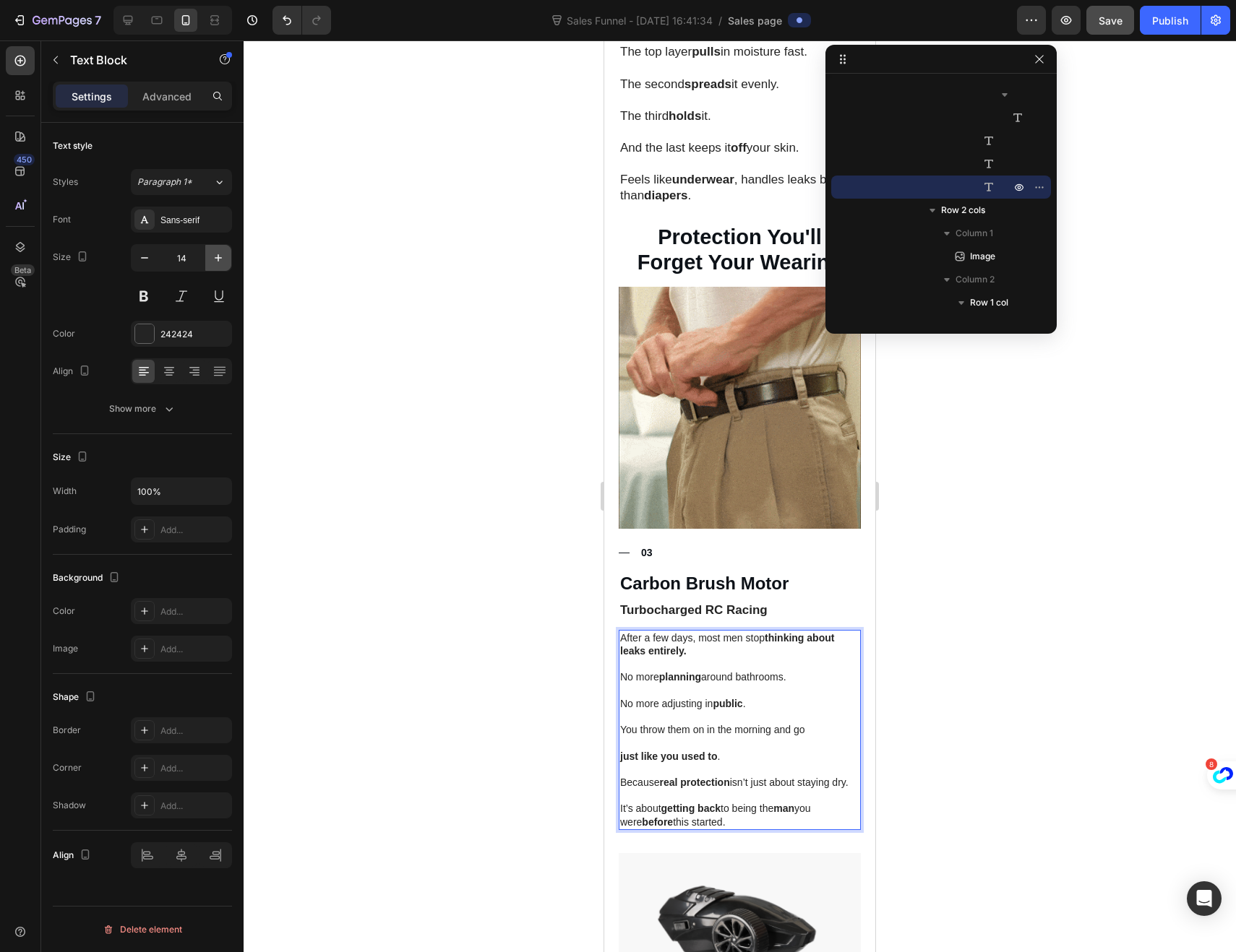
click at [223, 263] on icon "button" at bounding box center [218, 258] width 14 height 14
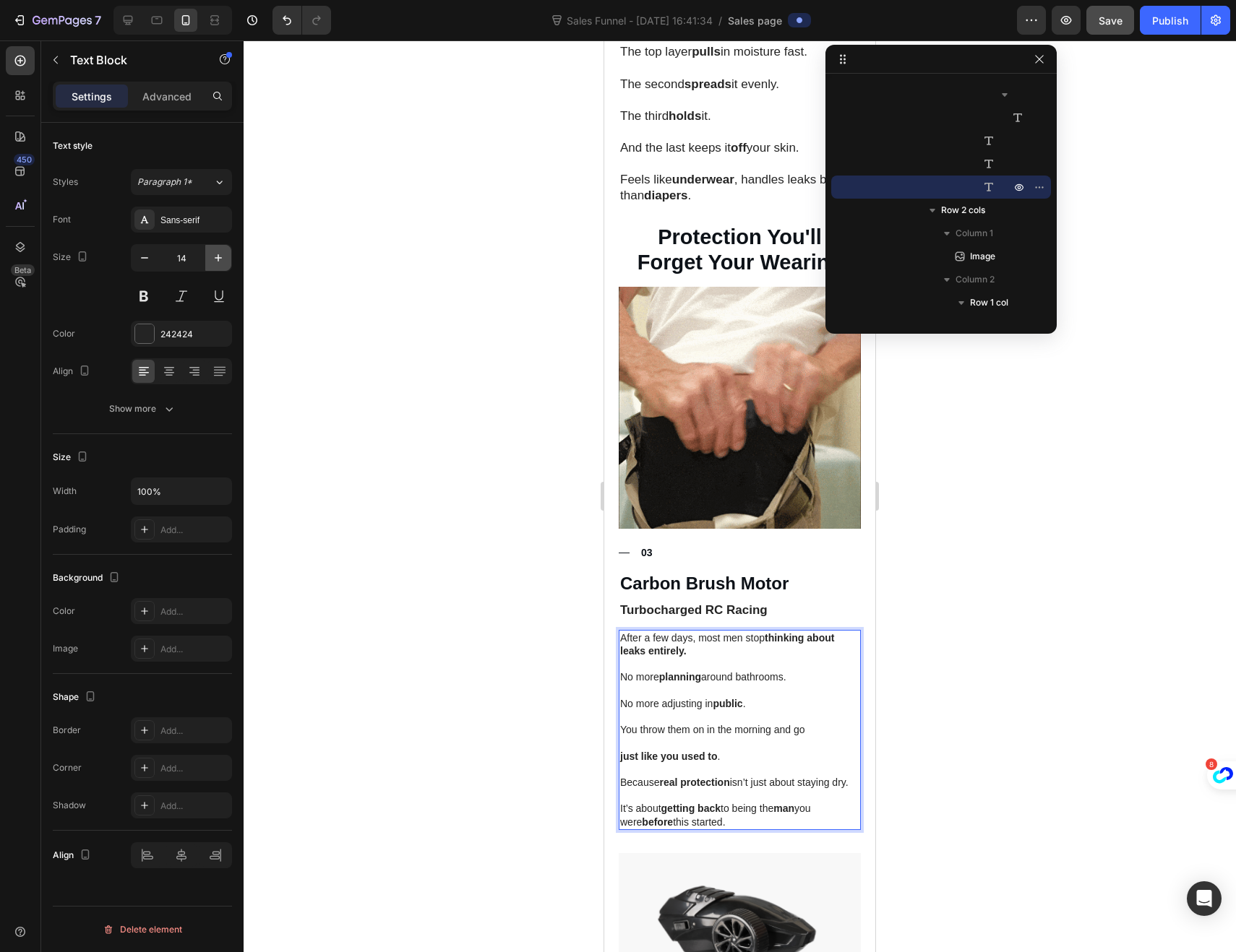
click at [223, 263] on icon "button" at bounding box center [218, 258] width 14 height 14
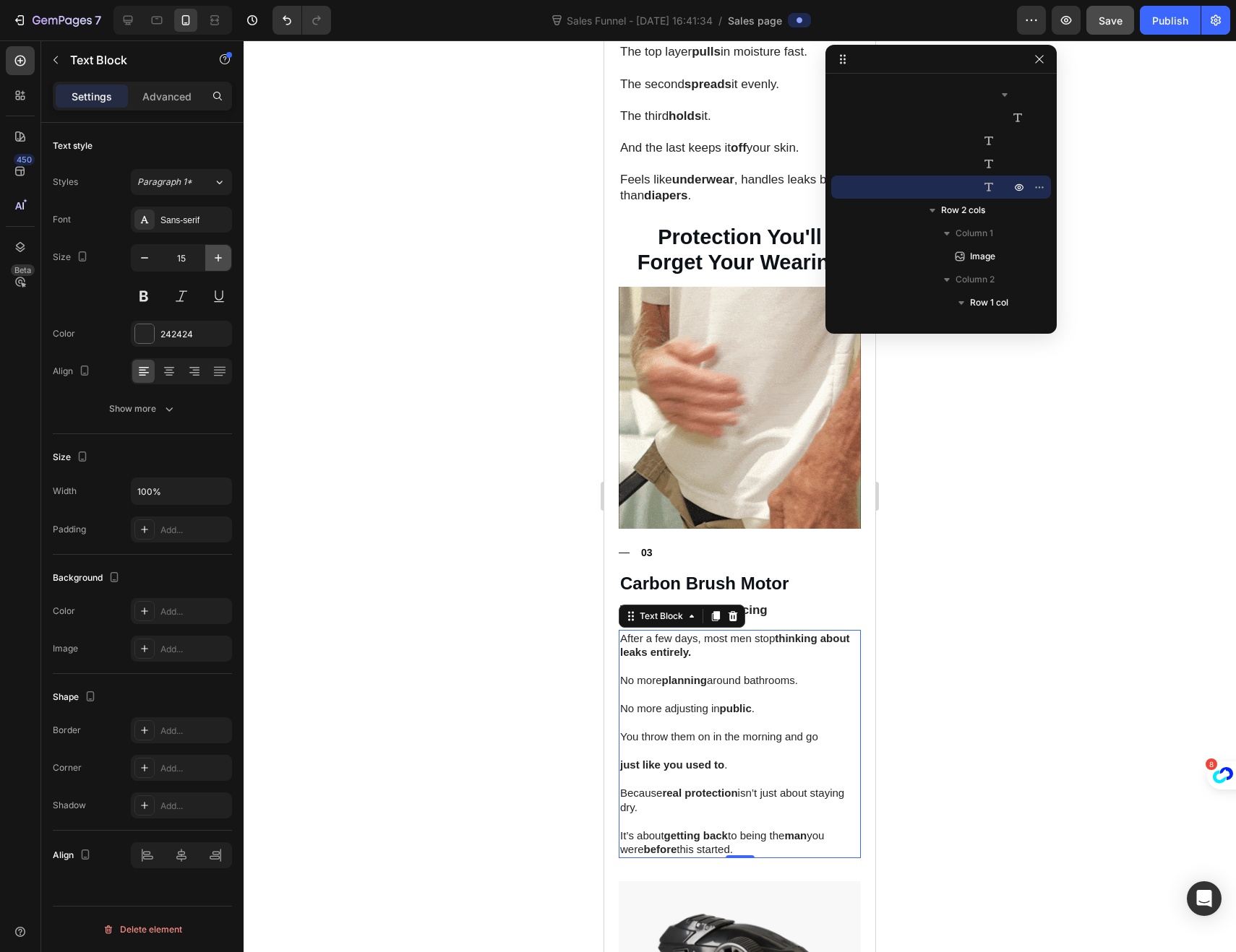
click at [223, 263] on icon "button" at bounding box center [218, 258] width 14 height 14
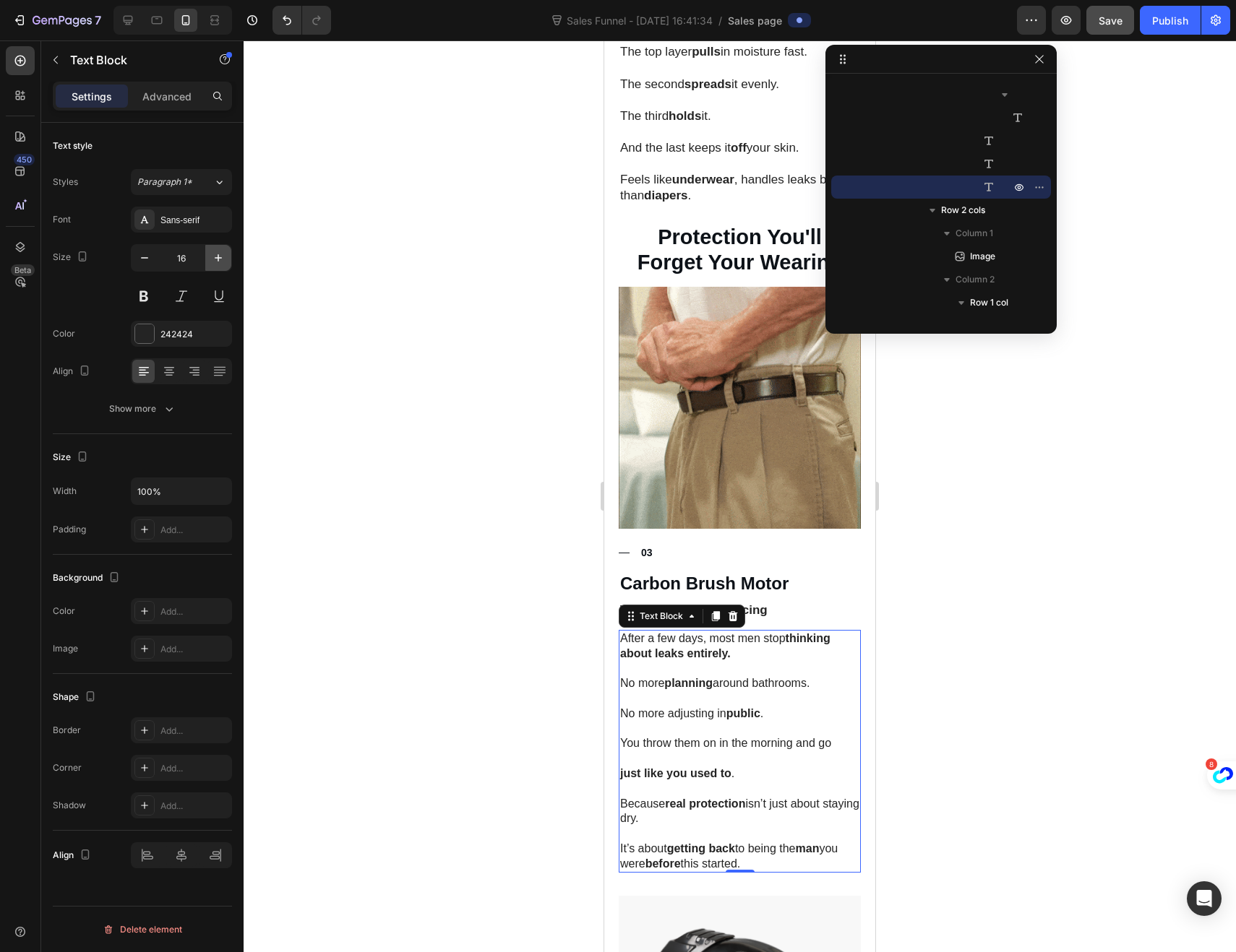
click at [223, 263] on icon "button" at bounding box center [218, 258] width 14 height 14
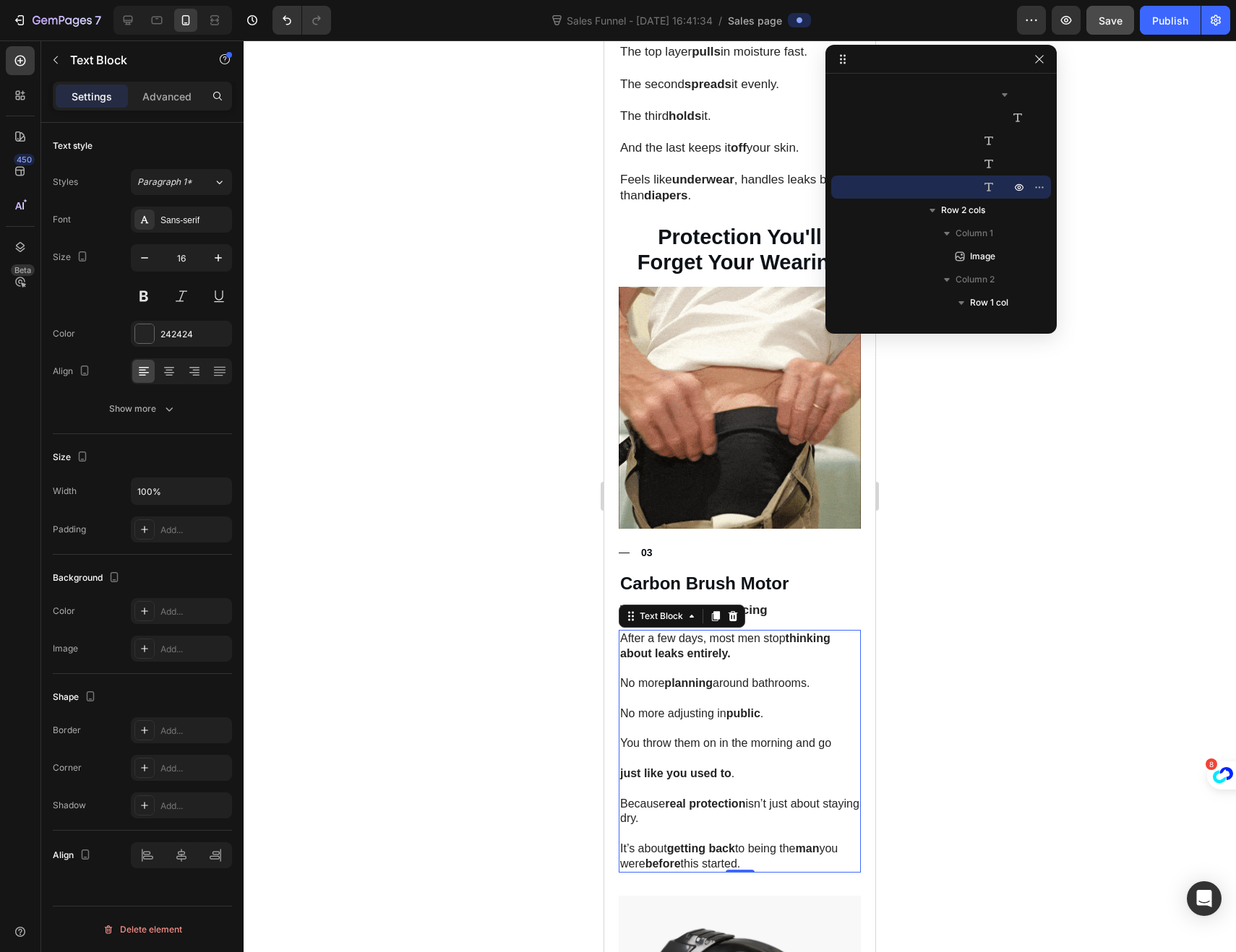
type input "17"
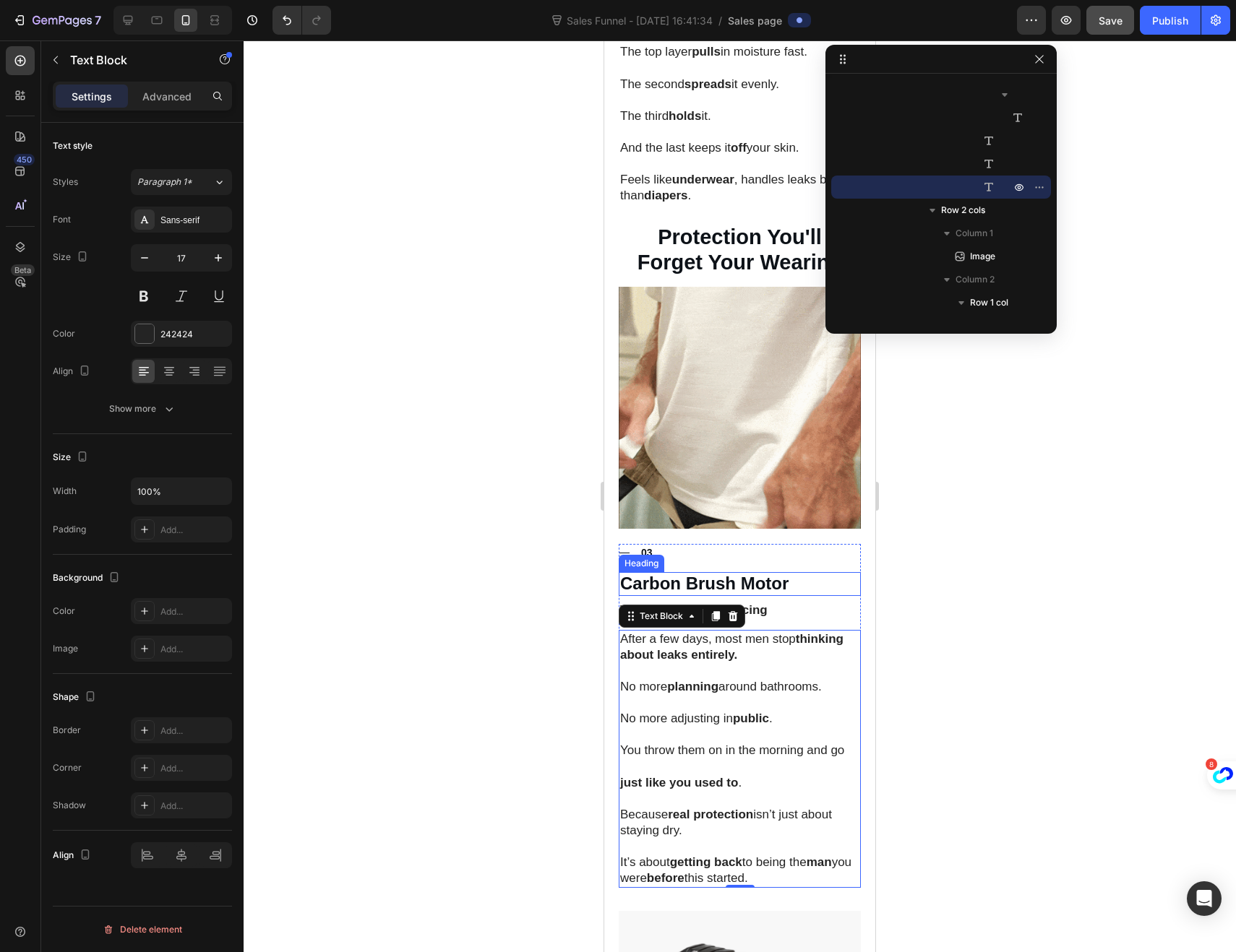
click at [690, 572] on h3 "Carbon Brush Motor" at bounding box center [739, 584] width 242 height 24
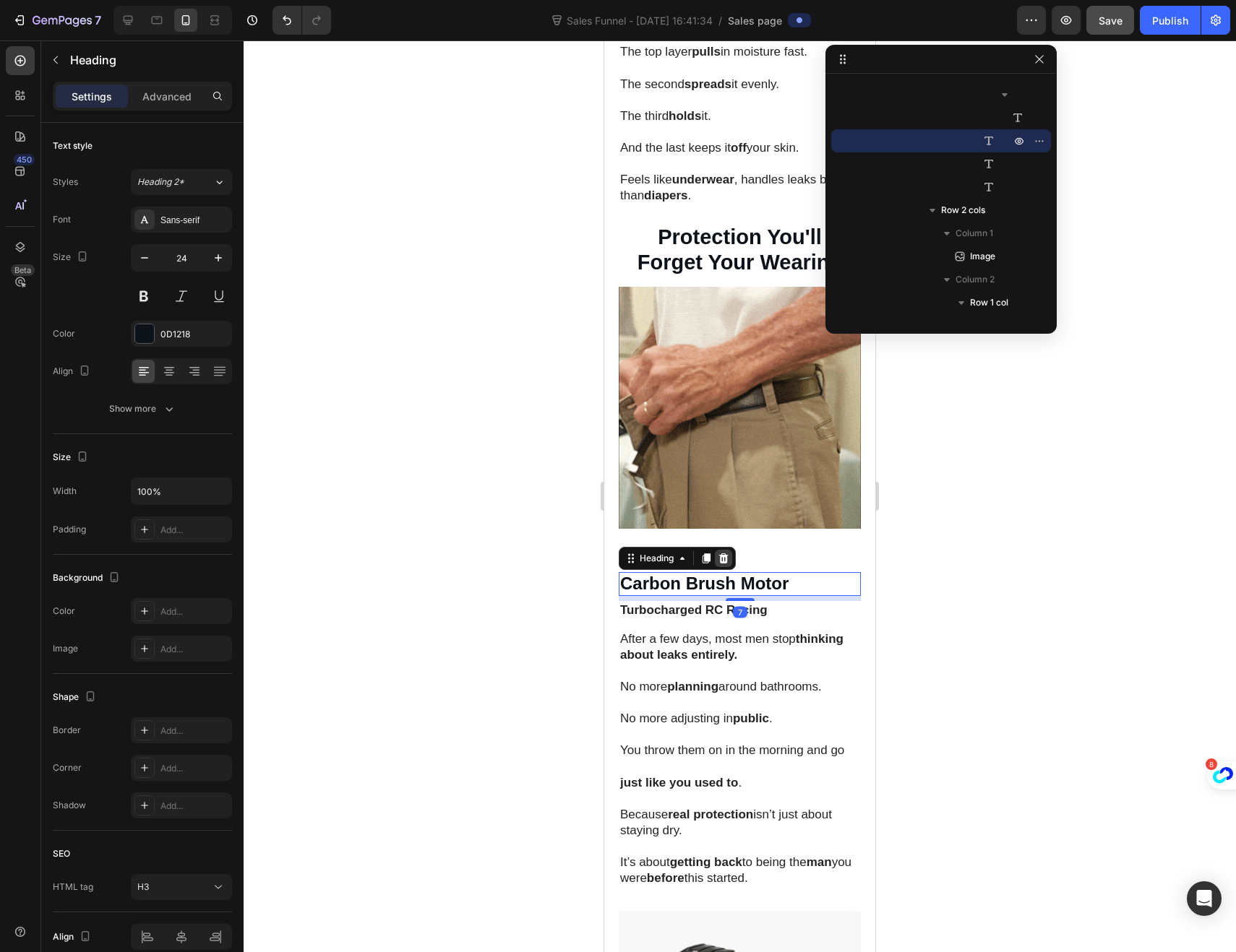
click at [722, 554] on icon at bounding box center [724, 558] width 10 height 10
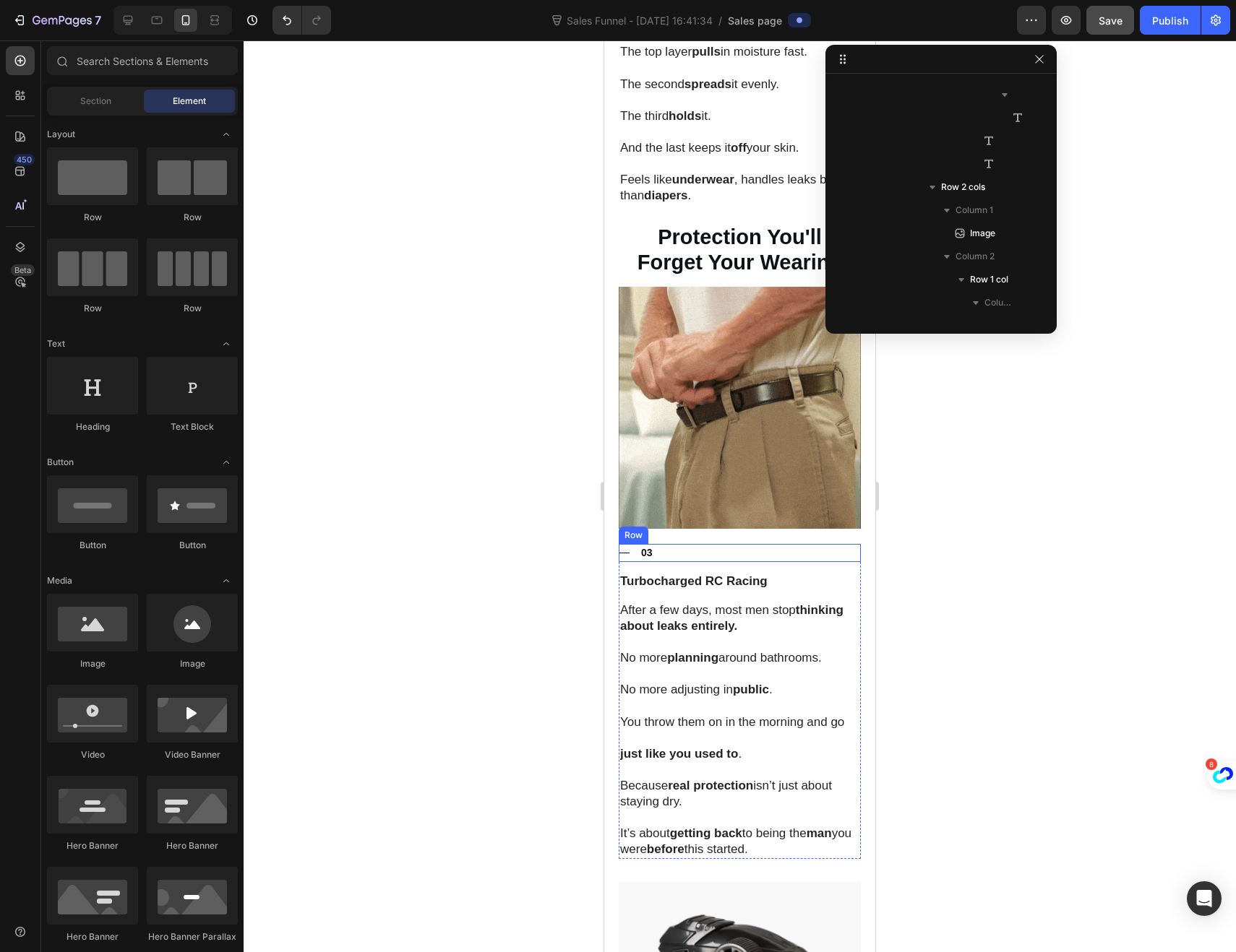
click at [660, 544] on div "Title Line 03 Text Block Row" at bounding box center [739, 553] width 242 height 18
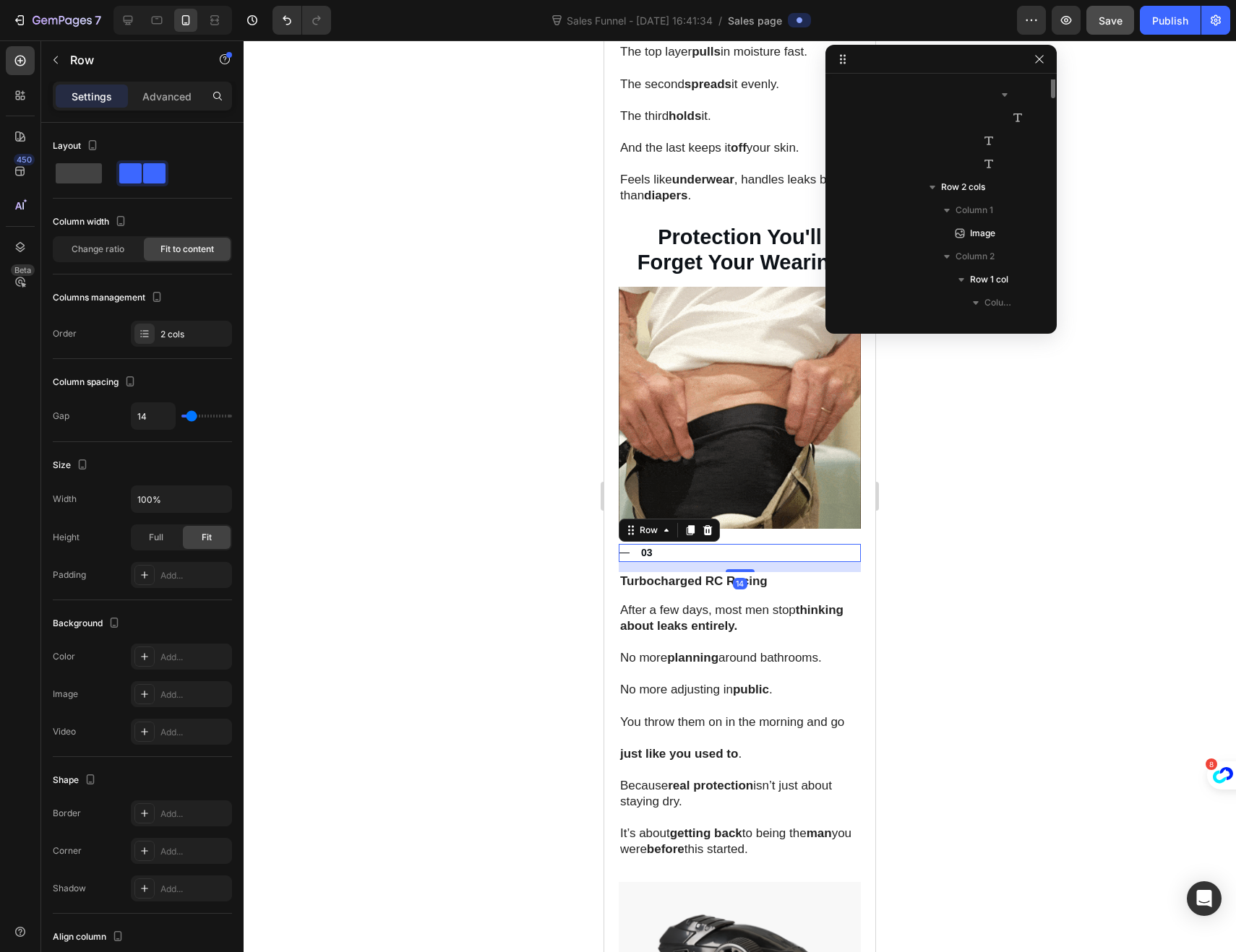
scroll to position [1591, 0]
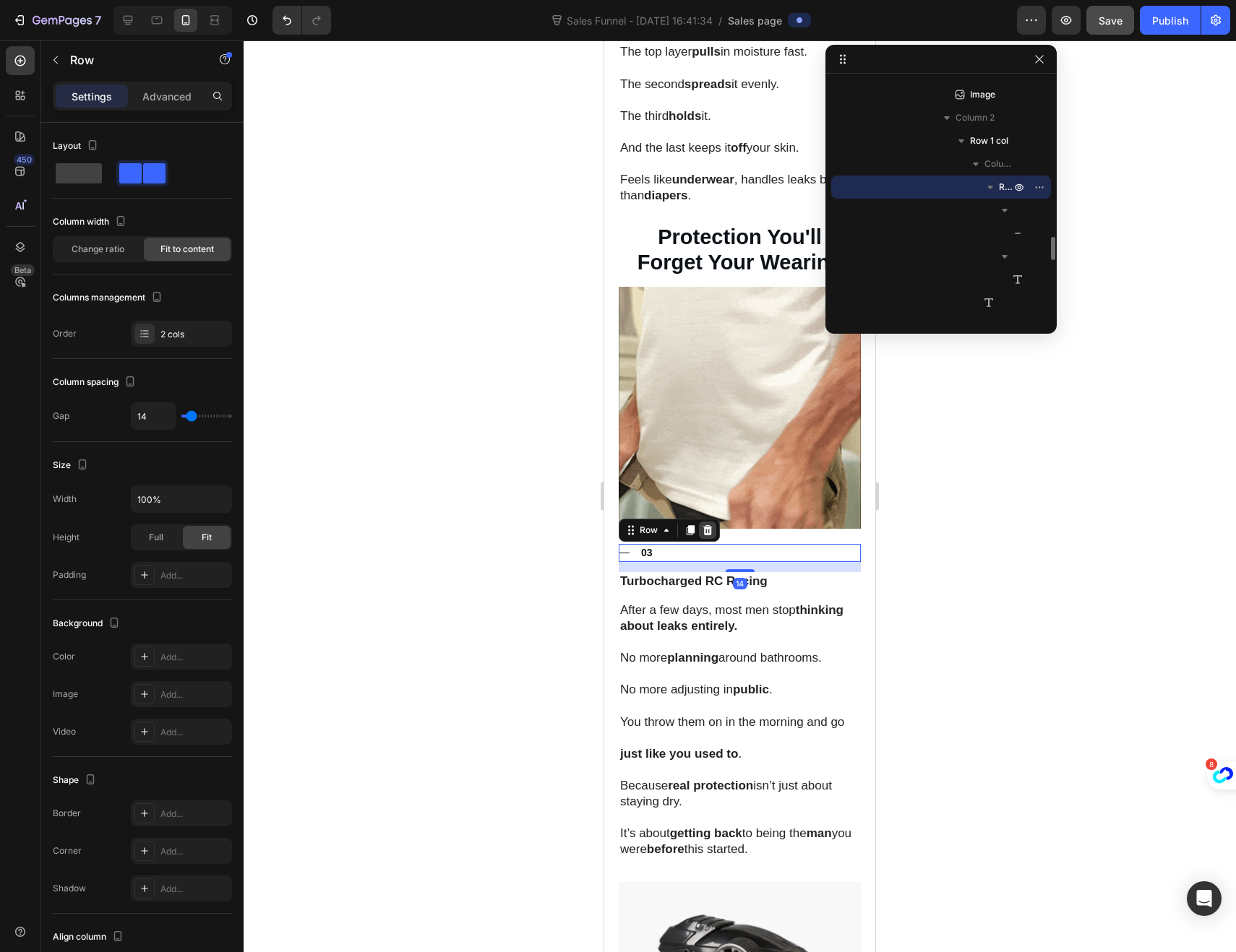
click at [707, 525] on icon at bounding box center [708, 530] width 10 height 10
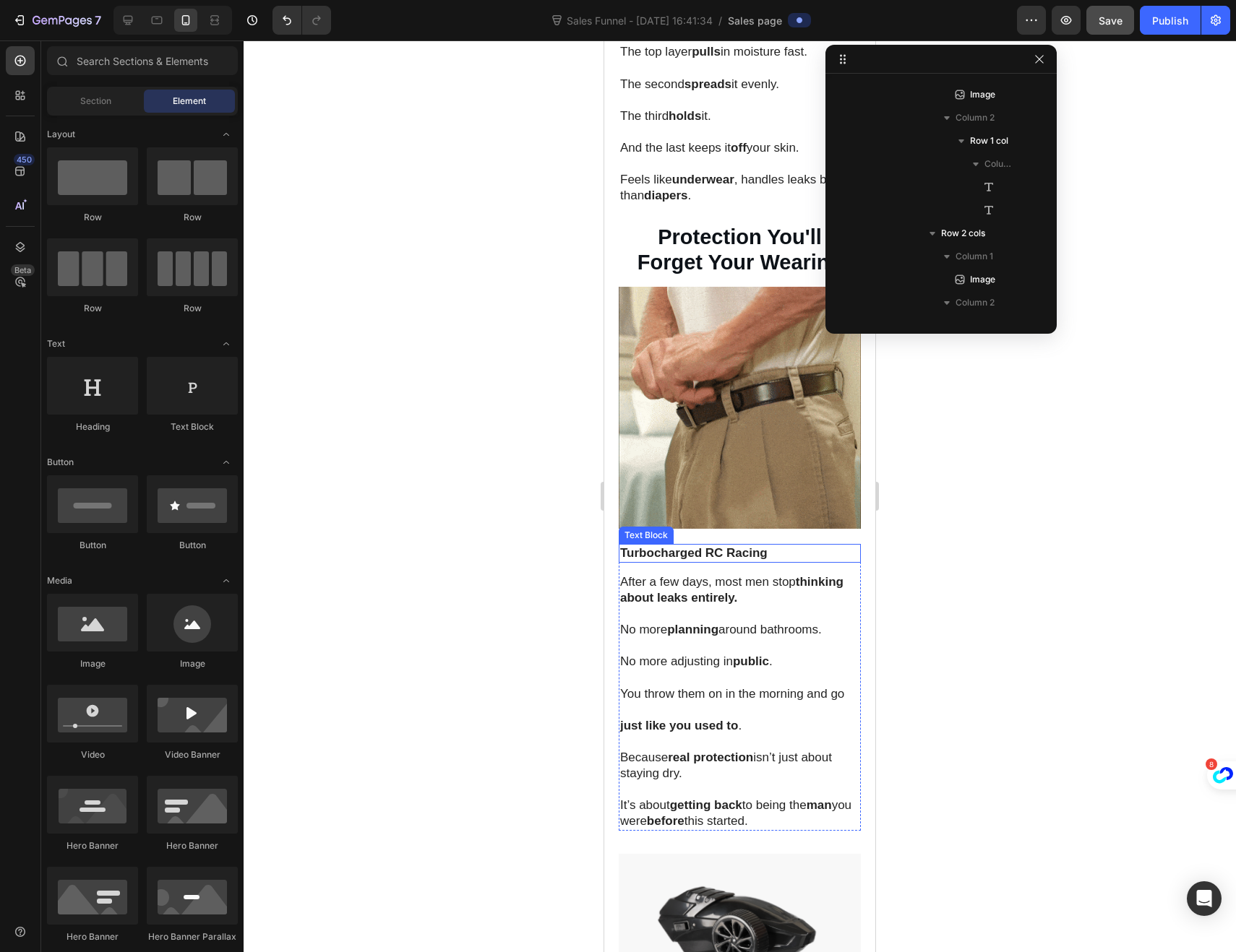
click at [685, 545] on p "Turbocharged RC Racing" at bounding box center [740, 553] width 239 height 15
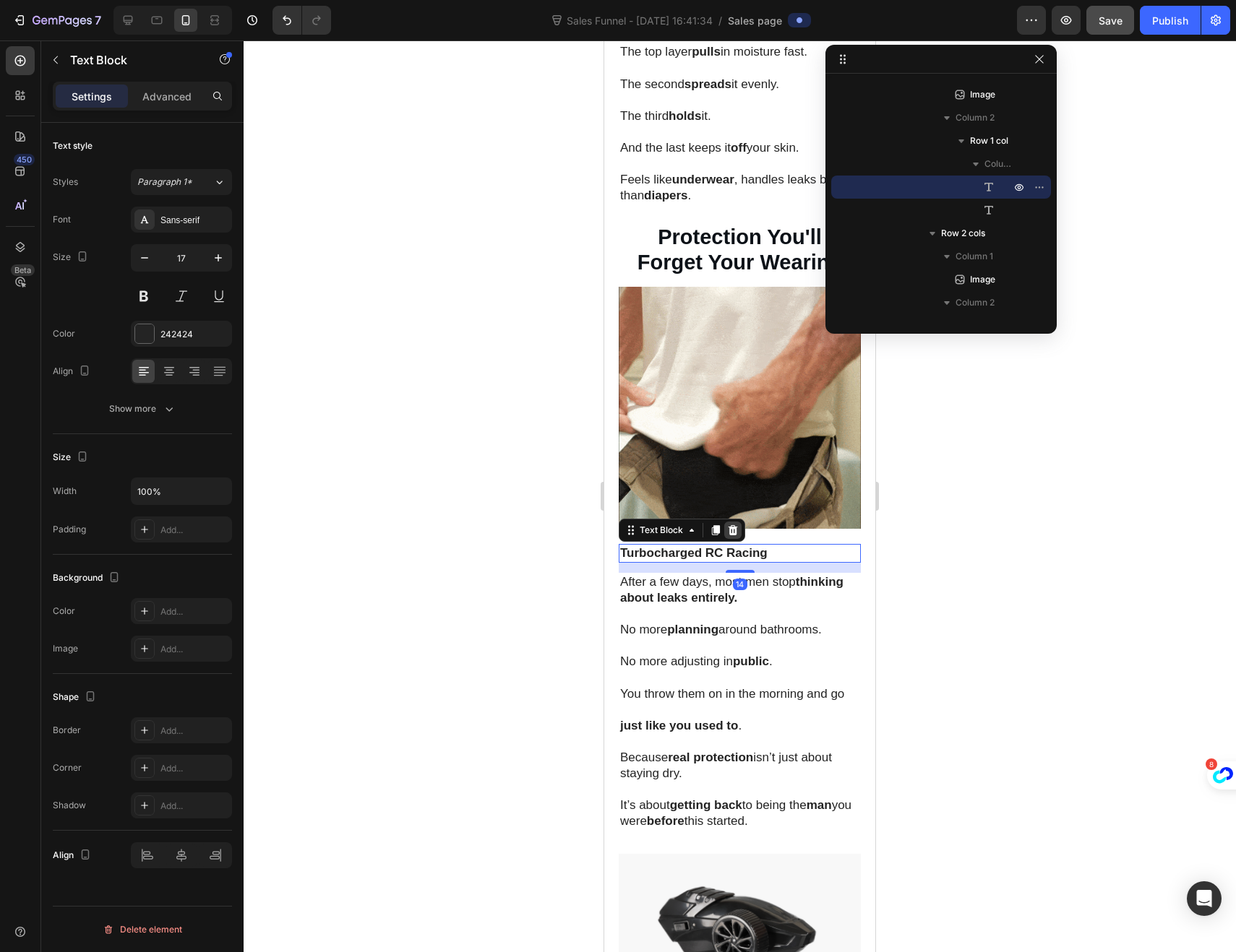
click at [731, 525] on icon at bounding box center [733, 530] width 10 height 10
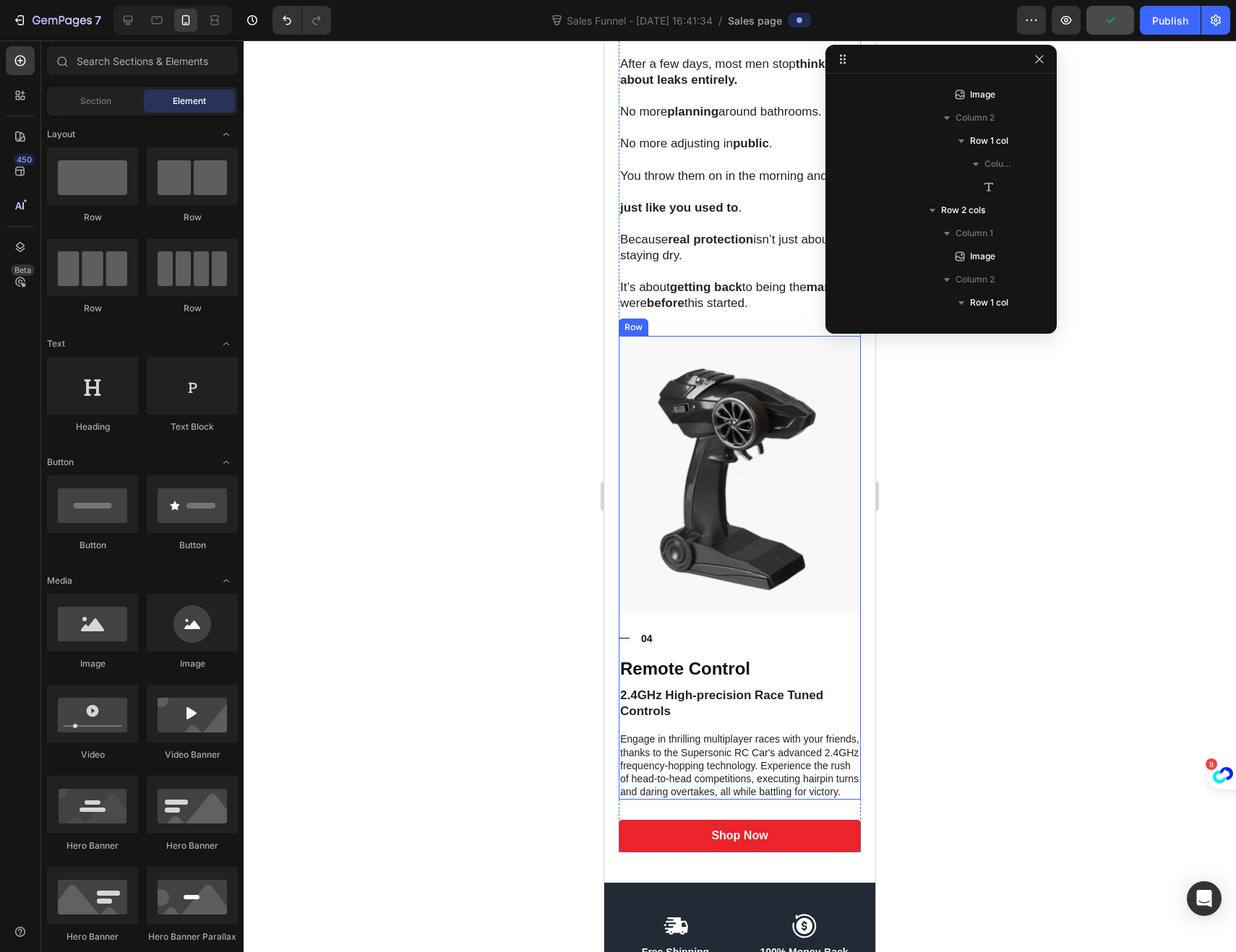
scroll to position [2346, 0]
click at [618, 559] on img at bounding box center [739, 474] width 242 height 278
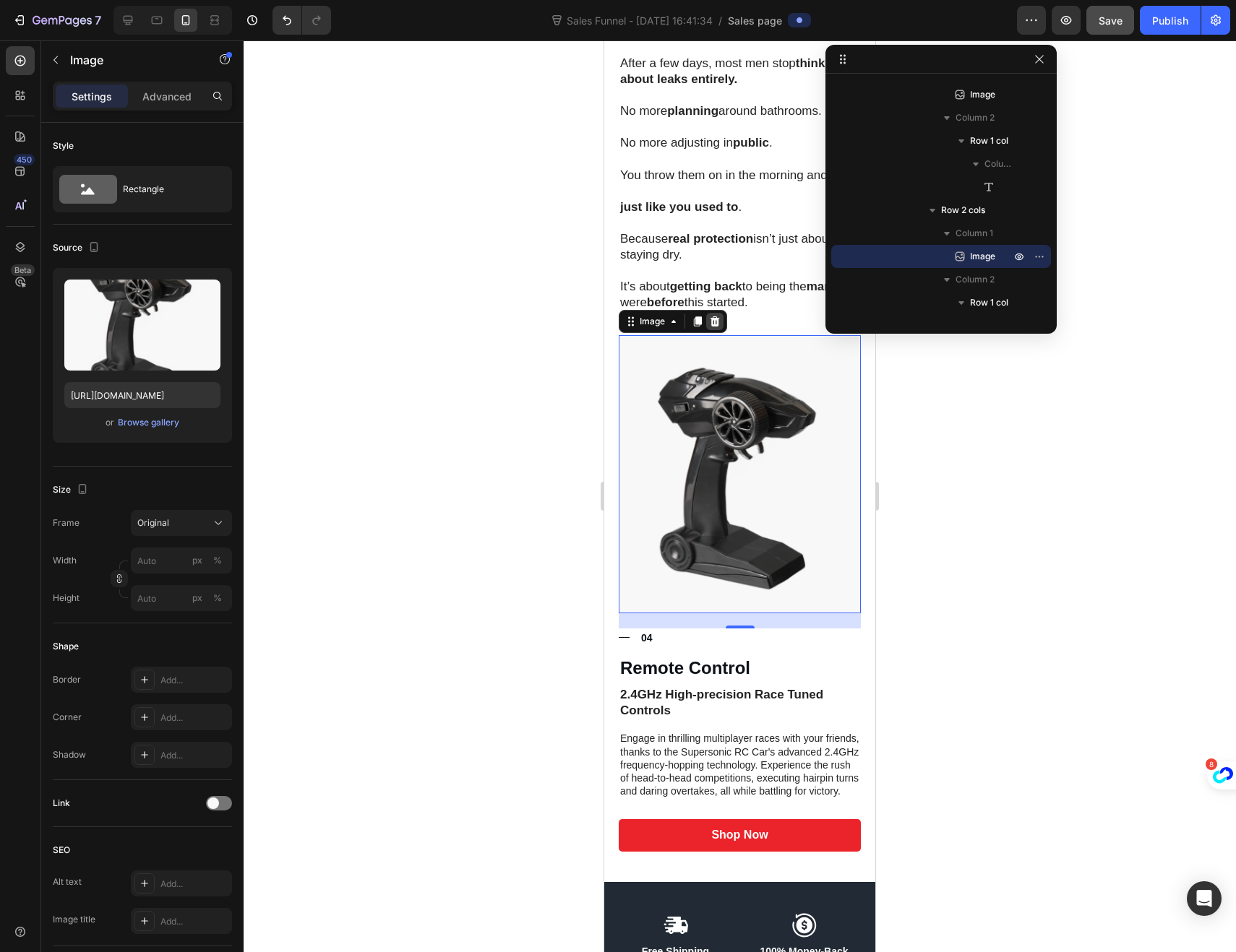
click at [718, 316] on icon at bounding box center [715, 321] width 10 height 10
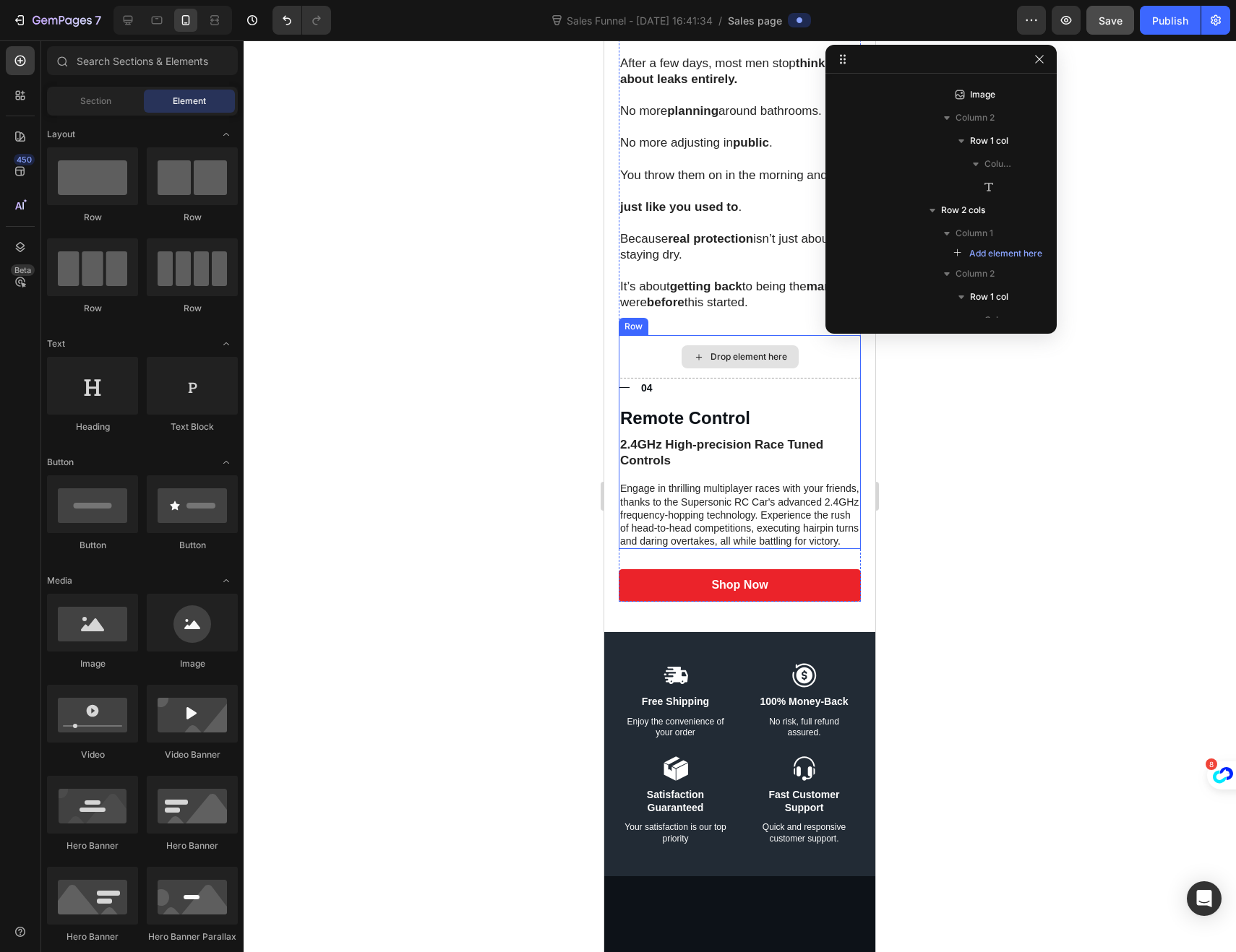
click at [643, 335] on div "Drop element here" at bounding box center [739, 356] width 242 height 43
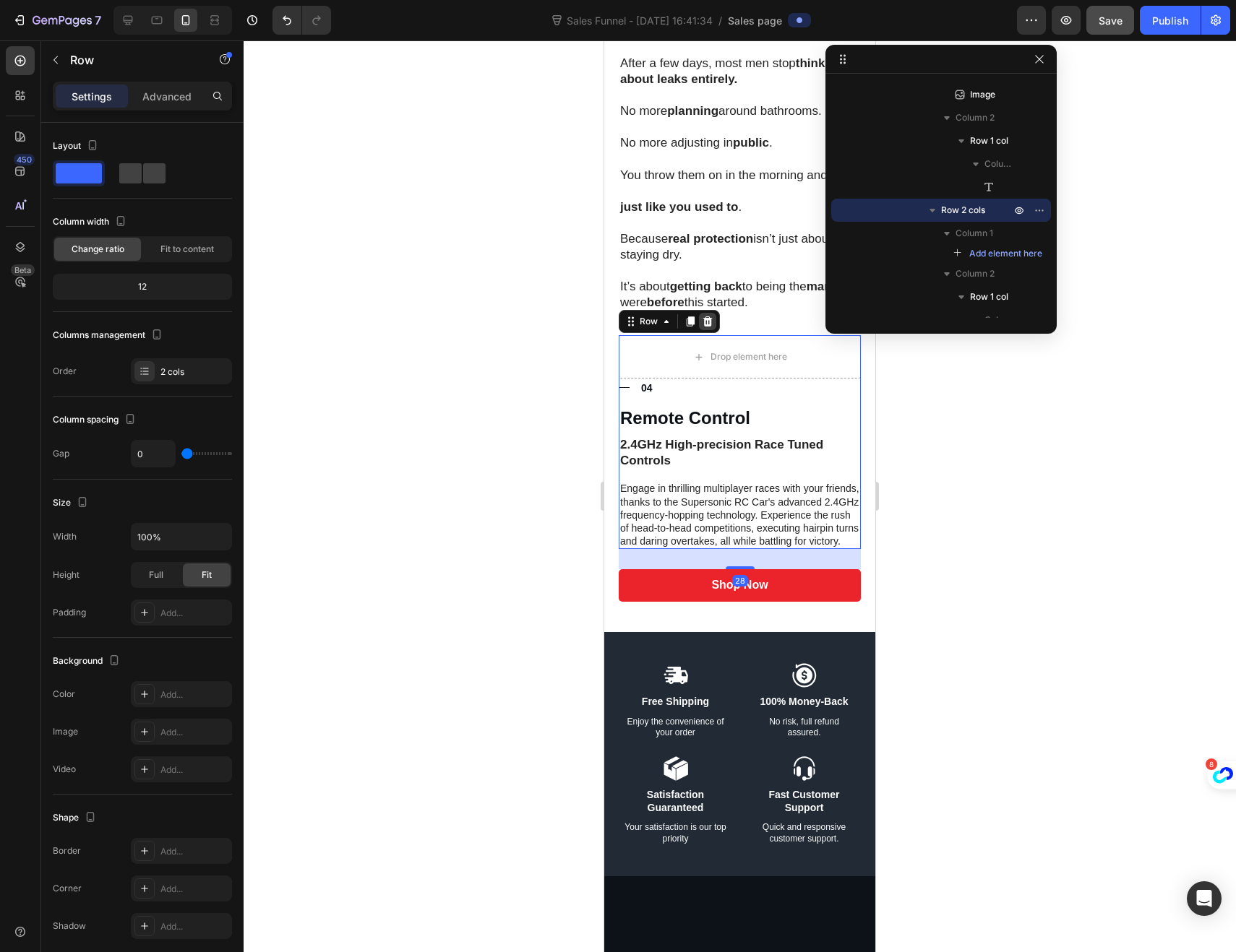
click at [708, 313] on div at bounding box center [707, 321] width 17 height 17
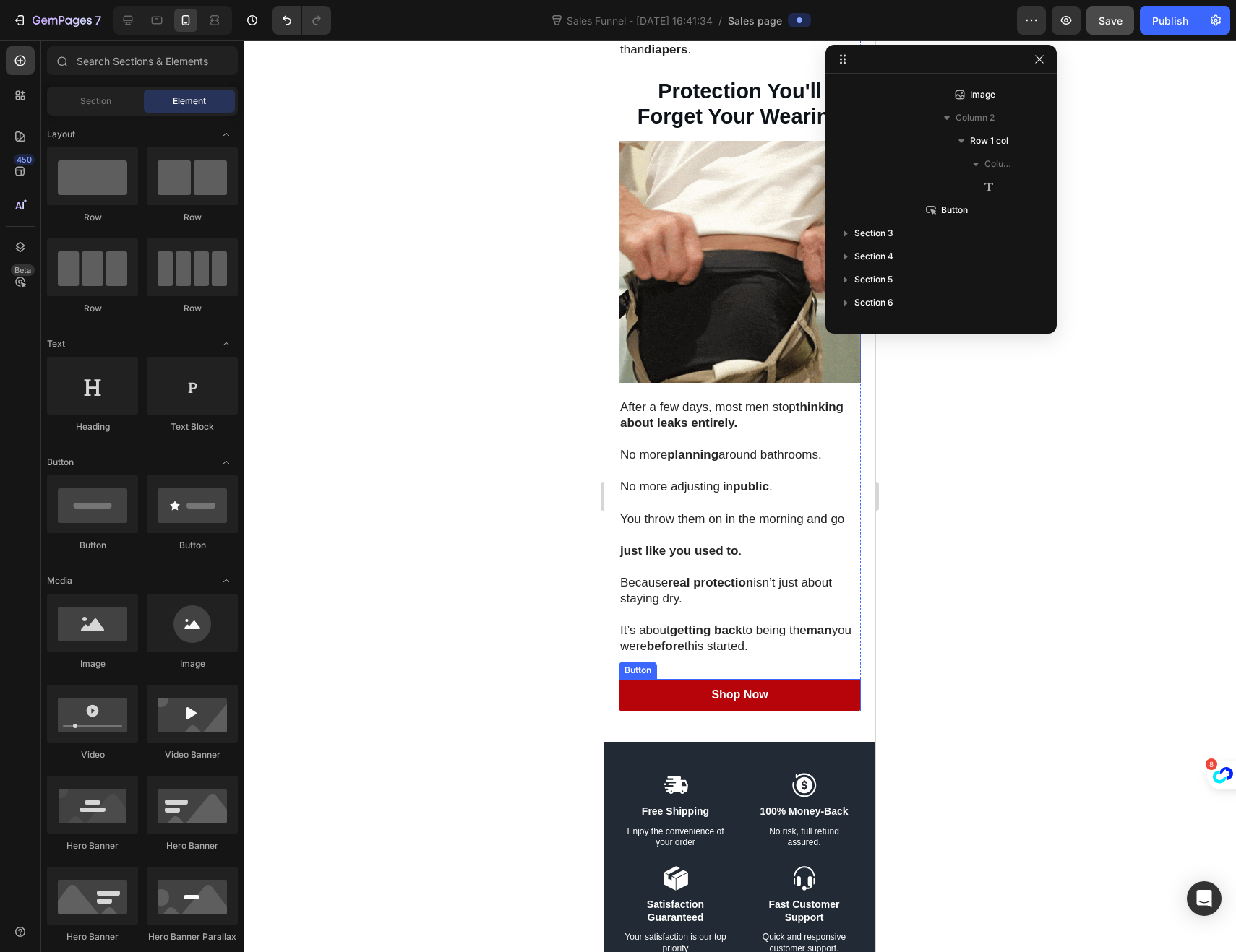
scroll to position [1994, 0]
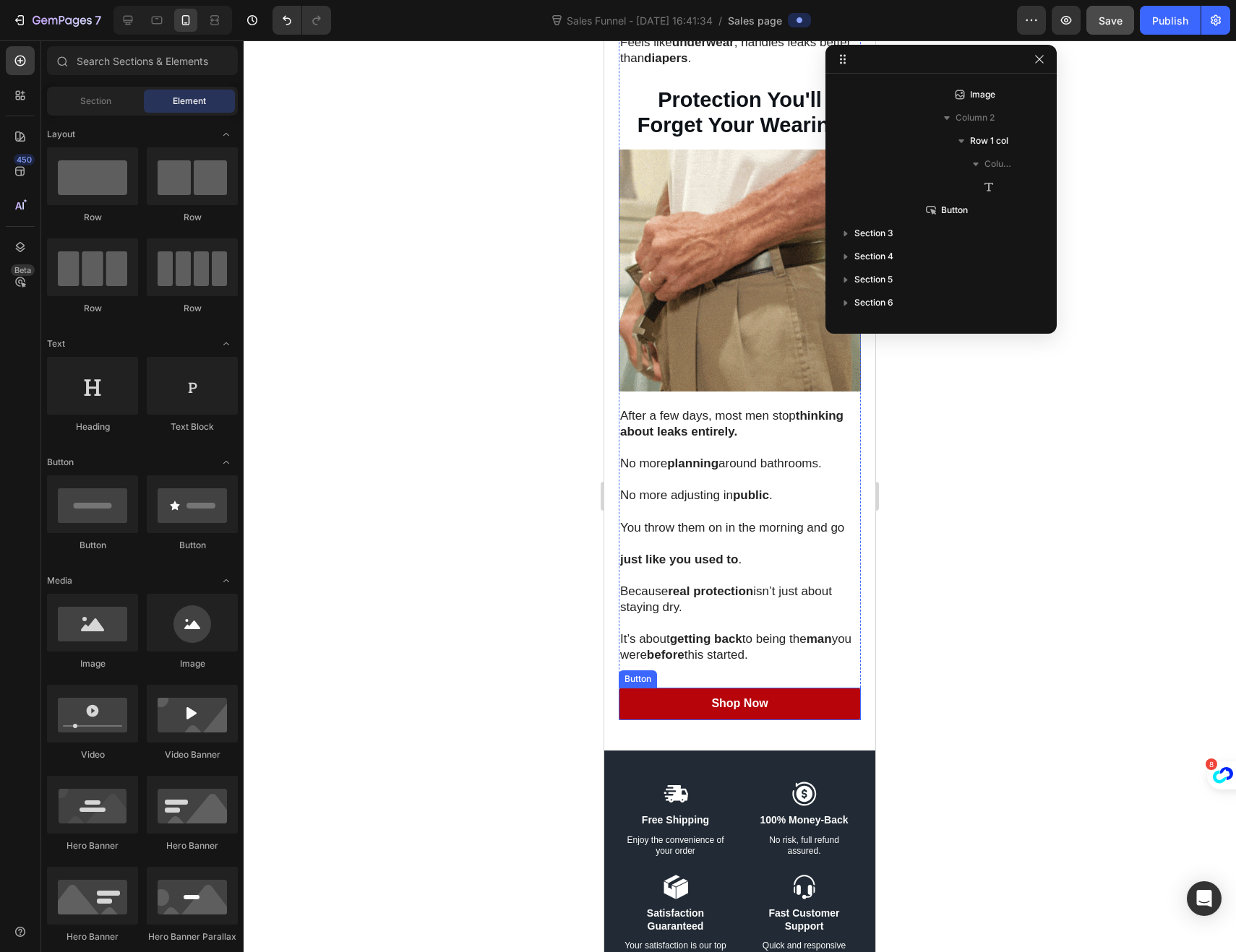
click at [652, 688] on link "Shop Now" at bounding box center [739, 704] width 242 height 33
